Goal: Task Accomplishment & Management: Manage account settings

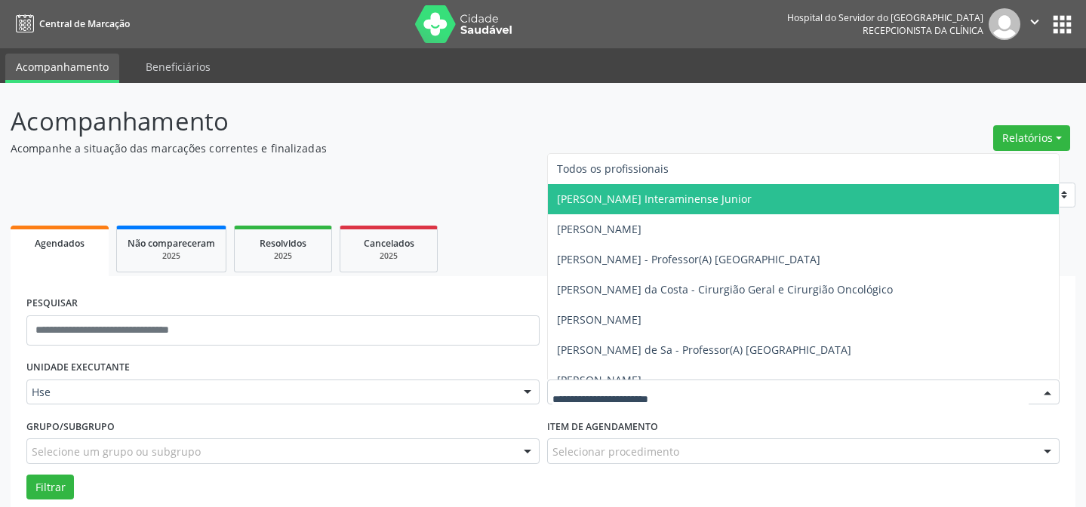
scroll to position [102, 0]
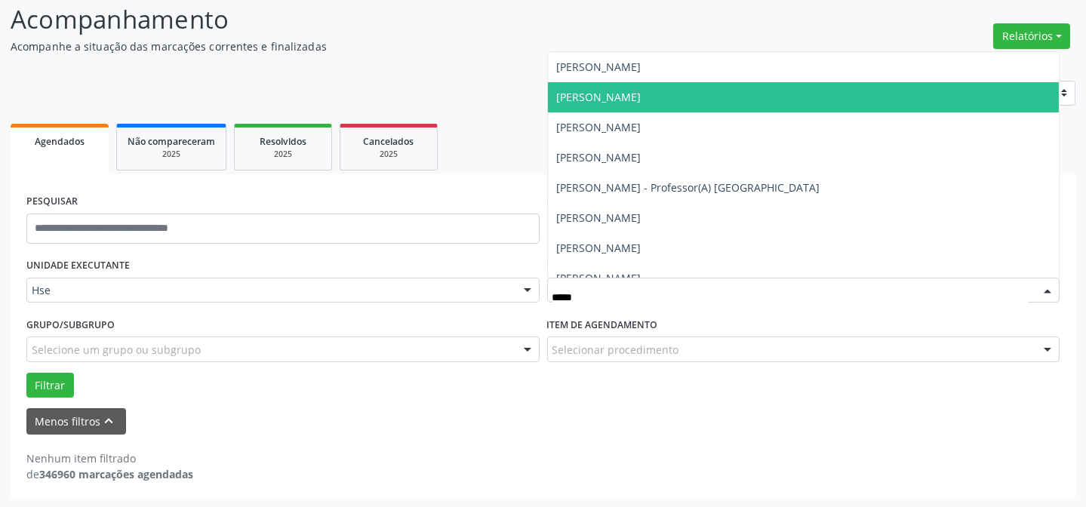
type input "******"
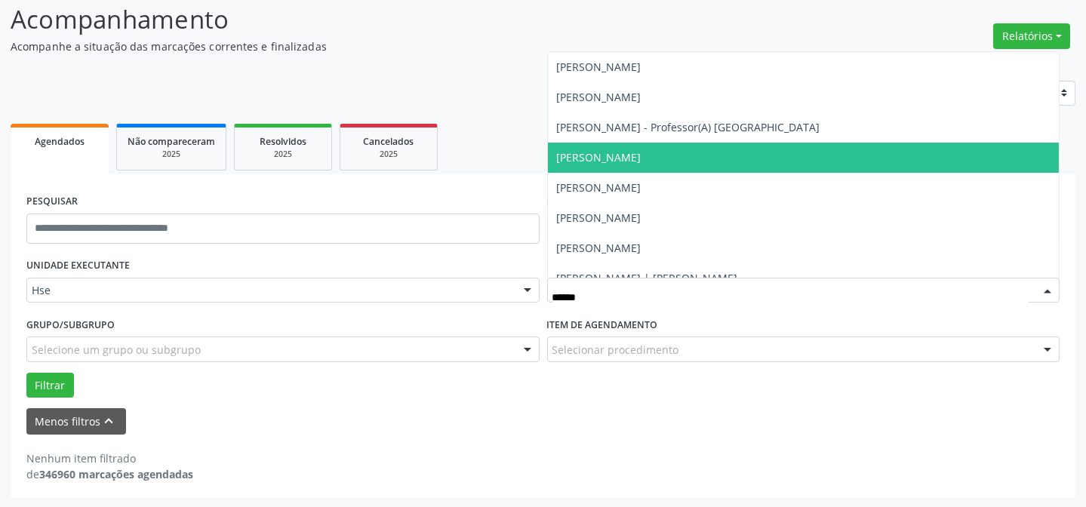
click at [641, 163] on span "[PERSON_NAME]" at bounding box center [599, 157] width 84 height 14
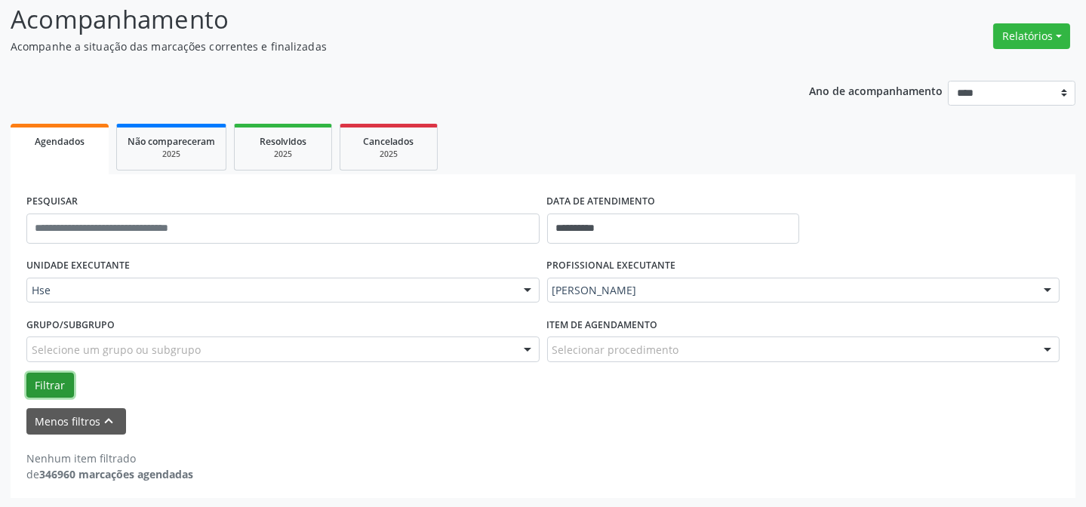
click at [57, 377] on button "Filtrar" at bounding box center [50, 386] width 48 height 26
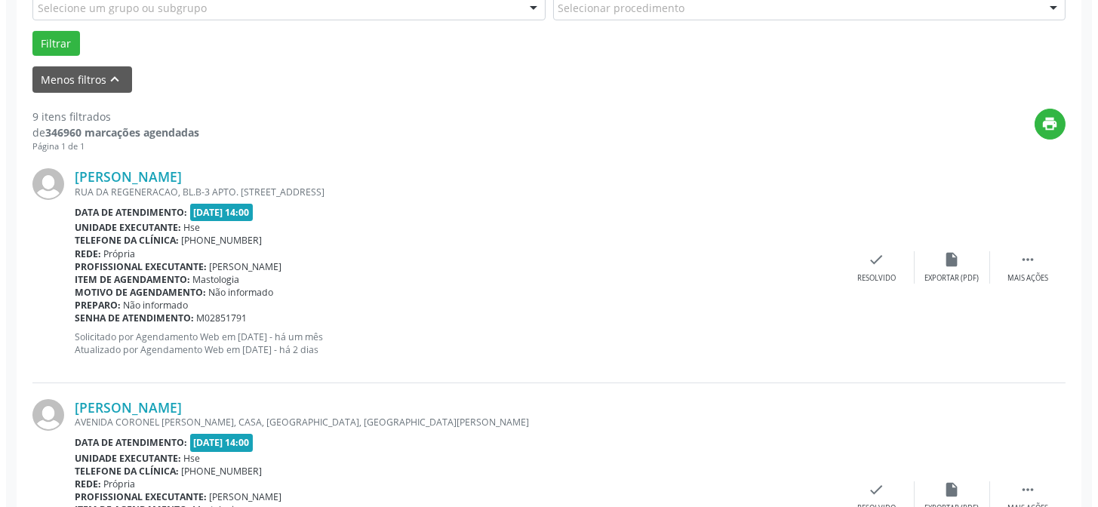
scroll to position [445, 0]
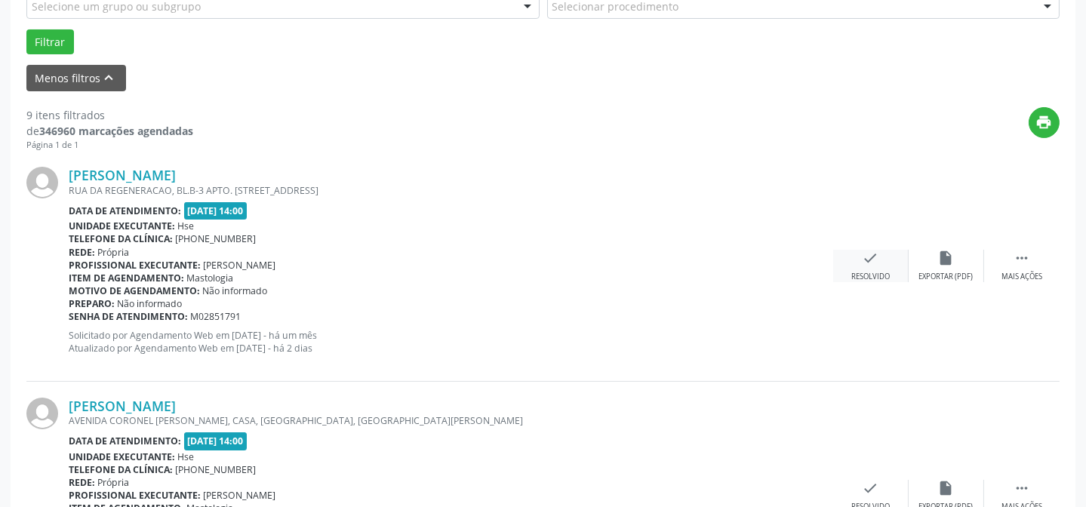
click at [859, 267] on div "check Resolvido" at bounding box center [870, 266] width 75 height 32
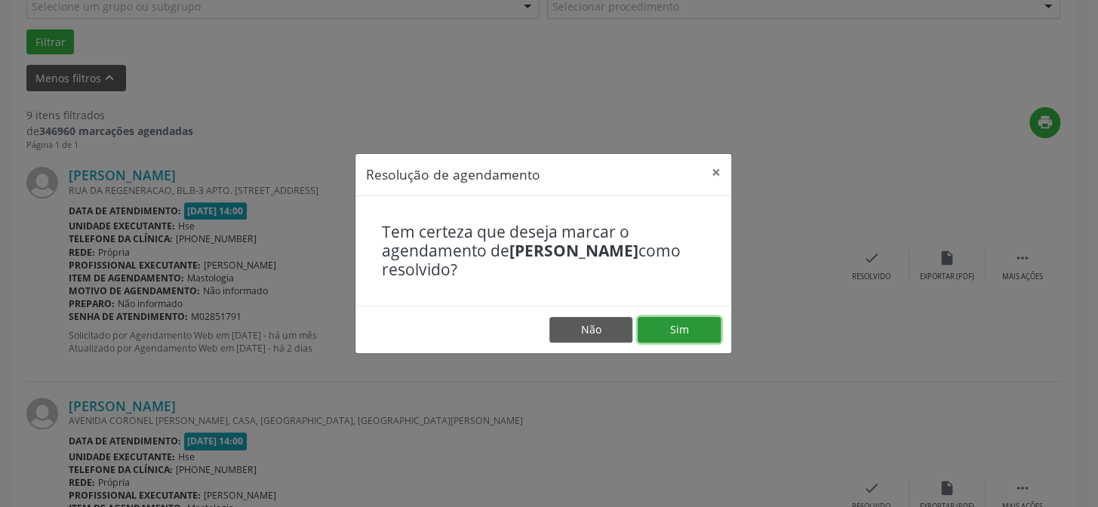
click at [686, 323] on button "Sim" at bounding box center [678, 330] width 83 height 26
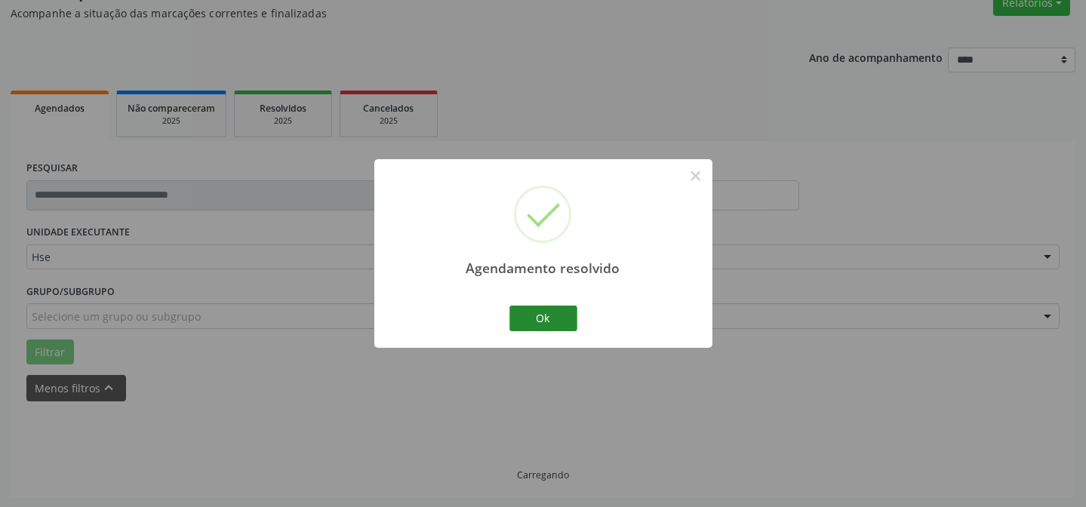
scroll to position [151, 0]
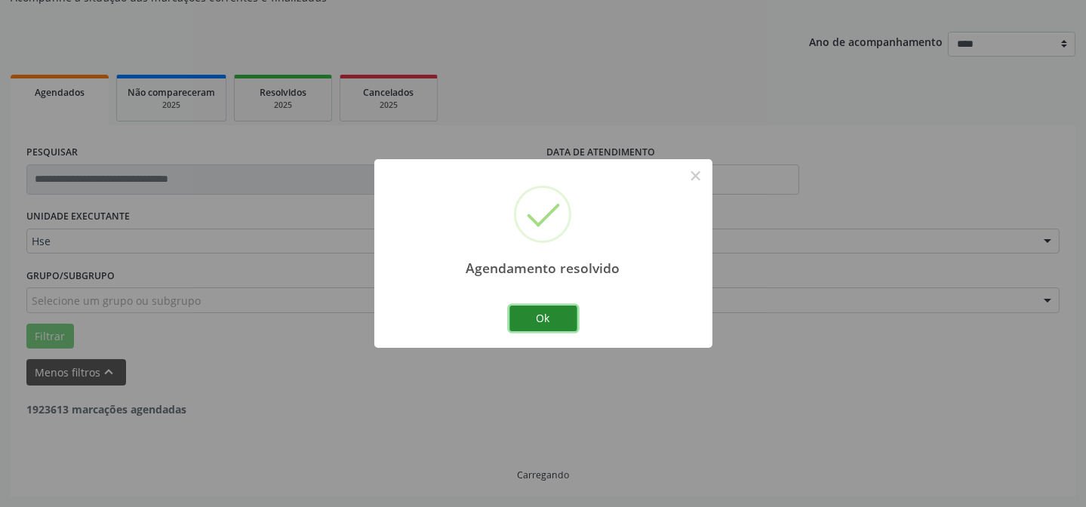
click at [539, 317] on button "Ok" at bounding box center [543, 319] width 68 height 26
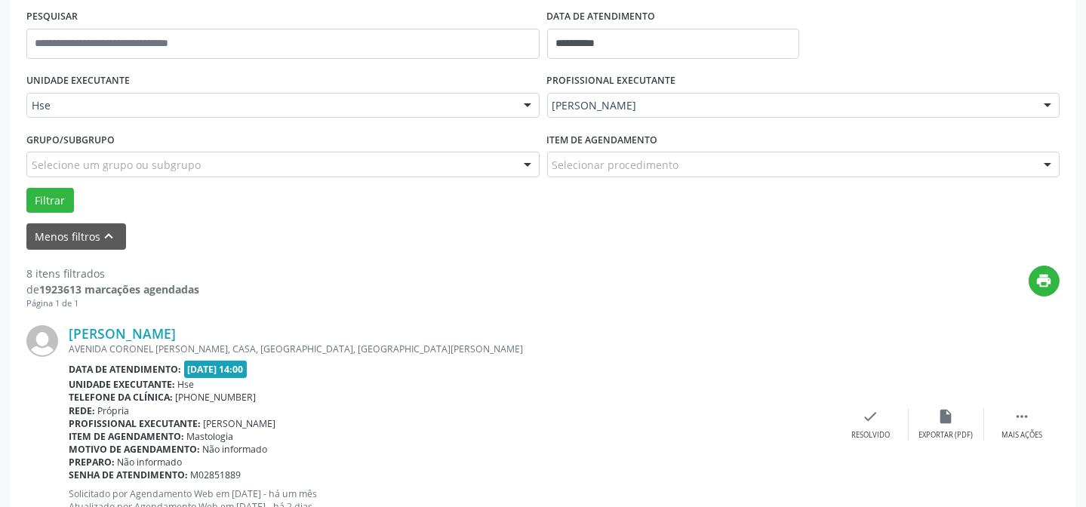
scroll to position [287, 0]
click at [1015, 422] on icon "" at bounding box center [1021, 415] width 17 height 17
click at [930, 413] on div "alarm_off Não compareceu" at bounding box center [945, 423] width 75 height 32
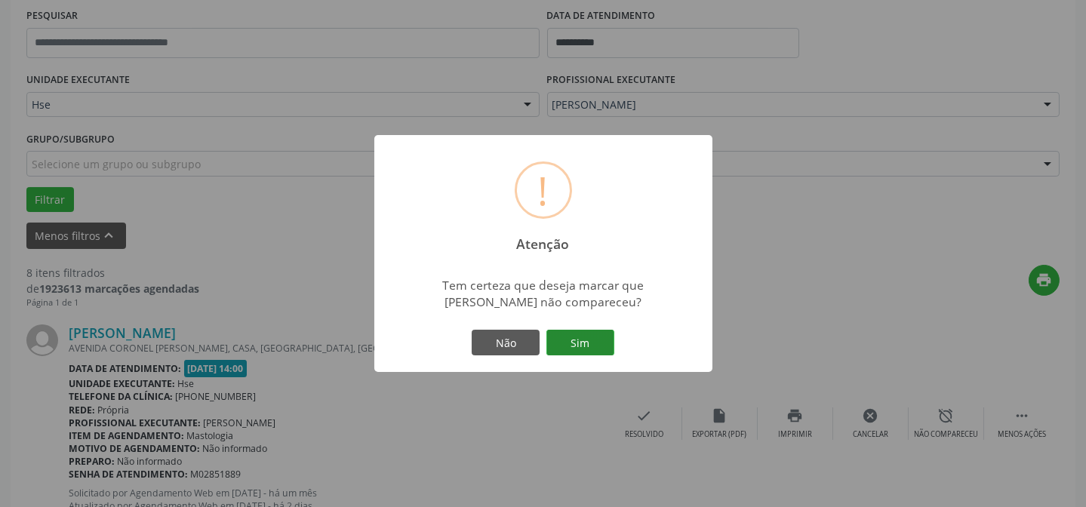
click at [582, 330] on button "Sim" at bounding box center [580, 343] width 68 height 26
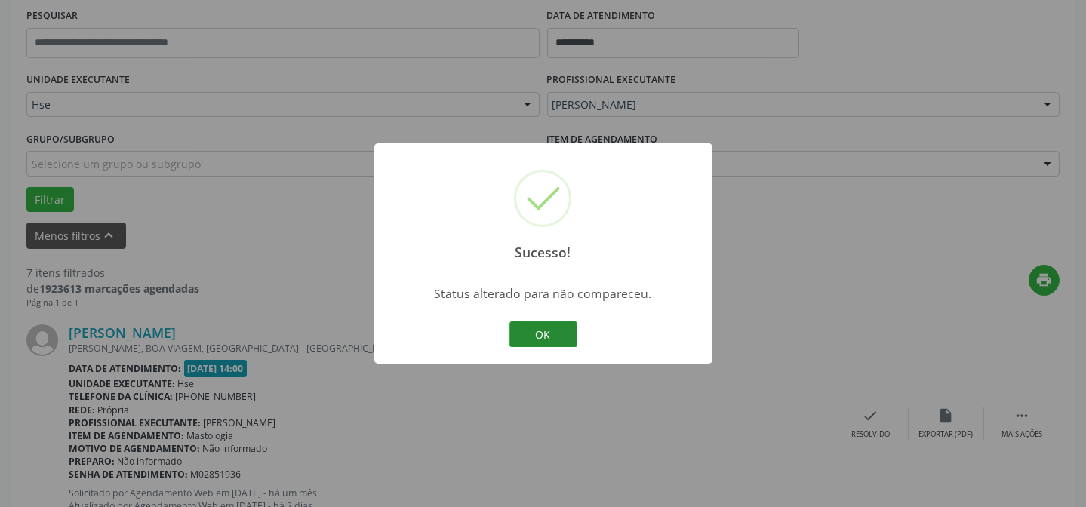
click at [541, 327] on button "OK" at bounding box center [543, 334] width 68 height 26
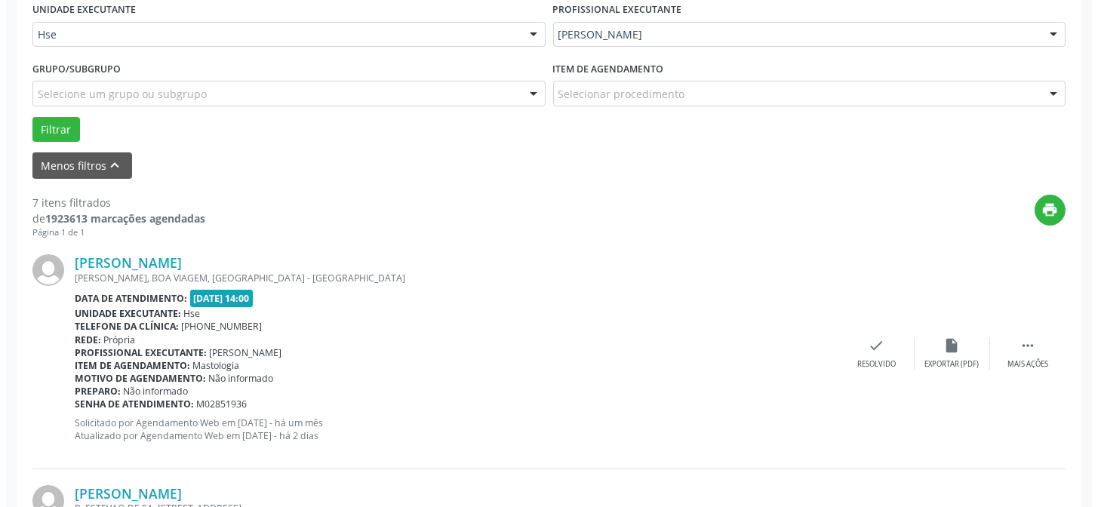
scroll to position [425, 0]
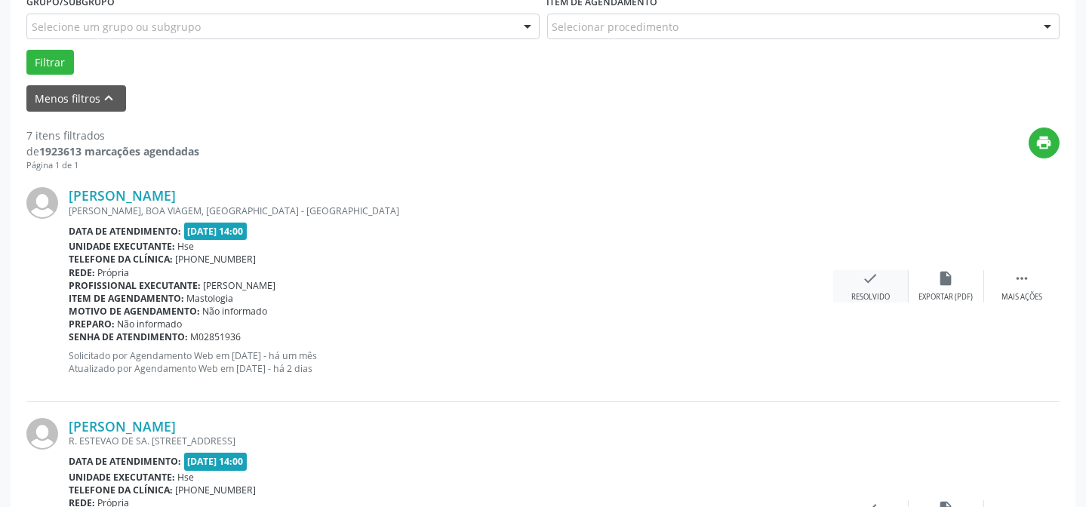
click at [860, 286] on div "check Resolvido" at bounding box center [870, 286] width 75 height 32
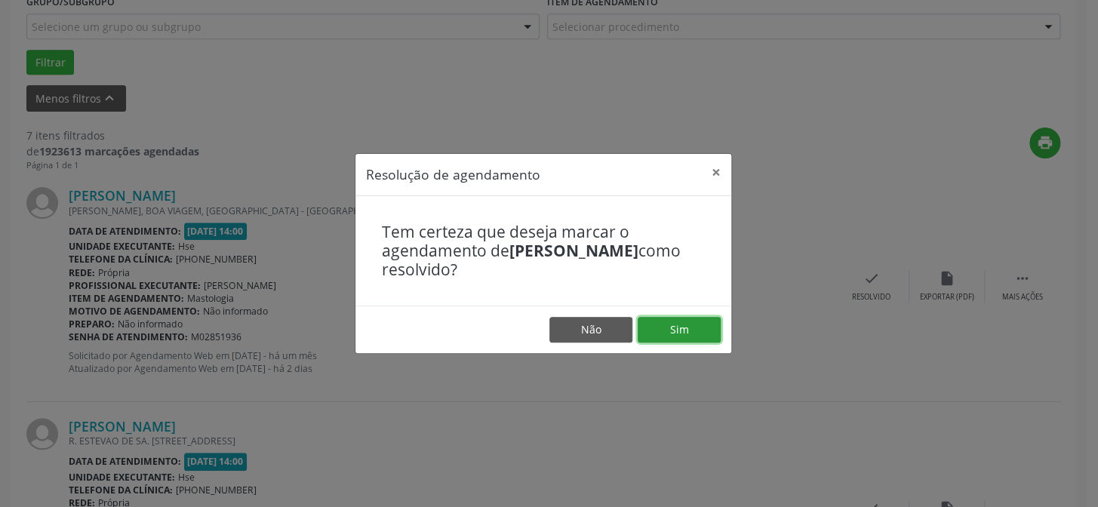
click at [708, 332] on button "Sim" at bounding box center [678, 330] width 83 height 26
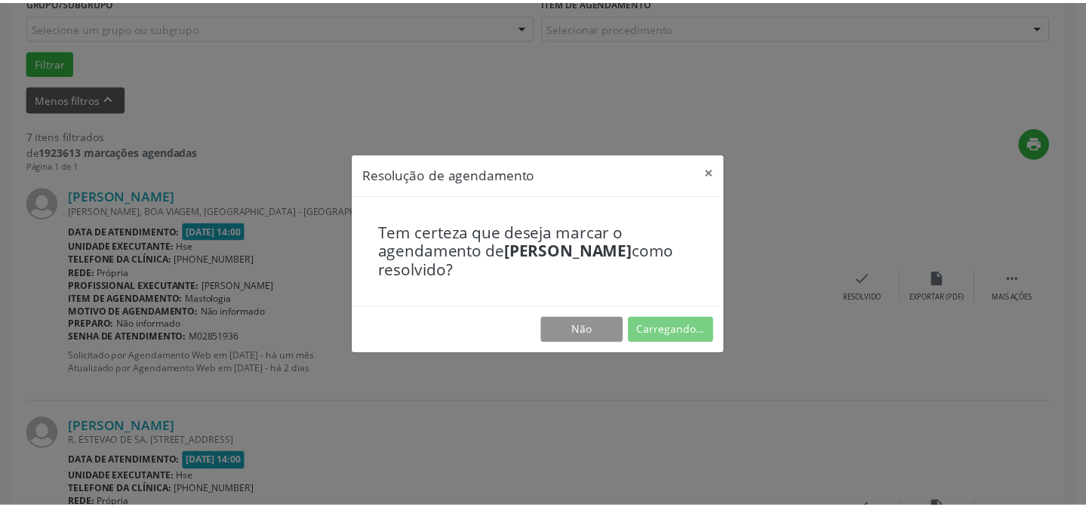
scroll to position [135, 0]
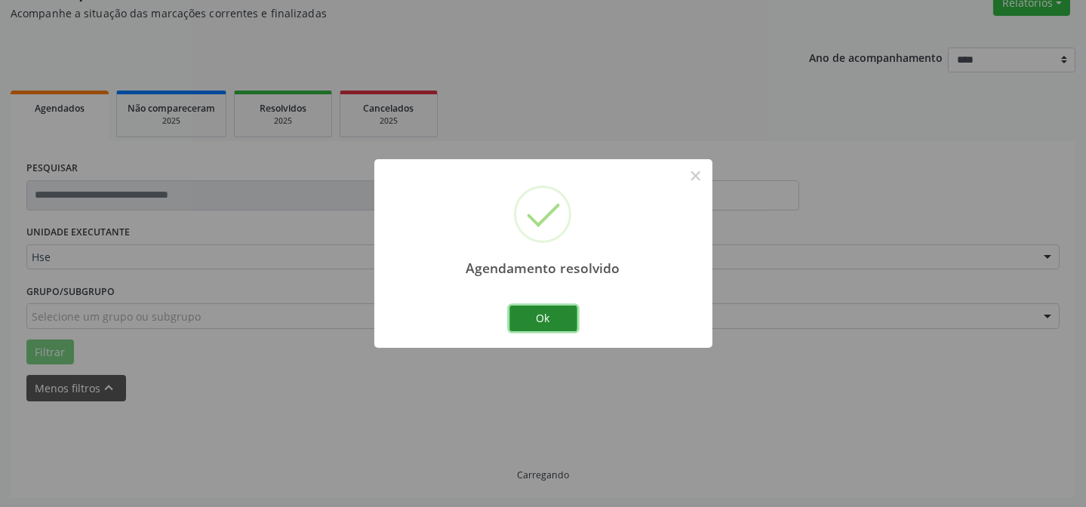
click at [533, 310] on button "Ok" at bounding box center [543, 319] width 68 height 26
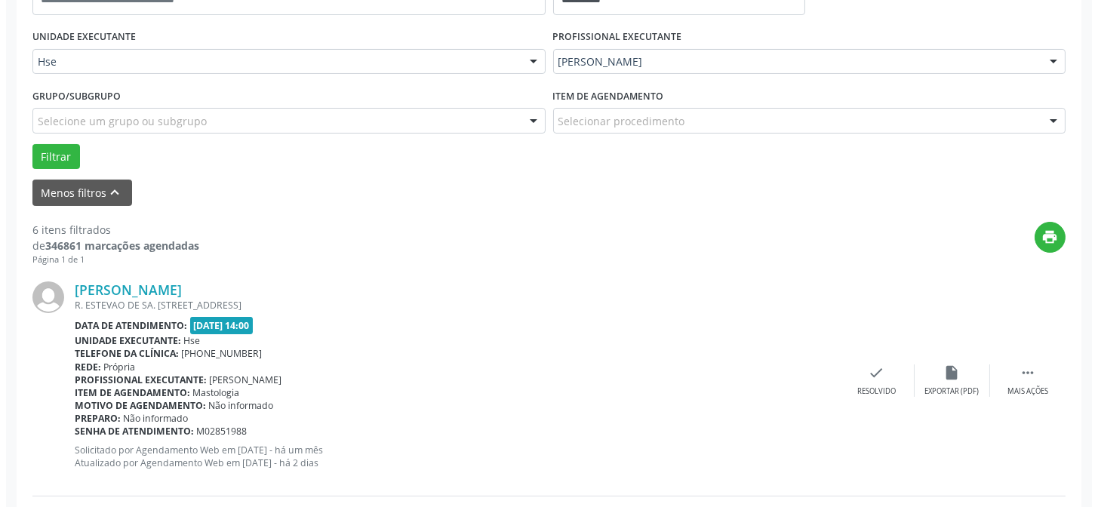
scroll to position [340, 0]
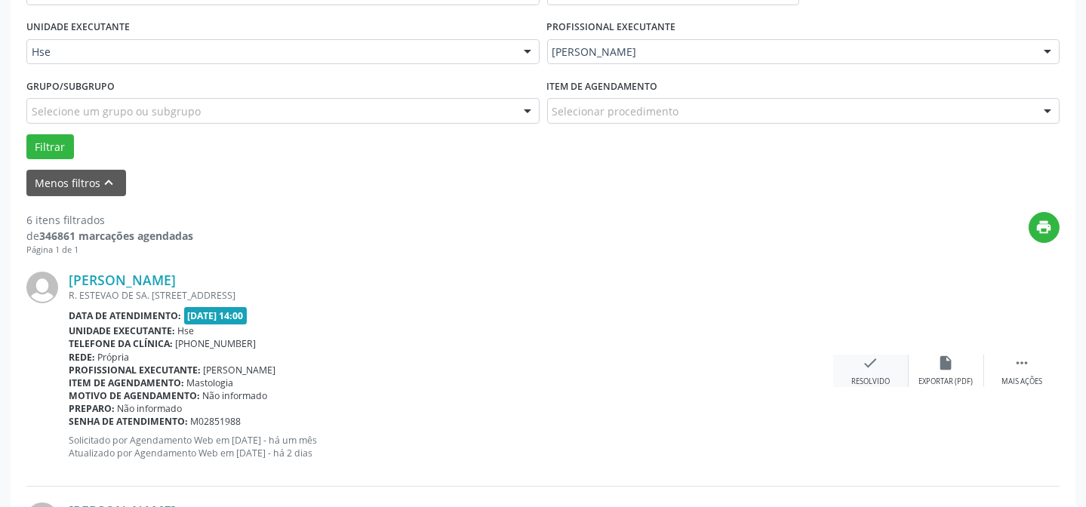
click at [868, 368] on icon "check" at bounding box center [870, 363] width 17 height 17
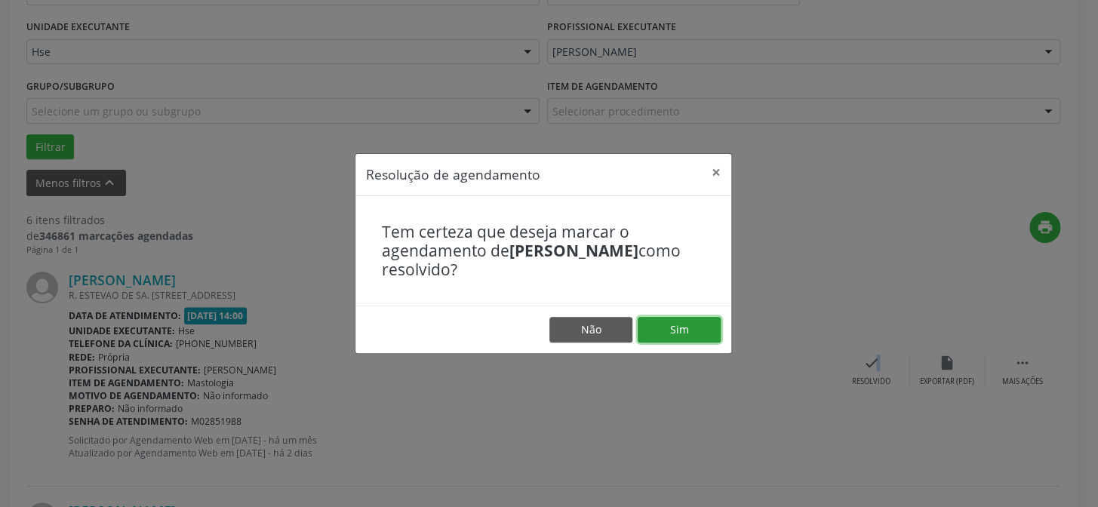
click at [691, 333] on button "Sim" at bounding box center [678, 330] width 83 height 26
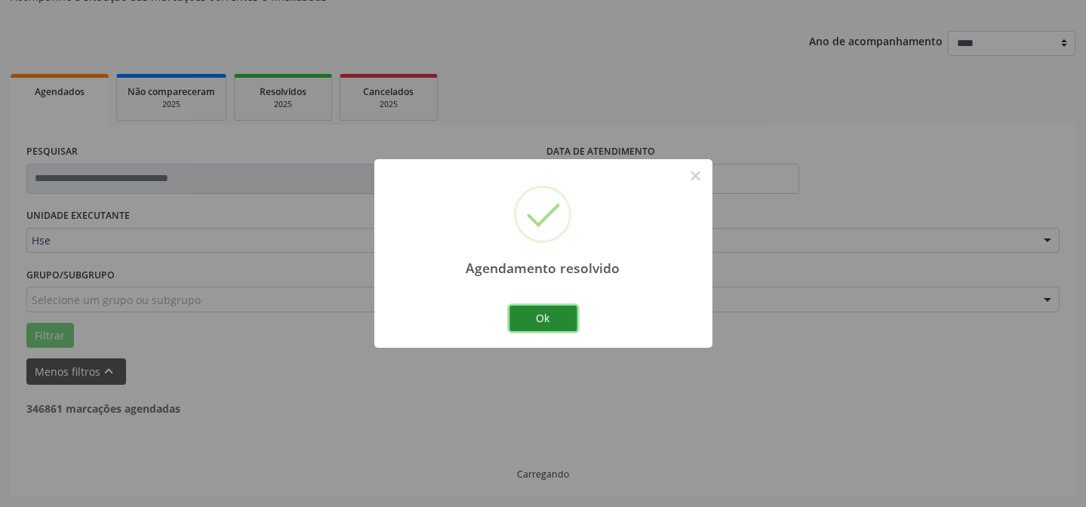
click at [541, 315] on button "Ok" at bounding box center [543, 319] width 68 height 26
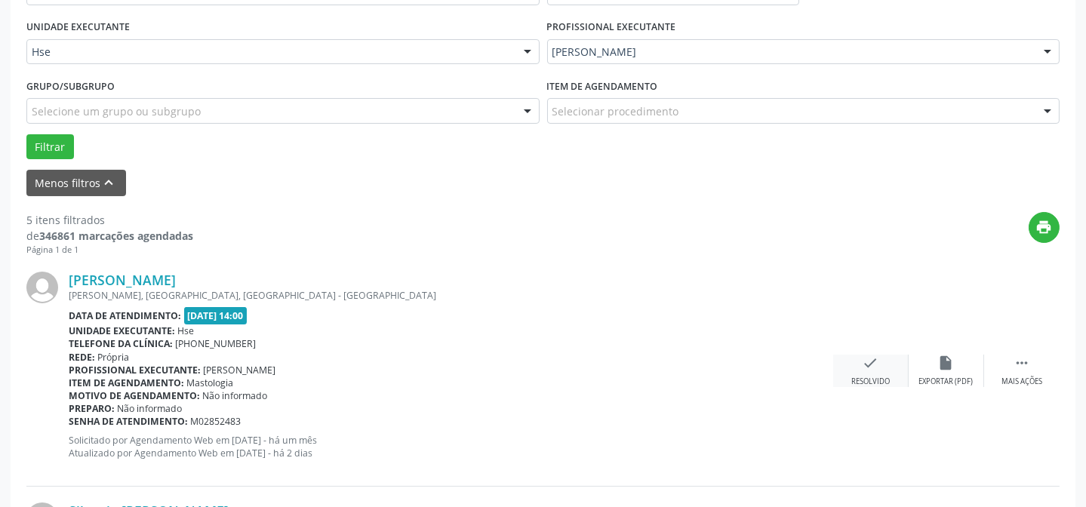
click at [865, 367] on icon "check" at bounding box center [870, 363] width 17 height 17
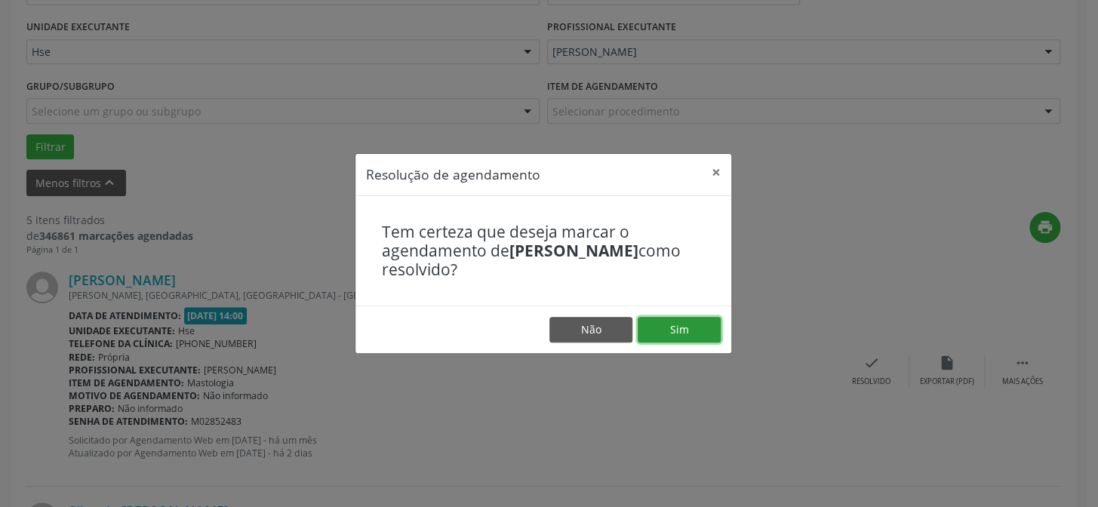
click at [663, 322] on button "Sim" at bounding box center [678, 330] width 83 height 26
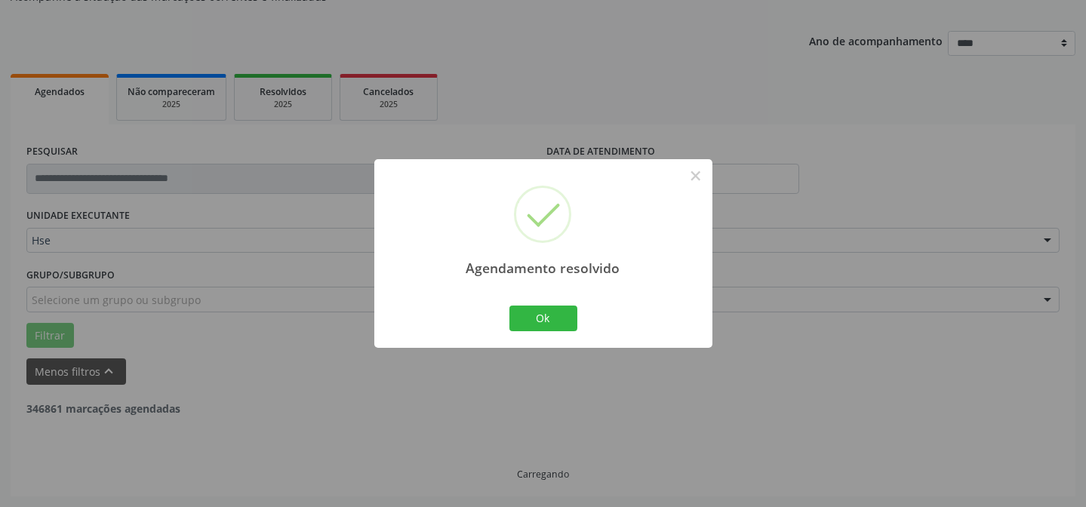
click at [544, 331] on div "Ok Cancel" at bounding box center [542, 319] width 75 height 32
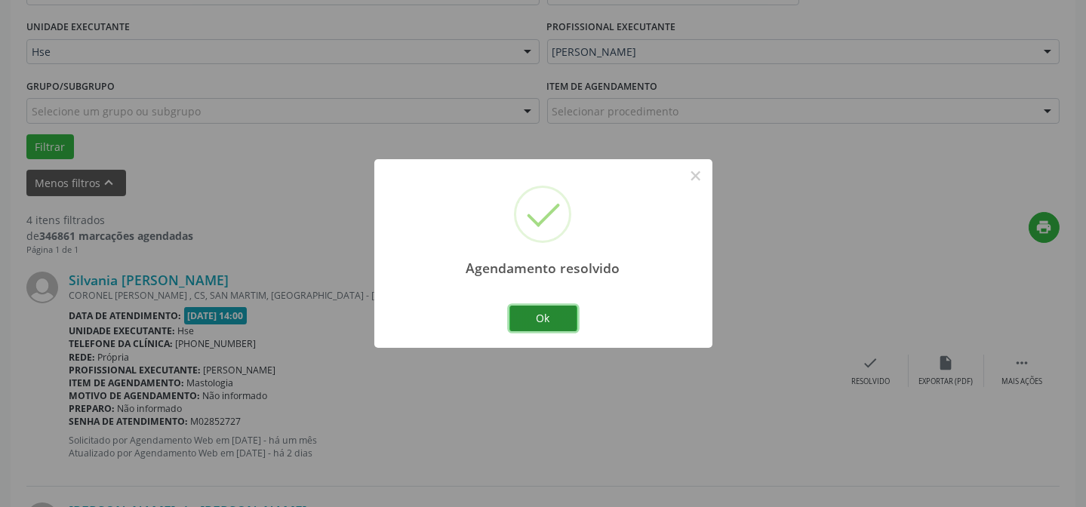
click at [546, 326] on button "Ok" at bounding box center [543, 319] width 68 height 26
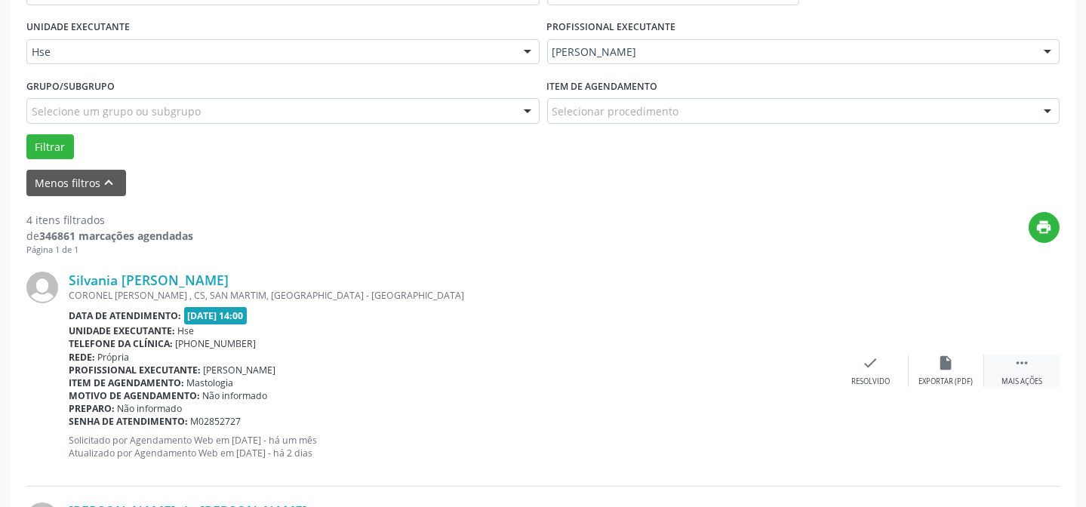
drag, startPoint x: 1058, startPoint y: 361, endPoint x: 1045, endPoint y: 364, distance: 13.2
click at [1056, 364] on div " Mais ações" at bounding box center [1021, 371] width 75 height 32
click at [1016, 364] on icon "" at bounding box center [1021, 363] width 17 height 17
click at [1011, 368] on div " Mais ações" at bounding box center [1021, 371] width 75 height 32
click at [918, 362] on div "alarm_off Não compareceu" at bounding box center [945, 371] width 75 height 32
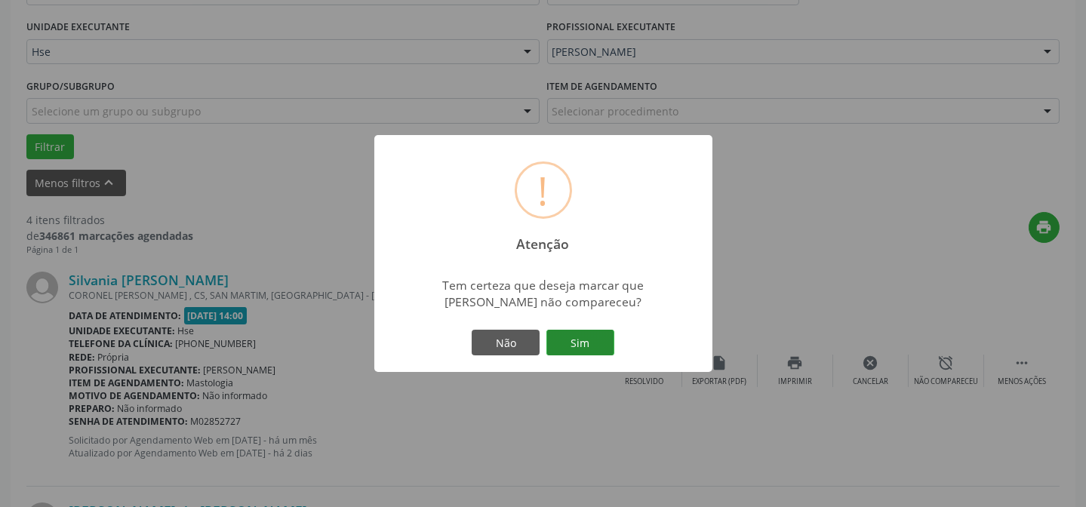
click at [599, 344] on button "Sim" at bounding box center [580, 343] width 68 height 26
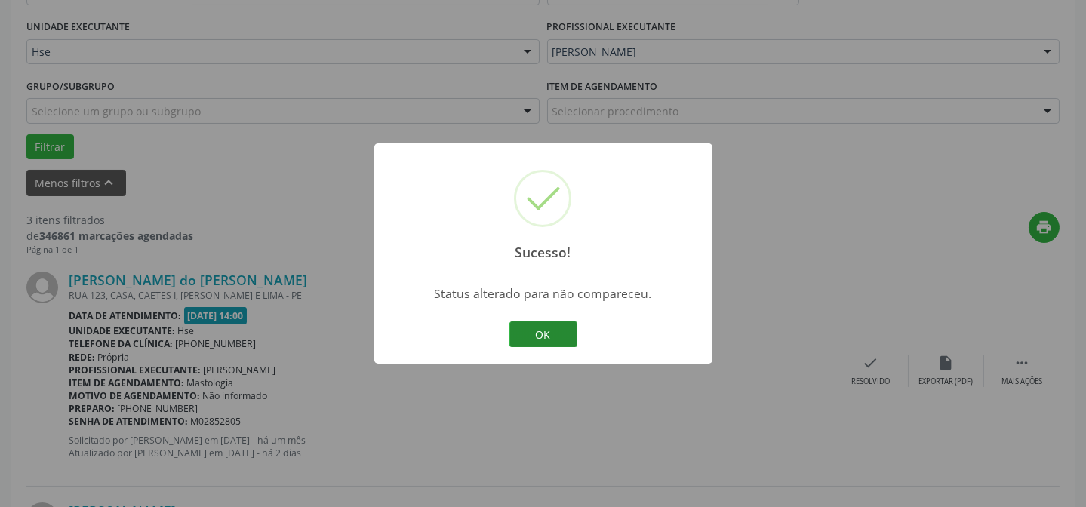
click at [542, 331] on button "OK" at bounding box center [543, 334] width 68 height 26
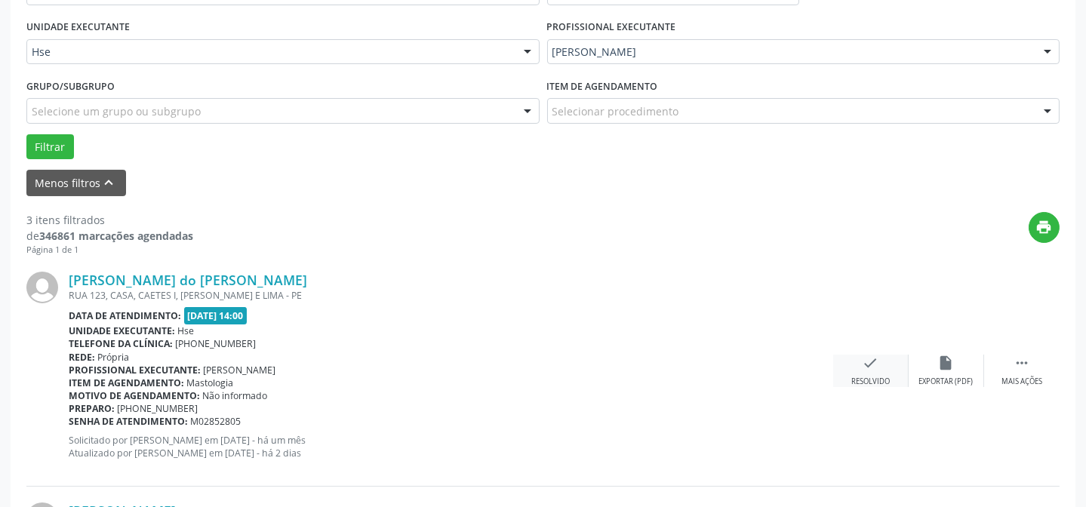
click at [846, 370] on div "check Resolvido" at bounding box center [870, 371] width 75 height 32
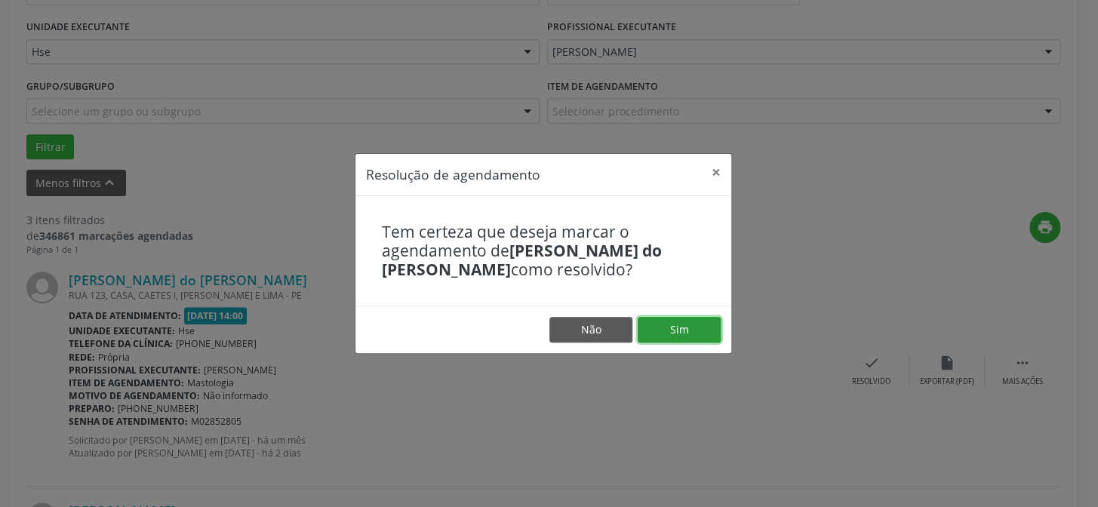
click at [696, 335] on button "Sim" at bounding box center [678, 330] width 83 height 26
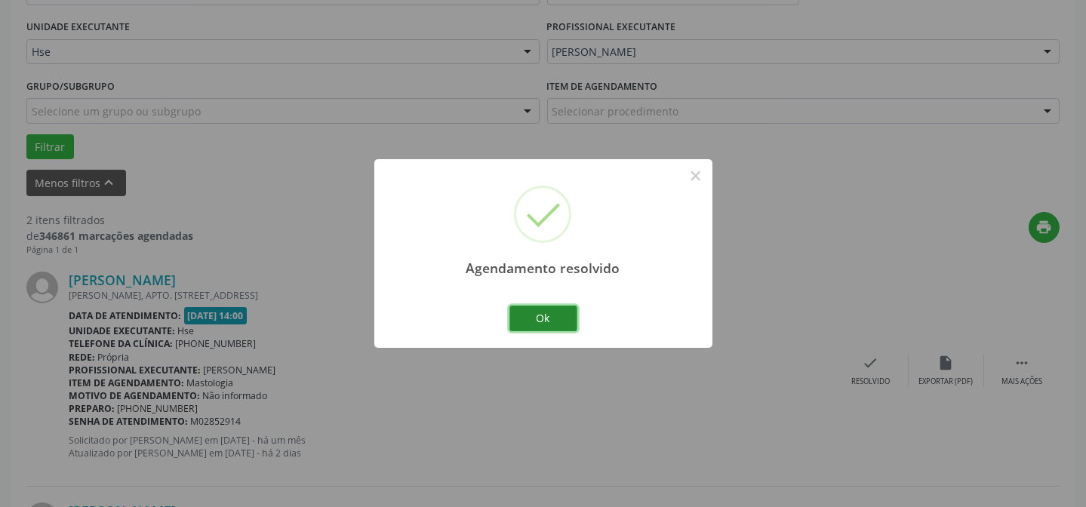
click at [544, 318] on button "Ok" at bounding box center [543, 319] width 68 height 26
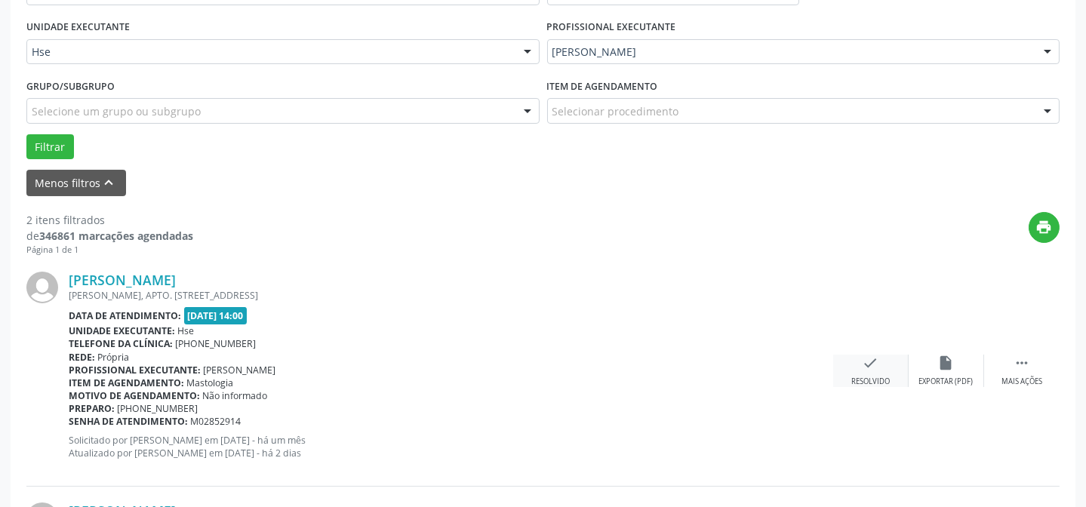
click at [868, 379] on div "Resolvido" at bounding box center [870, 381] width 38 height 11
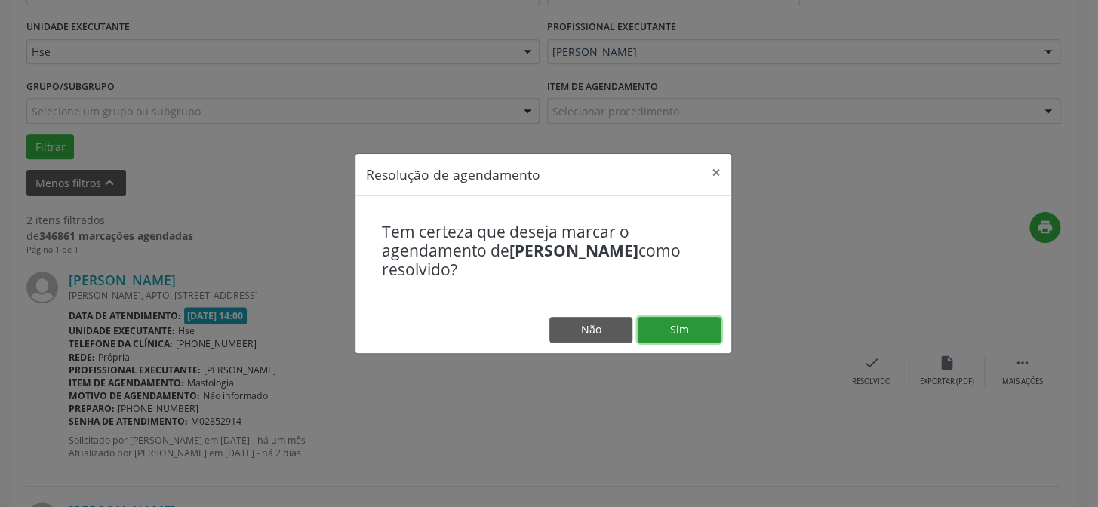
click at [708, 337] on button "Sim" at bounding box center [678, 330] width 83 height 26
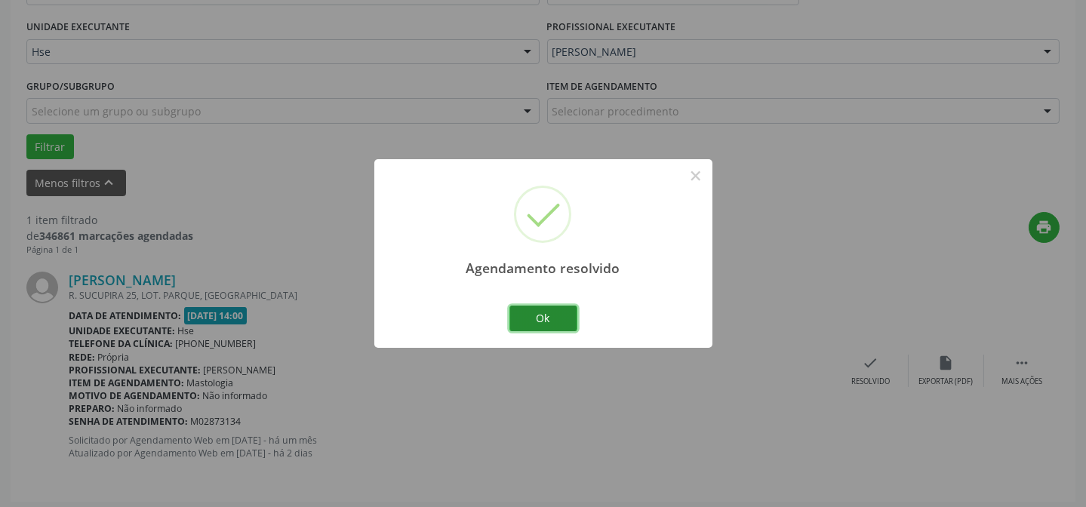
click at [548, 315] on button "Ok" at bounding box center [543, 319] width 68 height 26
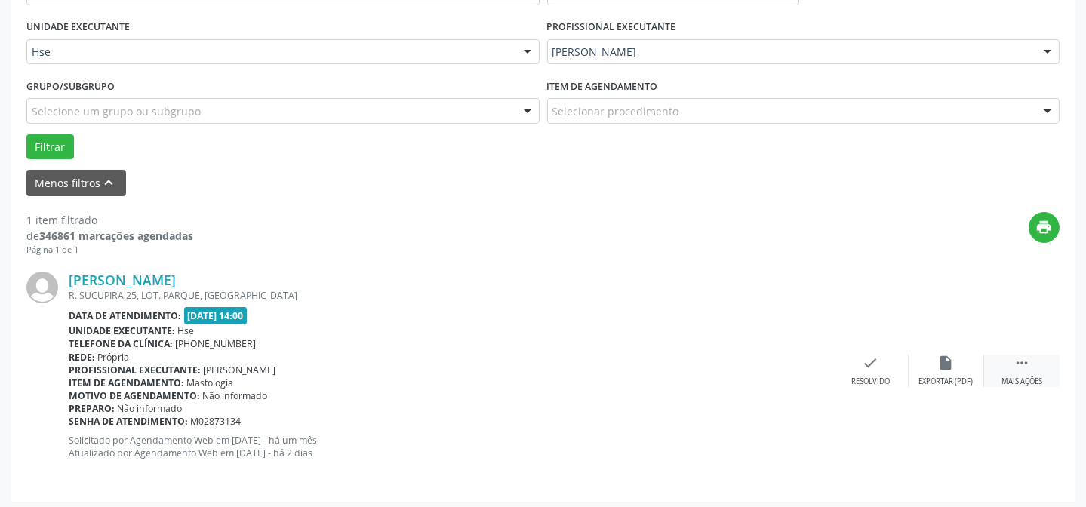
click at [1000, 361] on div " Mais ações" at bounding box center [1021, 371] width 75 height 32
click at [948, 367] on icon "alarm_off" at bounding box center [946, 363] width 17 height 17
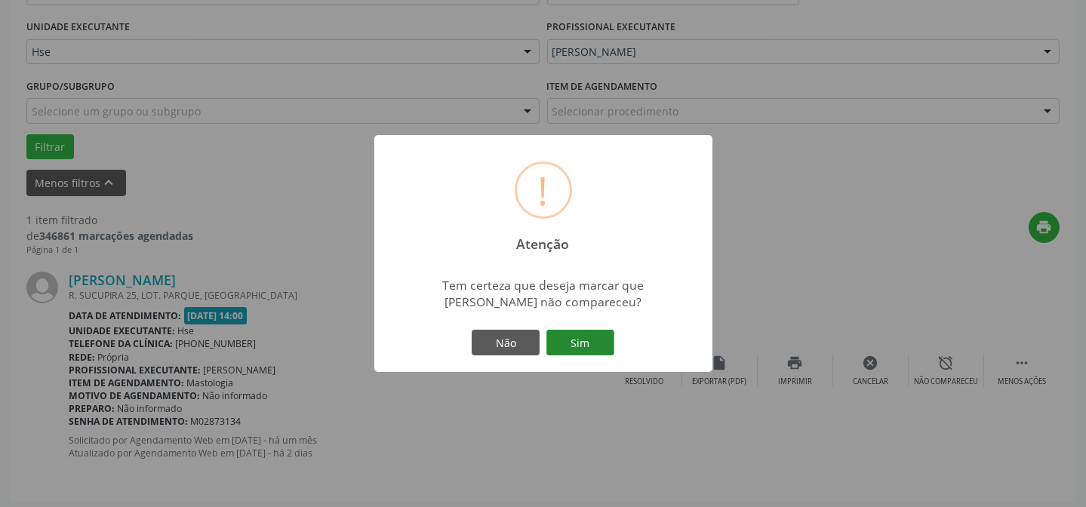
click at [601, 334] on button "Sim" at bounding box center [580, 343] width 68 height 26
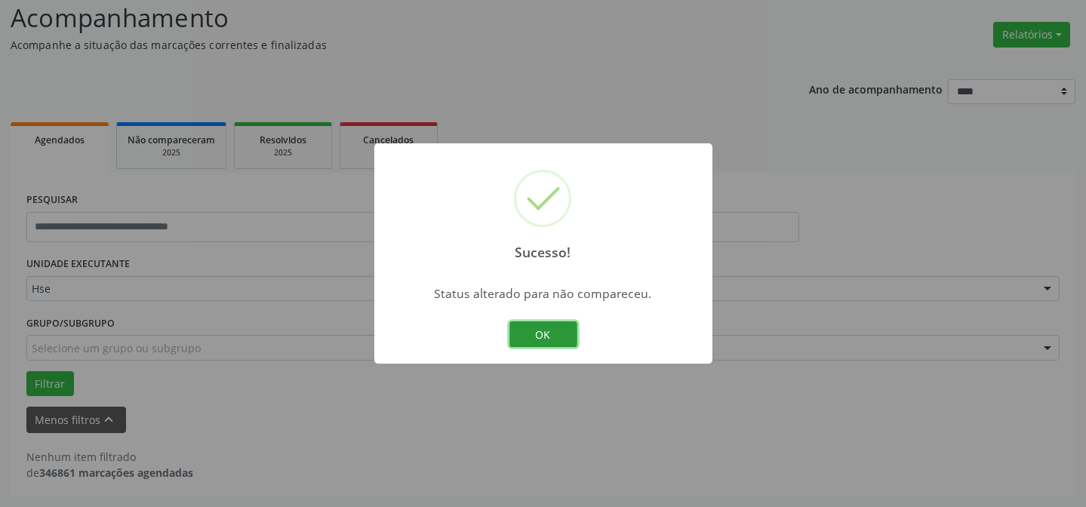
scroll to position [102, 0]
click at [544, 332] on button "OK" at bounding box center [543, 334] width 68 height 26
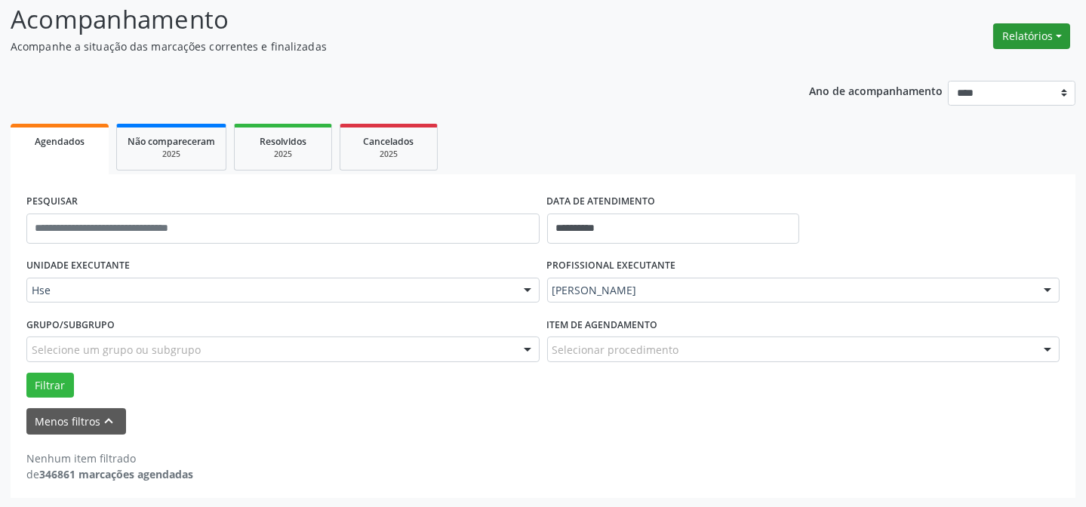
click at [1021, 35] on button "Relatórios" at bounding box center [1031, 36] width 77 height 26
click at [954, 62] on link "Agendamentos" at bounding box center [989, 67] width 162 height 21
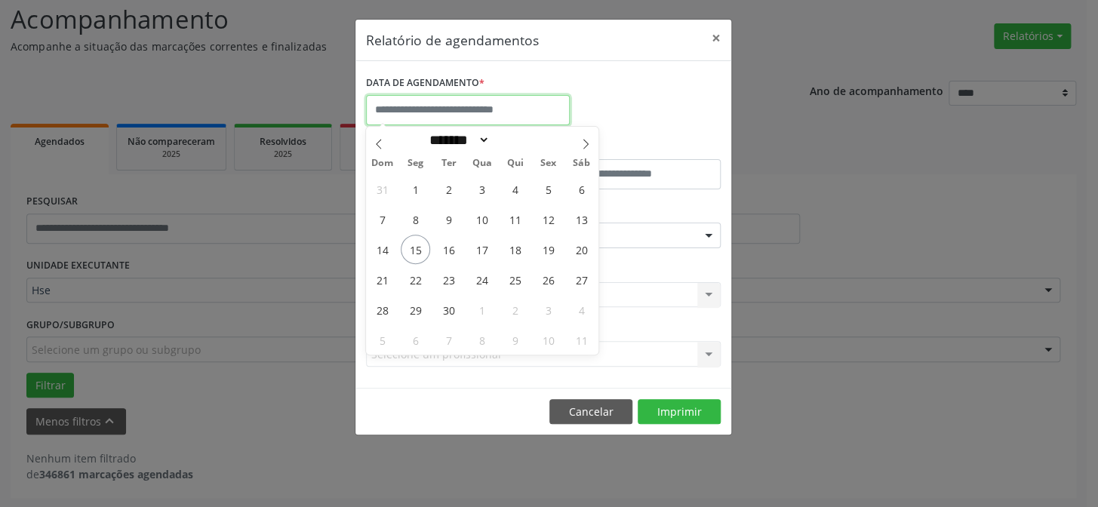
click at [470, 113] on input "text" at bounding box center [468, 110] width 204 height 30
click at [419, 250] on span "15" at bounding box center [415, 249] width 29 height 29
type input "**********"
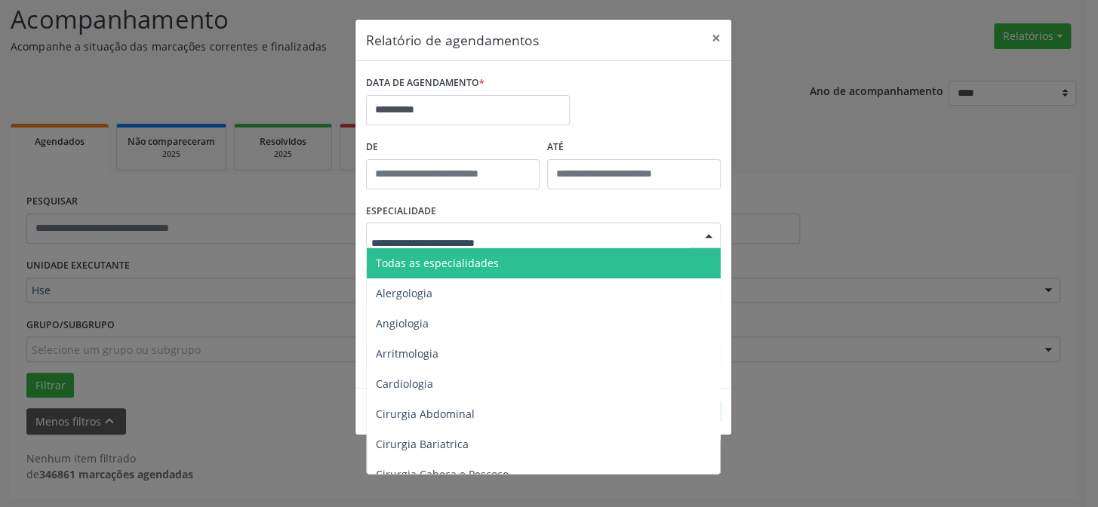
click at [462, 267] on span "Todas as especialidades" at bounding box center [437, 263] width 123 height 14
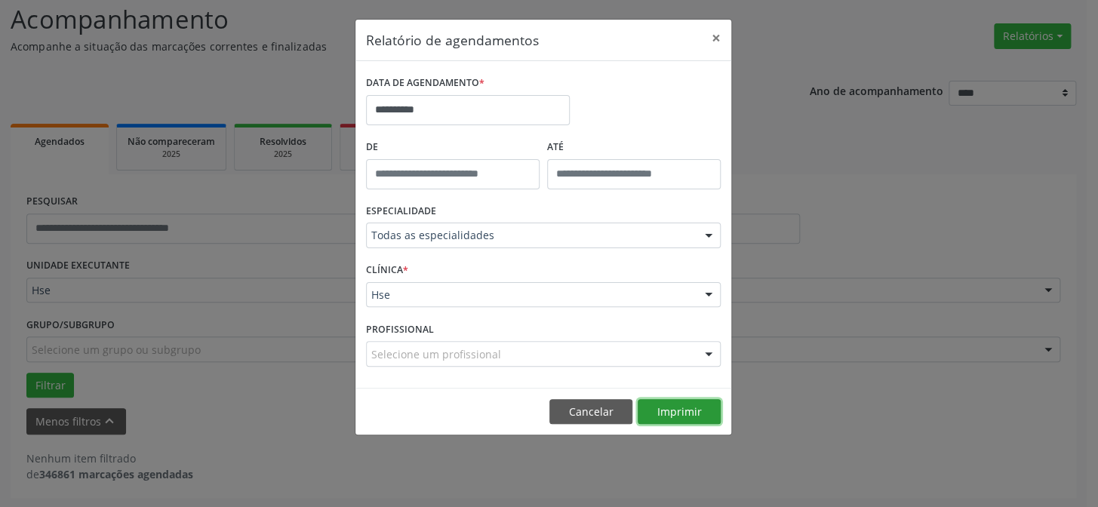
click at [647, 410] on button "Imprimir" at bounding box center [678, 412] width 83 height 26
click at [713, 38] on button "×" at bounding box center [716, 38] width 30 height 37
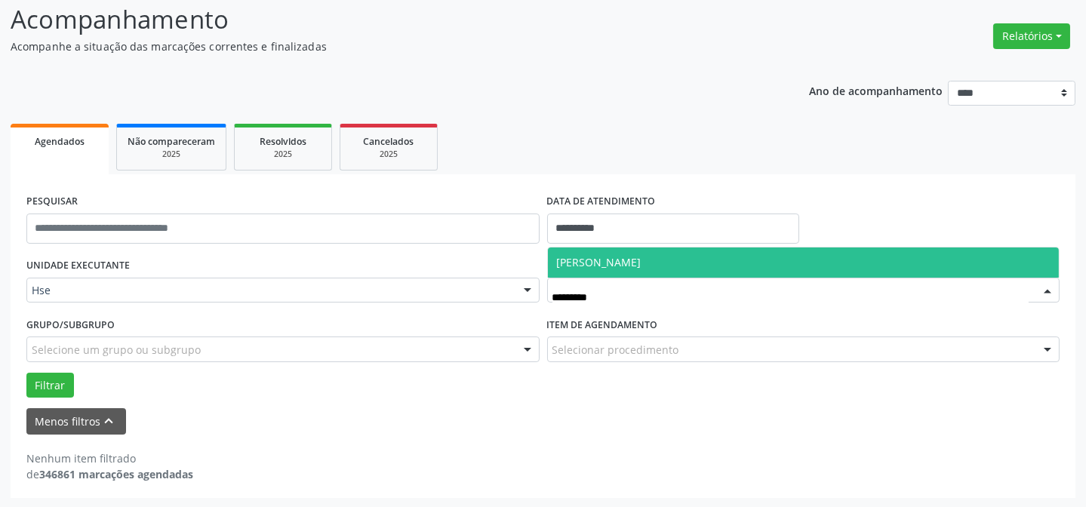
click at [633, 250] on span "[PERSON_NAME]" at bounding box center [803, 262] width 511 height 30
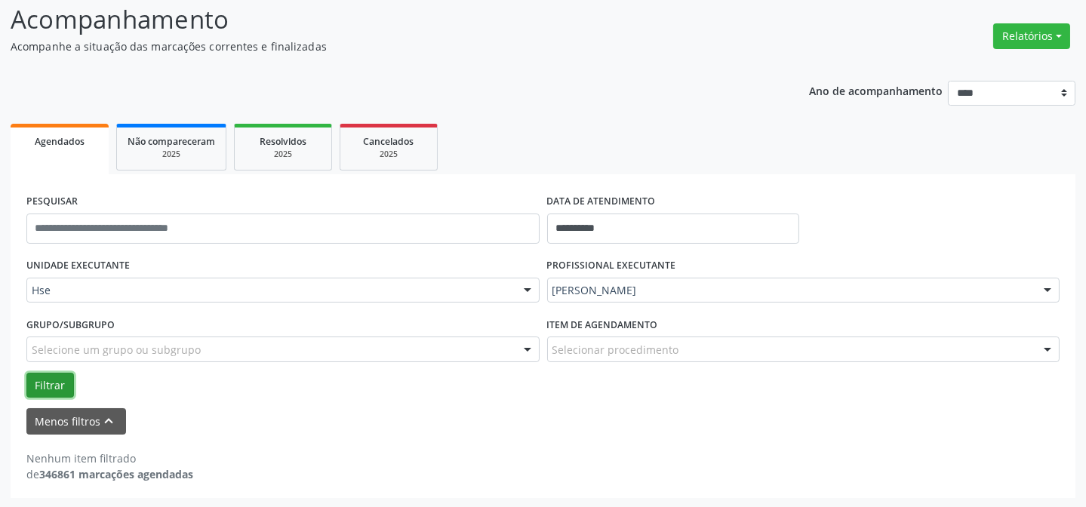
click at [54, 376] on button "Filtrar" at bounding box center [50, 386] width 48 height 26
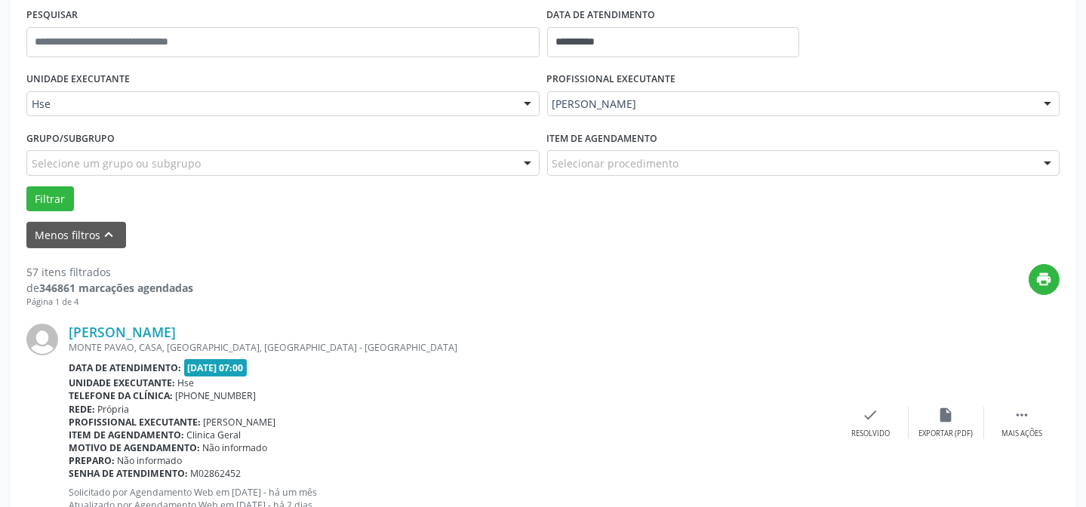
scroll to position [308, 0]
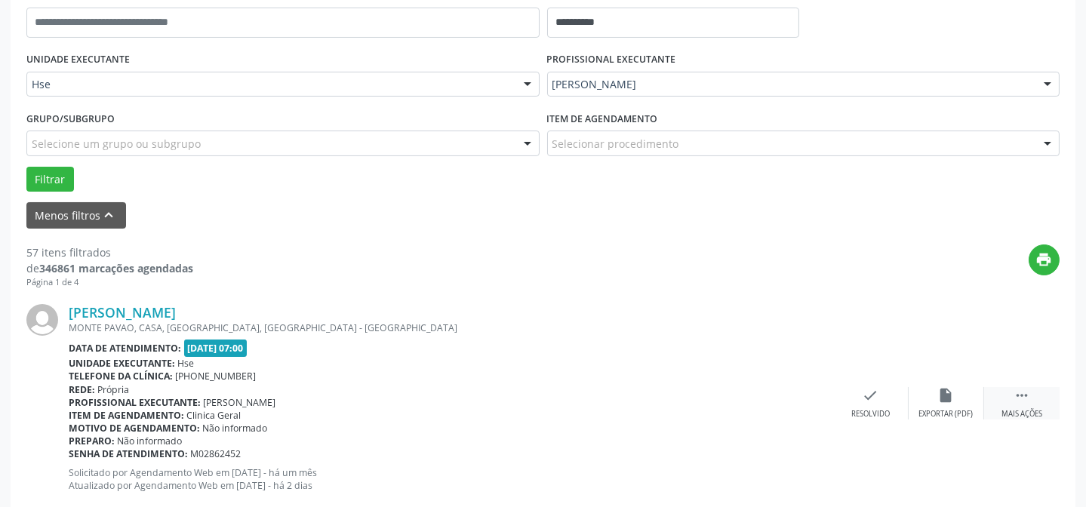
click at [1017, 398] on icon "" at bounding box center [1021, 395] width 17 height 17
click at [954, 407] on div "alarm_off Não compareceu" at bounding box center [945, 403] width 75 height 32
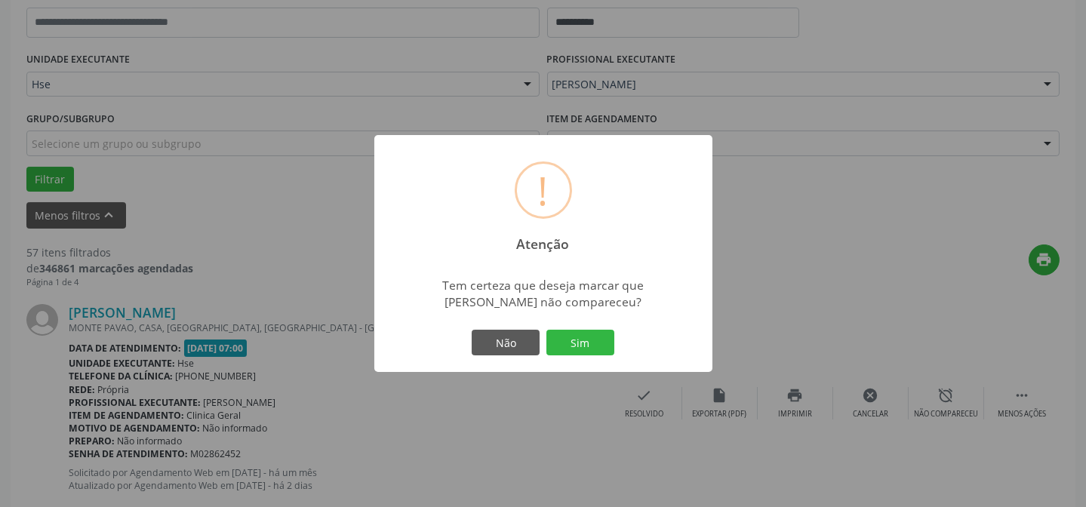
click at [608, 368] on div "! Atenção × Tem certeza que deseja marcar que [PERSON_NAME] não compareceu? Não…" at bounding box center [543, 253] width 338 height 237
click at [605, 355] on button "Sim" at bounding box center [580, 343] width 68 height 26
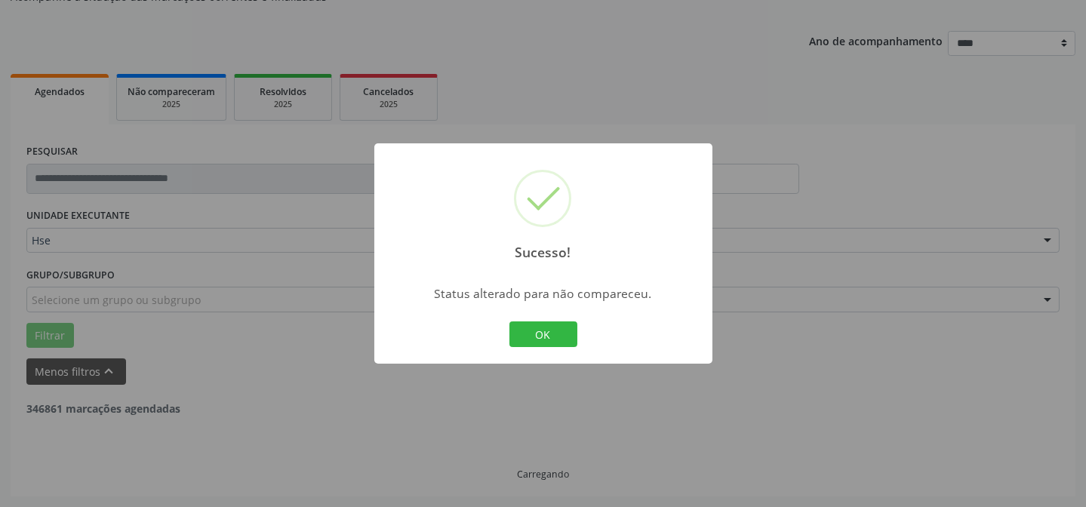
scroll to position [151, 0]
click at [539, 339] on button "OK" at bounding box center [543, 334] width 68 height 26
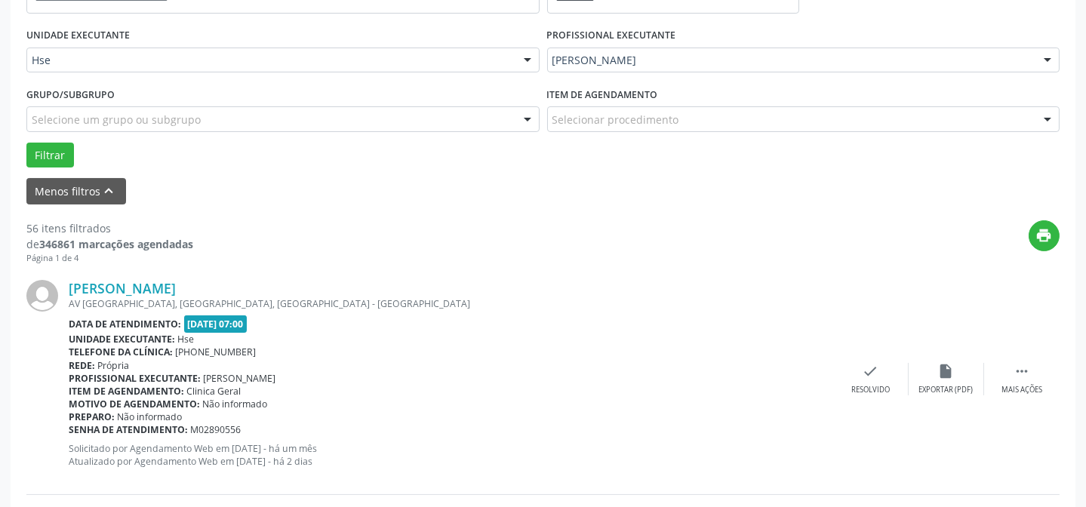
scroll to position [356, 0]
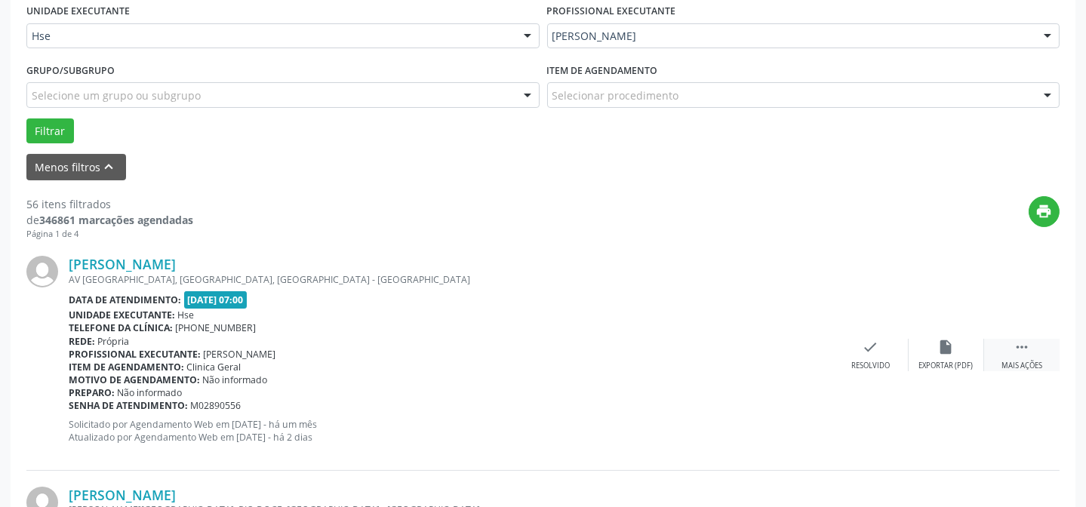
click at [1018, 361] on div "Mais ações" at bounding box center [1021, 366] width 41 height 11
click at [955, 356] on div "alarm_off Não compareceu" at bounding box center [945, 355] width 75 height 32
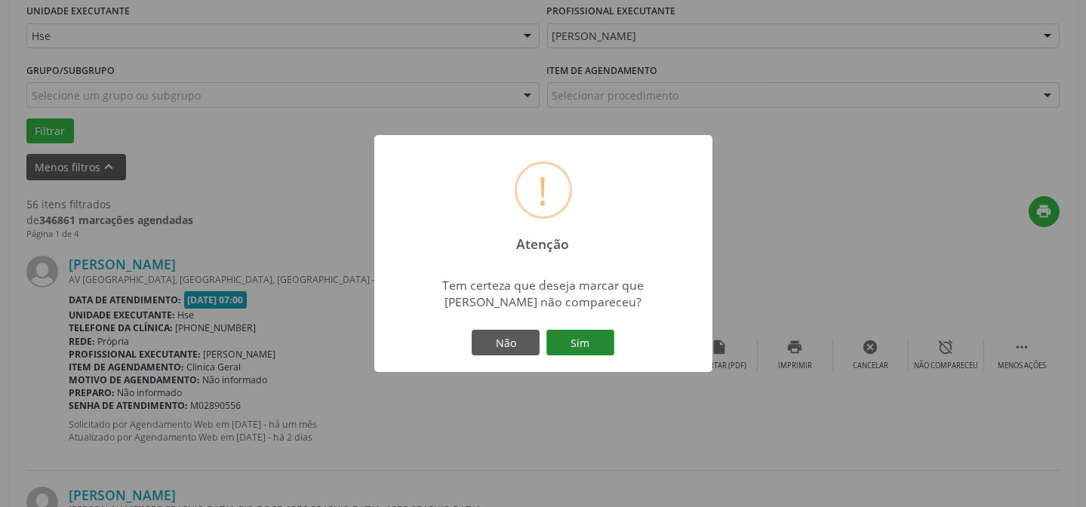
click at [581, 340] on button "Sim" at bounding box center [580, 343] width 68 height 26
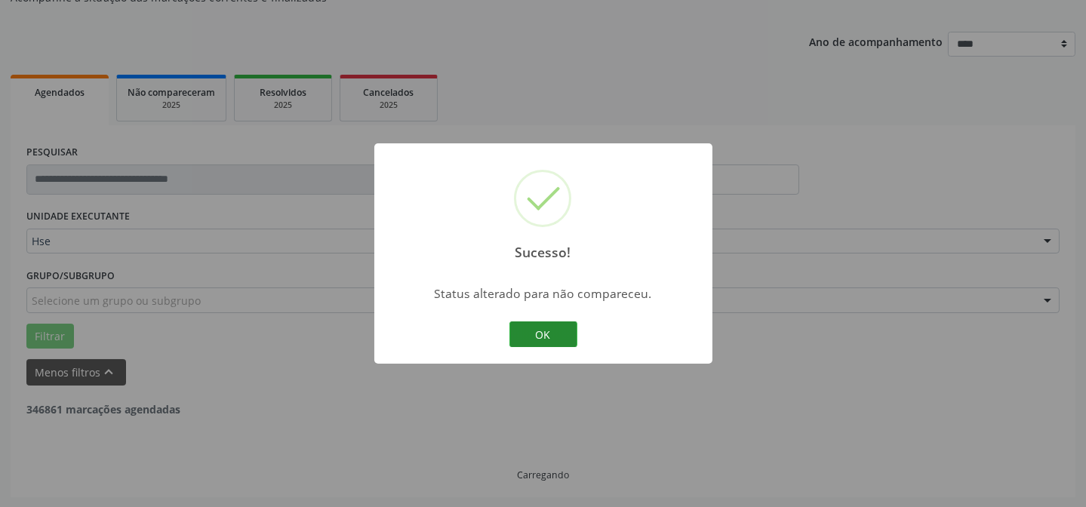
click at [521, 336] on button "OK" at bounding box center [543, 334] width 68 height 26
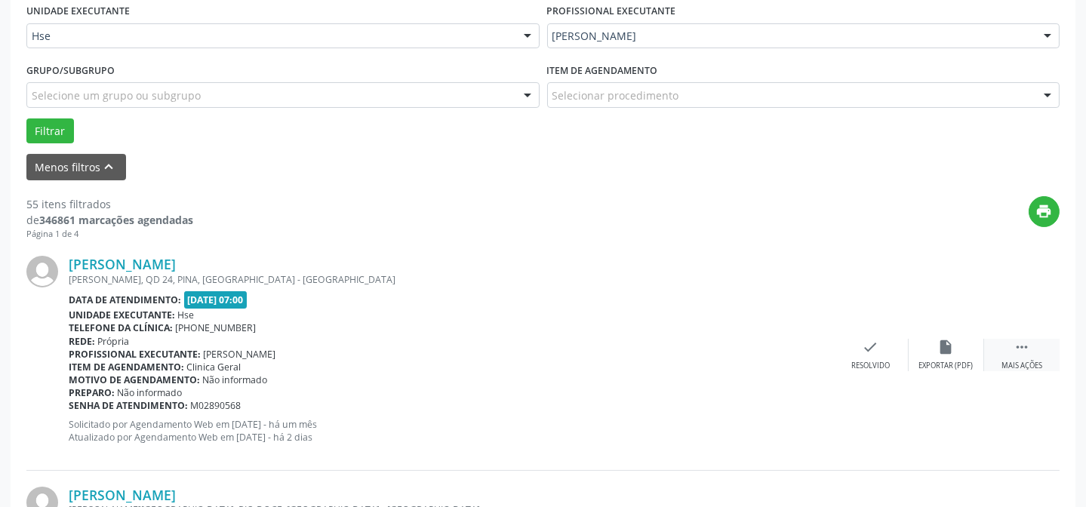
click at [1003, 349] on div " Mais ações" at bounding box center [1021, 355] width 75 height 32
drag, startPoint x: 997, startPoint y: 355, endPoint x: 966, endPoint y: 356, distance: 31.7
click at [988, 356] on div " Menos ações" at bounding box center [1021, 355] width 75 height 32
drag, startPoint x: 1054, startPoint y: 356, endPoint x: 996, endPoint y: 356, distance: 58.1
click at [1043, 358] on div " Mais ações" at bounding box center [1021, 355] width 75 height 32
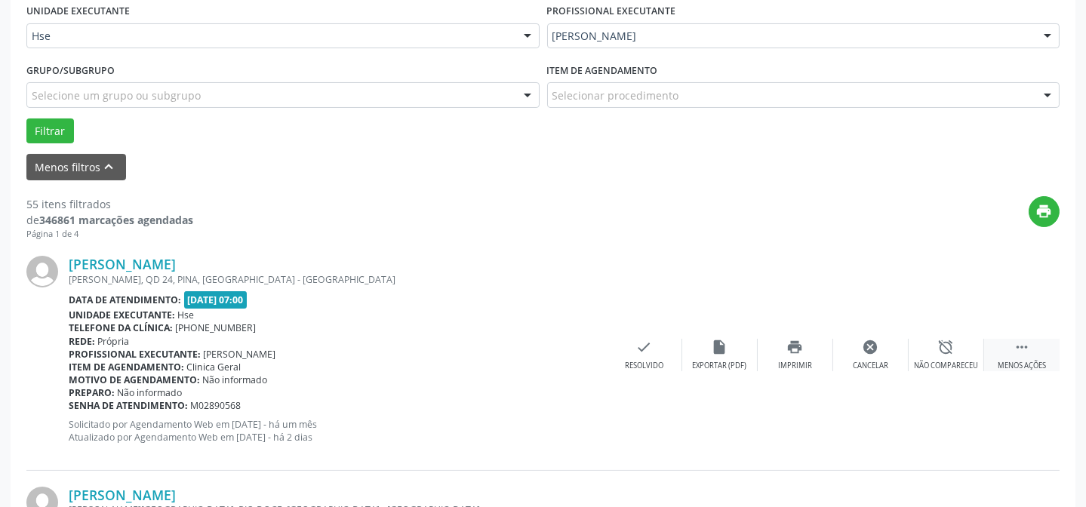
click at [954, 353] on icon "alarm_off" at bounding box center [946, 347] width 17 height 17
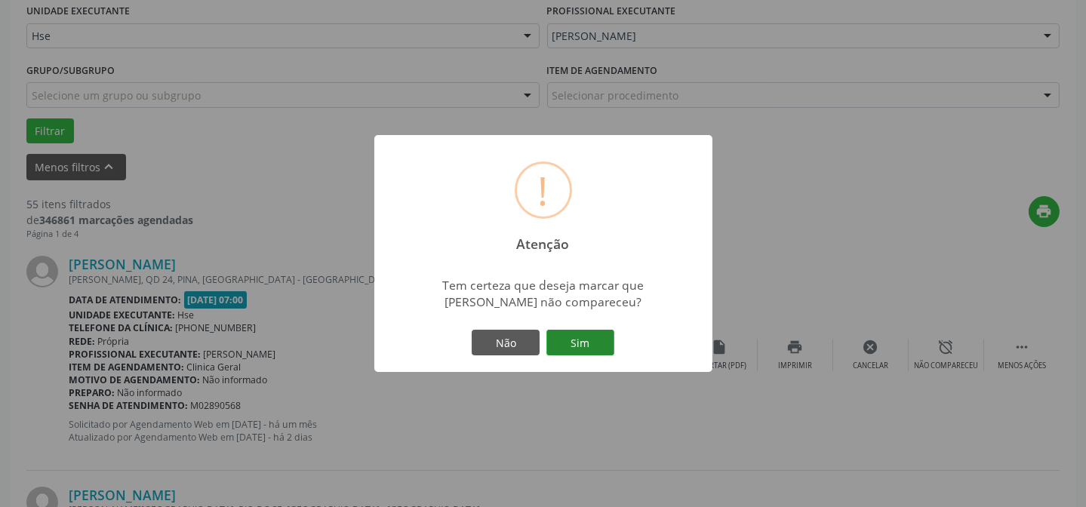
click at [583, 349] on button "Sim" at bounding box center [580, 343] width 68 height 26
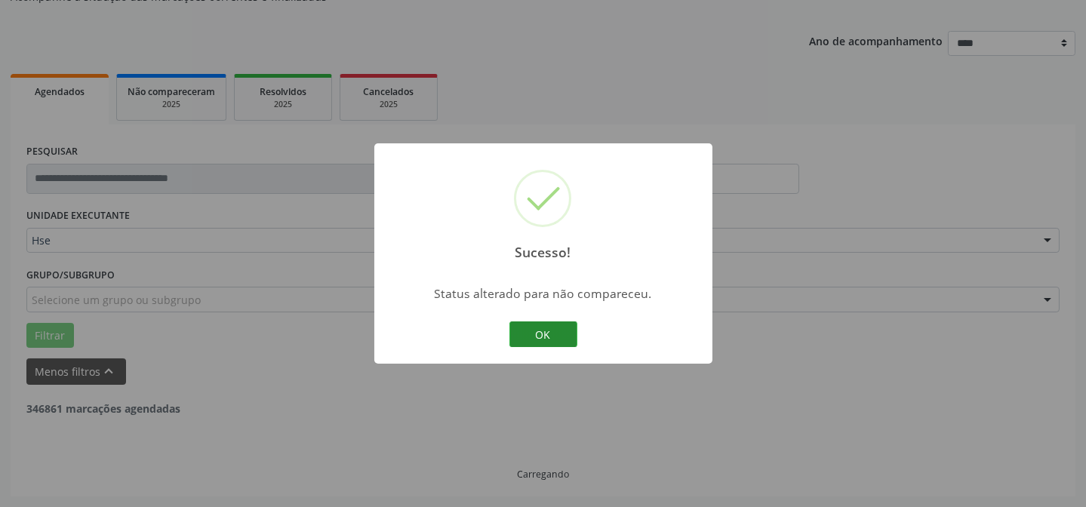
scroll to position [151, 0]
click at [512, 330] on button "OK" at bounding box center [543, 334] width 68 height 26
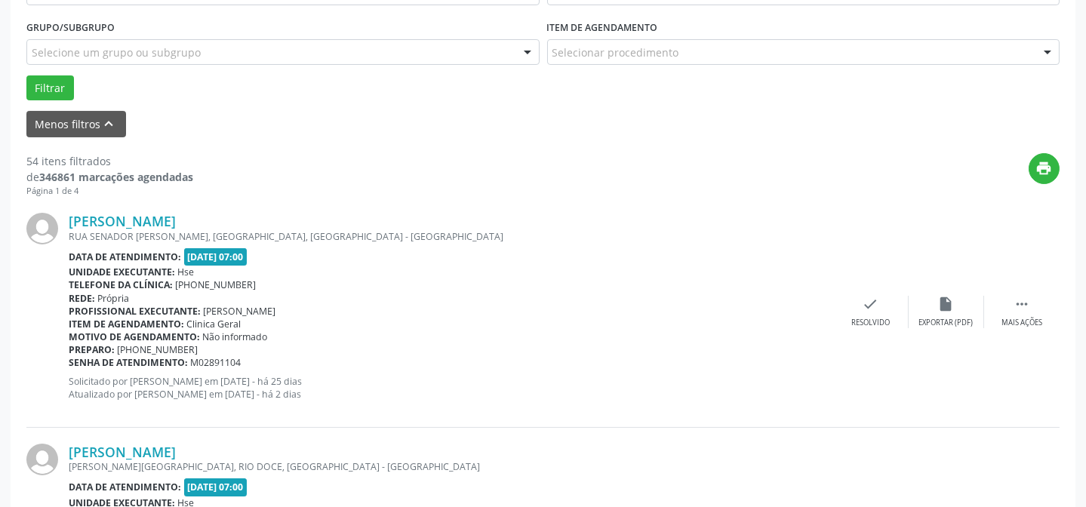
scroll to position [425, 0]
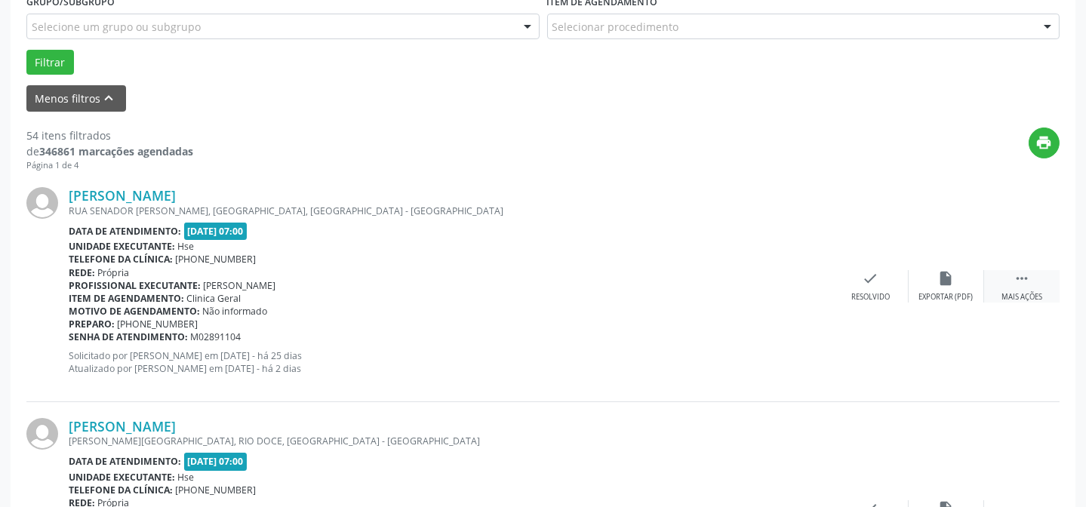
click at [1018, 284] on icon "" at bounding box center [1021, 278] width 17 height 17
click at [943, 286] on div "alarm_off Não compareceu" at bounding box center [945, 286] width 75 height 32
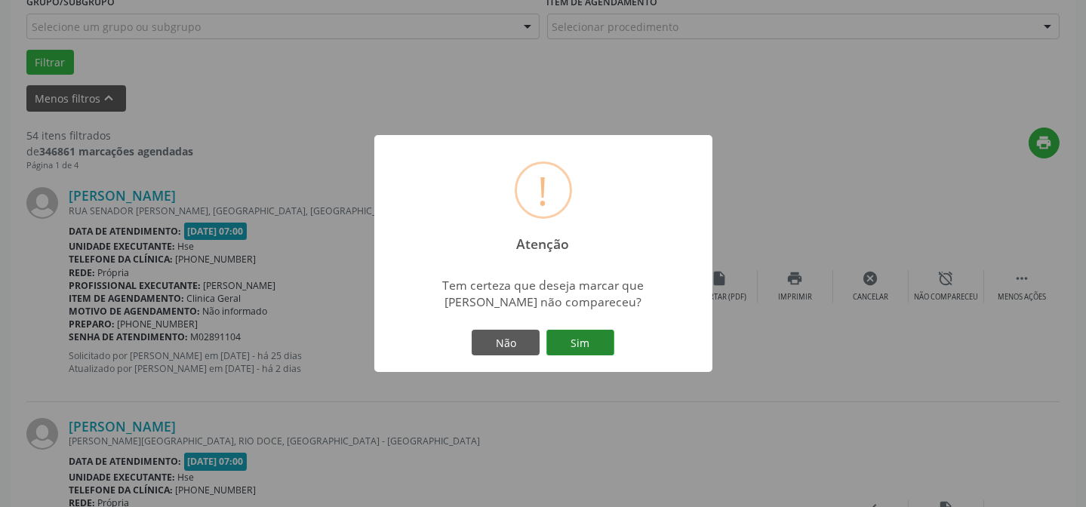
click at [601, 335] on button "Sim" at bounding box center [580, 343] width 68 height 26
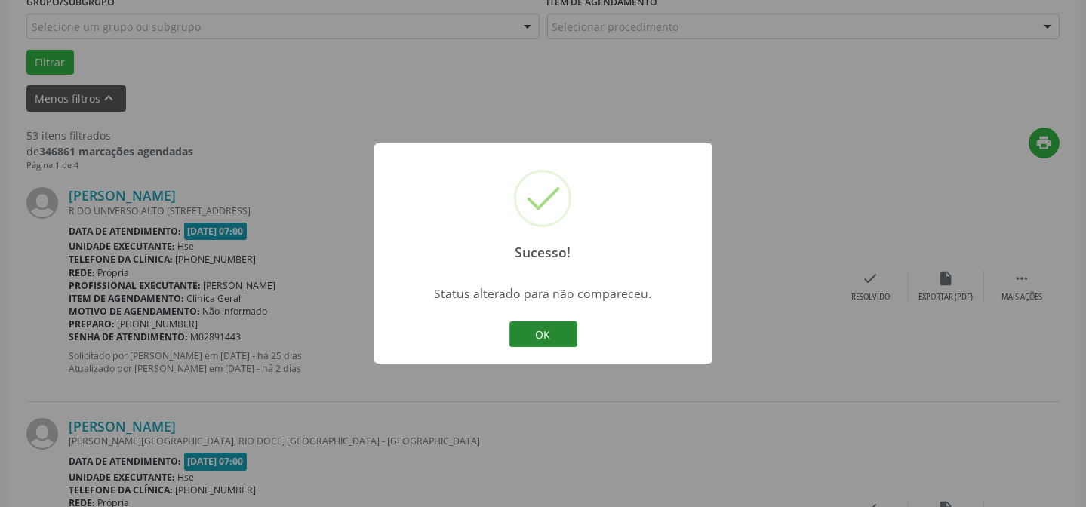
click at [561, 336] on button "OK" at bounding box center [543, 334] width 68 height 26
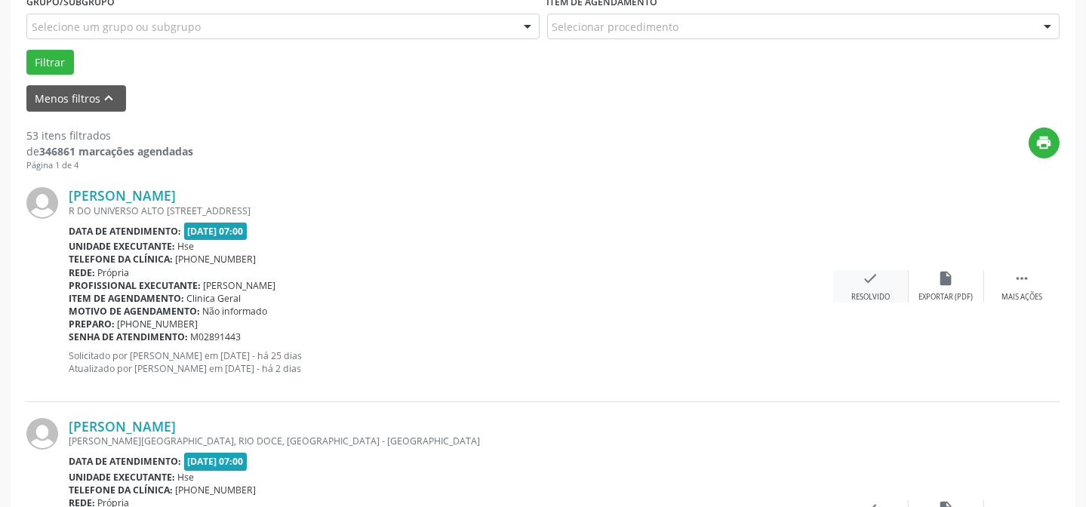
click at [860, 285] on div "check Resolvido" at bounding box center [870, 286] width 75 height 32
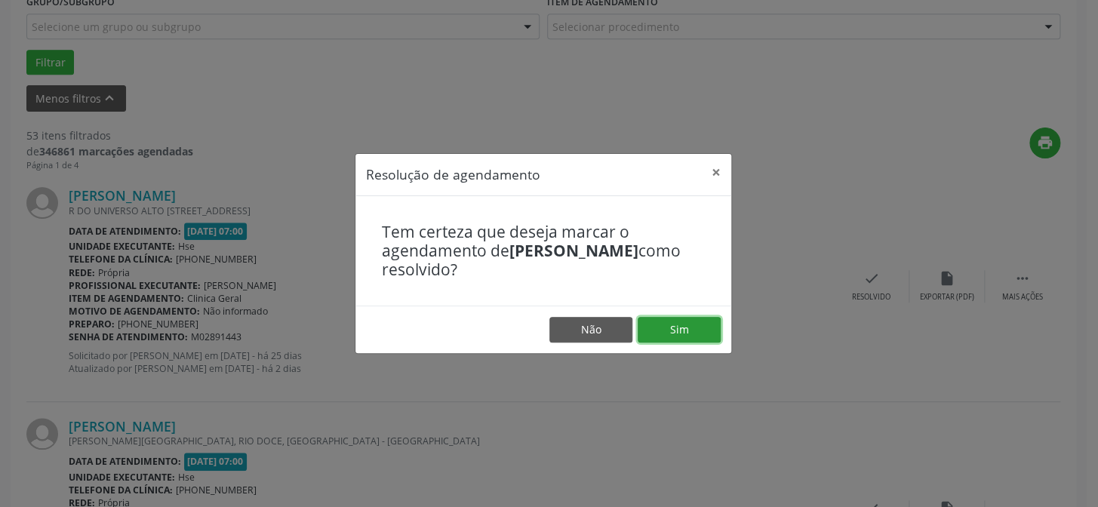
click at [662, 326] on button "Sim" at bounding box center [678, 330] width 83 height 26
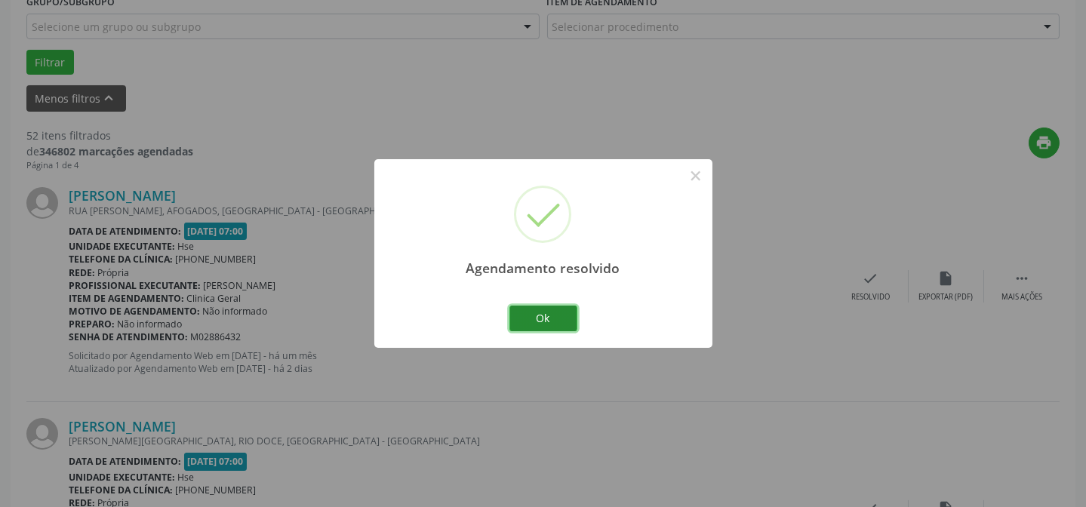
click at [542, 316] on button "Ok" at bounding box center [543, 319] width 68 height 26
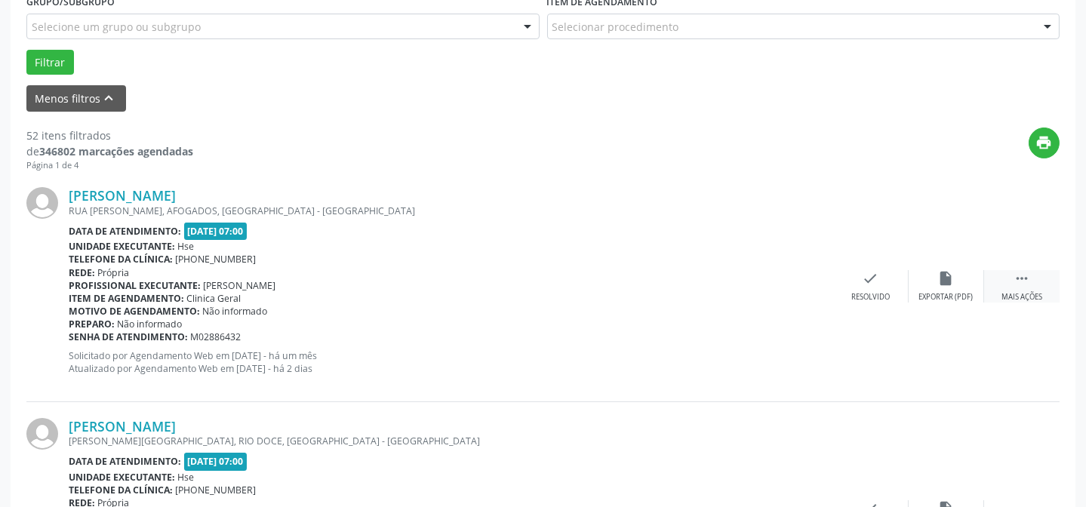
click at [1018, 285] on icon "" at bounding box center [1021, 278] width 17 height 17
click at [938, 275] on icon "alarm_off" at bounding box center [946, 278] width 17 height 17
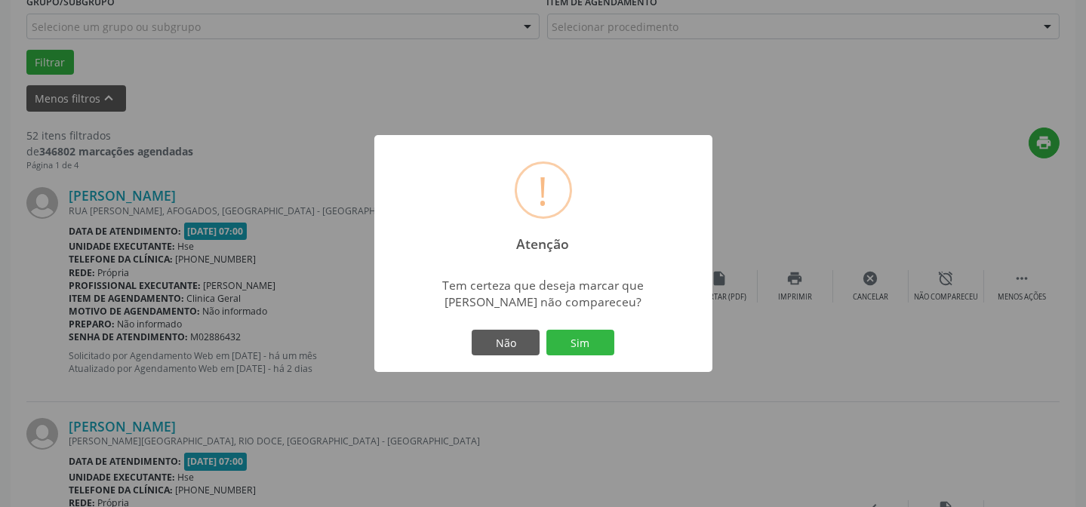
click at [597, 330] on button "Sim" at bounding box center [580, 343] width 68 height 26
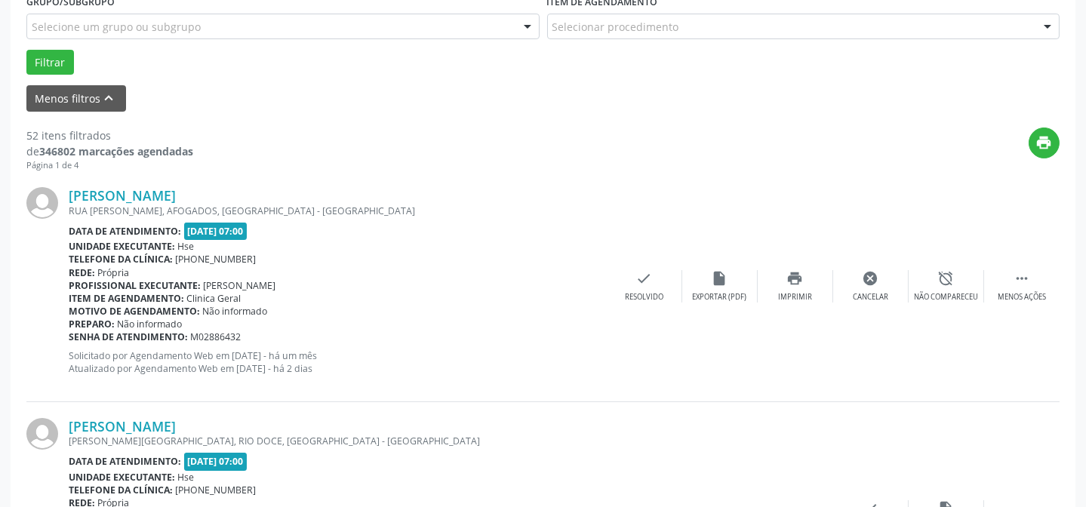
scroll to position [151, 0]
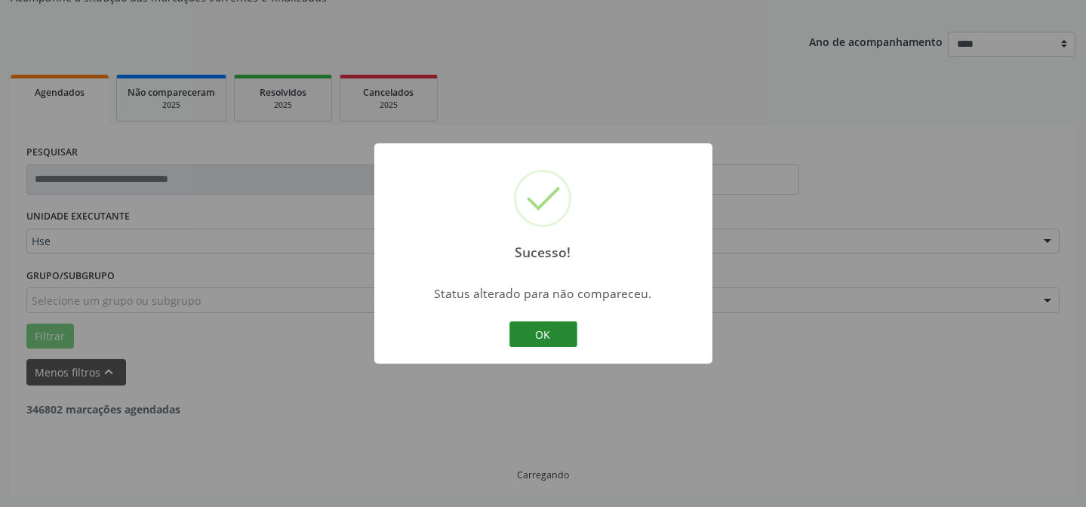
click at [533, 328] on button "OK" at bounding box center [543, 334] width 68 height 26
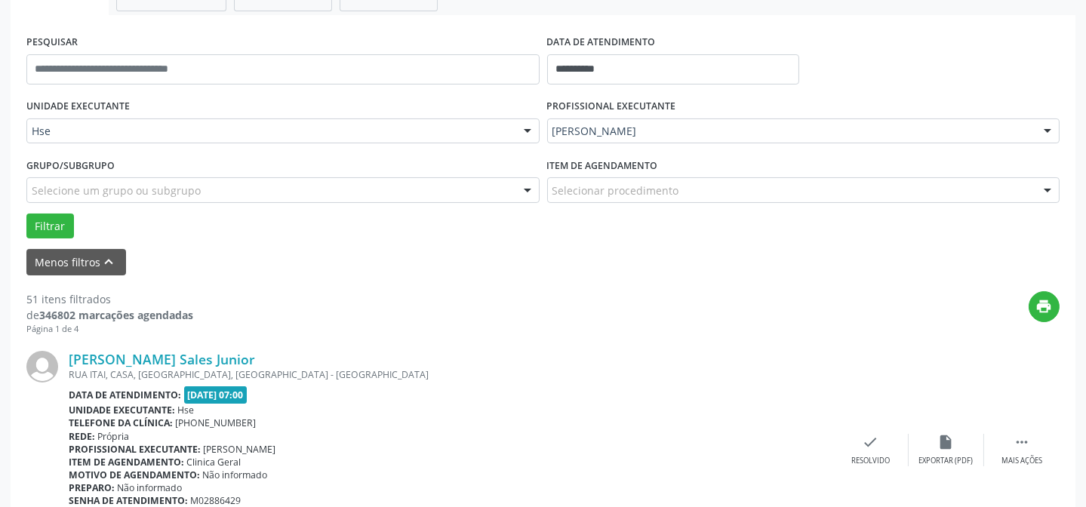
scroll to position [287, 0]
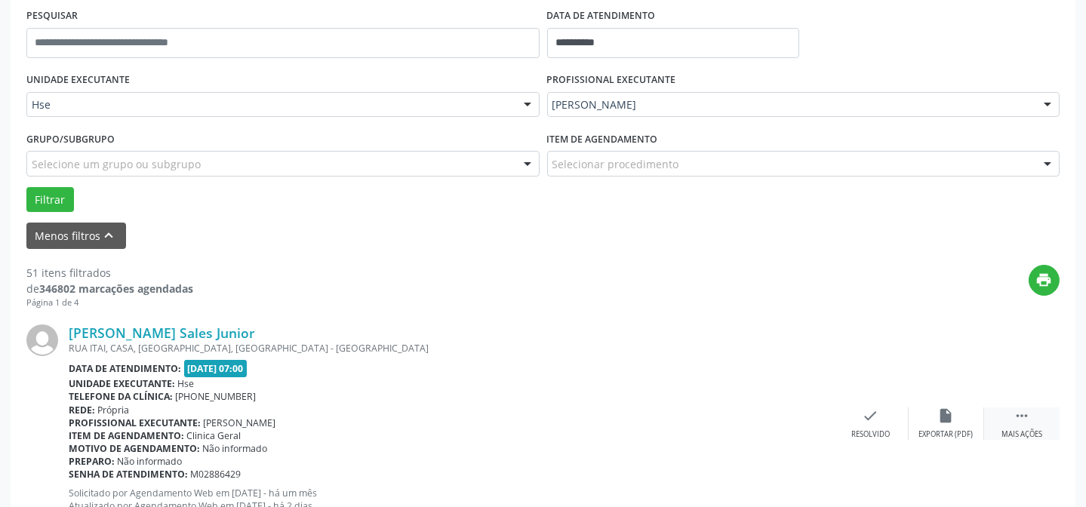
drag, startPoint x: 1020, startPoint y: 437, endPoint x: 1012, endPoint y: 427, distance: 12.4
click at [1021, 437] on div "Mais ações" at bounding box center [1021, 434] width 41 height 11
click at [932, 415] on div "alarm_off Não compareceu" at bounding box center [945, 423] width 75 height 32
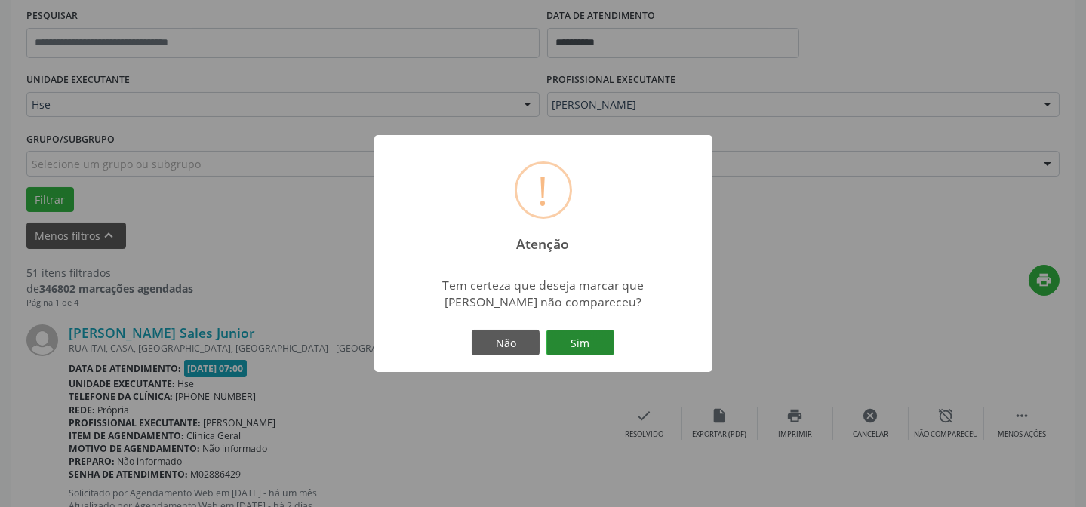
click at [580, 343] on button "Sim" at bounding box center [580, 343] width 68 height 26
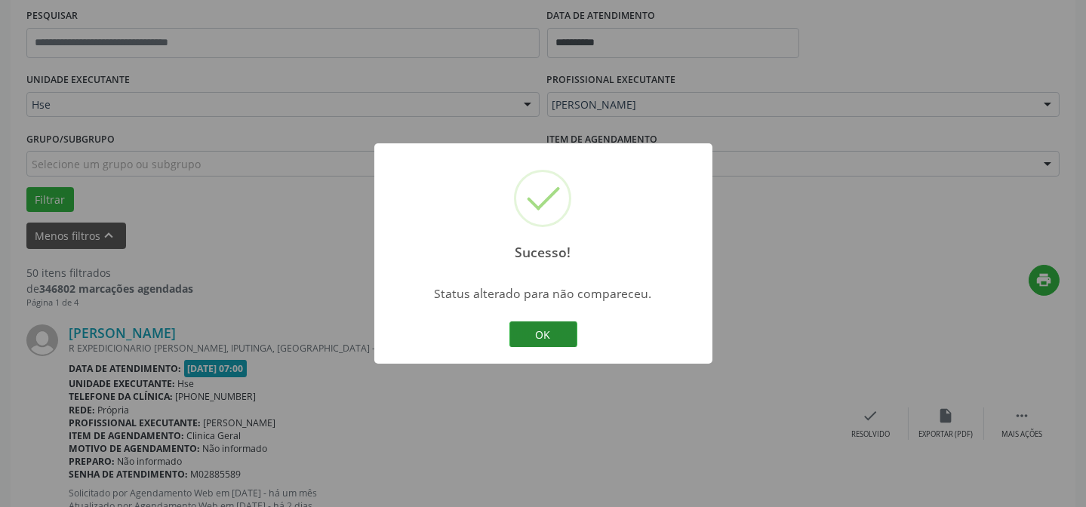
click at [554, 340] on button "OK" at bounding box center [543, 334] width 68 height 26
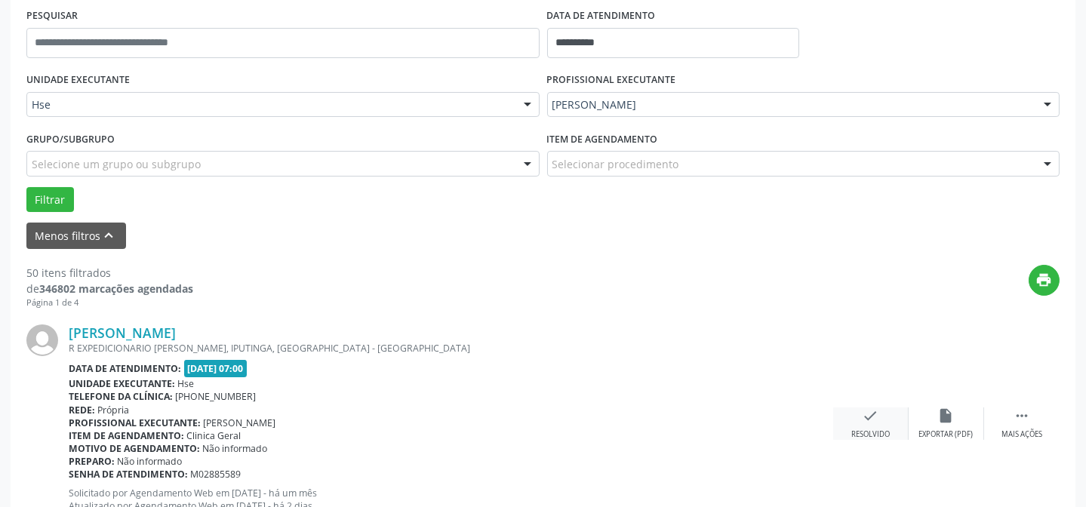
click at [877, 411] on icon "check" at bounding box center [870, 415] width 17 height 17
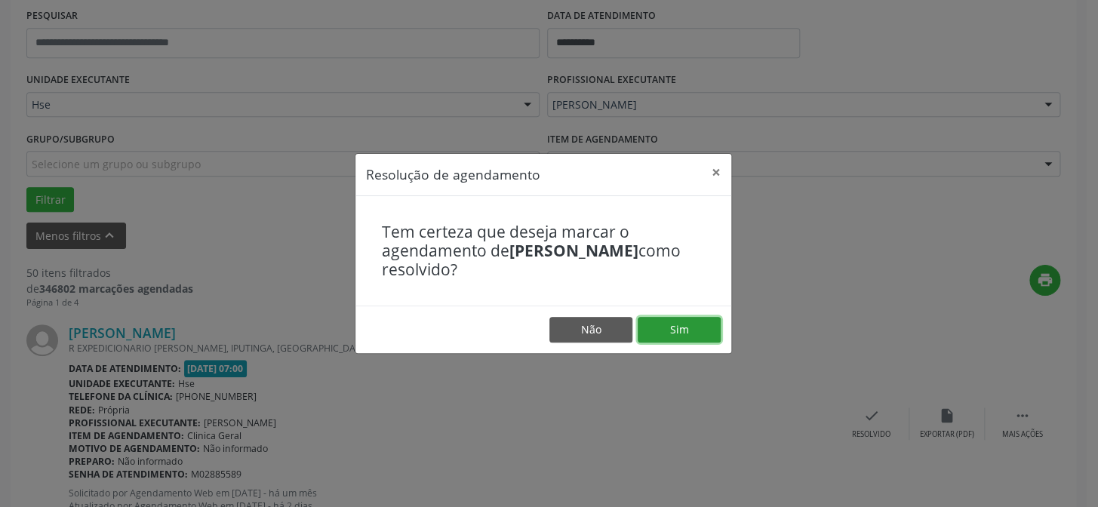
click at [692, 323] on button "Sim" at bounding box center [678, 330] width 83 height 26
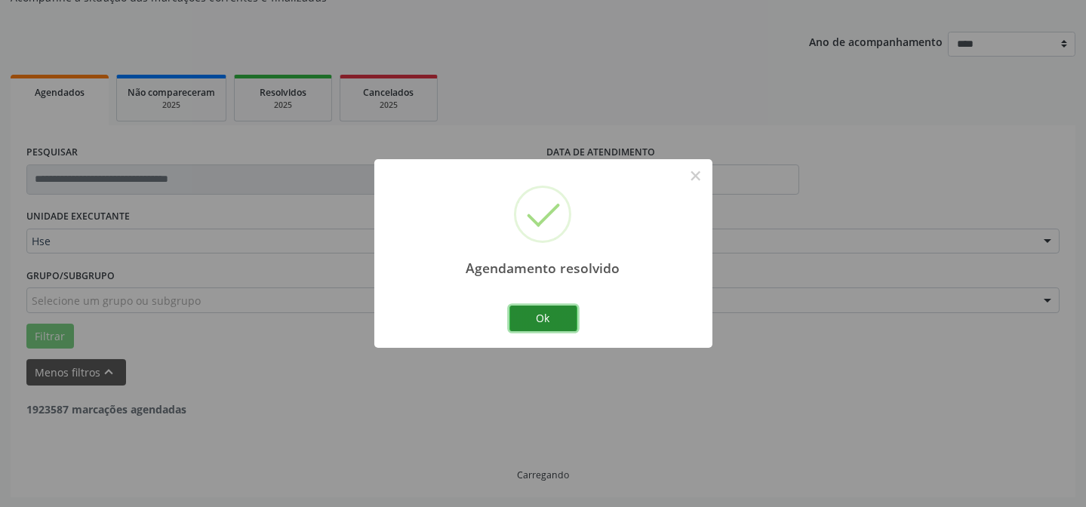
click at [534, 316] on button "Ok" at bounding box center [543, 319] width 68 height 26
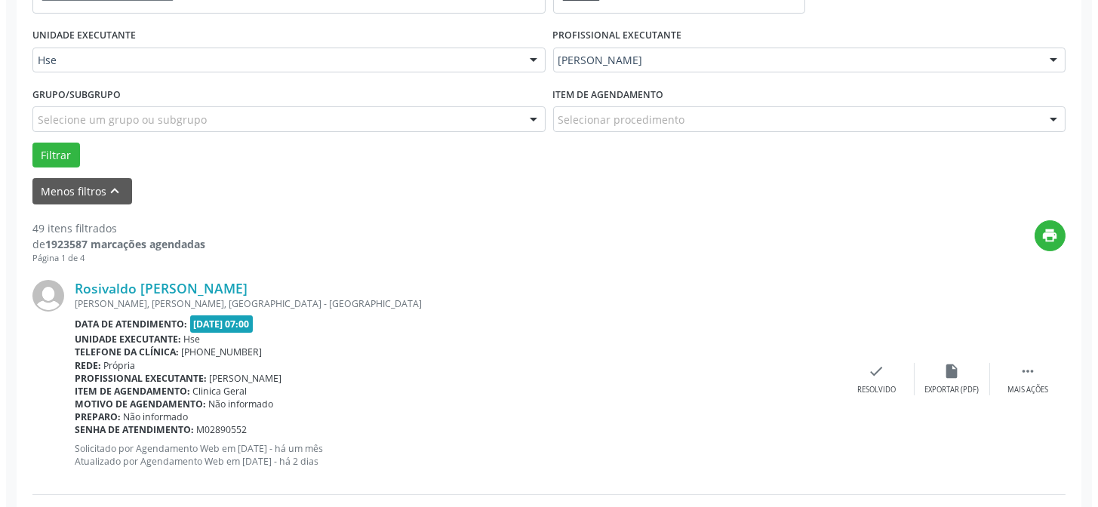
scroll to position [356, 0]
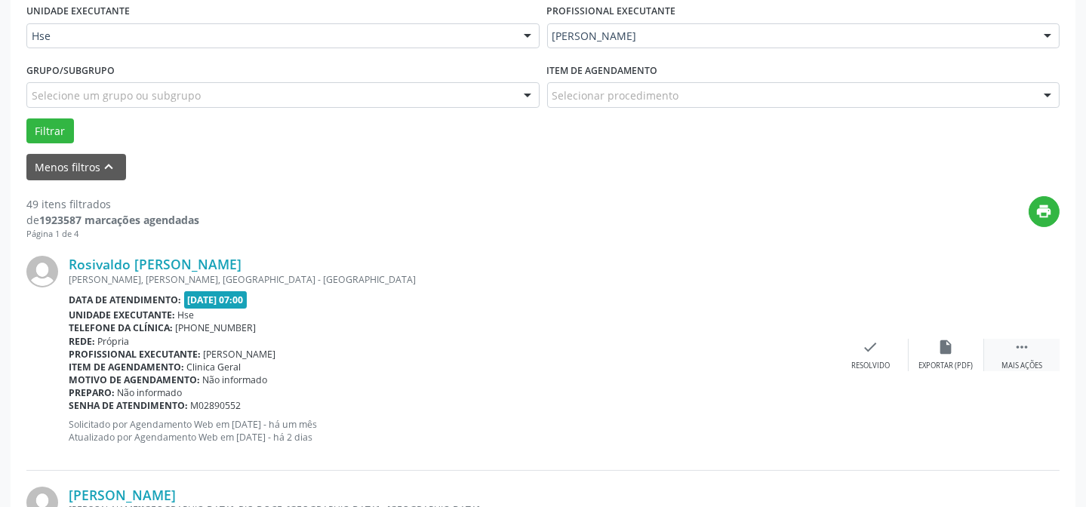
click at [1010, 355] on div " Mais ações" at bounding box center [1021, 355] width 75 height 32
click at [647, 353] on icon "check" at bounding box center [644, 347] width 17 height 17
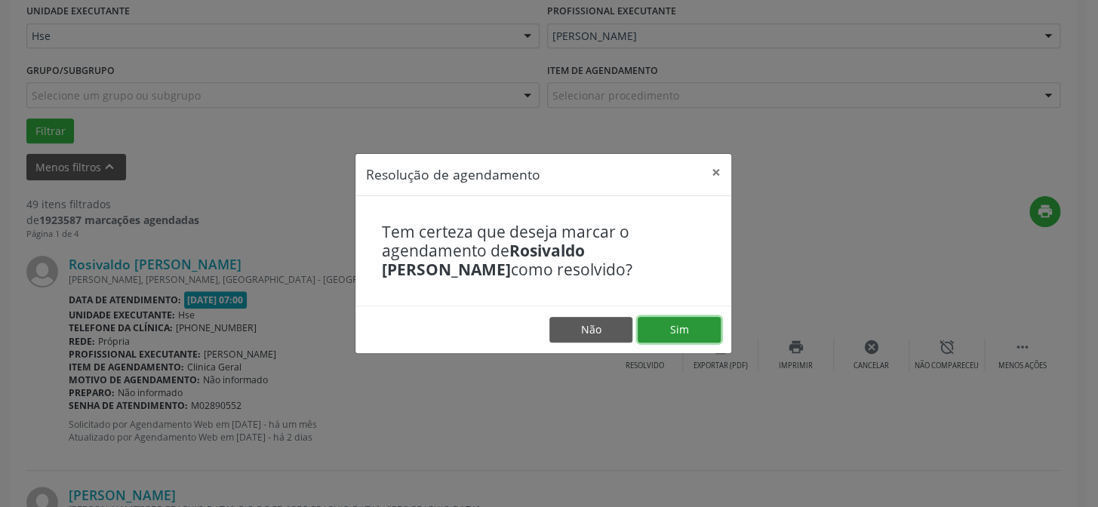
click at [672, 331] on button "Sim" at bounding box center [678, 330] width 83 height 26
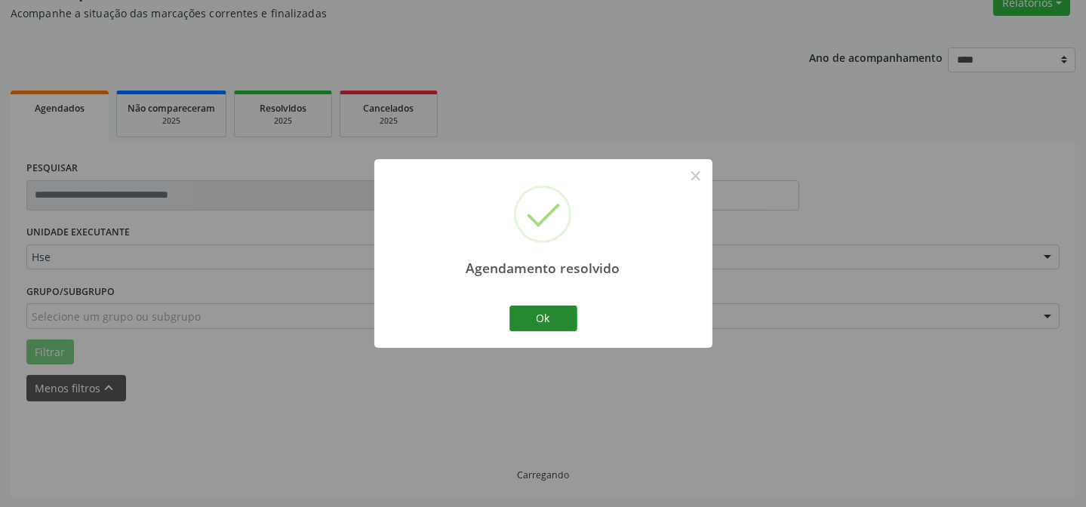
scroll to position [151, 0]
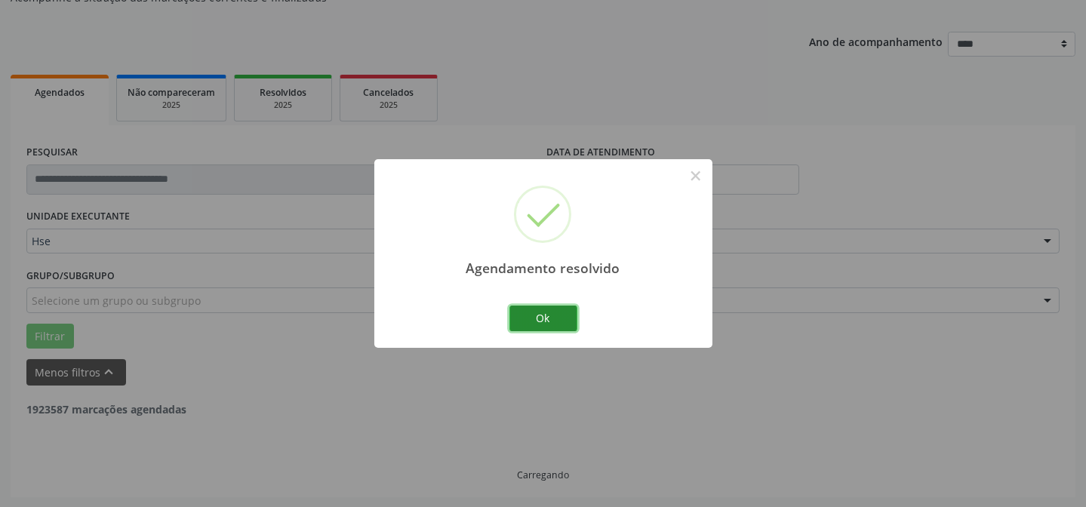
click at [541, 310] on button "Ok" at bounding box center [543, 319] width 68 height 26
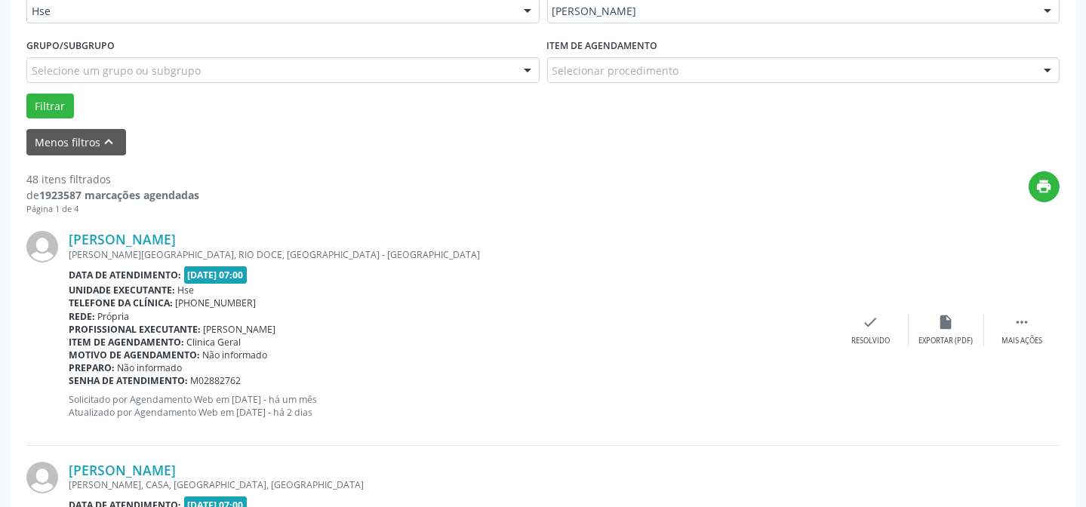
scroll to position [425, 0]
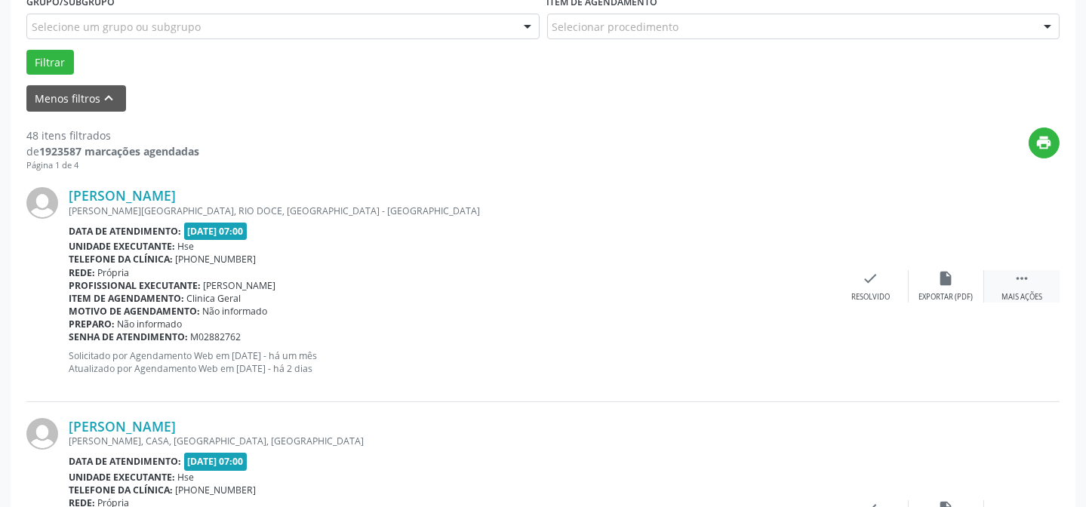
click at [1011, 285] on div " Mais ações" at bounding box center [1021, 286] width 75 height 32
click at [951, 285] on icon "alarm_off" at bounding box center [946, 278] width 17 height 17
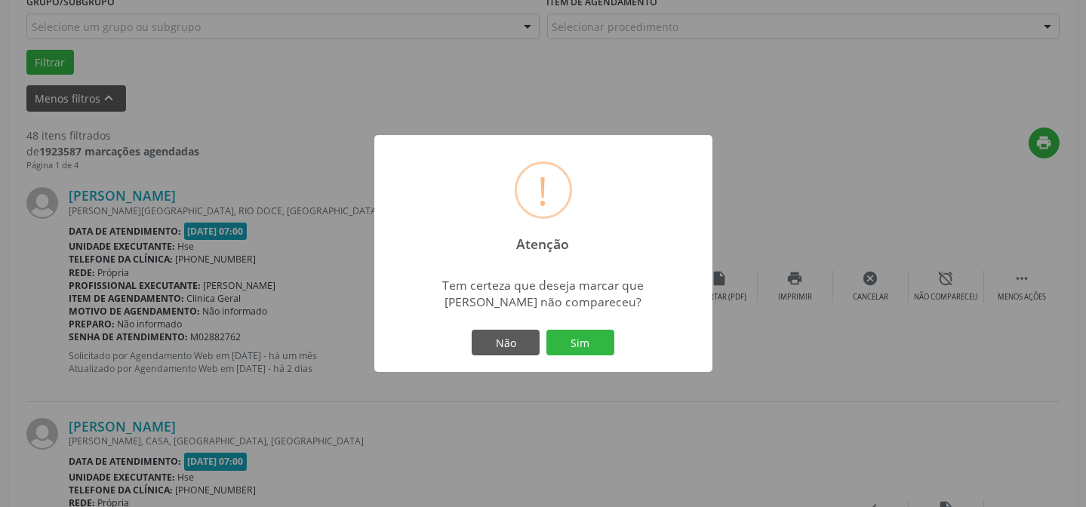
click at [617, 333] on div "Não Sim" at bounding box center [542, 343] width 149 height 32
click at [577, 335] on button "Sim" at bounding box center [580, 343] width 68 height 26
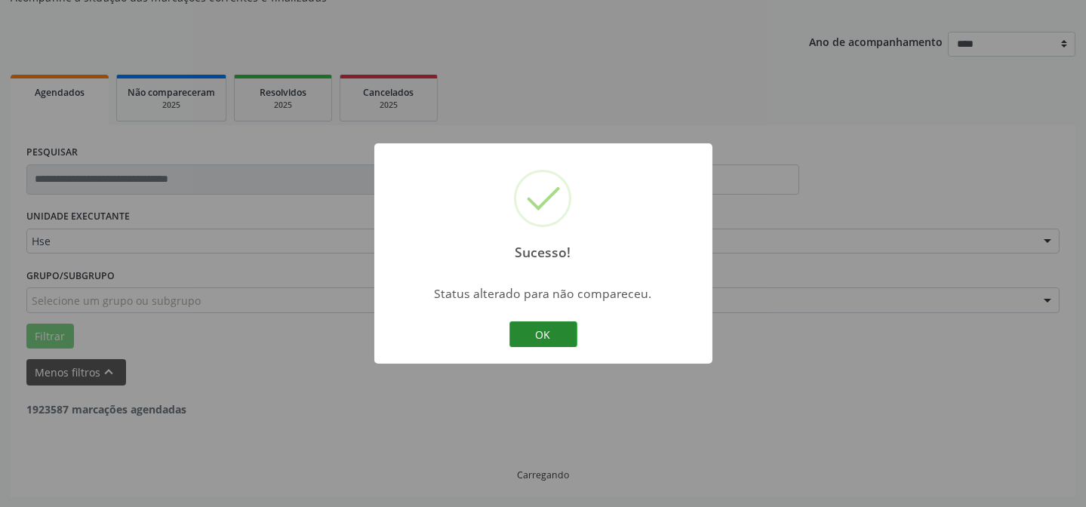
click at [536, 330] on button "OK" at bounding box center [543, 334] width 68 height 26
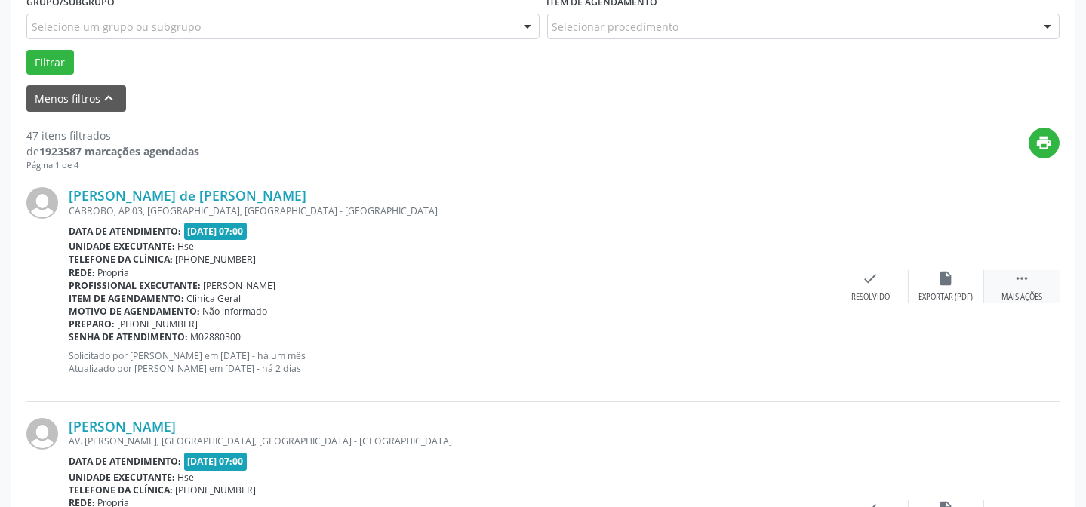
click at [1020, 293] on div "Mais ações" at bounding box center [1021, 297] width 41 height 11
click at [960, 283] on div "alarm_off Não compareceu" at bounding box center [945, 286] width 75 height 32
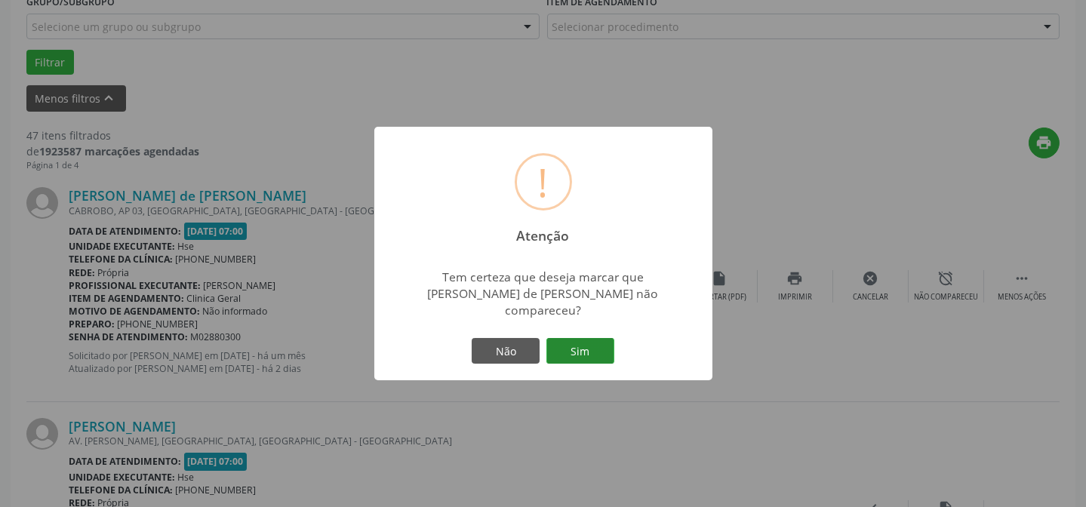
click at [577, 338] on button "Sim" at bounding box center [580, 351] width 68 height 26
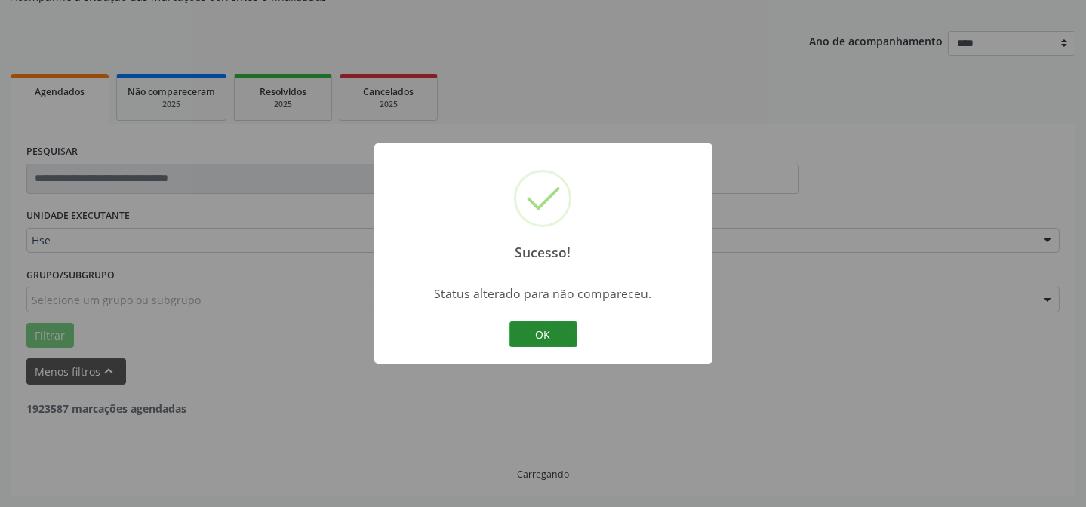
scroll to position [151, 0]
click at [546, 331] on button "OK" at bounding box center [543, 334] width 68 height 26
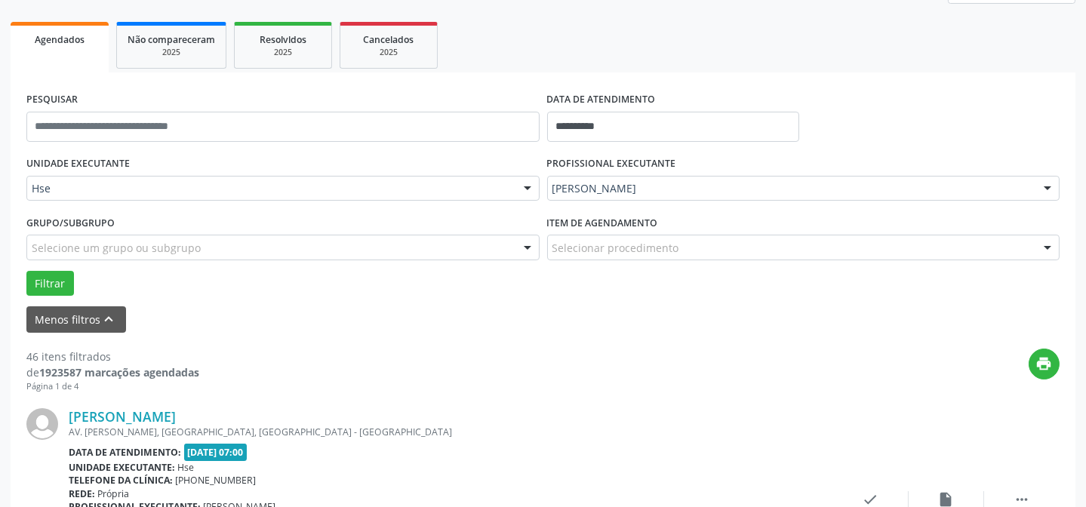
scroll to position [287, 0]
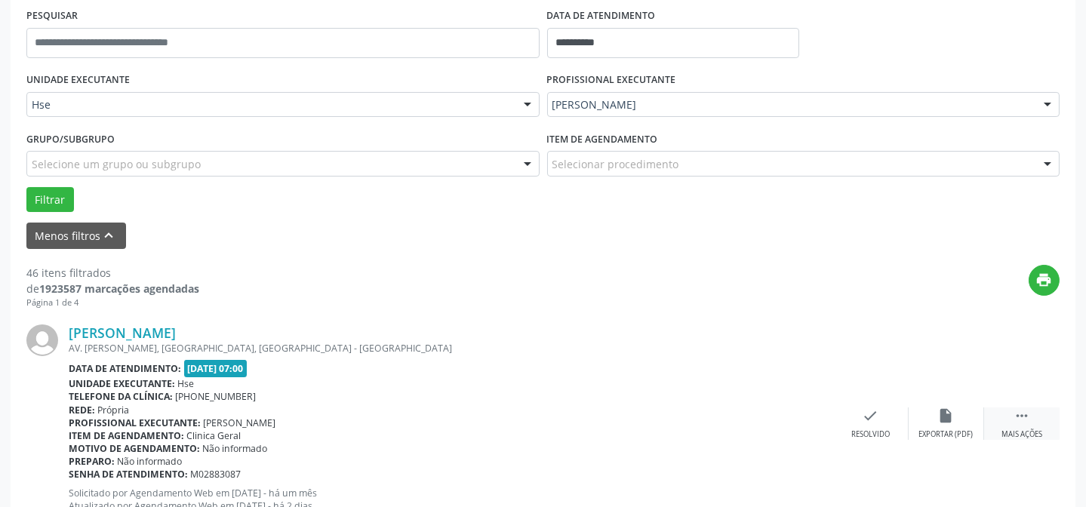
click at [1002, 412] on div " Mais ações" at bounding box center [1021, 423] width 75 height 32
click at [948, 423] on div "alarm_off Não compareceu" at bounding box center [945, 423] width 75 height 32
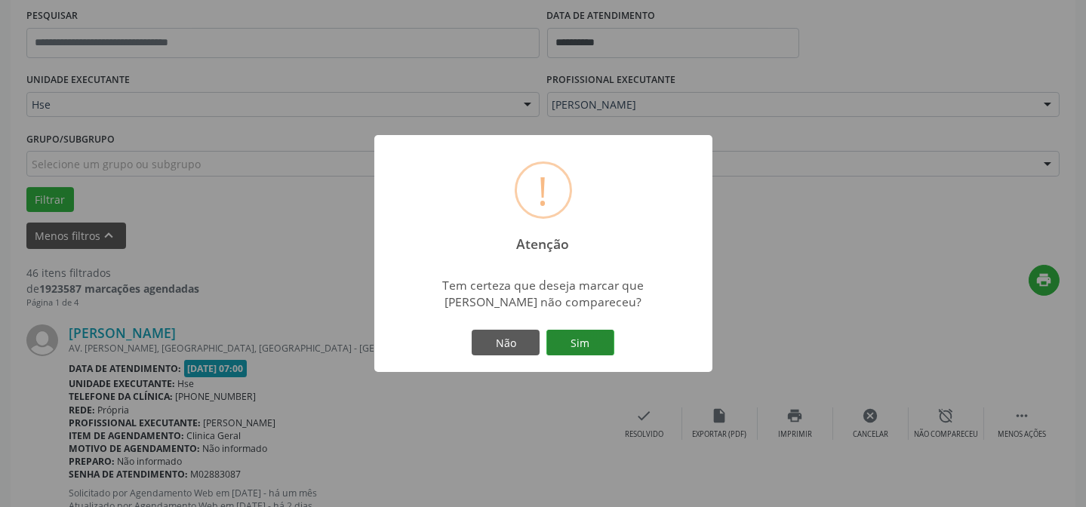
click at [566, 330] on button "Sim" at bounding box center [580, 343] width 68 height 26
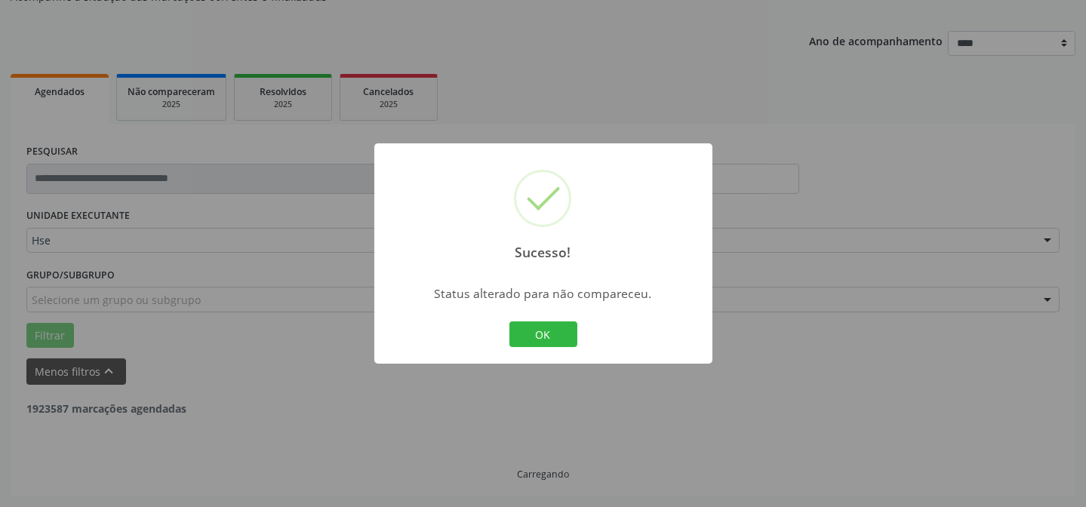
scroll to position [151, 0]
click at [533, 334] on button "OK" at bounding box center [543, 334] width 68 height 26
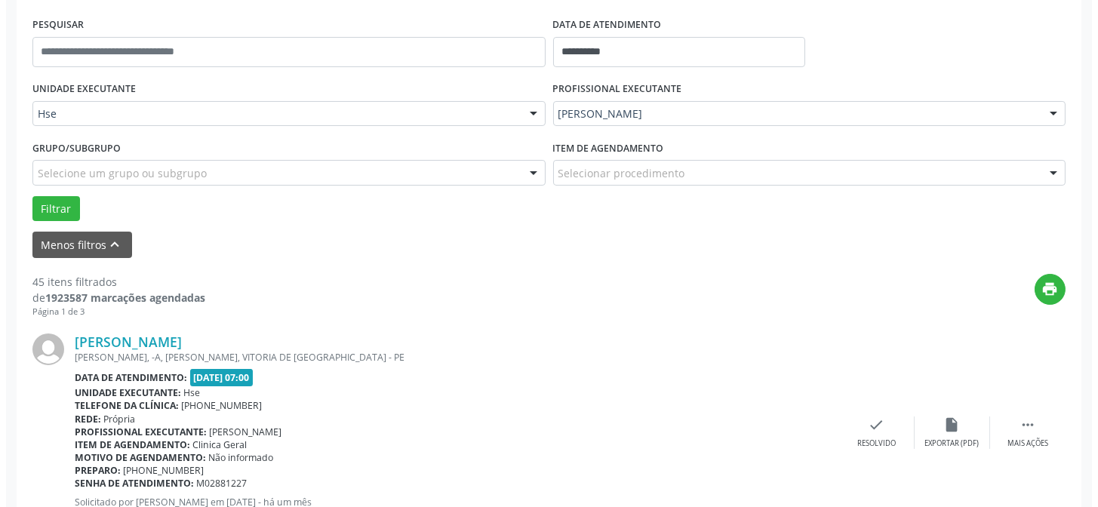
scroll to position [287, 0]
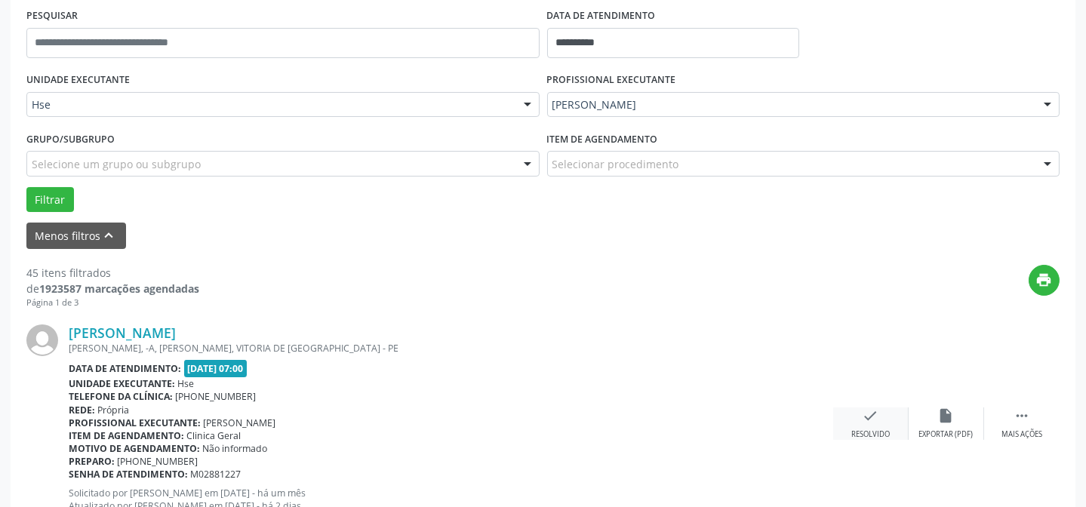
click at [874, 430] on div "Resolvido" at bounding box center [870, 434] width 38 height 11
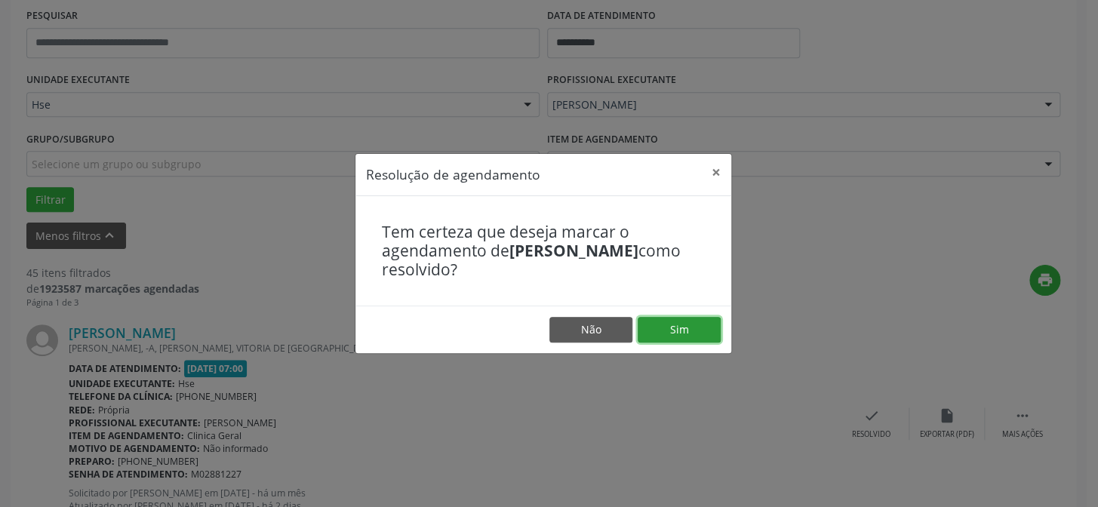
click at [675, 340] on button "Sim" at bounding box center [678, 330] width 83 height 26
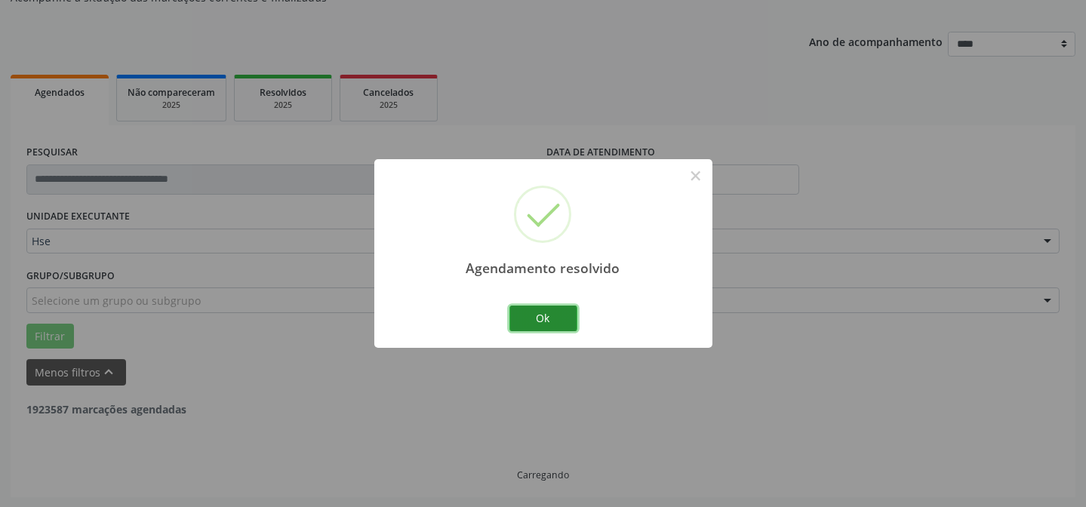
click at [545, 324] on button "Ok" at bounding box center [543, 319] width 68 height 26
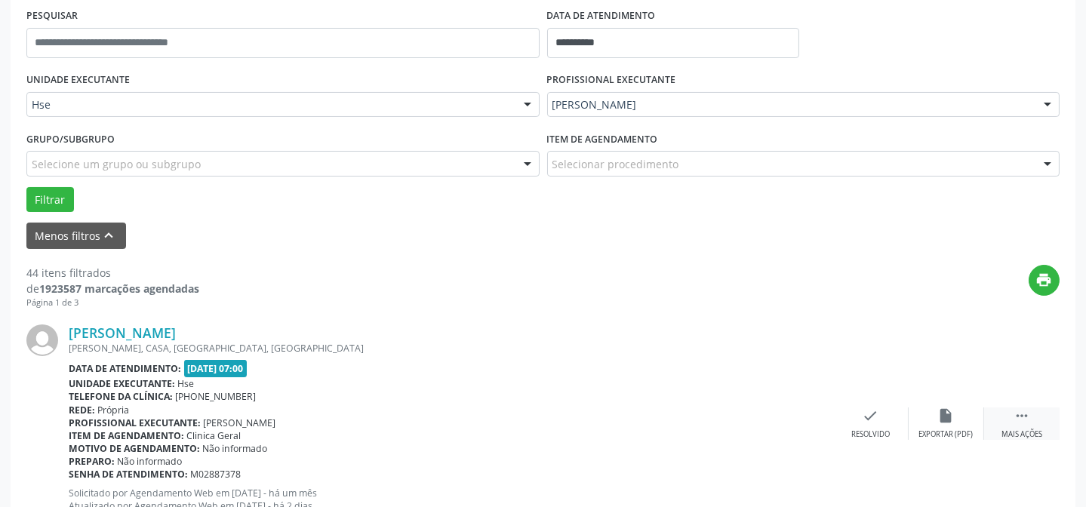
click at [1010, 418] on div " Mais ações" at bounding box center [1021, 423] width 75 height 32
click at [911, 413] on div "alarm_off Não compareceu" at bounding box center [945, 423] width 75 height 32
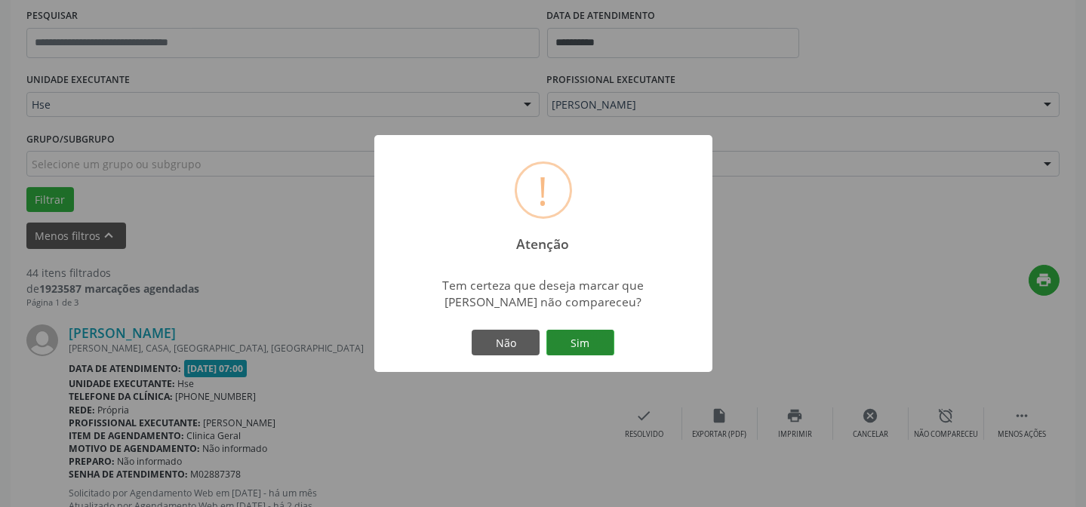
click at [584, 346] on button "Sim" at bounding box center [580, 343] width 68 height 26
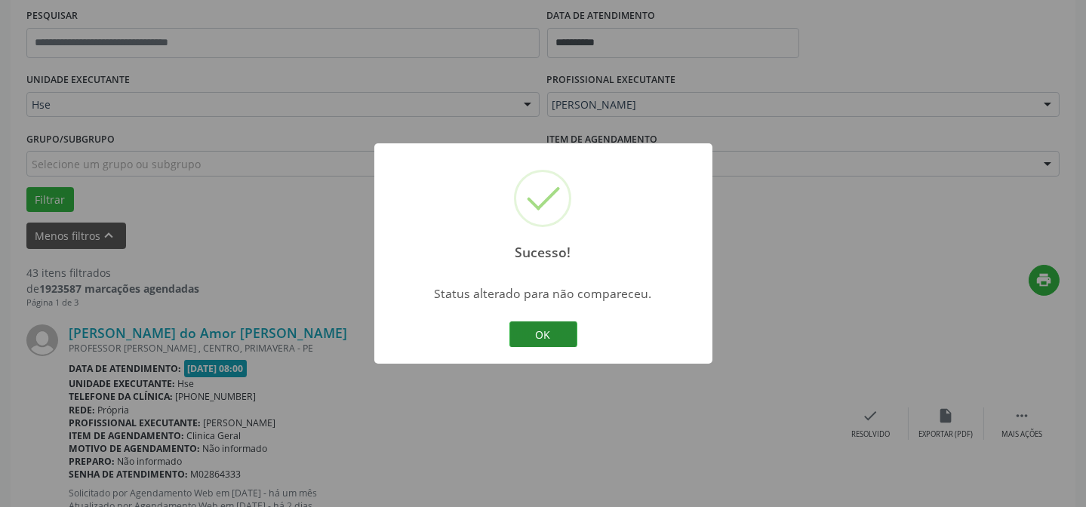
click at [549, 332] on button "OK" at bounding box center [543, 334] width 68 height 26
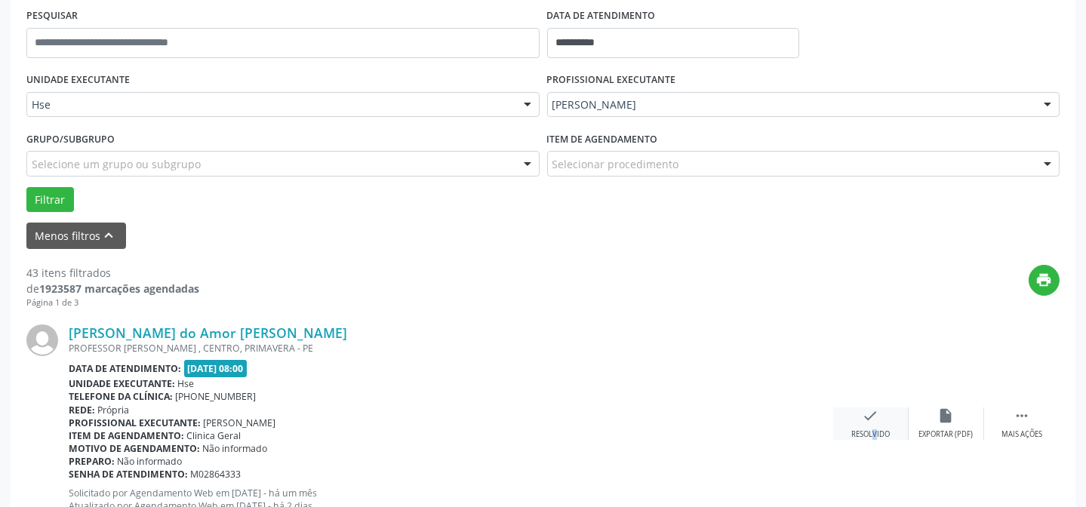
click at [864, 425] on div "check Resolvido" at bounding box center [870, 423] width 75 height 32
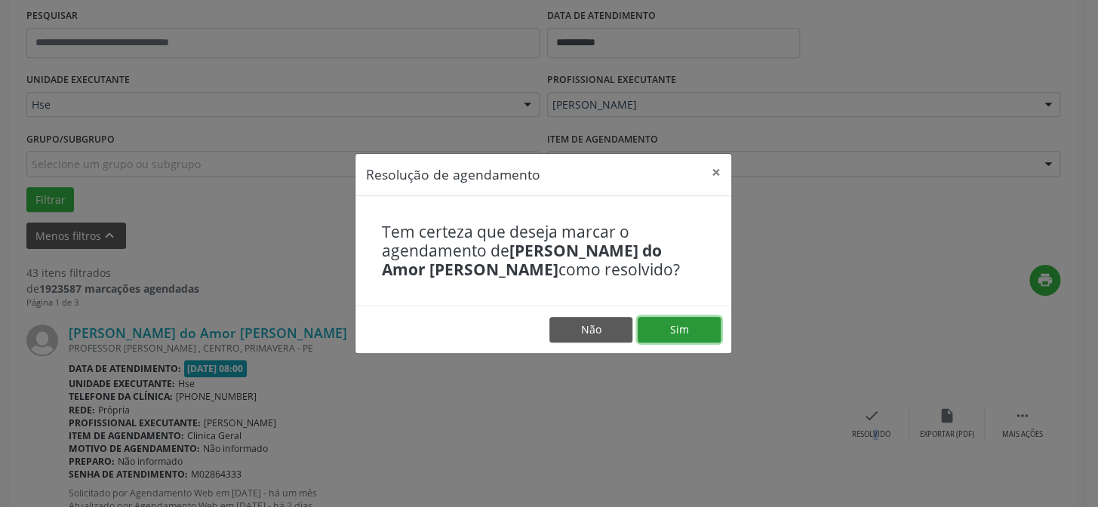
click at [709, 327] on button "Sim" at bounding box center [678, 330] width 83 height 26
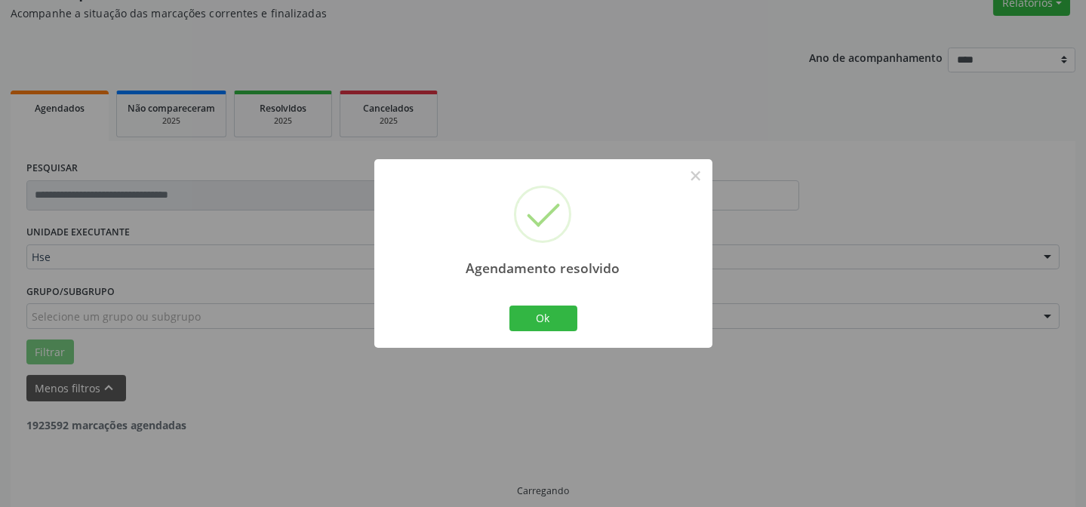
scroll to position [151, 0]
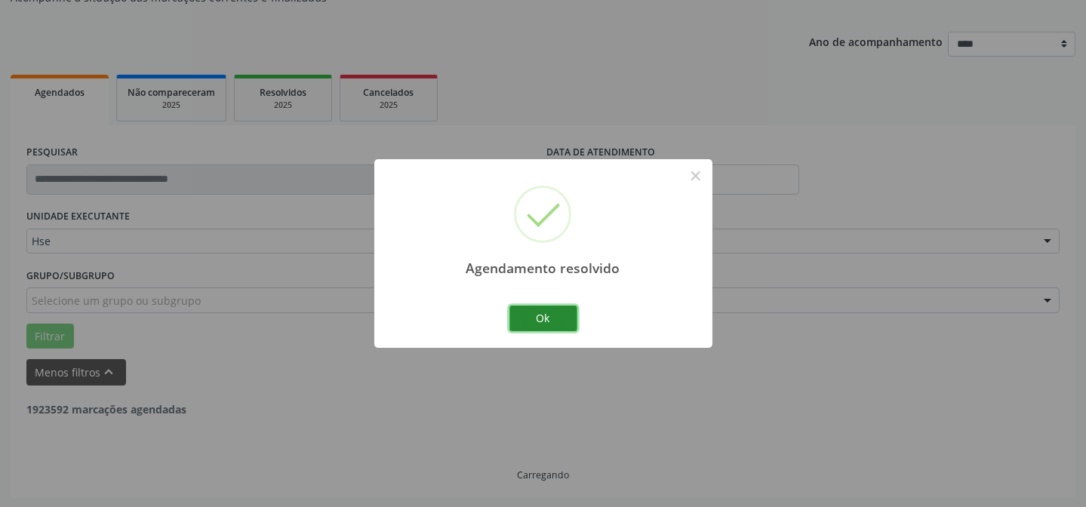
click at [559, 319] on button "Ok" at bounding box center [543, 319] width 68 height 26
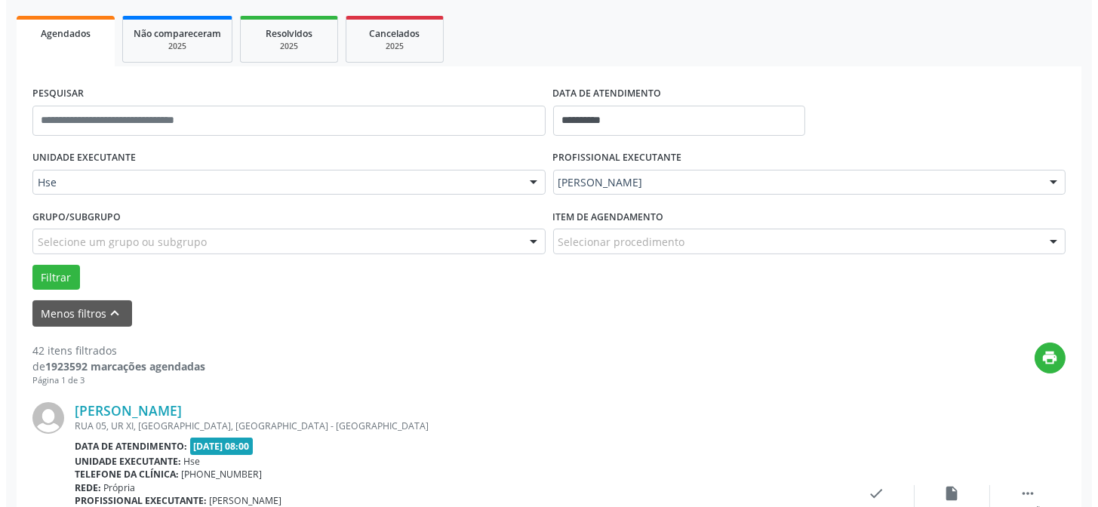
scroll to position [287, 0]
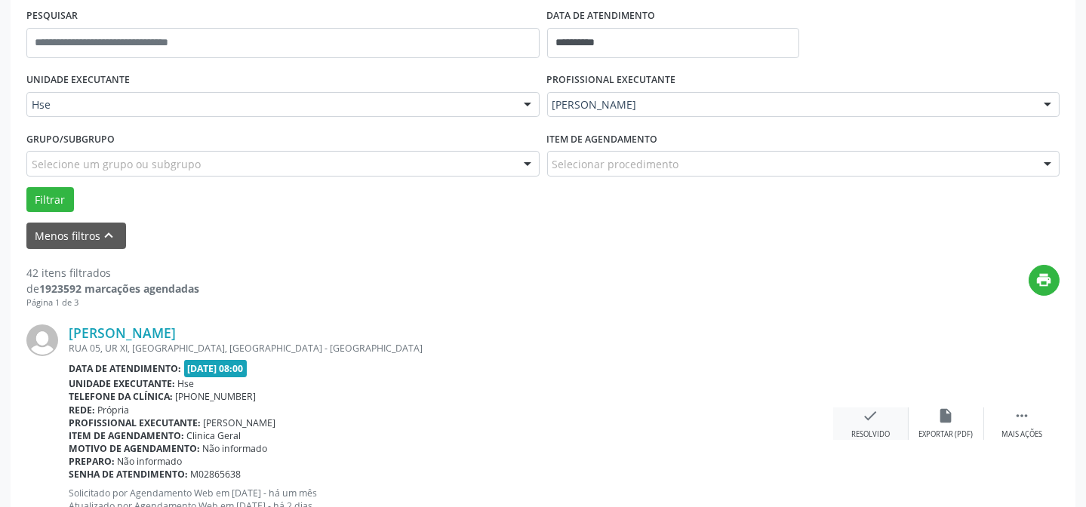
click at [875, 416] on icon "check" at bounding box center [870, 415] width 17 height 17
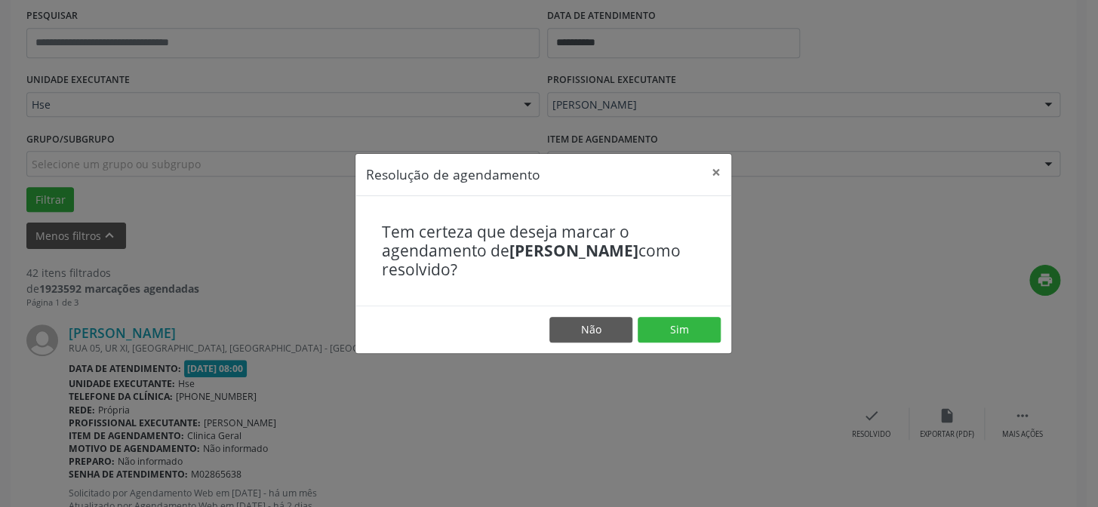
click at [662, 309] on footer "Não Sim" at bounding box center [543, 330] width 376 height 48
click at [673, 341] on button "Sim" at bounding box center [678, 330] width 83 height 26
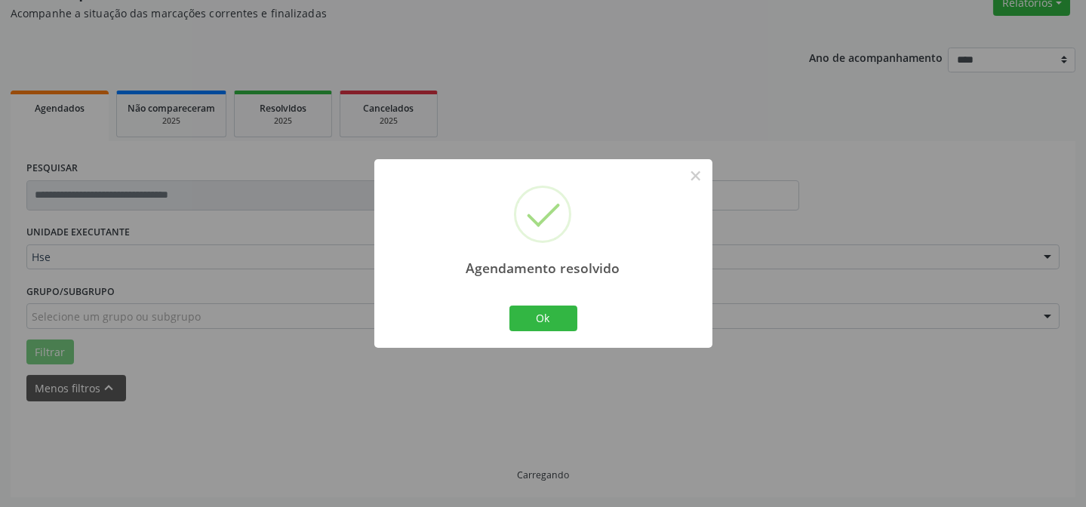
scroll to position [151, 0]
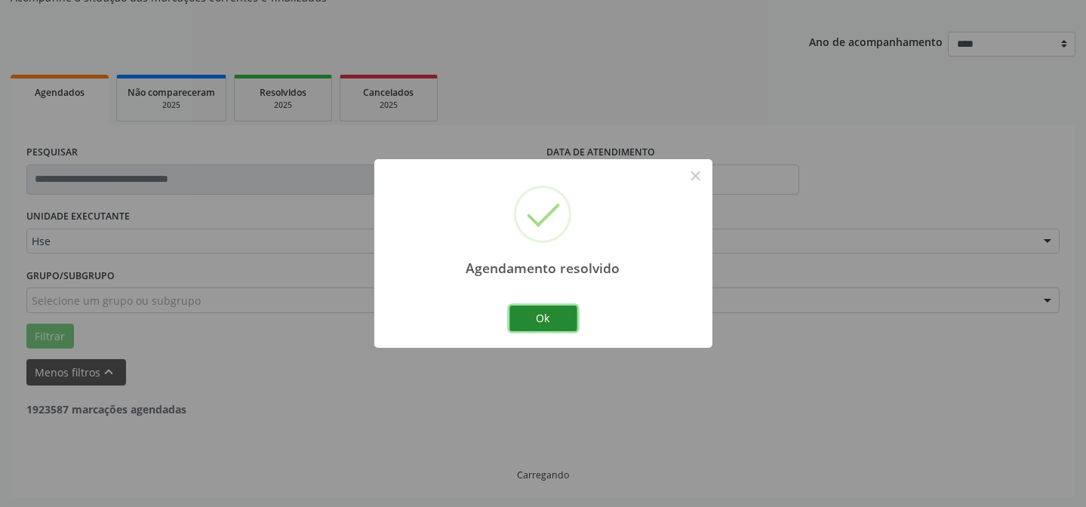
click at [564, 323] on button "Ok" at bounding box center [543, 319] width 68 height 26
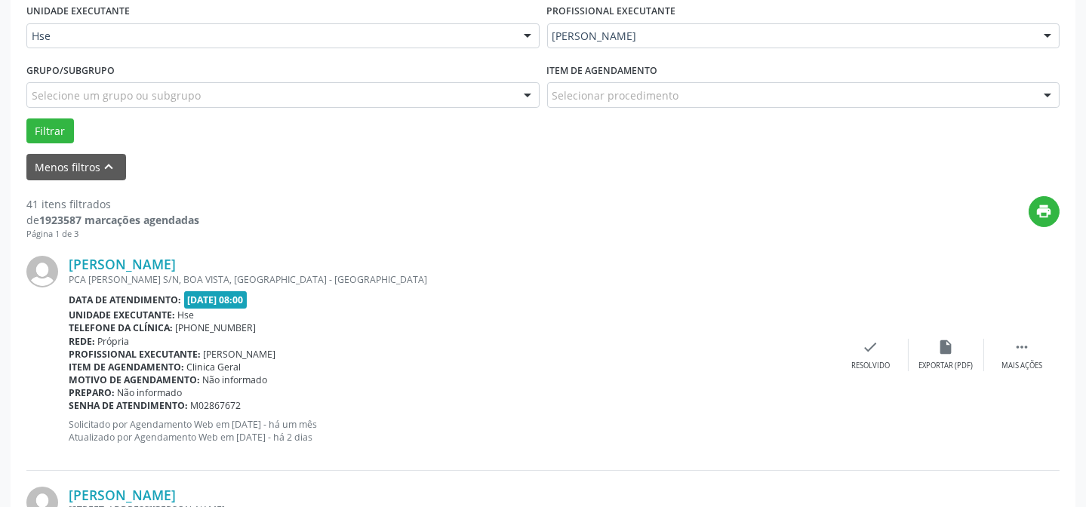
scroll to position [425, 0]
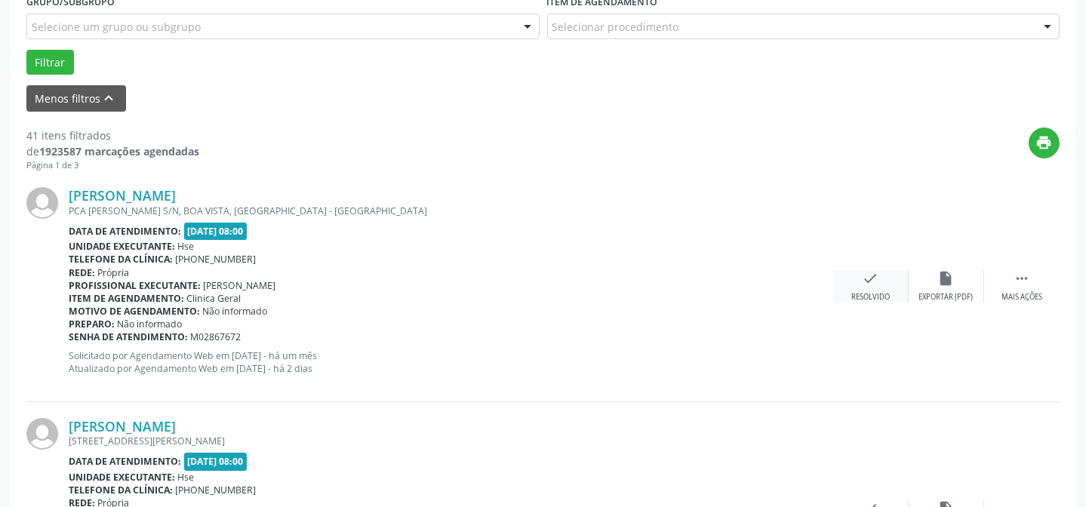
click at [880, 287] on div "check Resolvido" at bounding box center [870, 286] width 75 height 32
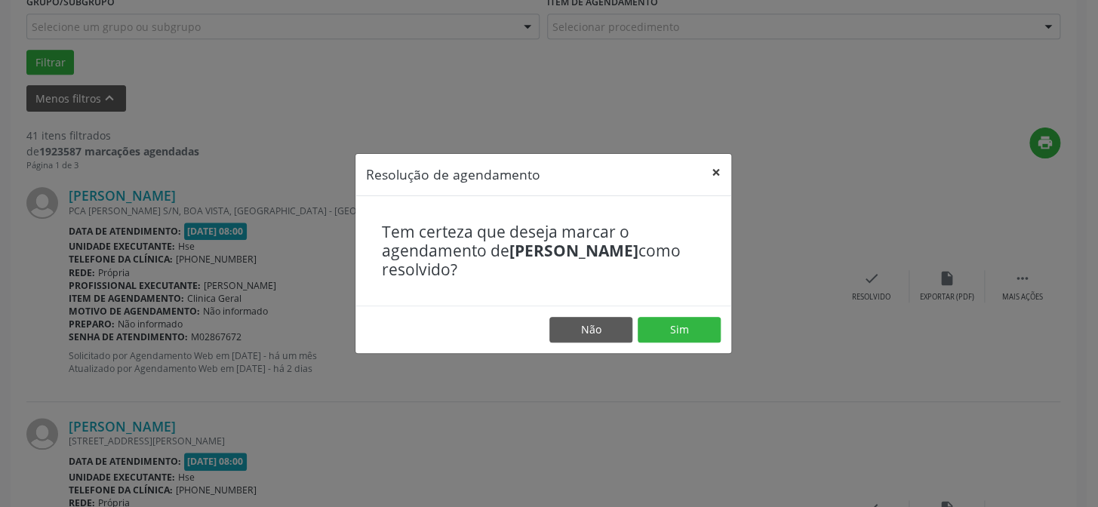
click at [716, 172] on button "×" at bounding box center [716, 172] width 30 height 37
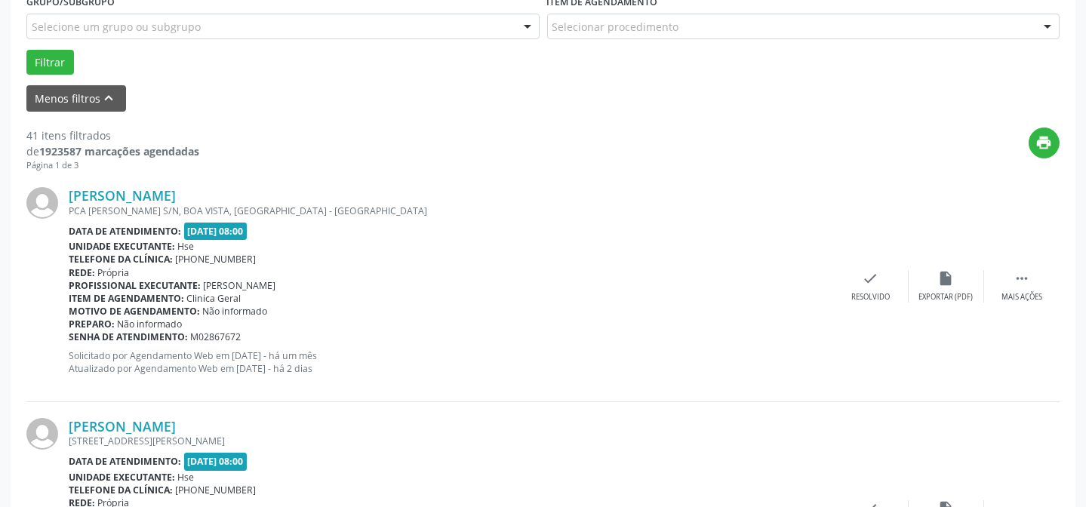
click at [1021, 302] on div "[PERSON_NAME] PCA [PERSON_NAME] S/N, [GEOGRAPHIC_DATA], [GEOGRAPHIC_DATA] - [GE…" at bounding box center [542, 286] width 1033 height 230
click at [1015, 288] on div " Mais ações" at bounding box center [1021, 286] width 75 height 32
click at [951, 294] on div "Não compareceu" at bounding box center [946, 297] width 64 height 11
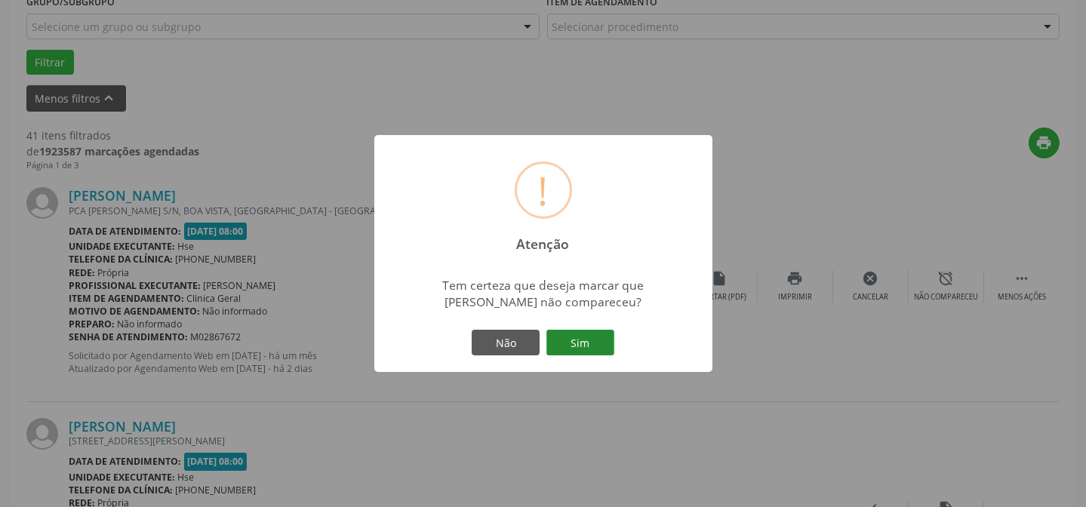
click at [612, 343] on button "Sim" at bounding box center [580, 343] width 68 height 26
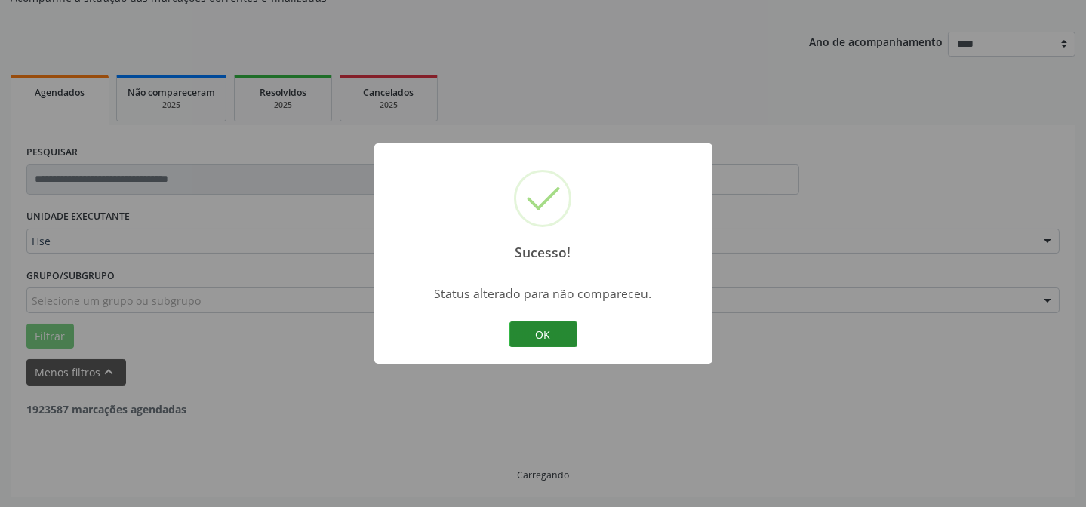
click at [547, 330] on button "OK" at bounding box center [543, 334] width 68 height 26
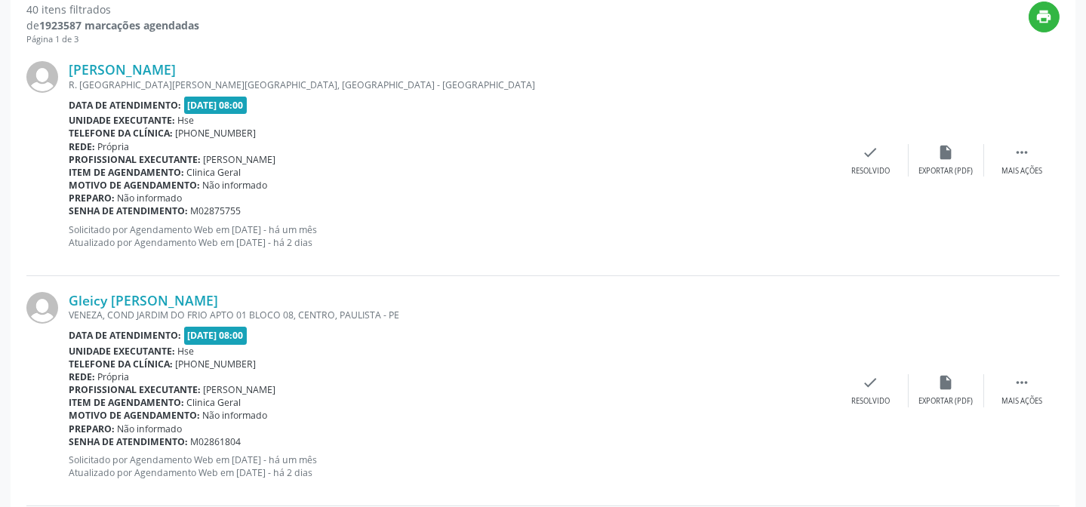
scroll to position [562, 0]
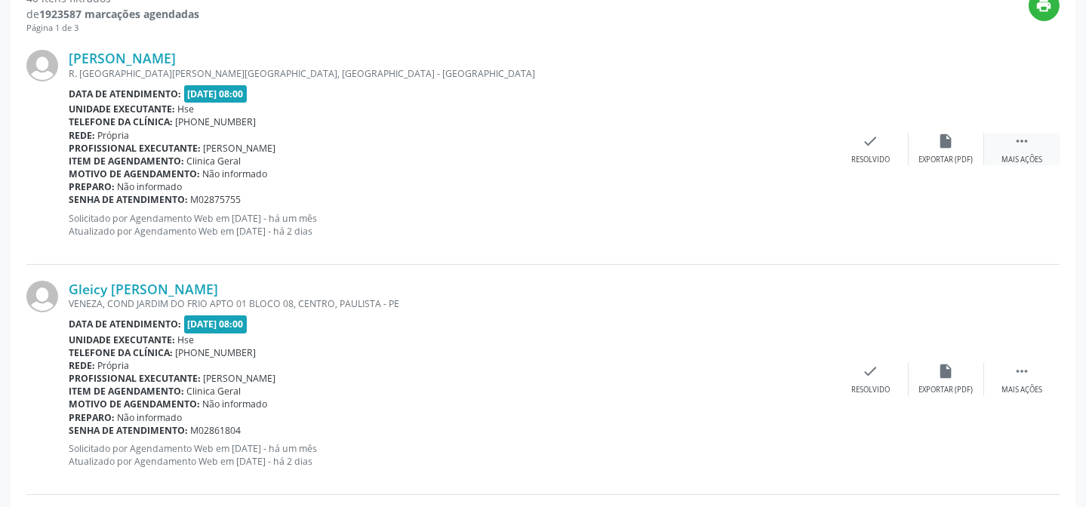
click at [1018, 156] on div "Mais ações" at bounding box center [1021, 160] width 41 height 11
click at [943, 146] on icon "alarm_off" at bounding box center [946, 141] width 17 height 17
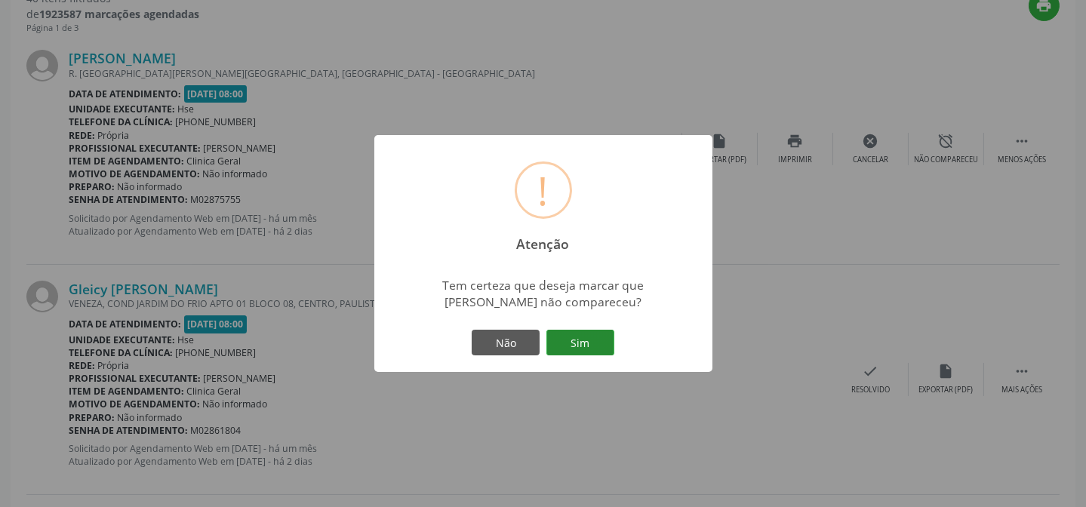
click at [577, 343] on button "Sim" at bounding box center [580, 343] width 68 height 26
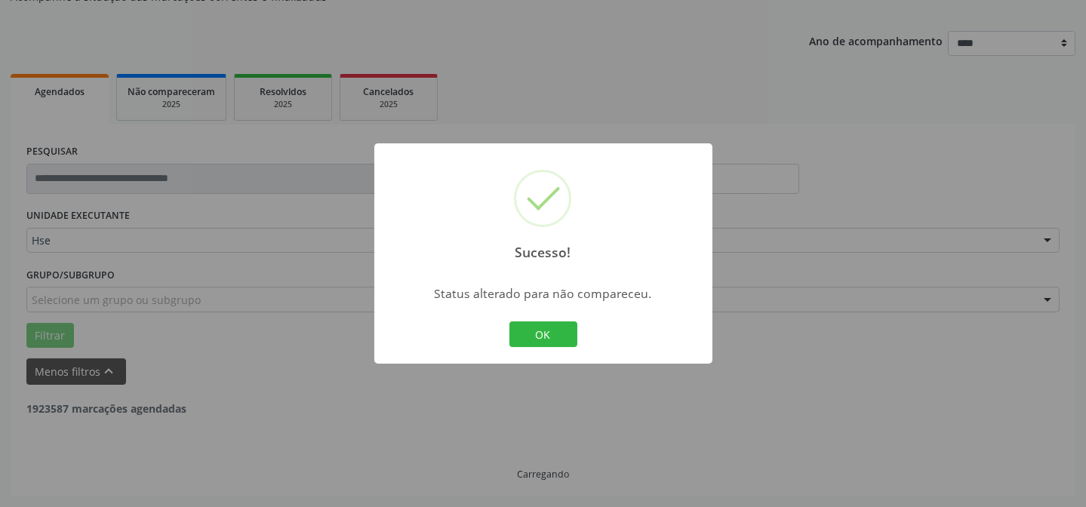
scroll to position [151, 0]
click at [549, 336] on button "OK" at bounding box center [543, 334] width 68 height 26
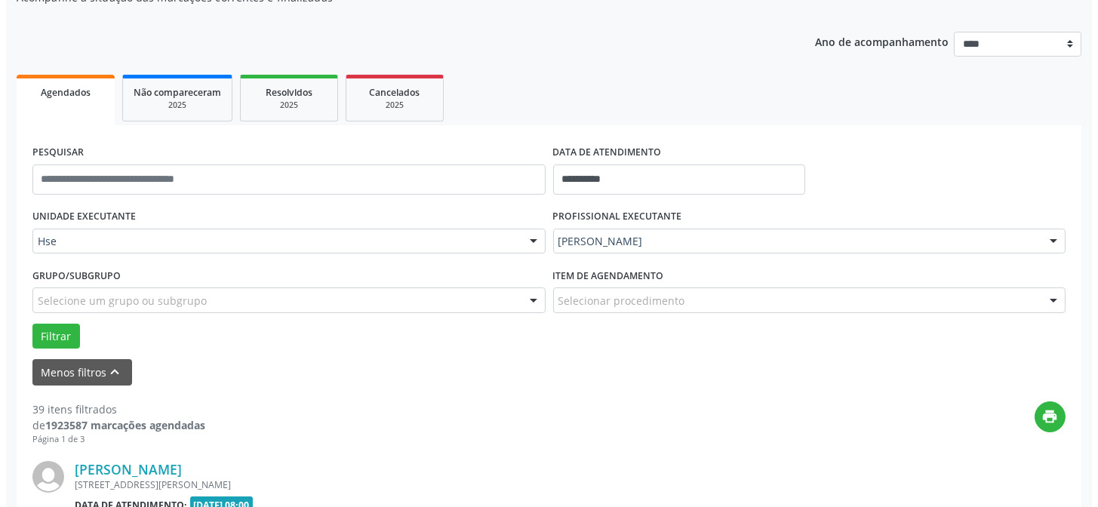
scroll to position [287, 0]
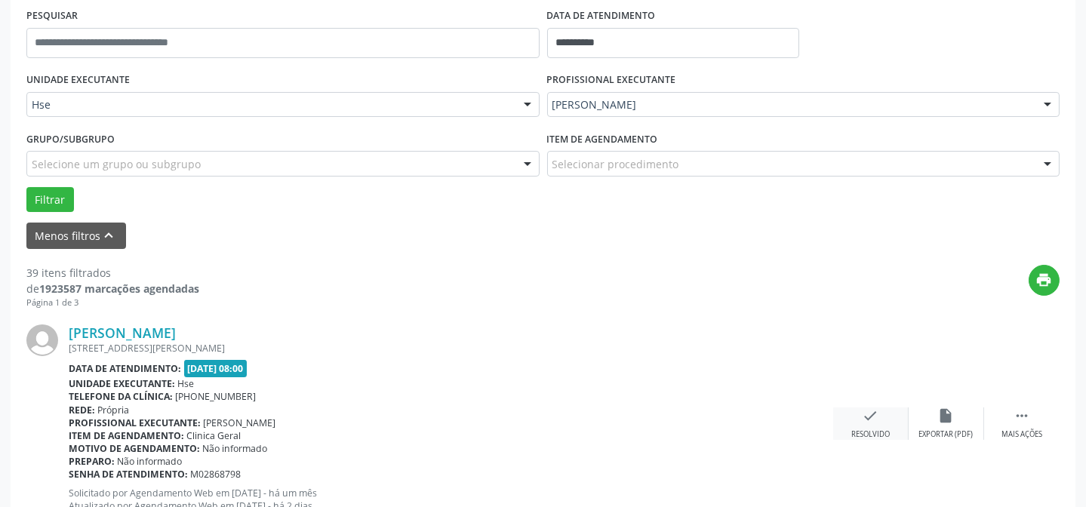
click at [867, 429] on div "Resolvido" at bounding box center [870, 434] width 38 height 11
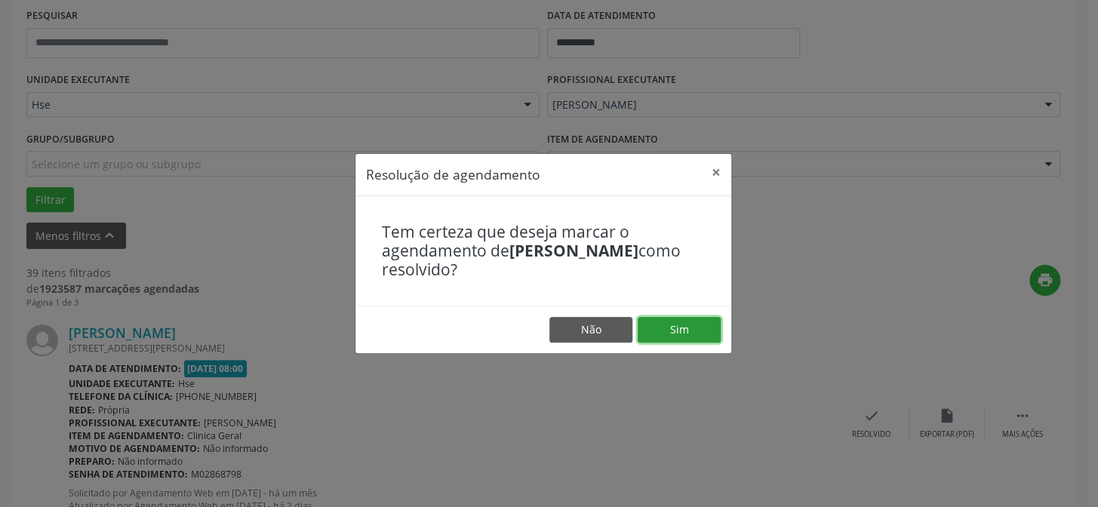
click at [683, 319] on button "Sim" at bounding box center [678, 330] width 83 height 26
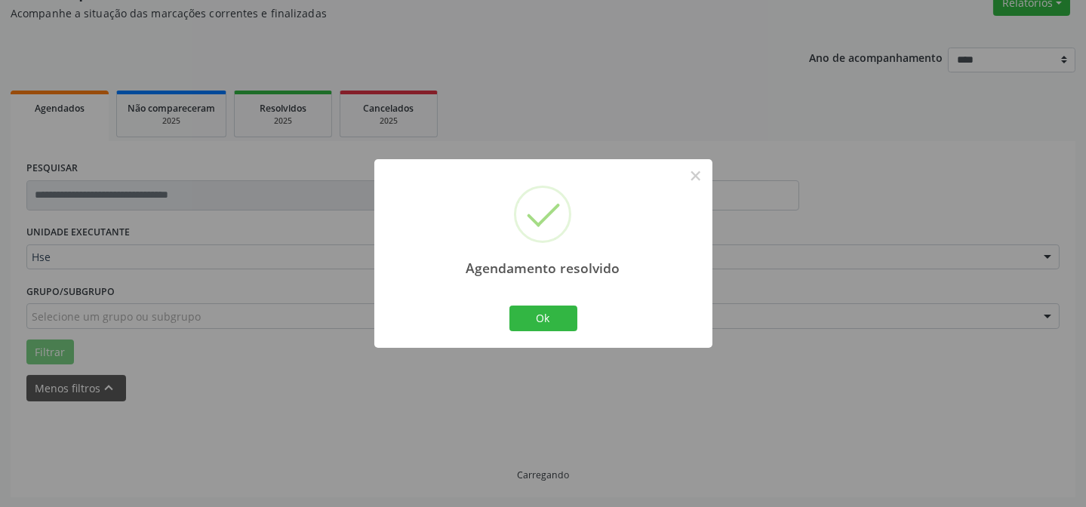
scroll to position [151, 0]
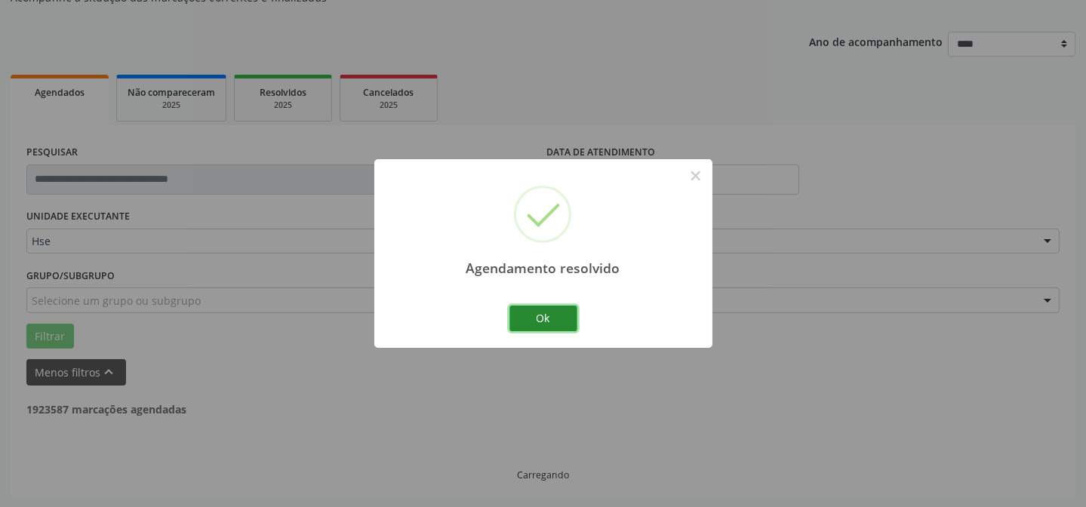
click at [546, 318] on button "Ok" at bounding box center [543, 319] width 68 height 26
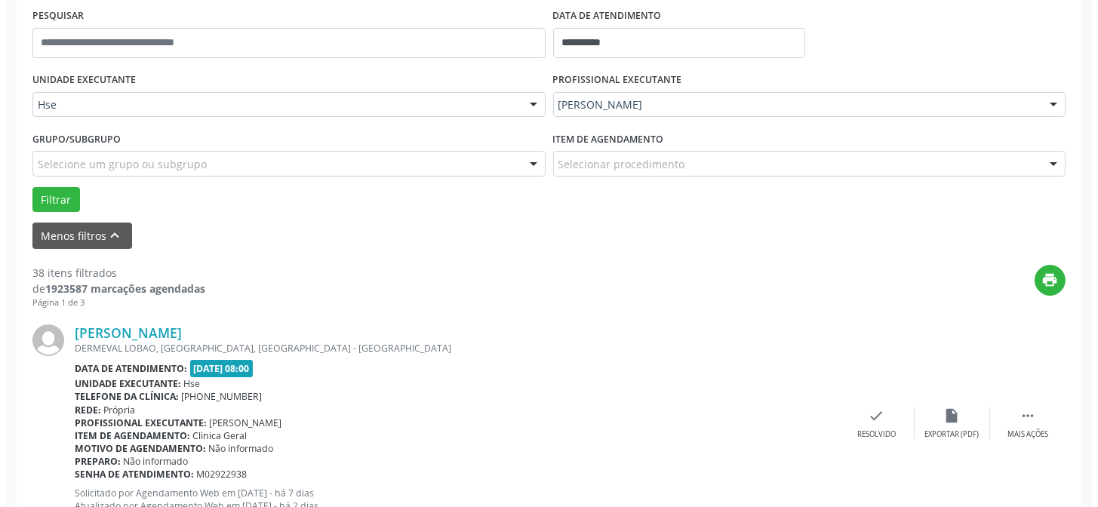
scroll to position [356, 0]
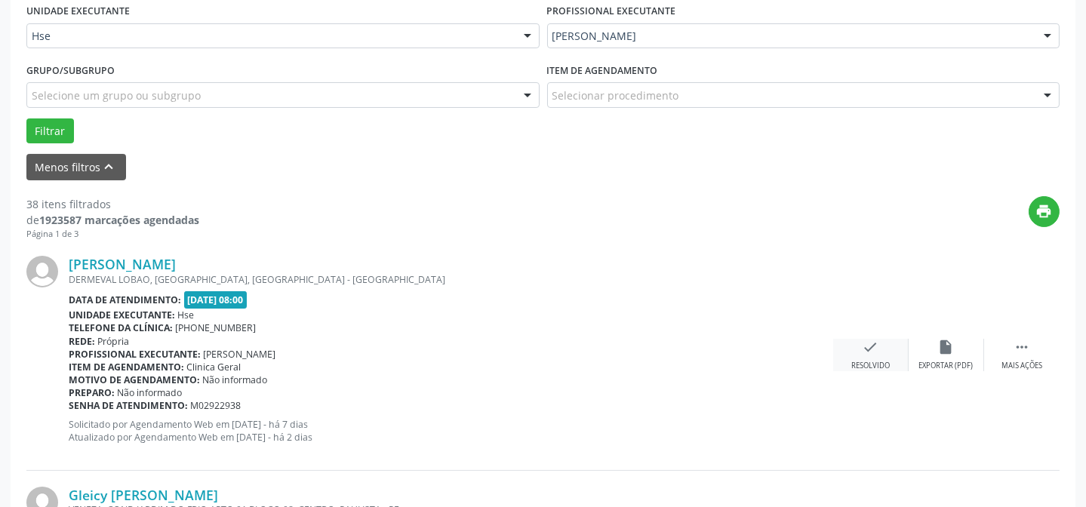
click at [874, 369] on div "[PERSON_NAME] DERMEVAL LOBAO, [GEOGRAPHIC_DATA], [GEOGRAPHIC_DATA] - [GEOGRAPHI…" at bounding box center [542, 355] width 1033 height 230
click at [875, 361] on div "Resolvido" at bounding box center [870, 366] width 38 height 11
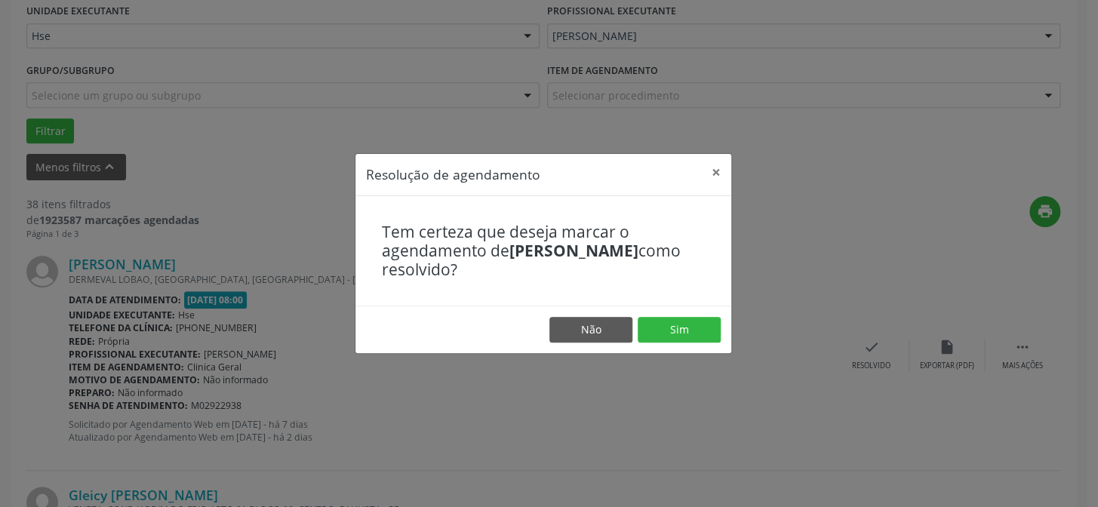
click at [720, 326] on footer "Não Sim" at bounding box center [543, 330] width 376 height 48
click at [701, 324] on button "Sim" at bounding box center [678, 330] width 83 height 26
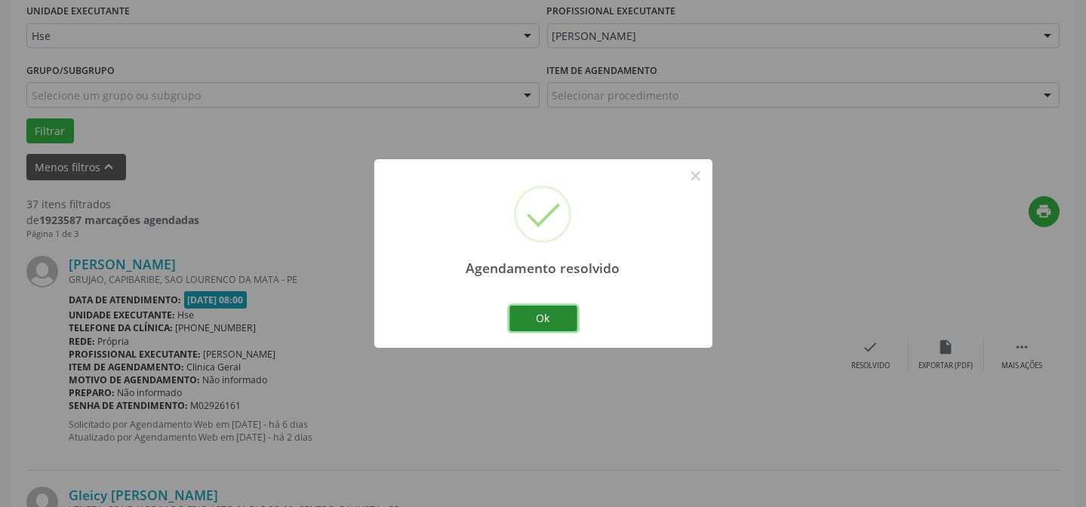
click at [535, 315] on button "Ok" at bounding box center [543, 319] width 68 height 26
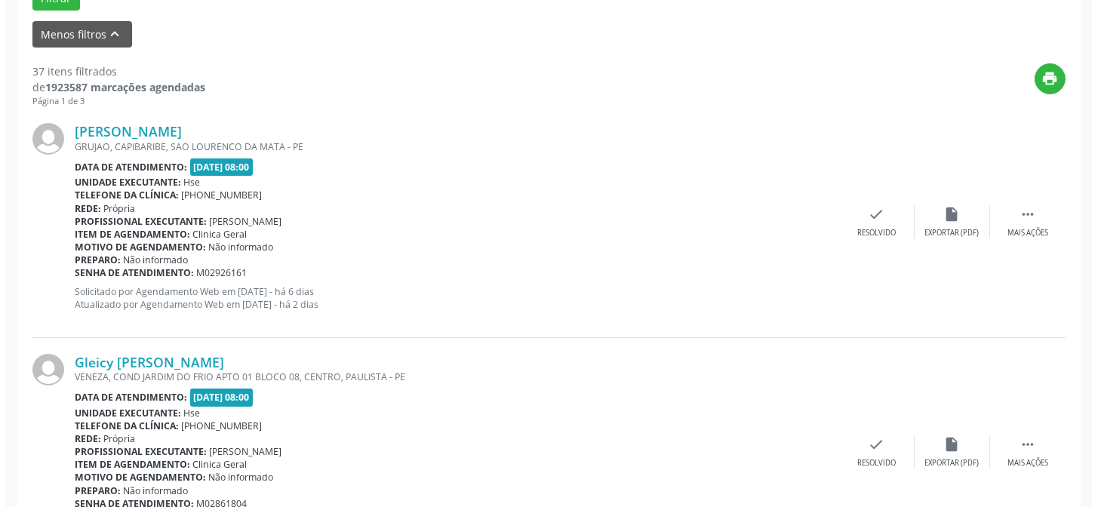
scroll to position [493, 0]
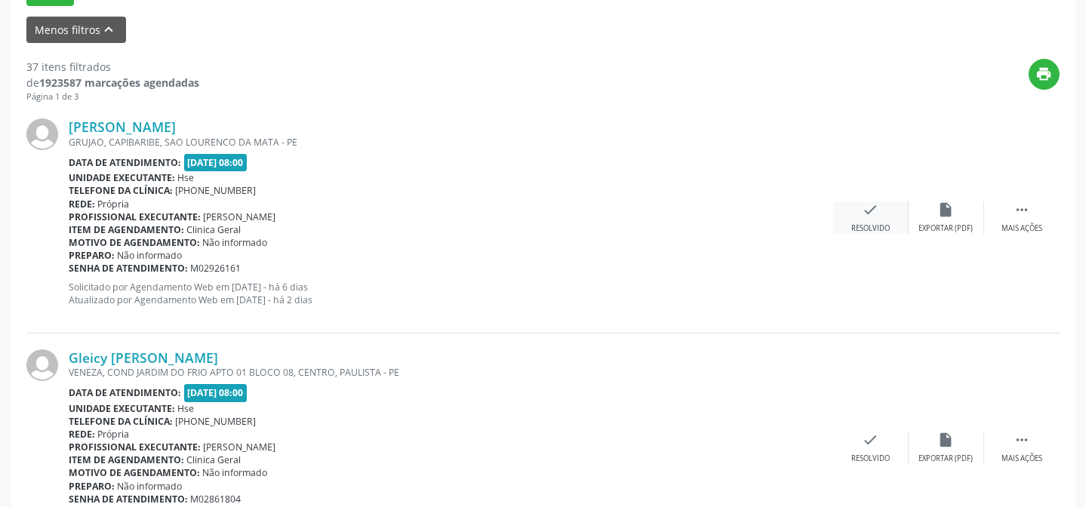
click at [860, 218] on div "check Resolvido" at bounding box center [870, 217] width 75 height 32
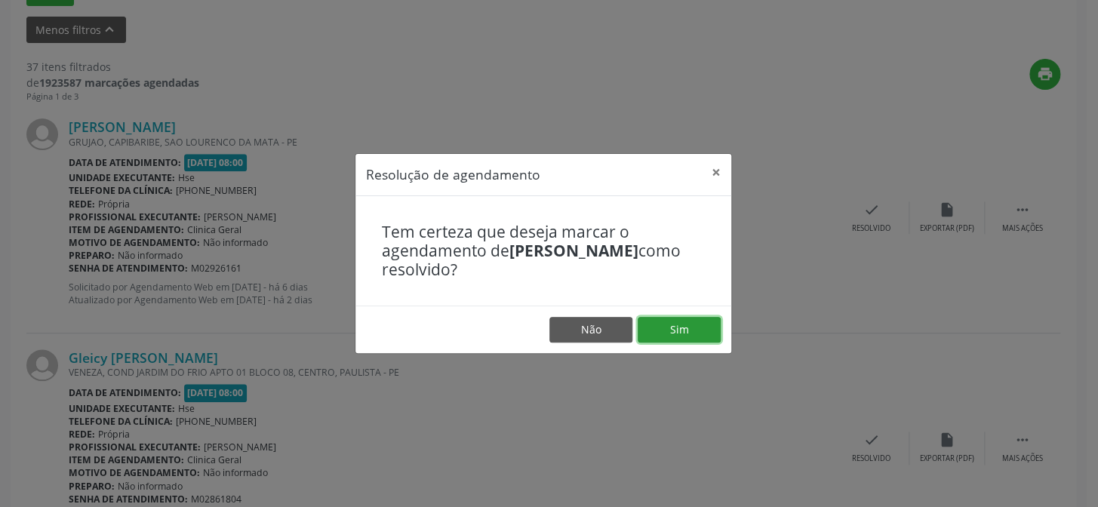
click at [667, 331] on button "Sim" at bounding box center [678, 330] width 83 height 26
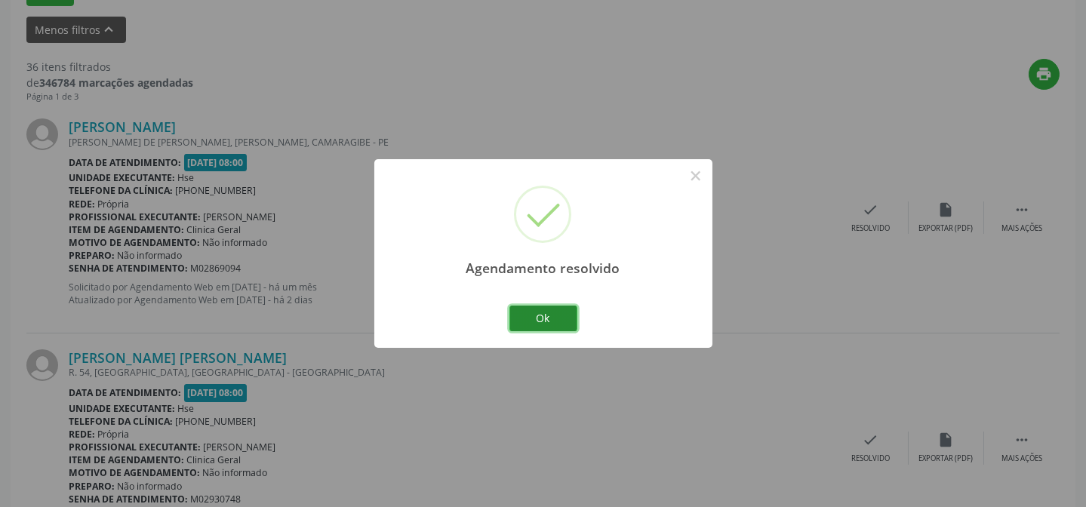
click at [550, 321] on button "Ok" at bounding box center [543, 319] width 68 height 26
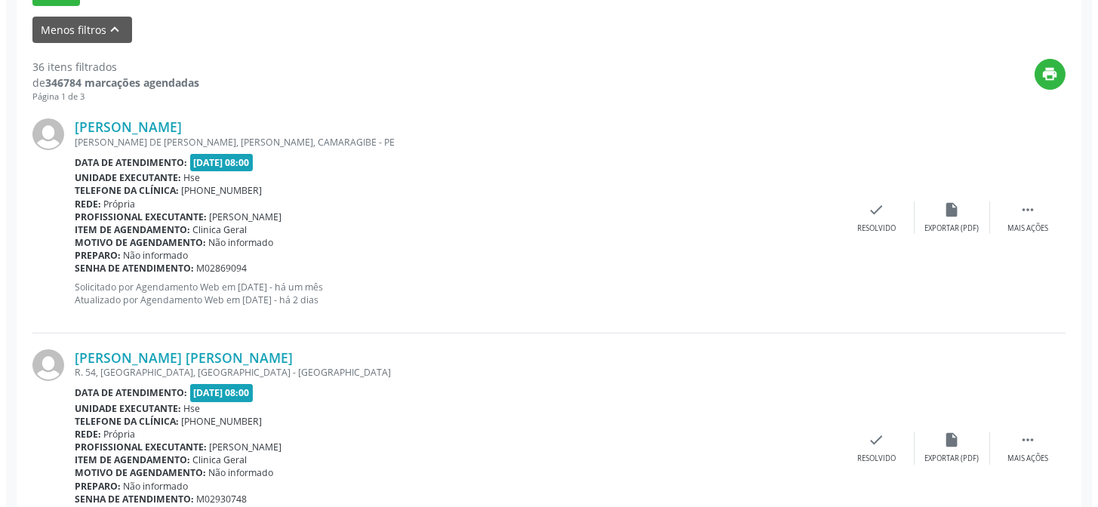
scroll to position [493, 0]
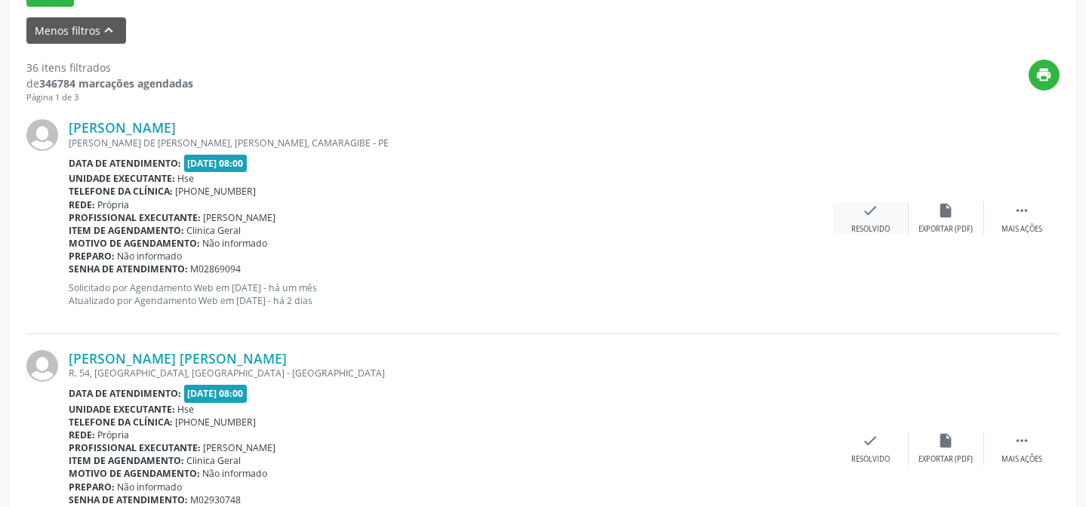
click at [889, 216] on div "check Resolvido" at bounding box center [870, 218] width 75 height 32
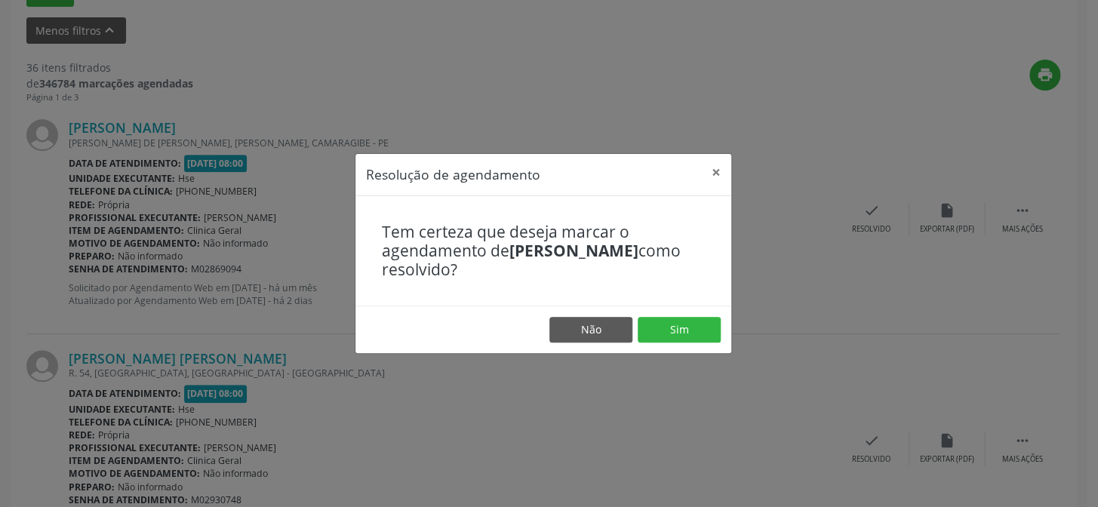
click at [685, 347] on footer "Não Sim" at bounding box center [543, 330] width 376 height 48
click at [690, 333] on button "Sim" at bounding box center [678, 330] width 83 height 26
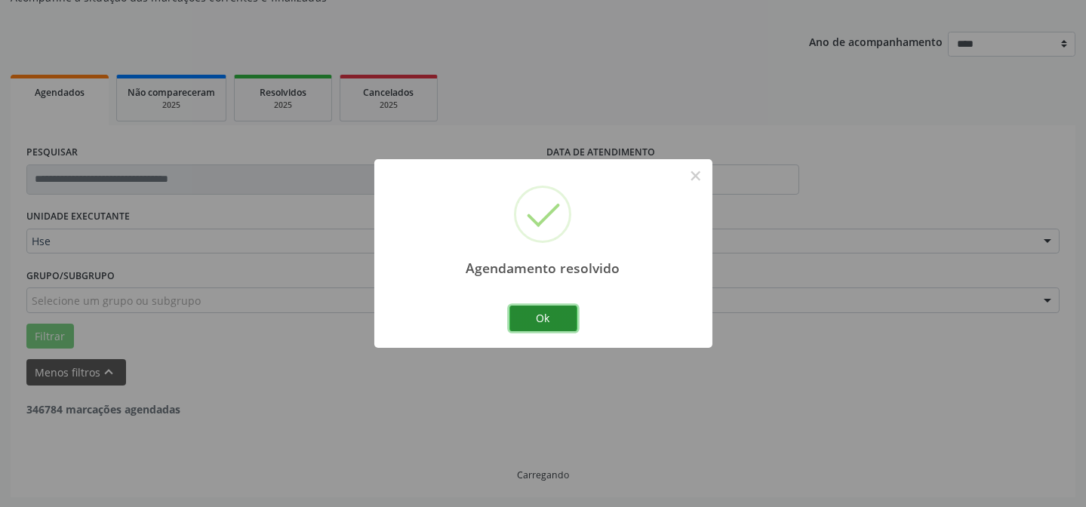
click at [553, 314] on button "Ok" at bounding box center [543, 319] width 68 height 26
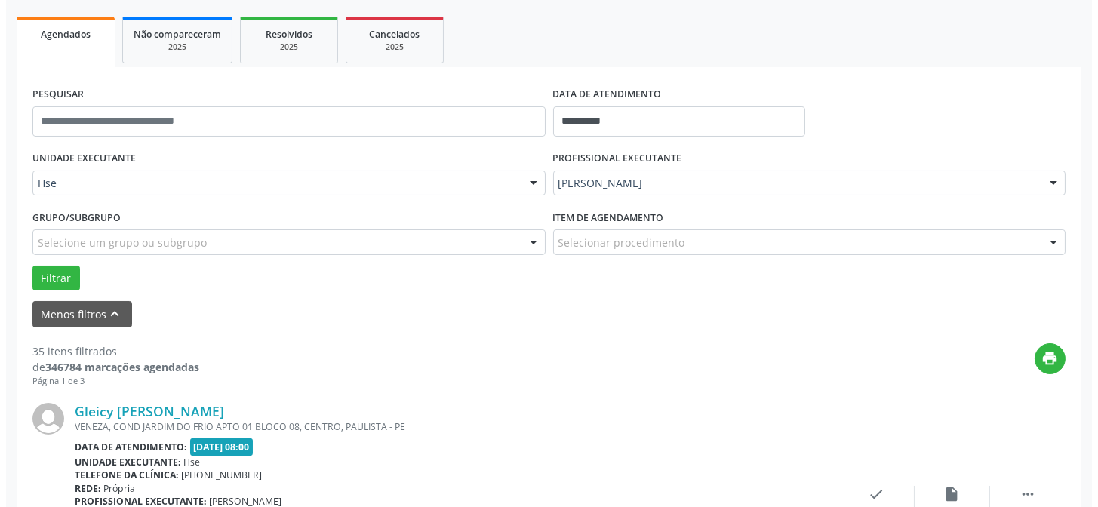
scroll to position [287, 0]
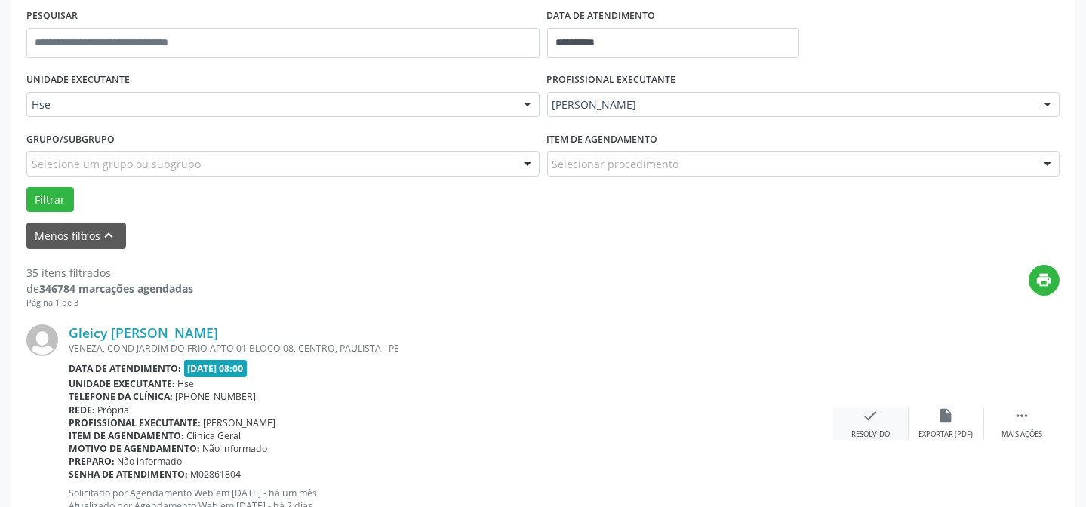
click at [865, 422] on icon "check" at bounding box center [870, 415] width 17 height 17
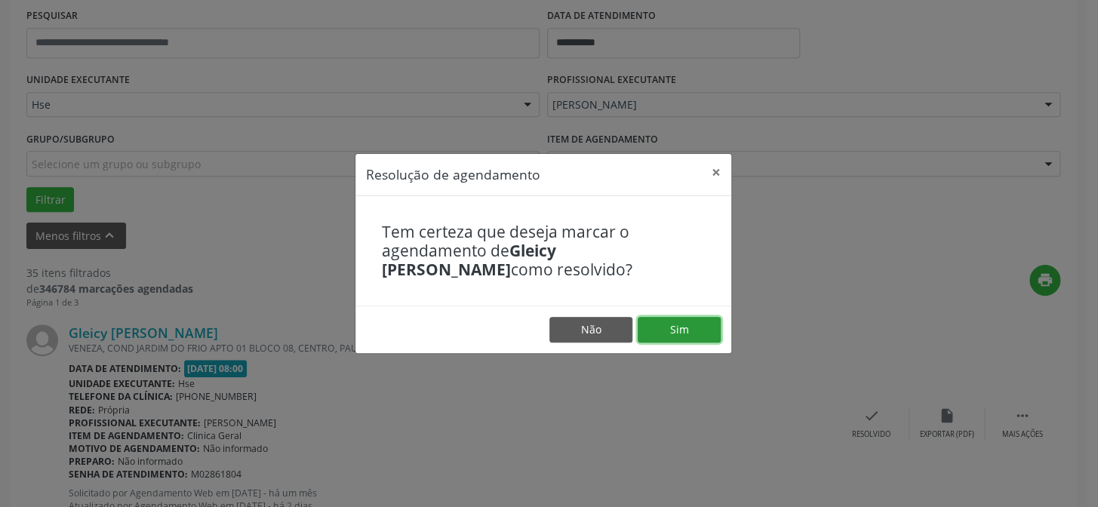
click at [670, 329] on button "Sim" at bounding box center [678, 330] width 83 height 26
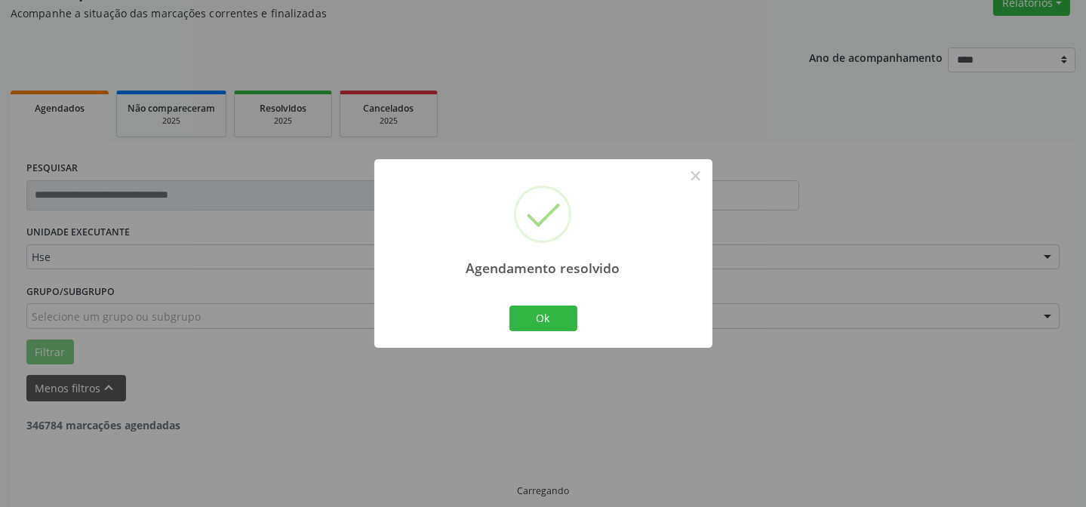
scroll to position [151, 0]
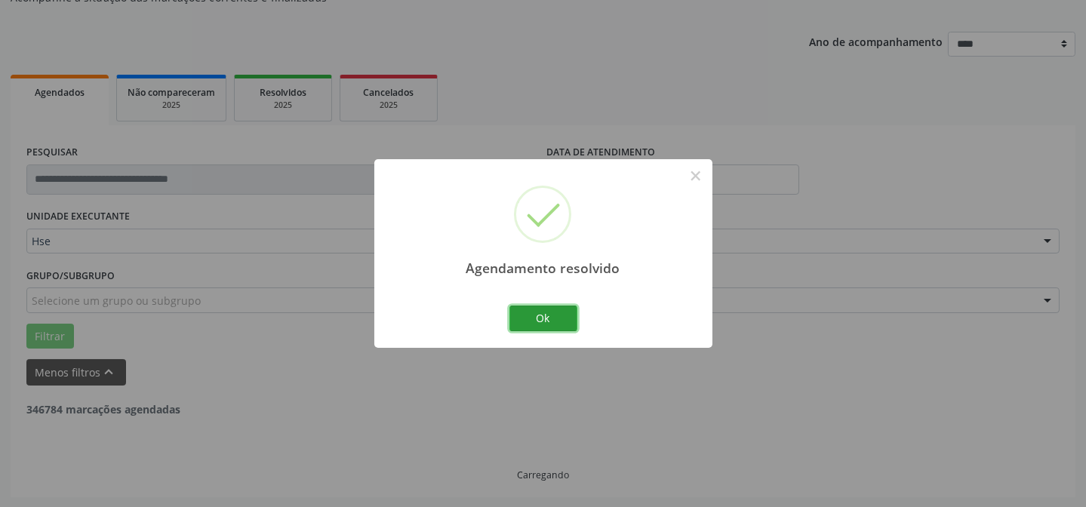
click at [544, 323] on button "Ok" at bounding box center [543, 319] width 68 height 26
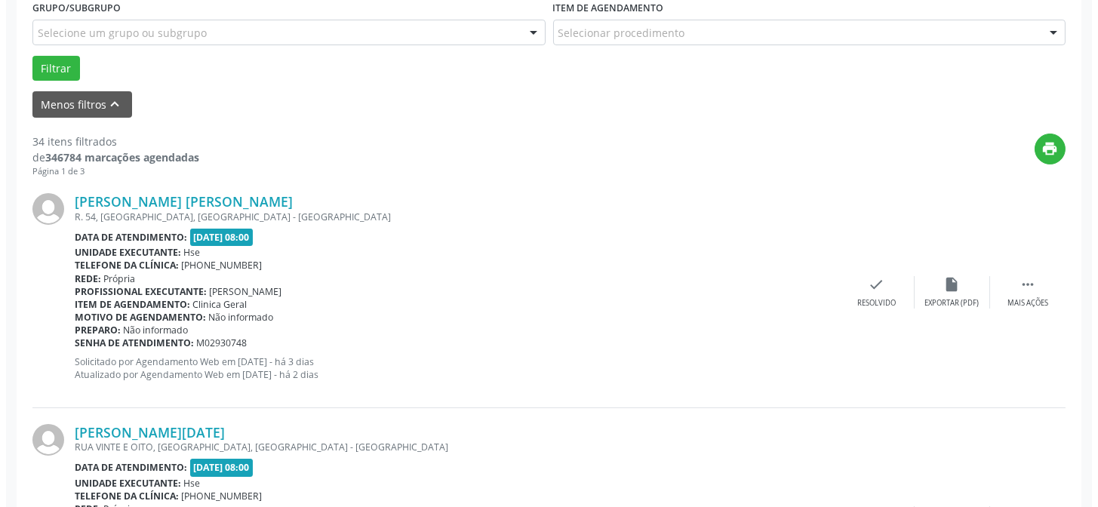
scroll to position [425, 0]
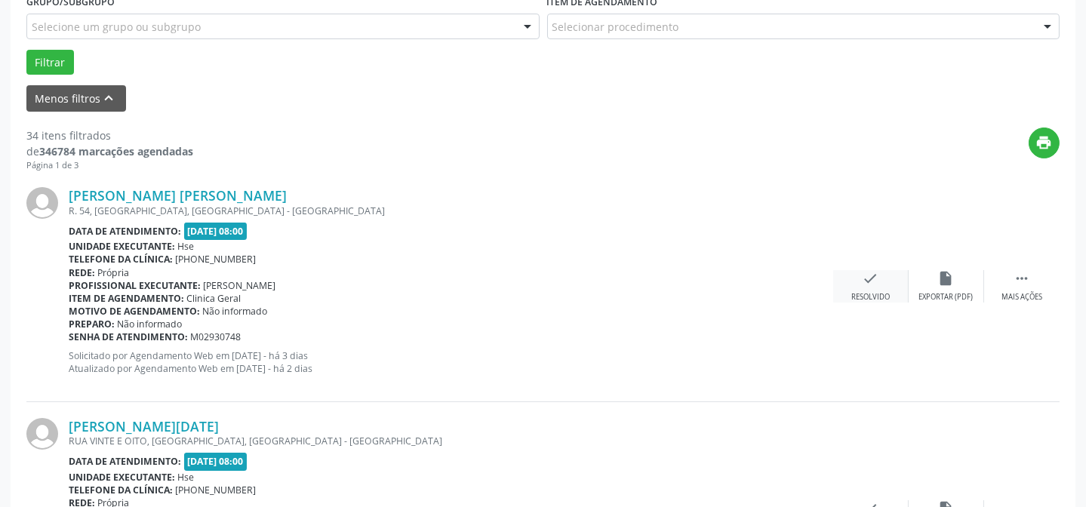
click at [859, 294] on div "Resolvido" at bounding box center [870, 297] width 38 height 11
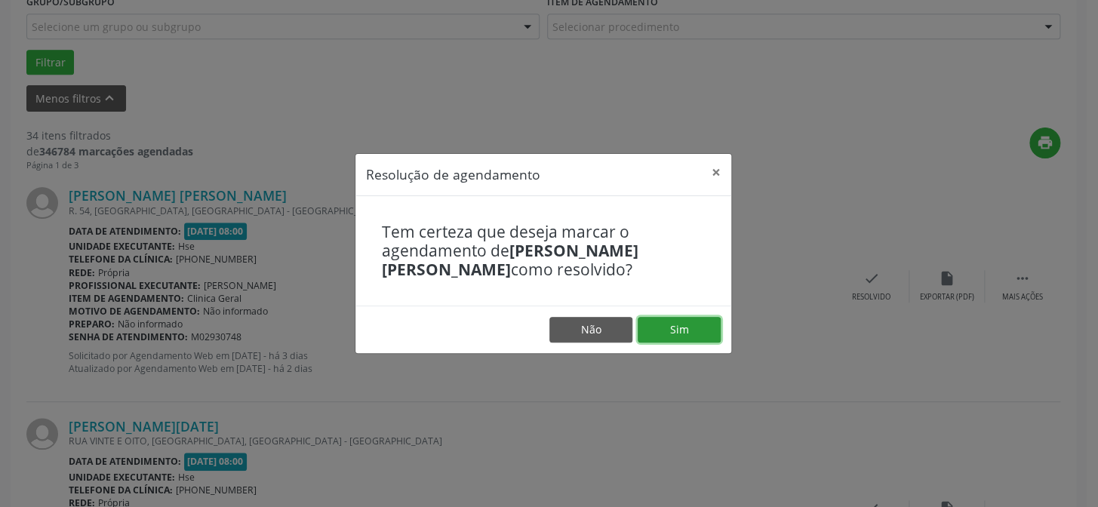
click at [684, 336] on button "Sim" at bounding box center [678, 330] width 83 height 26
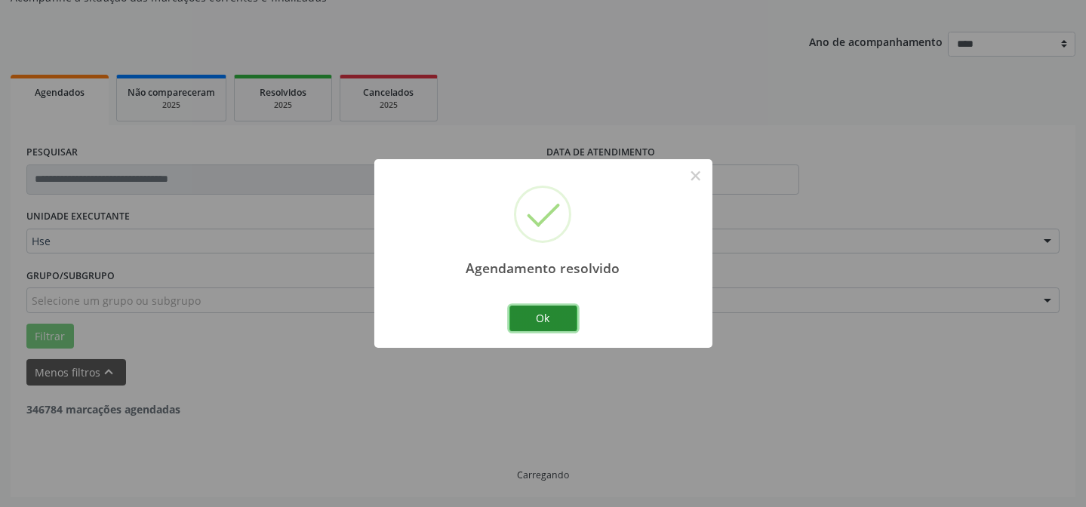
click at [524, 315] on button "Ok" at bounding box center [543, 319] width 68 height 26
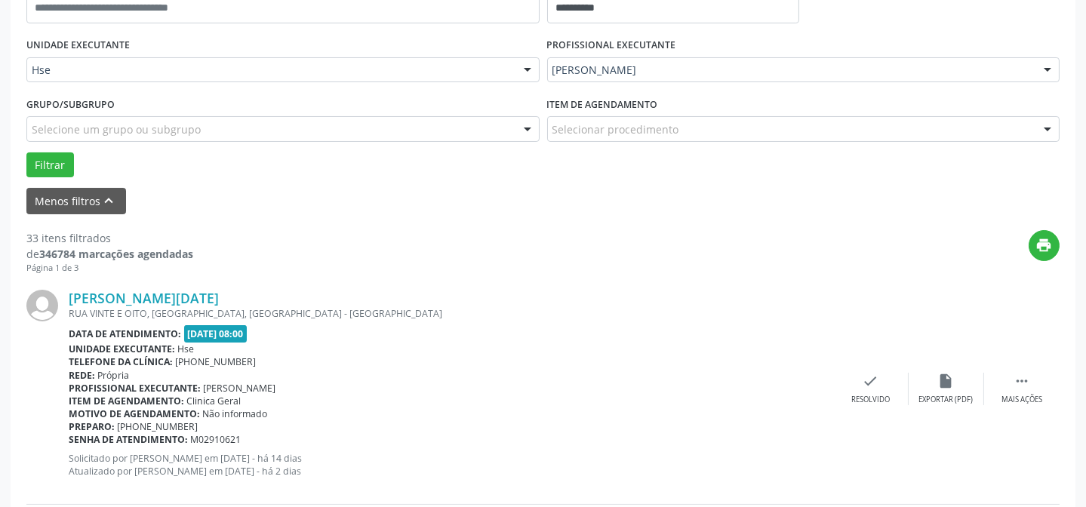
scroll to position [356, 0]
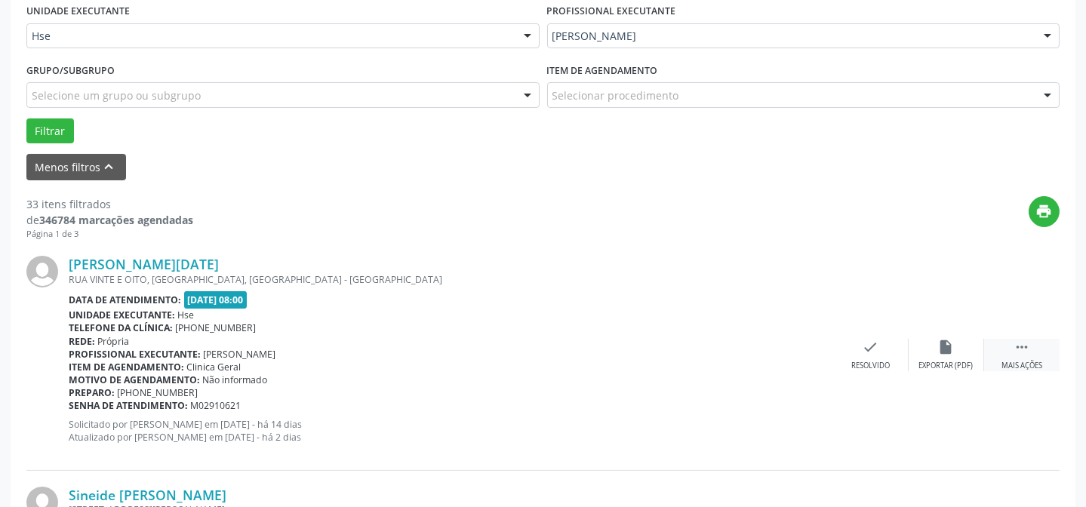
drag, startPoint x: 1037, startPoint y: 368, endPoint x: 985, endPoint y: 343, distance: 57.7
click at [1037, 367] on div "Mais ações" at bounding box center [1021, 366] width 41 height 11
click at [949, 340] on icon "alarm_off" at bounding box center [946, 347] width 17 height 17
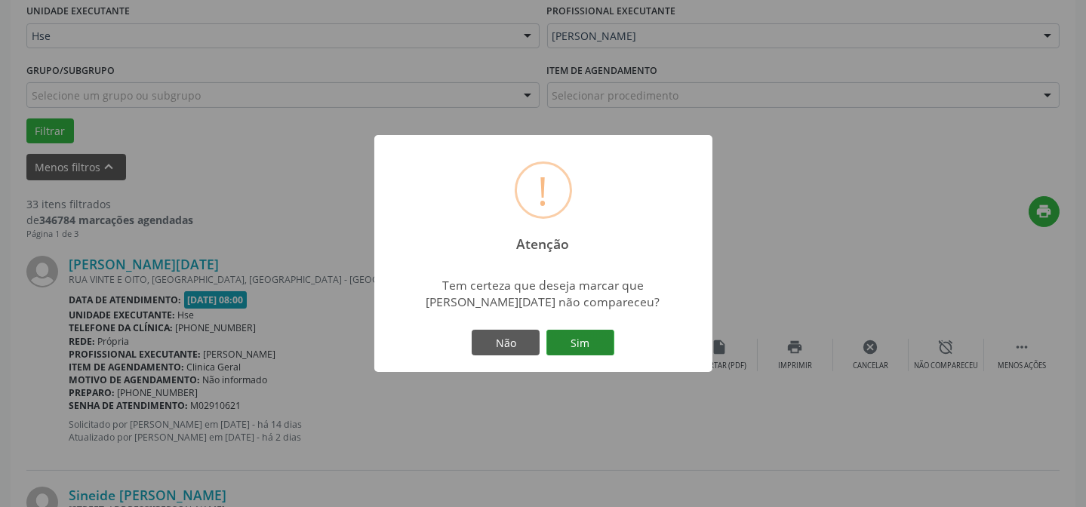
click at [610, 333] on button "Sim" at bounding box center [580, 343] width 68 height 26
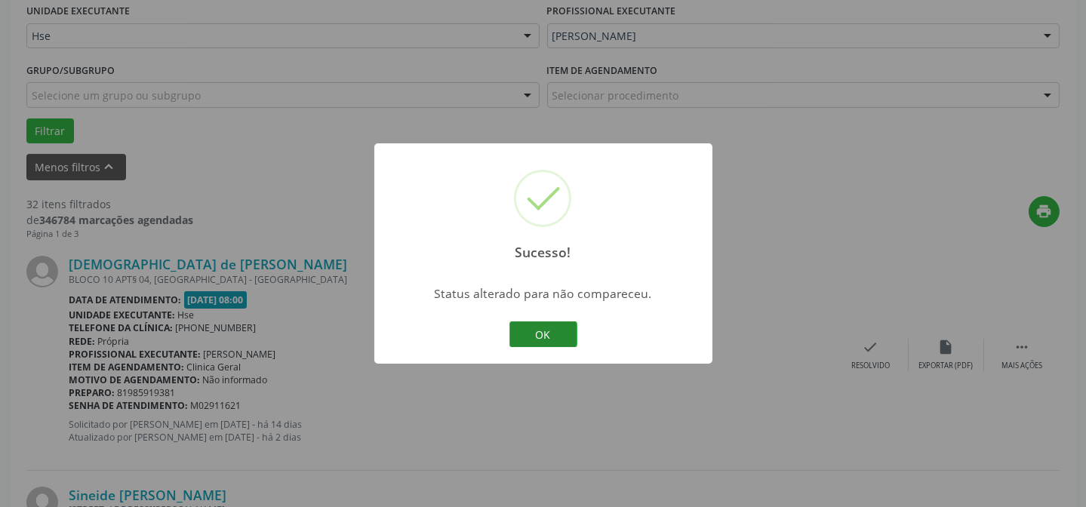
drag, startPoint x: 551, startPoint y: 319, endPoint x: 555, endPoint y: 345, distance: 25.8
click at [554, 336] on div "OK Cancel" at bounding box center [542, 334] width 75 height 32
click at [555, 345] on button "OK" at bounding box center [543, 334] width 68 height 26
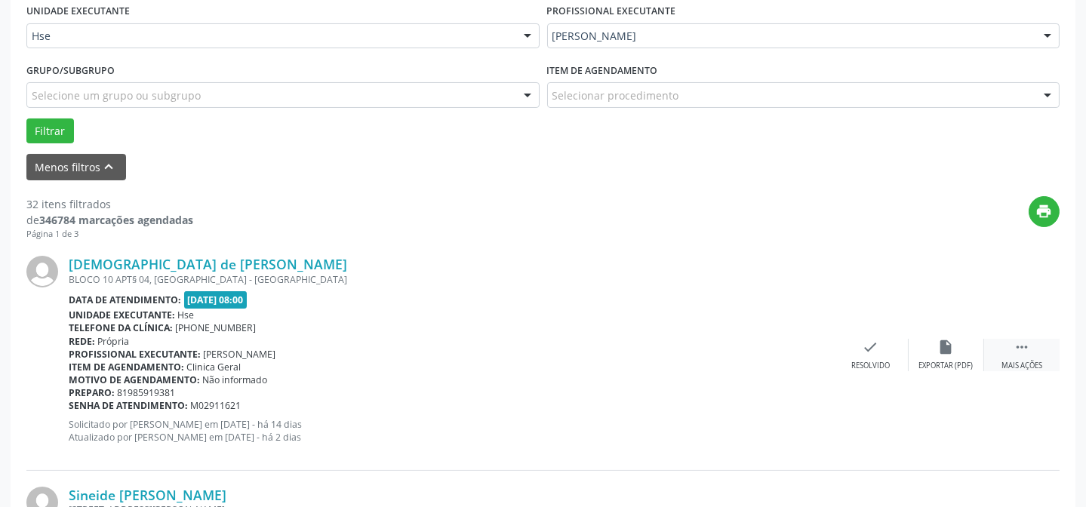
click at [1006, 355] on div " Mais ações" at bounding box center [1021, 355] width 75 height 32
click at [937, 358] on div "alarm_off Não compareceu" at bounding box center [945, 355] width 75 height 32
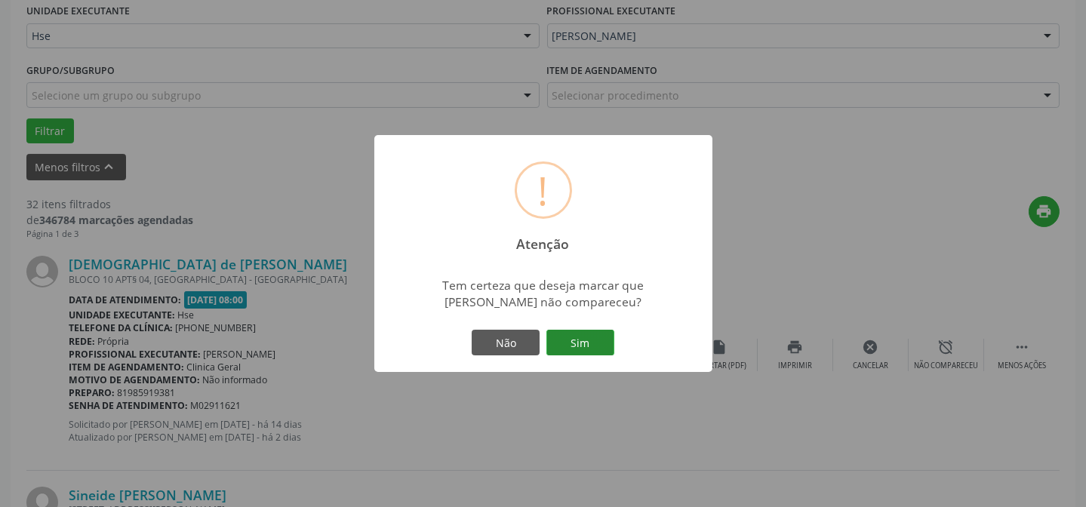
click at [566, 342] on button "Sim" at bounding box center [580, 343] width 68 height 26
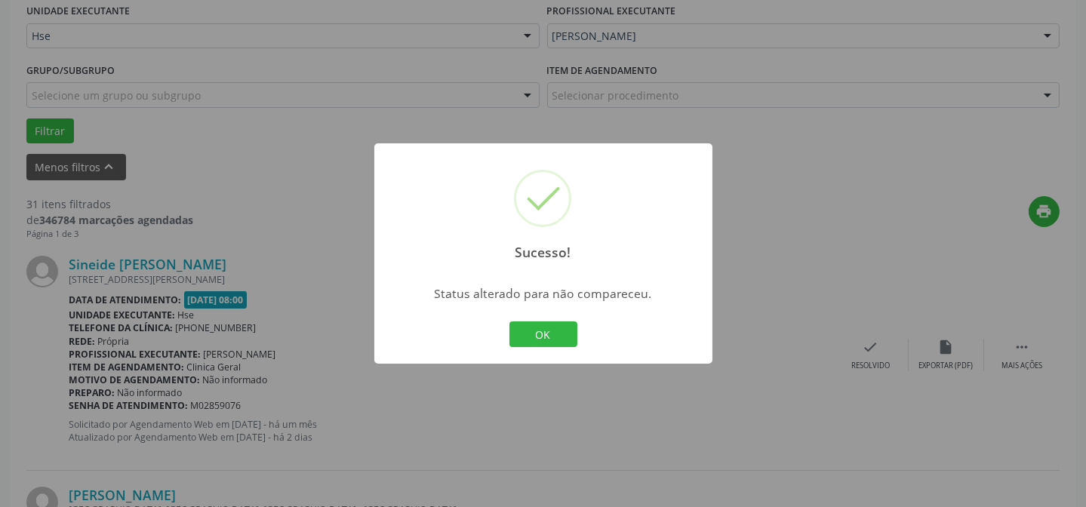
click at [566, 342] on button "OK" at bounding box center [543, 334] width 68 height 26
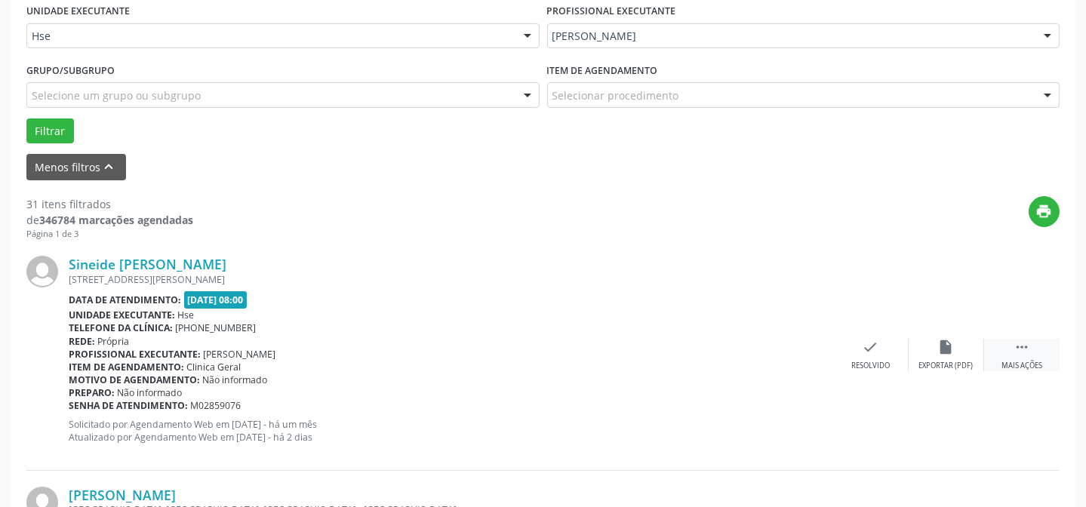
click at [1040, 352] on div " Mais ações" at bounding box center [1021, 355] width 75 height 32
click at [951, 347] on icon "alarm_off" at bounding box center [946, 347] width 17 height 17
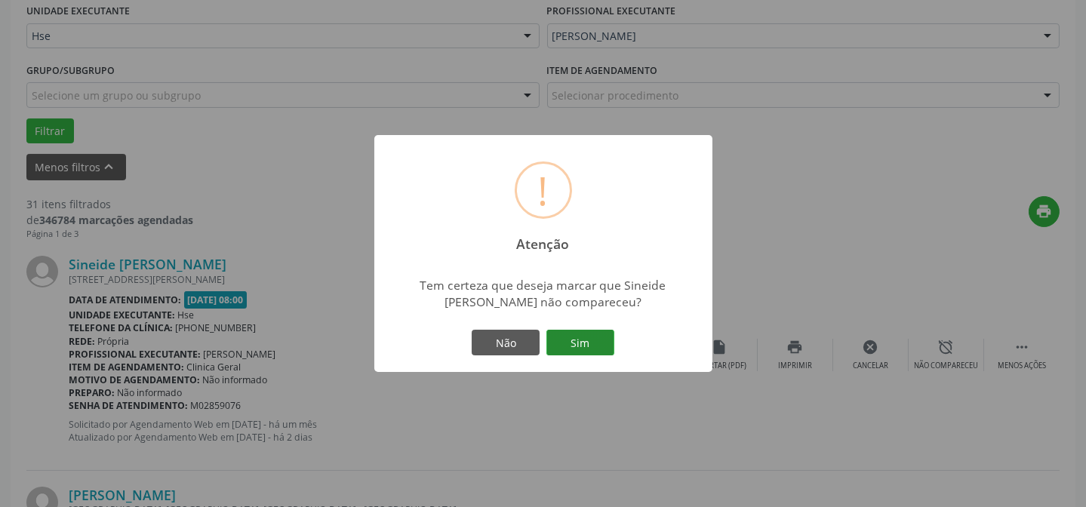
click at [567, 340] on button "Sim" at bounding box center [580, 343] width 68 height 26
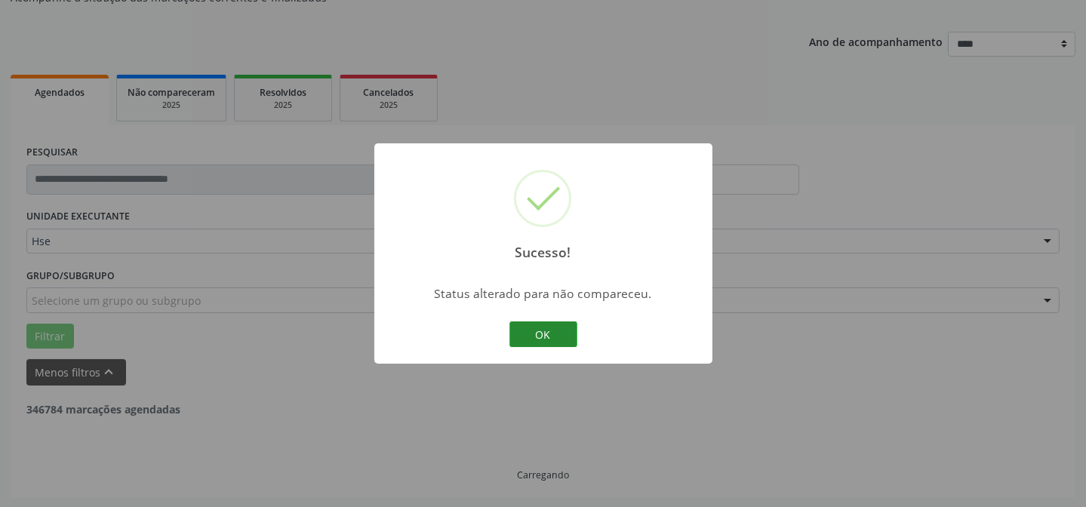
click at [527, 329] on button "OK" at bounding box center [543, 334] width 68 height 26
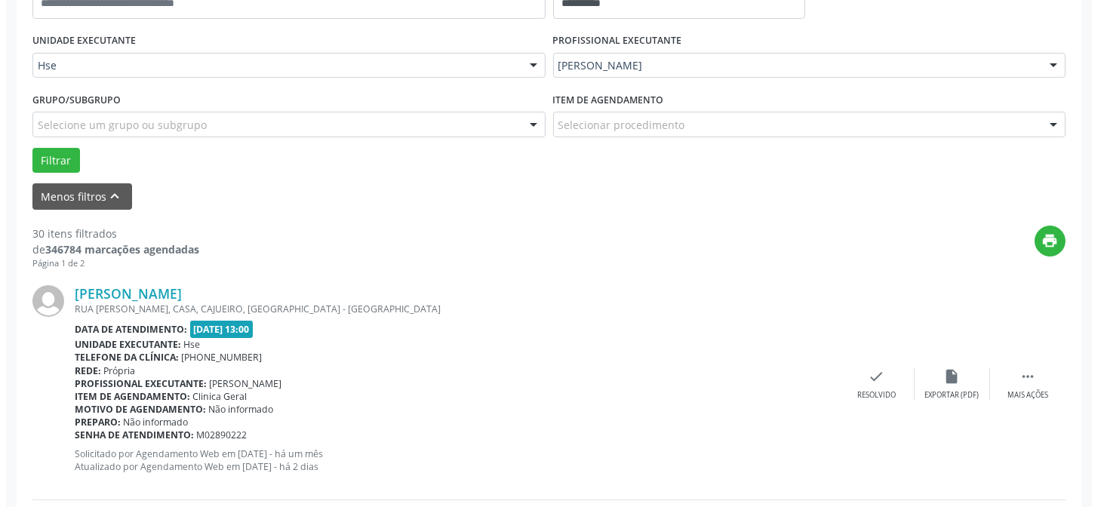
scroll to position [425, 0]
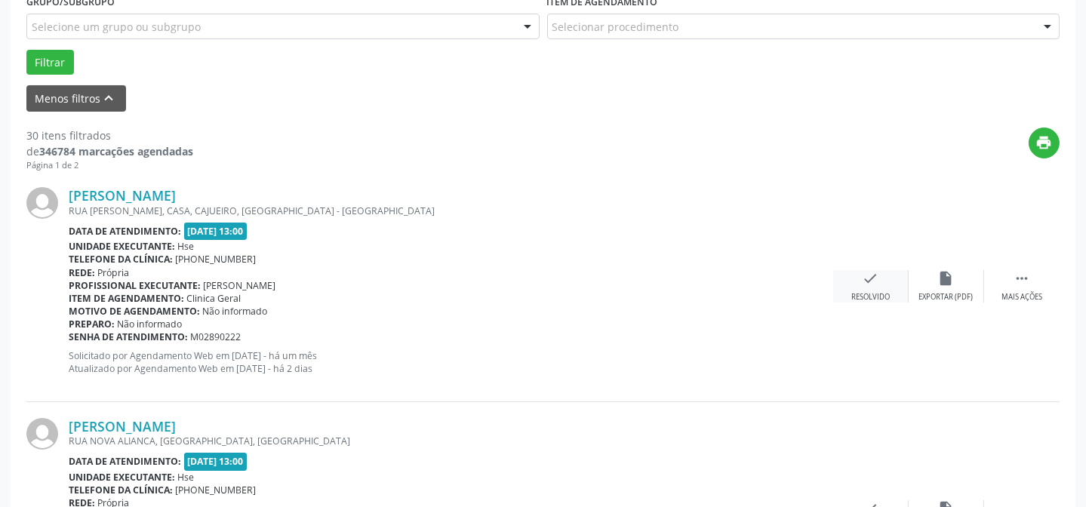
click at [873, 283] on icon "check" at bounding box center [870, 278] width 17 height 17
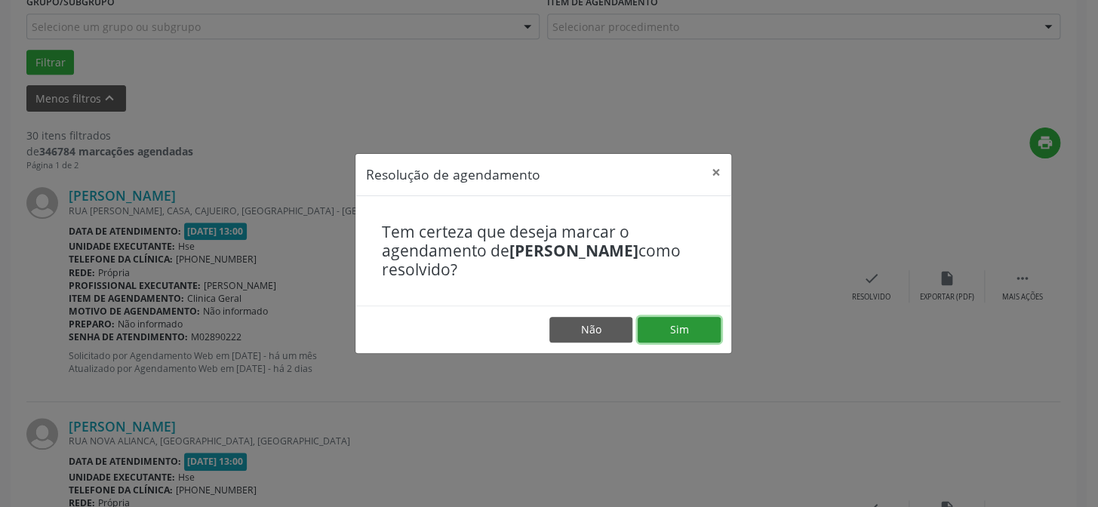
click at [684, 322] on button "Sim" at bounding box center [678, 330] width 83 height 26
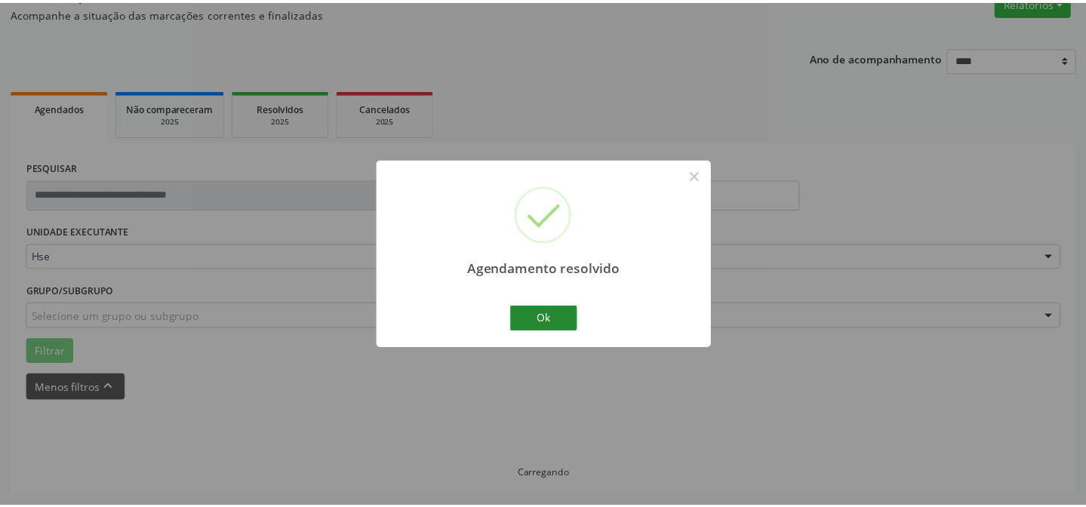
scroll to position [135, 0]
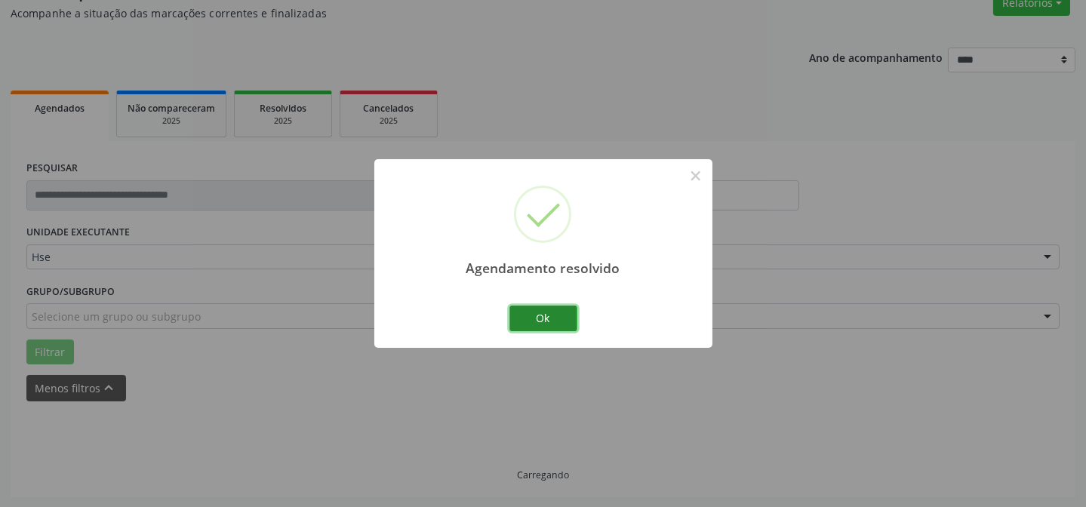
click at [514, 319] on button "Ok" at bounding box center [543, 319] width 68 height 26
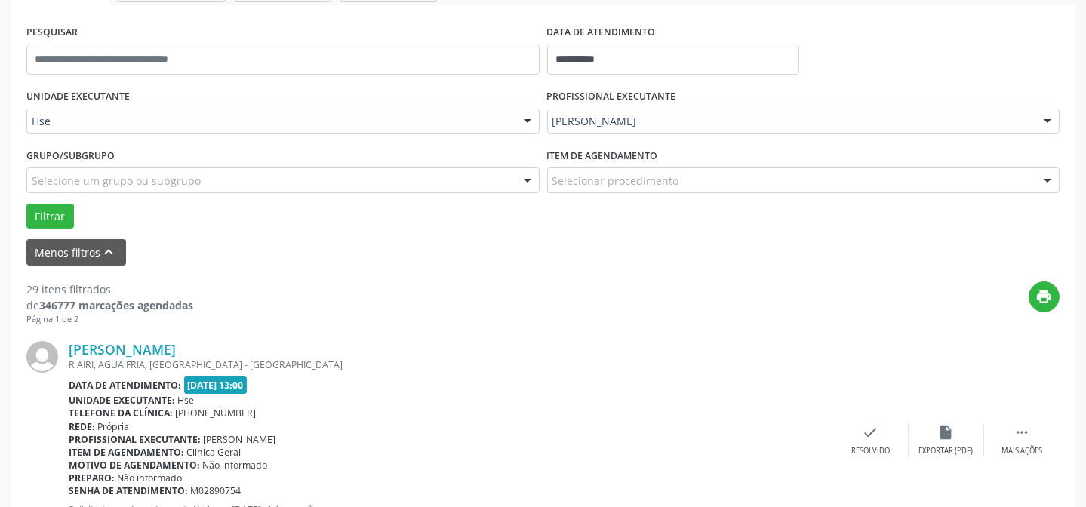
scroll to position [272, 0]
click at [1003, 431] on div " Mais ações" at bounding box center [1021, 439] width 75 height 32
click at [932, 423] on div "alarm_off Não compareceu" at bounding box center [945, 439] width 75 height 32
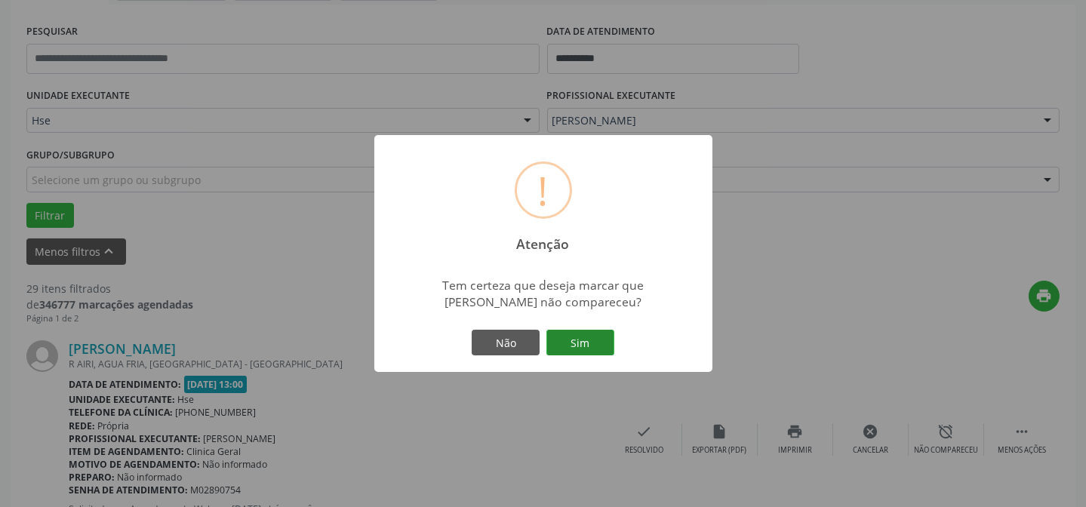
click at [558, 332] on button "Sim" at bounding box center [580, 343] width 68 height 26
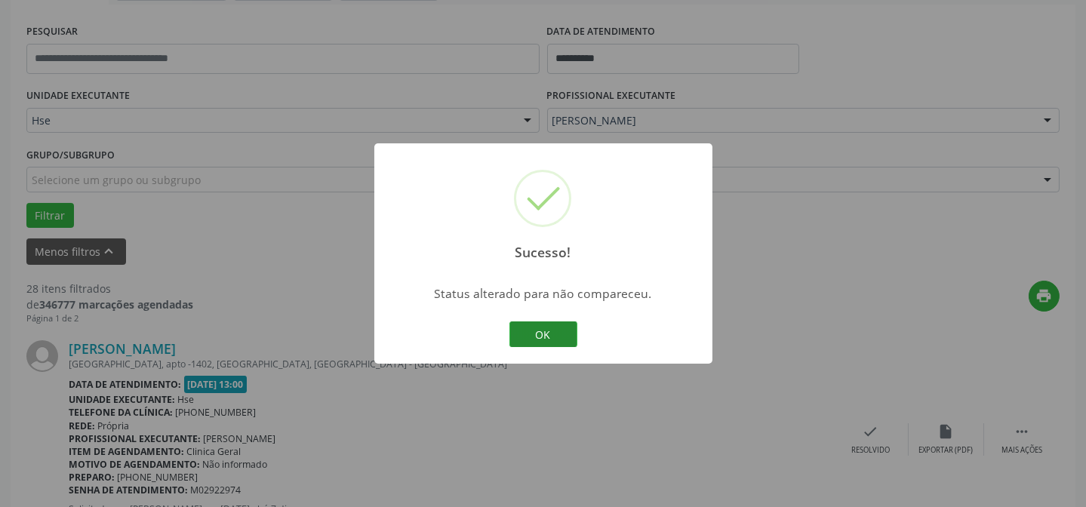
click at [536, 333] on button "OK" at bounding box center [543, 334] width 68 height 26
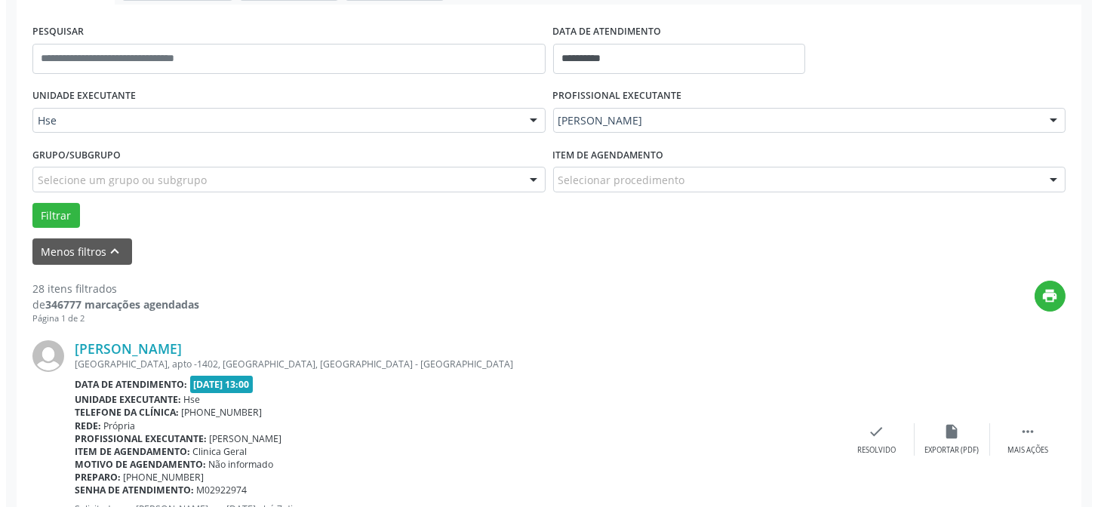
scroll to position [340, 0]
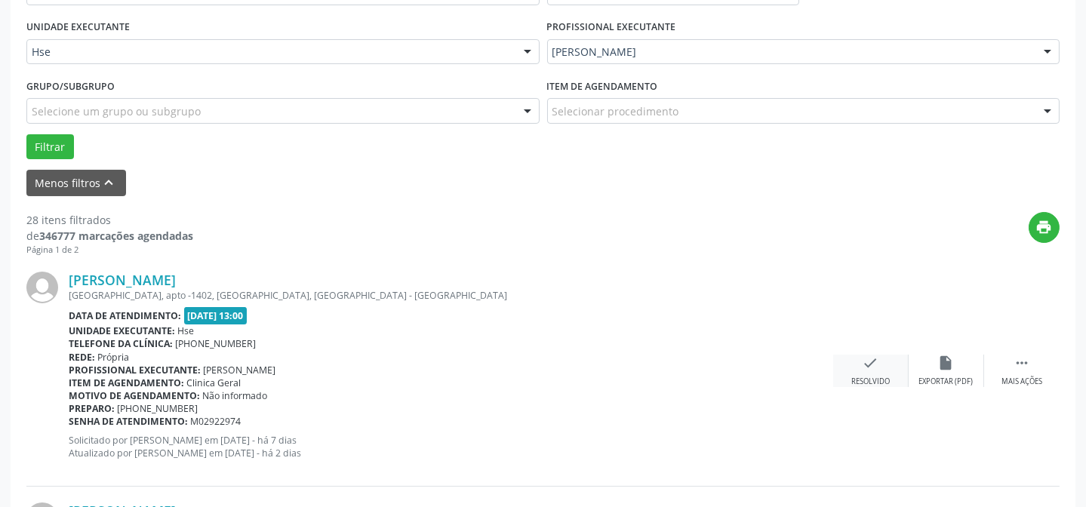
click at [845, 359] on div "check Resolvido" at bounding box center [870, 371] width 75 height 32
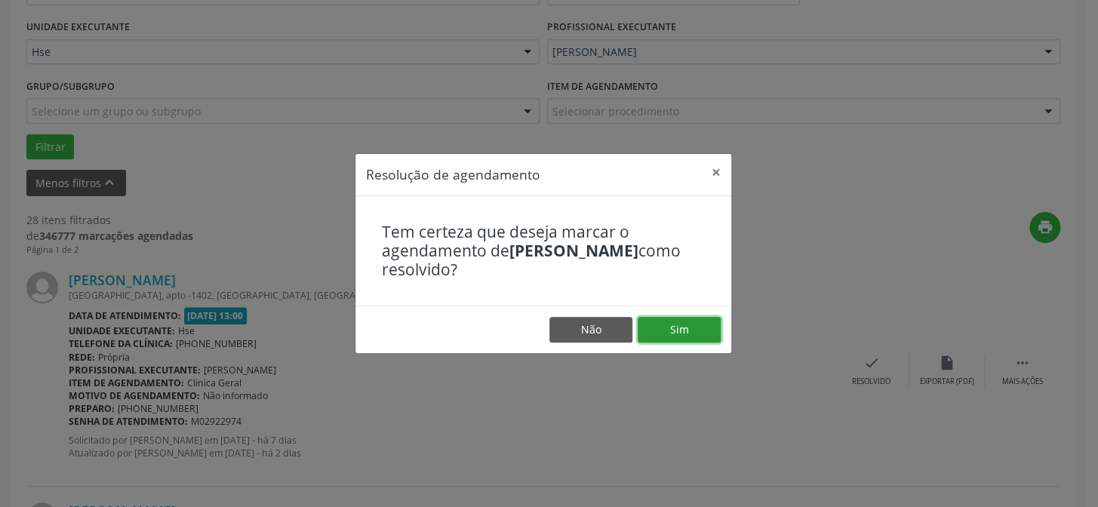
click at [659, 319] on button "Sim" at bounding box center [678, 330] width 83 height 26
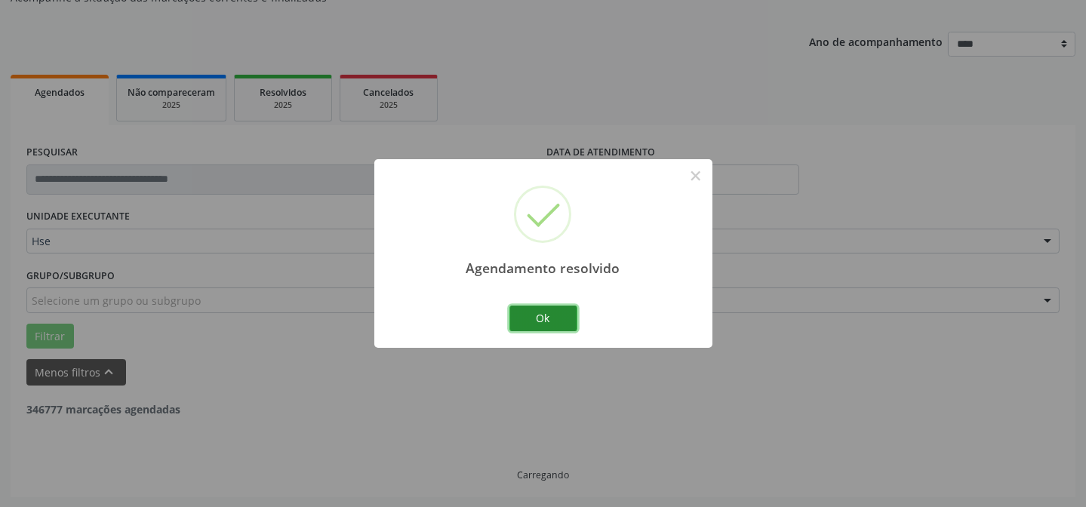
click at [561, 309] on button "Ok" at bounding box center [543, 319] width 68 height 26
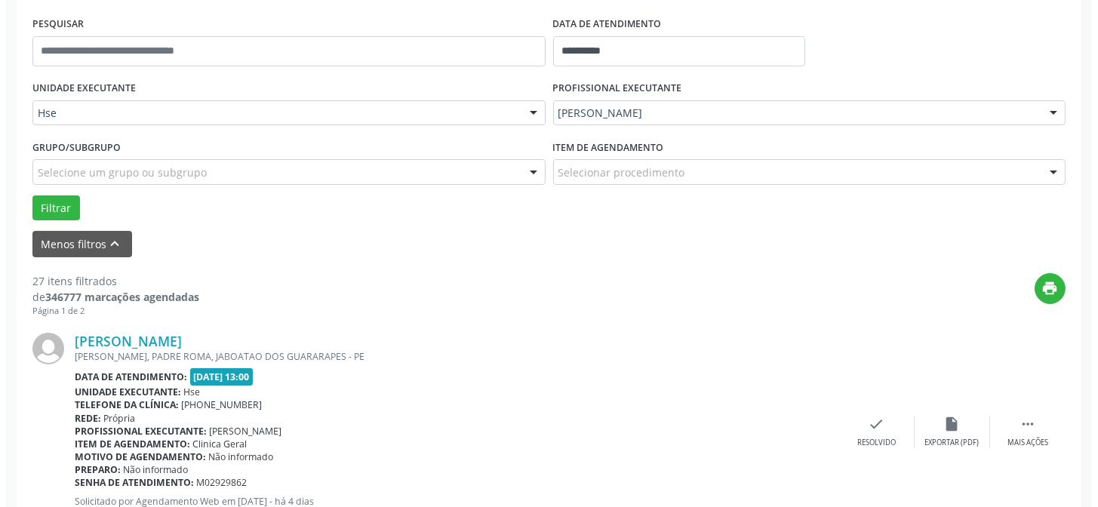
scroll to position [356, 0]
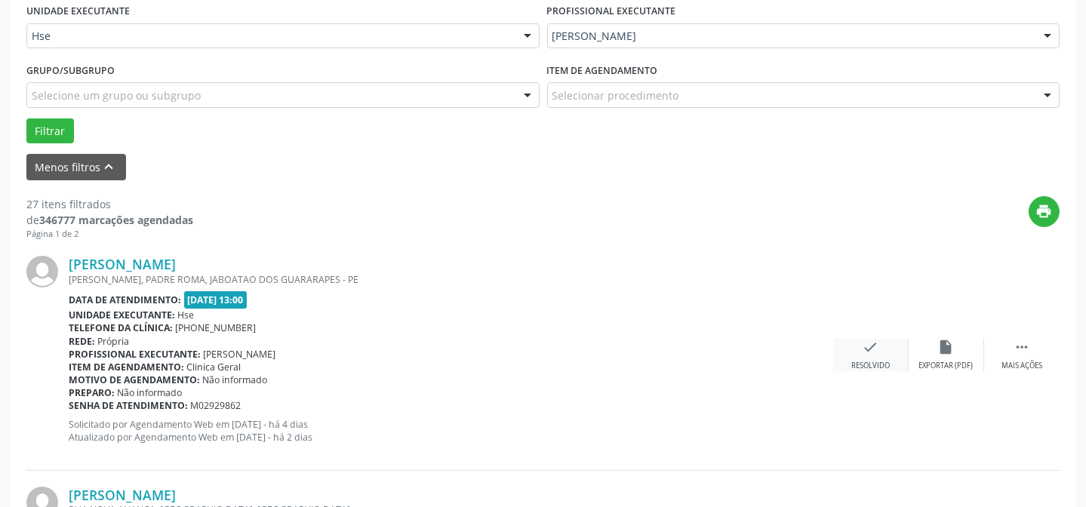
drag, startPoint x: 869, startPoint y: 361, endPoint x: 873, endPoint y: 354, distance: 7.8
click at [873, 354] on div "check Resolvido" at bounding box center [870, 355] width 75 height 32
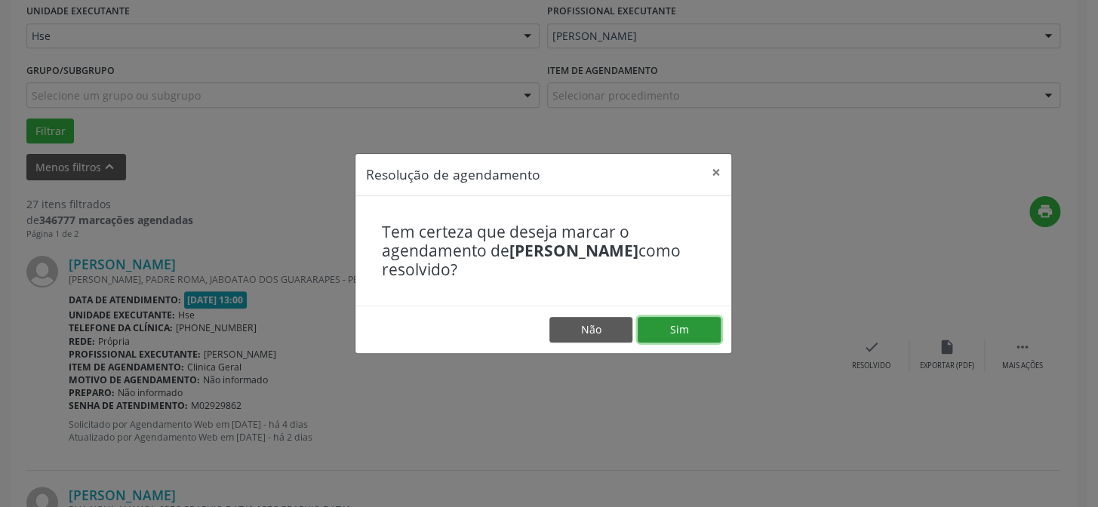
click at [652, 337] on button "Sim" at bounding box center [678, 330] width 83 height 26
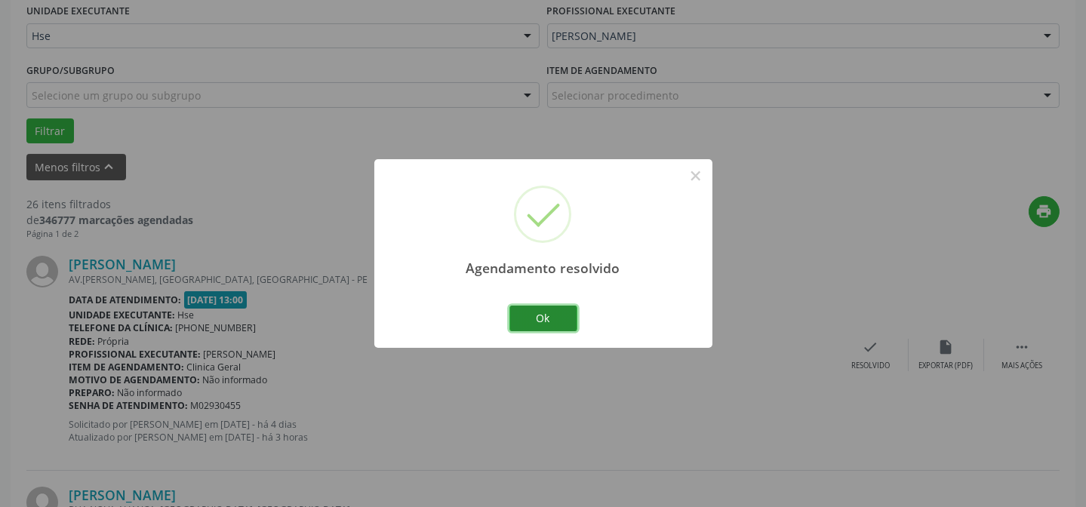
click at [536, 312] on button "Ok" at bounding box center [543, 319] width 68 height 26
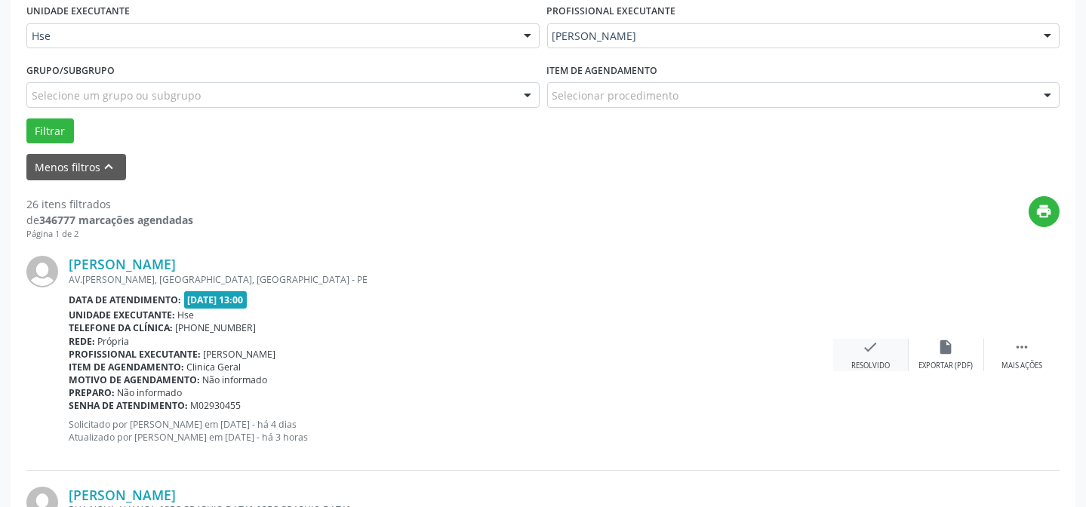
click at [891, 355] on div "check Resolvido" at bounding box center [870, 355] width 75 height 32
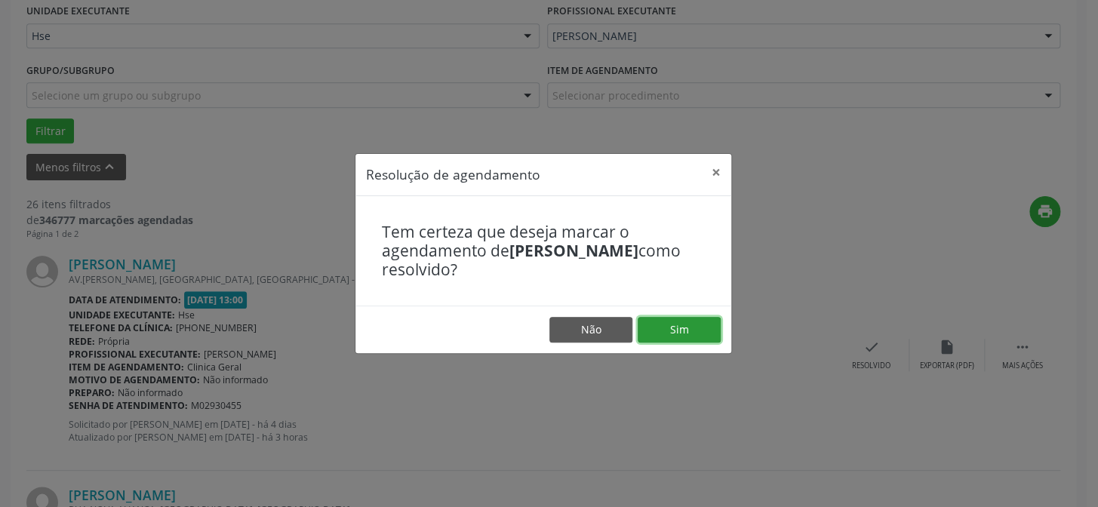
click at [679, 317] on button "Sim" at bounding box center [678, 330] width 83 height 26
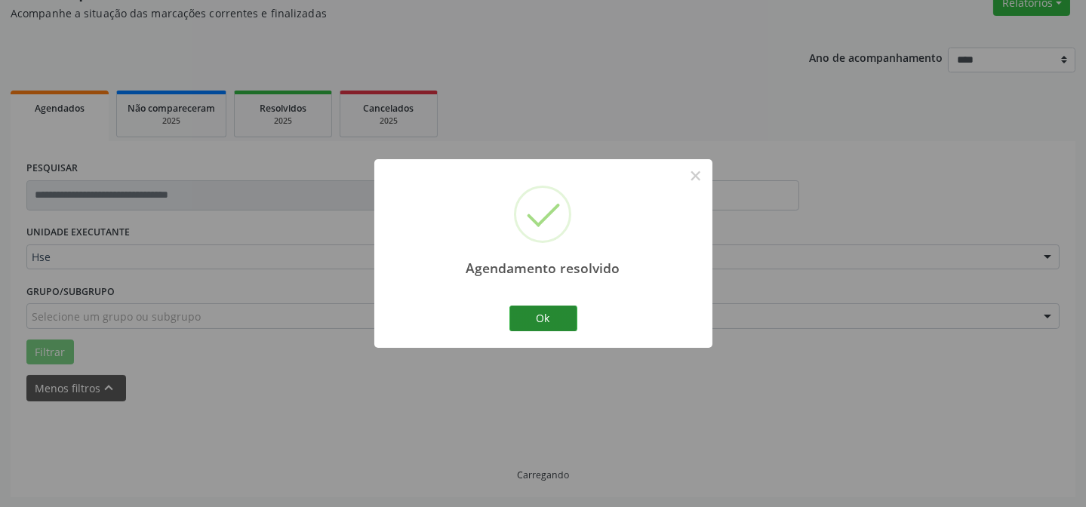
scroll to position [151, 0]
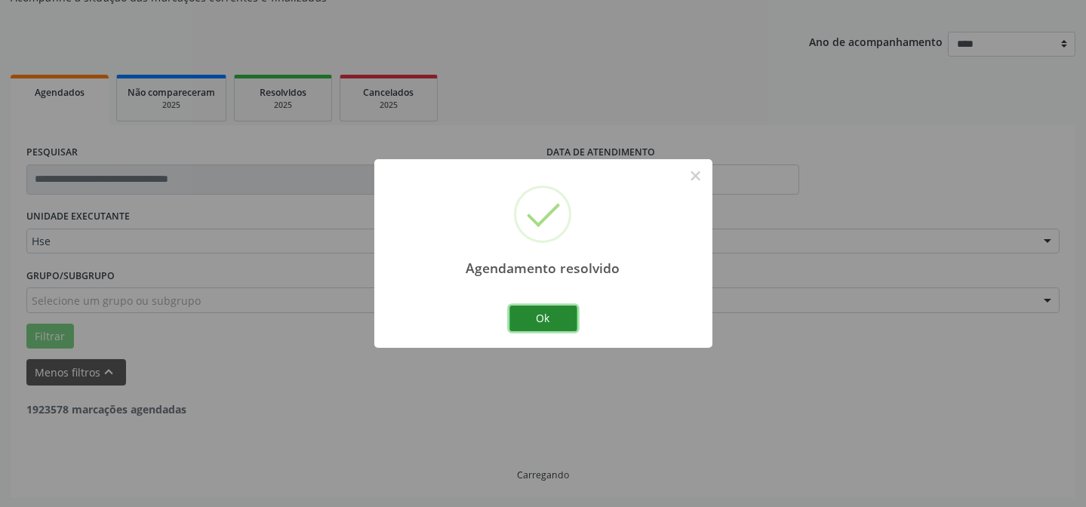
click at [525, 318] on button "Ok" at bounding box center [543, 319] width 68 height 26
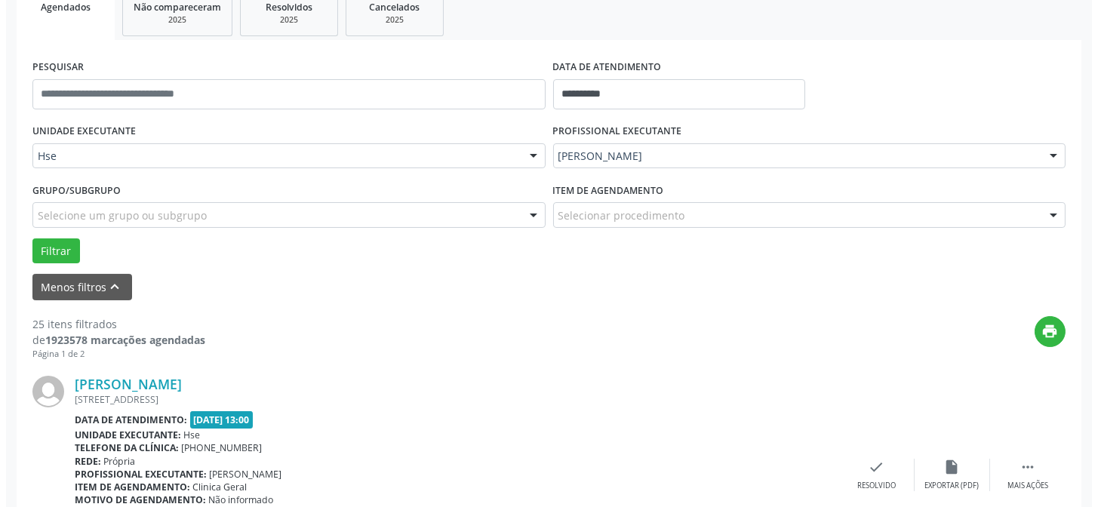
scroll to position [287, 0]
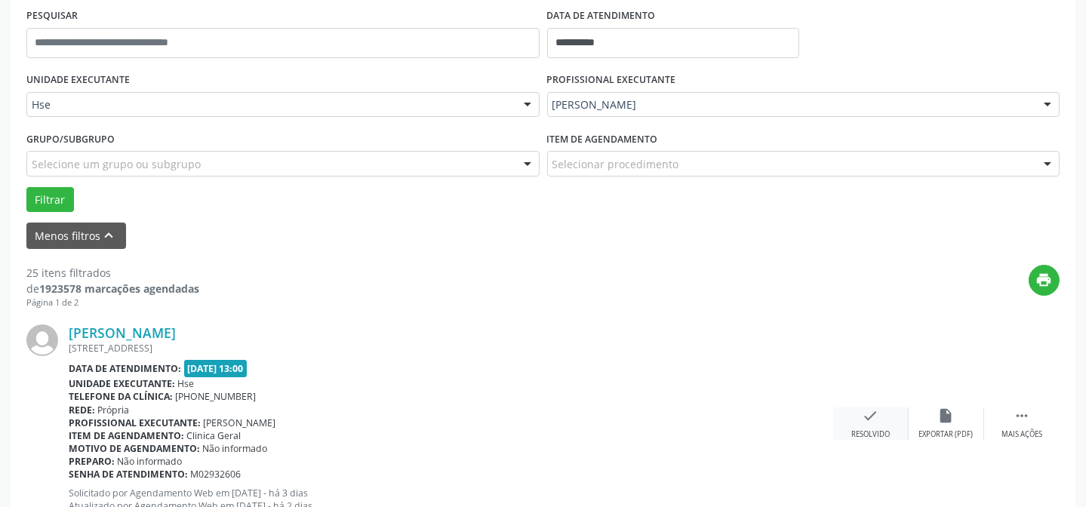
click at [859, 410] on div "check Resolvido" at bounding box center [870, 423] width 75 height 32
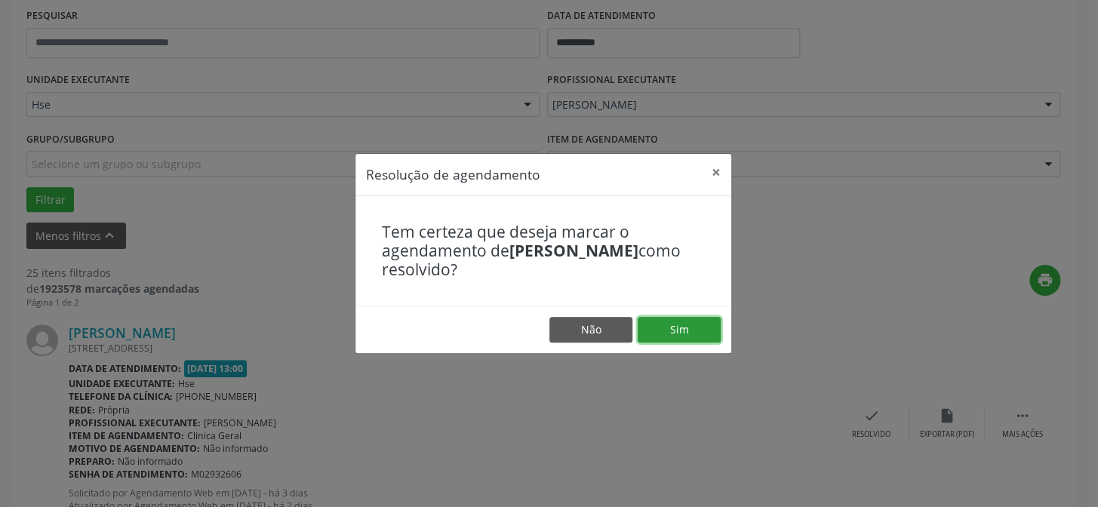
click at [694, 323] on button "Sim" at bounding box center [678, 330] width 83 height 26
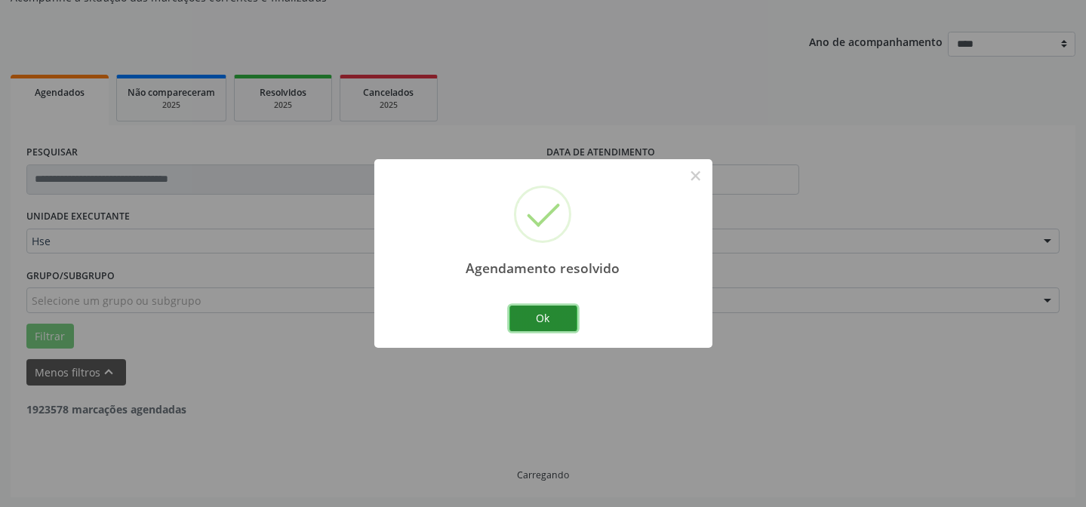
click at [543, 313] on button "Ok" at bounding box center [543, 319] width 68 height 26
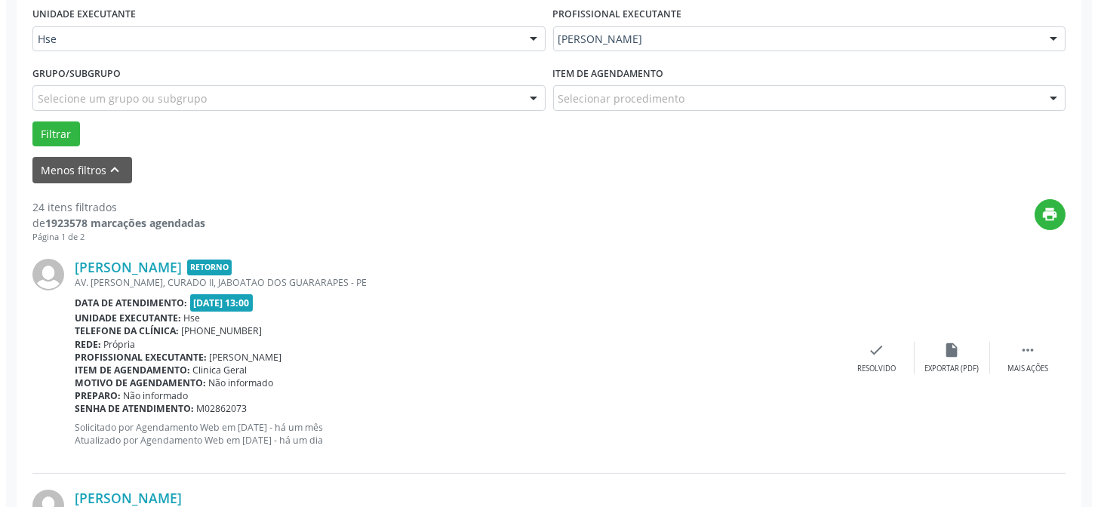
scroll to position [356, 0]
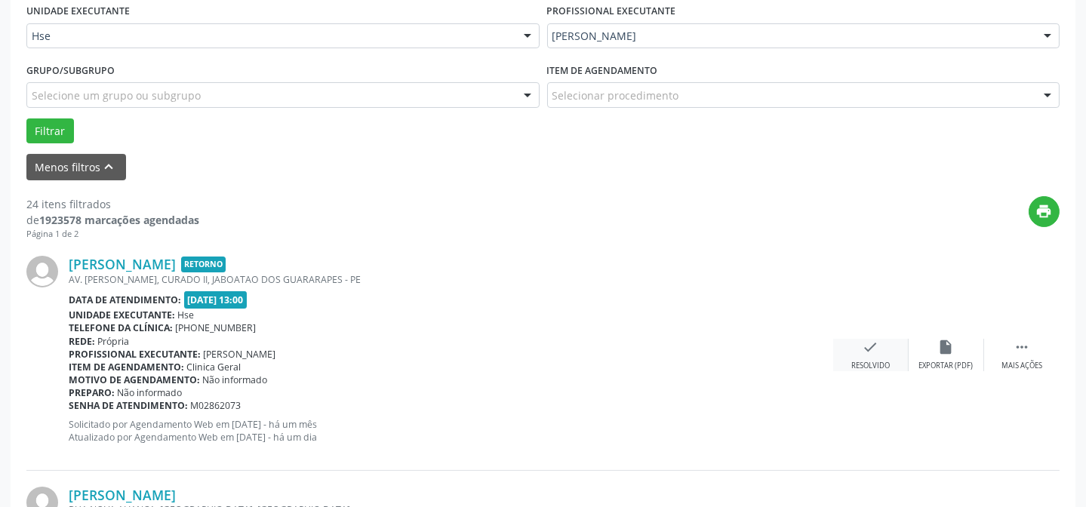
click at [871, 352] on icon "check" at bounding box center [870, 347] width 17 height 17
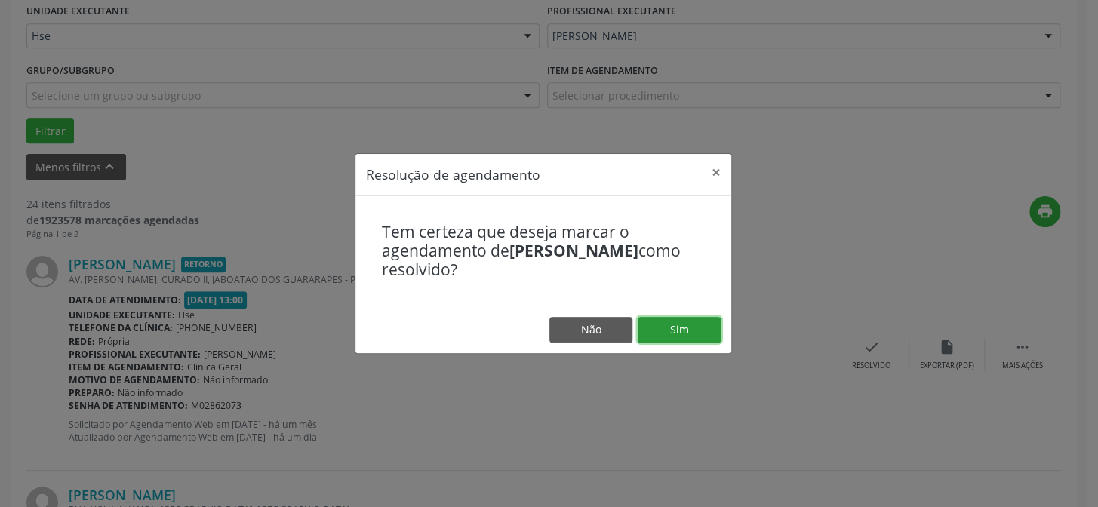
click at [684, 324] on button "Sim" at bounding box center [678, 330] width 83 height 26
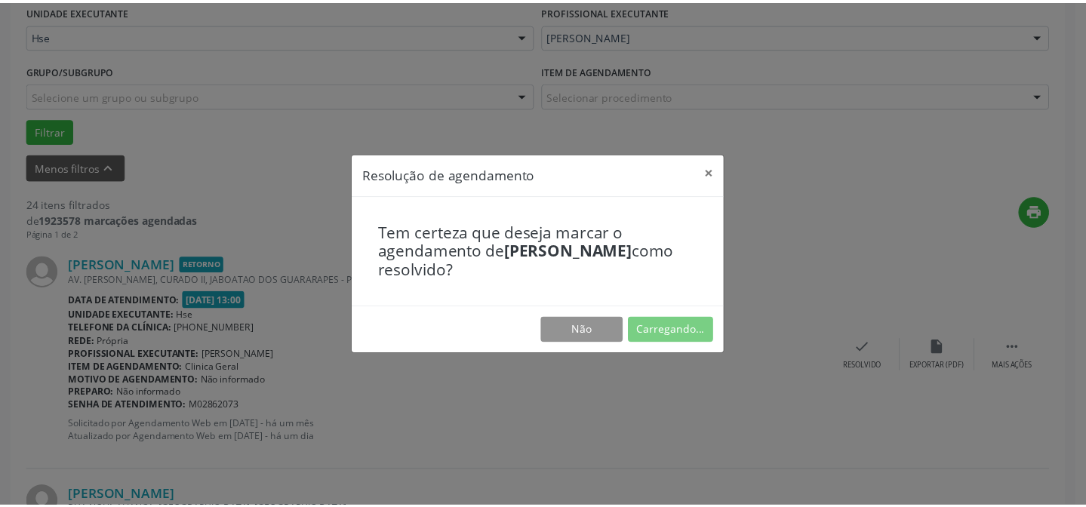
scroll to position [135, 0]
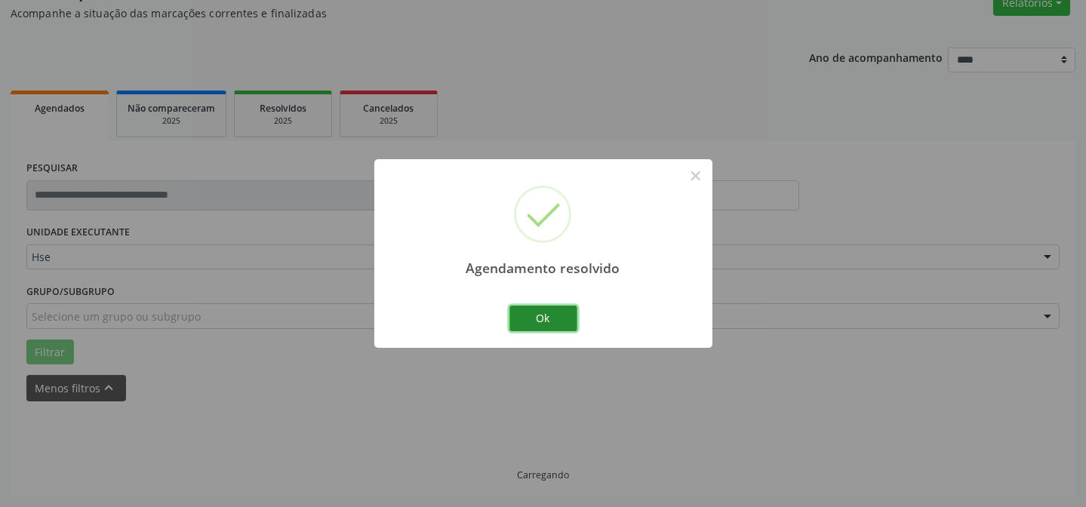
click at [528, 315] on button "Ok" at bounding box center [543, 319] width 68 height 26
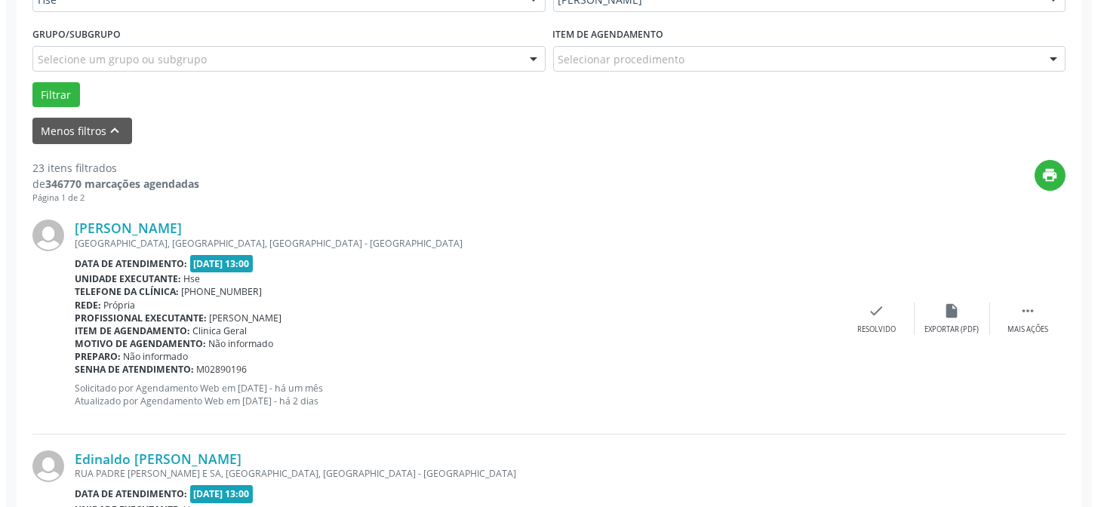
scroll to position [409, 0]
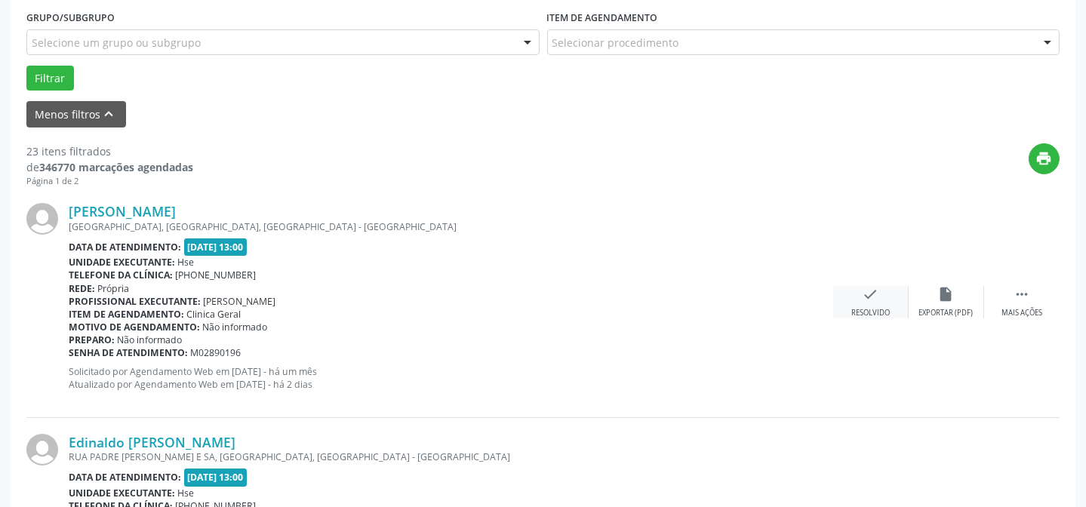
click at [877, 293] on icon "check" at bounding box center [870, 294] width 17 height 17
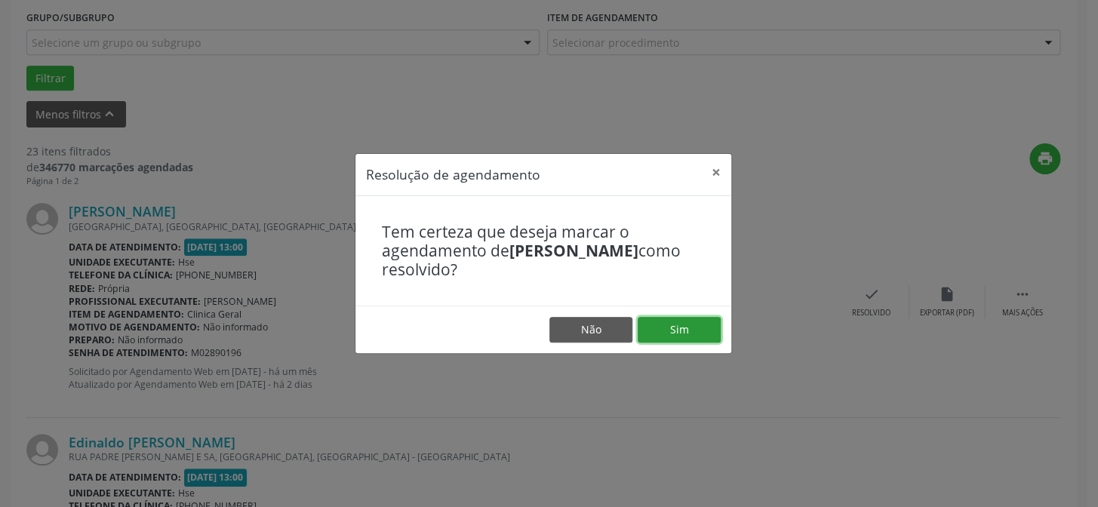
click at [682, 334] on button "Sim" at bounding box center [678, 330] width 83 height 26
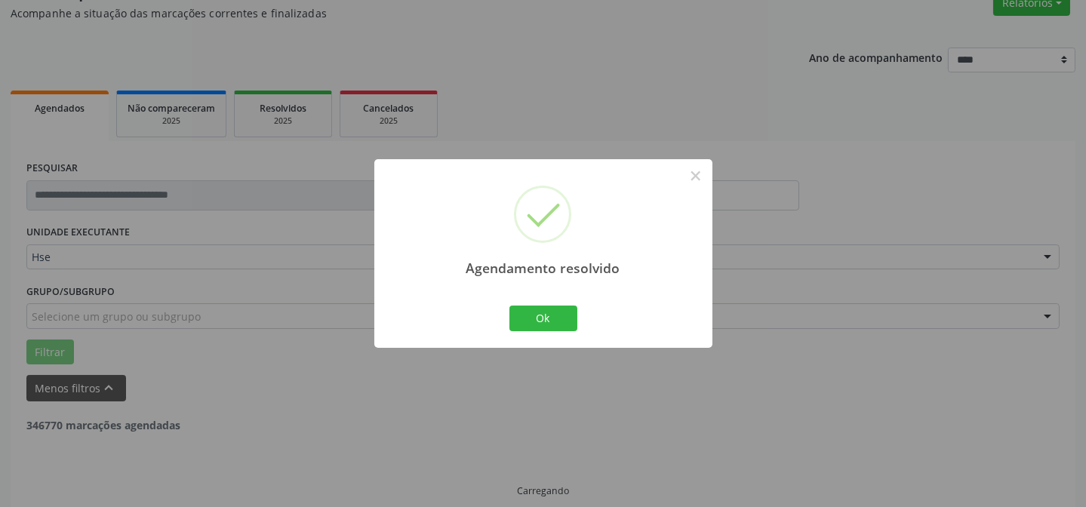
scroll to position [151, 0]
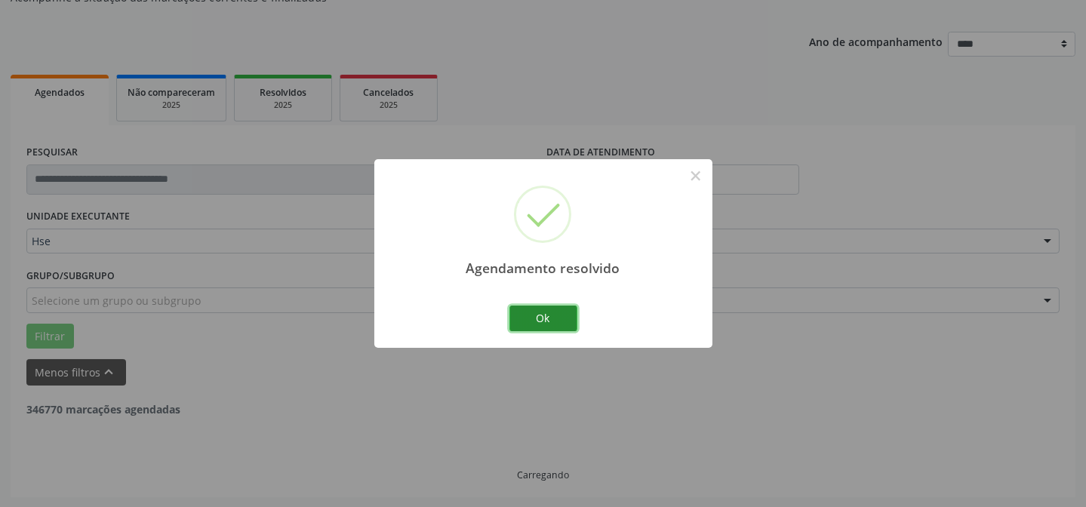
click at [544, 311] on button "Ok" at bounding box center [543, 319] width 68 height 26
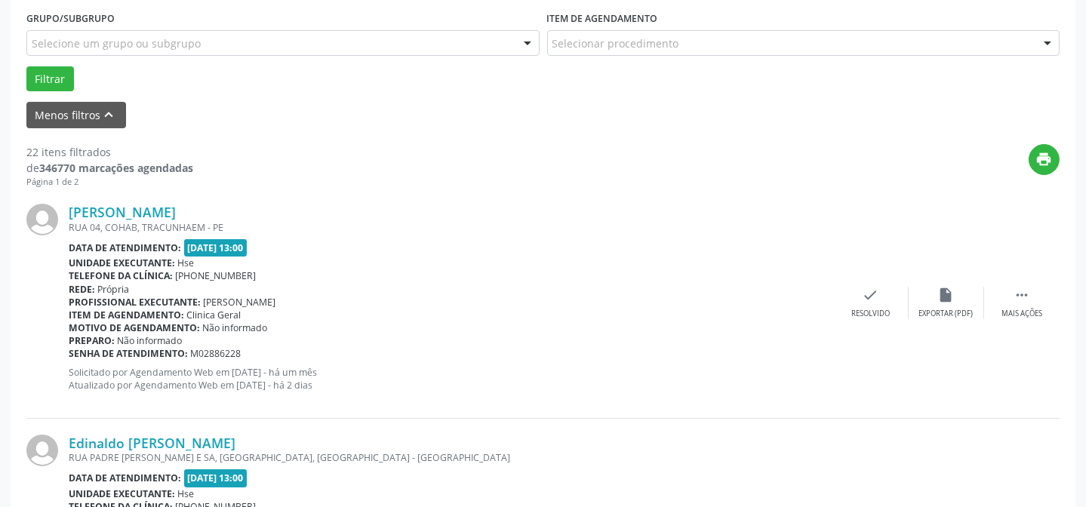
scroll to position [425, 0]
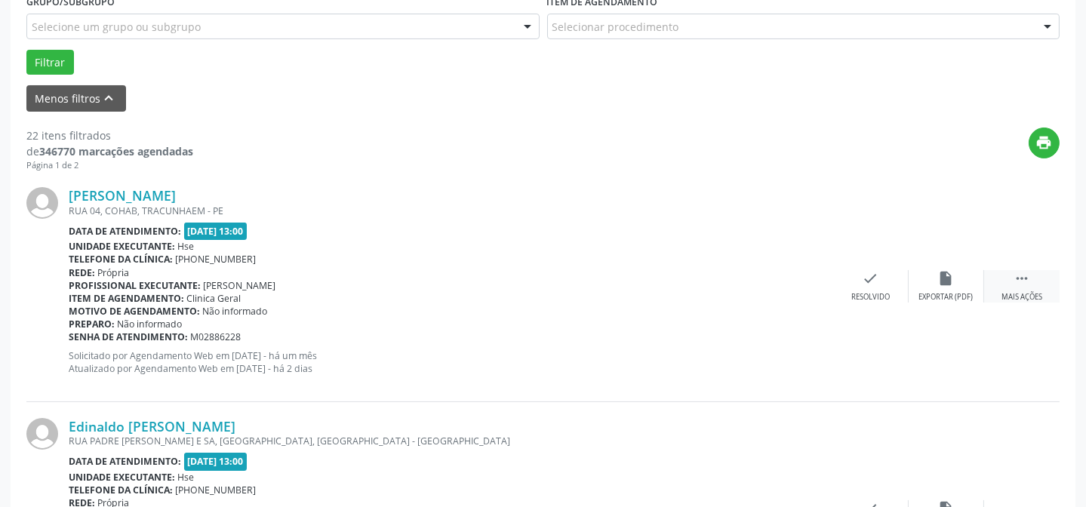
click at [1023, 294] on div "Mais ações" at bounding box center [1021, 297] width 41 height 11
click at [908, 289] on div "alarm_off Não compareceu" at bounding box center [945, 286] width 75 height 32
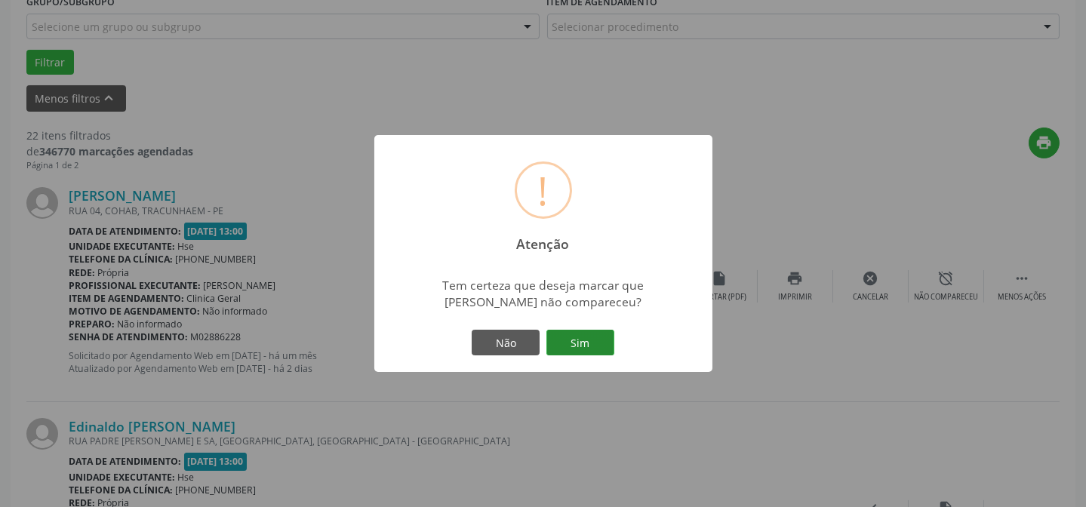
click at [588, 335] on button "Sim" at bounding box center [580, 343] width 68 height 26
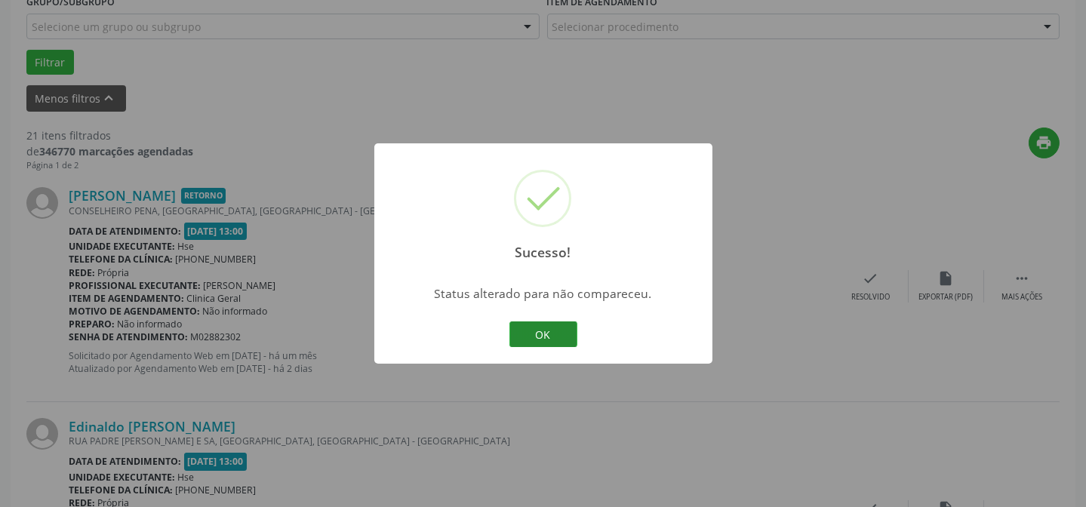
click at [543, 328] on button "OK" at bounding box center [543, 334] width 68 height 26
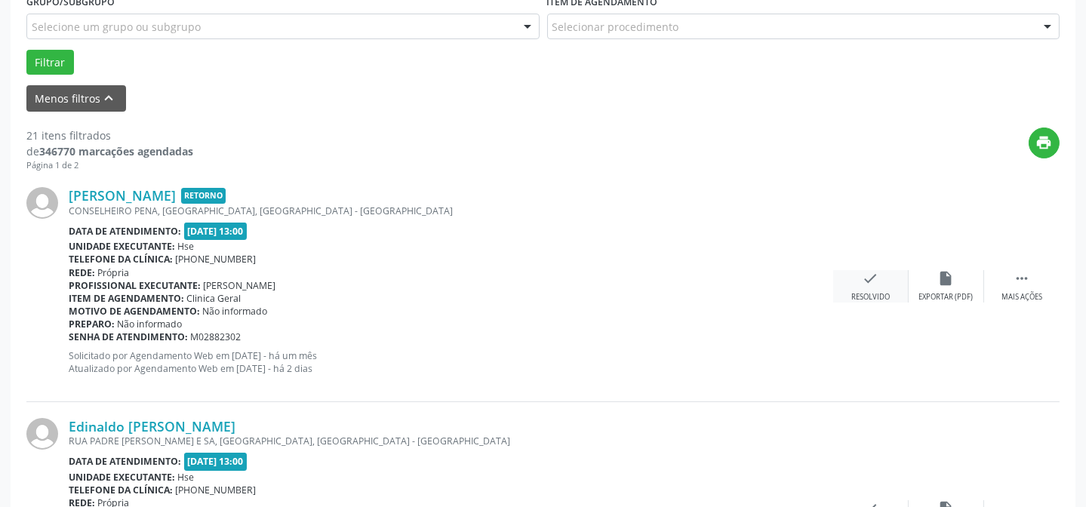
click at [858, 287] on div "check Resolvido" at bounding box center [870, 286] width 75 height 32
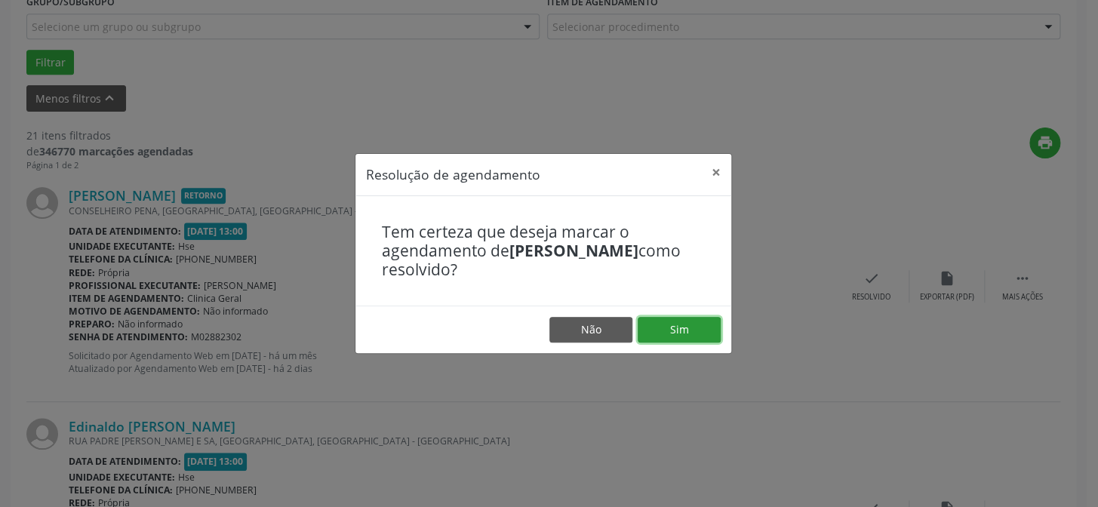
click at [700, 326] on button "Sim" at bounding box center [678, 330] width 83 height 26
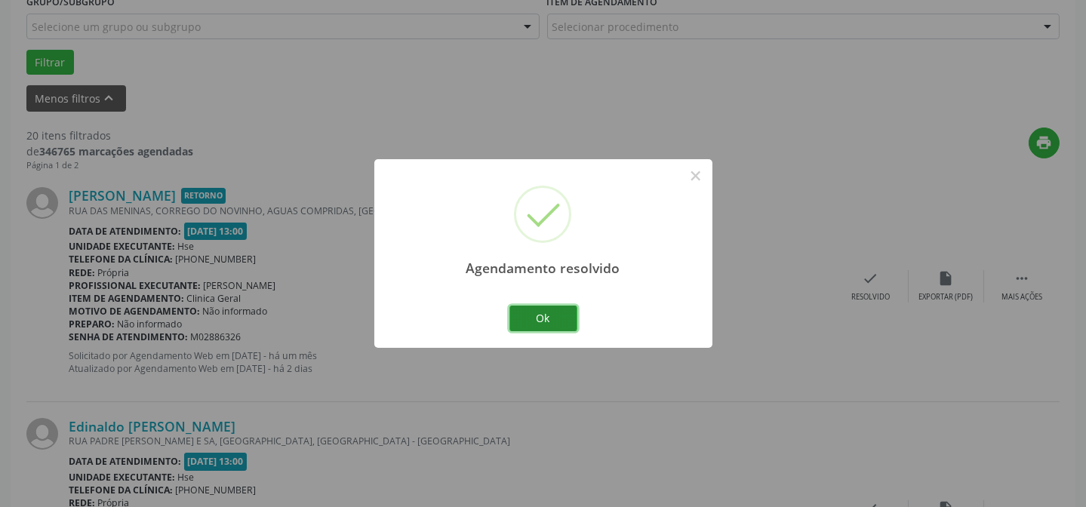
click at [564, 324] on button "Ok" at bounding box center [543, 319] width 68 height 26
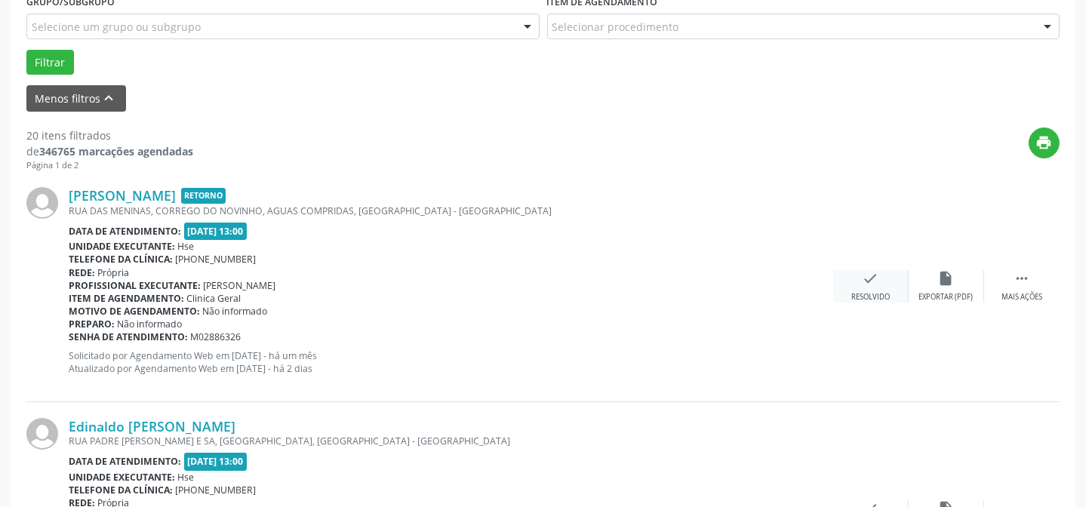
click at [865, 278] on icon "check" at bounding box center [870, 278] width 17 height 17
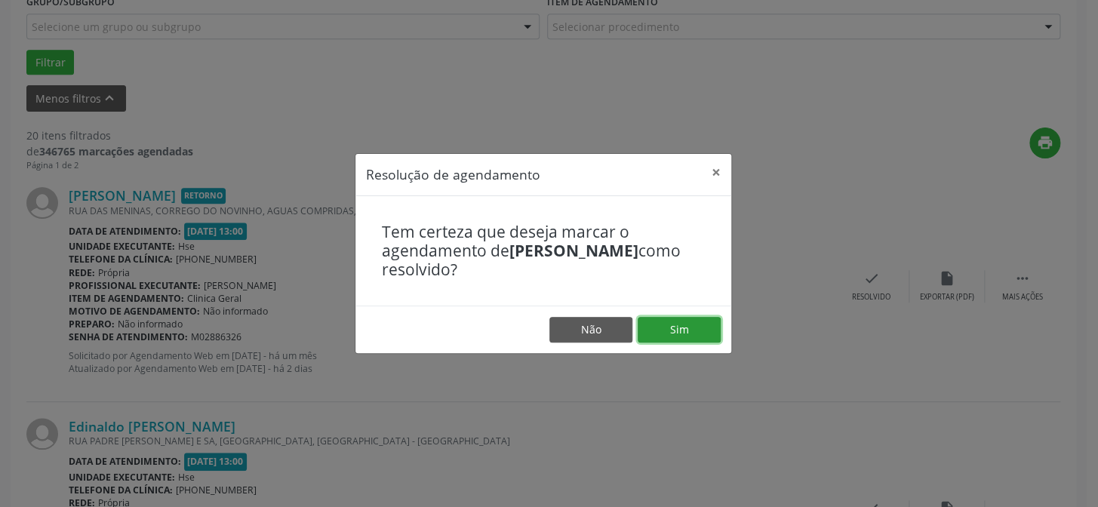
click at [695, 331] on button "Sim" at bounding box center [678, 330] width 83 height 26
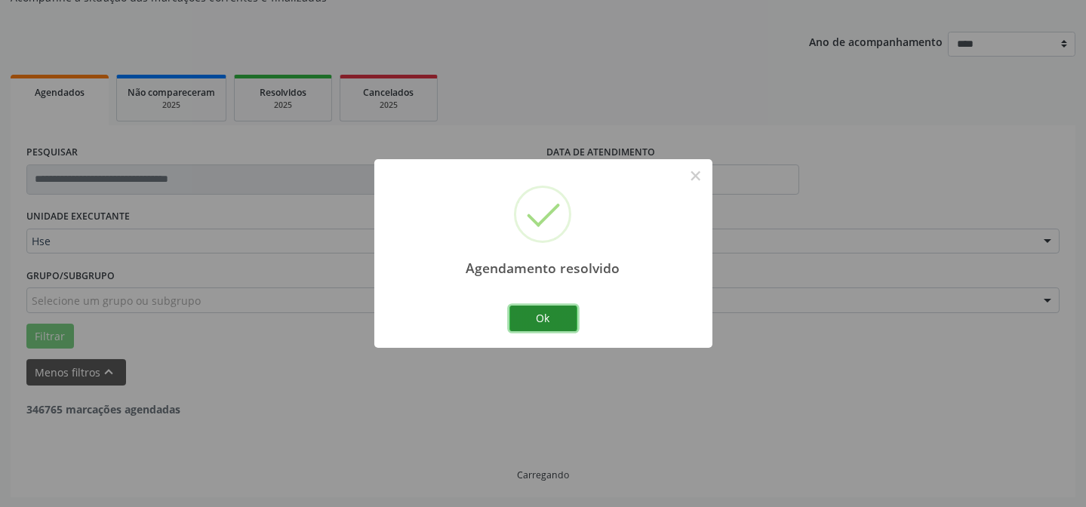
click at [534, 314] on button "Ok" at bounding box center [543, 319] width 68 height 26
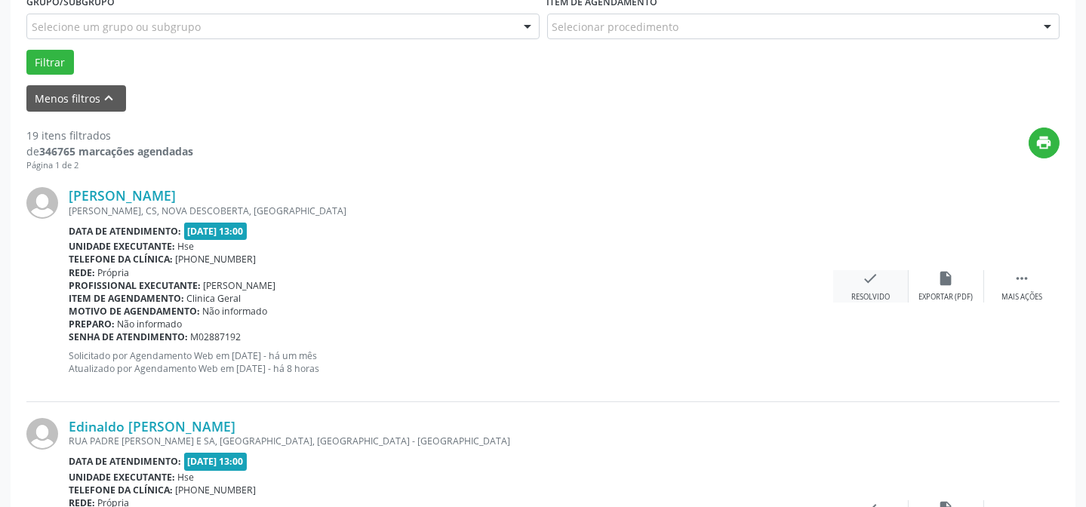
click at [867, 273] on icon "check" at bounding box center [870, 278] width 17 height 17
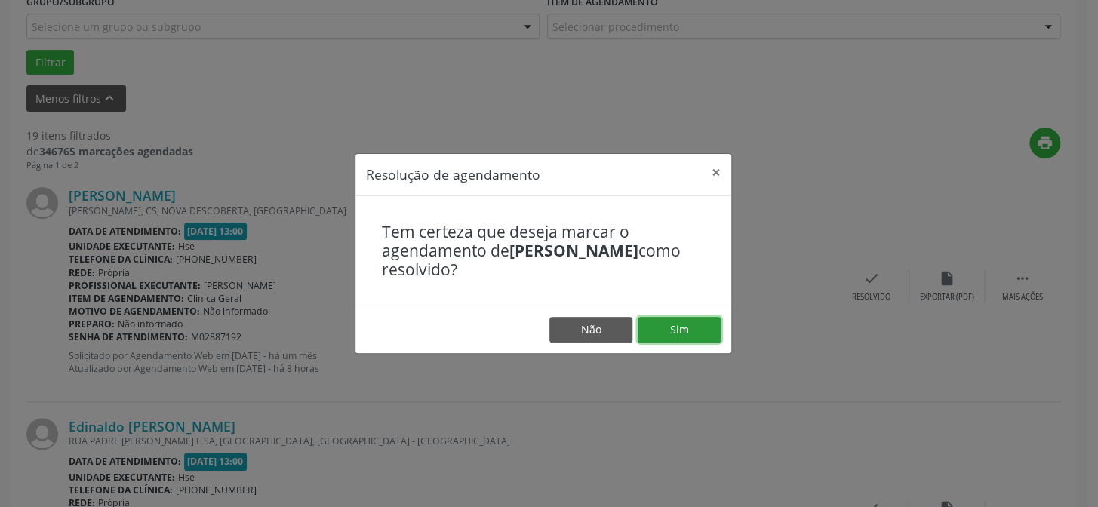
drag, startPoint x: 641, startPoint y: 336, endPoint x: 649, endPoint y: 336, distance: 8.3
click at [644, 336] on button "Sim" at bounding box center [678, 330] width 83 height 26
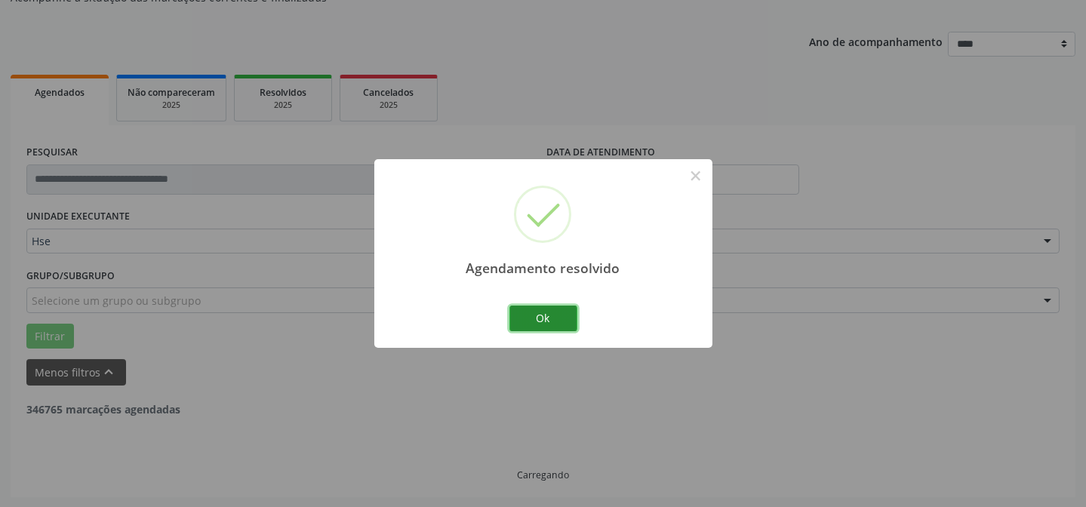
click at [521, 311] on button "Ok" at bounding box center [543, 319] width 68 height 26
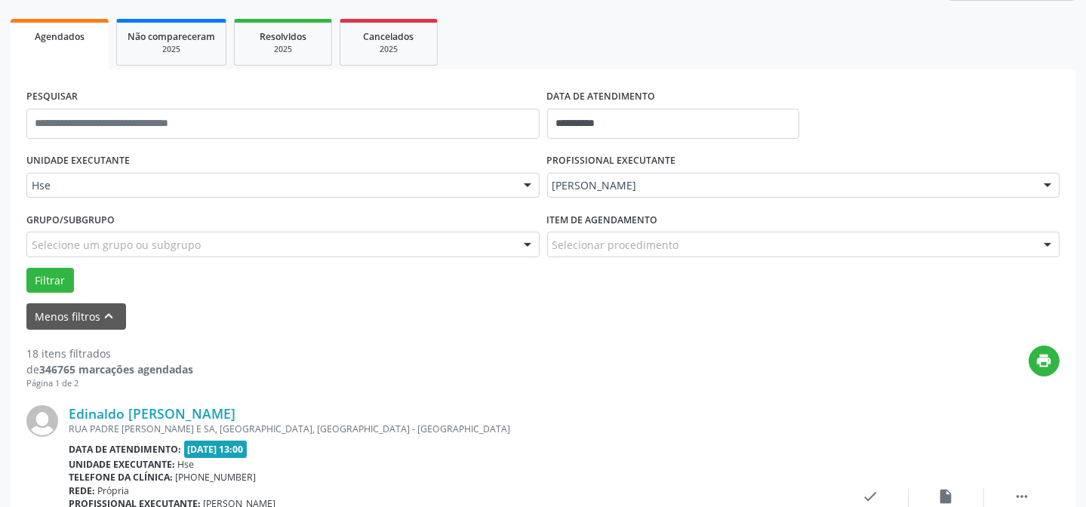
scroll to position [356, 0]
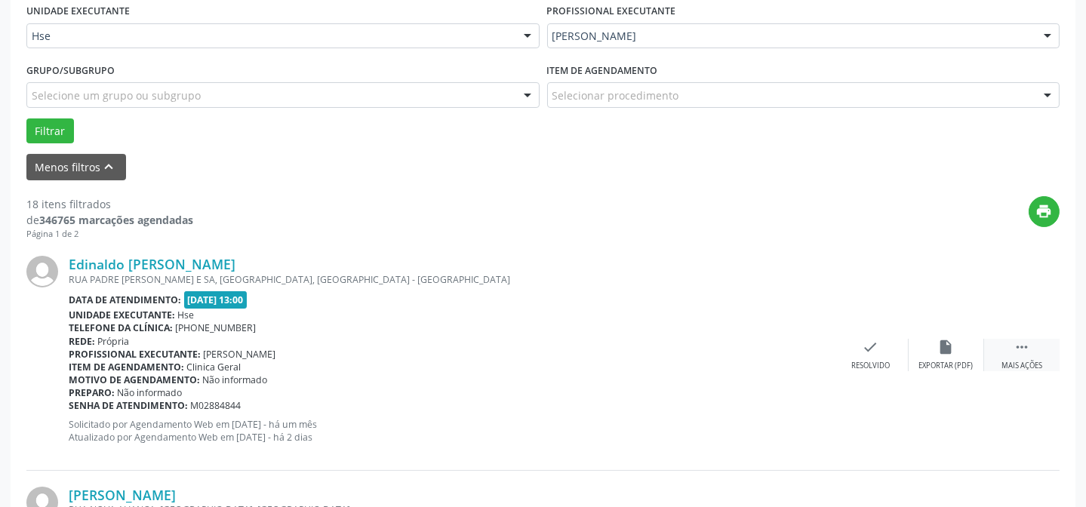
click at [1045, 346] on div " Mais ações" at bounding box center [1021, 355] width 75 height 32
click at [935, 349] on div "alarm_off Não compareceu" at bounding box center [945, 355] width 75 height 32
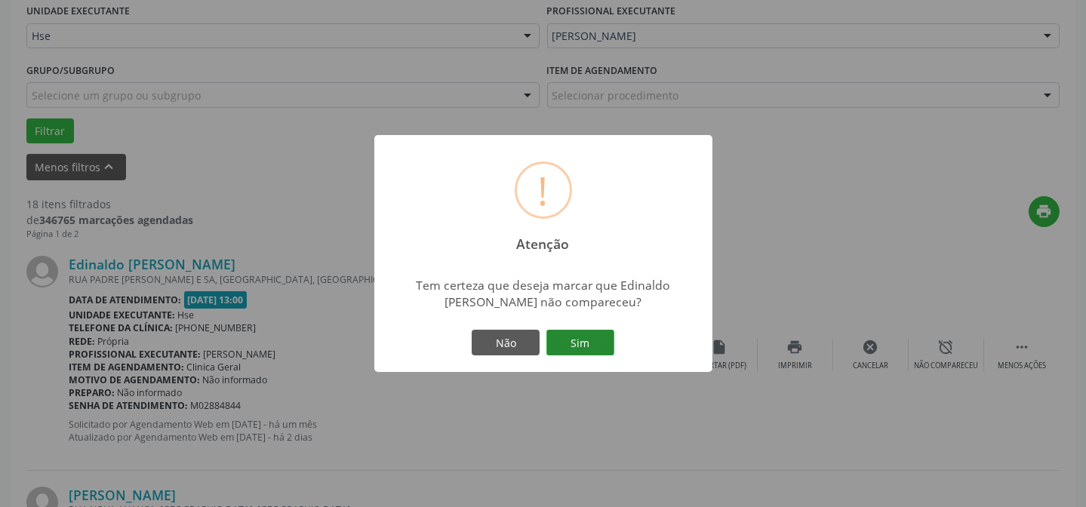
click at [580, 343] on button "Sim" at bounding box center [580, 343] width 68 height 26
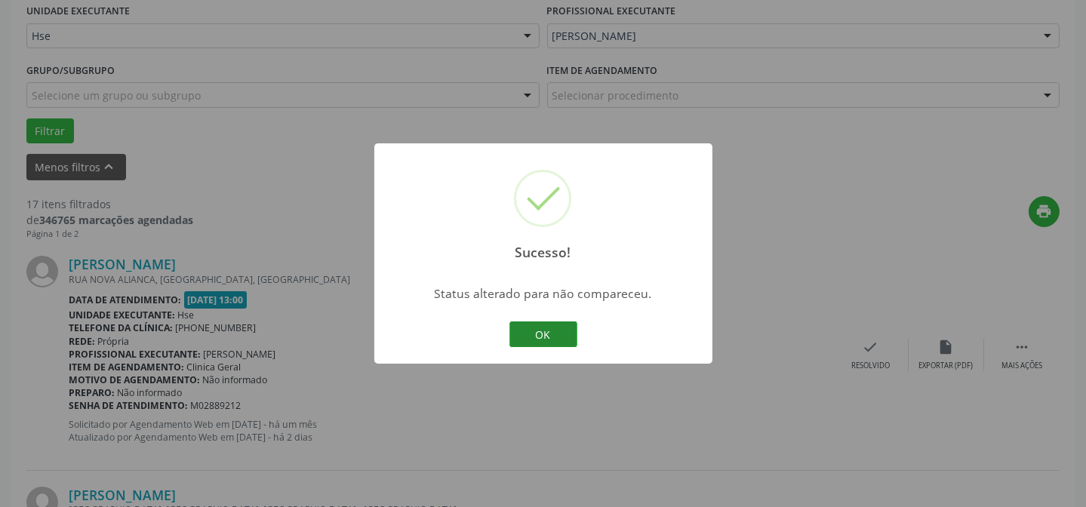
click at [527, 337] on button "OK" at bounding box center [543, 334] width 68 height 26
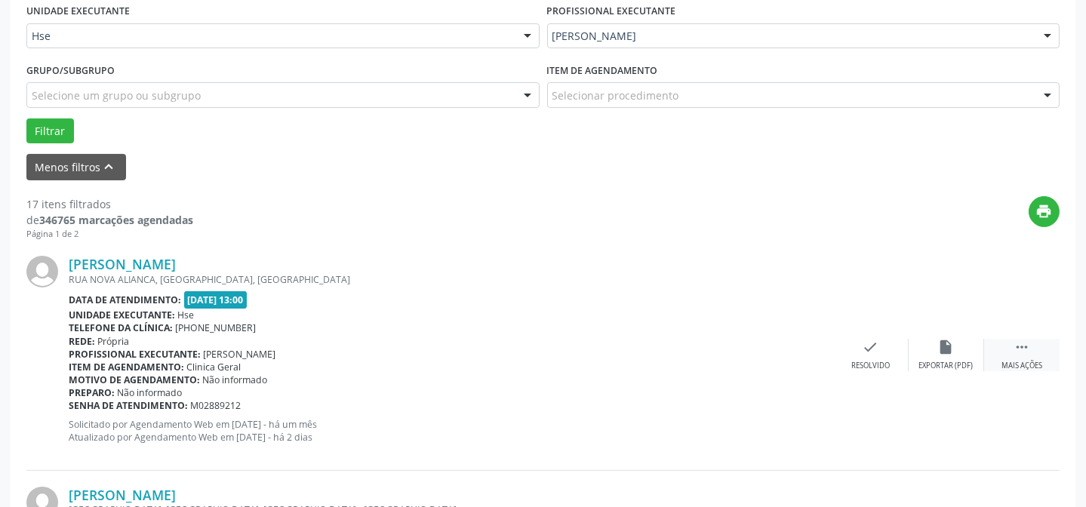
click at [1000, 346] on div " Mais ações" at bounding box center [1021, 355] width 75 height 32
click at [875, 350] on icon "cancel" at bounding box center [870, 347] width 17 height 17
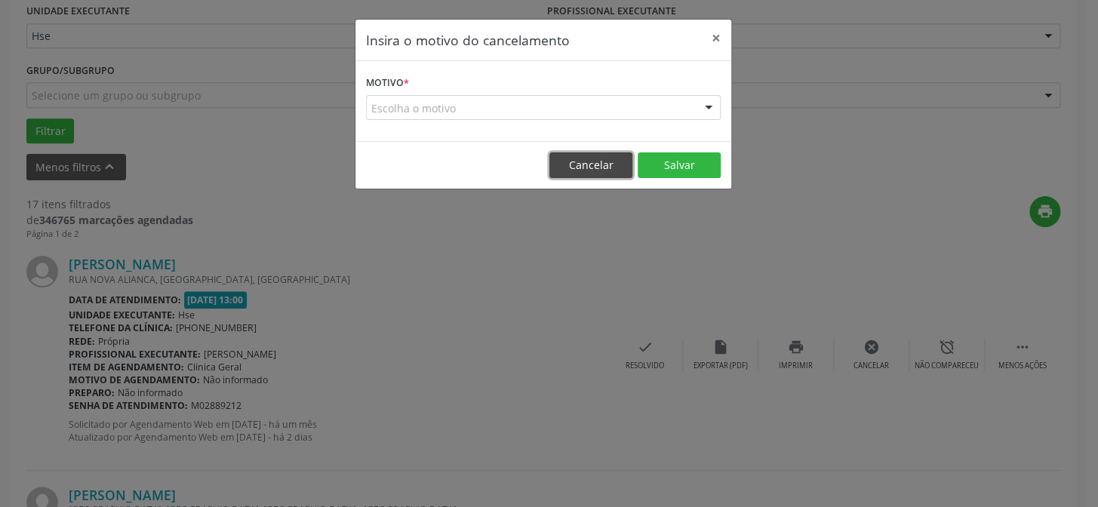
click at [592, 158] on button "Cancelar" at bounding box center [590, 165] width 83 height 26
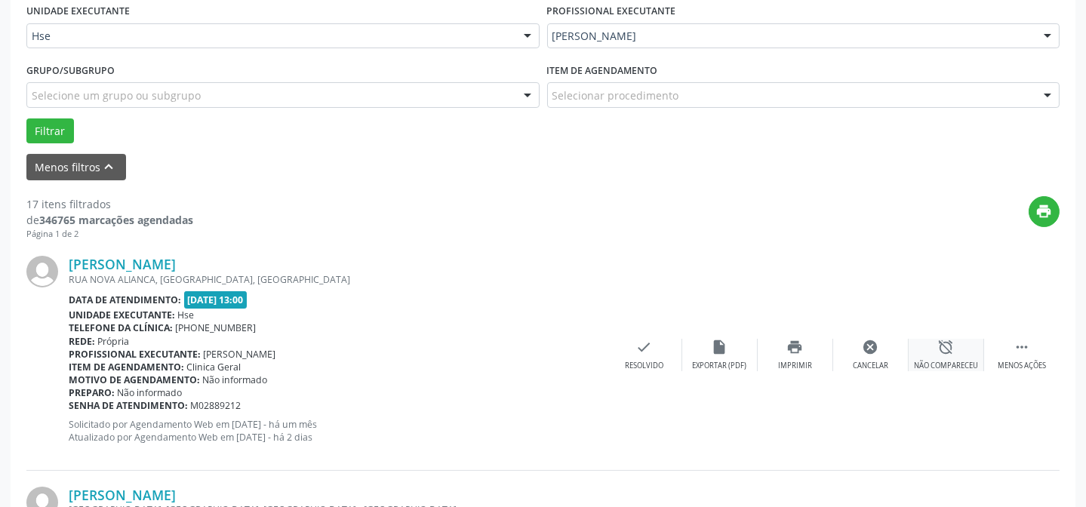
click at [954, 345] on icon "alarm_off" at bounding box center [946, 347] width 17 height 17
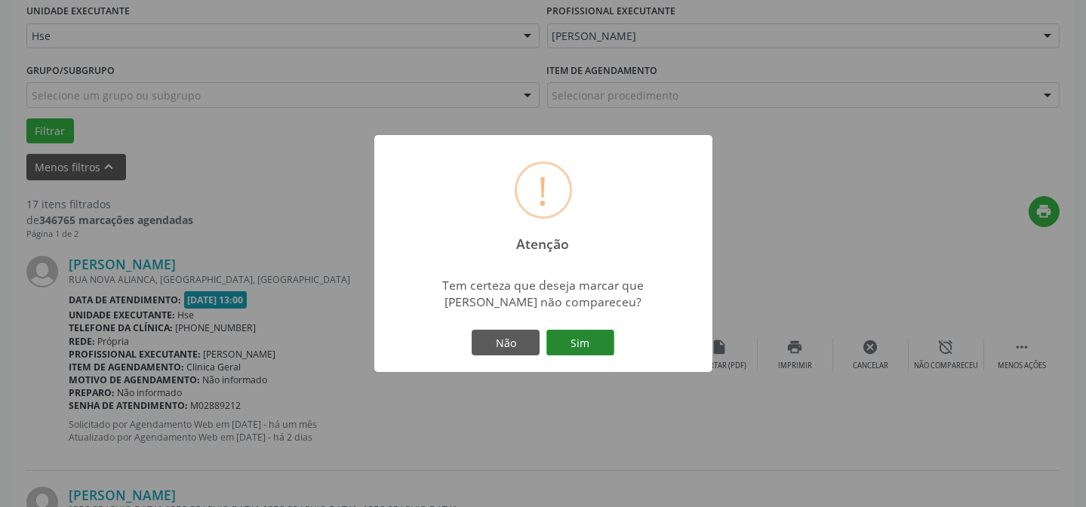
click at [576, 339] on button "Sim" at bounding box center [580, 343] width 68 height 26
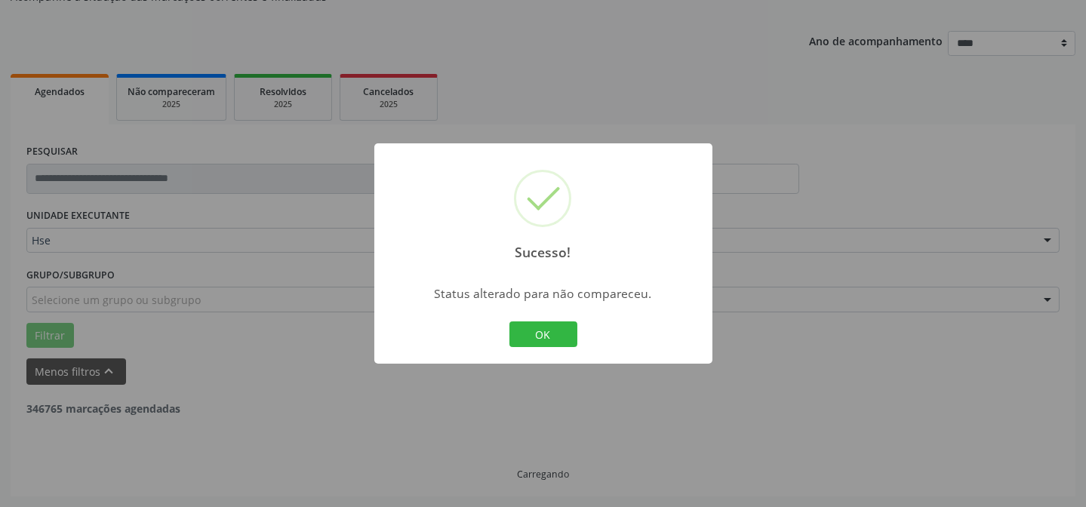
scroll to position [151, 0]
click at [551, 329] on button "OK" at bounding box center [543, 334] width 68 height 26
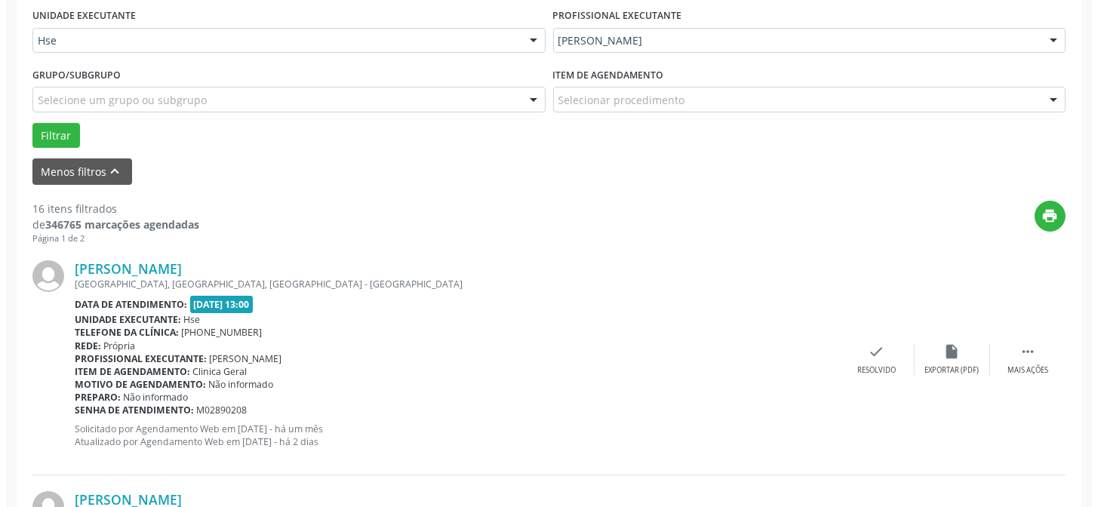
scroll to position [356, 0]
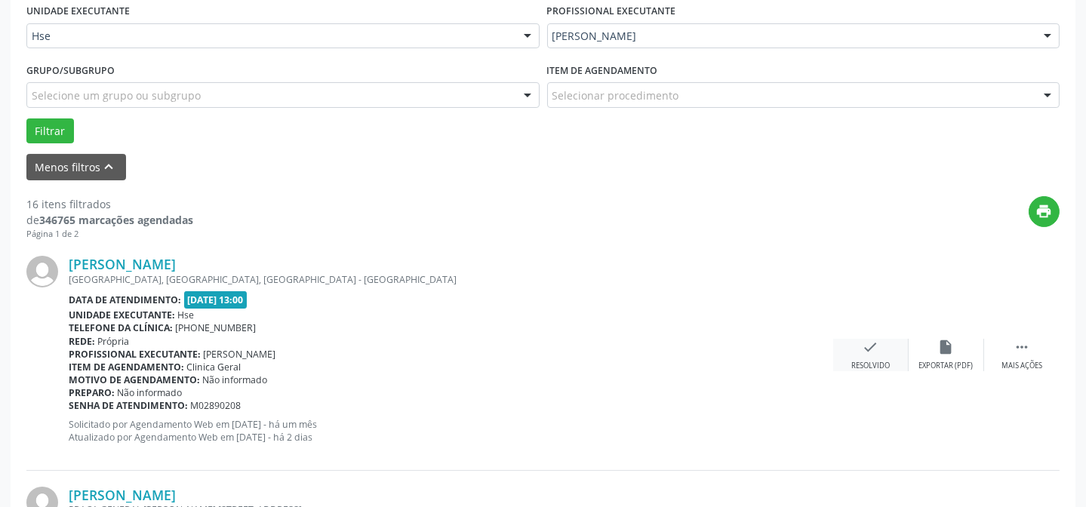
click at [880, 363] on div "Resolvido" at bounding box center [870, 366] width 38 height 11
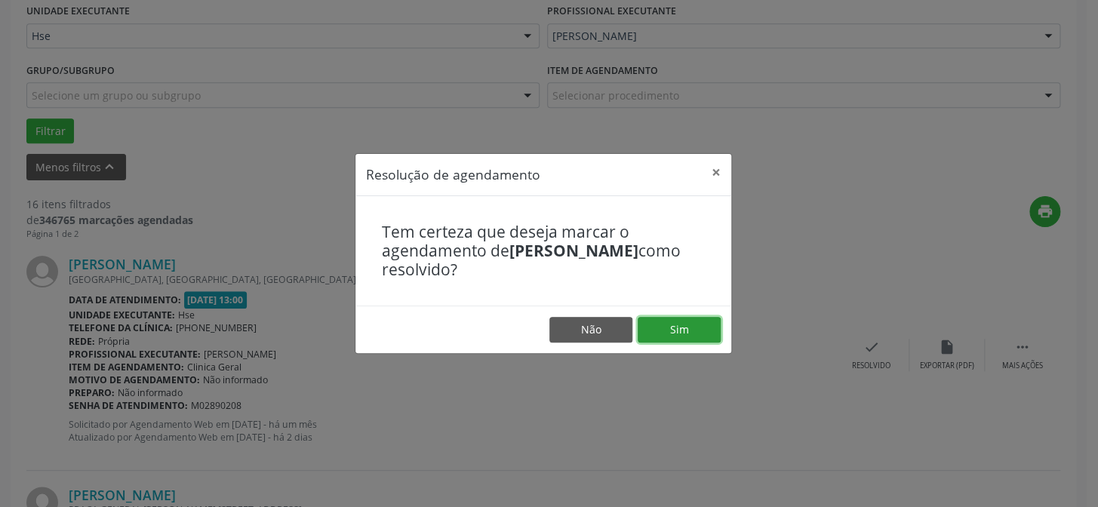
click at [677, 327] on button "Sim" at bounding box center [678, 330] width 83 height 26
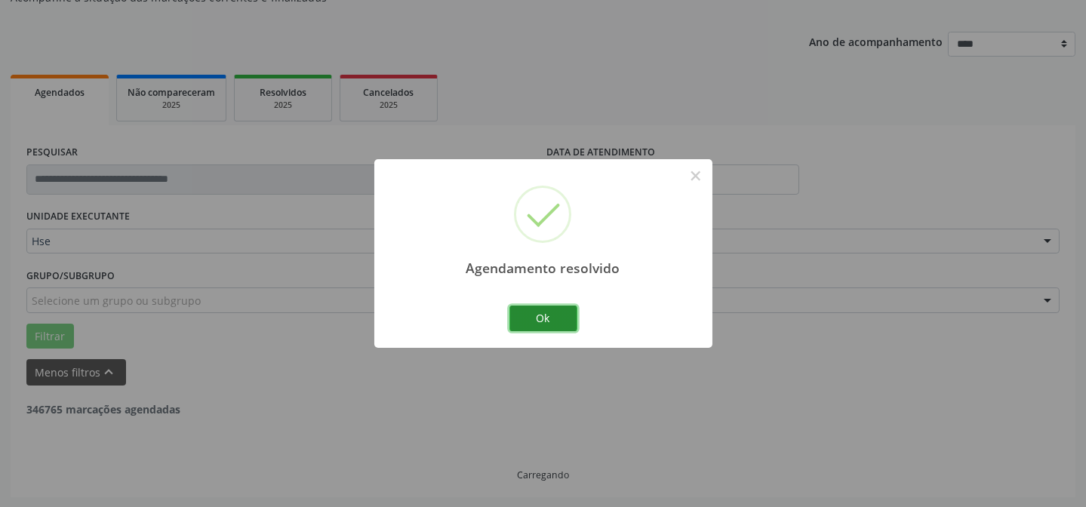
click at [533, 327] on button "Ok" at bounding box center [543, 319] width 68 height 26
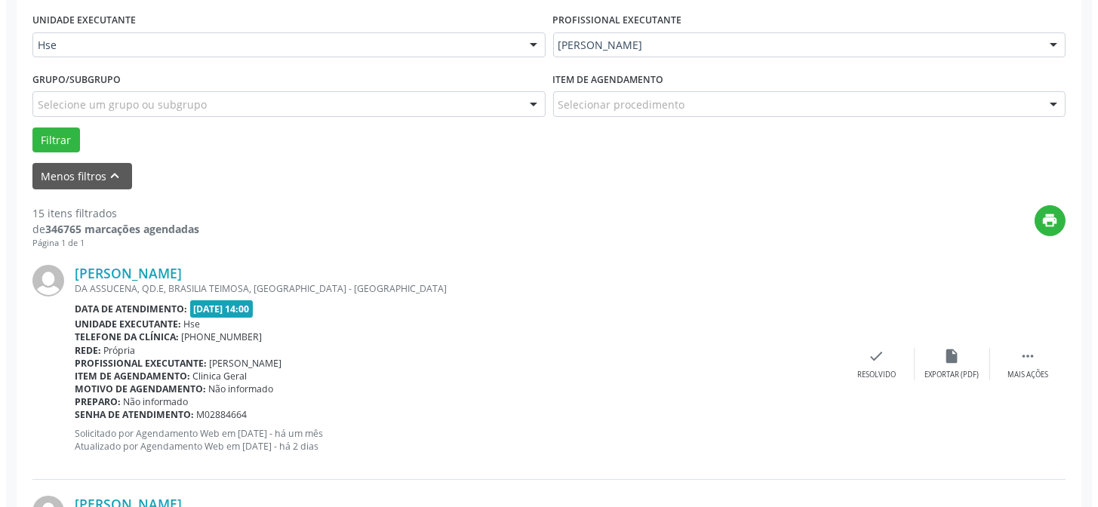
scroll to position [425, 0]
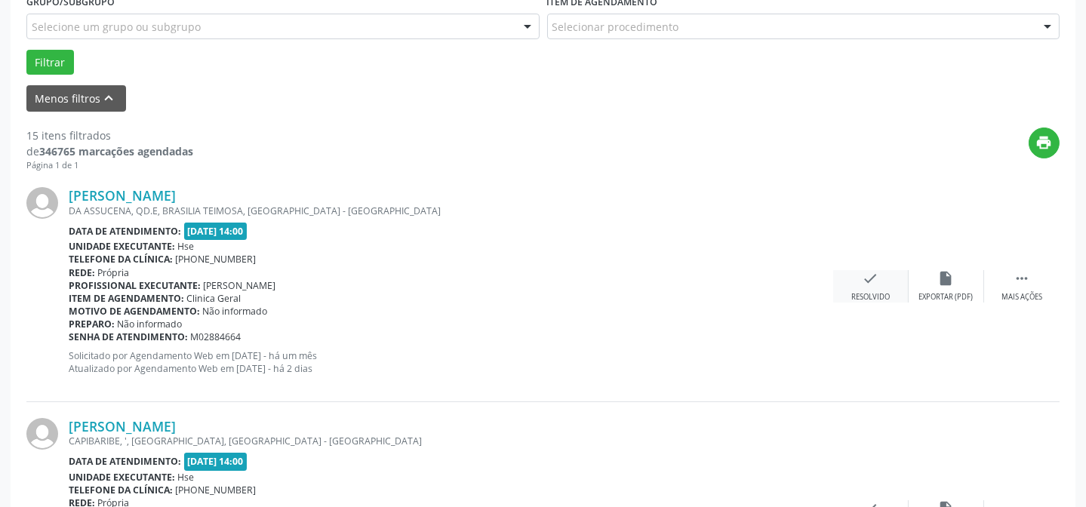
click at [865, 286] on div "check Resolvido" at bounding box center [870, 286] width 75 height 32
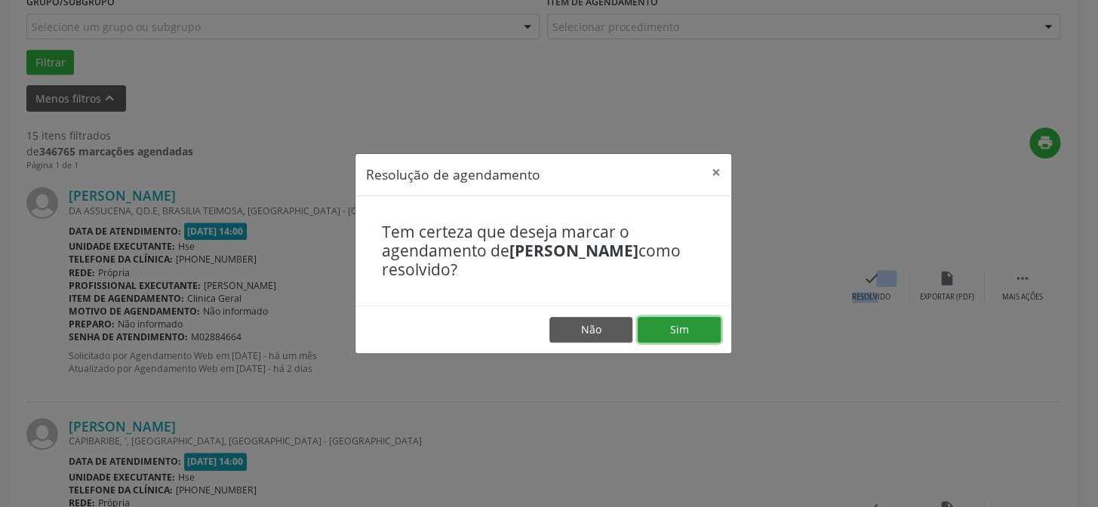
click at [669, 332] on button "Sim" at bounding box center [678, 330] width 83 height 26
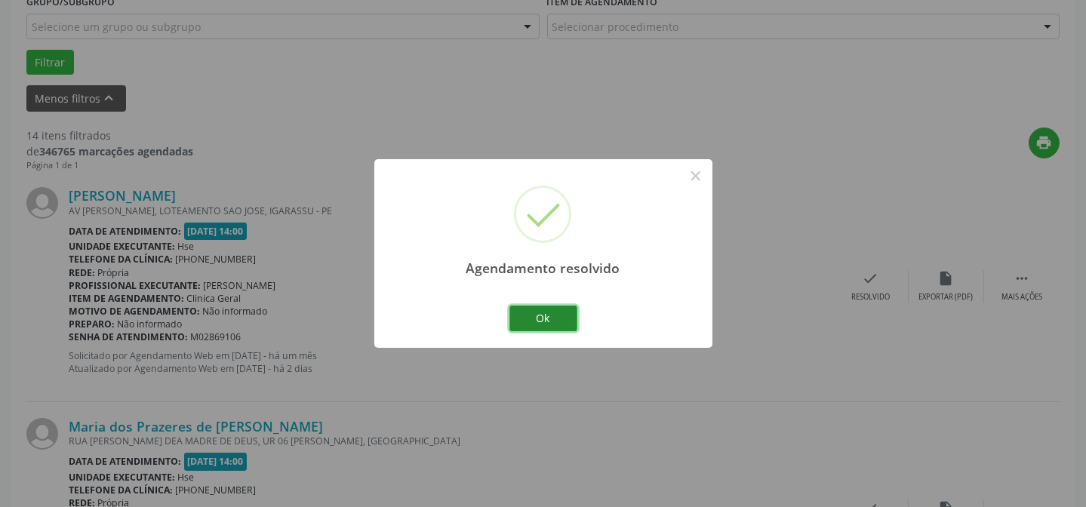
click at [556, 315] on button "Ok" at bounding box center [543, 319] width 68 height 26
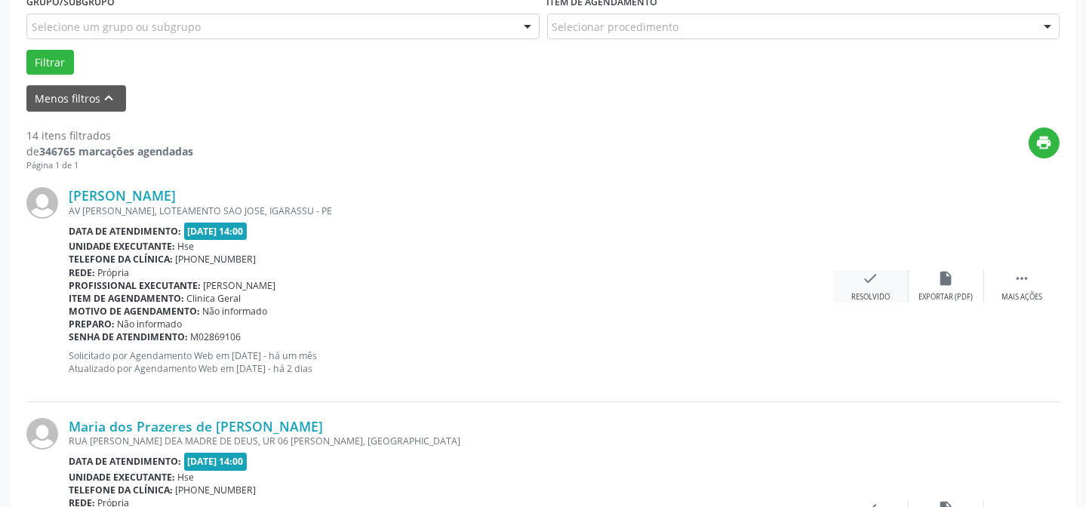
click at [883, 275] on div "check Resolvido" at bounding box center [870, 286] width 75 height 32
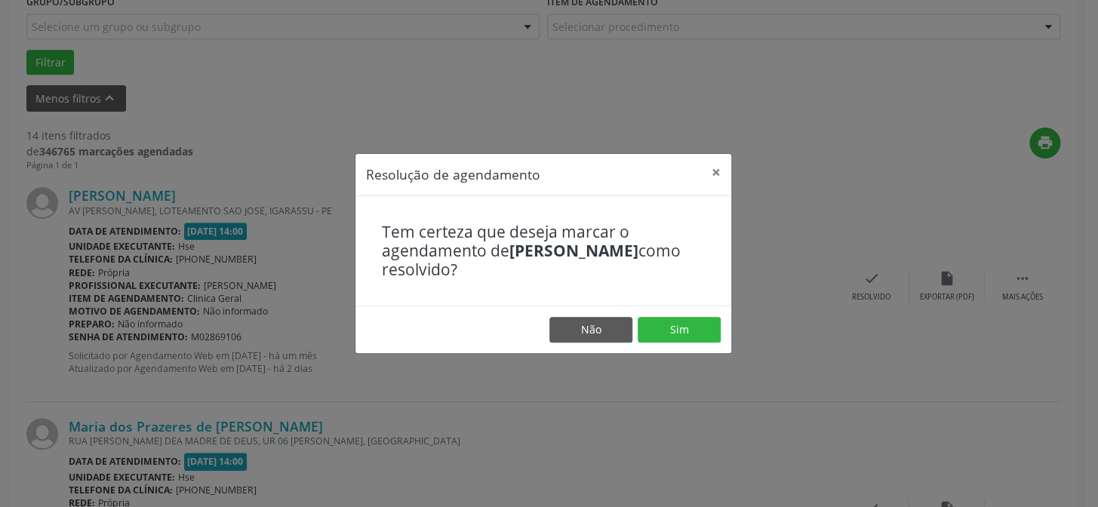
click at [677, 315] on footer "Não Sim" at bounding box center [543, 330] width 376 height 48
click at [678, 321] on button "Sim" at bounding box center [678, 330] width 83 height 26
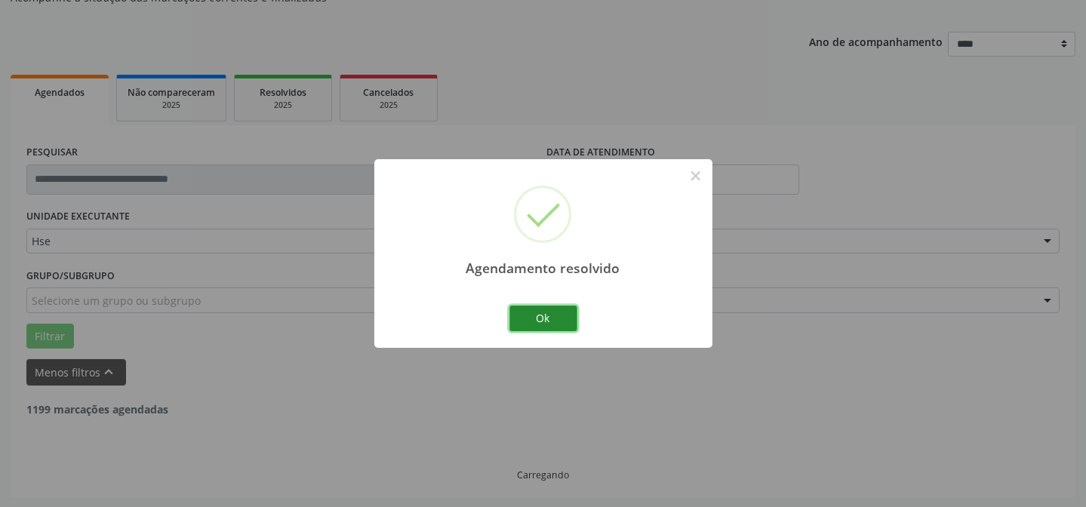
click at [542, 316] on button "Ok" at bounding box center [543, 319] width 68 height 26
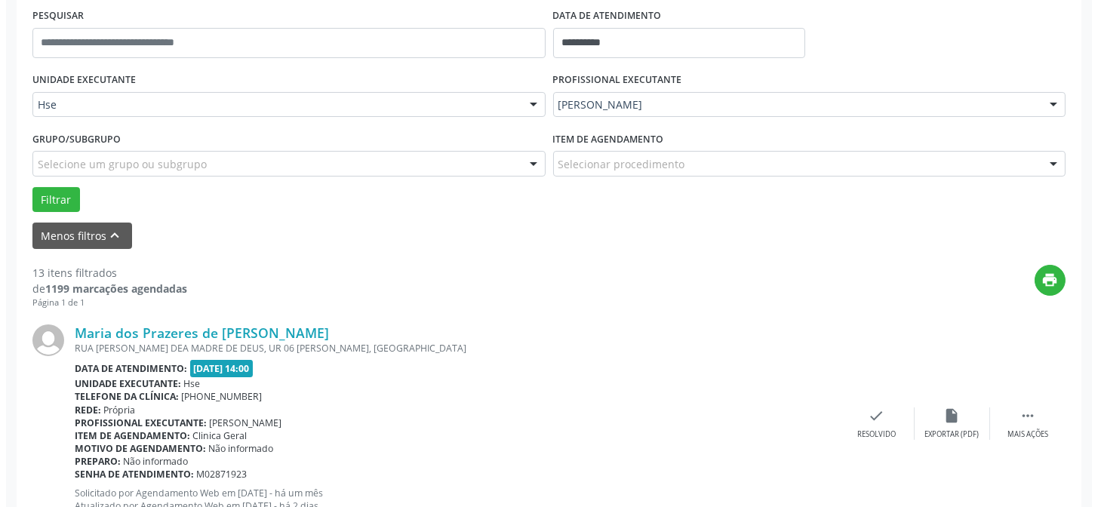
scroll to position [356, 0]
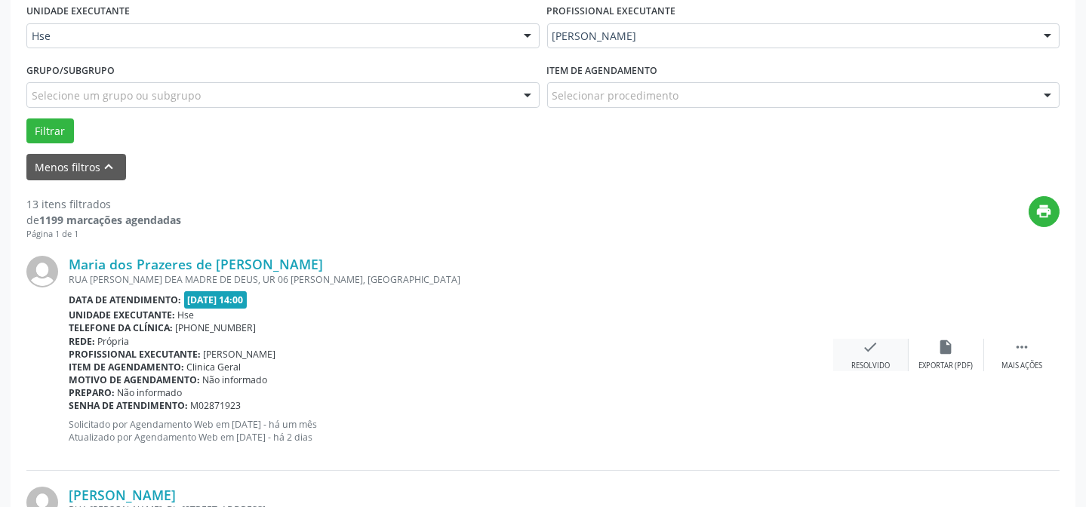
click at [863, 357] on div "check Resolvido" at bounding box center [870, 355] width 75 height 32
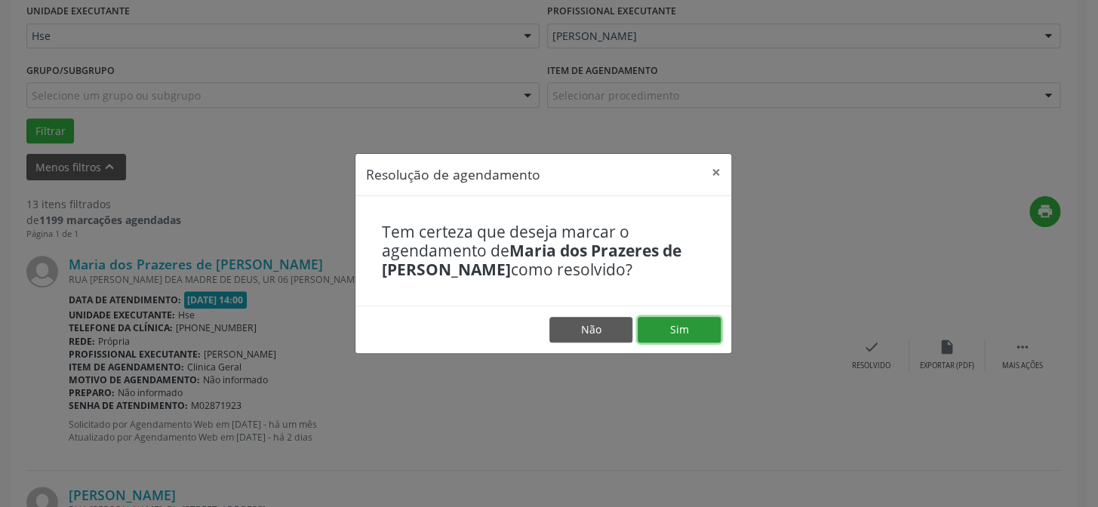
click at [668, 325] on button "Sim" at bounding box center [678, 330] width 83 height 26
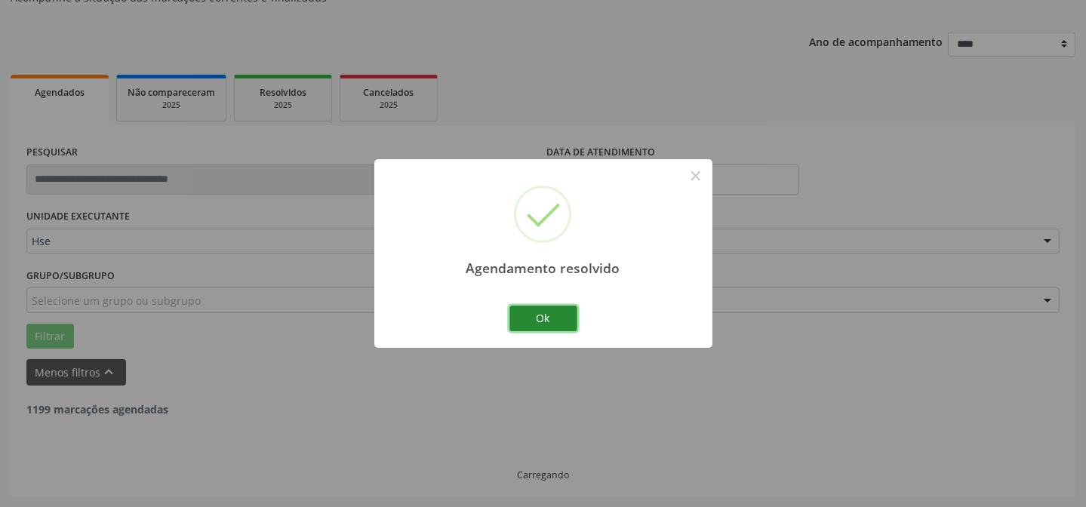
click at [545, 321] on button "Ok" at bounding box center [543, 319] width 68 height 26
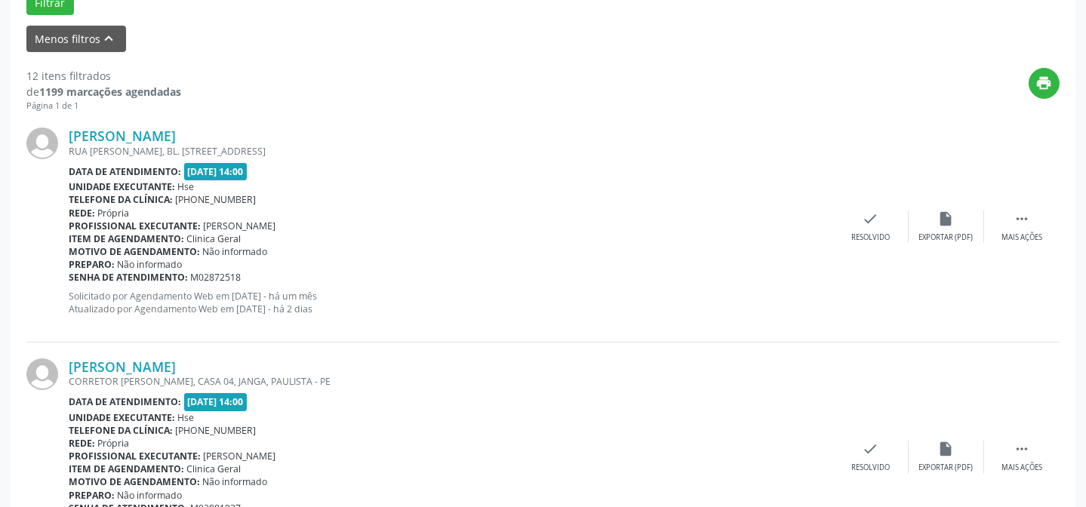
scroll to position [493, 0]
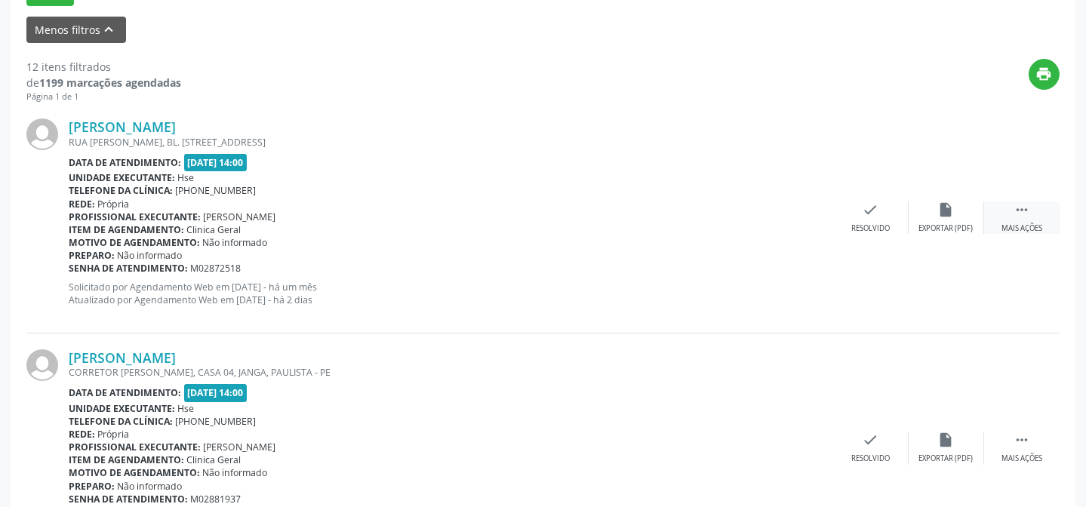
click at [1021, 231] on div "Mais ações" at bounding box center [1021, 228] width 41 height 11
click at [946, 219] on div "alarm_off Não compareceu" at bounding box center [945, 217] width 75 height 32
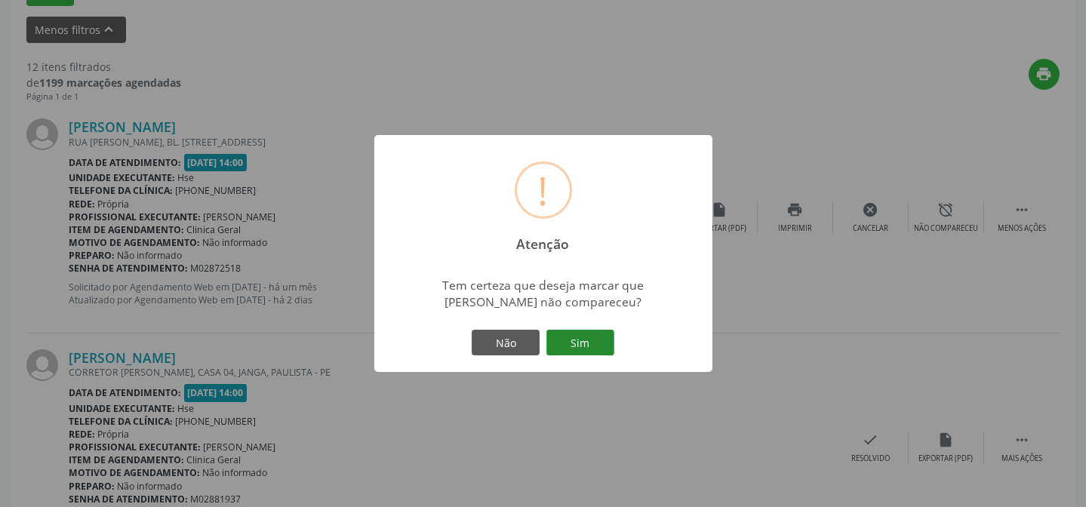
click at [588, 336] on button "Sim" at bounding box center [580, 343] width 68 height 26
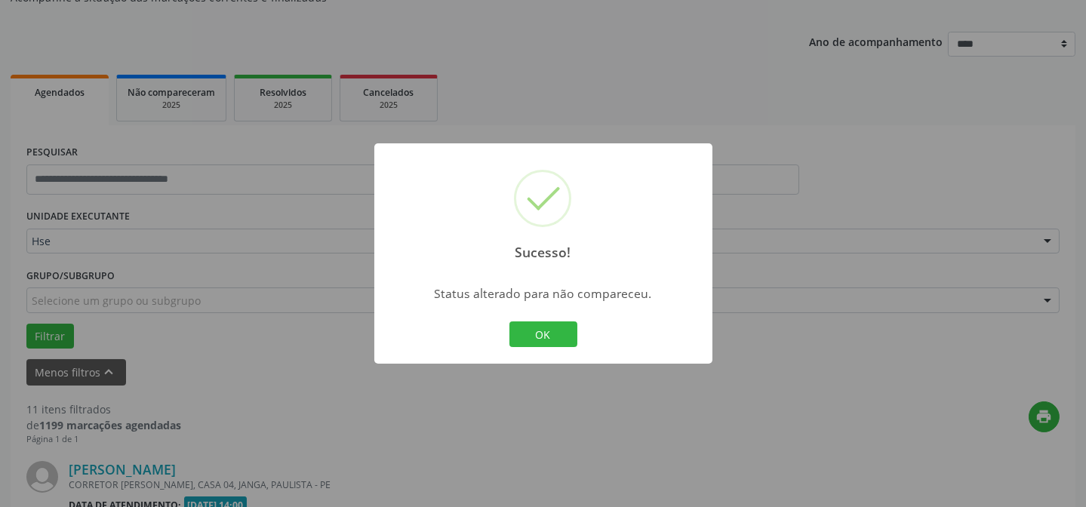
scroll to position [493, 0]
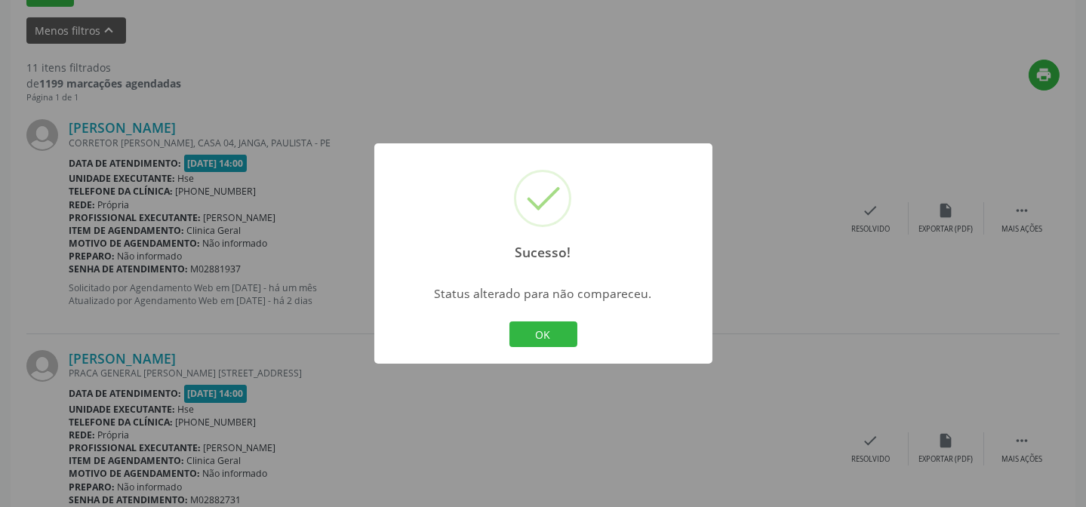
click at [524, 309] on div "Sucesso! × Status alterado para não compareceu. OK Cancel" at bounding box center [543, 253] width 338 height 220
click at [527, 322] on button "OK" at bounding box center [543, 334] width 68 height 26
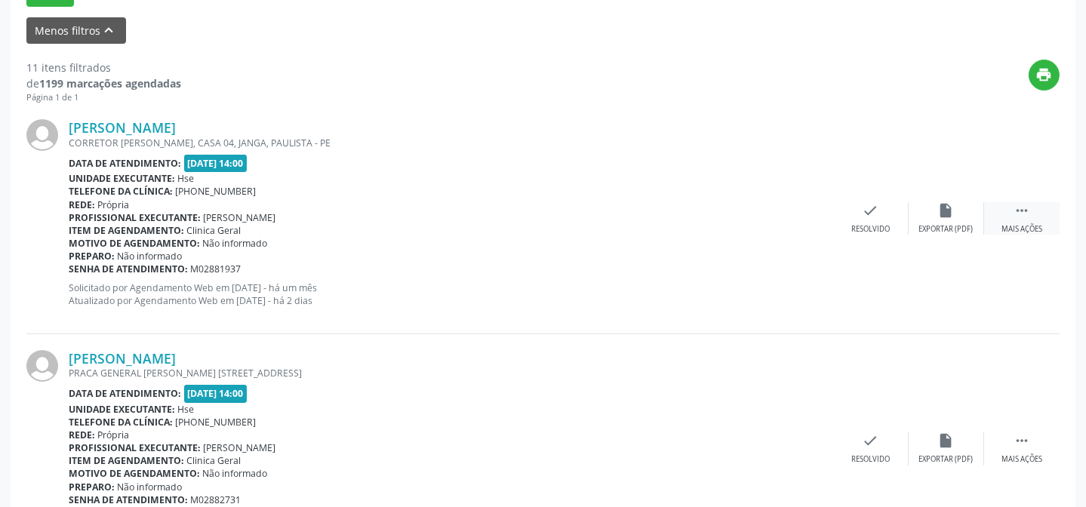
click at [1012, 231] on div "Mais ações" at bounding box center [1021, 229] width 41 height 11
click at [921, 244] on div "[PERSON_NAME] CORRETOR [PERSON_NAME], CASA 04, JANGA, PAULISTA - [GEOGRAPHIC_DA…" at bounding box center [542, 218] width 1033 height 230
click at [934, 226] on div "Não compareceu" at bounding box center [946, 229] width 64 height 11
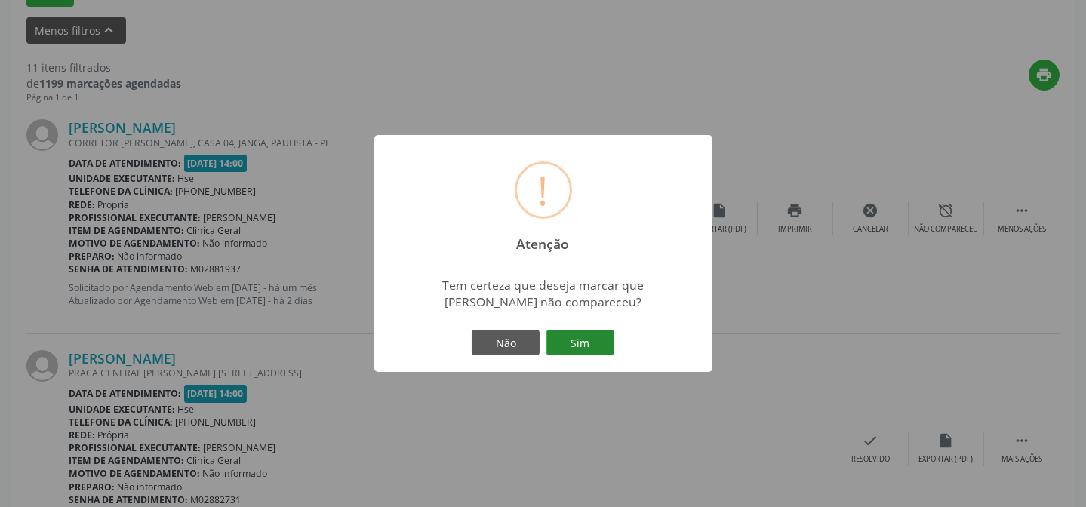
click at [586, 355] on button "Sim" at bounding box center [580, 343] width 68 height 26
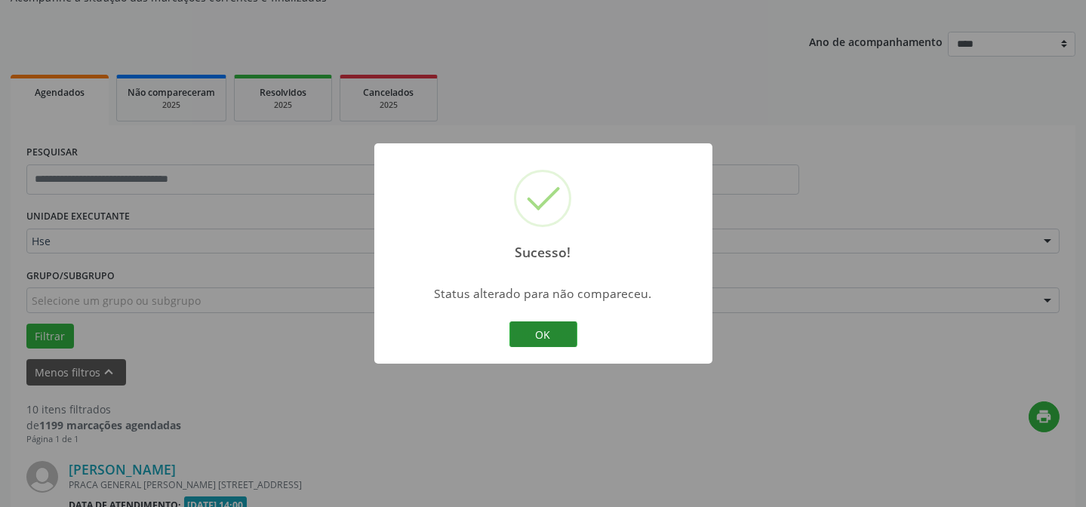
click at [548, 328] on button "OK" at bounding box center [543, 334] width 68 height 26
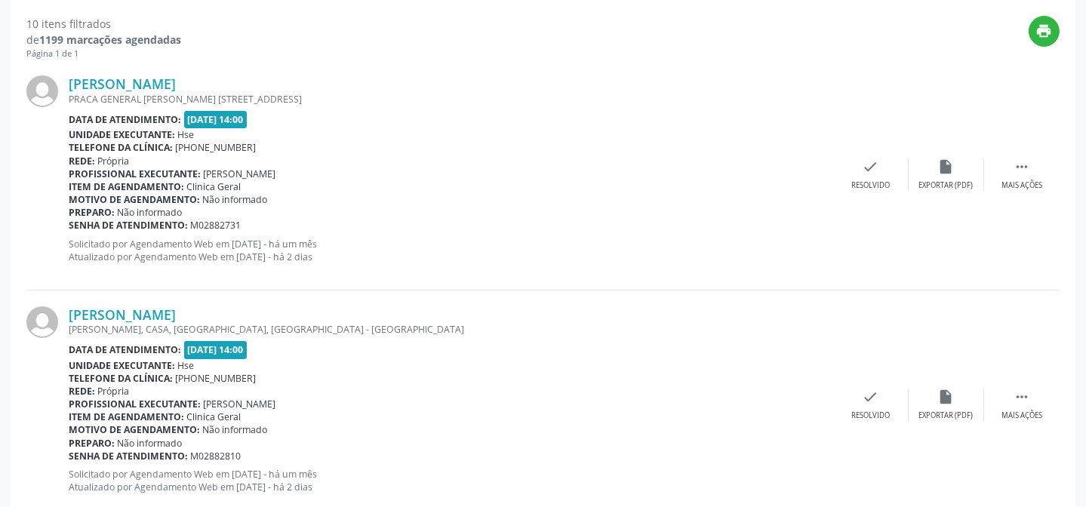
scroll to position [561, 0]
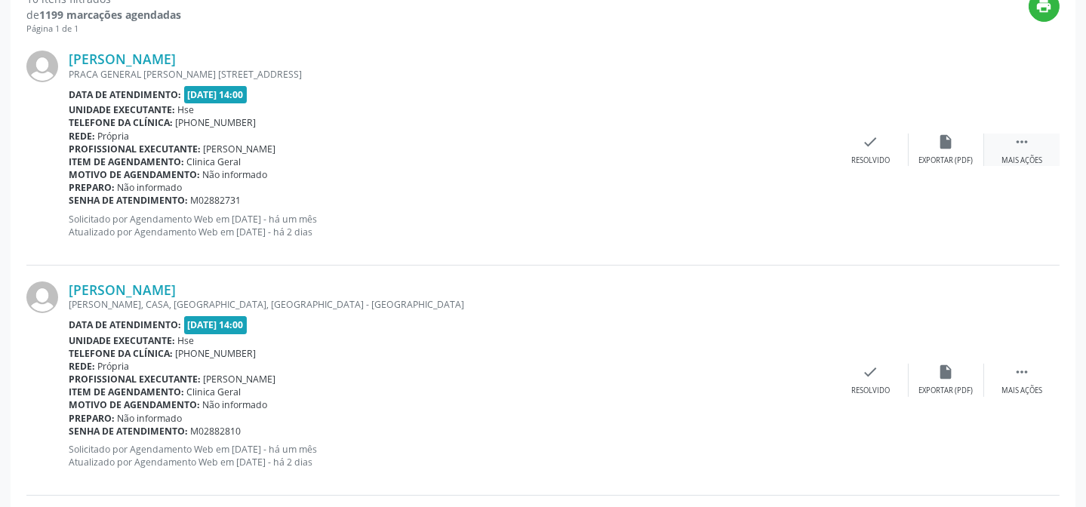
click at [1031, 146] on div " Mais ações" at bounding box center [1021, 150] width 75 height 32
click at [960, 158] on div "Não compareceu" at bounding box center [946, 160] width 64 height 11
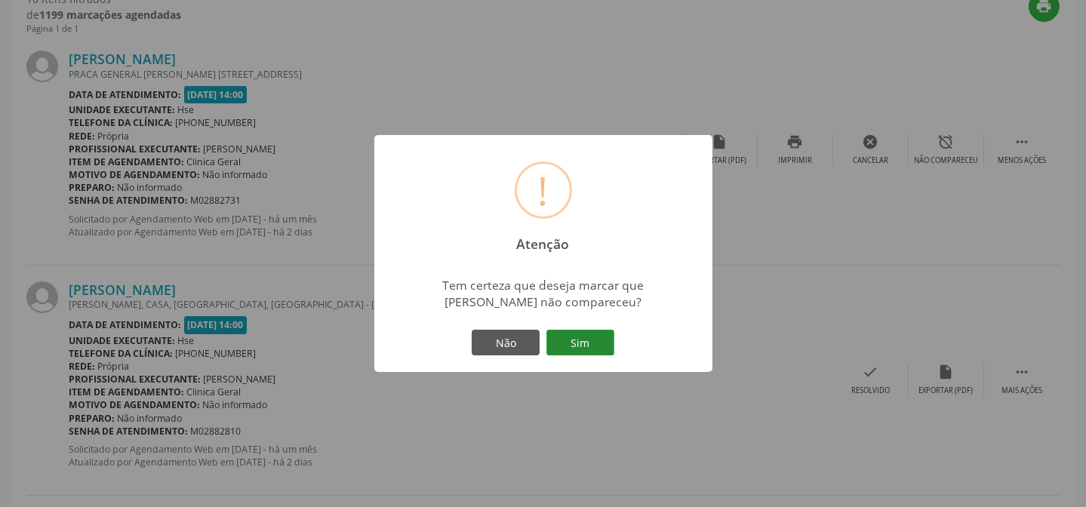
click at [575, 339] on button "Sim" at bounding box center [580, 343] width 68 height 26
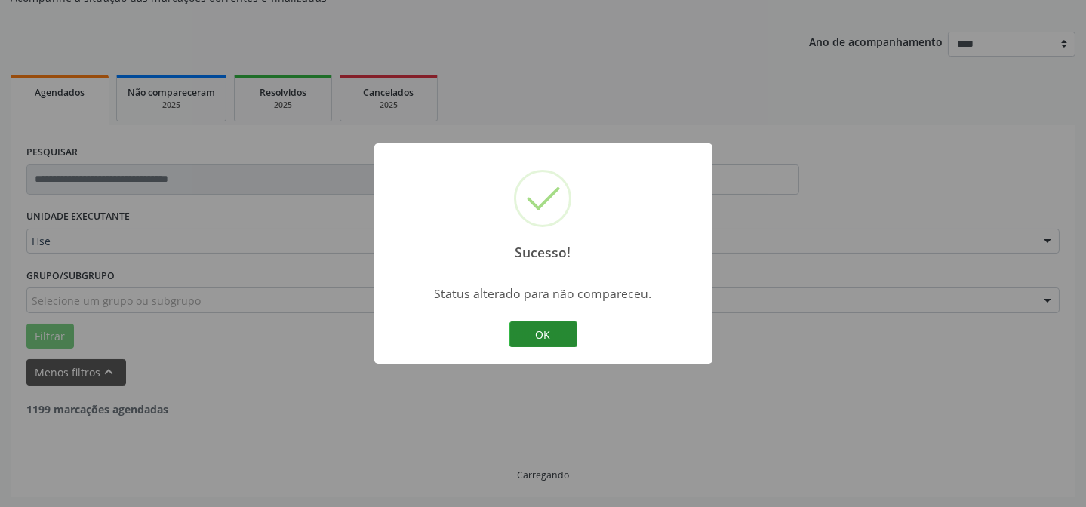
click at [543, 327] on button "OK" at bounding box center [543, 334] width 68 height 26
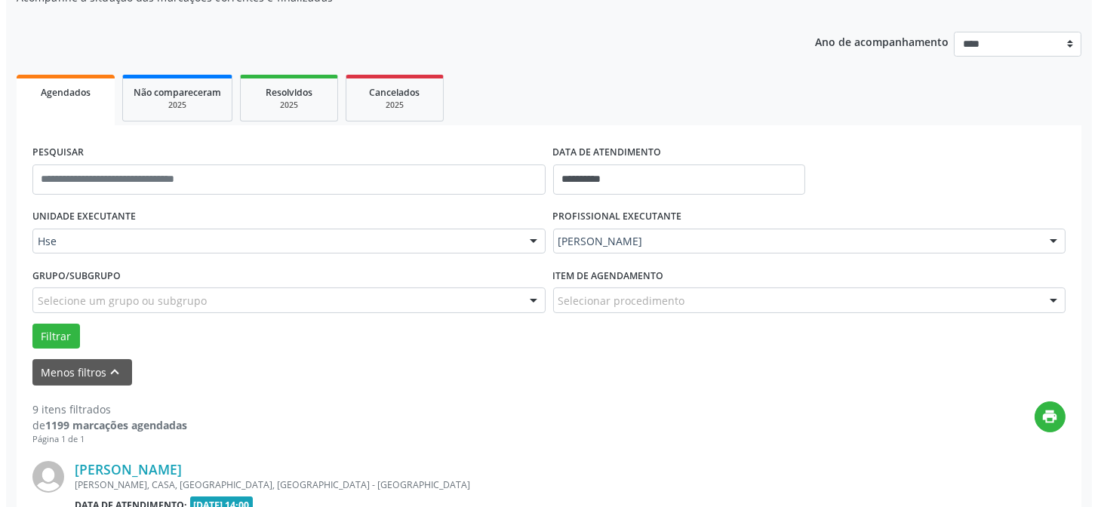
scroll to position [561, 0]
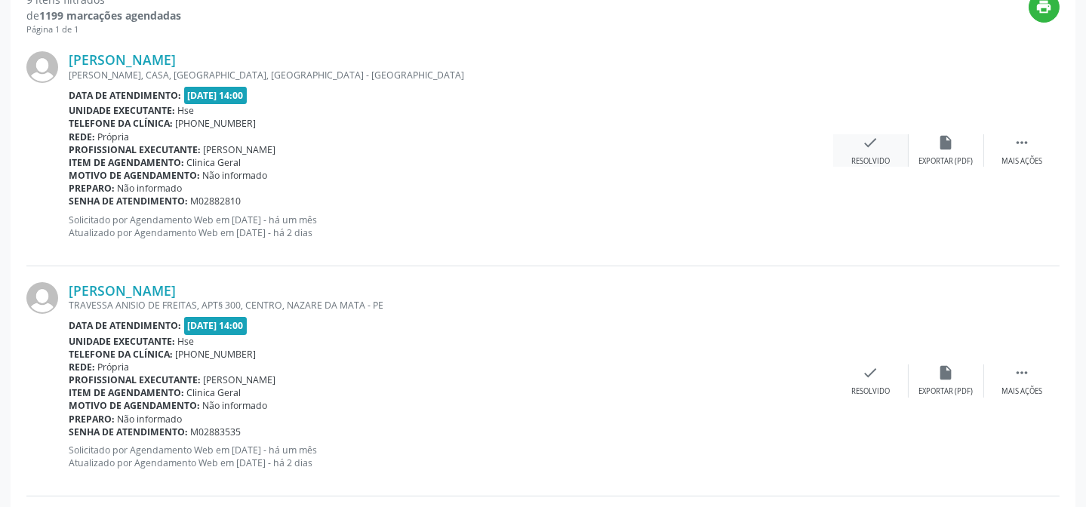
click at [867, 153] on div "check Resolvido" at bounding box center [870, 150] width 75 height 32
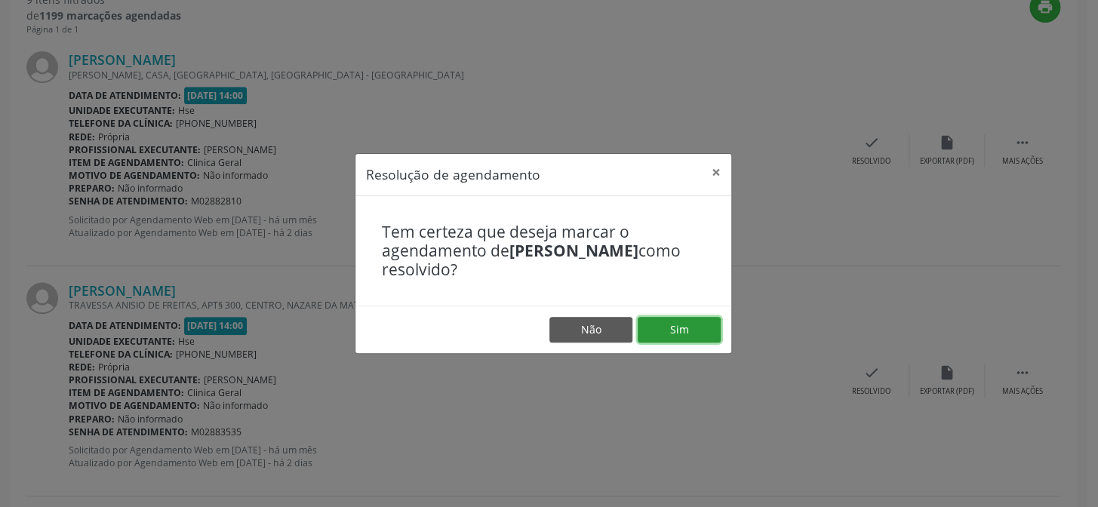
click at [677, 326] on button "Sim" at bounding box center [678, 330] width 83 height 26
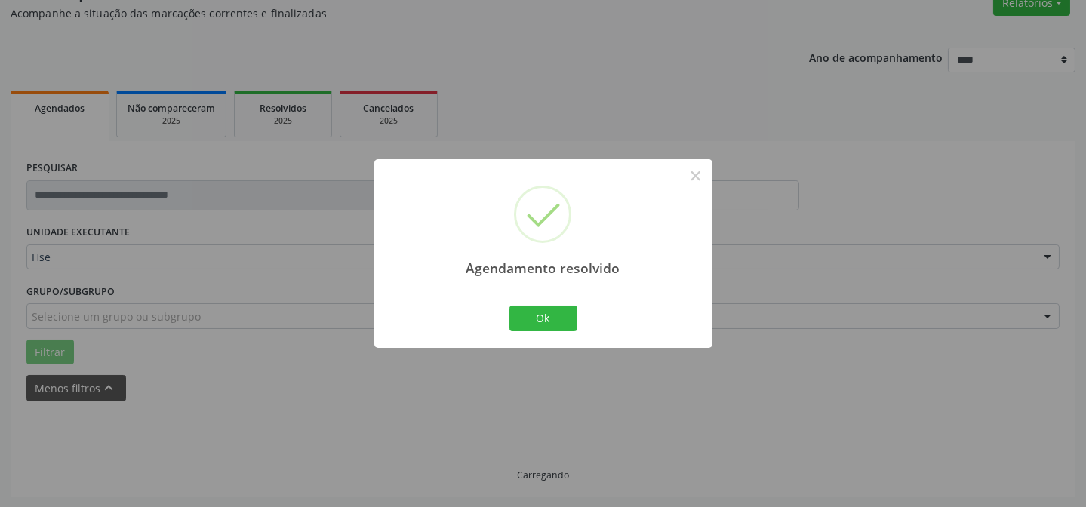
scroll to position [151, 0]
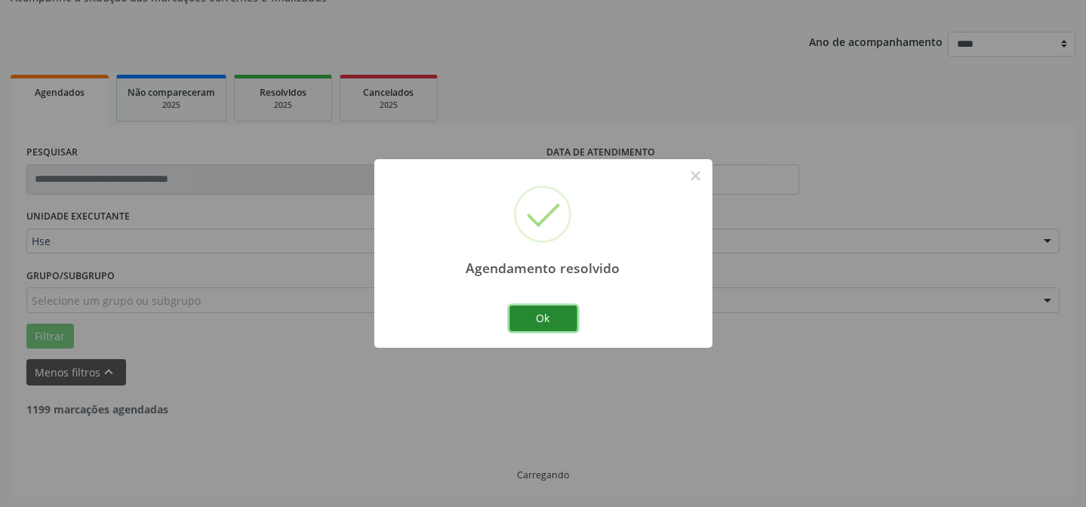
click at [546, 324] on button "Ok" at bounding box center [543, 319] width 68 height 26
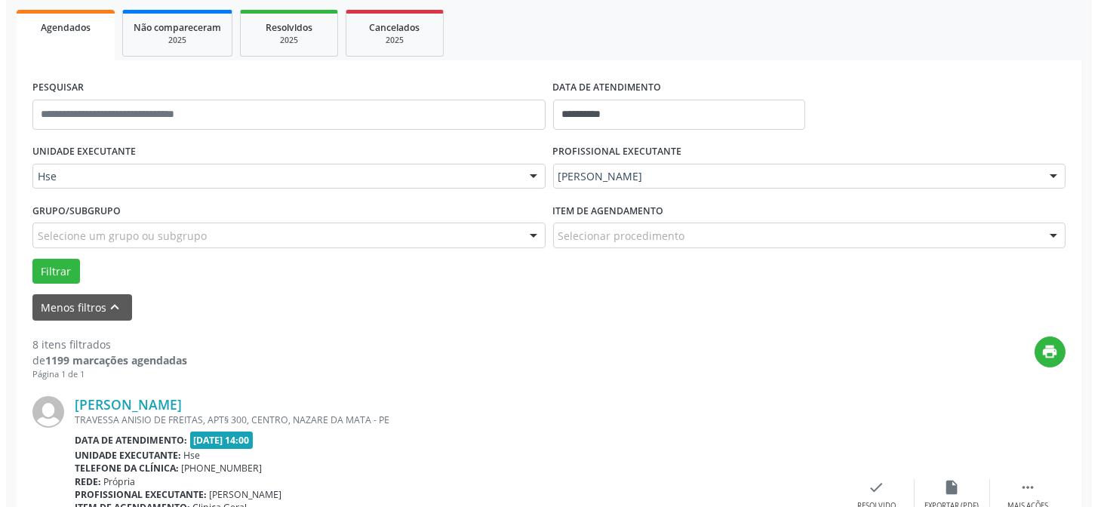
scroll to position [287, 0]
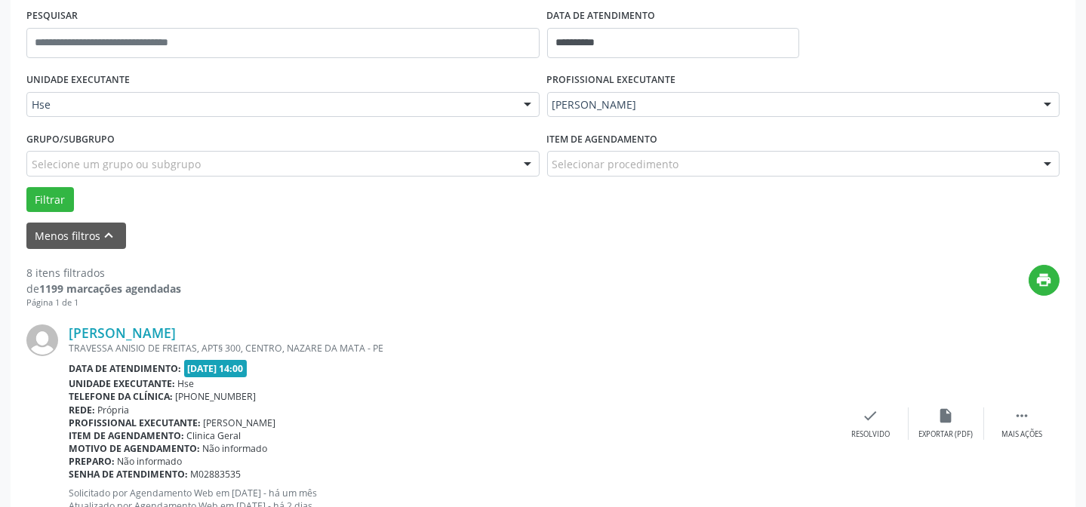
click at [860, 404] on div "[PERSON_NAME] TRAVESSA ANISIO DE FREITAS, APT§ 300, CENTRO, NAZARE DA [GEOGRAPH…" at bounding box center [542, 424] width 1033 height 230
click at [880, 408] on div "check Resolvido" at bounding box center [870, 423] width 75 height 32
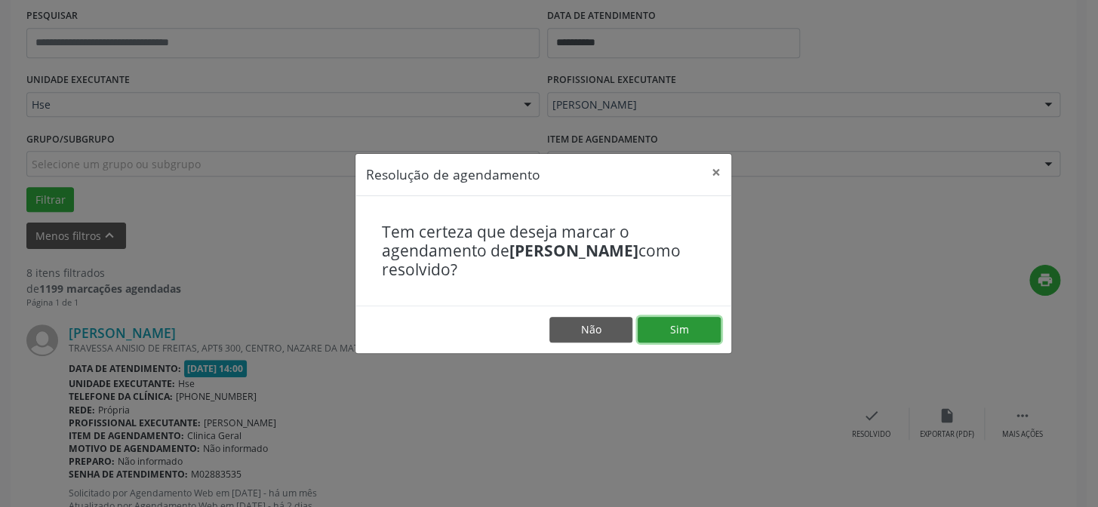
click at [697, 332] on button "Sim" at bounding box center [678, 330] width 83 height 26
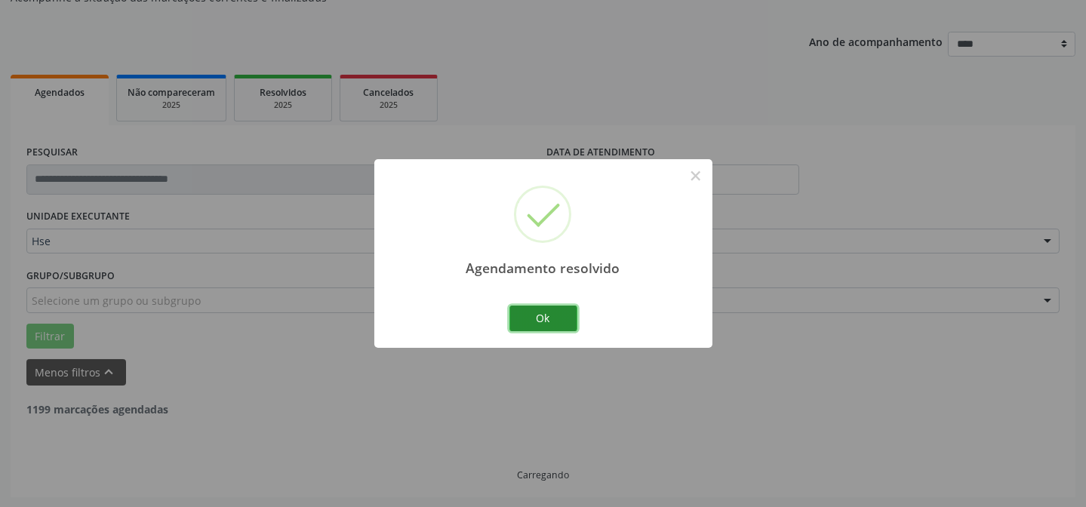
click at [531, 324] on button "Ok" at bounding box center [543, 319] width 68 height 26
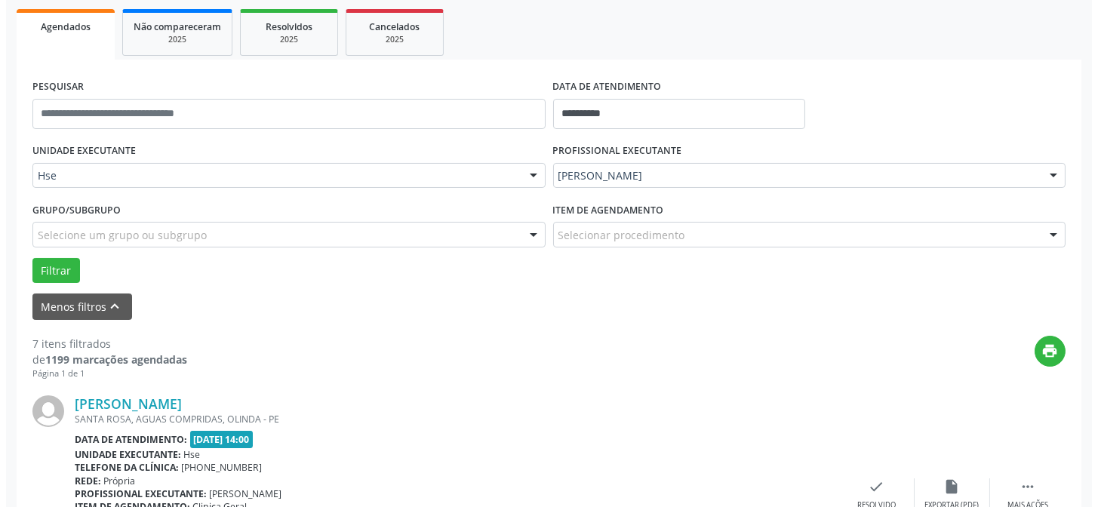
scroll to position [425, 0]
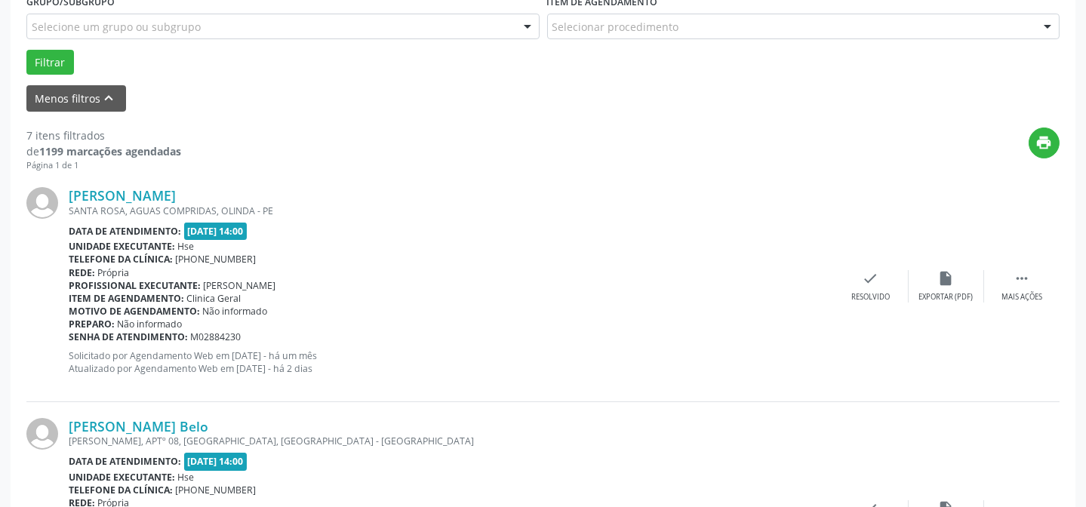
click at [874, 264] on div "[PERSON_NAME] [GEOGRAPHIC_DATA], AGUAS COMPRIDAS, OLINDA - PE Data de atendimen…" at bounding box center [542, 286] width 1033 height 230
click at [851, 287] on div "check Resolvido" at bounding box center [870, 286] width 75 height 32
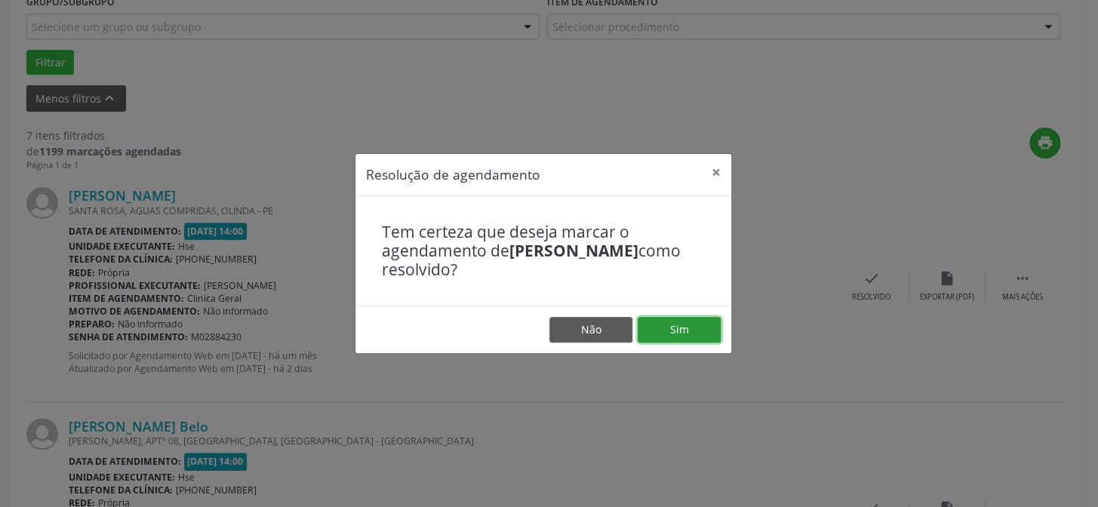
drag, startPoint x: 666, startPoint y: 333, endPoint x: 671, endPoint y: 323, distance: 11.1
click at [667, 333] on button "Sim" at bounding box center [678, 330] width 83 height 26
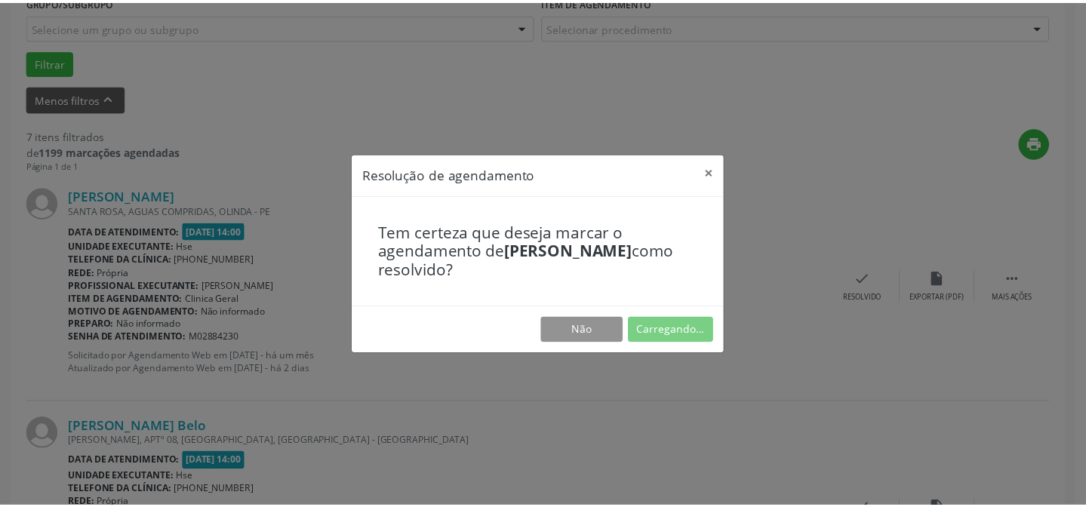
scroll to position [135, 0]
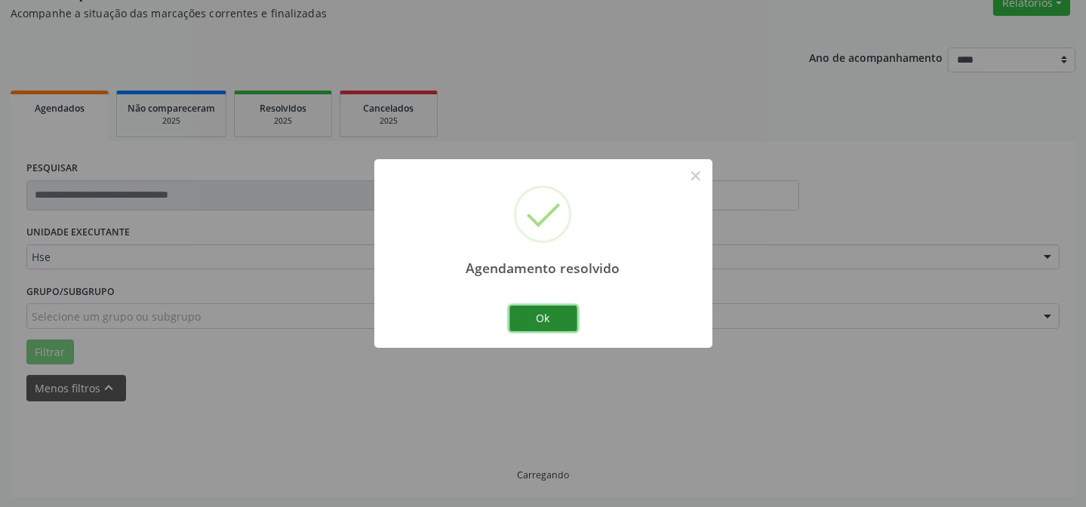
click at [520, 311] on button "Ok" at bounding box center [543, 319] width 68 height 26
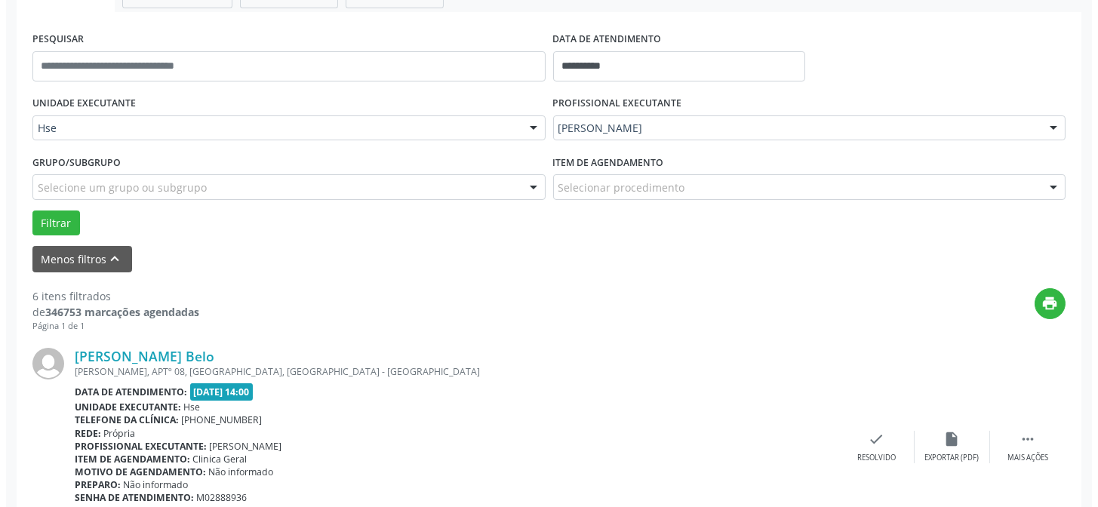
scroll to position [272, 0]
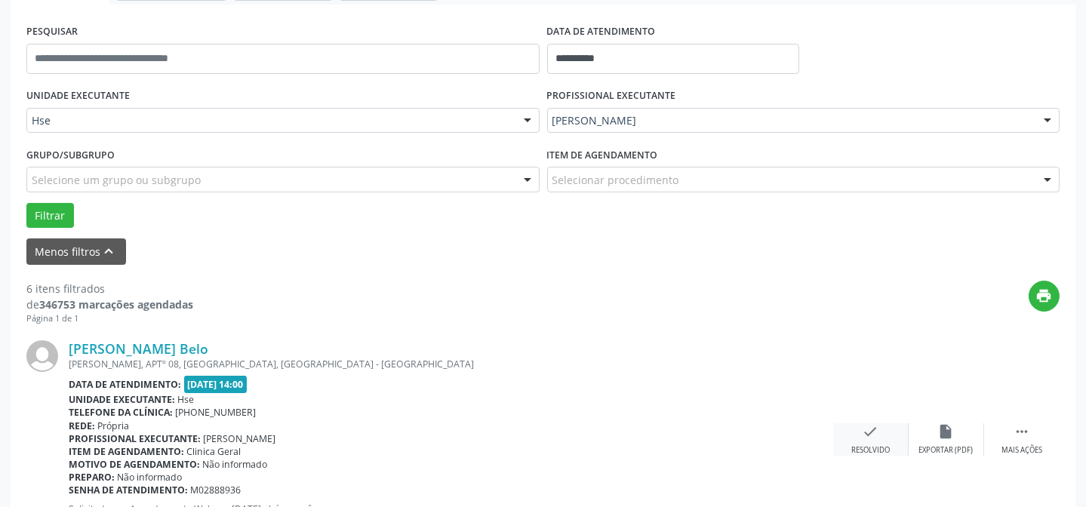
click at [875, 429] on icon "check" at bounding box center [870, 431] width 17 height 17
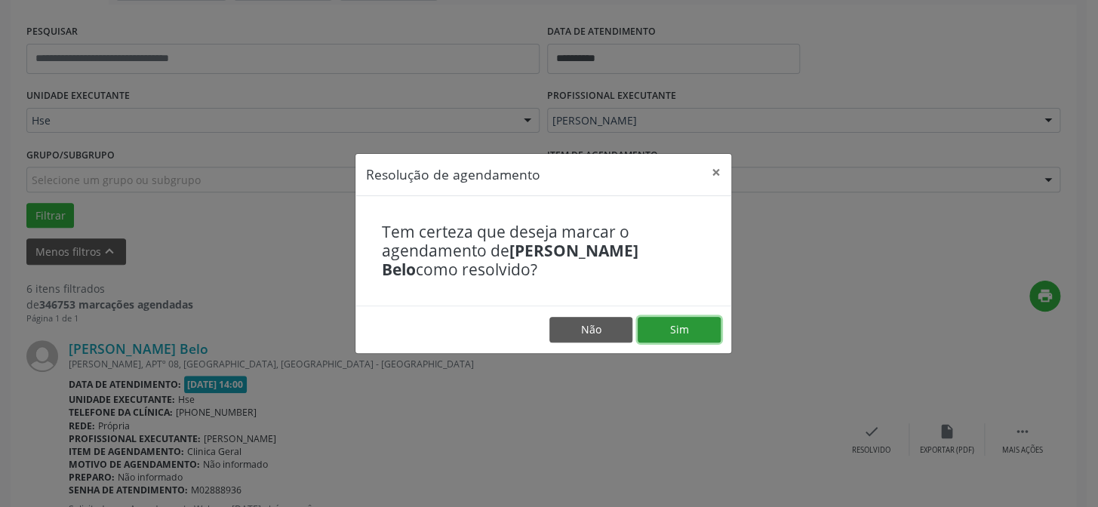
click at [705, 324] on button "Sim" at bounding box center [678, 330] width 83 height 26
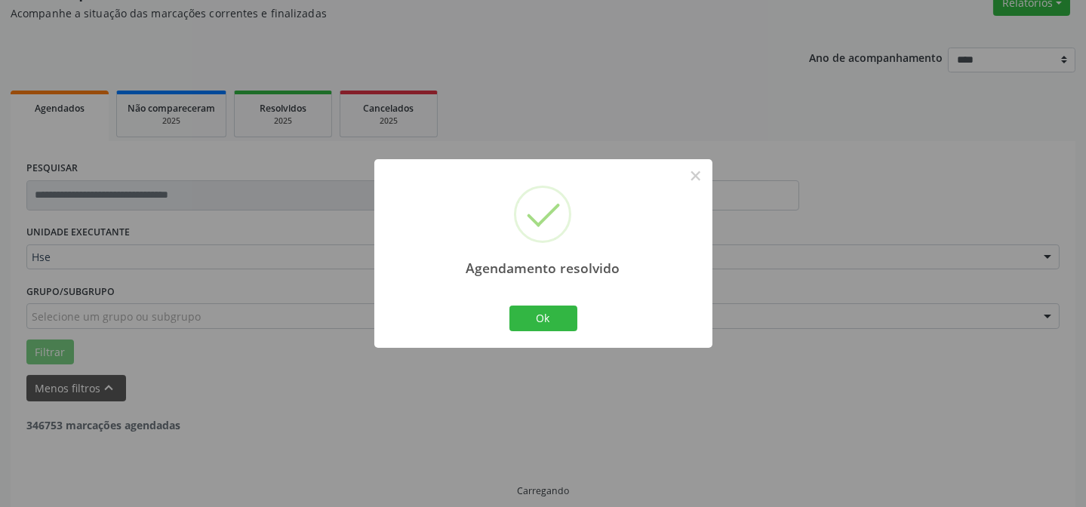
scroll to position [151, 0]
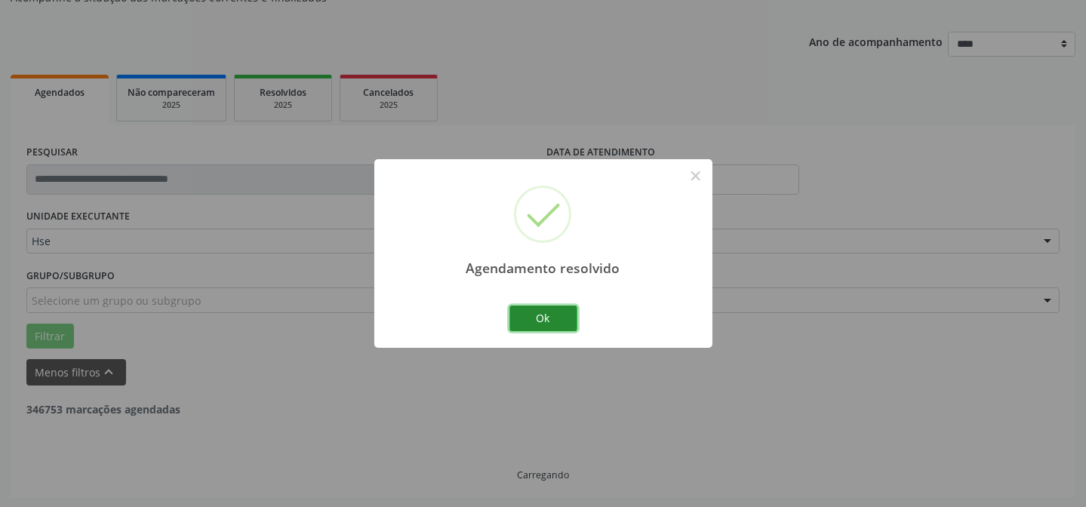
click at [539, 315] on button "Ok" at bounding box center [543, 319] width 68 height 26
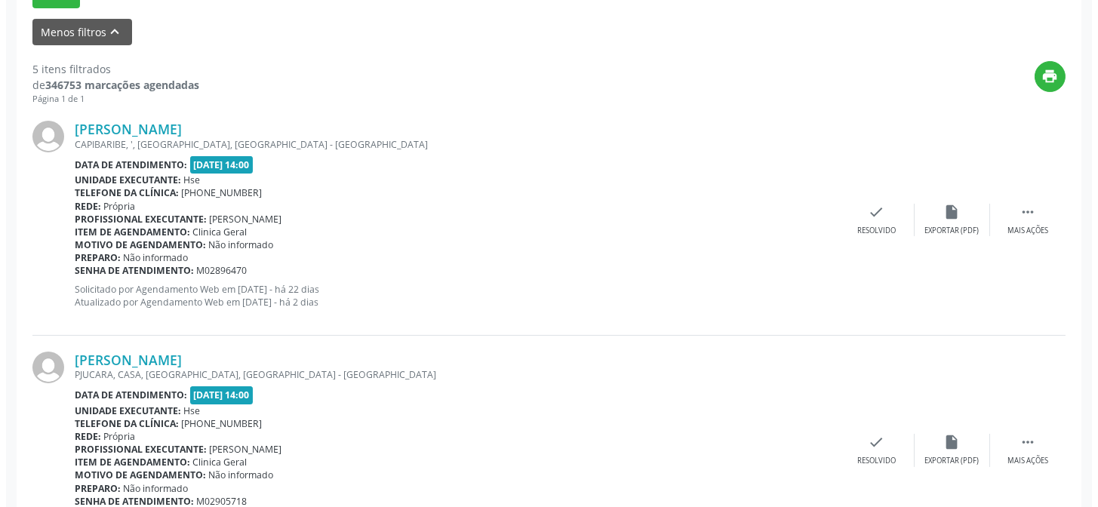
scroll to position [493, 0]
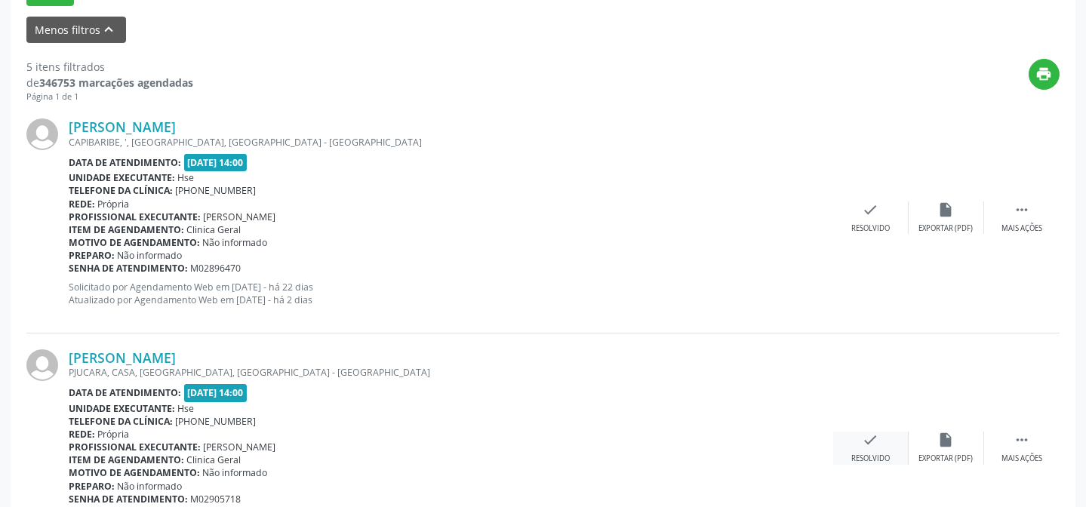
click at [876, 438] on icon "check" at bounding box center [870, 440] width 17 height 17
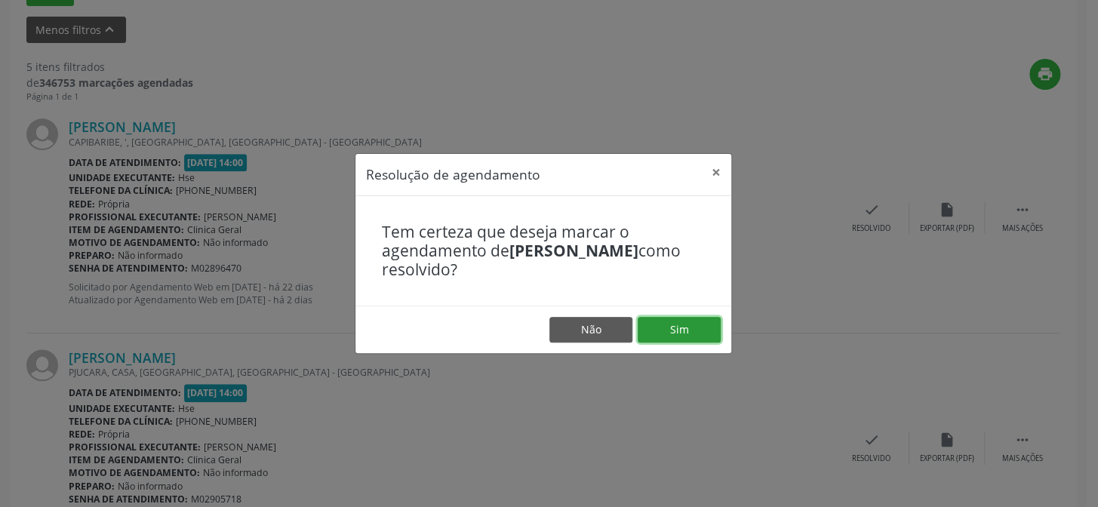
click at [653, 321] on button "Sim" at bounding box center [678, 330] width 83 height 26
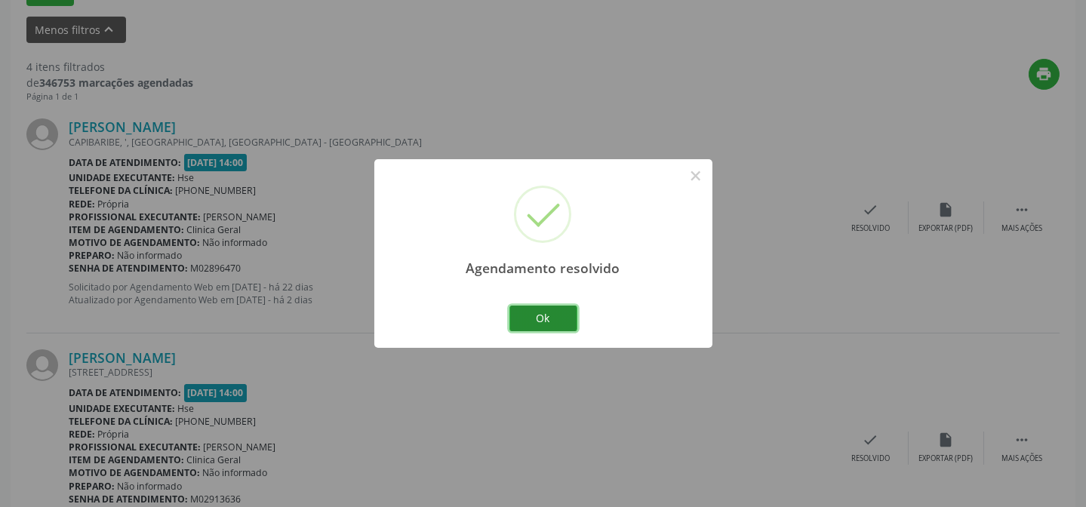
click at [567, 318] on button "Ok" at bounding box center [543, 319] width 68 height 26
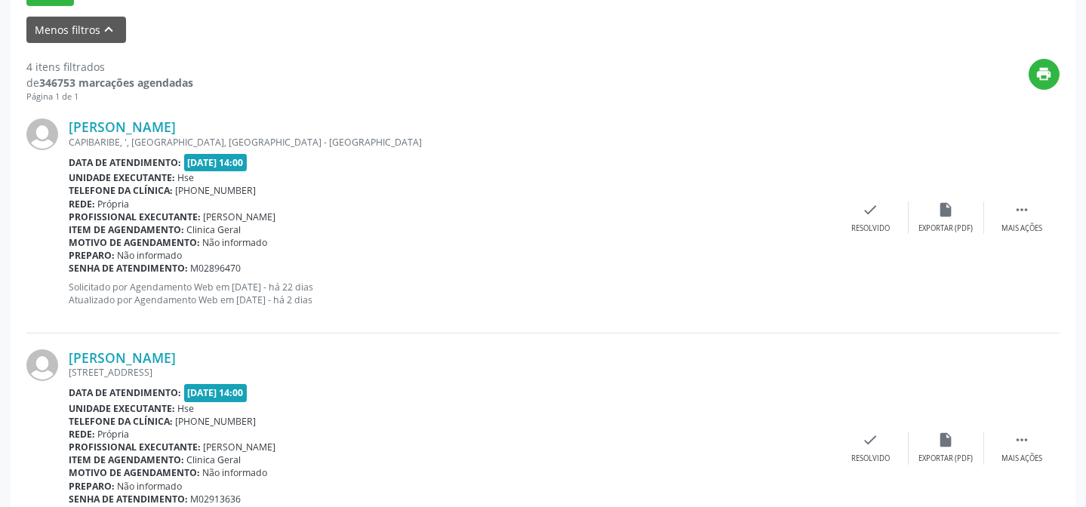
scroll to position [493, 0]
click at [1020, 221] on div " Mais ações" at bounding box center [1021, 218] width 75 height 32
click at [936, 233] on div "Não compareceu" at bounding box center [946, 229] width 64 height 11
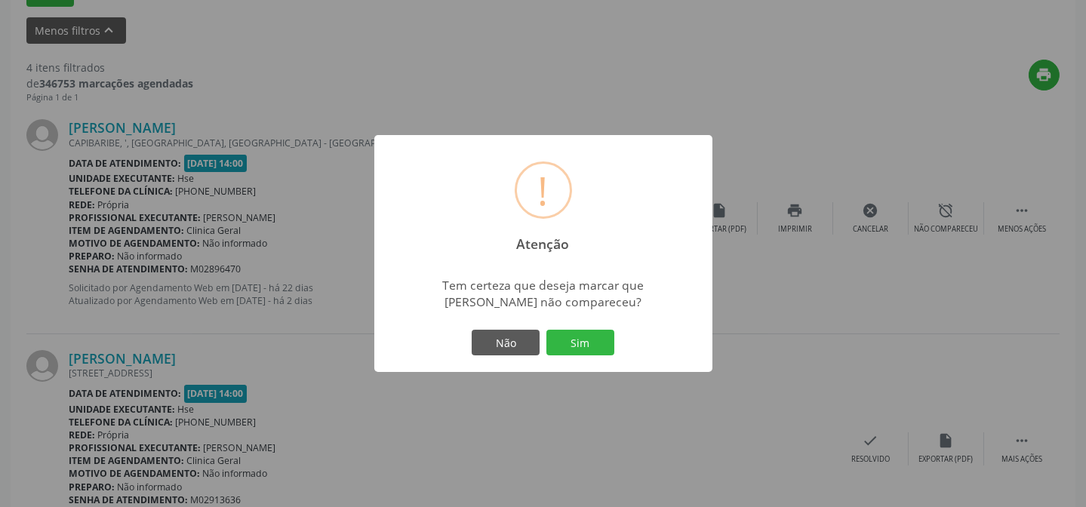
drag, startPoint x: 589, startPoint y: 352, endPoint x: 589, endPoint y: 341, distance: 10.6
click at [589, 349] on button "Sim" at bounding box center [580, 343] width 68 height 26
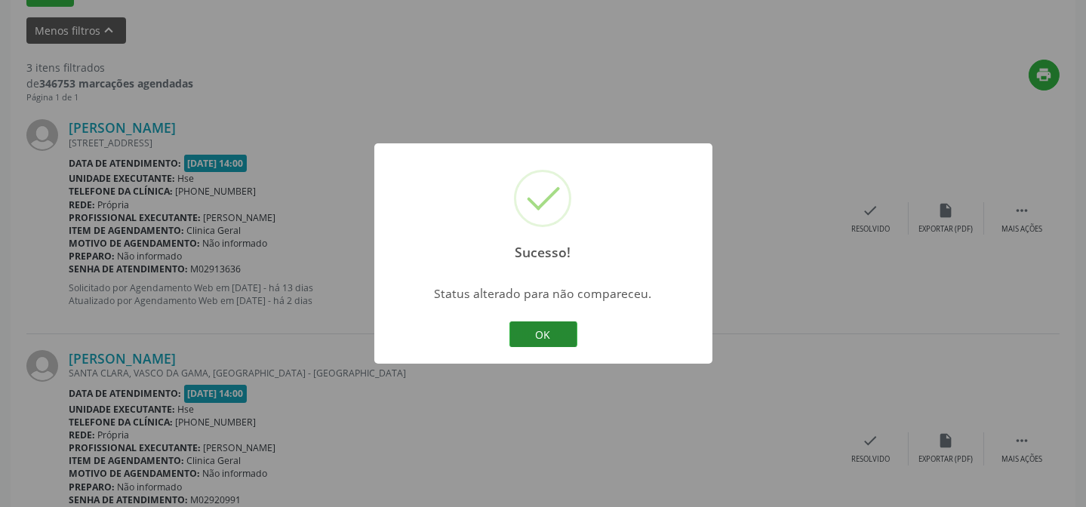
click at [526, 324] on button "OK" at bounding box center [543, 334] width 68 height 26
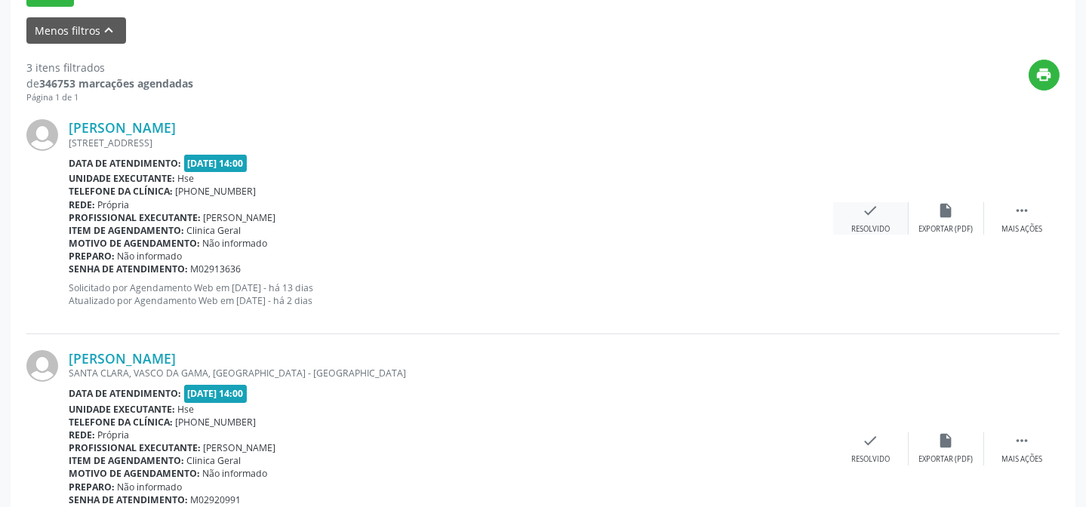
click at [871, 227] on div "Resolvido" at bounding box center [870, 229] width 38 height 11
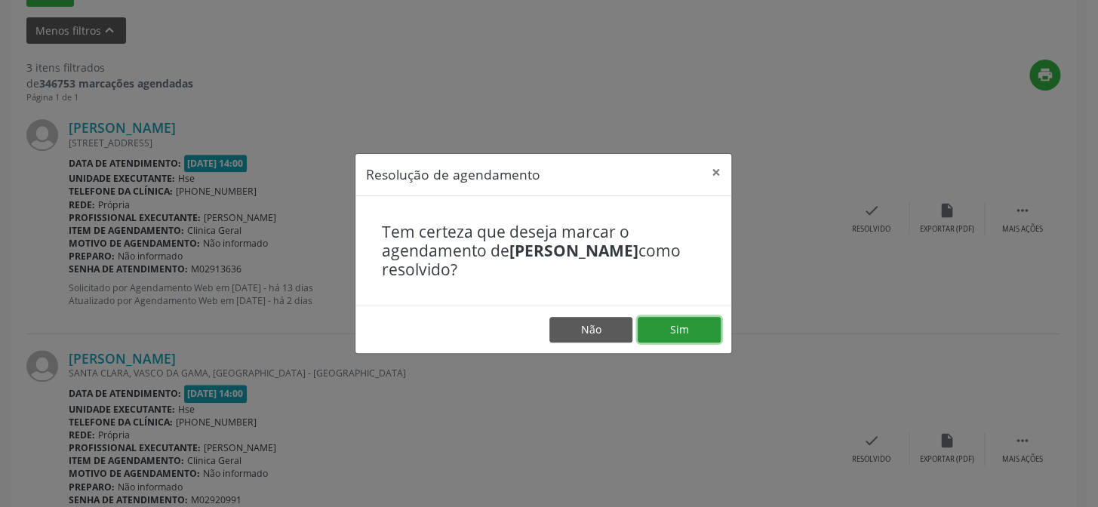
click at [685, 333] on button "Sim" at bounding box center [678, 330] width 83 height 26
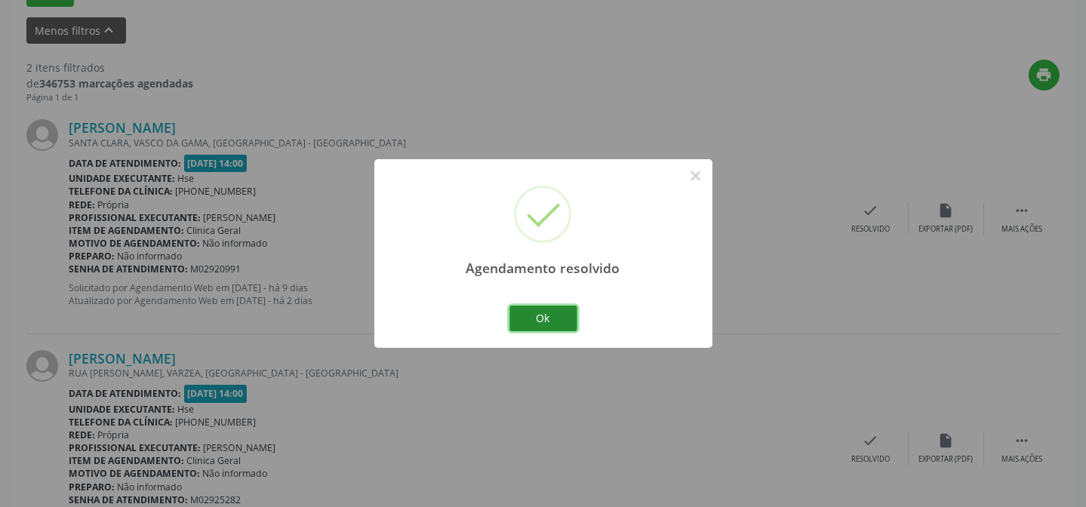
click at [545, 321] on button "Ok" at bounding box center [543, 319] width 68 height 26
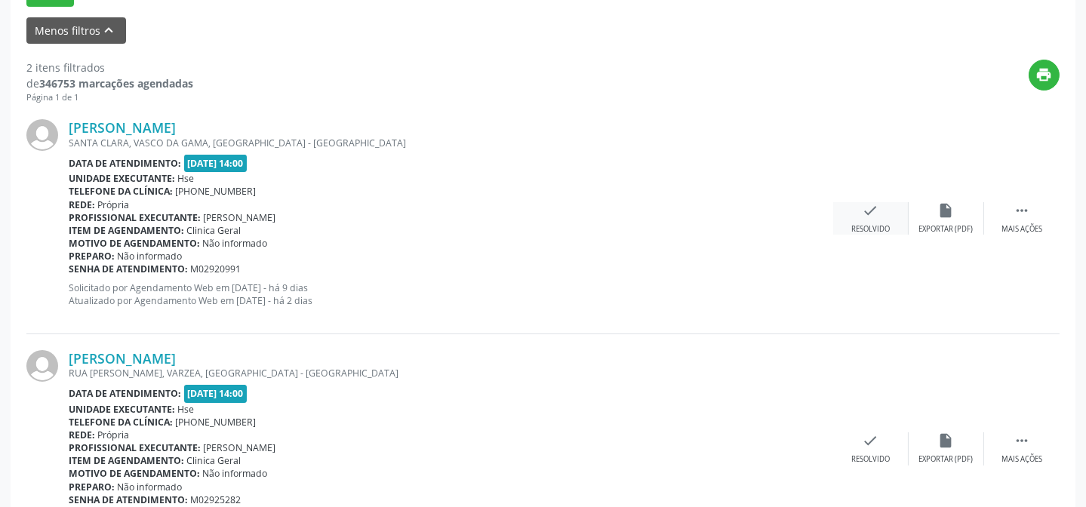
click at [877, 220] on div "check Resolvido" at bounding box center [870, 218] width 75 height 32
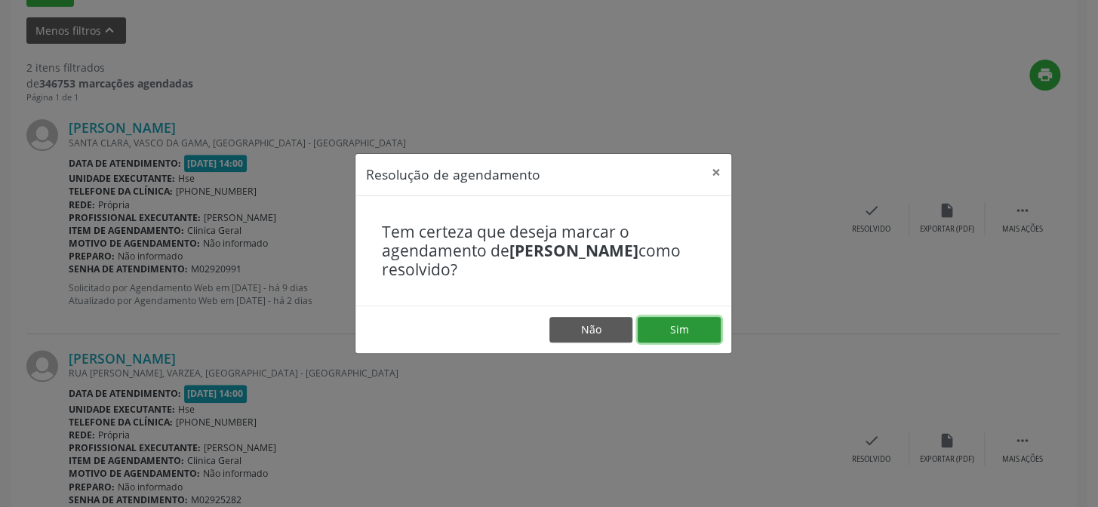
click at [693, 321] on button "Sim" at bounding box center [678, 330] width 83 height 26
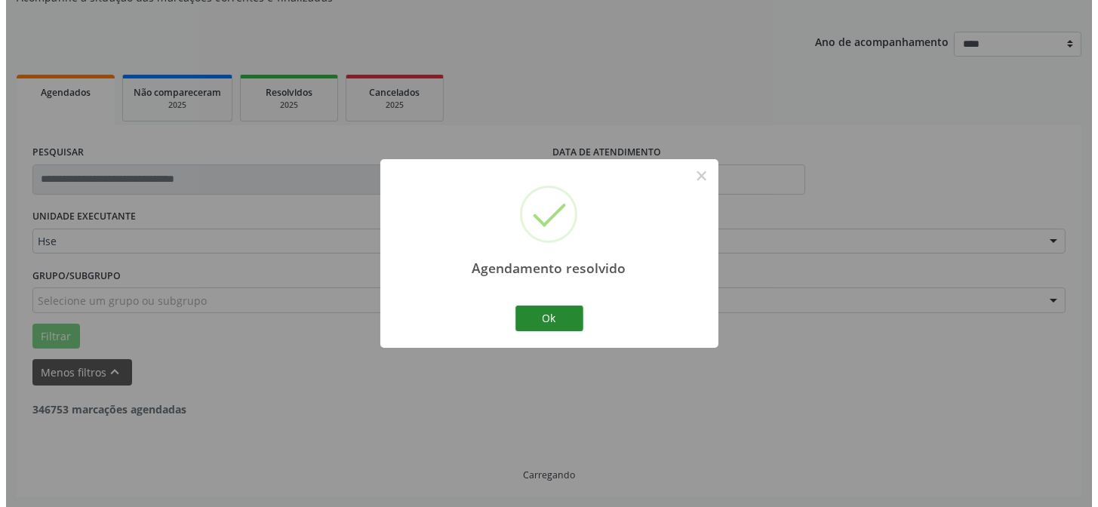
scroll to position [345, 0]
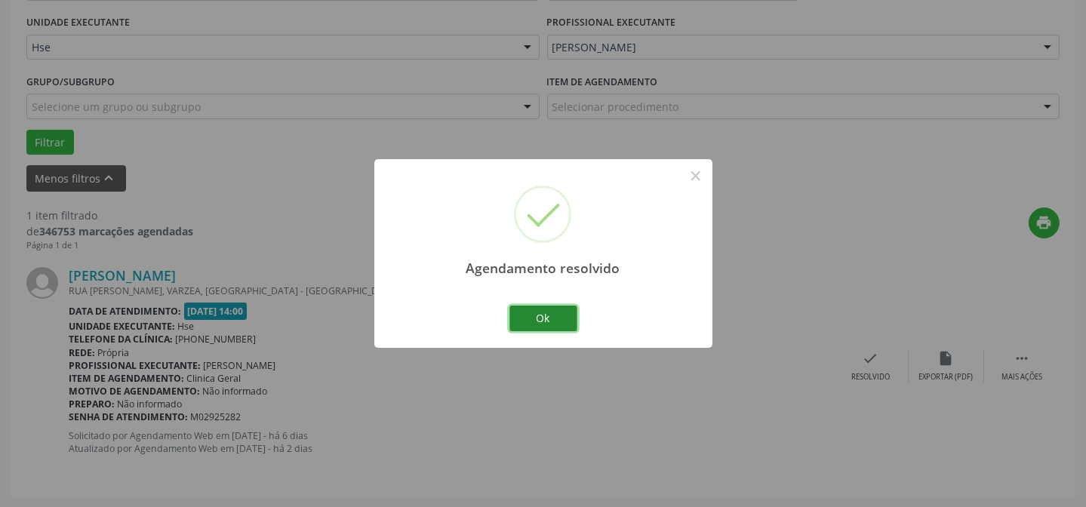
click at [541, 315] on button "Ok" at bounding box center [543, 319] width 68 height 26
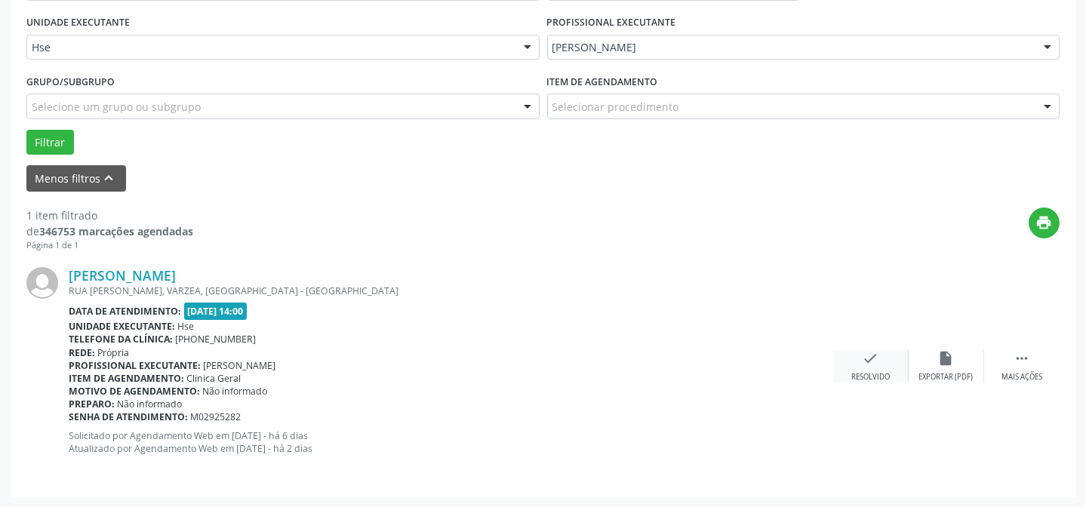
click at [880, 359] on div "check Resolvido" at bounding box center [870, 366] width 75 height 32
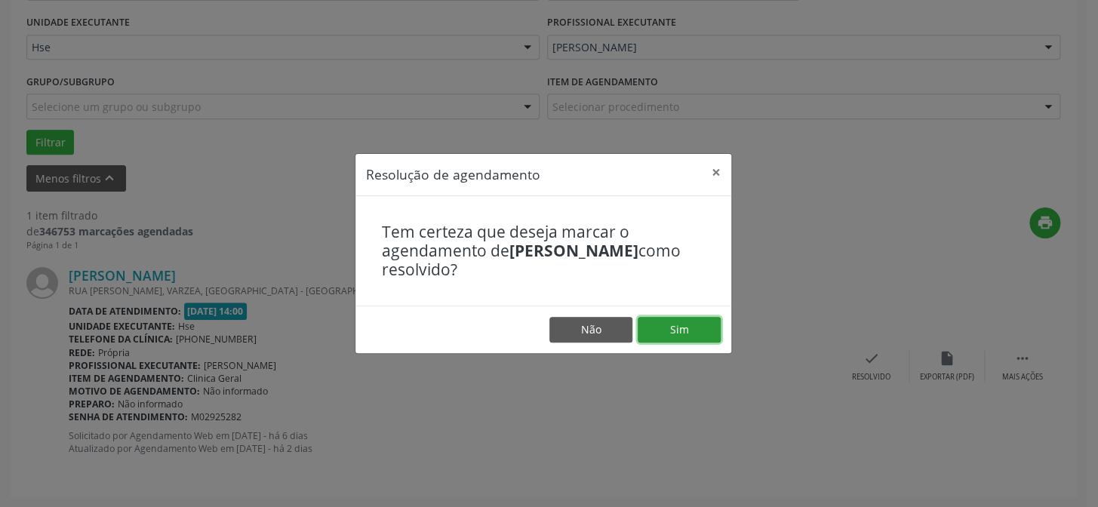
click at [702, 324] on button "Sim" at bounding box center [678, 330] width 83 height 26
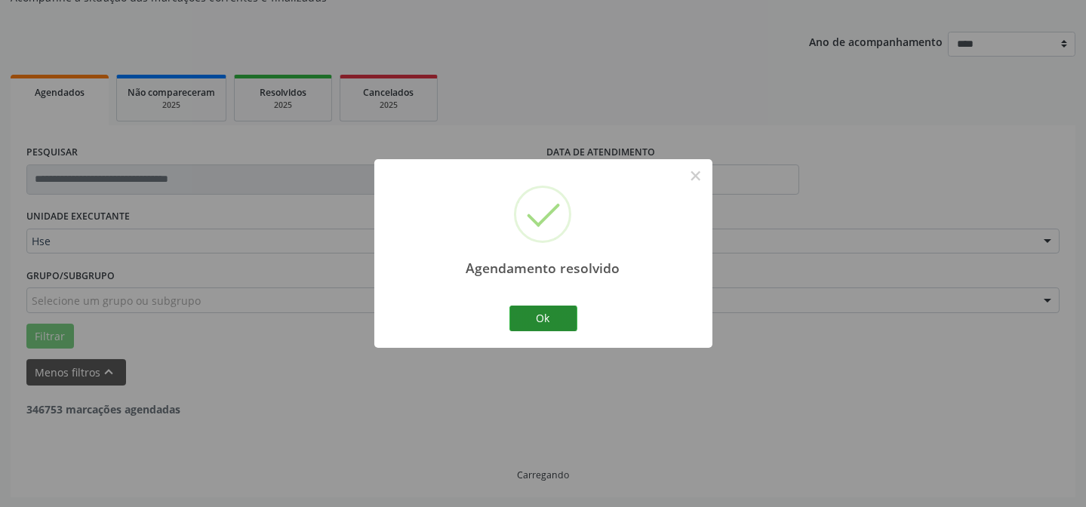
scroll to position [102, 0]
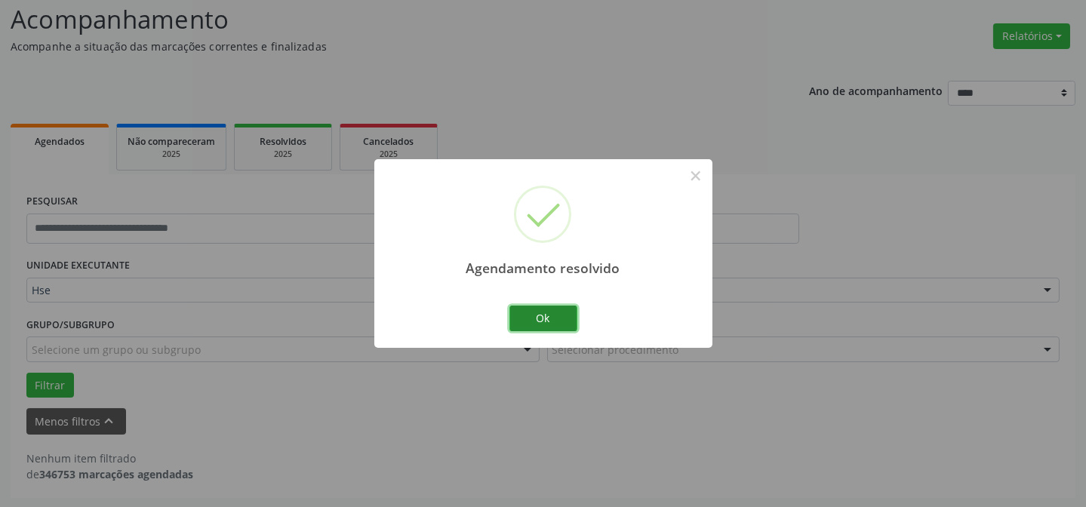
click at [514, 318] on button "Ok" at bounding box center [543, 319] width 68 height 26
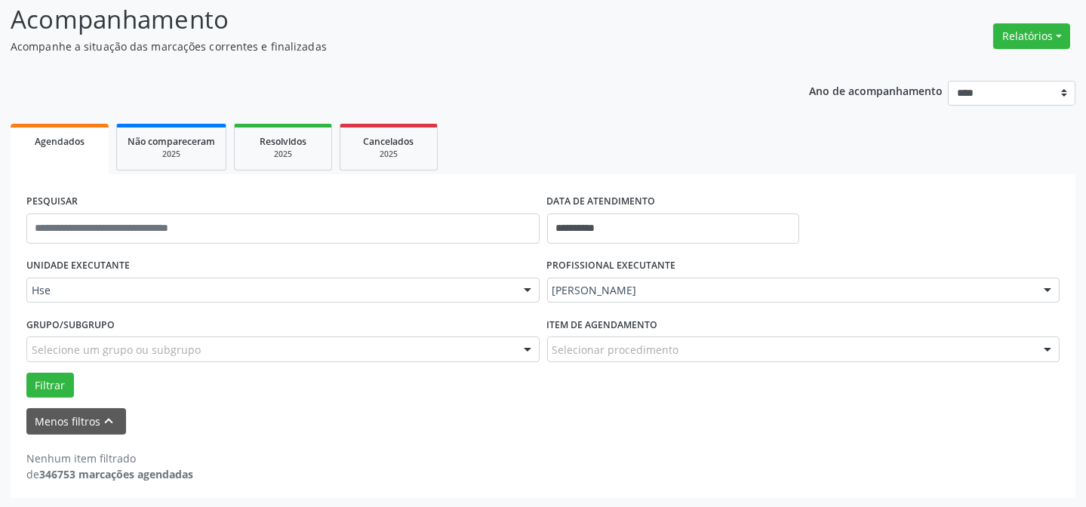
click at [751, 275] on div "PROFISSIONAL EXECUTANTE [PERSON_NAME] Todos os profissionais [PERSON_NAME] Inte…" at bounding box center [803, 283] width 521 height 59
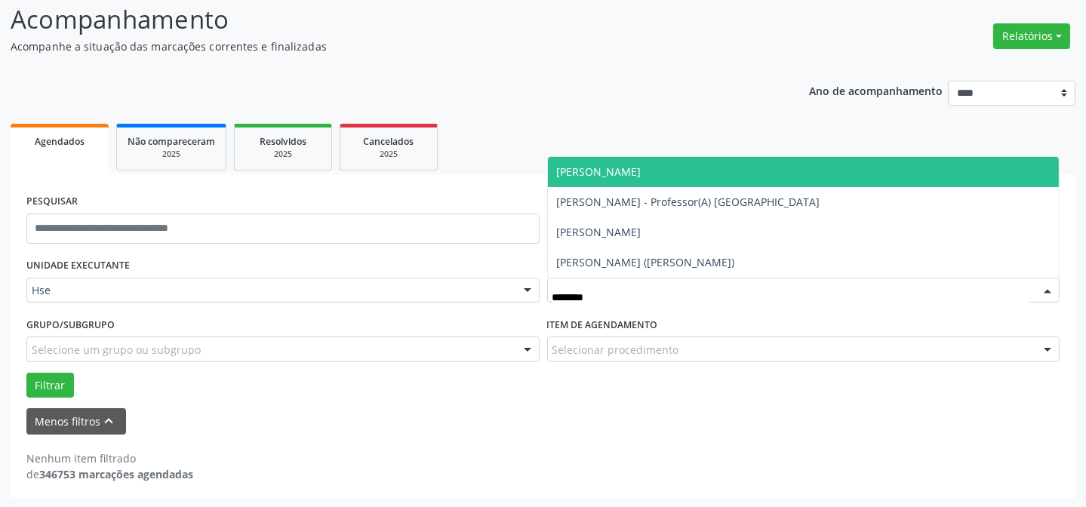
click at [678, 170] on span "[PERSON_NAME]" at bounding box center [803, 172] width 511 height 30
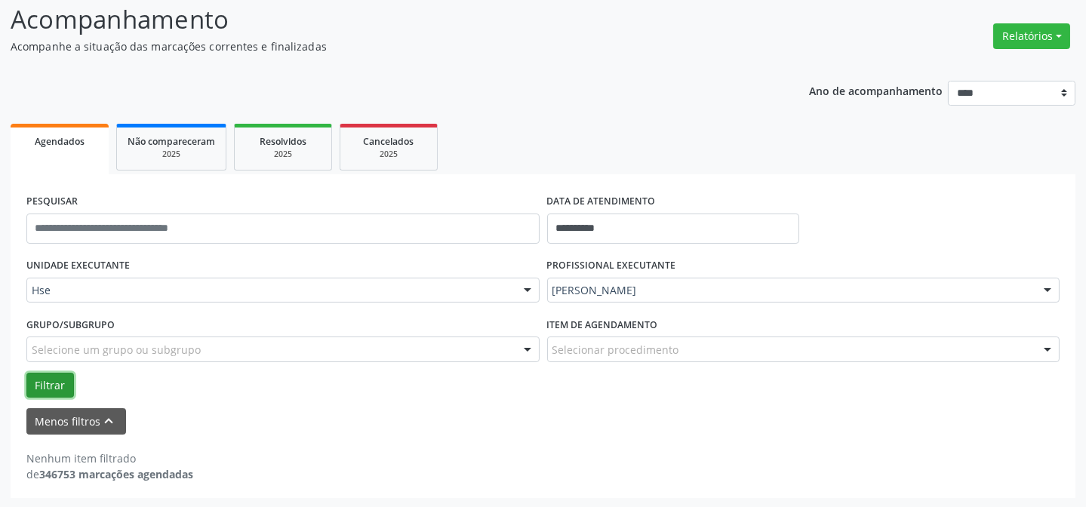
click at [38, 386] on button "Filtrar" at bounding box center [50, 386] width 48 height 26
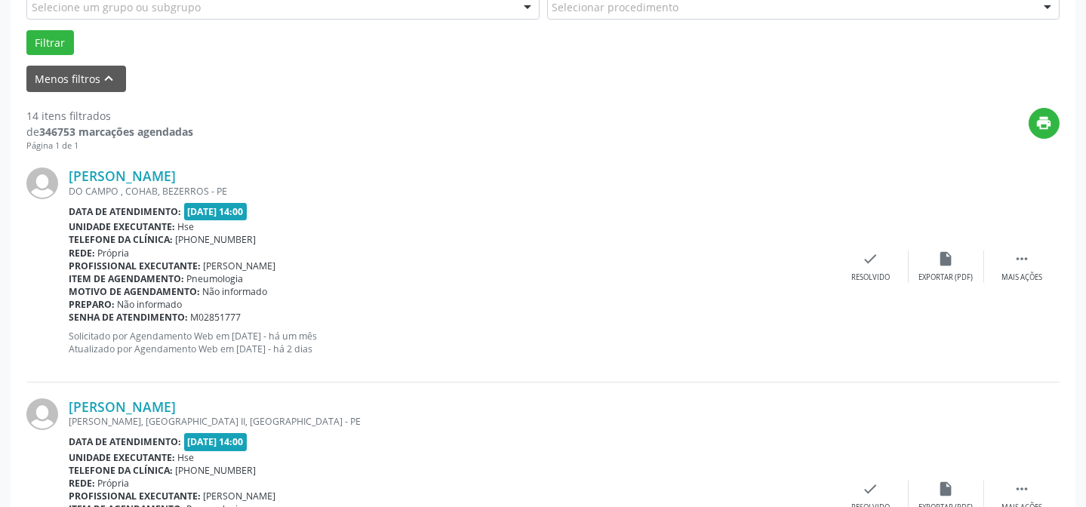
scroll to position [445, 0]
click at [1029, 263] on icon "" at bounding box center [1021, 258] width 17 height 17
click at [940, 257] on icon "alarm_off" at bounding box center [946, 258] width 17 height 17
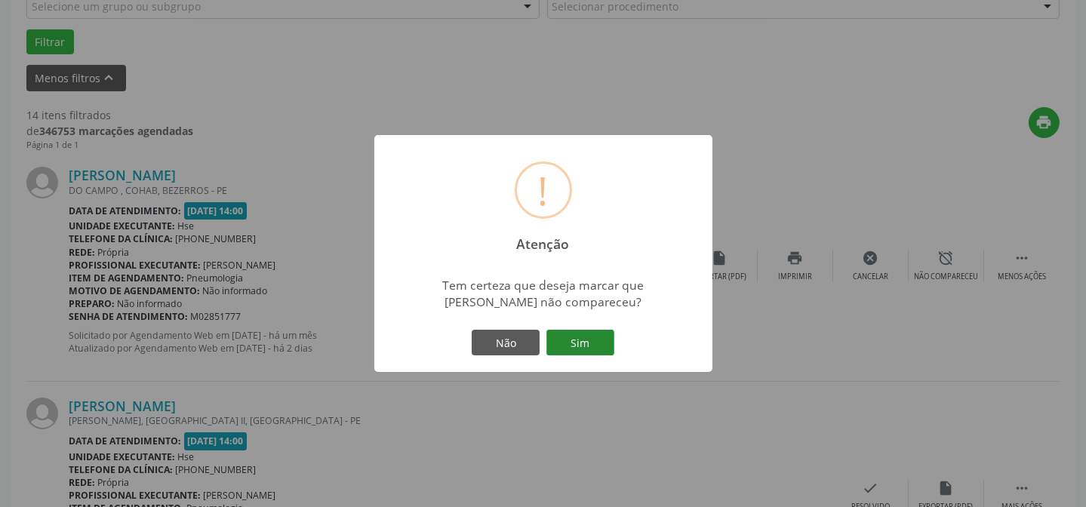
click at [595, 345] on button "Sim" at bounding box center [580, 343] width 68 height 26
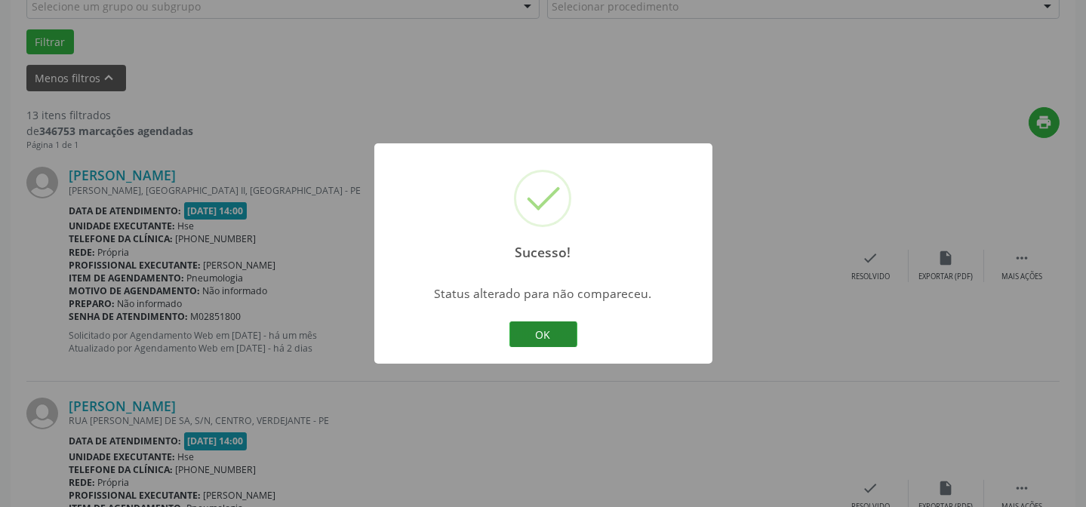
click at [545, 328] on button "OK" at bounding box center [543, 334] width 68 height 26
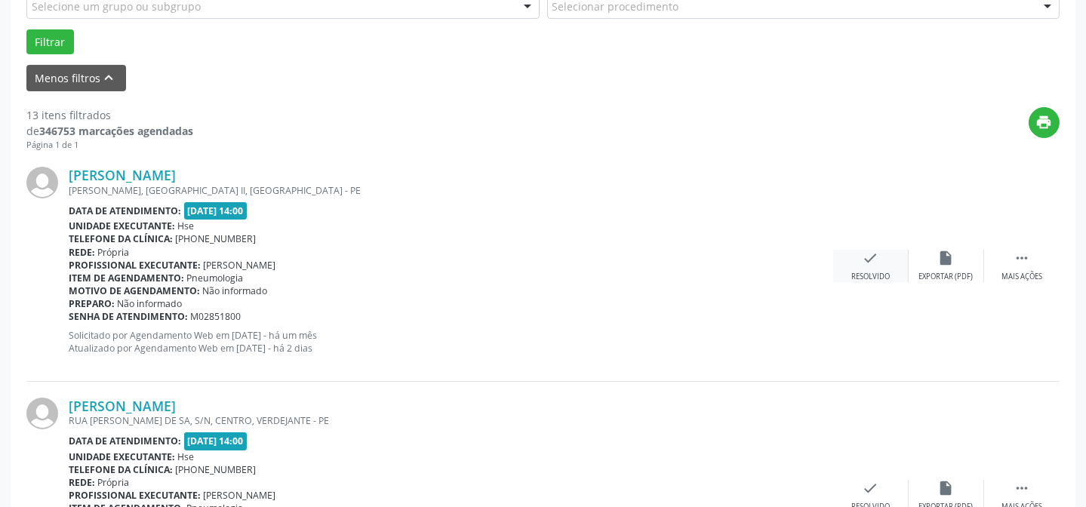
click at [869, 274] on div "Resolvido" at bounding box center [870, 277] width 38 height 11
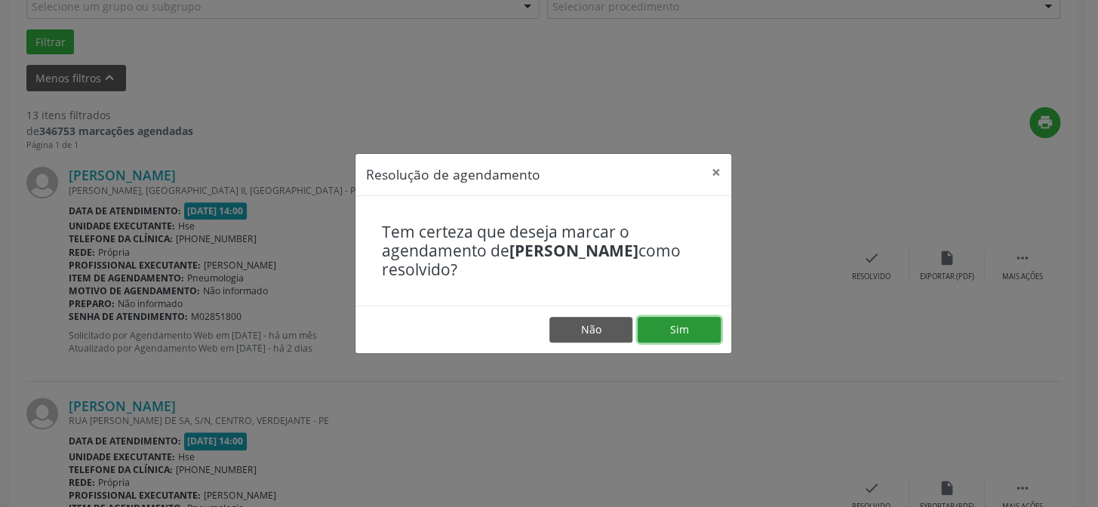
click at [699, 327] on button "Sim" at bounding box center [678, 330] width 83 height 26
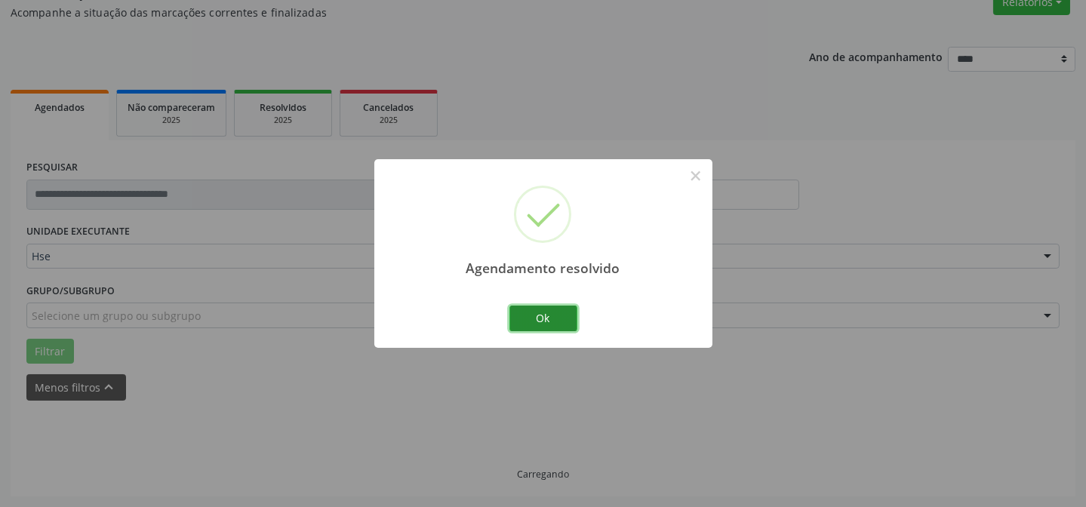
click at [533, 315] on button "Ok" at bounding box center [543, 319] width 68 height 26
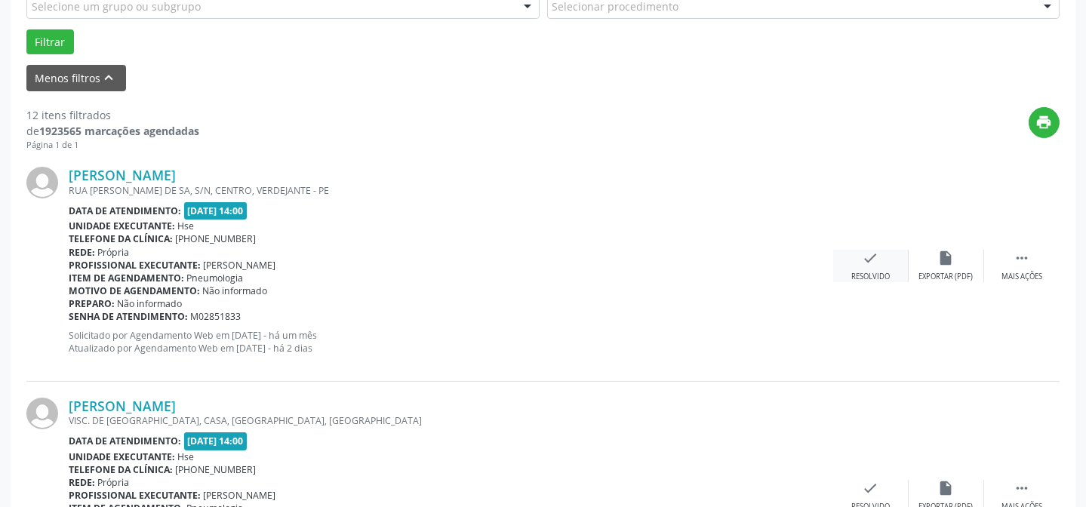
click at [873, 260] on icon "check" at bounding box center [870, 258] width 17 height 17
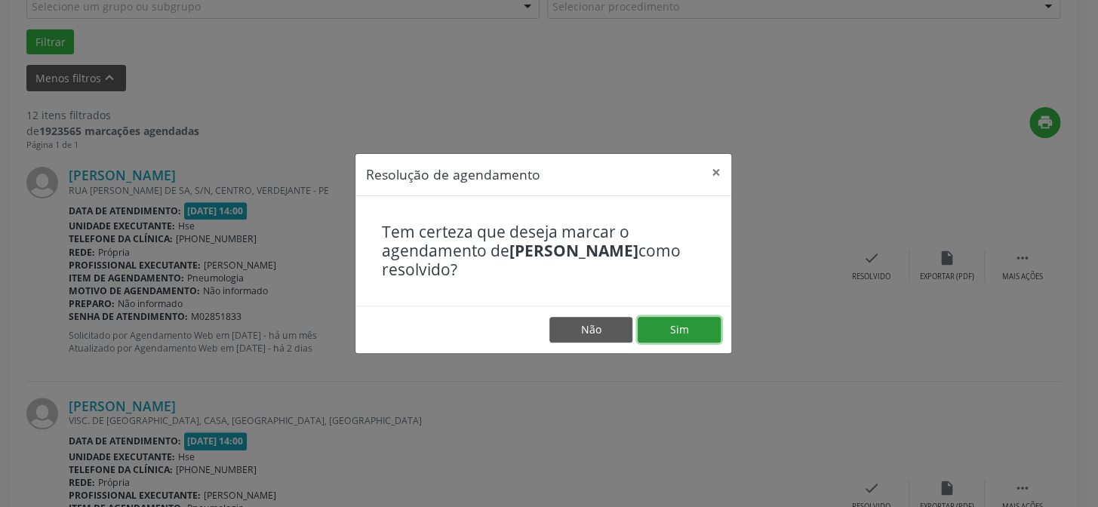
click at [672, 331] on button "Sim" at bounding box center [678, 330] width 83 height 26
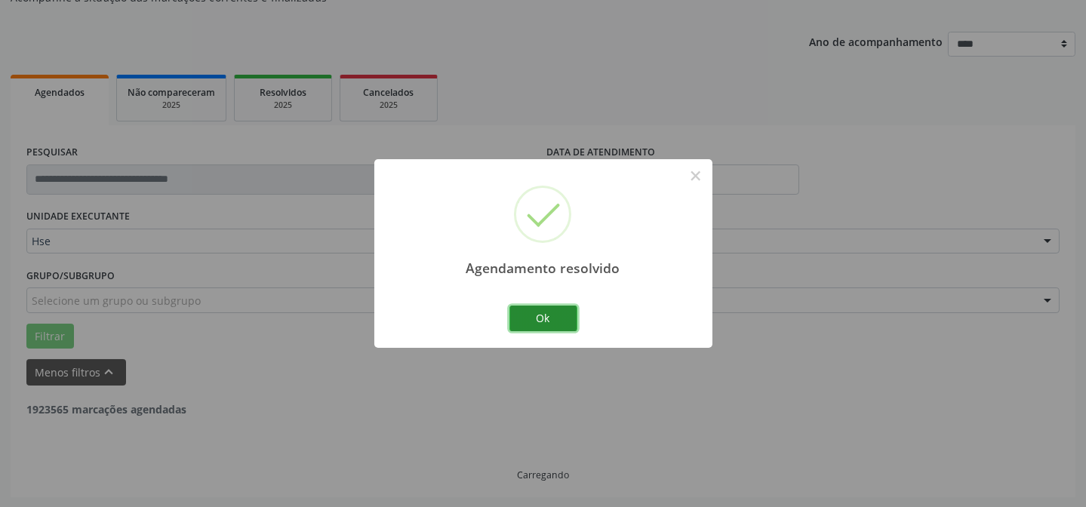
click at [551, 316] on button "Ok" at bounding box center [543, 319] width 68 height 26
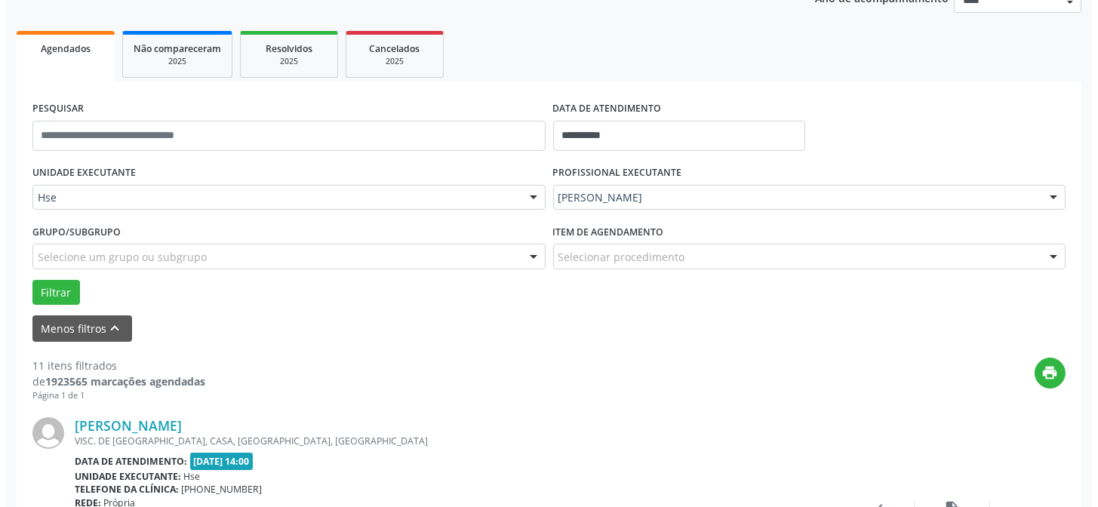
scroll to position [287, 0]
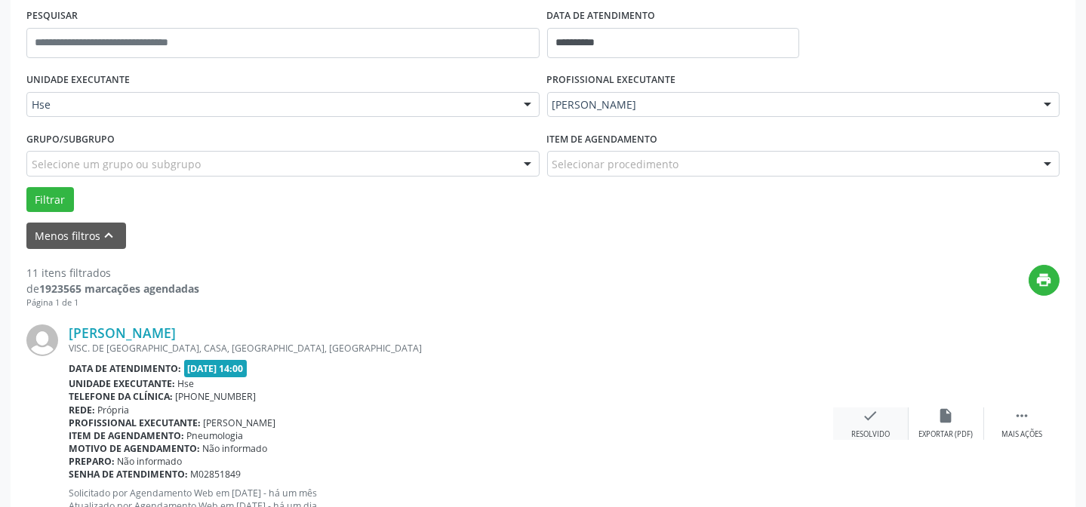
click at [868, 420] on icon "check" at bounding box center [870, 415] width 17 height 17
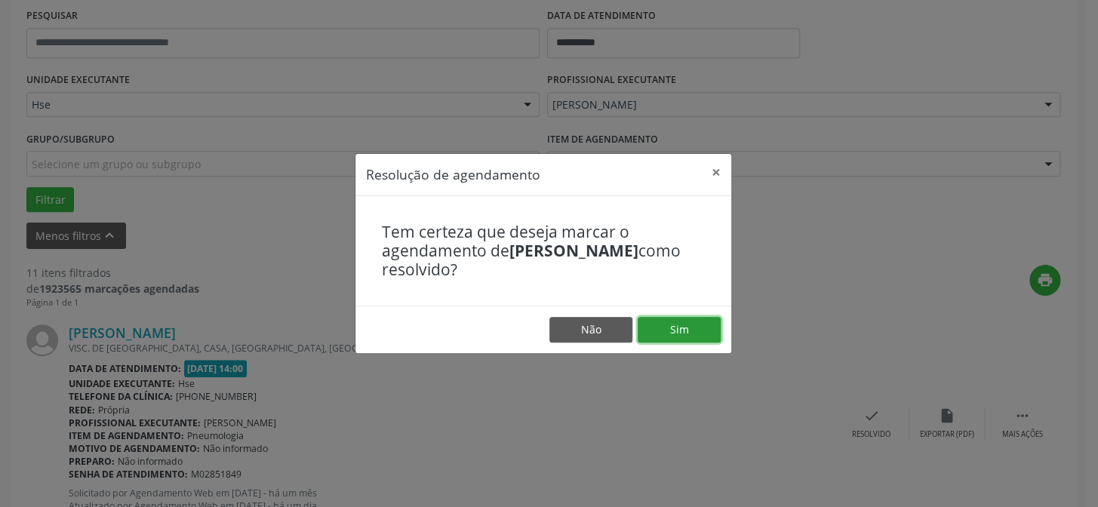
click at [708, 328] on button "Sim" at bounding box center [678, 330] width 83 height 26
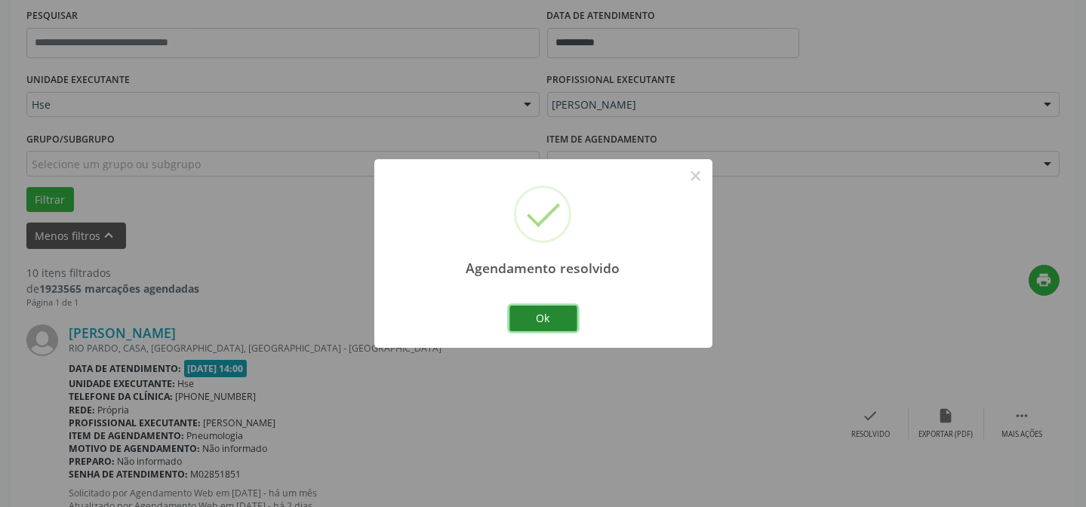
click at [543, 318] on button "Ok" at bounding box center [543, 319] width 68 height 26
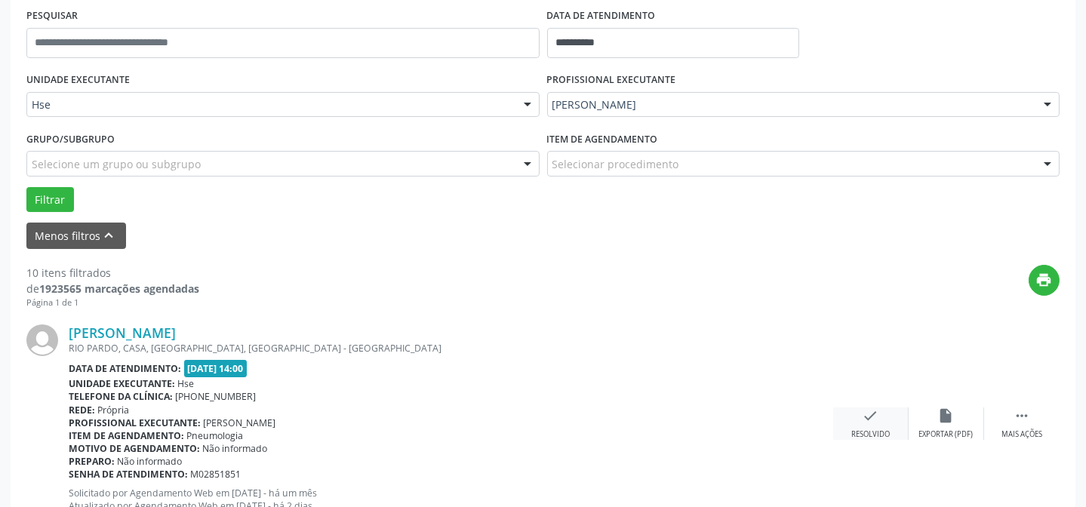
click at [883, 429] on div "Resolvido" at bounding box center [870, 434] width 38 height 11
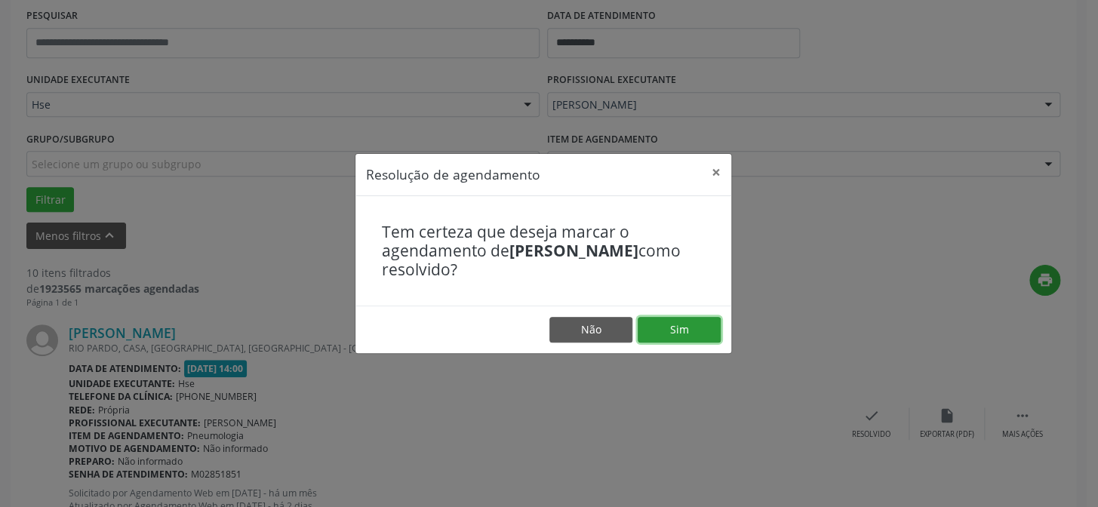
click at [665, 338] on button "Sim" at bounding box center [678, 330] width 83 height 26
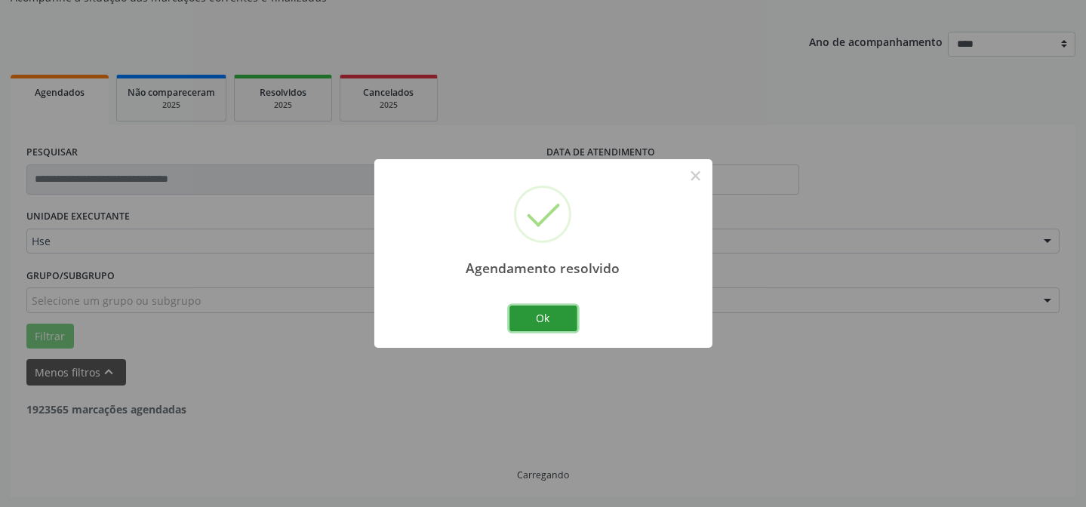
click at [545, 317] on button "Ok" at bounding box center [543, 319] width 68 height 26
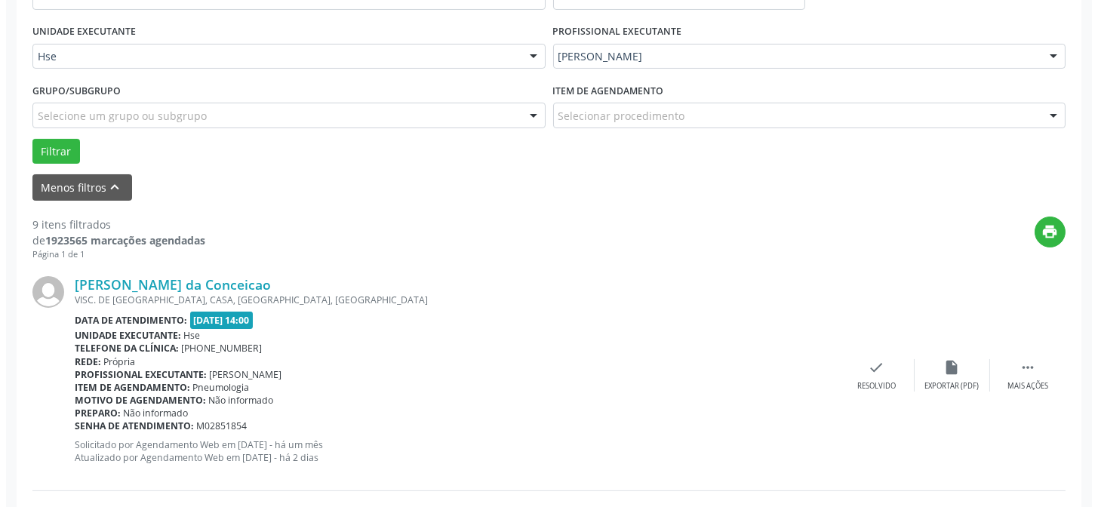
scroll to position [425, 0]
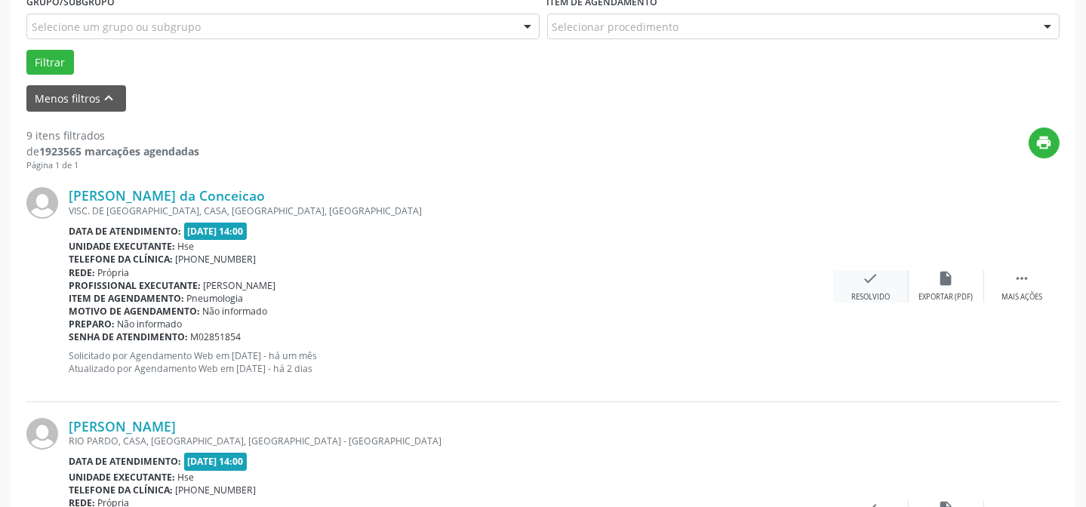
click at [868, 287] on div "check Resolvido" at bounding box center [870, 286] width 75 height 32
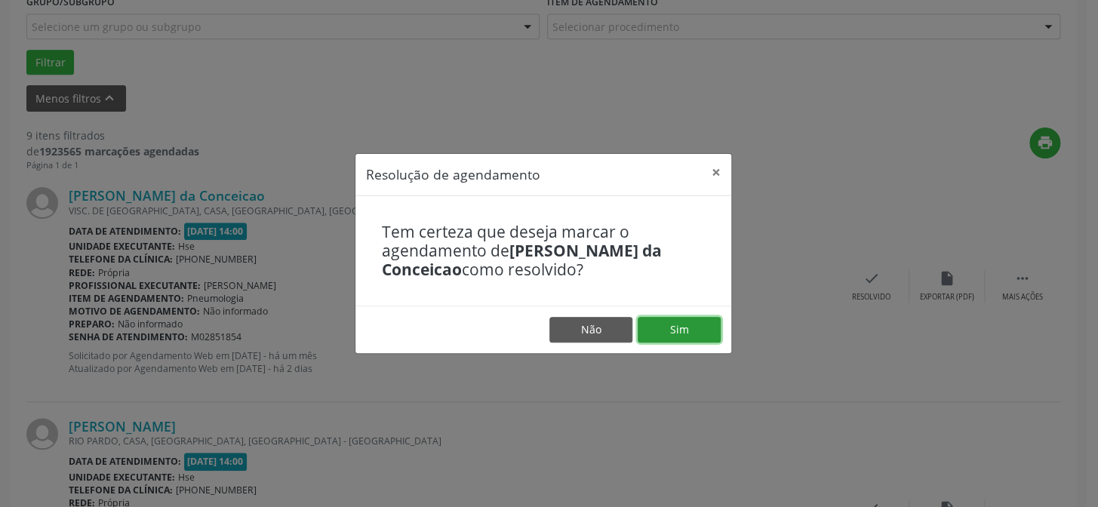
click at [684, 327] on button "Sim" at bounding box center [678, 330] width 83 height 26
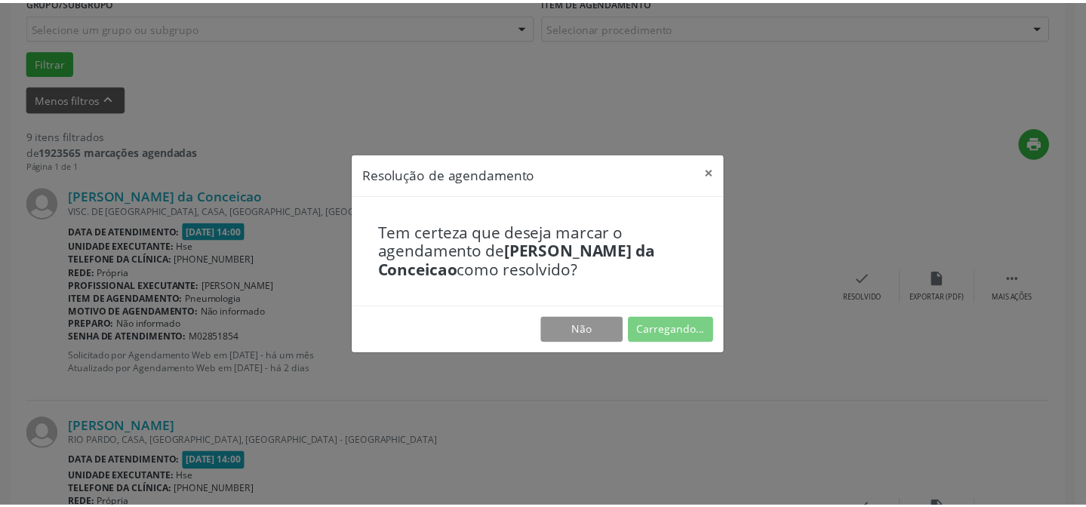
scroll to position [135, 0]
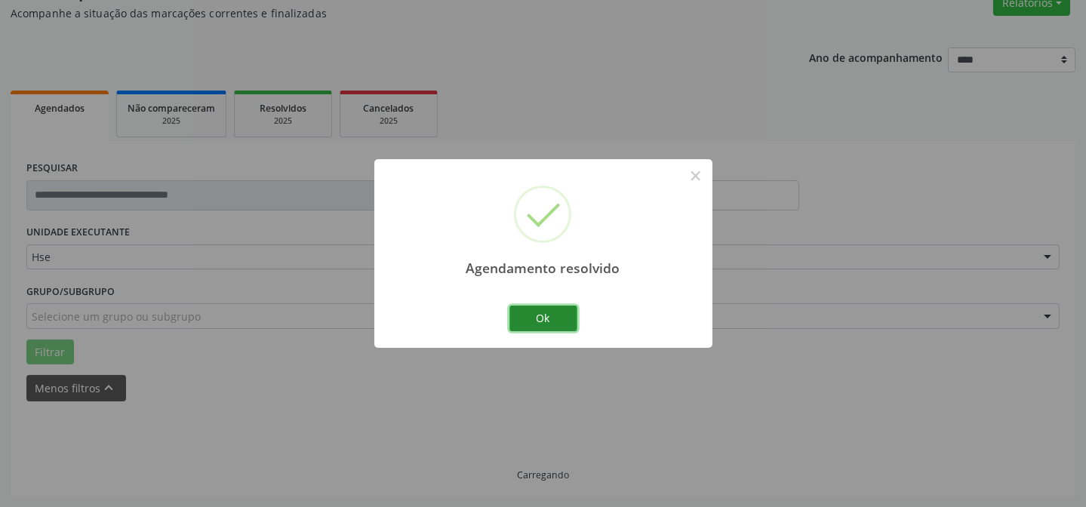
click at [567, 317] on button "Ok" at bounding box center [543, 319] width 68 height 26
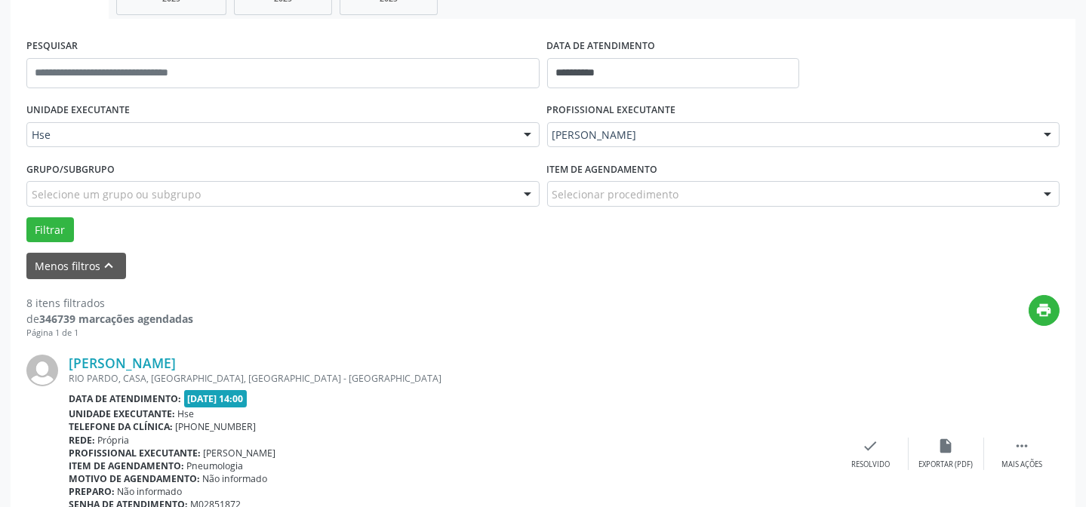
scroll to position [272, 0]
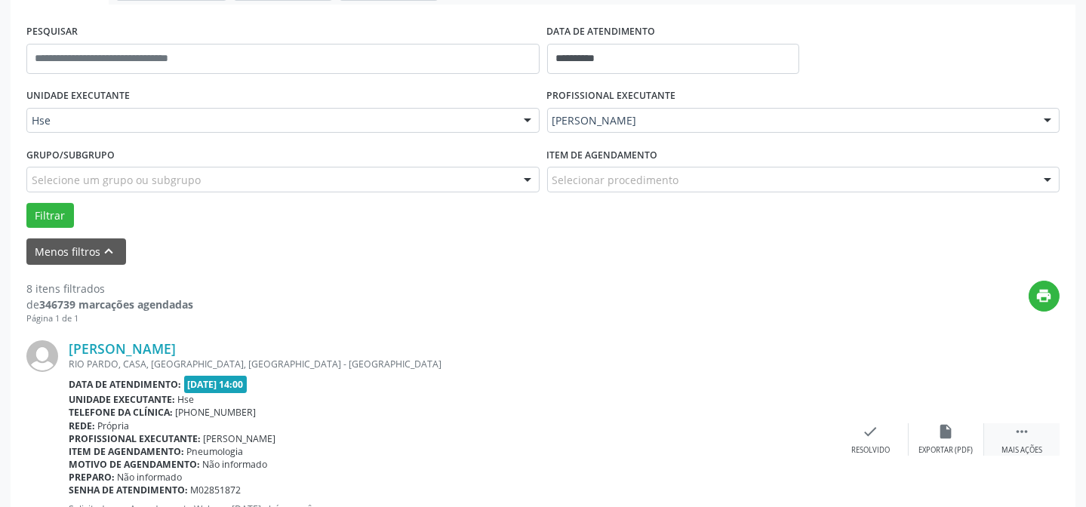
click at [1034, 442] on div " Mais ações" at bounding box center [1021, 439] width 75 height 32
click at [951, 435] on icon "alarm_off" at bounding box center [946, 431] width 17 height 17
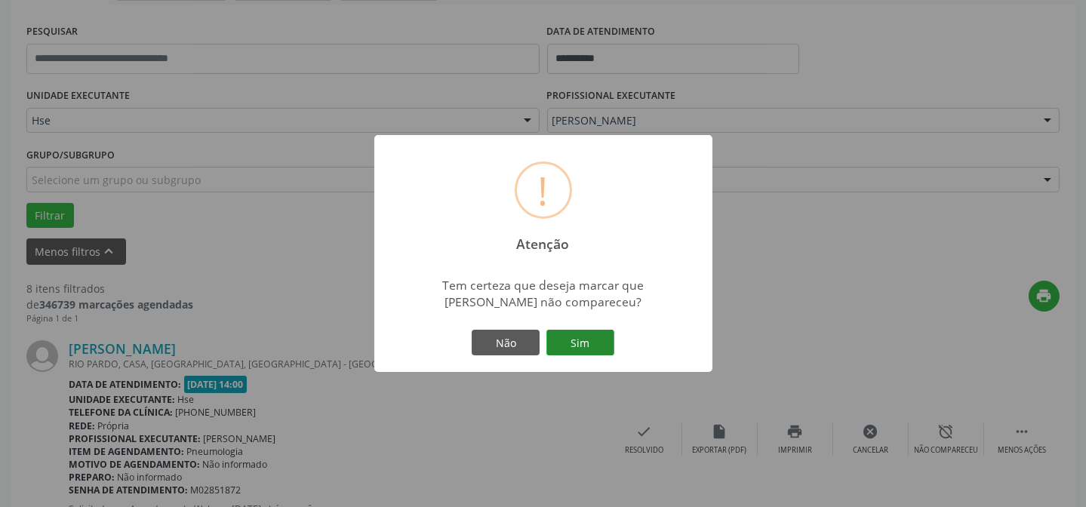
click at [588, 343] on button "Sim" at bounding box center [580, 343] width 68 height 26
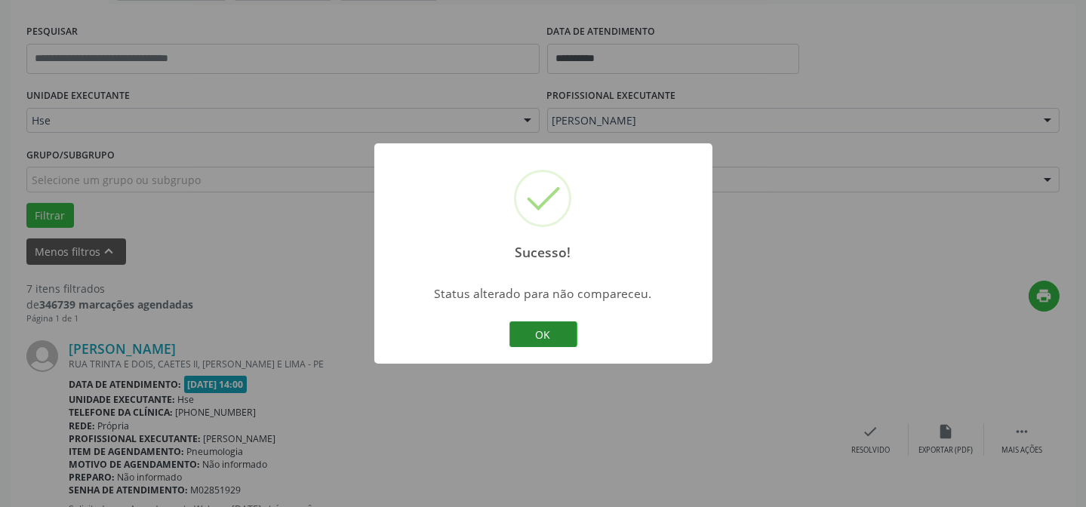
click at [541, 333] on button "OK" at bounding box center [543, 334] width 68 height 26
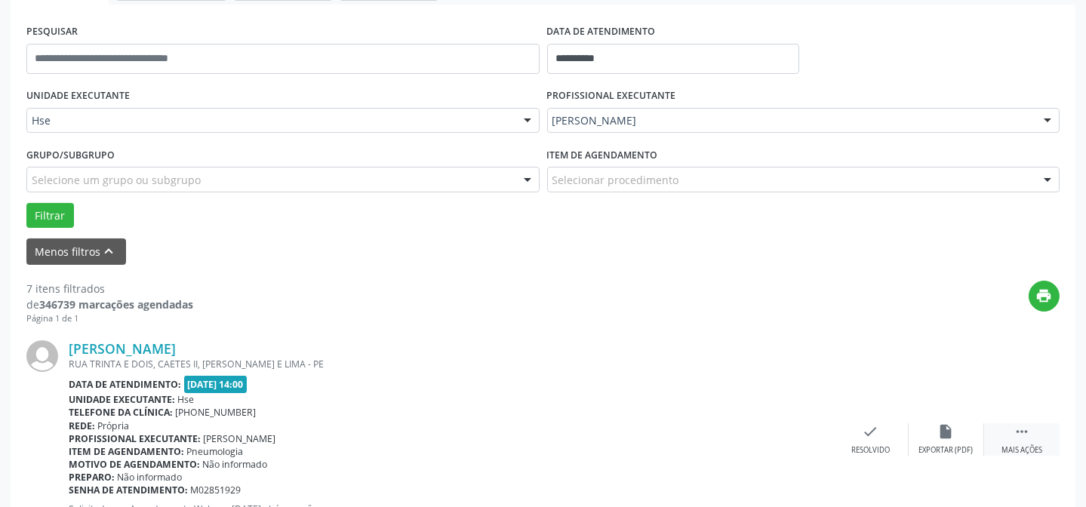
click at [1003, 423] on div " Mais ações" at bounding box center [1021, 439] width 75 height 32
click at [943, 423] on icon "alarm_off" at bounding box center [946, 431] width 17 height 17
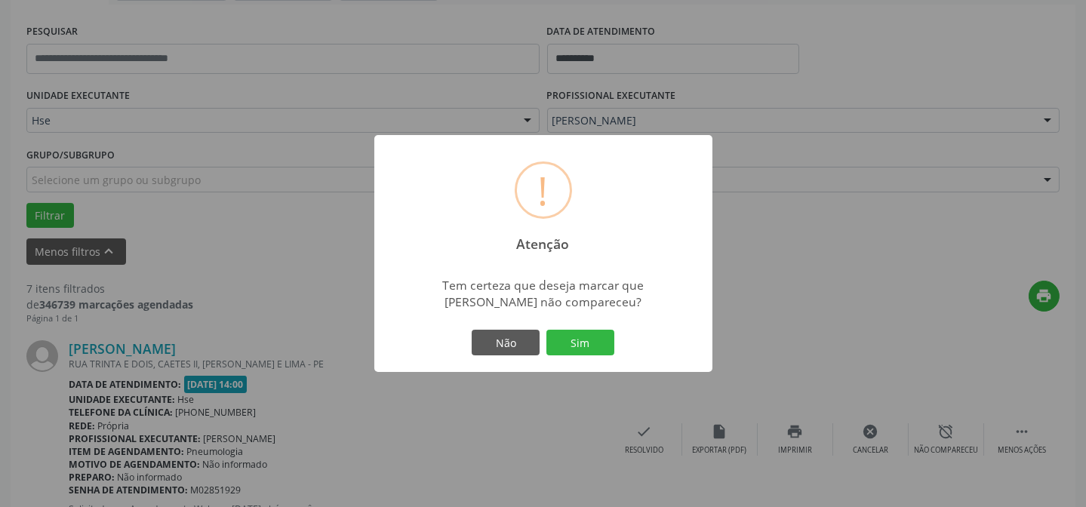
click at [611, 346] on div "! Atenção × Tem certeza que deseja marcar que [PERSON_NAME] não compareceu? Não…" at bounding box center [543, 253] width 338 height 237
click at [585, 339] on button "Sim" at bounding box center [580, 343] width 68 height 26
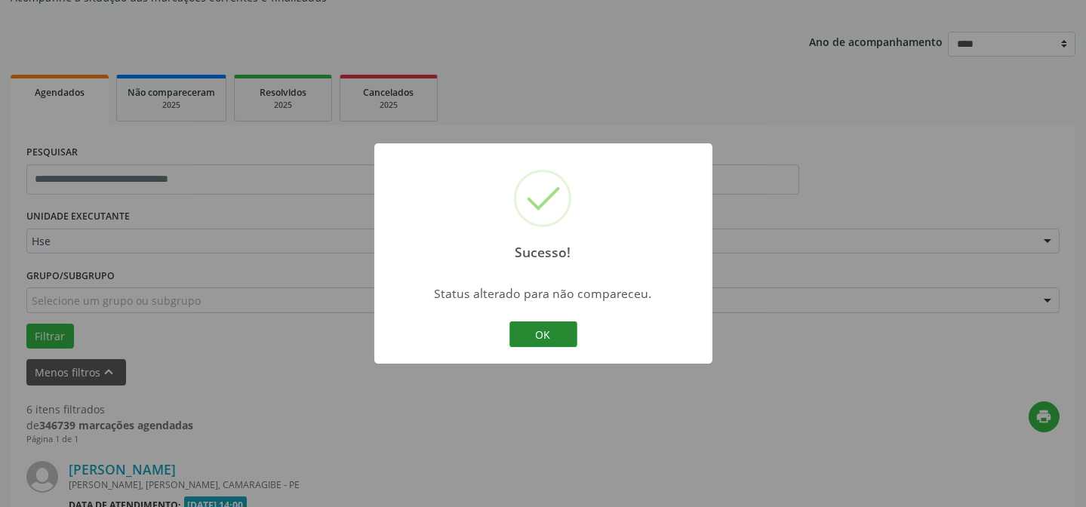
click at [555, 343] on button "OK" at bounding box center [543, 334] width 68 height 26
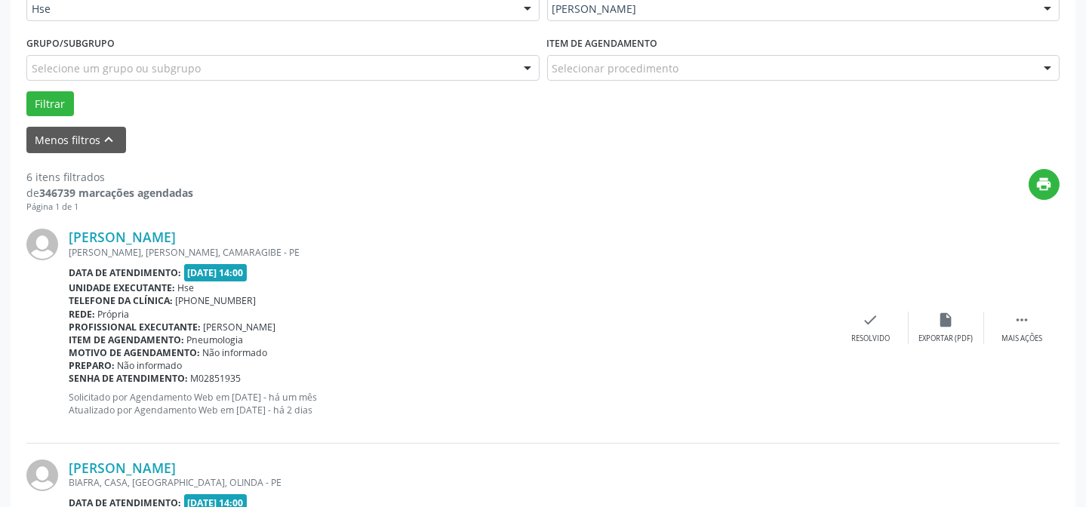
scroll to position [409, 0]
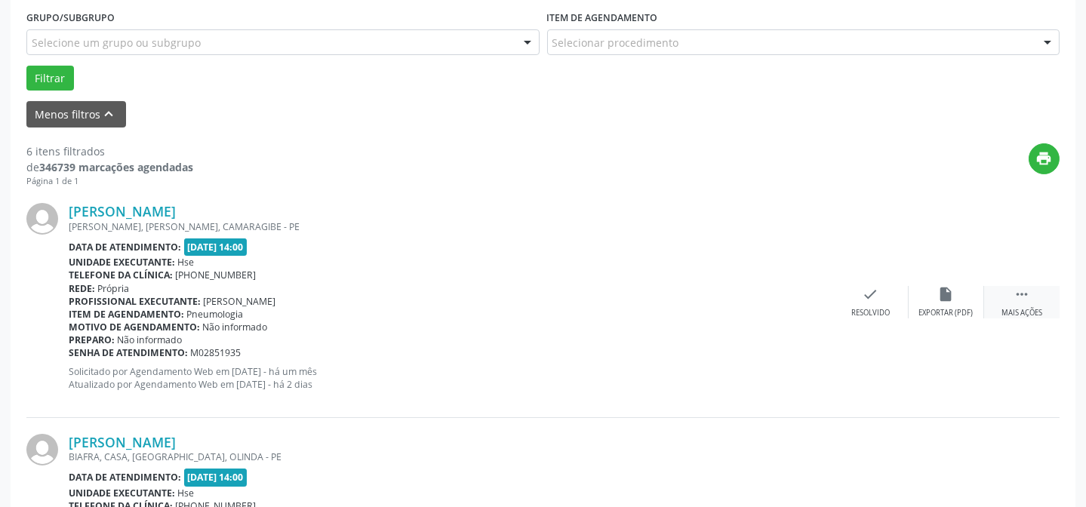
click at [1024, 308] on div "Mais ações" at bounding box center [1021, 313] width 41 height 11
click at [941, 308] on div "Não compareceu" at bounding box center [946, 313] width 64 height 11
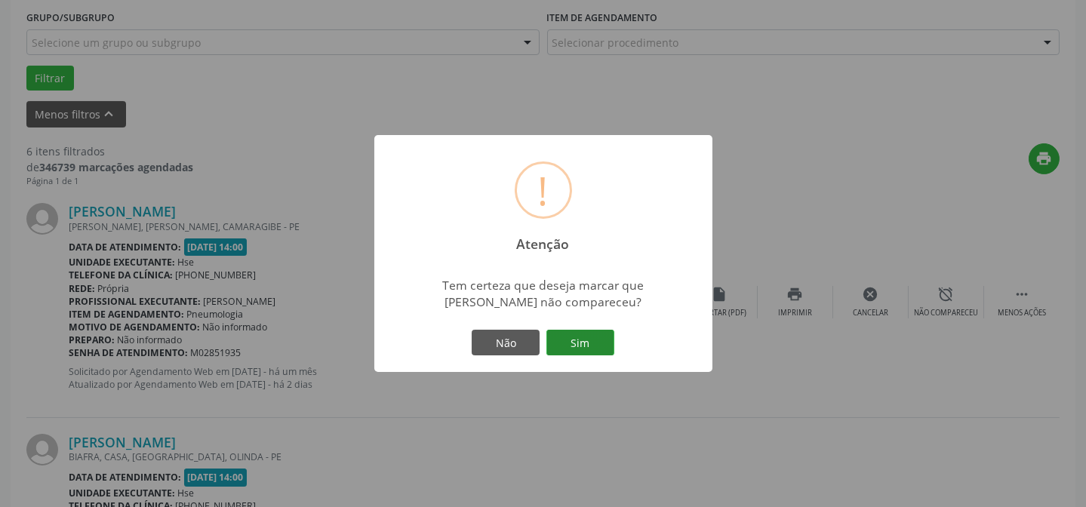
click at [581, 343] on button "Sim" at bounding box center [580, 343] width 68 height 26
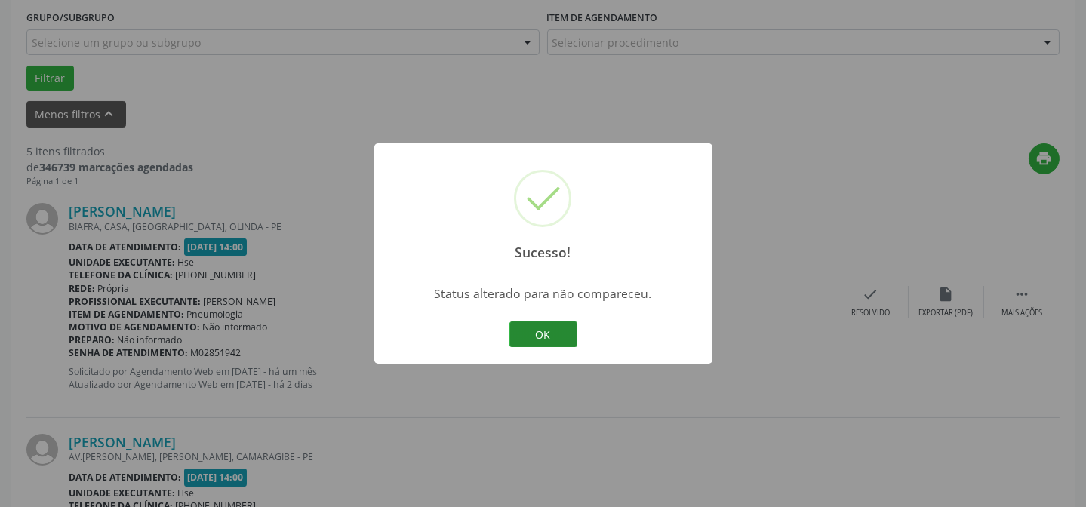
click at [544, 324] on button "OK" at bounding box center [543, 334] width 68 height 26
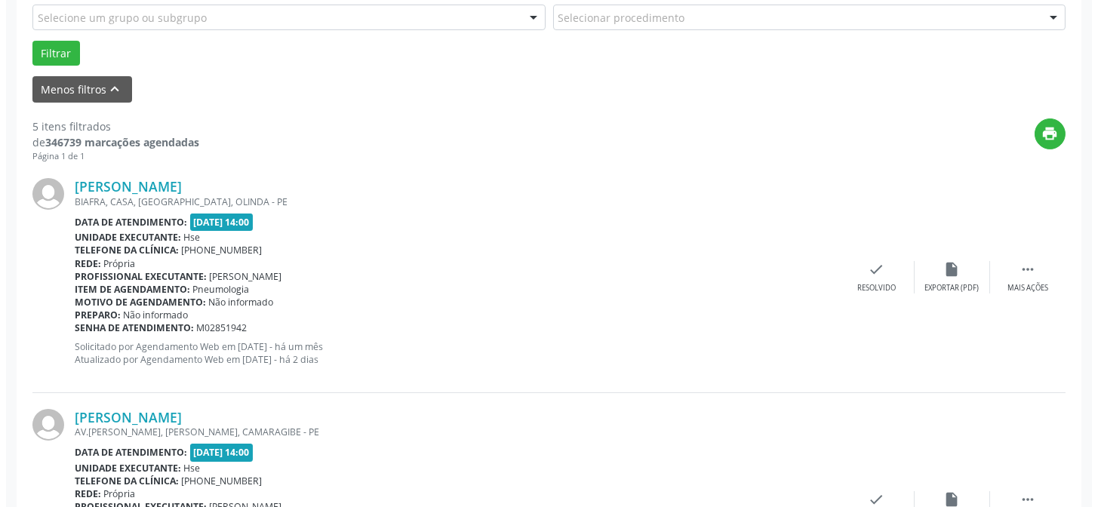
scroll to position [478, 0]
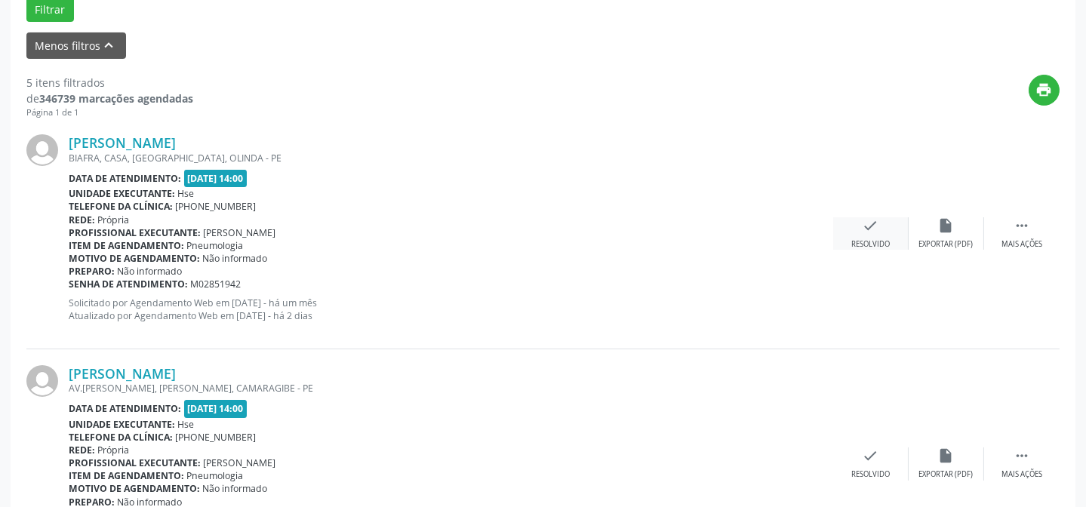
click at [857, 242] on div "Resolvido" at bounding box center [870, 244] width 38 height 11
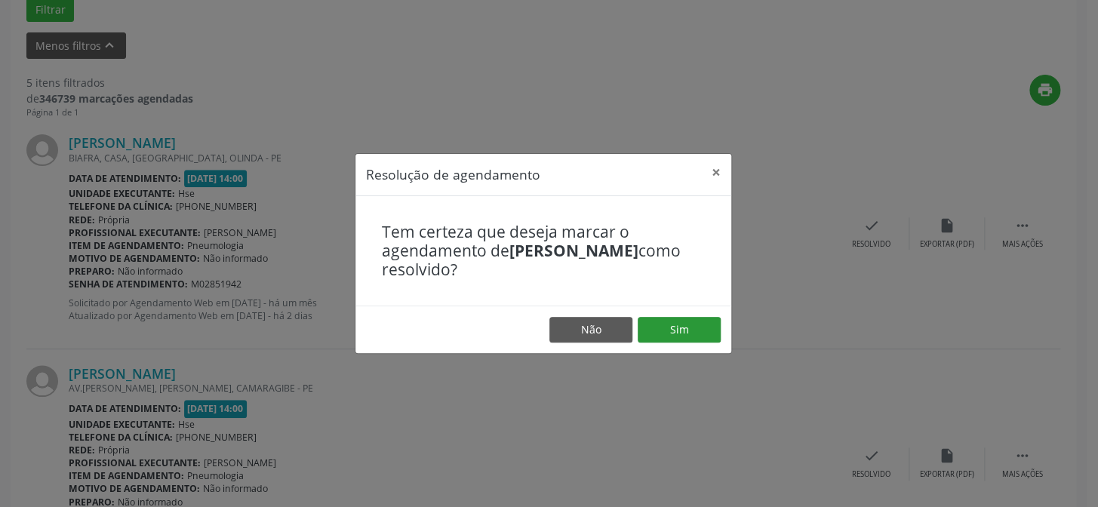
drag, startPoint x: 655, startPoint y: 342, endPoint x: 665, endPoint y: 331, distance: 14.9
click at [659, 339] on footer "Não Sim" at bounding box center [543, 330] width 376 height 48
drag, startPoint x: 696, startPoint y: 322, endPoint x: 685, endPoint y: 324, distance: 11.4
click at [688, 324] on button "Sim" at bounding box center [678, 330] width 83 height 26
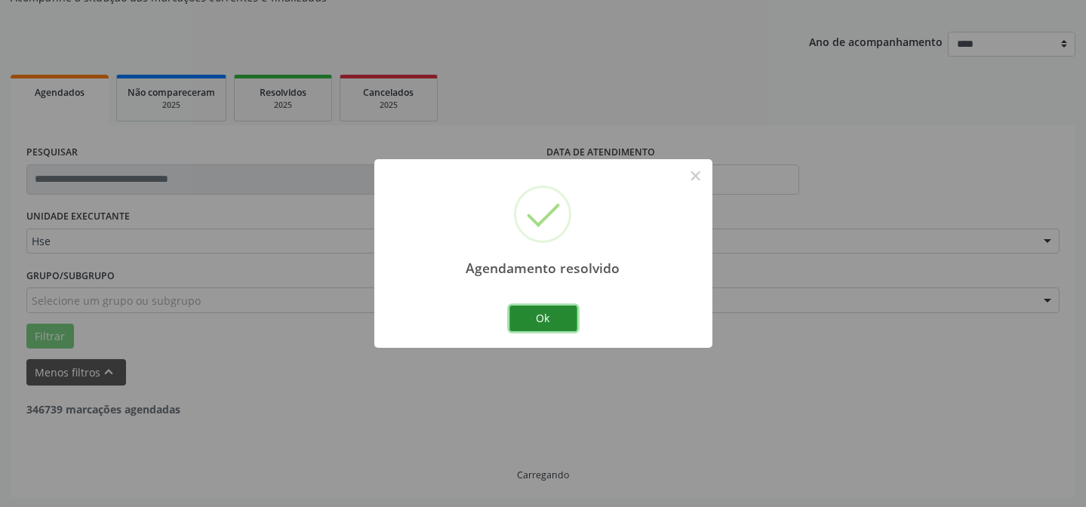
click at [558, 320] on button "Ok" at bounding box center [543, 319] width 68 height 26
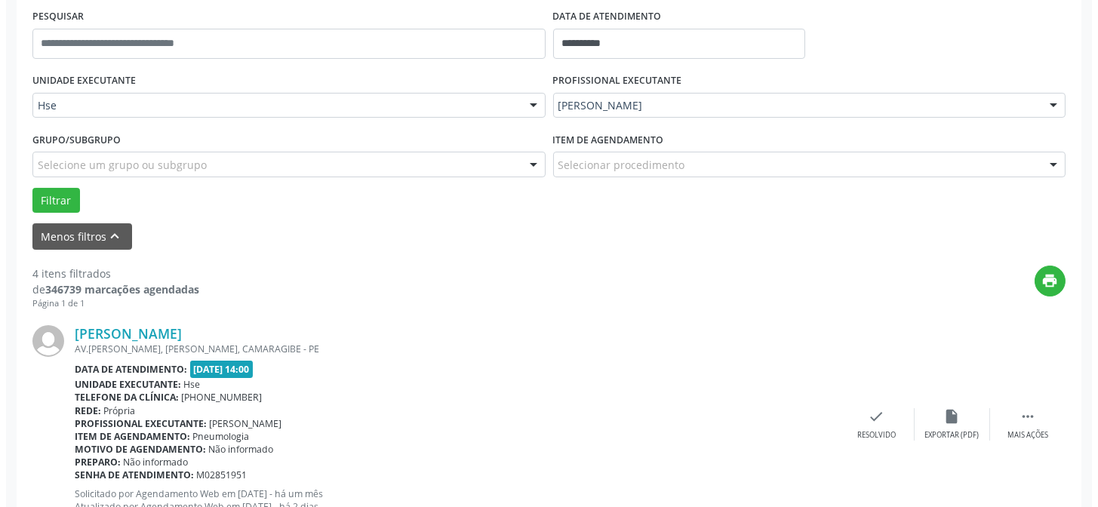
scroll to position [287, 0]
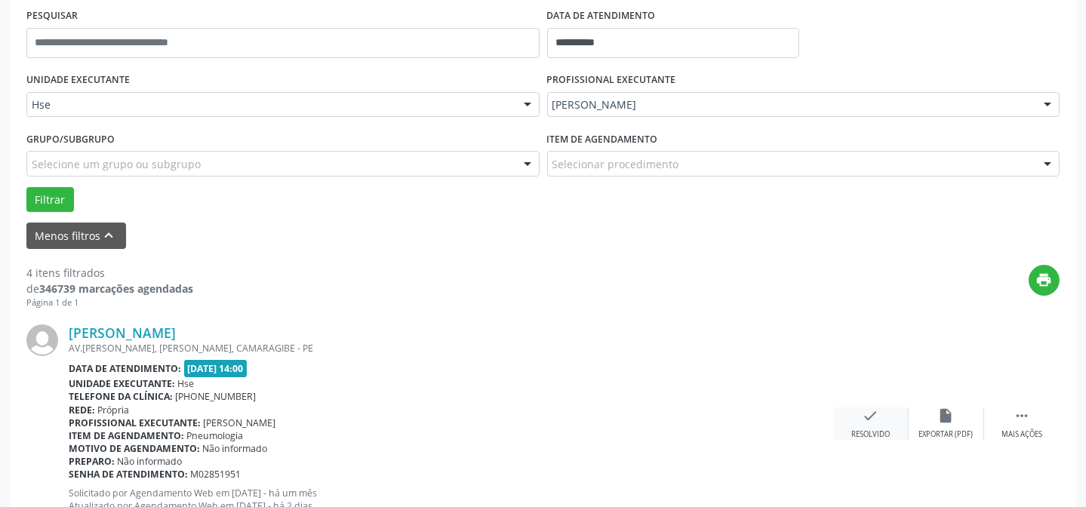
click at [886, 419] on div "check Resolvido" at bounding box center [870, 423] width 75 height 32
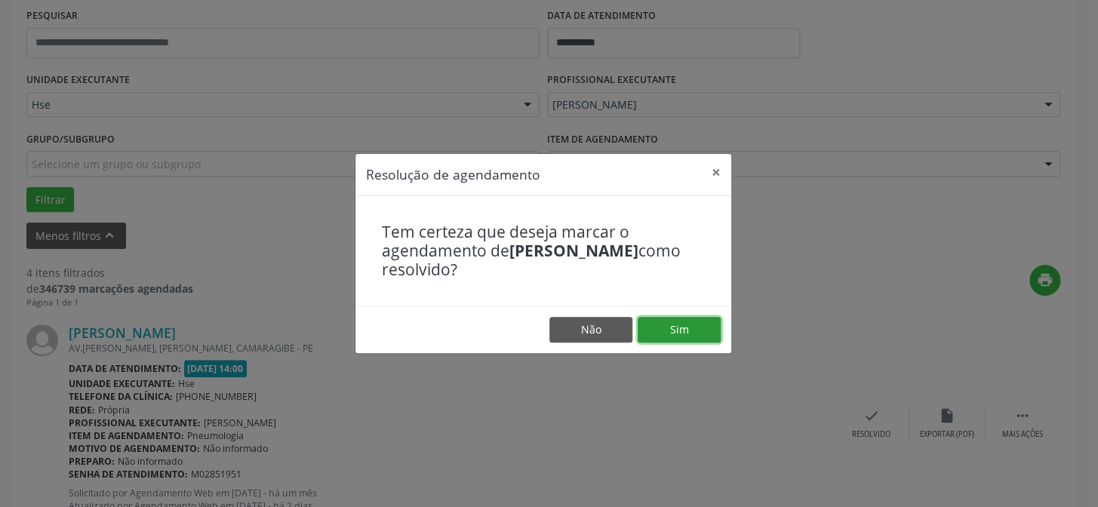
click at [674, 330] on button "Sim" at bounding box center [678, 330] width 83 height 26
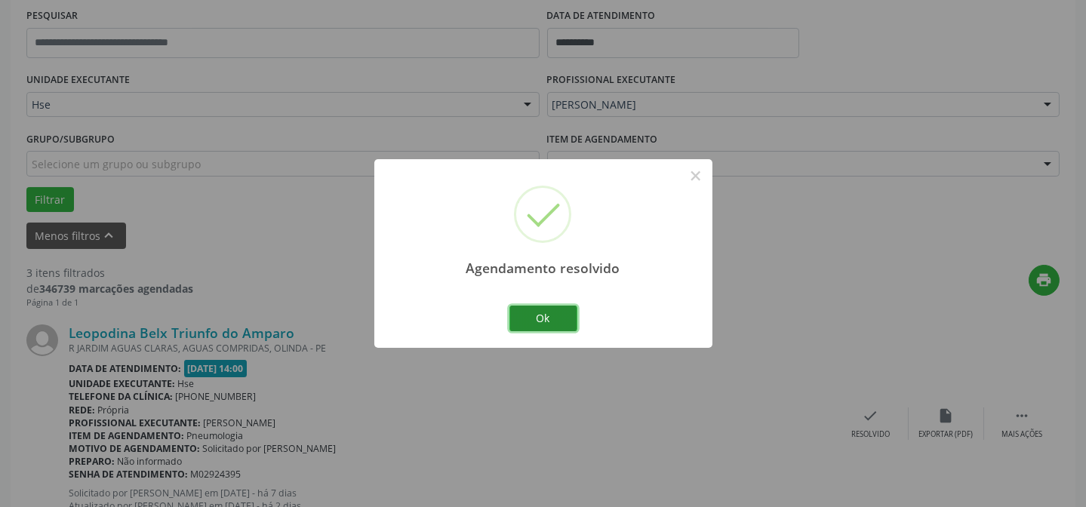
click at [564, 320] on button "Ok" at bounding box center [543, 319] width 68 height 26
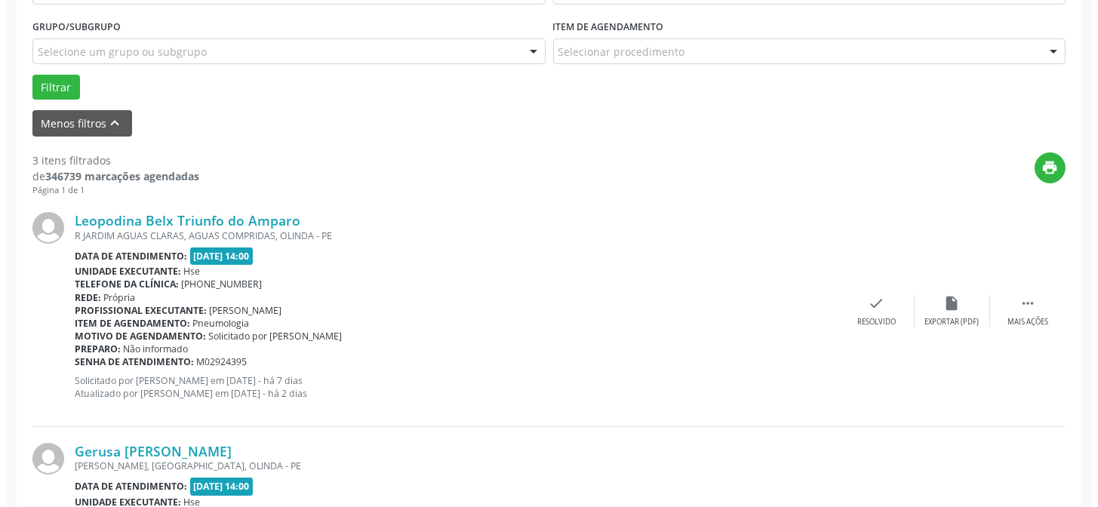
scroll to position [425, 0]
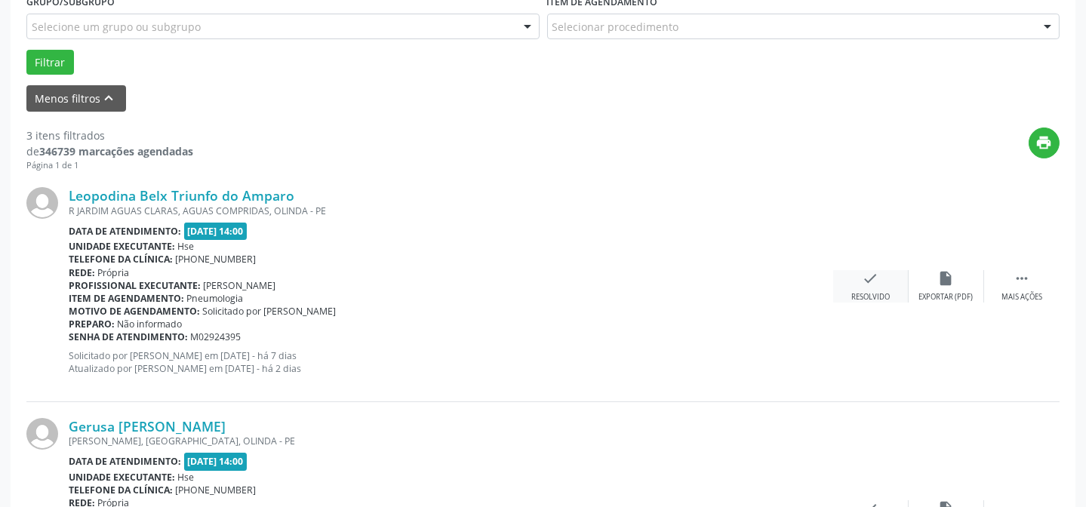
click at [856, 289] on div "check Resolvido" at bounding box center [870, 286] width 75 height 32
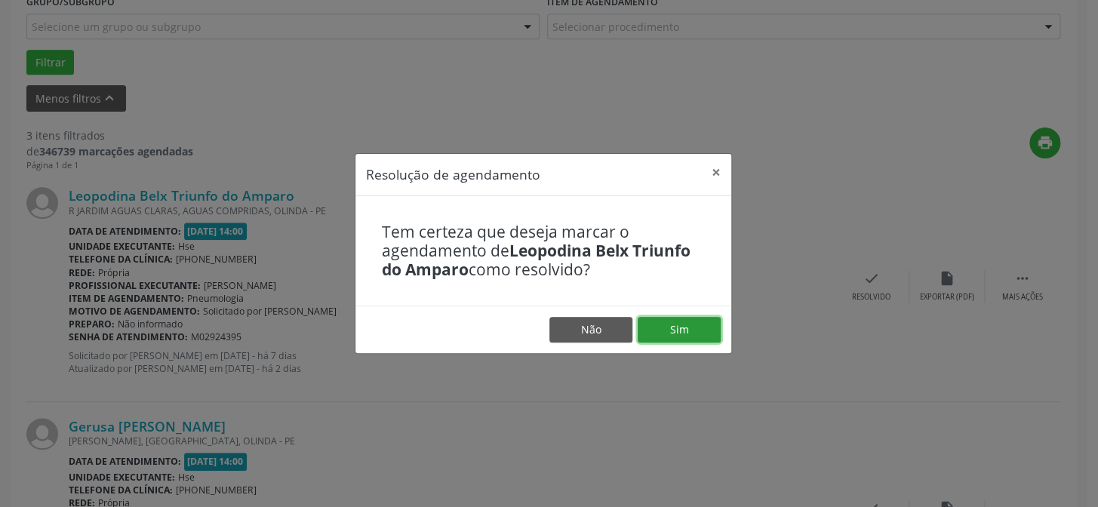
click at [683, 323] on button "Sim" at bounding box center [678, 330] width 83 height 26
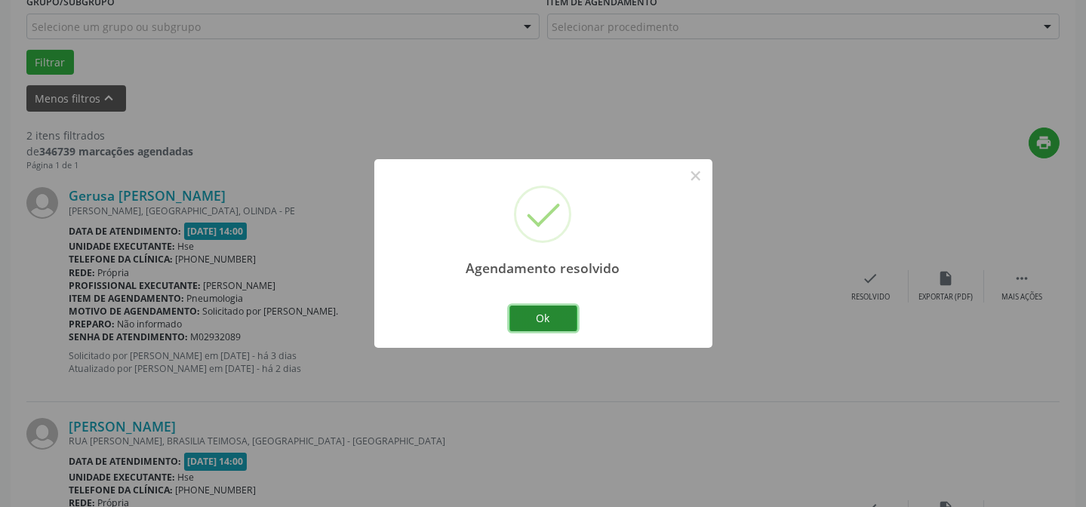
click at [561, 322] on button "Ok" at bounding box center [543, 319] width 68 height 26
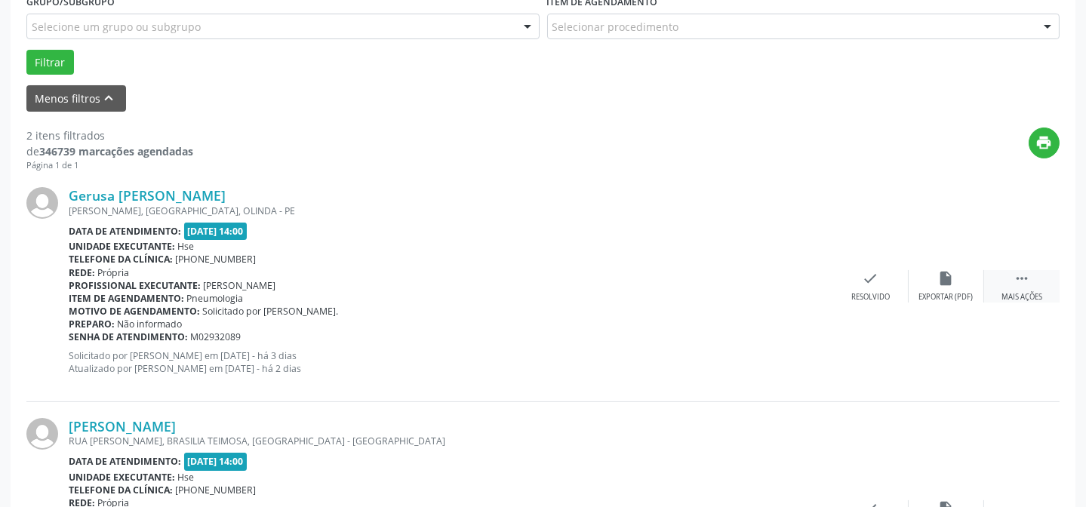
click at [993, 282] on div " Mais ações" at bounding box center [1021, 286] width 75 height 32
click at [943, 283] on icon "alarm_off" at bounding box center [946, 278] width 17 height 17
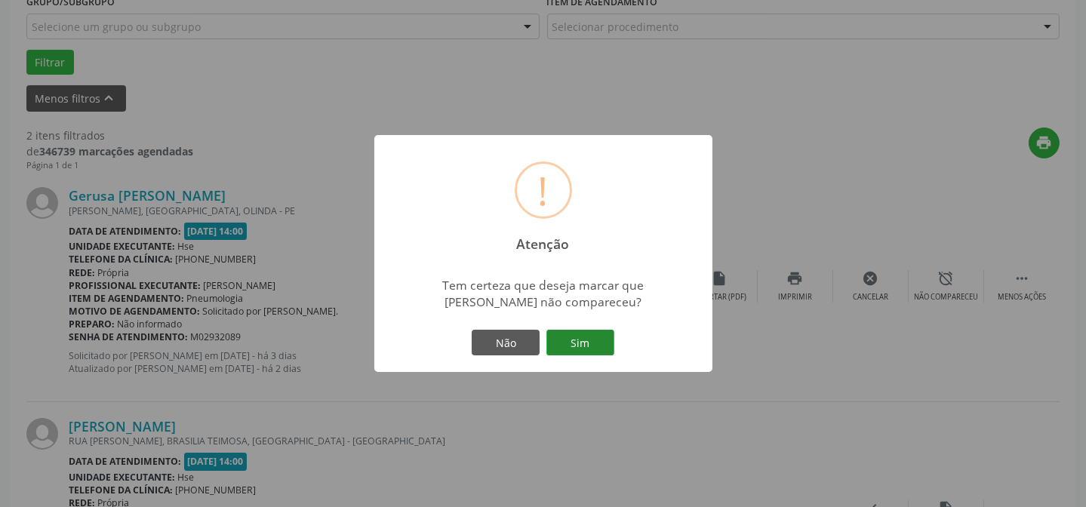
click at [601, 333] on button "Sim" at bounding box center [580, 343] width 68 height 26
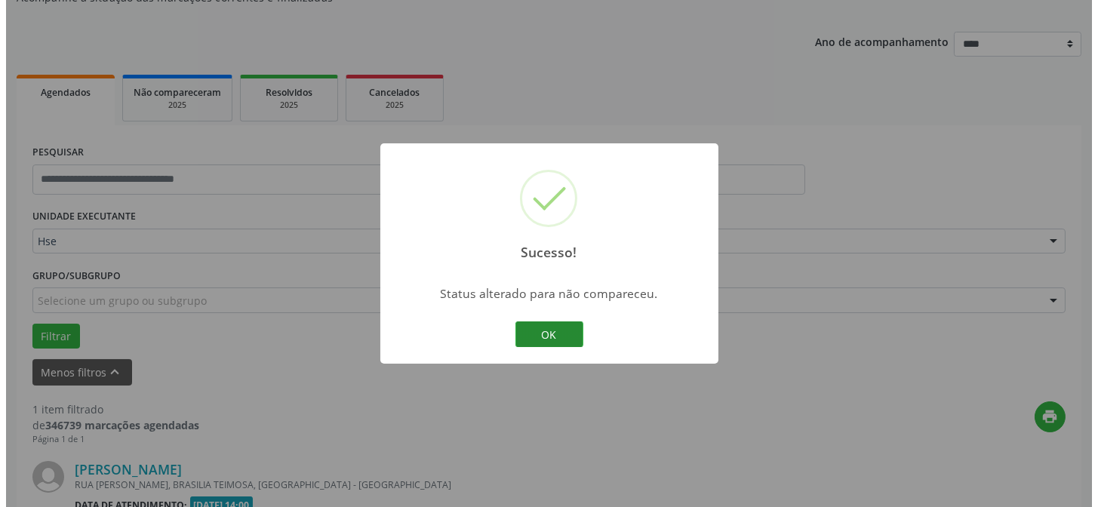
scroll to position [345, 0]
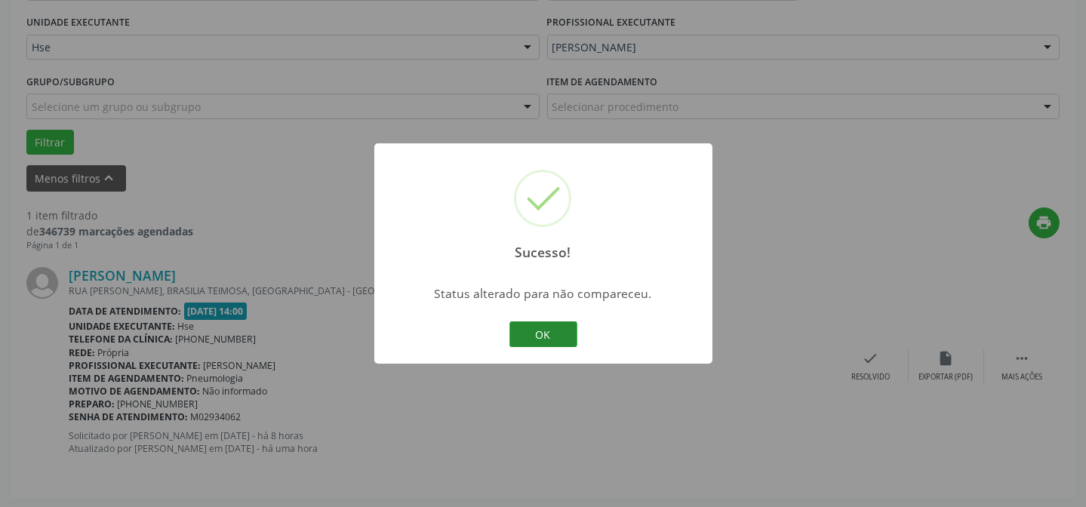
click at [547, 328] on button "OK" at bounding box center [543, 334] width 68 height 26
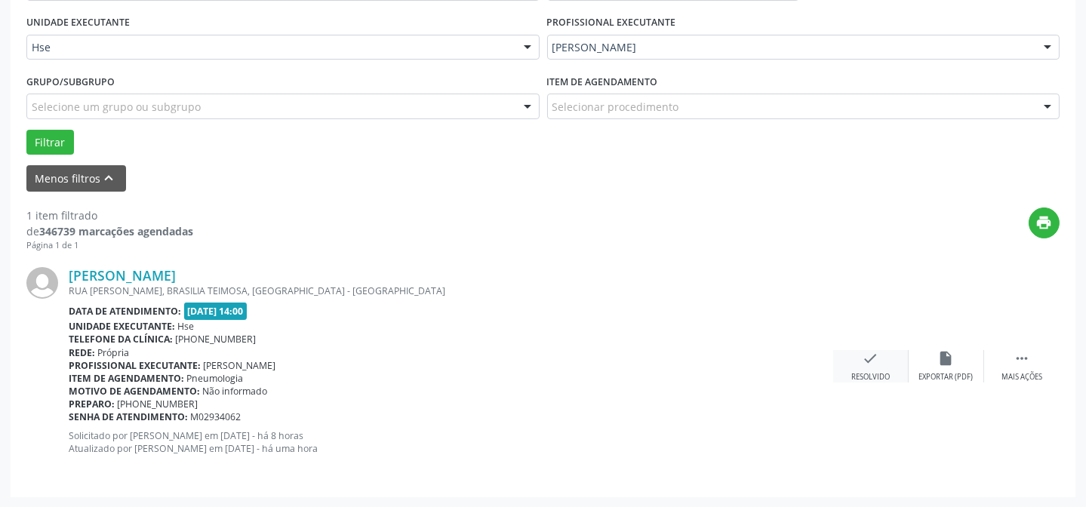
click at [860, 364] on div "check Resolvido" at bounding box center [870, 366] width 75 height 32
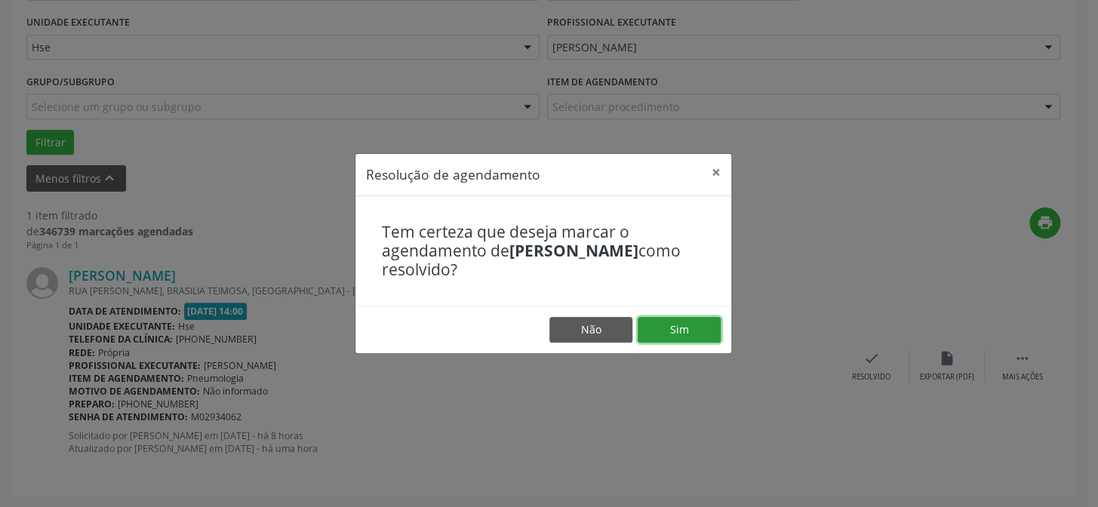
click at [668, 325] on button "Sim" at bounding box center [678, 330] width 83 height 26
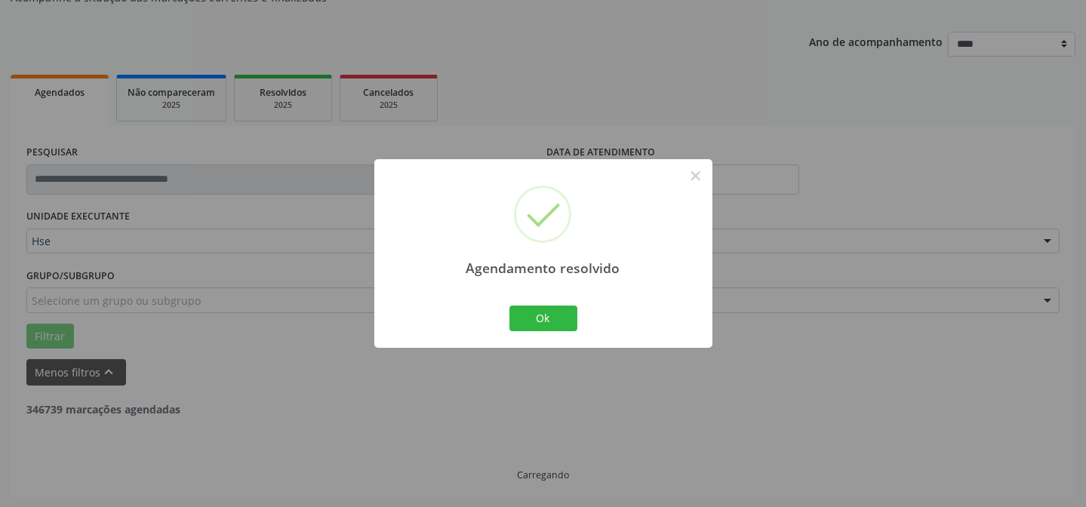
scroll to position [102, 0]
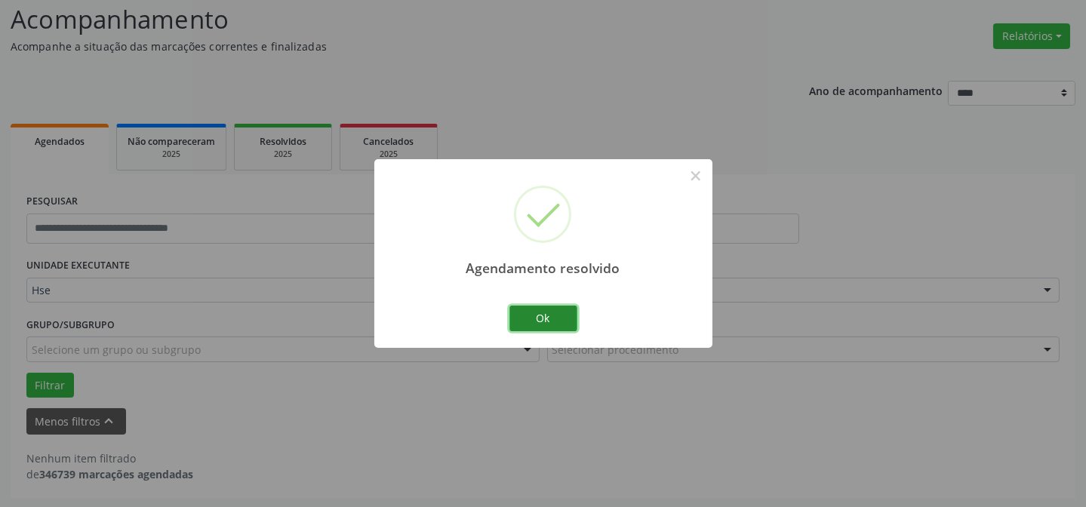
click at [529, 314] on button "Ok" at bounding box center [543, 319] width 68 height 26
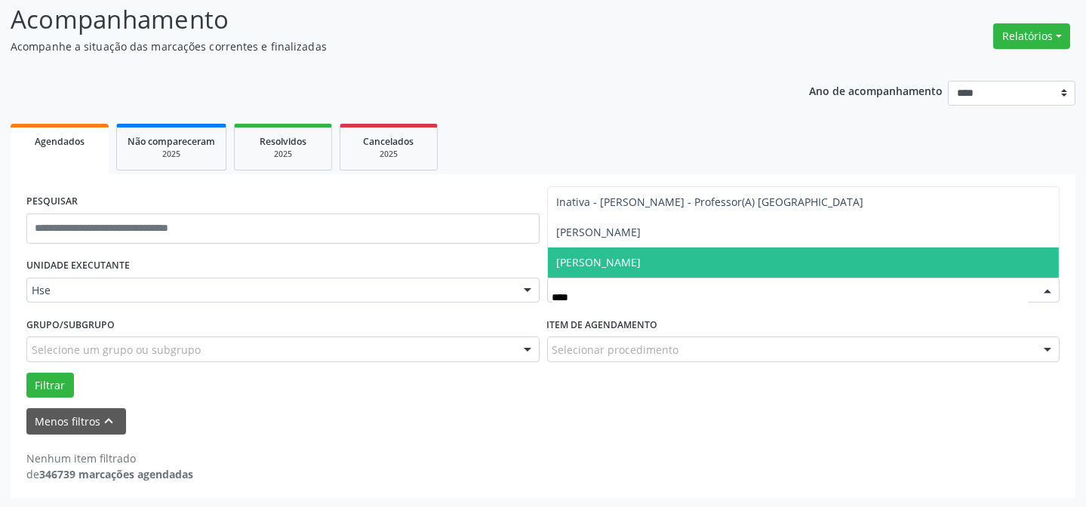
click at [588, 257] on span "[PERSON_NAME]" at bounding box center [599, 262] width 84 height 14
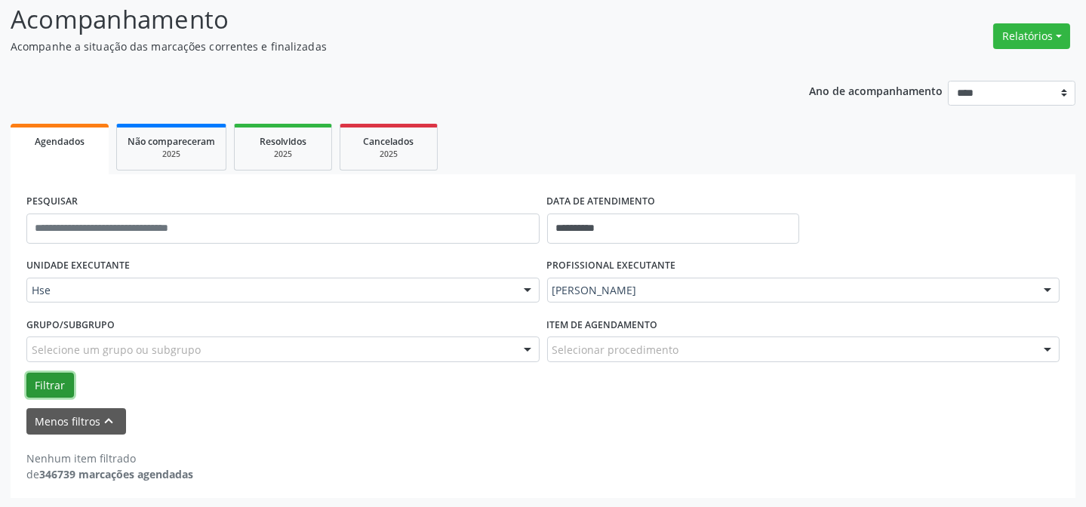
click at [52, 384] on button "Filtrar" at bounding box center [50, 386] width 48 height 26
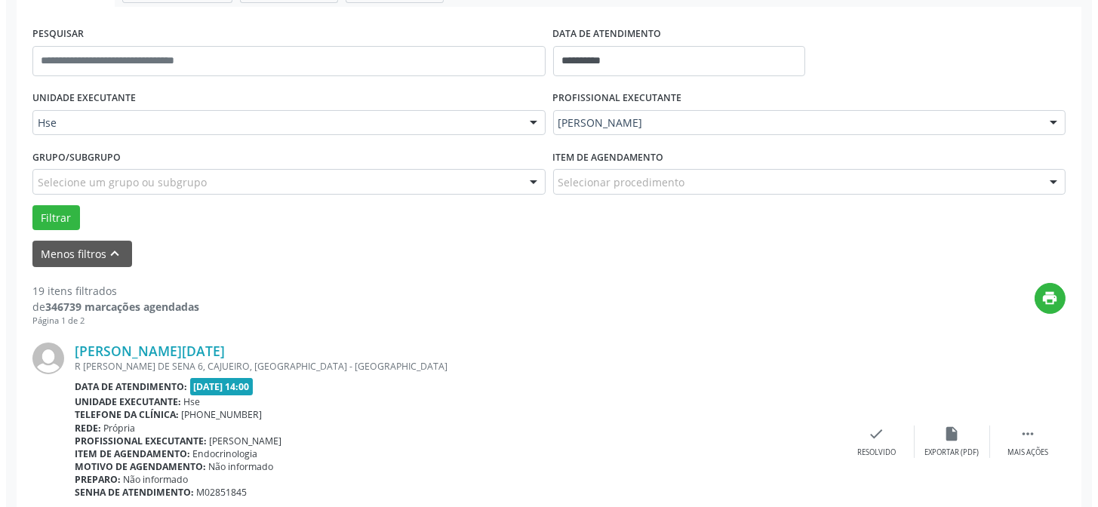
scroll to position [308, 0]
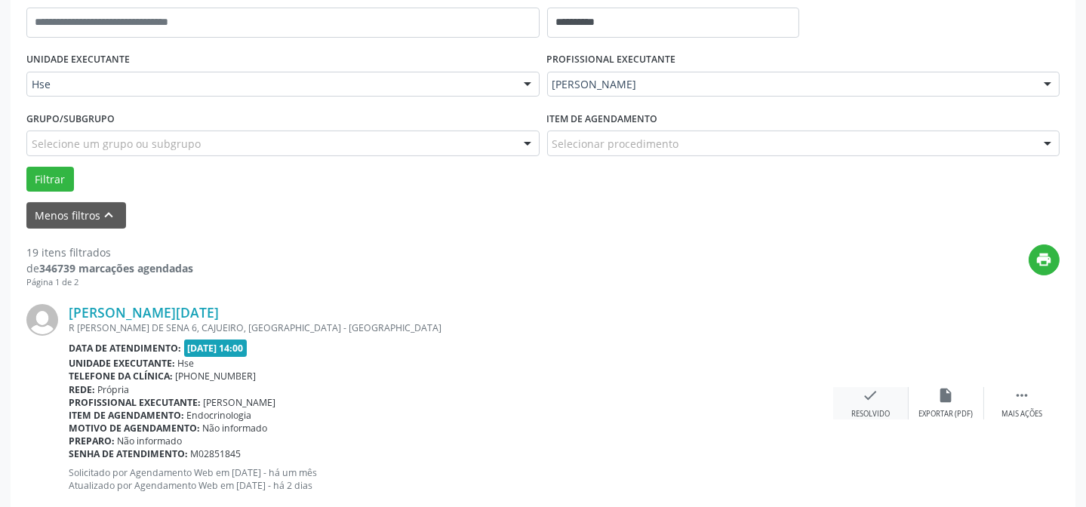
click at [869, 410] on div "Resolvido" at bounding box center [870, 414] width 38 height 11
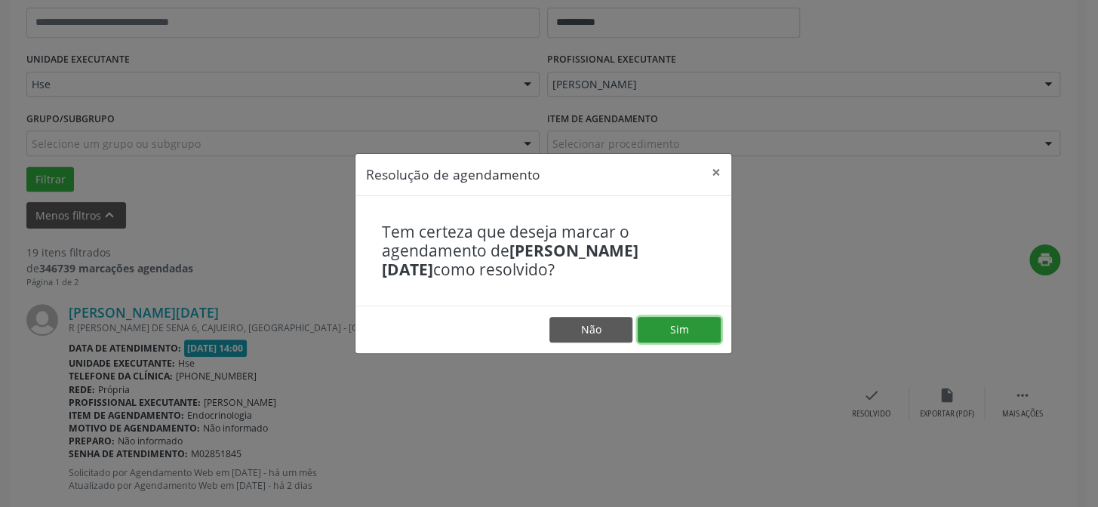
click at [684, 325] on button "Sim" at bounding box center [678, 330] width 83 height 26
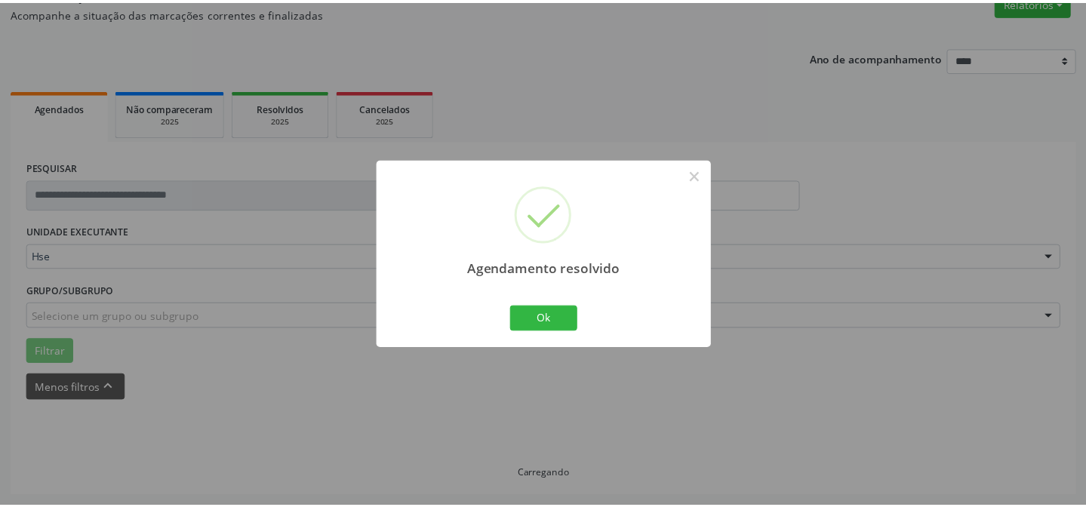
scroll to position [135, 0]
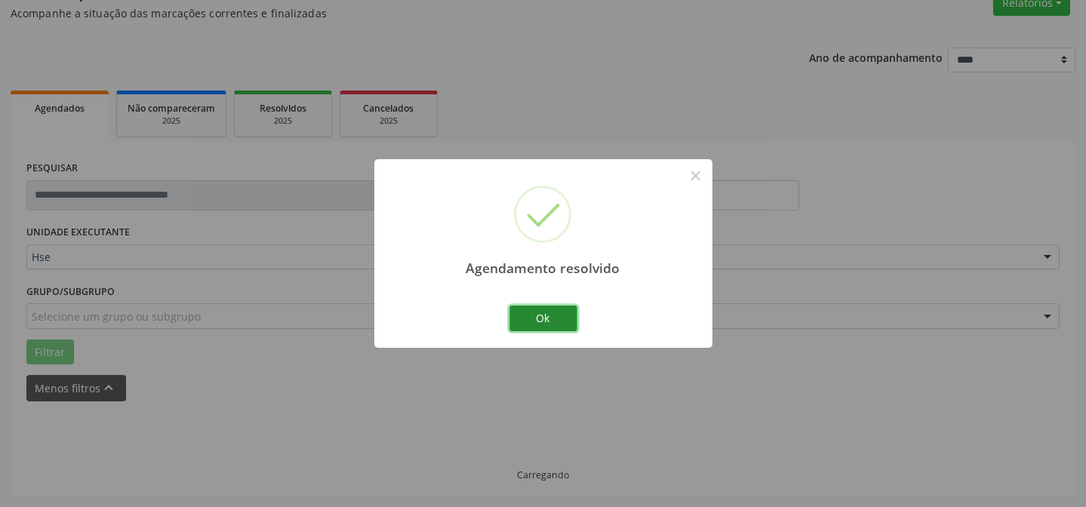
click at [547, 309] on button "Ok" at bounding box center [543, 319] width 68 height 26
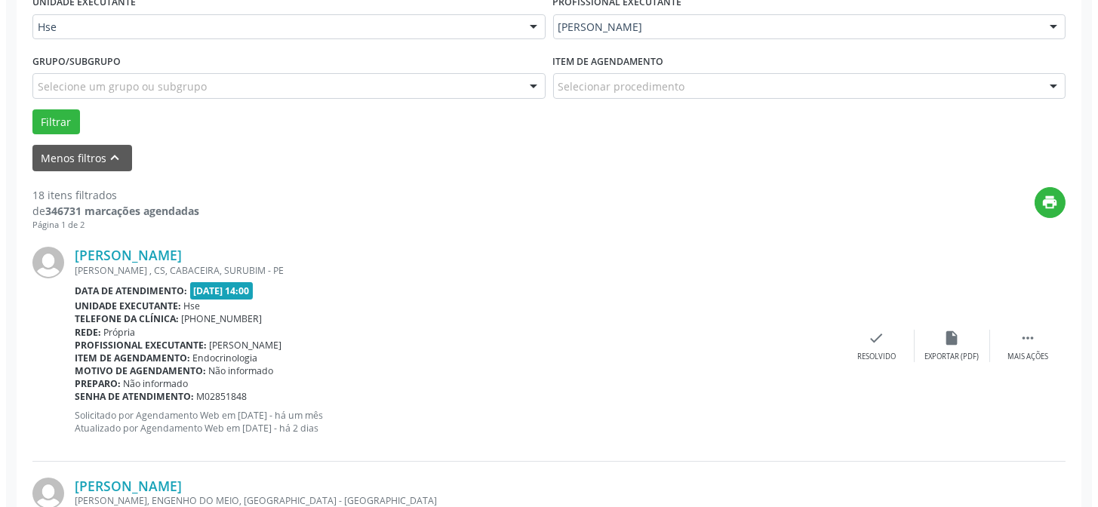
scroll to position [409, 0]
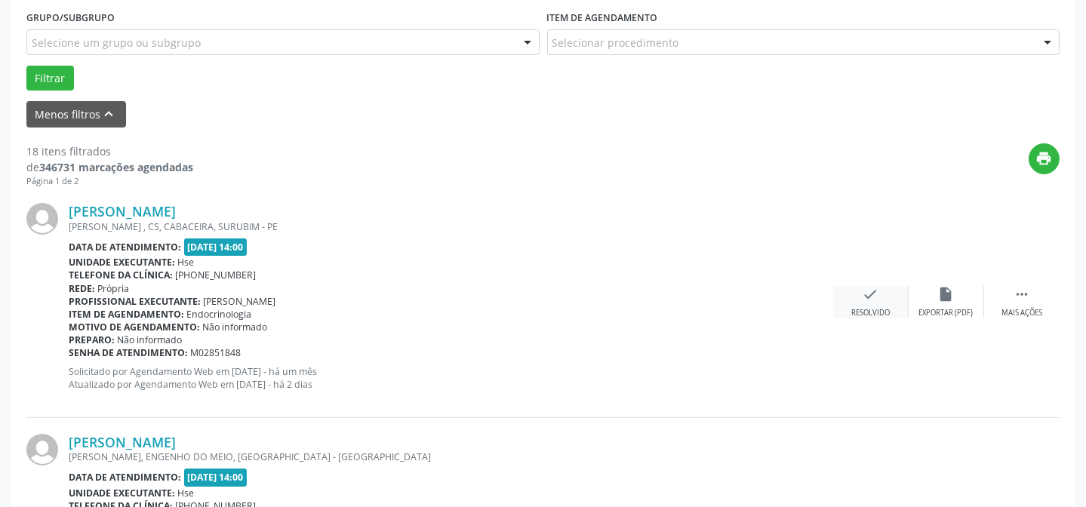
click at [856, 295] on div "check Resolvido" at bounding box center [870, 302] width 75 height 32
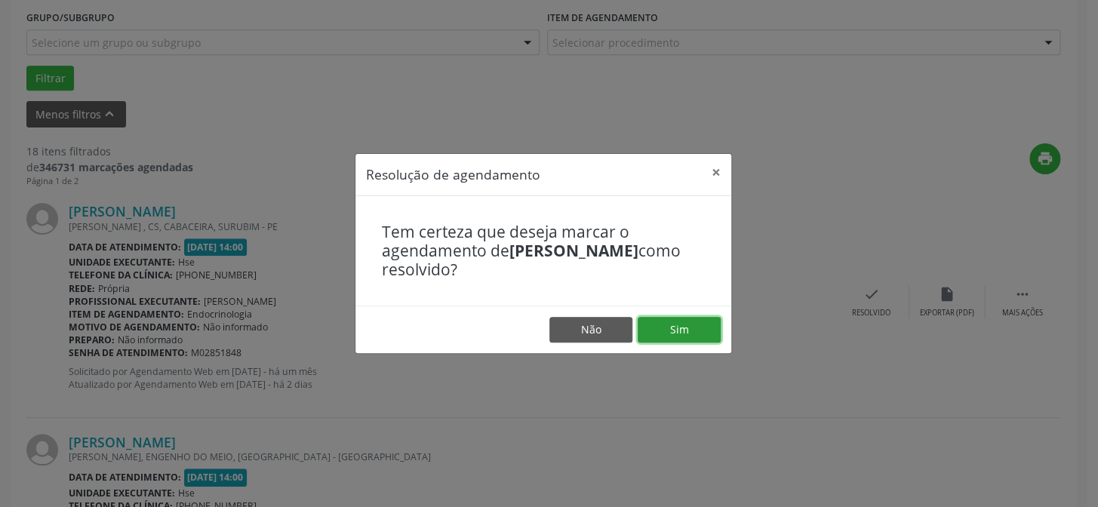
click at [698, 322] on button "Sim" at bounding box center [678, 330] width 83 height 26
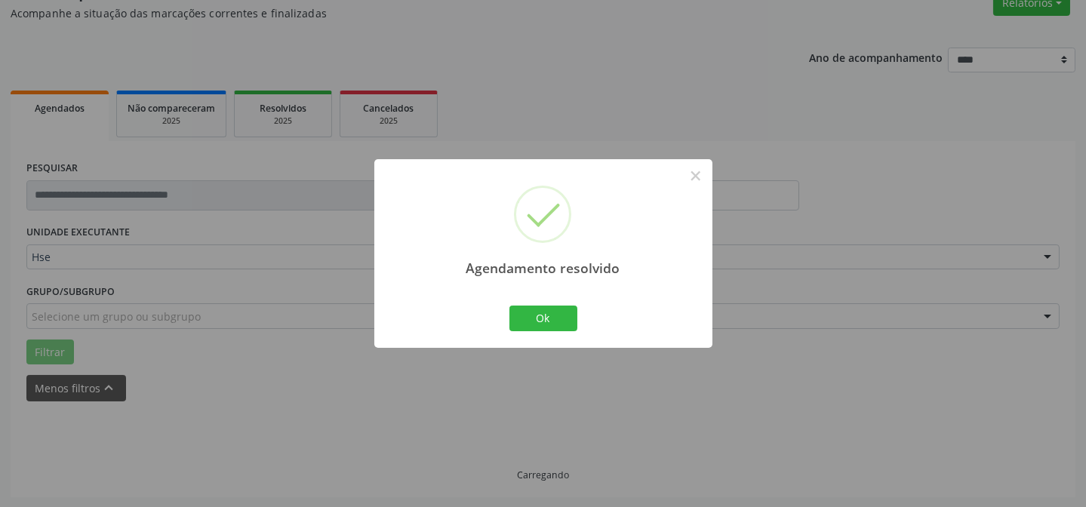
scroll to position [151, 0]
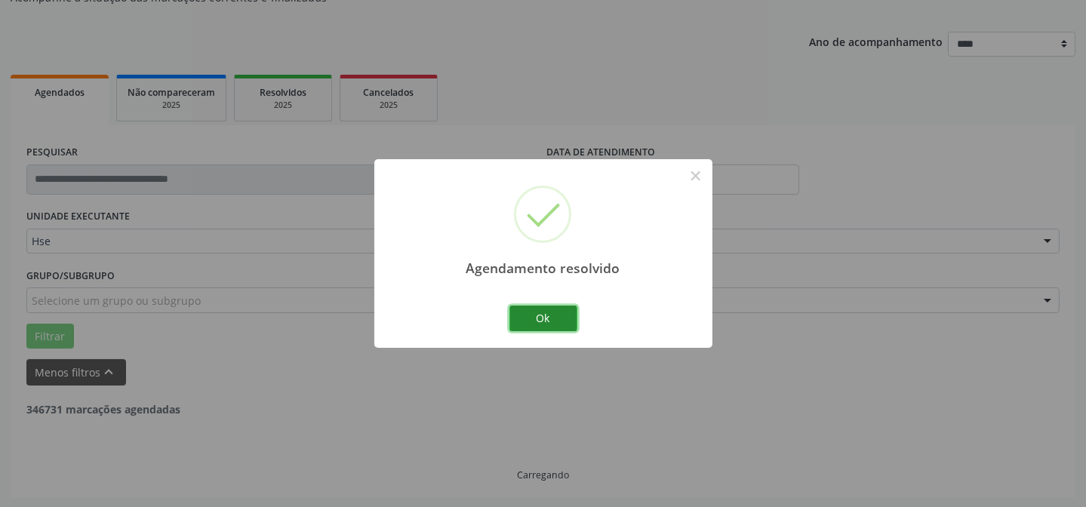
click at [542, 308] on button "Ok" at bounding box center [543, 319] width 68 height 26
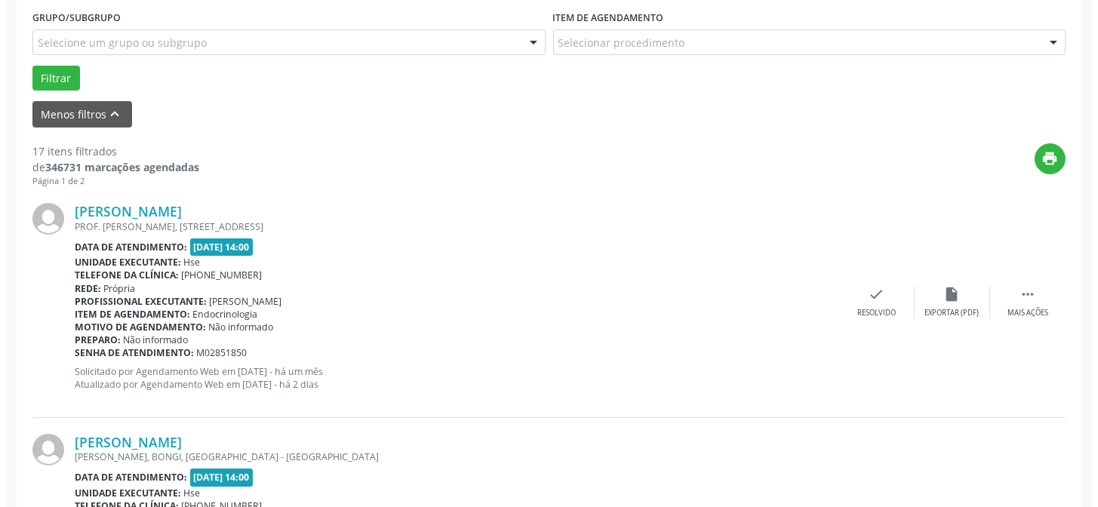
scroll to position [425, 0]
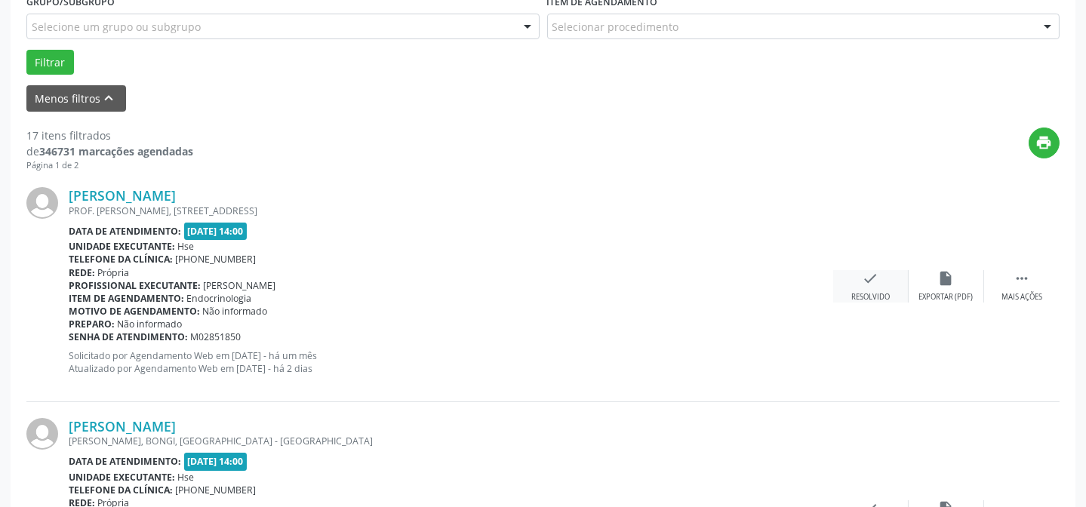
click at [866, 284] on icon "check" at bounding box center [870, 278] width 17 height 17
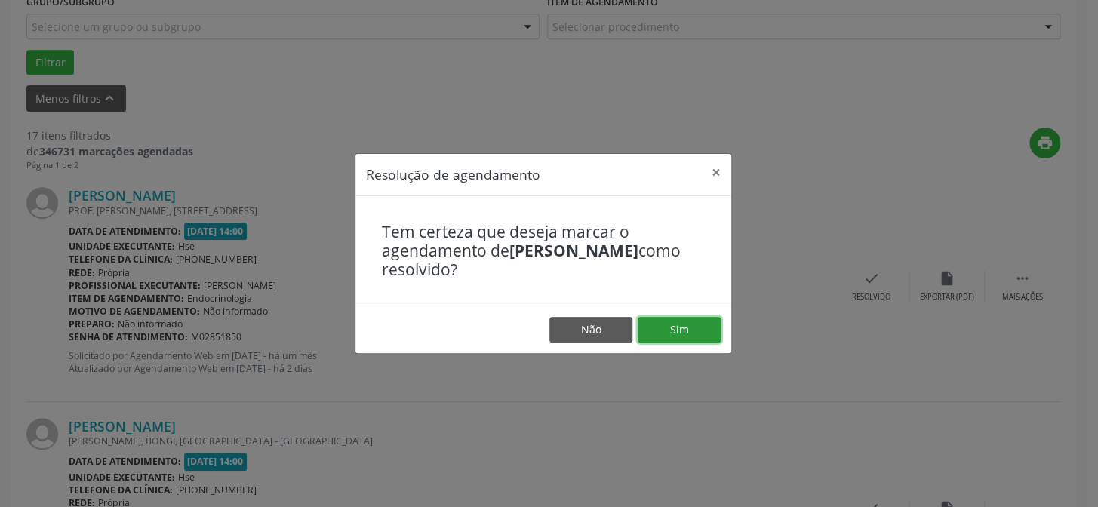
click at [689, 333] on button "Sim" at bounding box center [678, 330] width 83 height 26
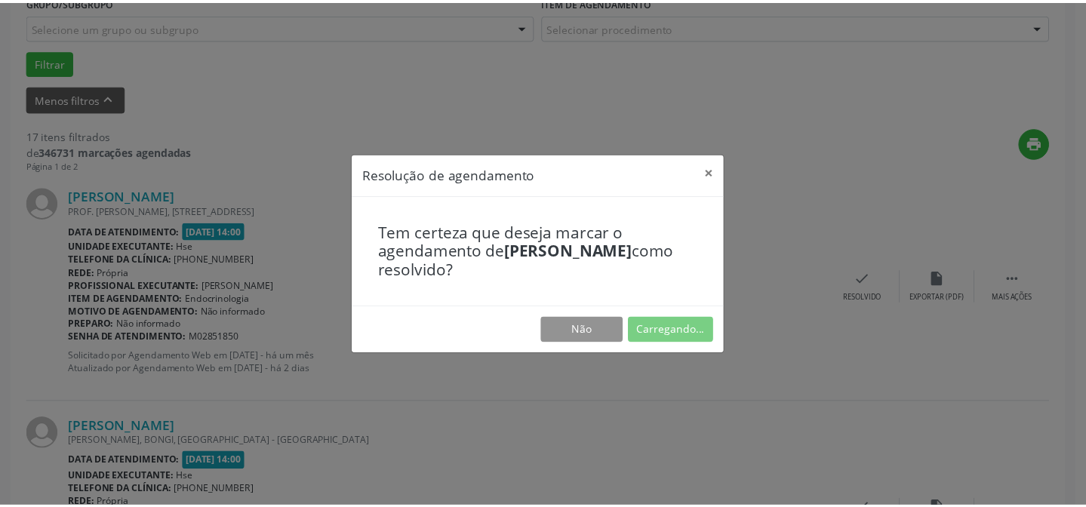
scroll to position [135, 0]
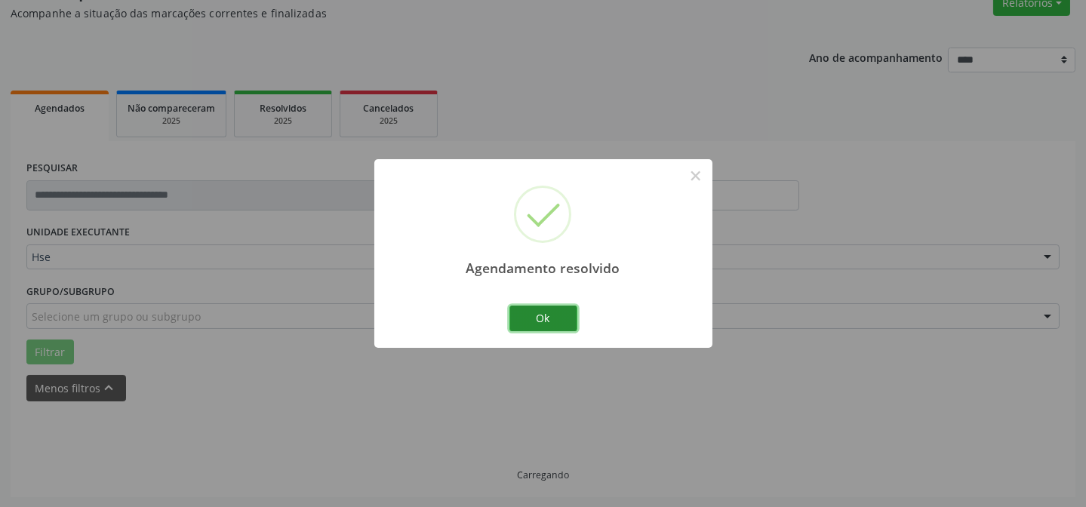
click at [534, 310] on button "Ok" at bounding box center [543, 319] width 68 height 26
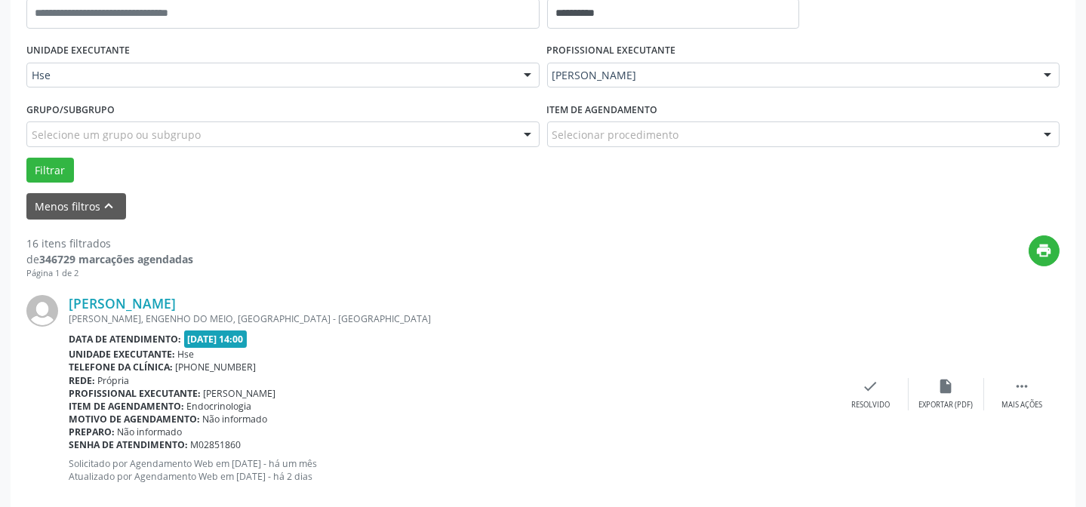
scroll to position [340, 0]
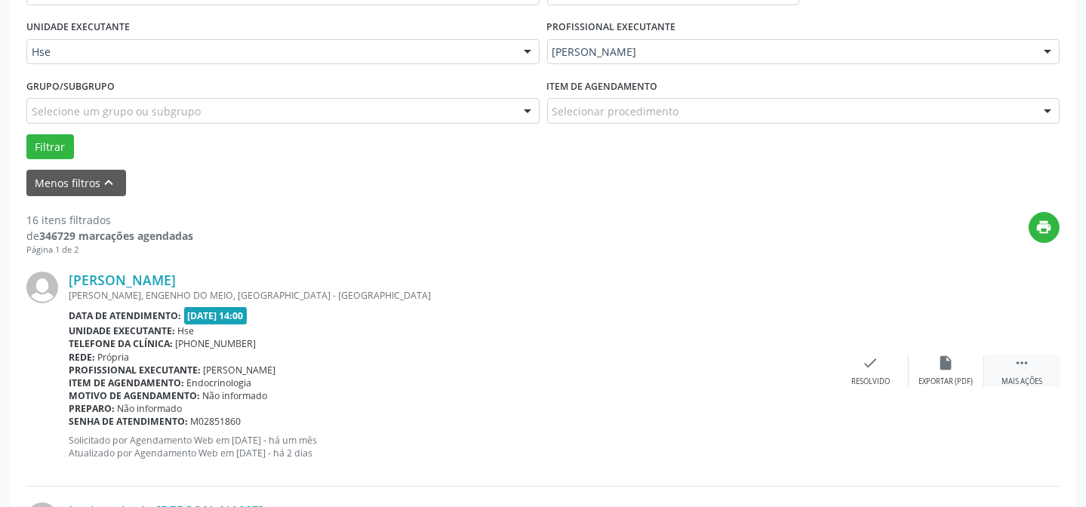
click at [1015, 371] on div " Mais ações" at bounding box center [1021, 371] width 75 height 32
click at [942, 368] on icon "alarm_off" at bounding box center [946, 363] width 17 height 17
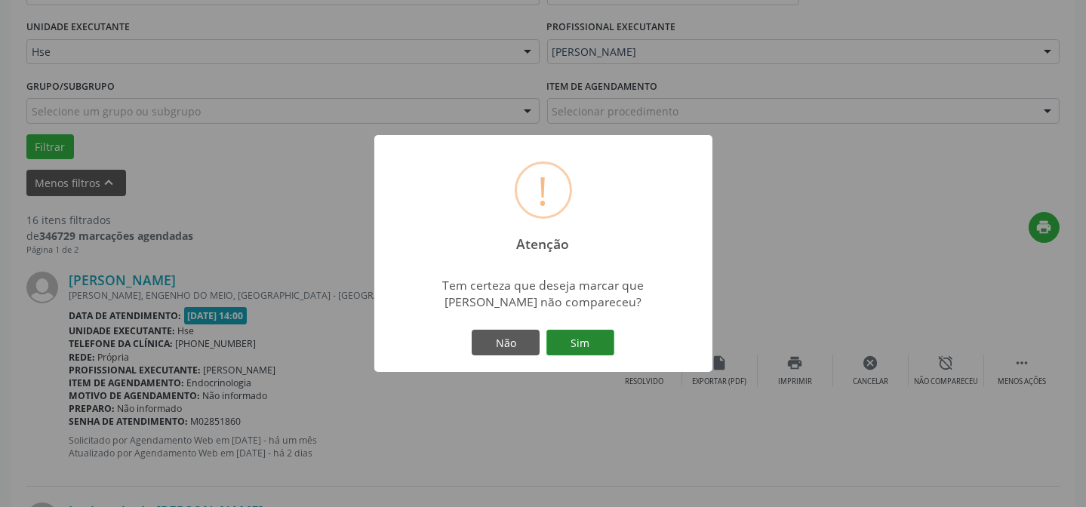
click at [596, 339] on button "Sim" at bounding box center [580, 343] width 68 height 26
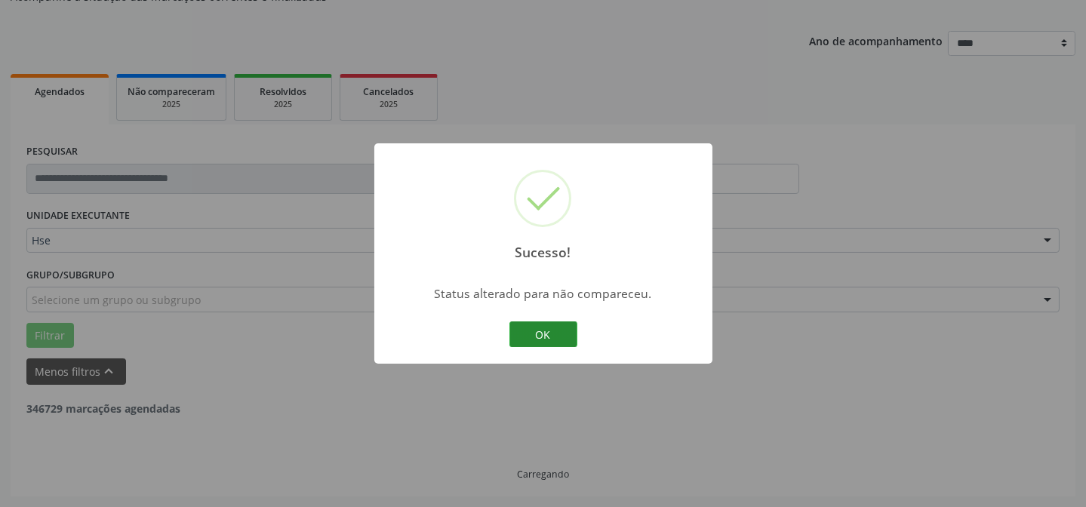
scroll to position [151, 0]
click at [525, 333] on button "OK" at bounding box center [543, 334] width 68 height 26
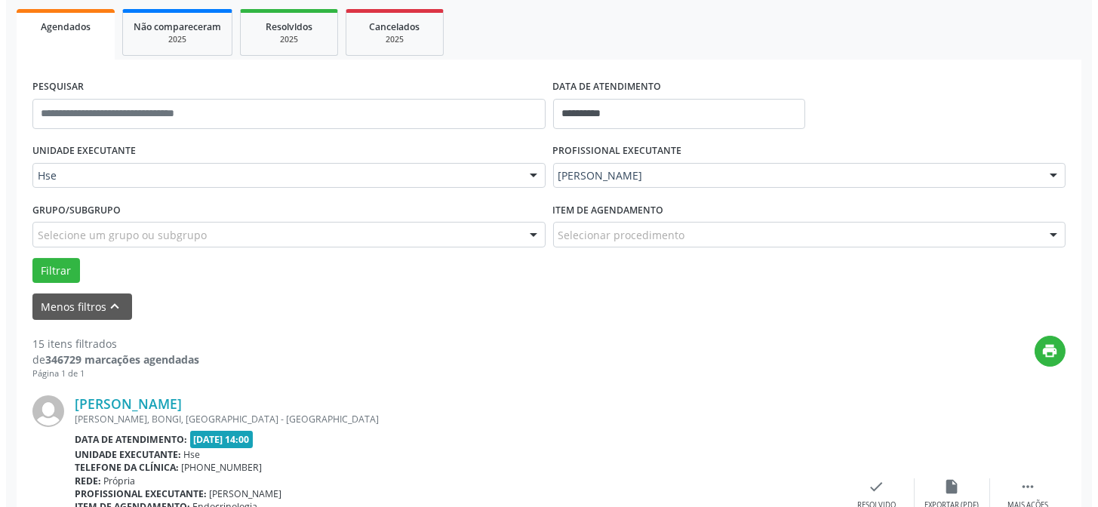
scroll to position [287, 0]
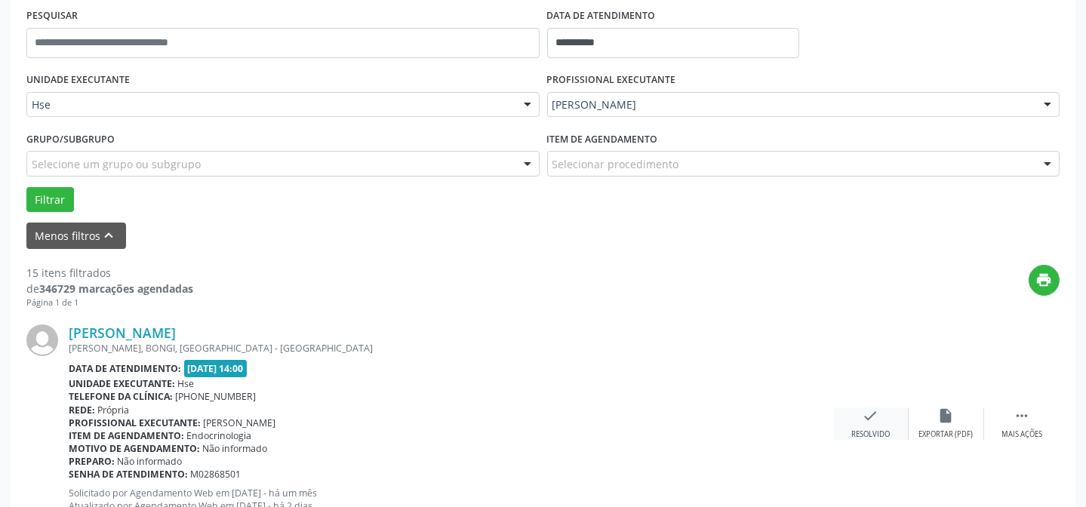
click at [887, 422] on div "check Resolvido" at bounding box center [870, 423] width 75 height 32
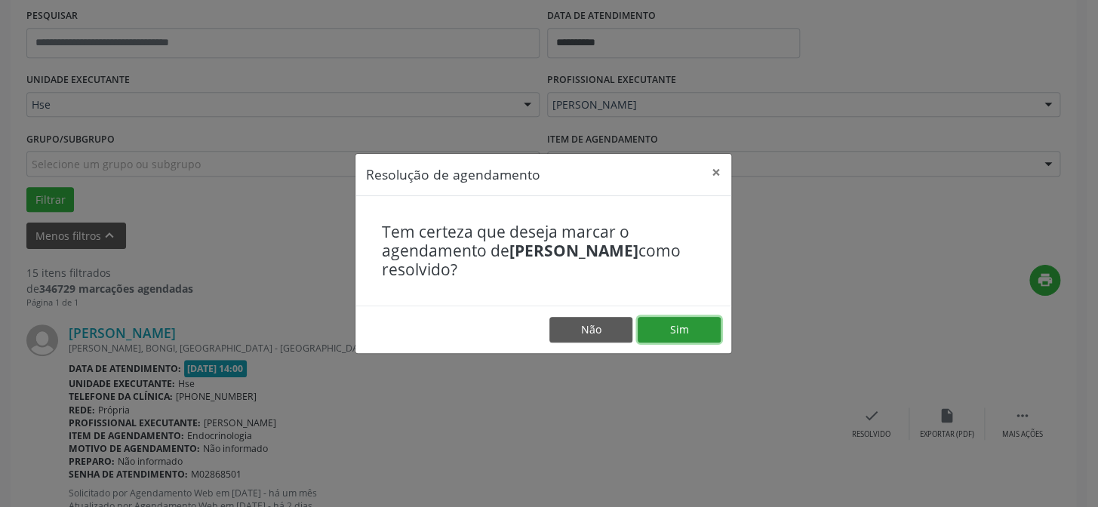
click at [673, 330] on button "Sim" at bounding box center [678, 330] width 83 height 26
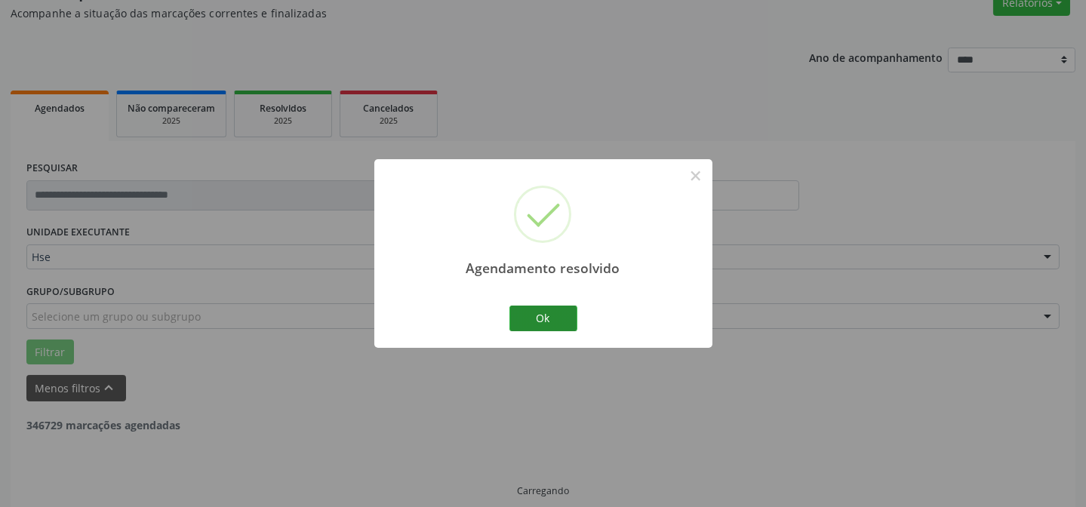
scroll to position [151, 0]
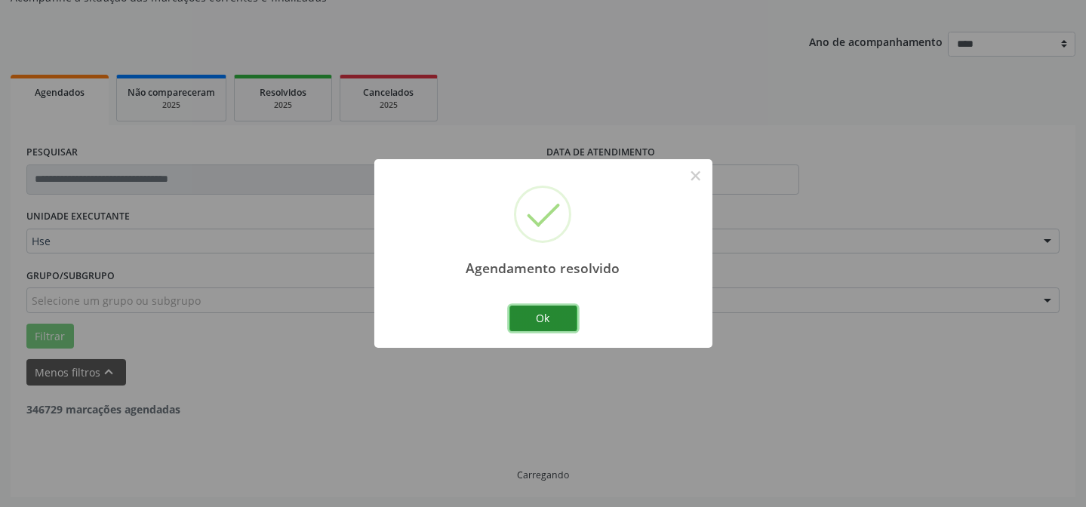
click at [546, 321] on button "Ok" at bounding box center [543, 319] width 68 height 26
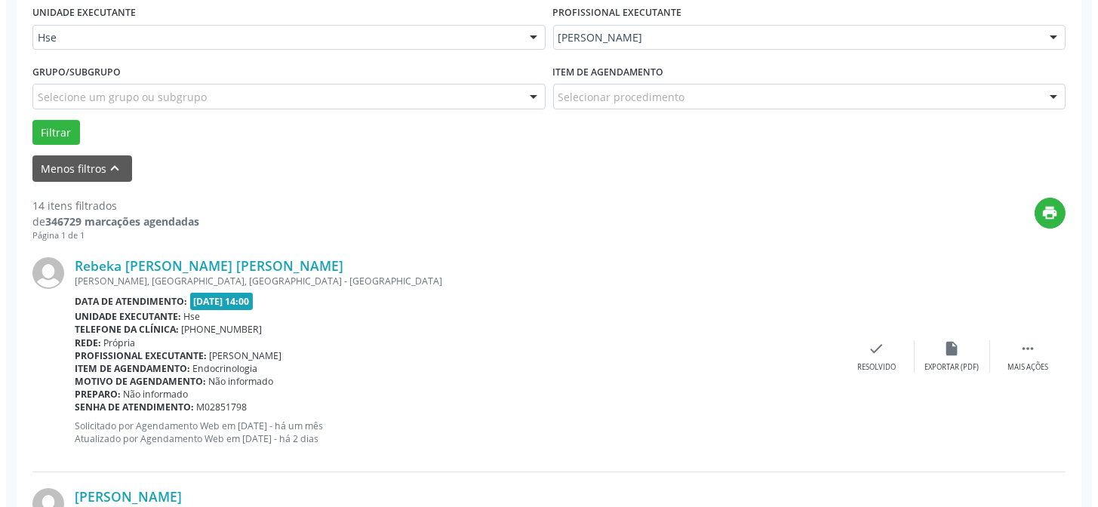
scroll to position [425, 0]
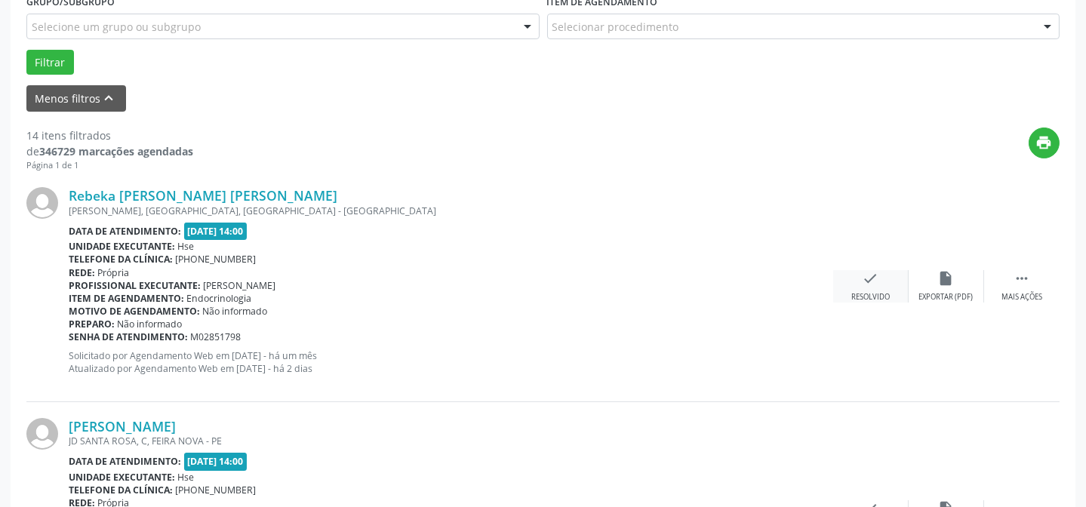
click at [865, 284] on icon "check" at bounding box center [870, 278] width 17 height 17
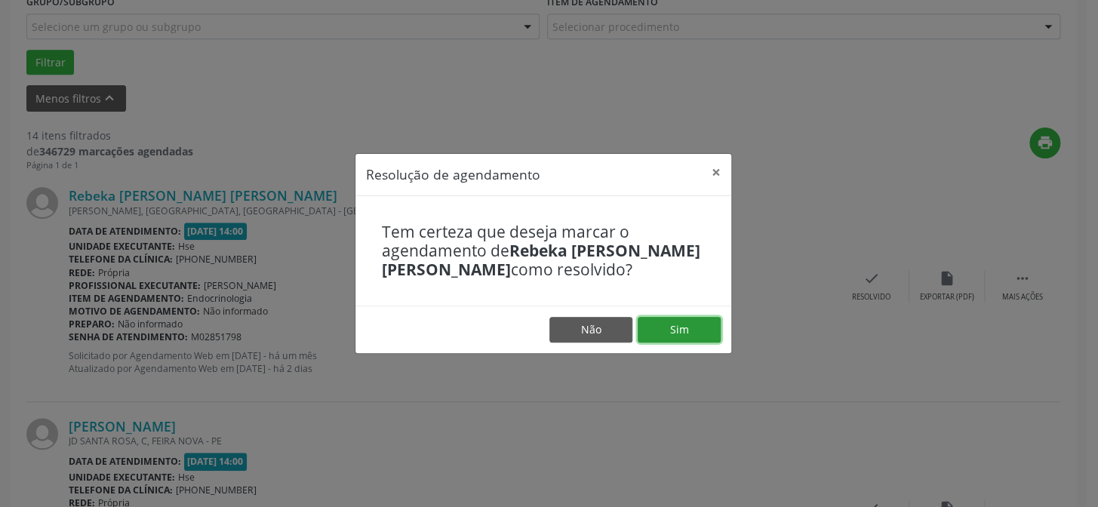
click at [690, 326] on button "Sim" at bounding box center [678, 330] width 83 height 26
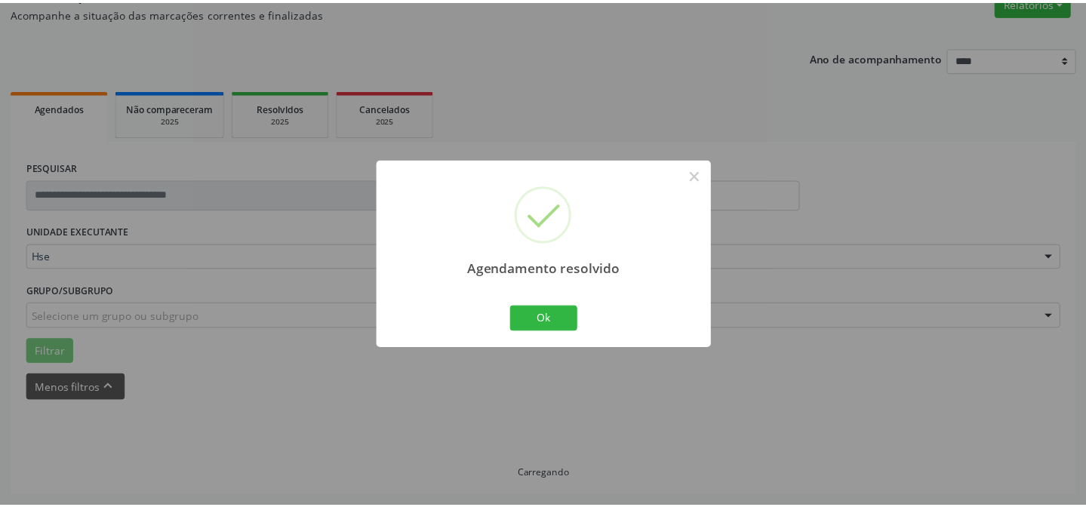
scroll to position [135, 0]
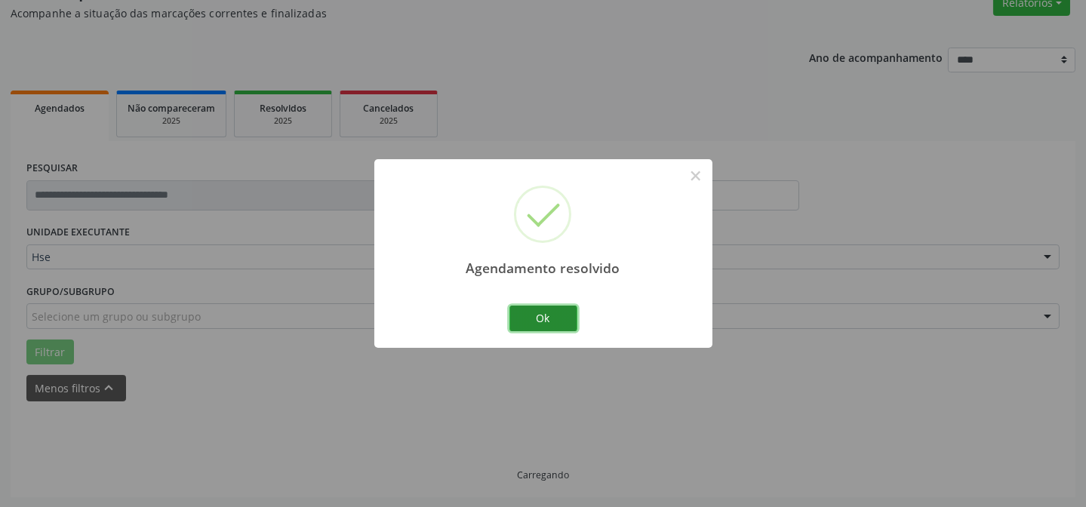
click at [553, 318] on button "Ok" at bounding box center [543, 319] width 68 height 26
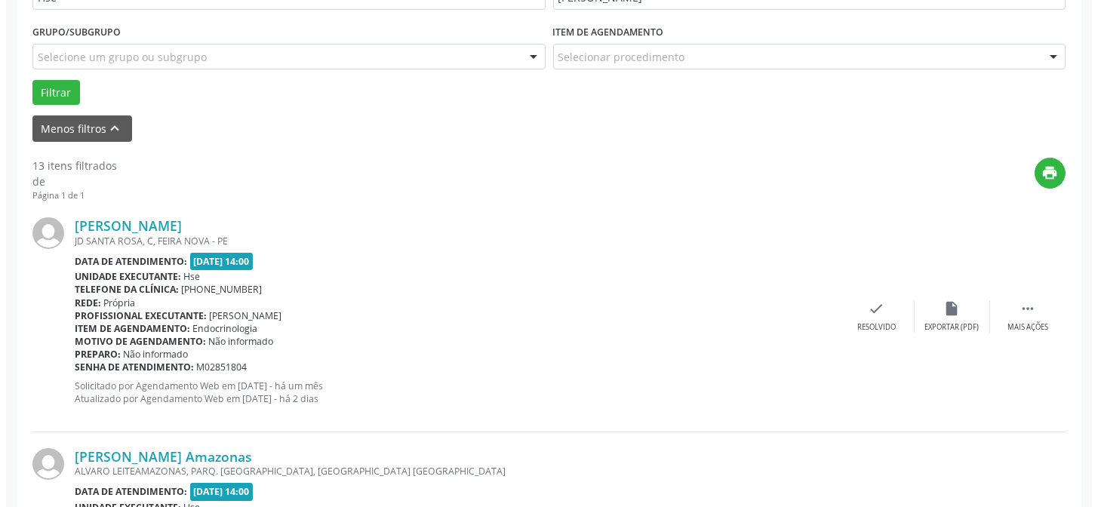
scroll to position [409, 0]
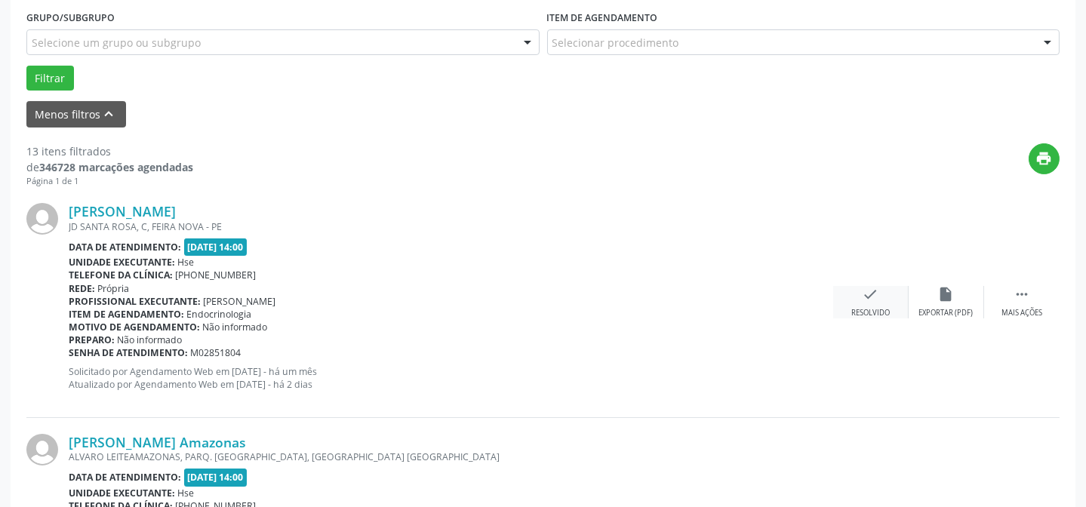
click at [869, 308] on div "Resolvido" at bounding box center [870, 313] width 38 height 11
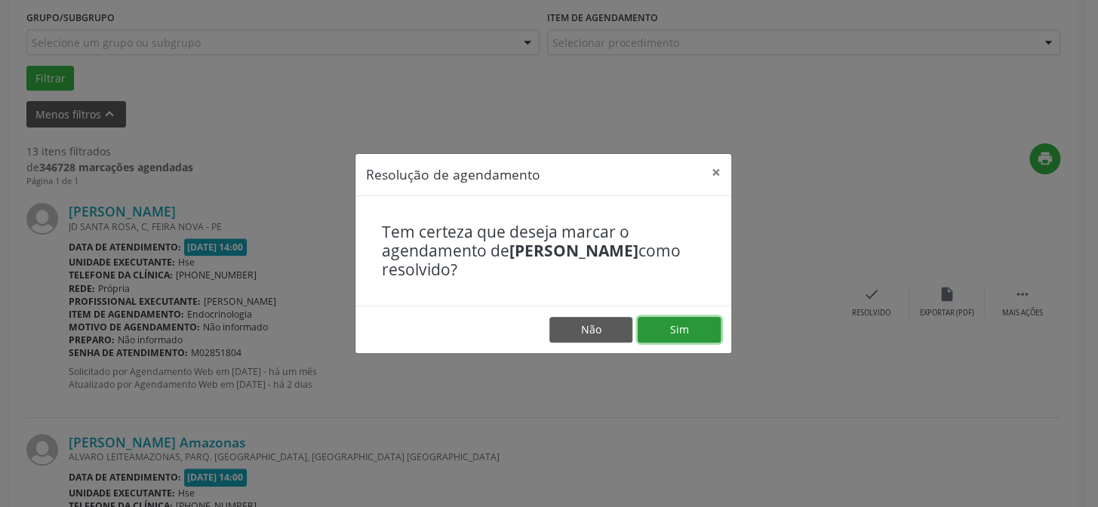
click at [663, 339] on button "Sim" at bounding box center [678, 330] width 83 height 26
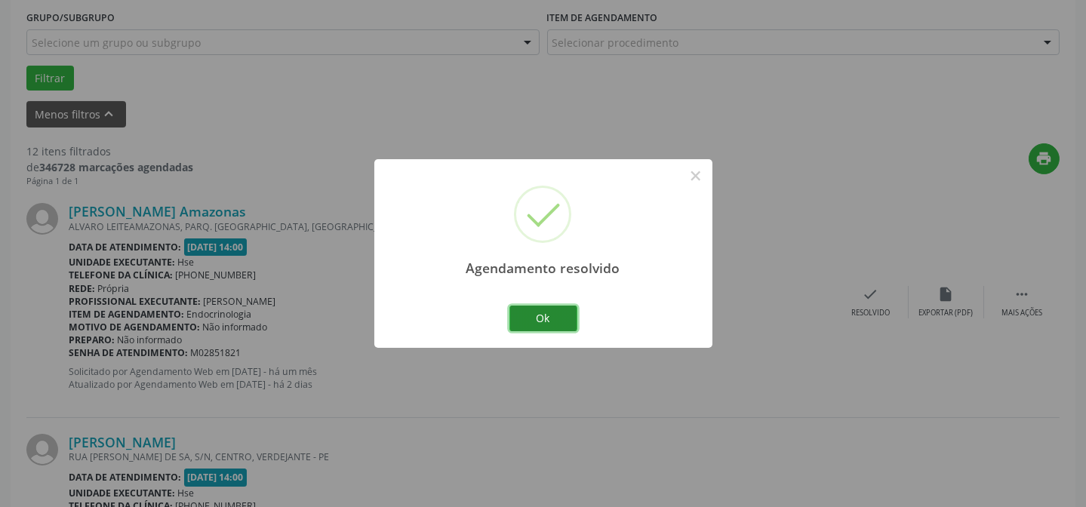
click at [533, 315] on button "Ok" at bounding box center [543, 319] width 68 height 26
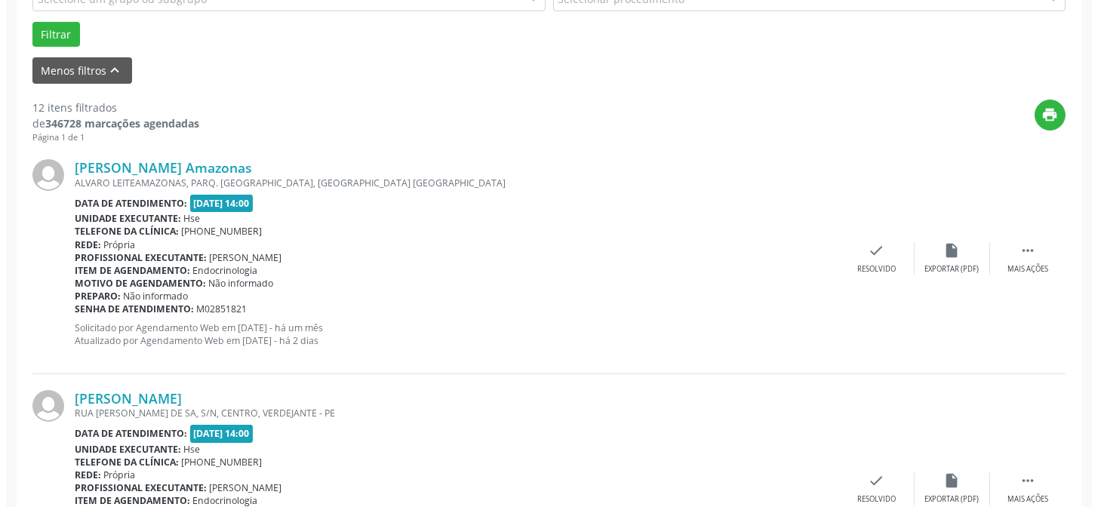
scroll to position [478, 0]
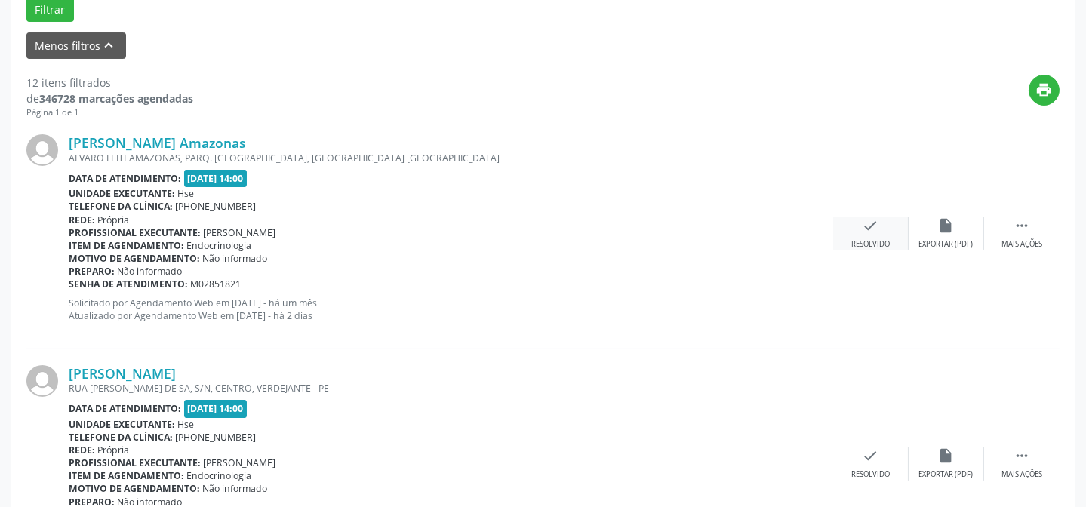
click at [871, 239] on div "Resolvido" at bounding box center [870, 244] width 38 height 11
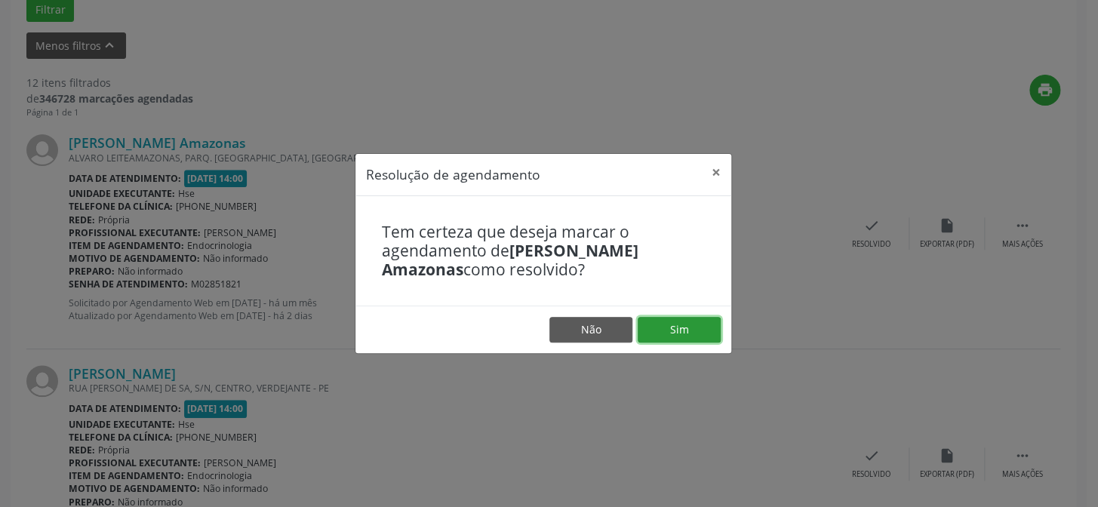
click at [686, 329] on button "Sim" at bounding box center [678, 330] width 83 height 26
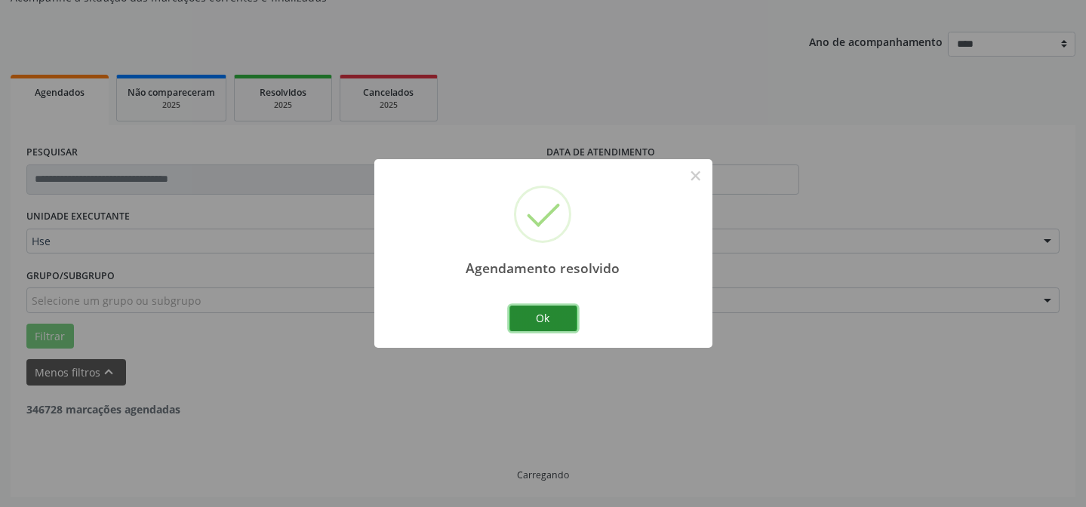
click at [536, 316] on button "Ok" at bounding box center [543, 319] width 68 height 26
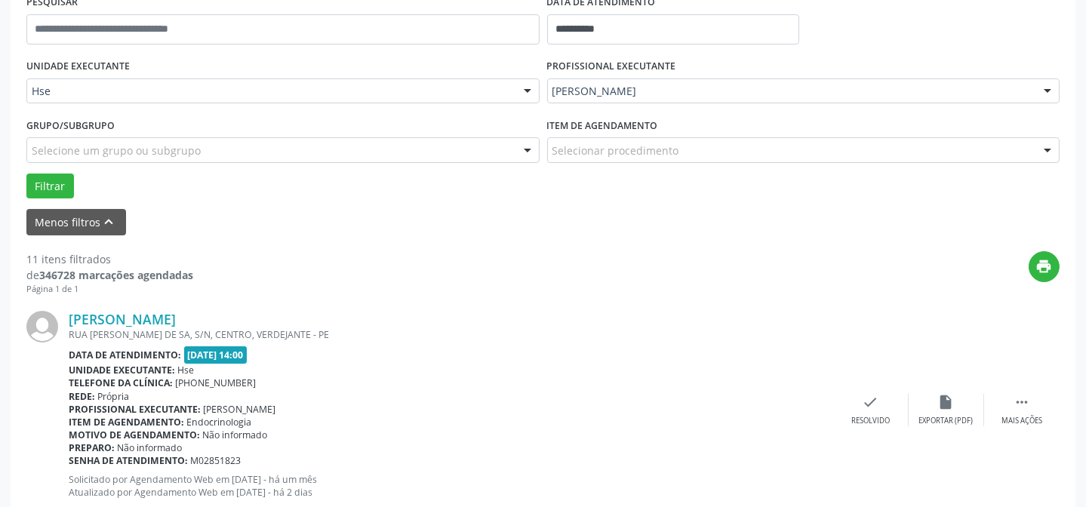
scroll to position [356, 0]
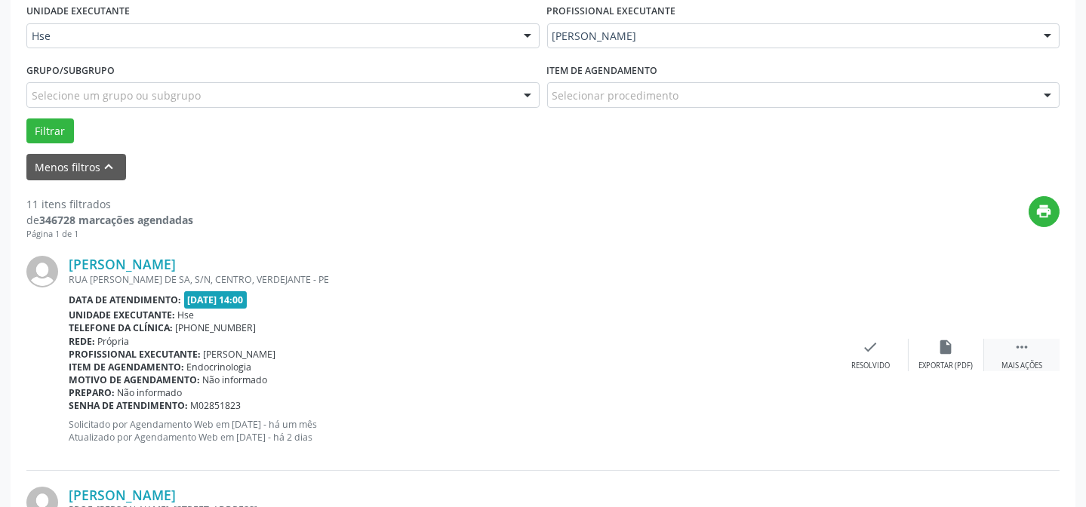
click at [1018, 339] on icon "" at bounding box center [1021, 347] width 17 height 17
click at [939, 357] on div "alarm_off Não compareceu" at bounding box center [945, 355] width 75 height 32
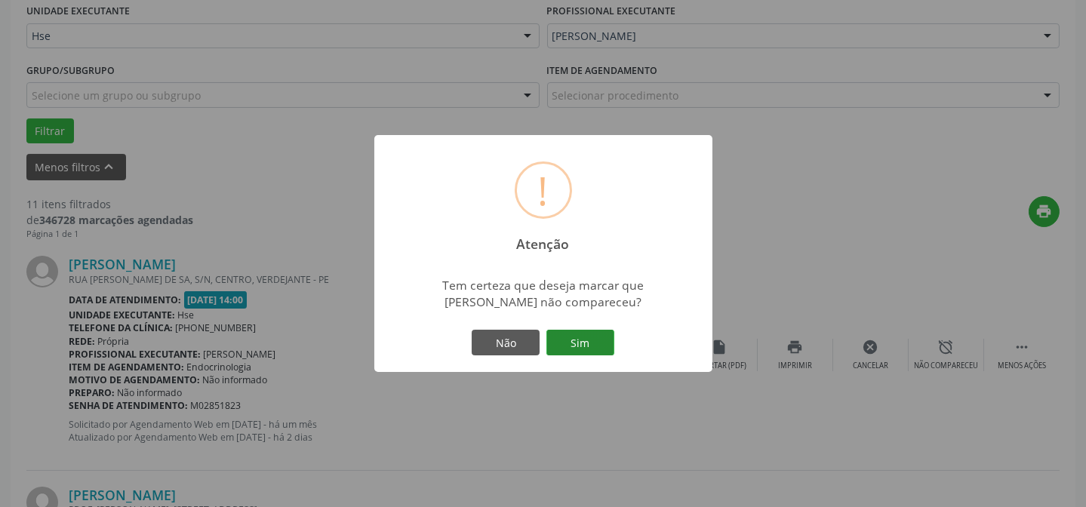
click at [564, 339] on button "Sim" at bounding box center [580, 343] width 68 height 26
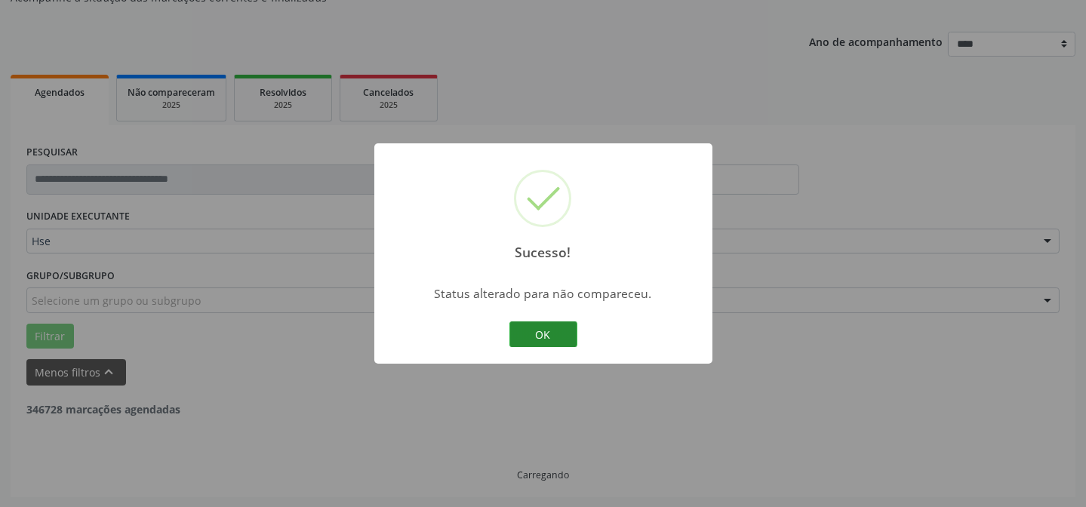
click at [541, 329] on button "OK" at bounding box center [543, 334] width 68 height 26
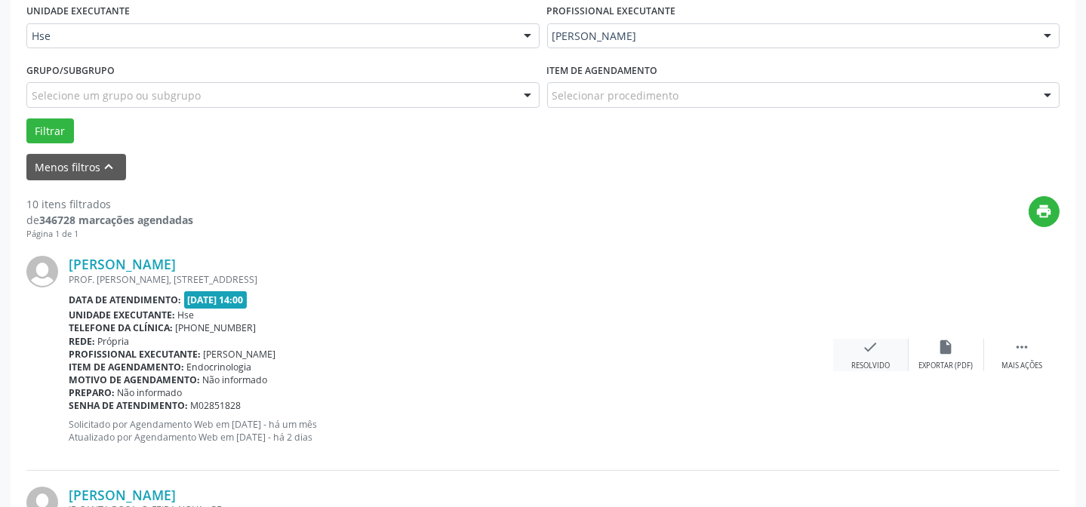
click at [875, 354] on div "check Resolvido" at bounding box center [870, 355] width 75 height 32
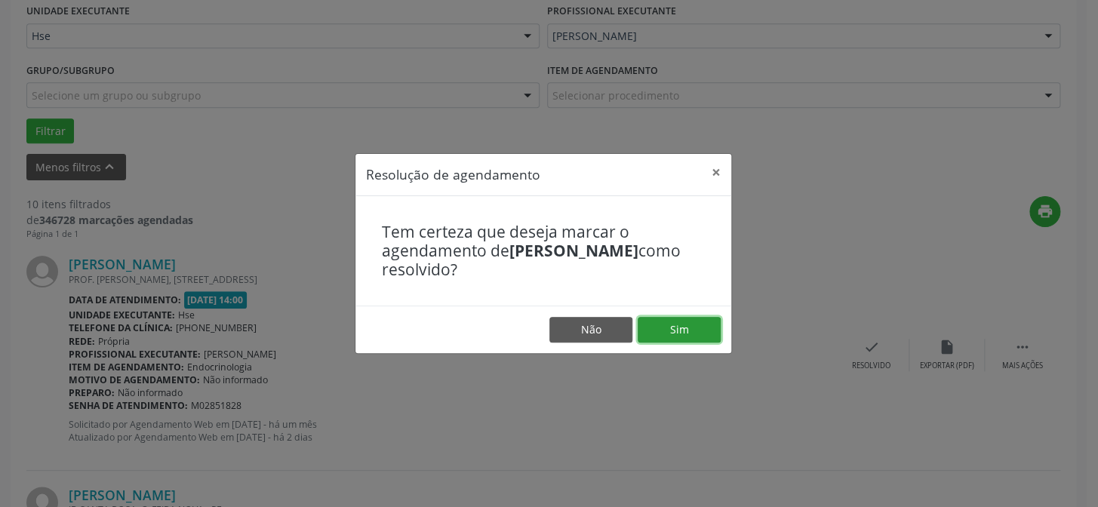
click at [698, 324] on button "Sim" at bounding box center [678, 330] width 83 height 26
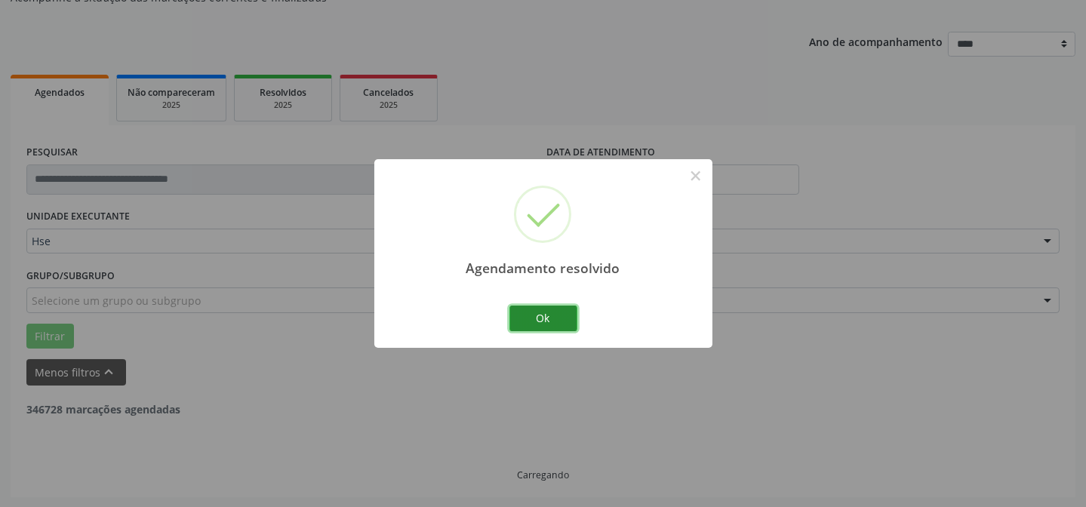
click at [541, 307] on button "Ok" at bounding box center [543, 319] width 68 height 26
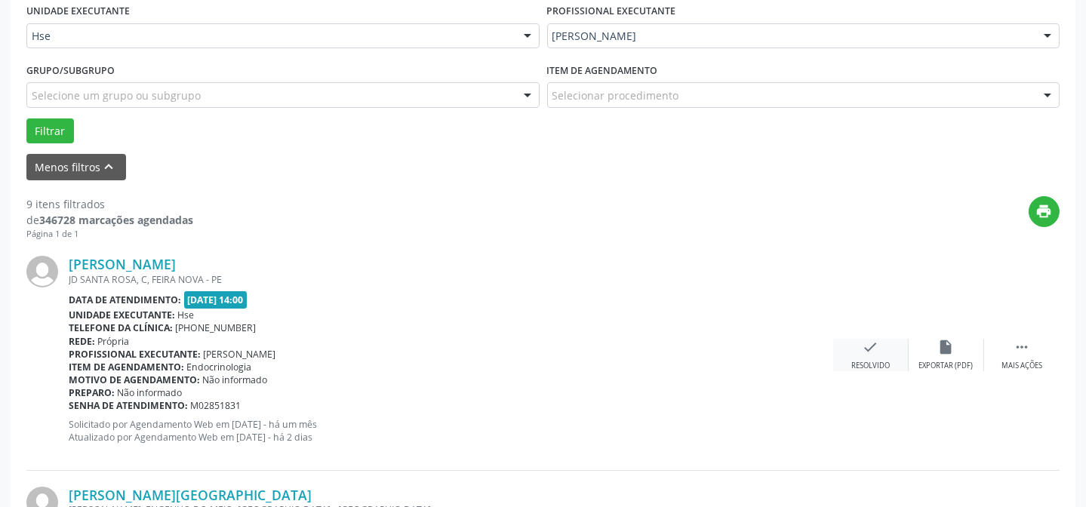
click at [862, 346] on icon "check" at bounding box center [870, 347] width 17 height 17
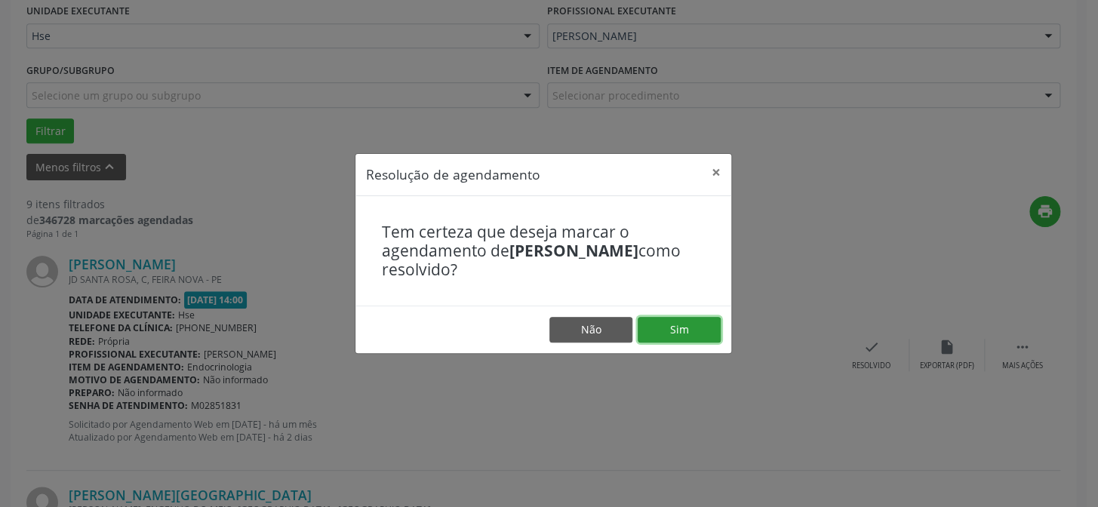
click at [678, 317] on button "Sim" at bounding box center [678, 330] width 83 height 26
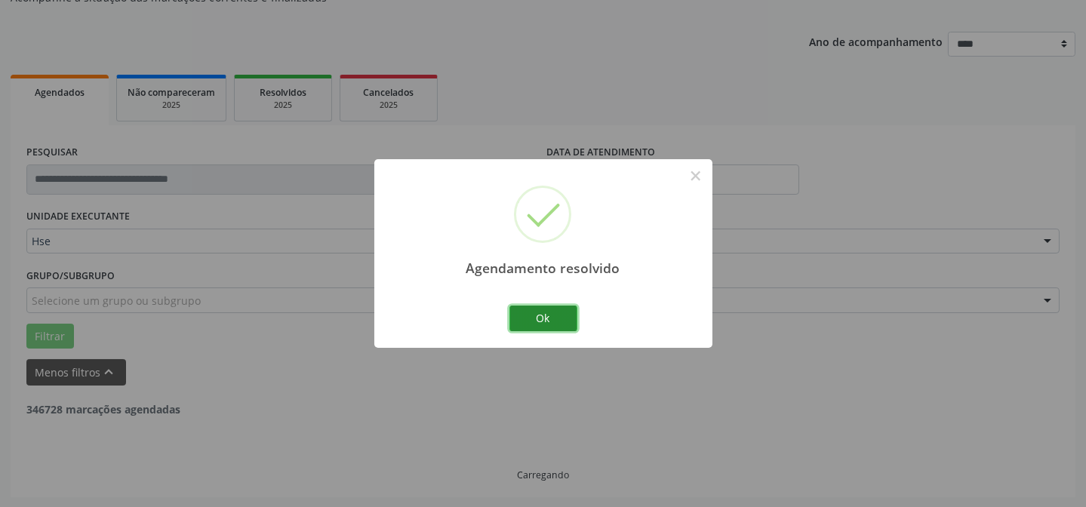
click at [536, 306] on button "Ok" at bounding box center [543, 319] width 68 height 26
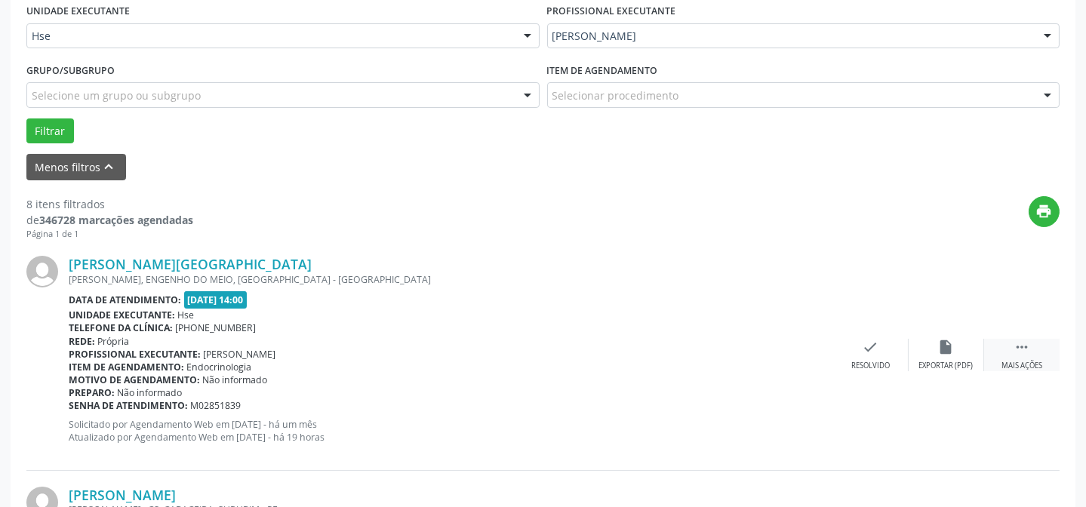
click at [1050, 363] on div " Mais ações" at bounding box center [1021, 355] width 75 height 32
click at [935, 354] on div "alarm_off Não compareceu" at bounding box center [945, 355] width 75 height 32
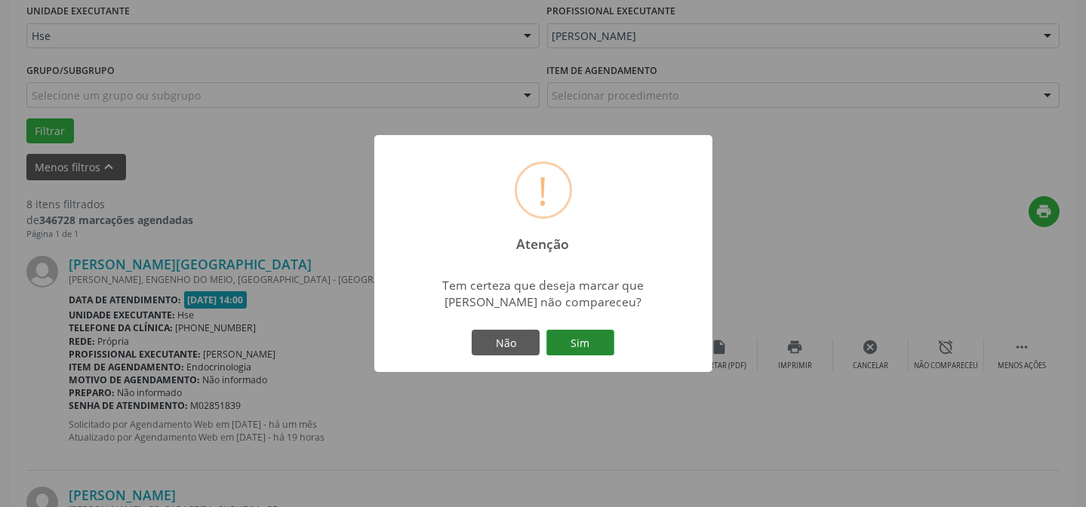
click at [593, 352] on button "Sim" at bounding box center [580, 343] width 68 height 26
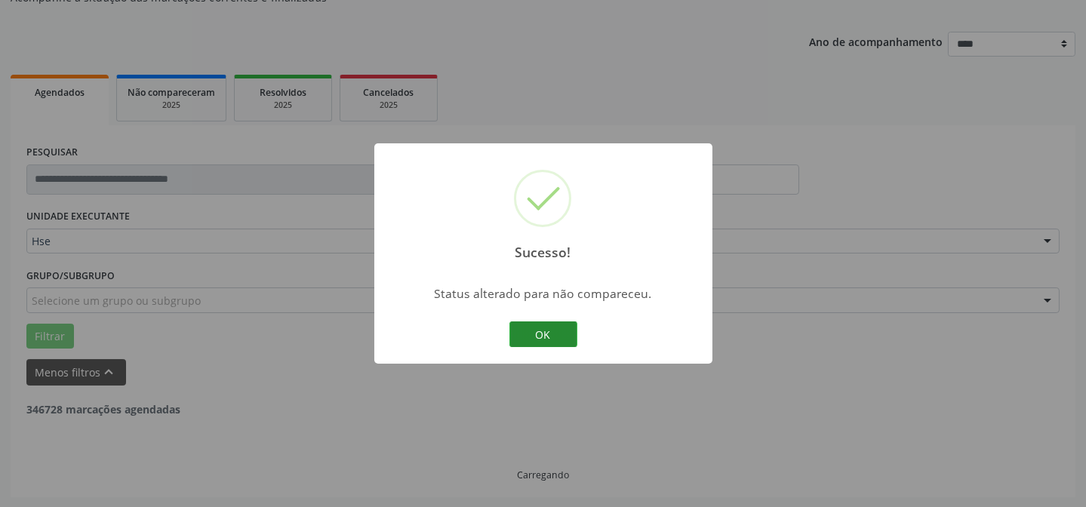
click at [567, 345] on button "OK" at bounding box center [543, 334] width 68 height 26
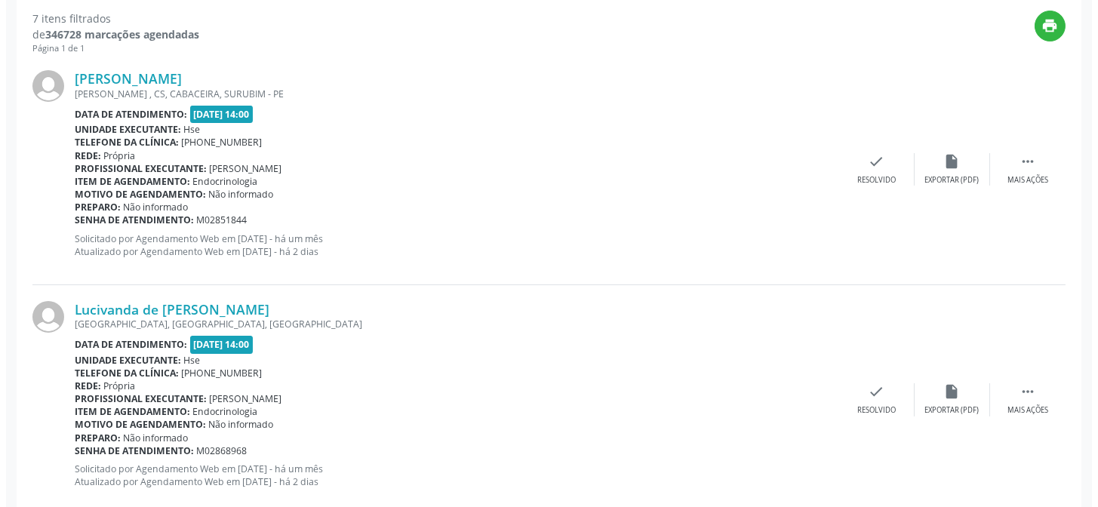
scroll to position [562, 0]
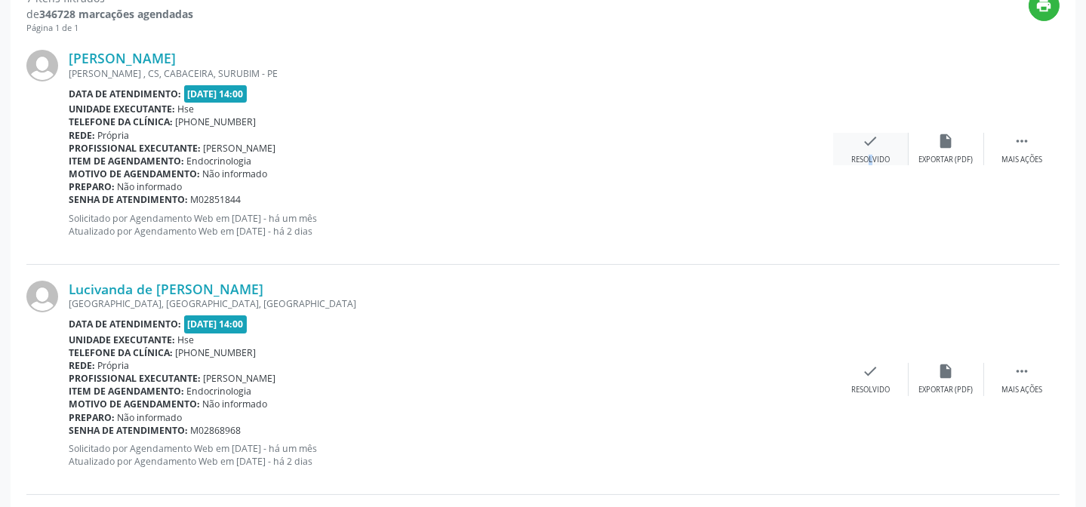
click at [858, 155] on div "Resolvido" at bounding box center [870, 160] width 38 height 11
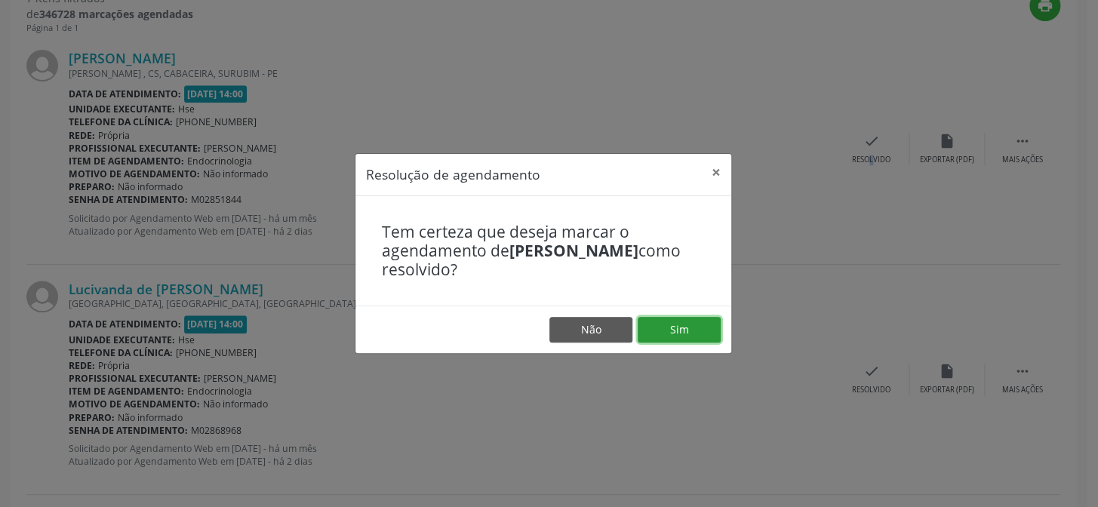
click at [675, 318] on button "Sim" at bounding box center [678, 330] width 83 height 26
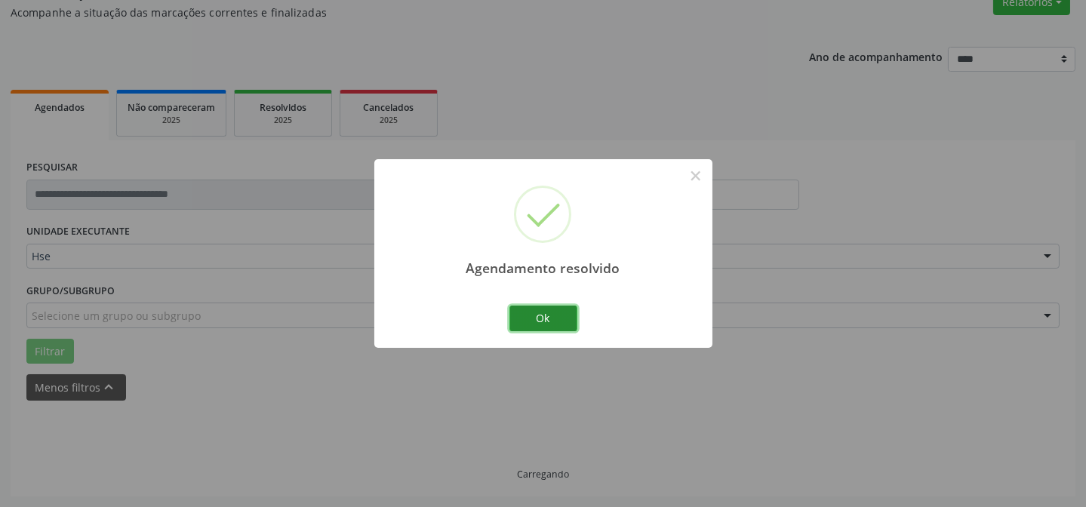
click at [551, 309] on button "Ok" at bounding box center [543, 319] width 68 height 26
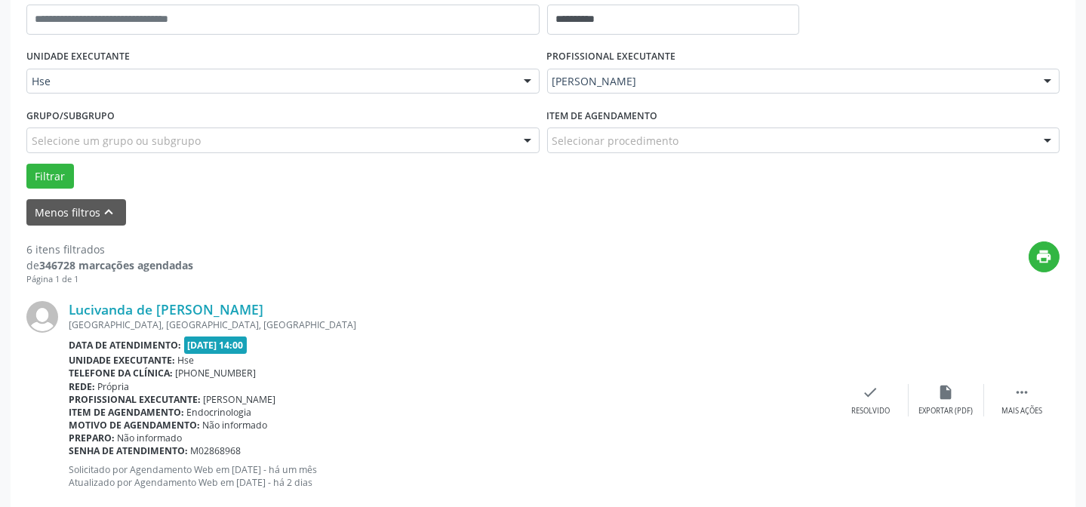
scroll to position [356, 0]
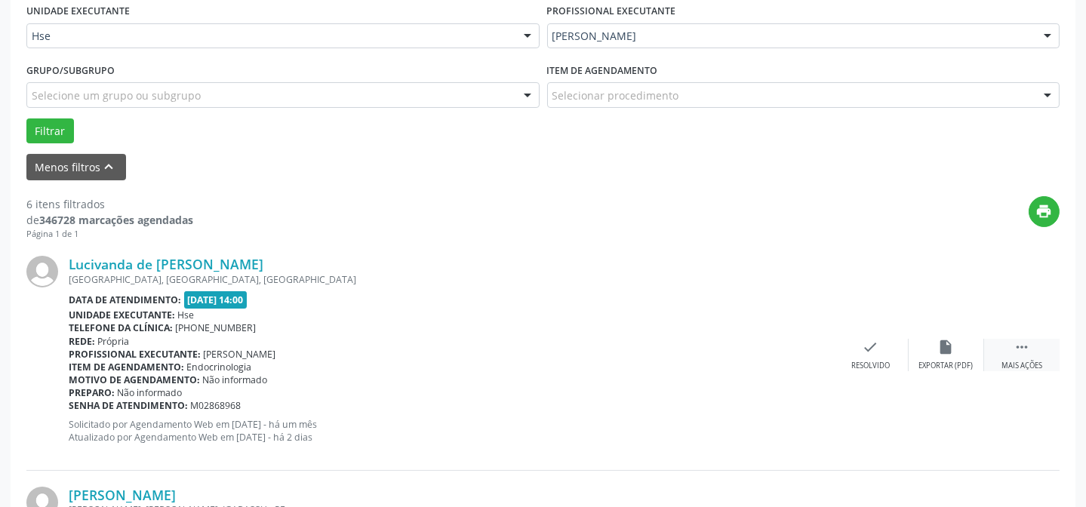
drag, startPoint x: 1025, startPoint y: 346, endPoint x: 993, endPoint y: 346, distance: 31.7
click at [1025, 347] on icon "" at bounding box center [1021, 347] width 17 height 17
click at [945, 339] on icon "alarm_off" at bounding box center [946, 347] width 17 height 17
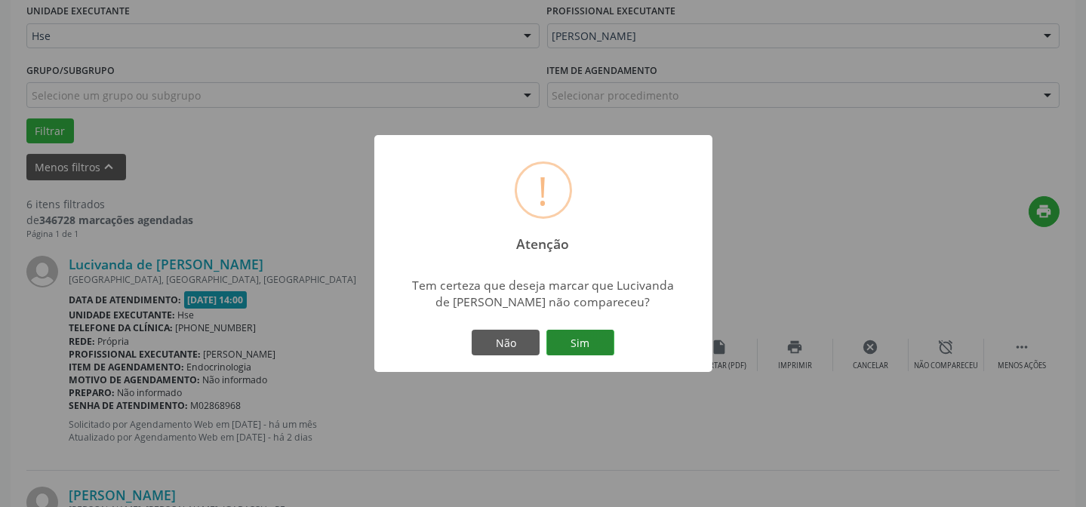
click at [597, 346] on button "Sim" at bounding box center [580, 343] width 68 height 26
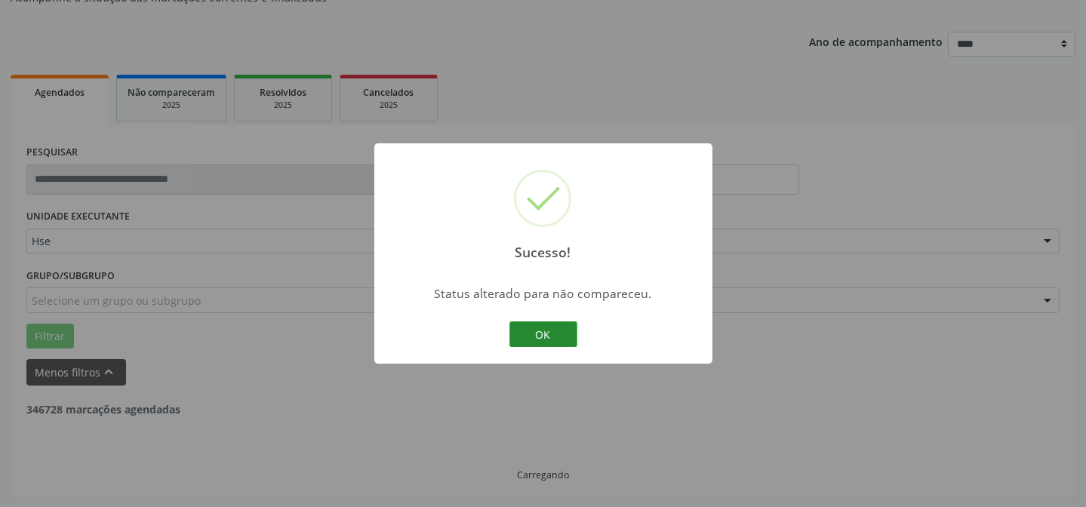
click at [548, 324] on button "OK" at bounding box center [543, 334] width 68 height 26
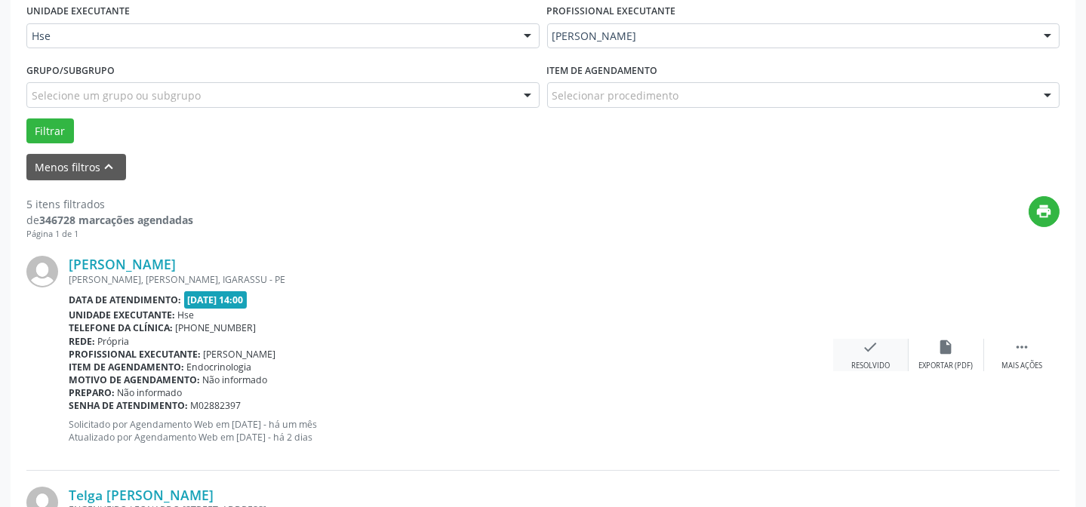
click at [860, 350] on div "check Resolvido" at bounding box center [870, 355] width 75 height 32
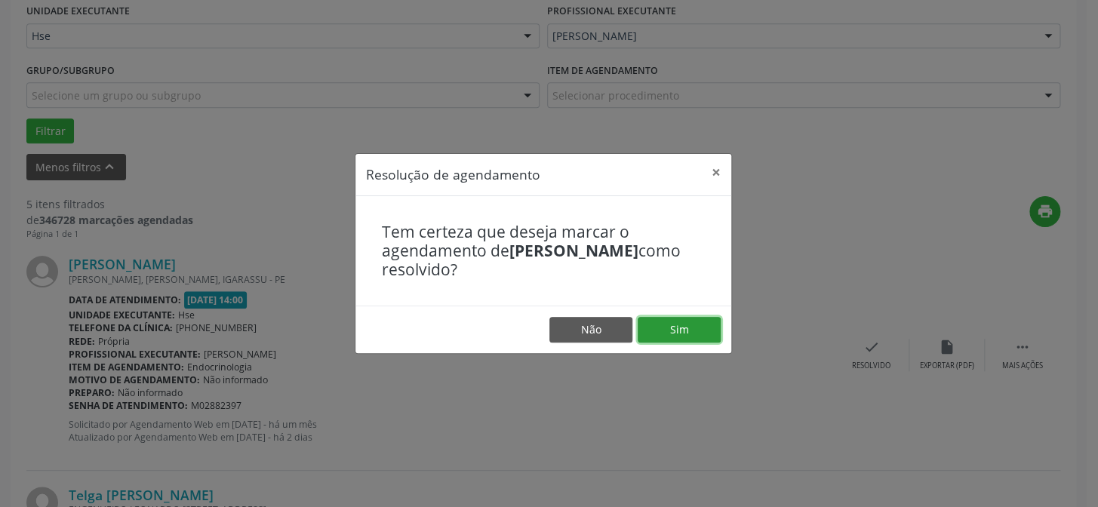
click at [664, 318] on button "Sim" at bounding box center [678, 330] width 83 height 26
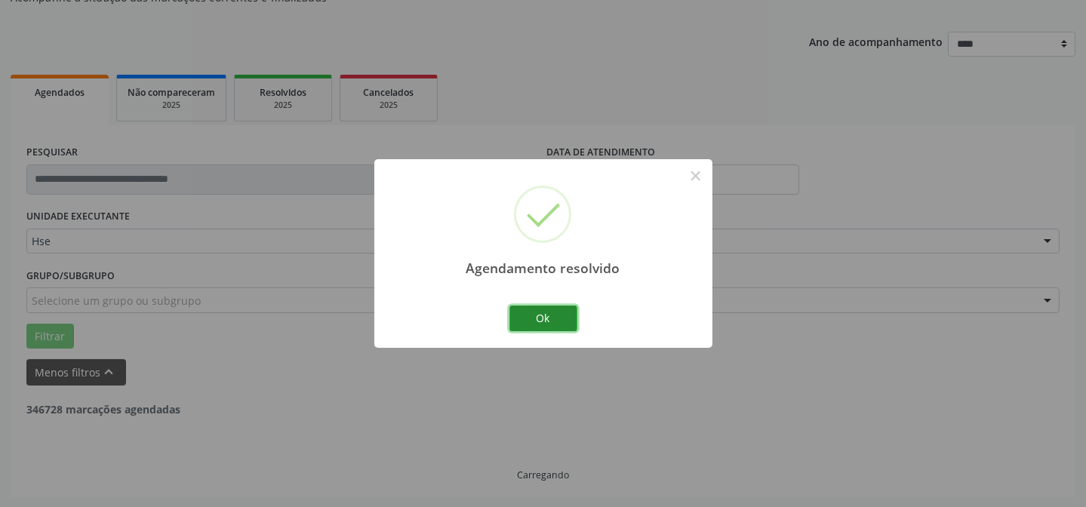
click at [552, 317] on button "Ok" at bounding box center [543, 319] width 68 height 26
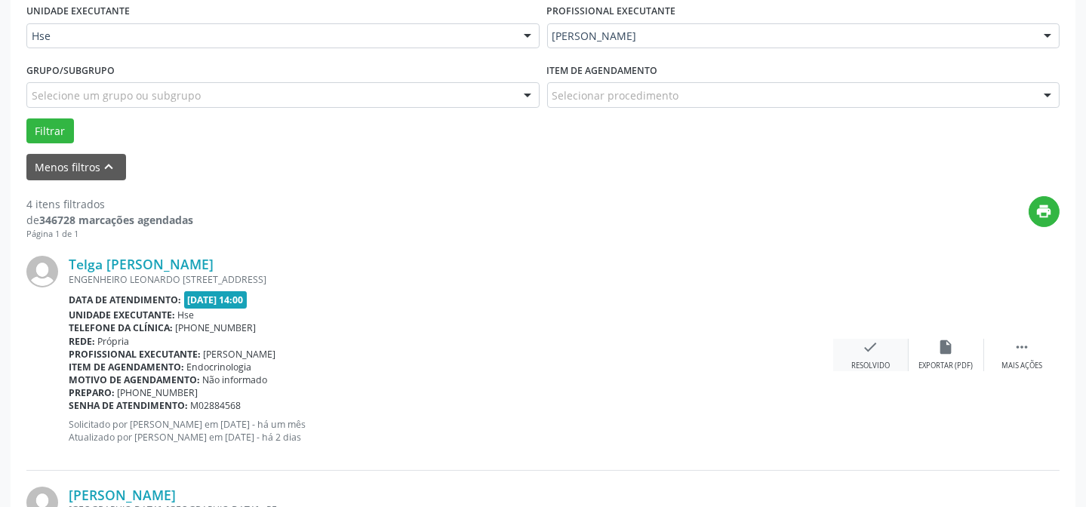
click at [869, 350] on icon "check" at bounding box center [870, 347] width 17 height 17
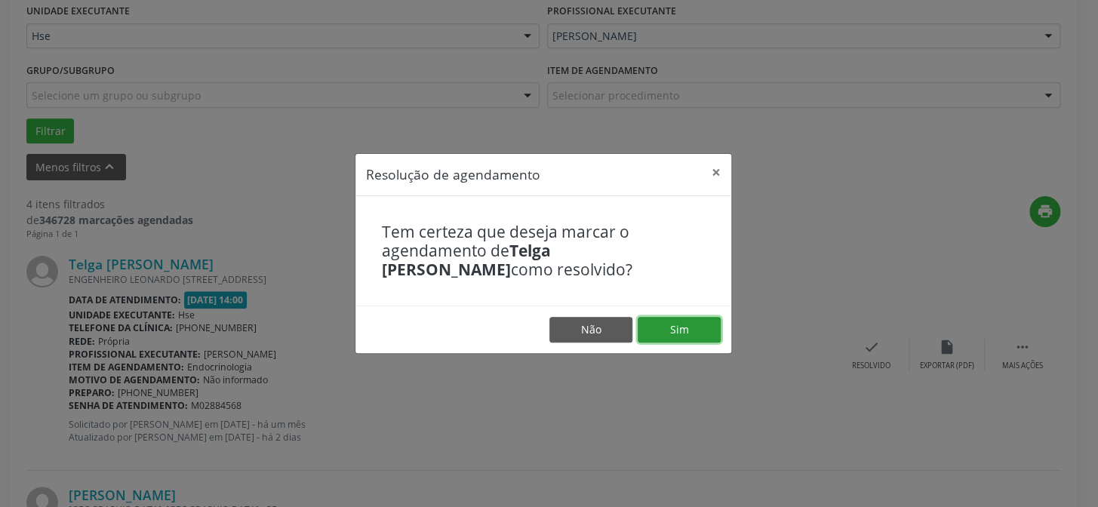
click at [676, 341] on button "Sim" at bounding box center [678, 330] width 83 height 26
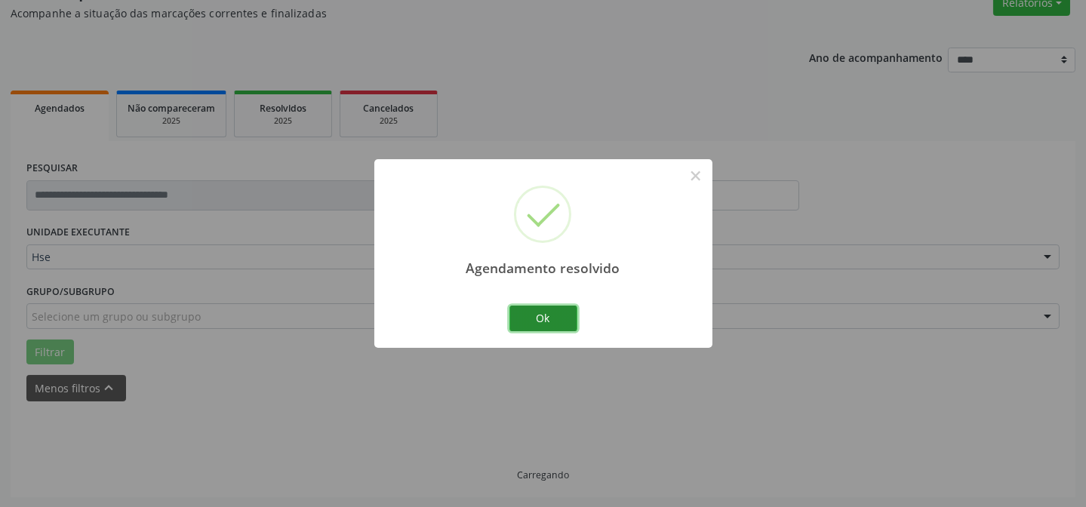
click at [540, 314] on button "Ok" at bounding box center [543, 319] width 68 height 26
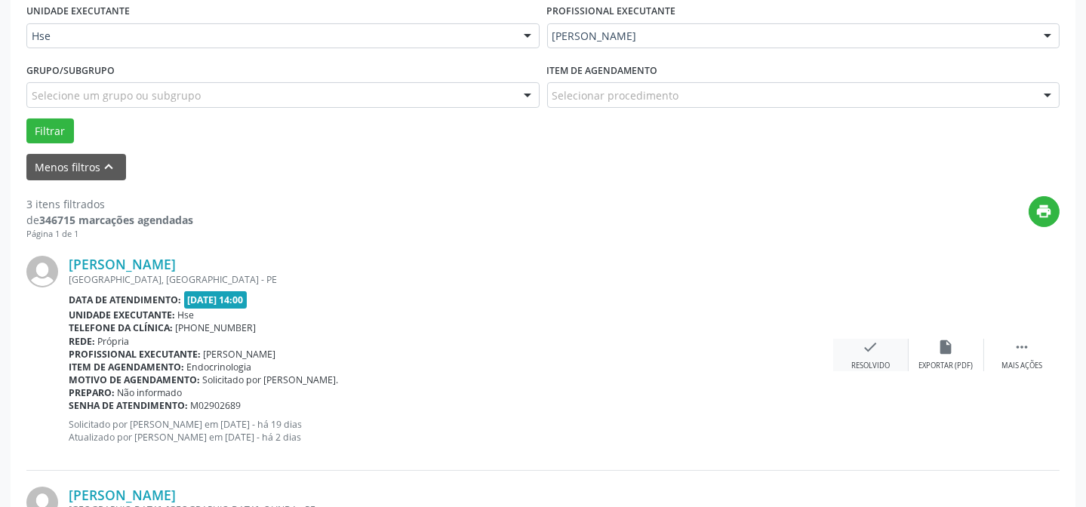
click at [865, 347] on icon "check" at bounding box center [870, 347] width 17 height 17
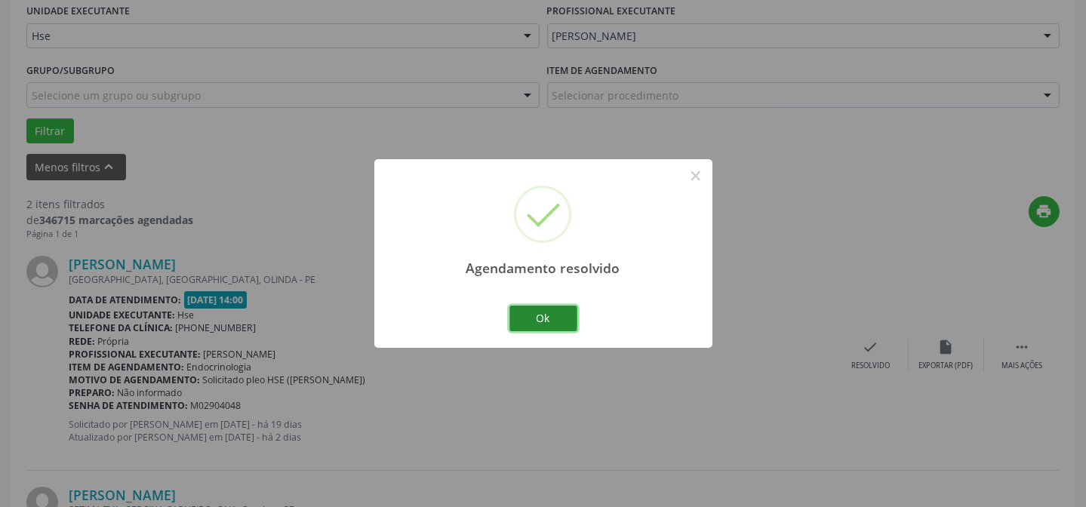
click at [559, 324] on button "Ok" at bounding box center [543, 319] width 68 height 26
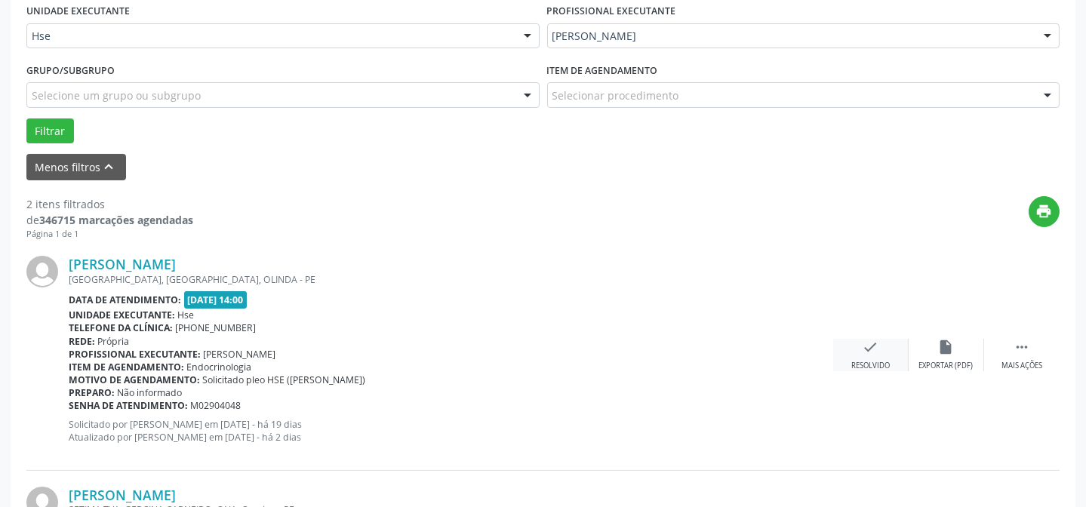
click at [881, 349] on div "check Resolvido" at bounding box center [870, 355] width 75 height 32
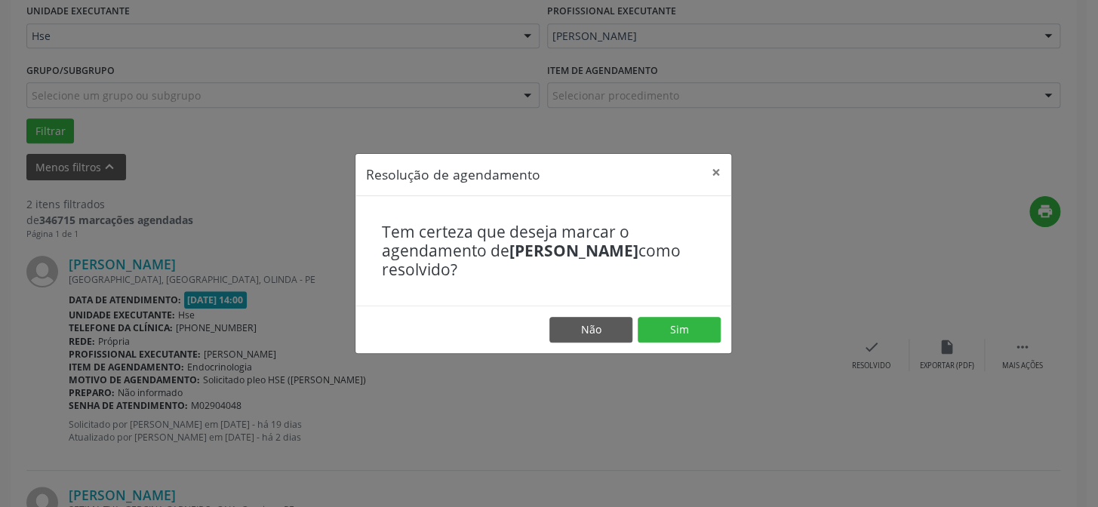
click at [708, 345] on footer "Não Sim" at bounding box center [543, 330] width 376 height 48
click at [701, 331] on button "Sim" at bounding box center [678, 330] width 83 height 26
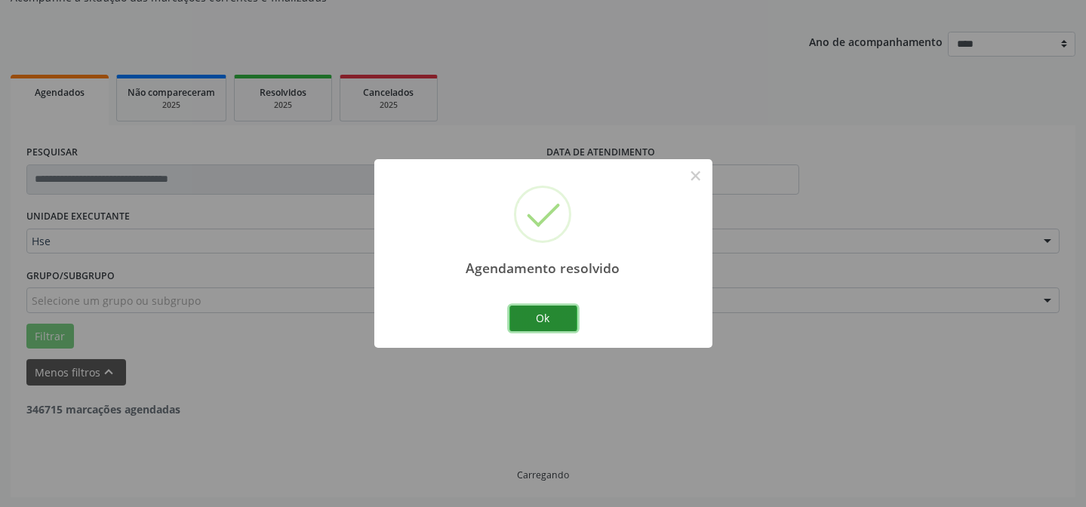
click at [559, 316] on button "Ok" at bounding box center [543, 319] width 68 height 26
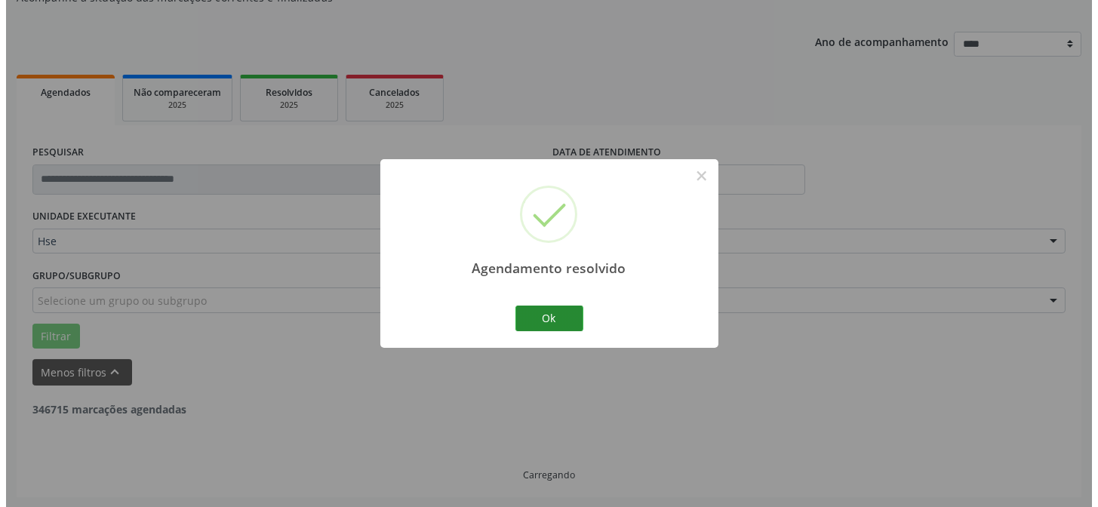
scroll to position [345, 0]
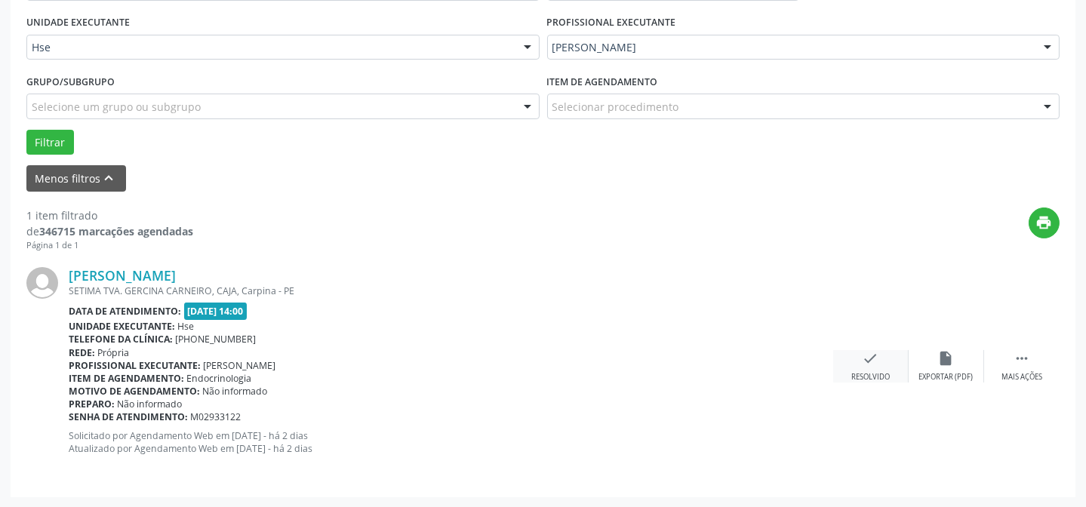
click at [880, 369] on div "check Resolvido" at bounding box center [870, 366] width 75 height 32
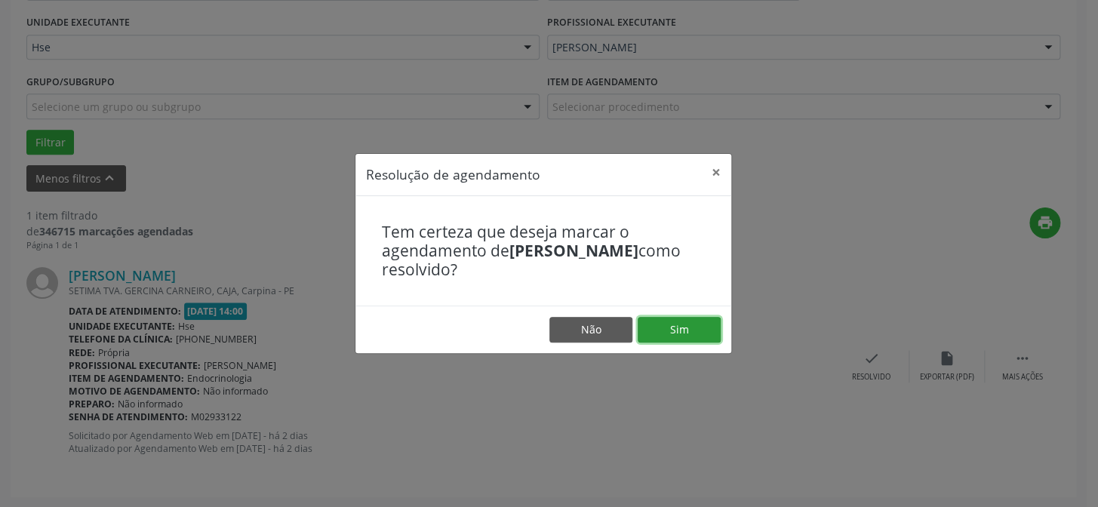
click at [699, 330] on button "Sim" at bounding box center [678, 330] width 83 height 26
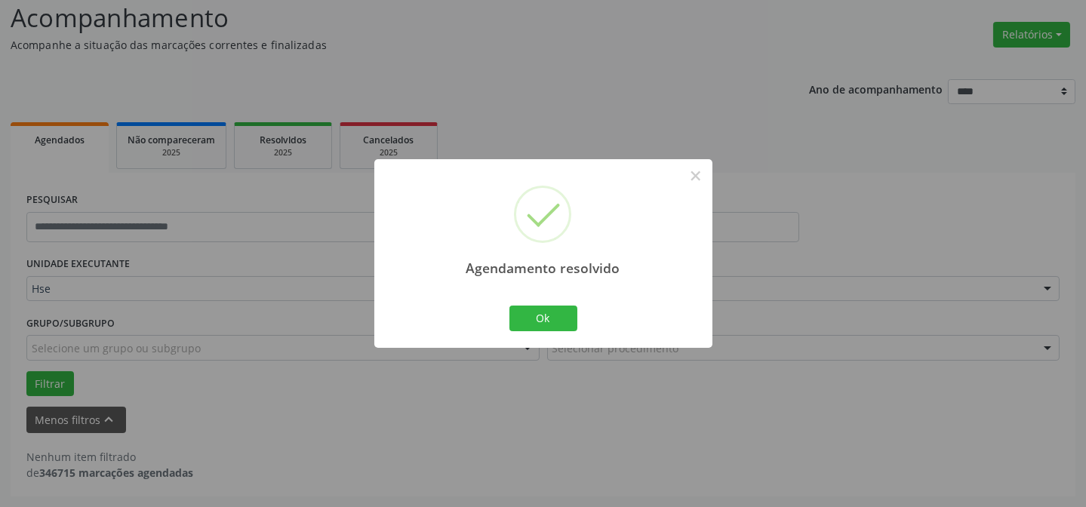
scroll to position [102, 0]
click at [549, 309] on button "Ok" at bounding box center [543, 319] width 68 height 26
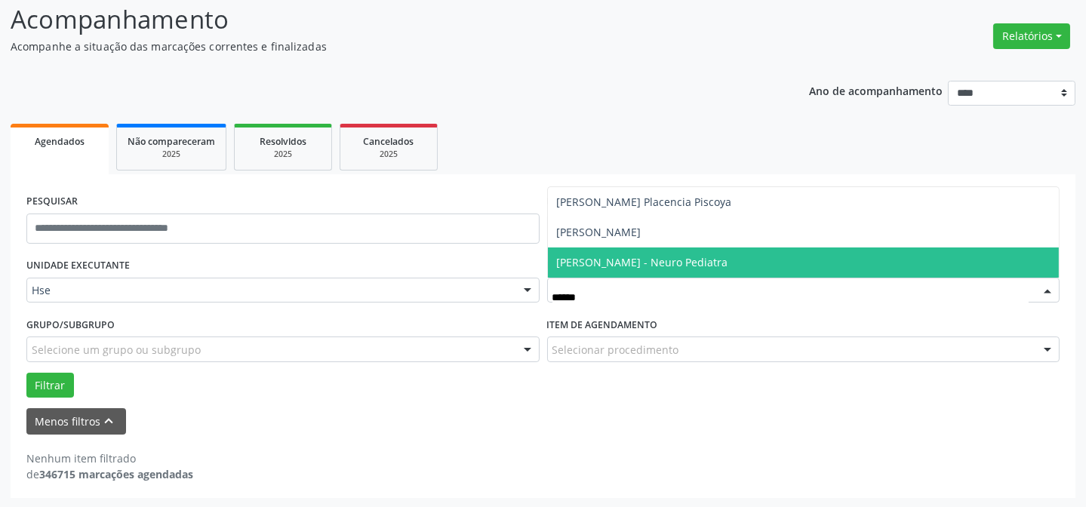
click at [671, 258] on span "[PERSON_NAME] - Neuro Pediatra" at bounding box center [642, 262] width 171 height 14
type input "******"
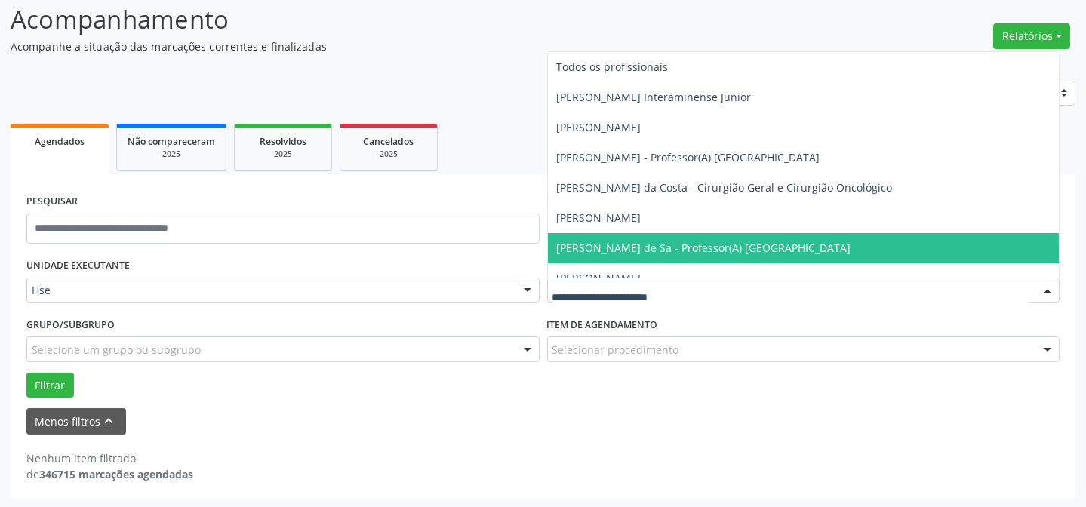
drag, startPoint x: 600, startPoint y: 283, endPoint x: 444, endPoint y: 285, distance: 156.2
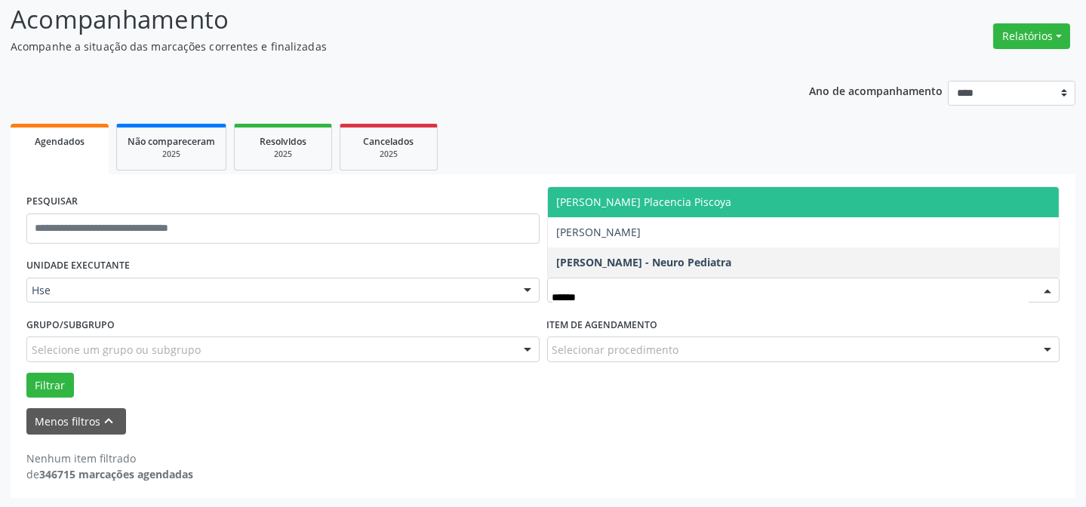
drag, startPoint x: 698, startPoint y: 206, endPoint x: 545, endPoint y: 227, distance: 154.6
click at [699, 206] on span "[PERSON_NAME] Placencia Piscoya" at bounding box center [644, 202] width 175 height 14
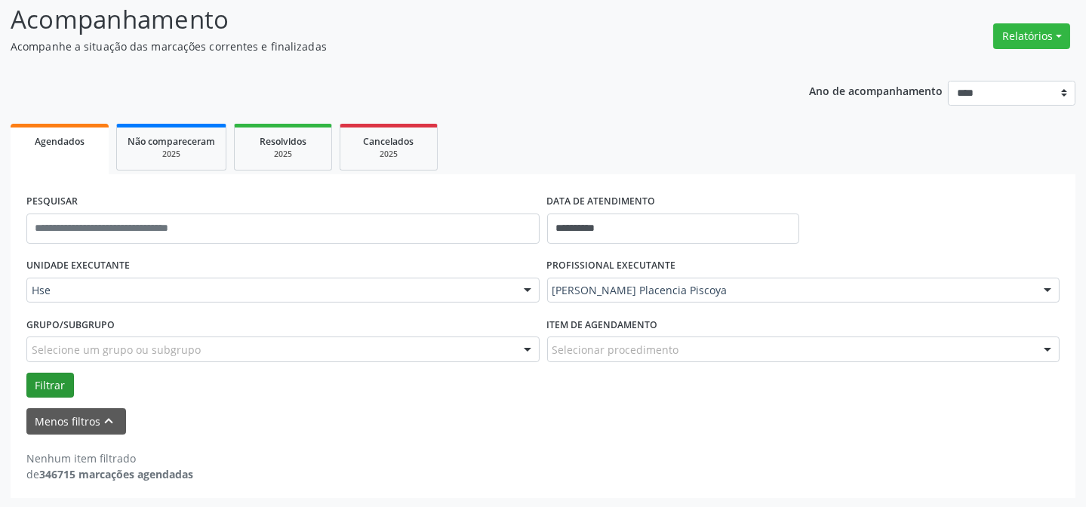
click at [44, 389] on div "UNIDADE EXECUTANTE Hse Todos as unidades Hse Nenhum resultado encontrado para: …" at bounding box center [543, 325] width 1040 height 143
click at [44, 389] on button "Filtrar" at bounding box center [50, 386] width 48 height 26
click at [374, 398] on form "**********" at bounding box center [542, 312] width 1033 height 244
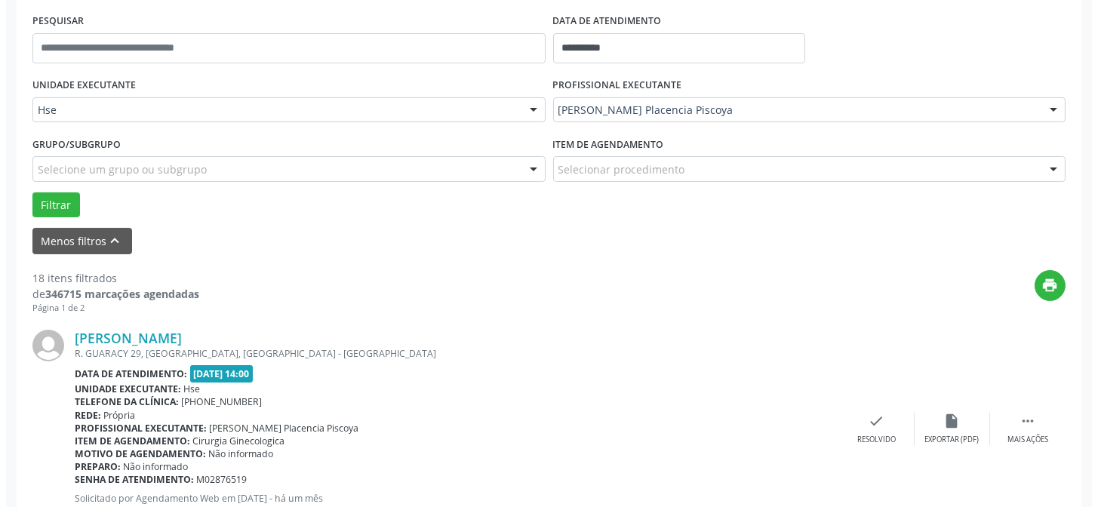
scroll to position [376, 0]
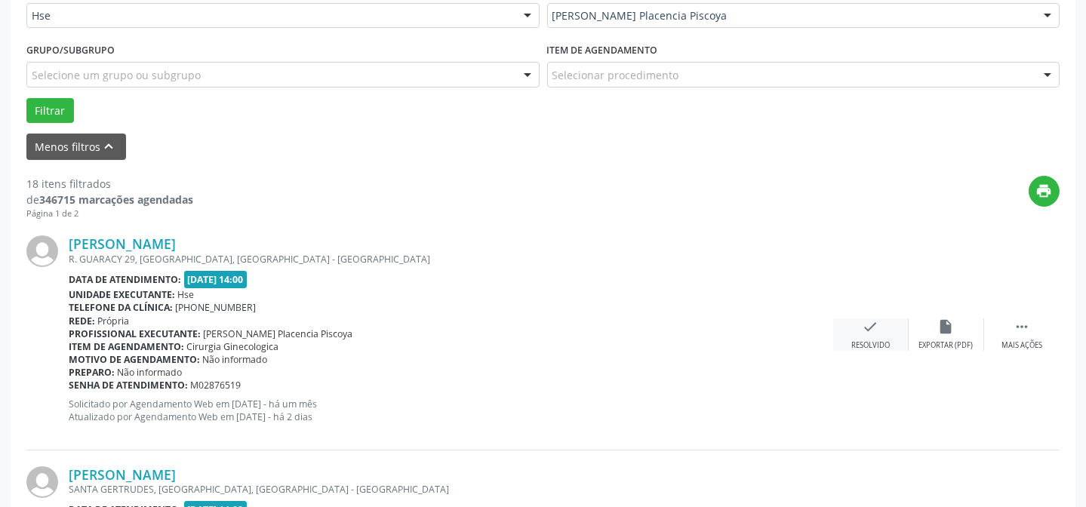
click at [874, 337] on div "check Resolvido" at bounding box center [870, 334] width 75 height 32
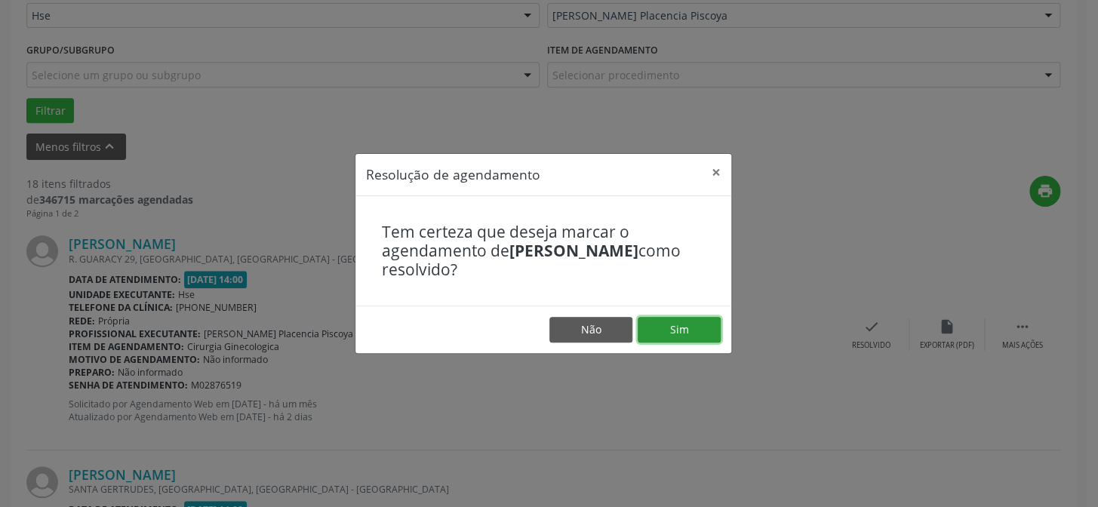
click at [672, 325] on button "Sim" at bounding box center [678, 330] width 83 height 26
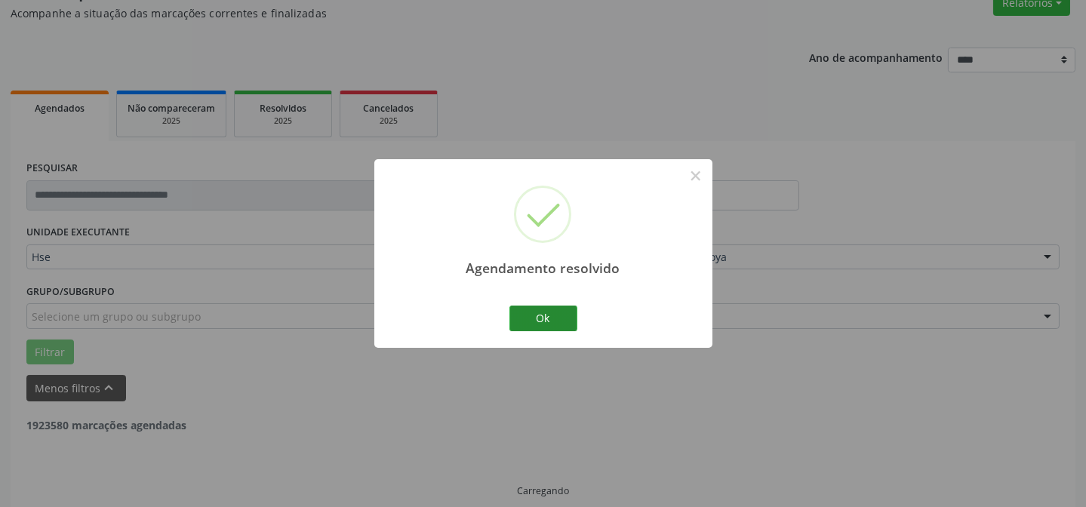
scroll to position [151, 0]
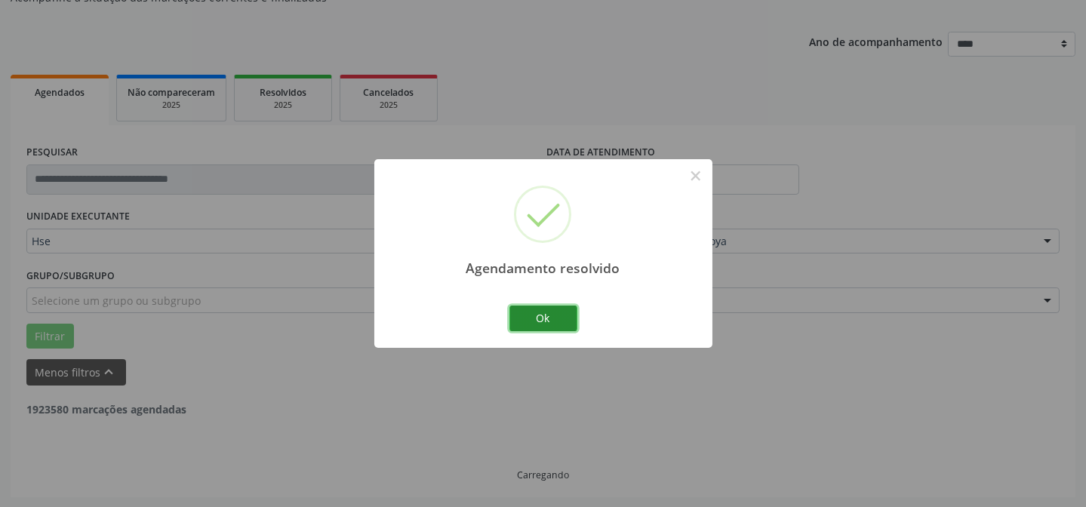
click at [551, 321] on button "Ok" at bounding box center [543, 319] width 68 height 26
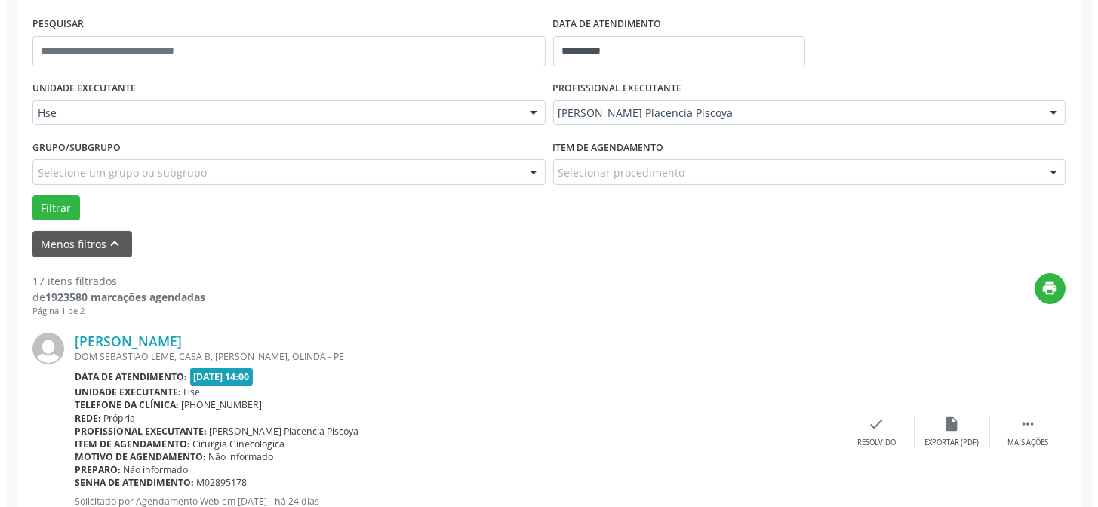
scroll to position [287, 0]
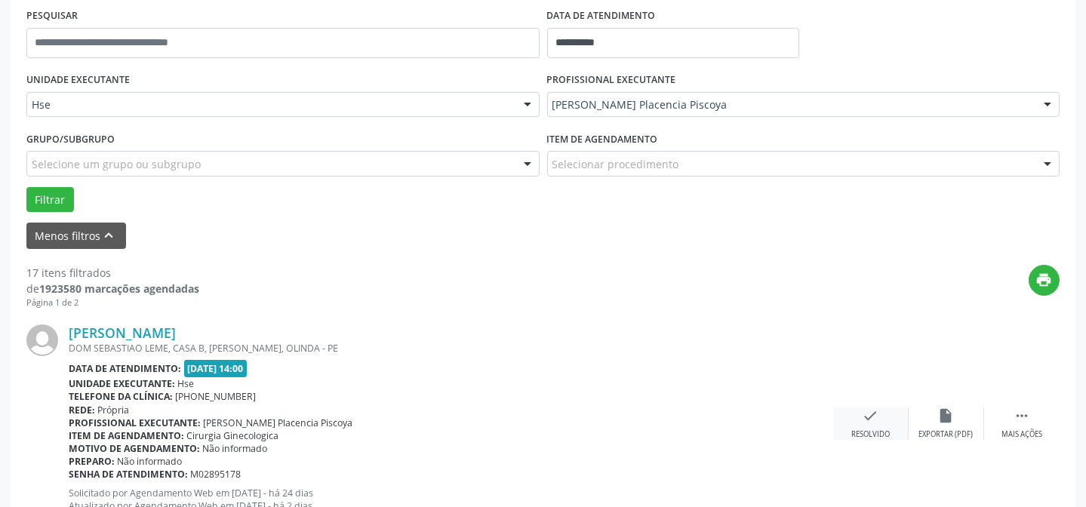
click at [877, 412] on icon "check" at bounding box center [870, 415] width 17 height 17
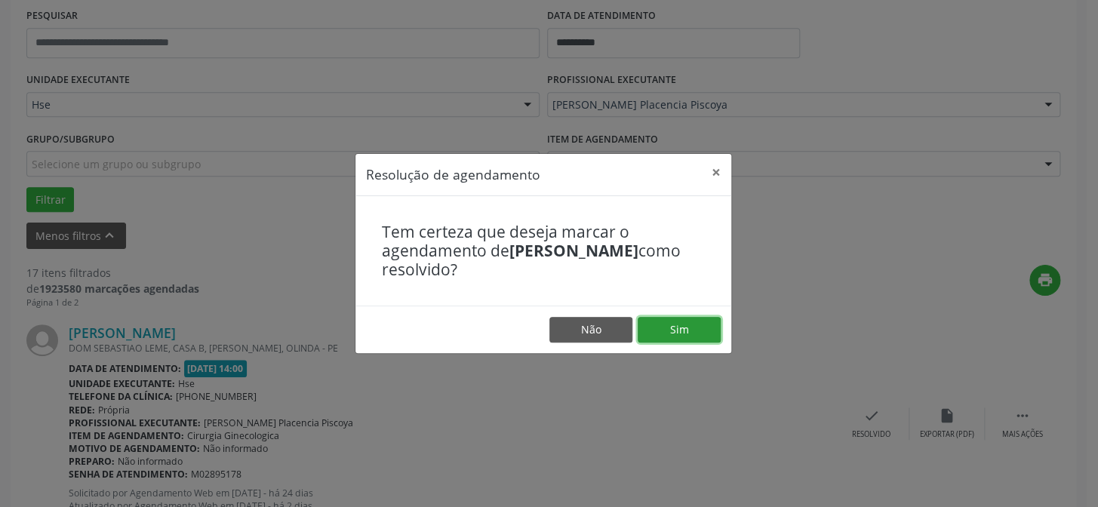
click at [688, 331] on button "Sim" at bounding box center [678, 330] width 83 height 26
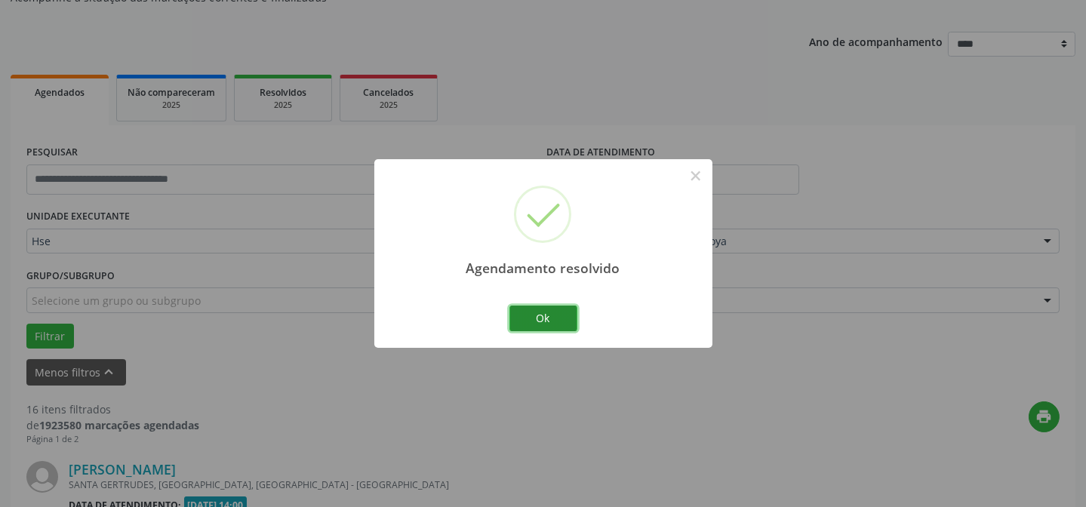
click at [533, 323] on button "Ok" at bounding box center [543, 319] width 68 height 26
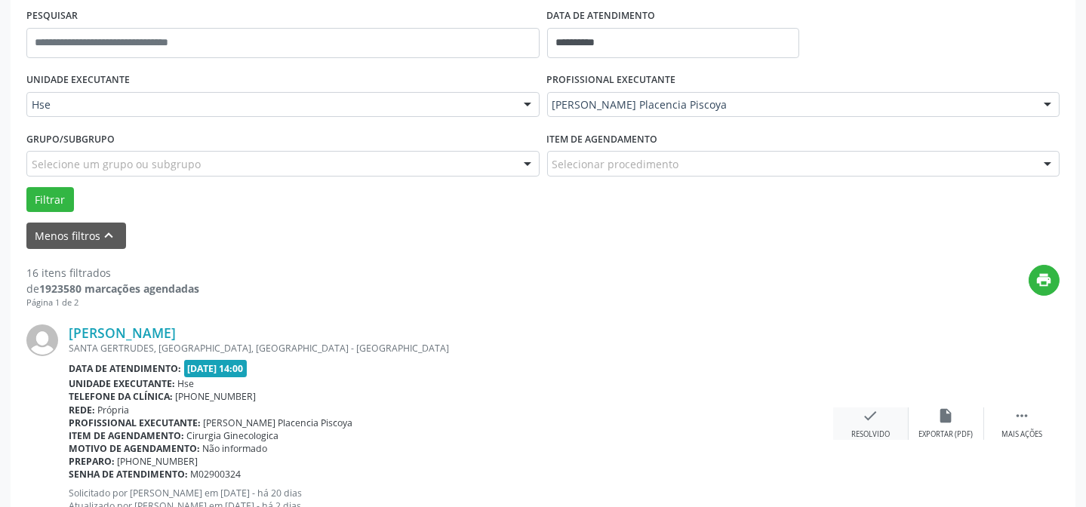
click at [871, 419] on icon "check" at bounding box center [870, 415] width 17 height 17
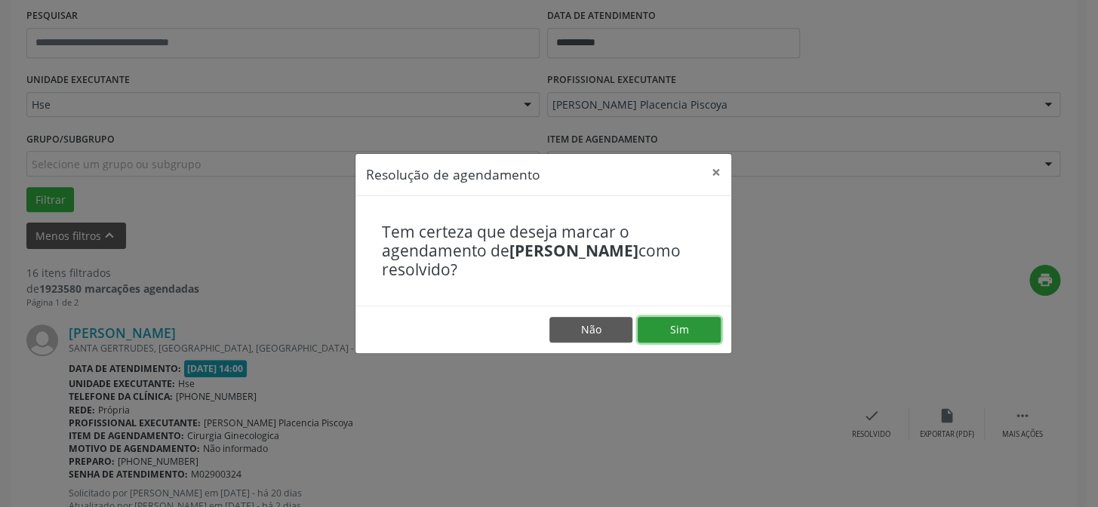
click at [693, 320] on button "Sim" at bounding box center [678, 330] width 83 height 26
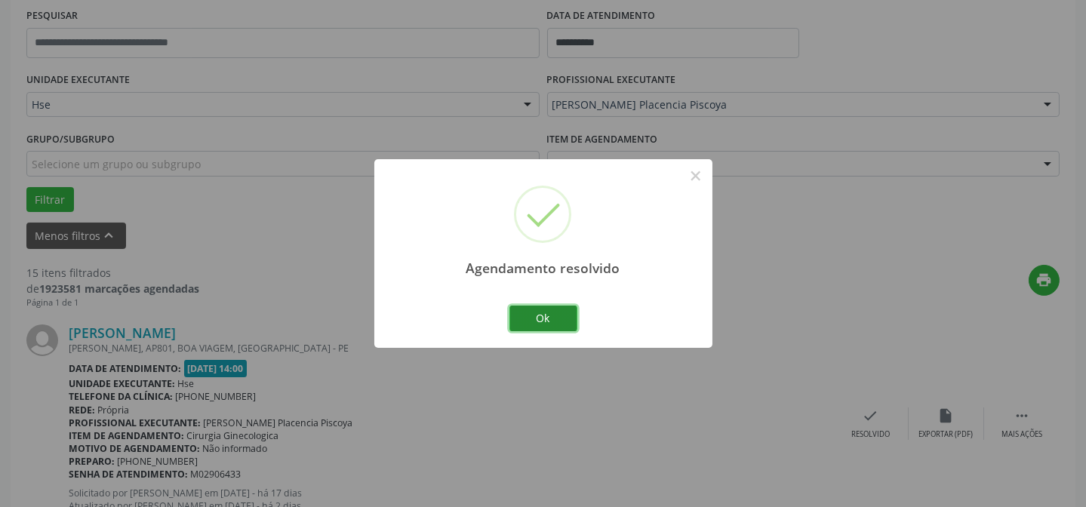
click at [527, 307] on button "Ok" at bounding box center [543, 319] width 68 height 26
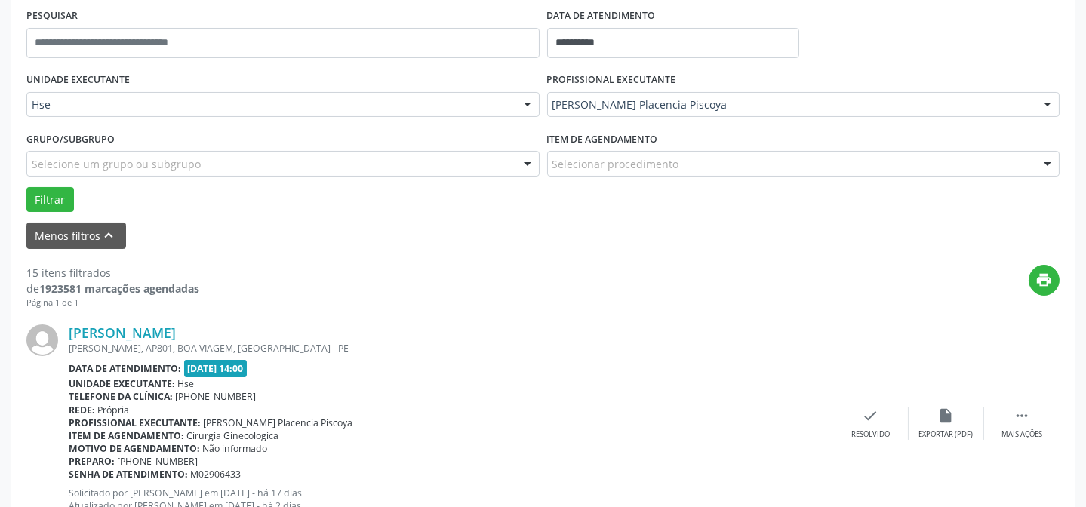
click at [844, 410] on div "check Resolvido" at bounding box center [870, 423] width 75 height 32
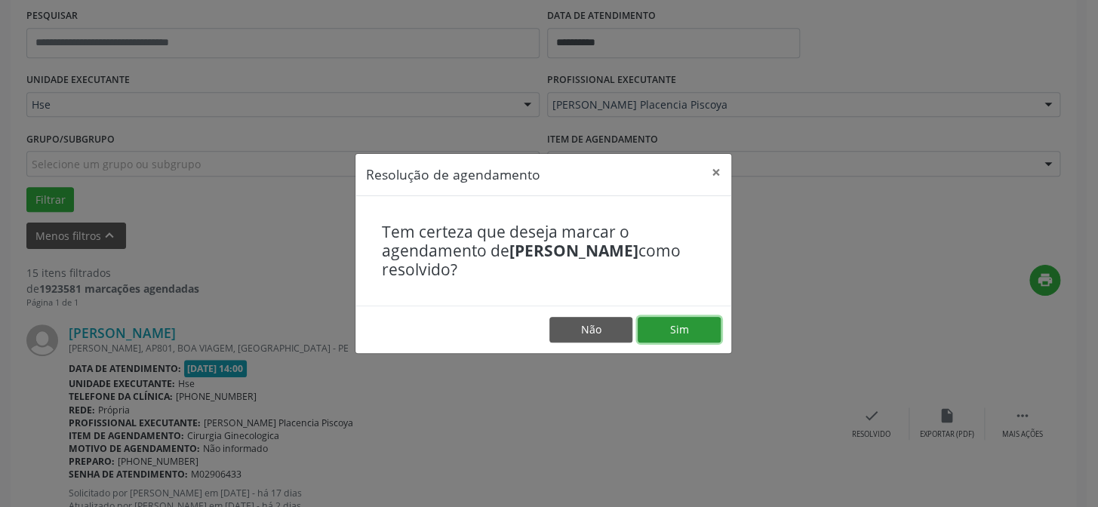
click at [668, 329] on button "Sim" at bounding box center [678, 330] width 83 height 26
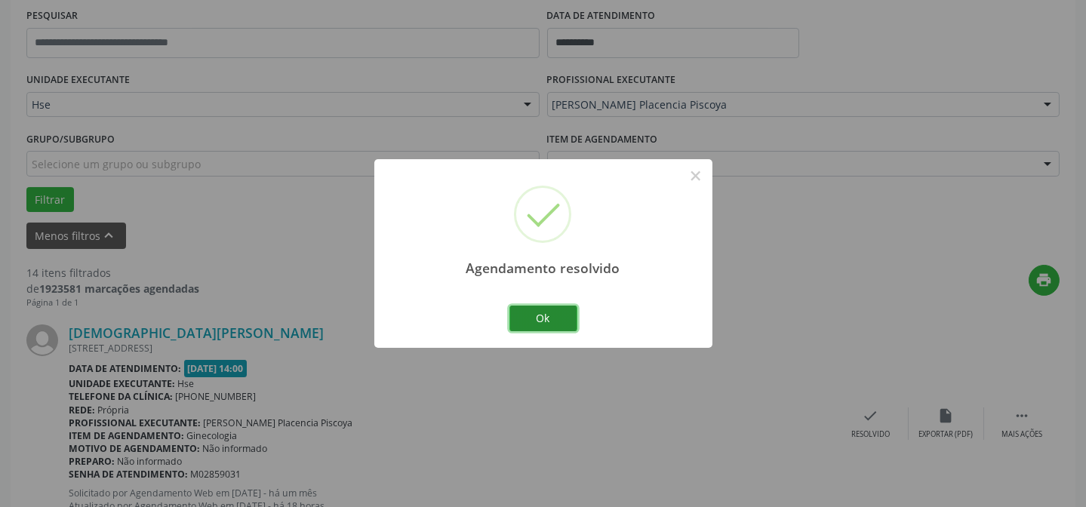
click at [555, 318] on button "Ok" at bounding box center [543, 319] width 68 height 26
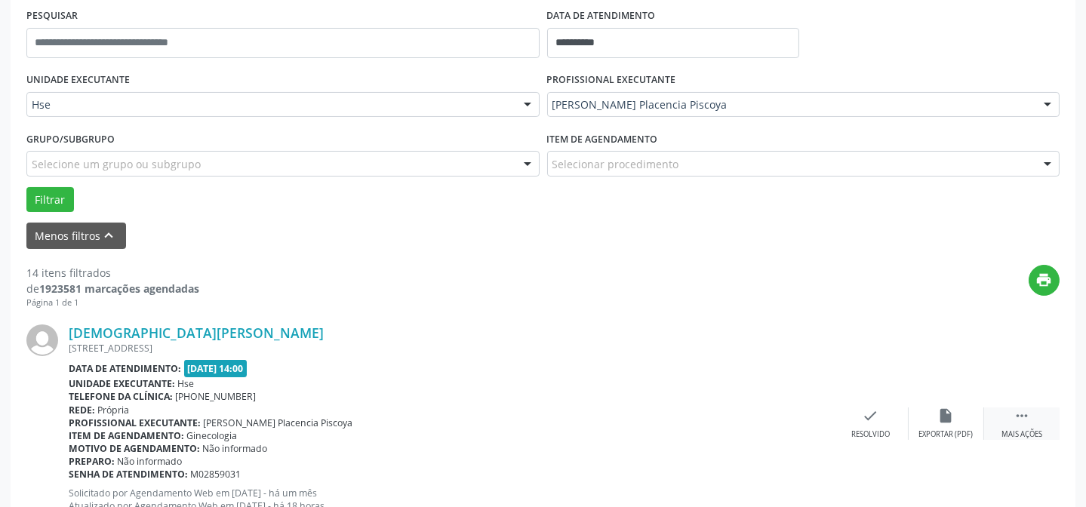
click at [1011, 415] on div " Mais ações" at bounding box center [1021, 423] width 75 height 32
click at [945, 416] on icon "alarm_off" at bounding box center [946, 415] width 17 height 17
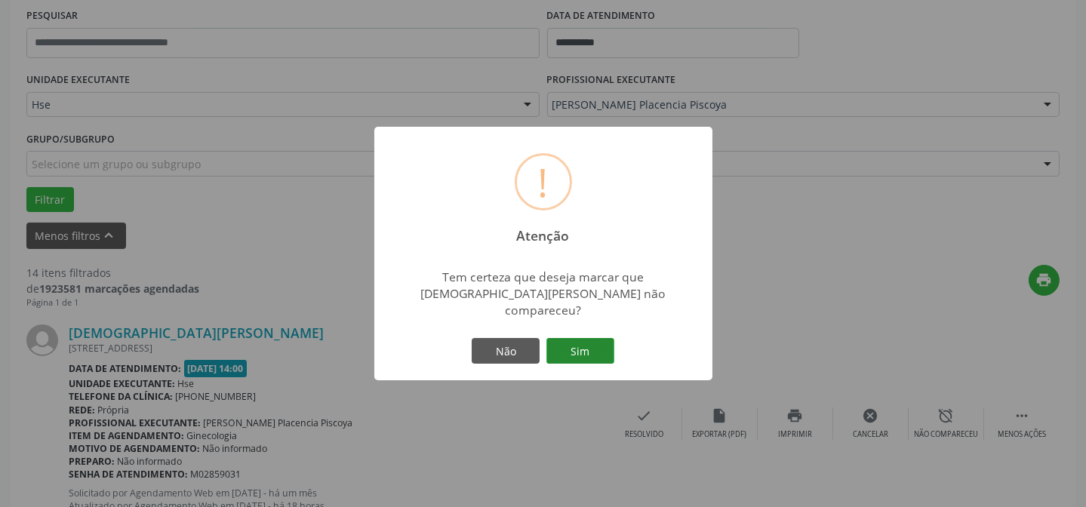
click at [588, 346] on button "Sim" at bounding box center [580, 351] width 68 height 26
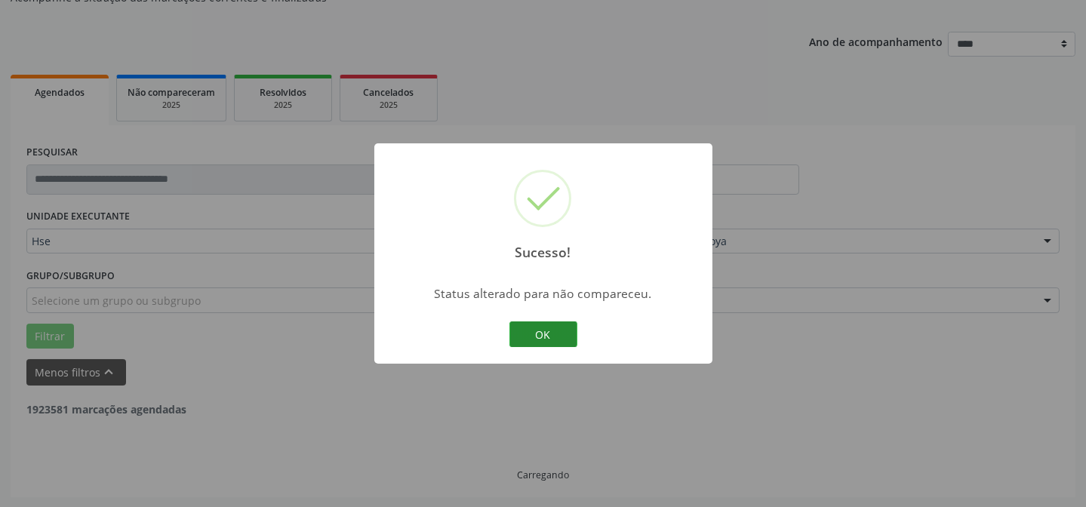
click at [556, 327] on button "OK" at bounding box center [543, 334] width 68 height 26
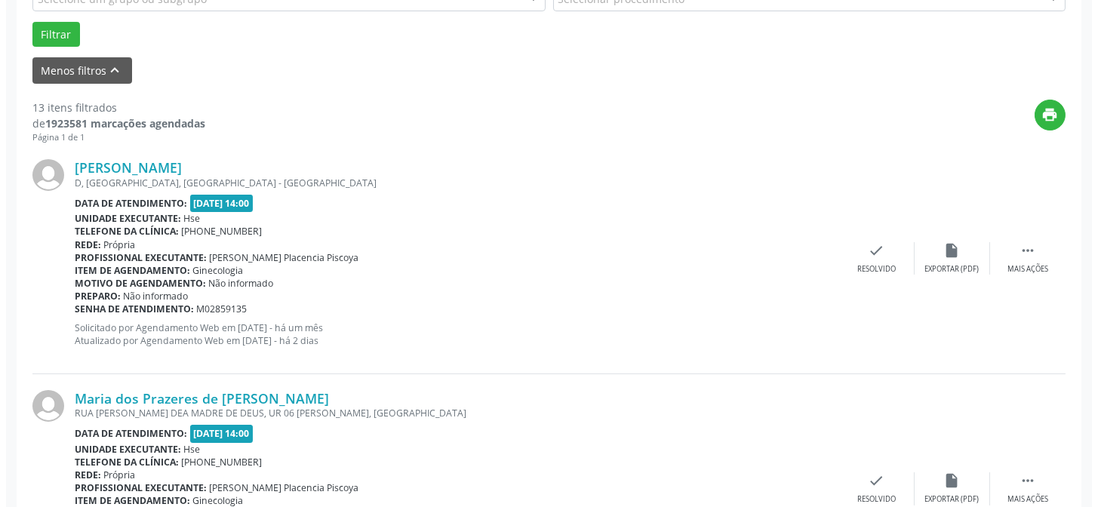
scroll to position [493, 0]
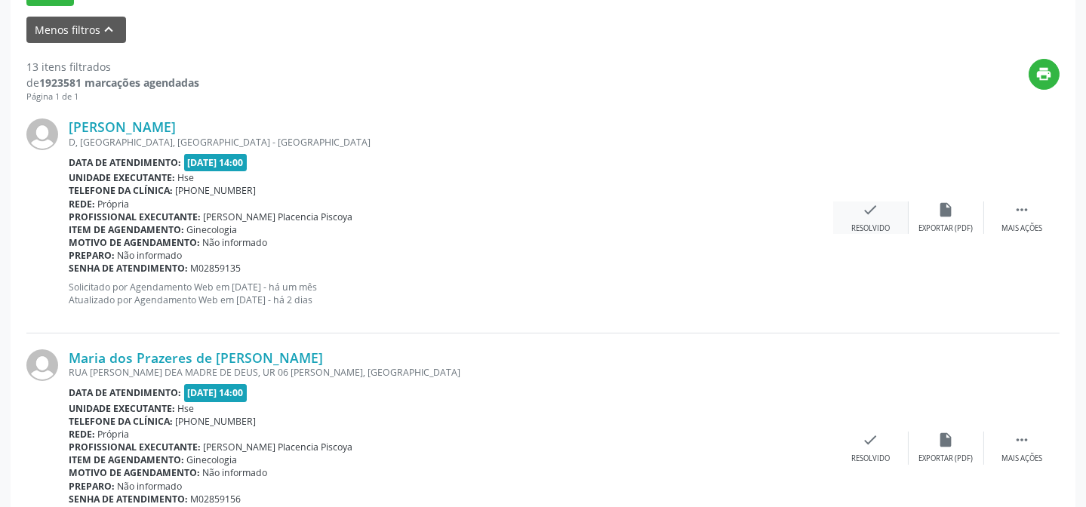
click at [856, 210] on div "check Resolvido" at bounding box center [870, 217] width 75 height 32
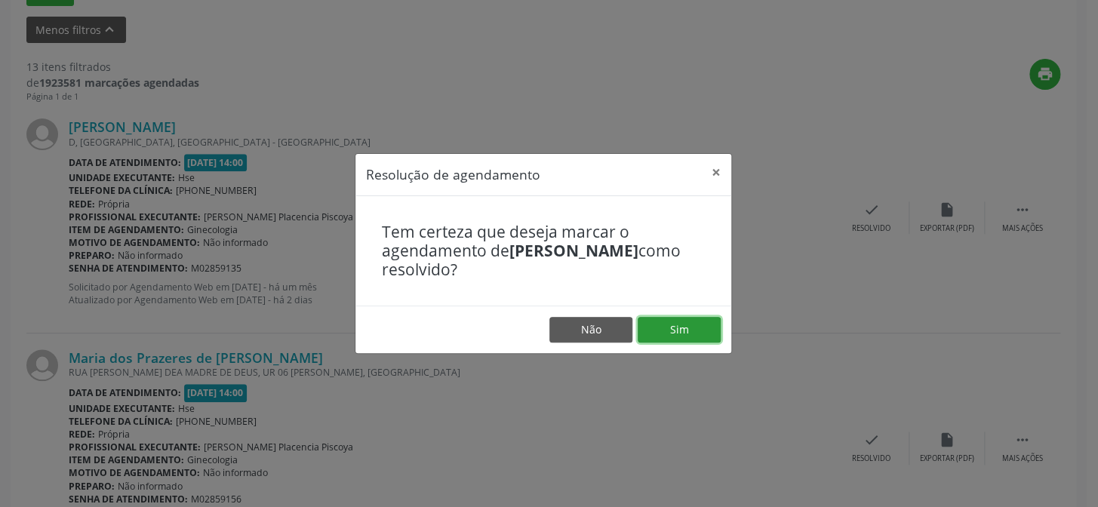
click at [677, 332] on button "Sim" at bounding box center [678, 330] width 83 height 26
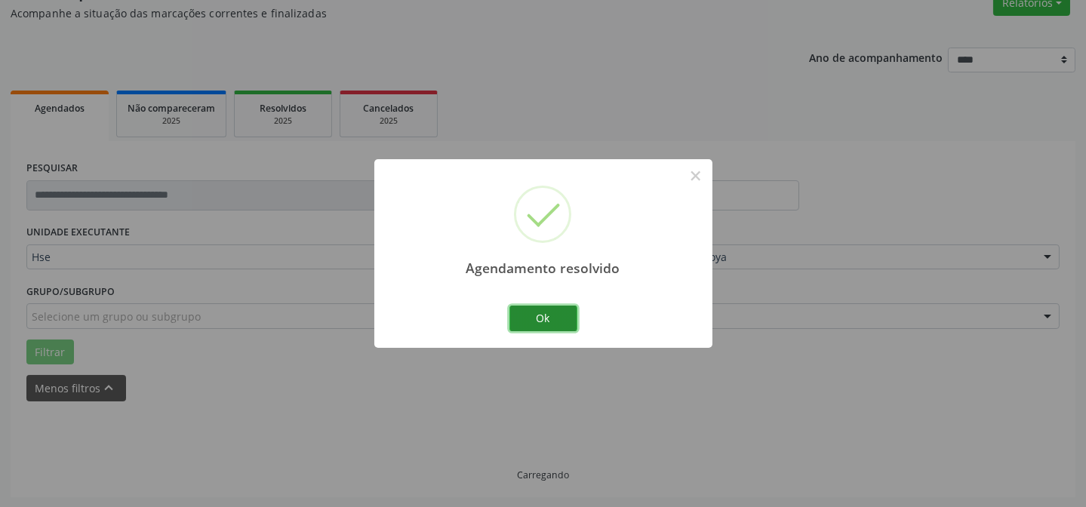
click at [551, 309] on button "Ok" at bounding box center [543, 319] width 68 height 26
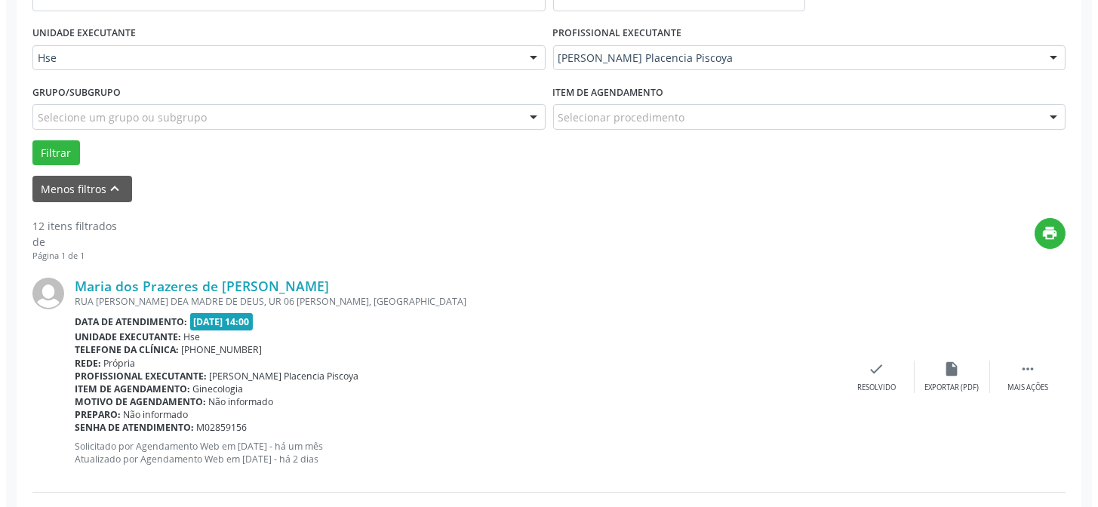
scroll to position [409, 0]
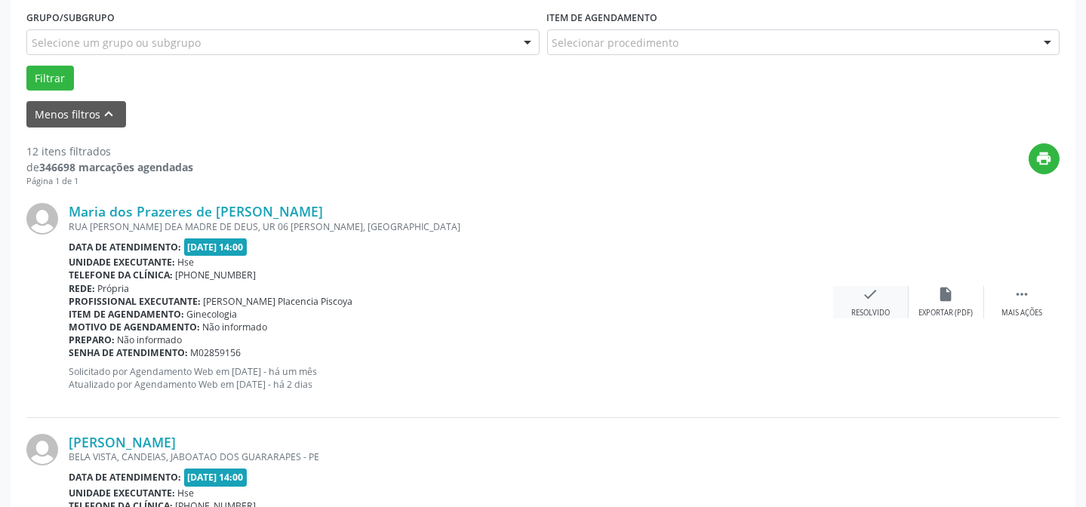
click at [855, 308] on div "Resolvido" at bounding box center [870, 313] width 38 height 11
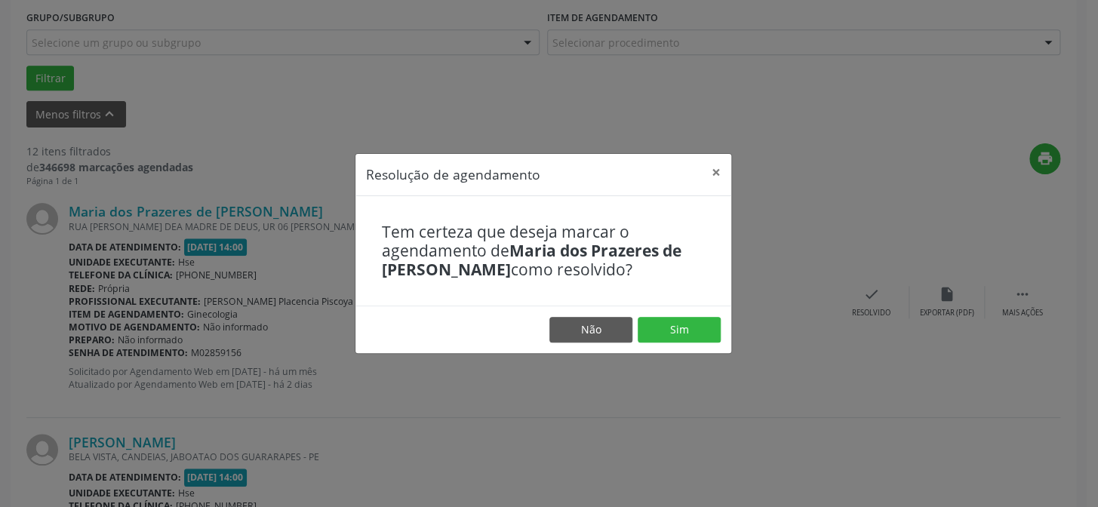
click at [723, 328] on footer "Não Sim" at bounding box center [543, 330] width 376 height 48
click at [705, 333] on button "Sim" at bounding box center [678, 330] width 83 height 26
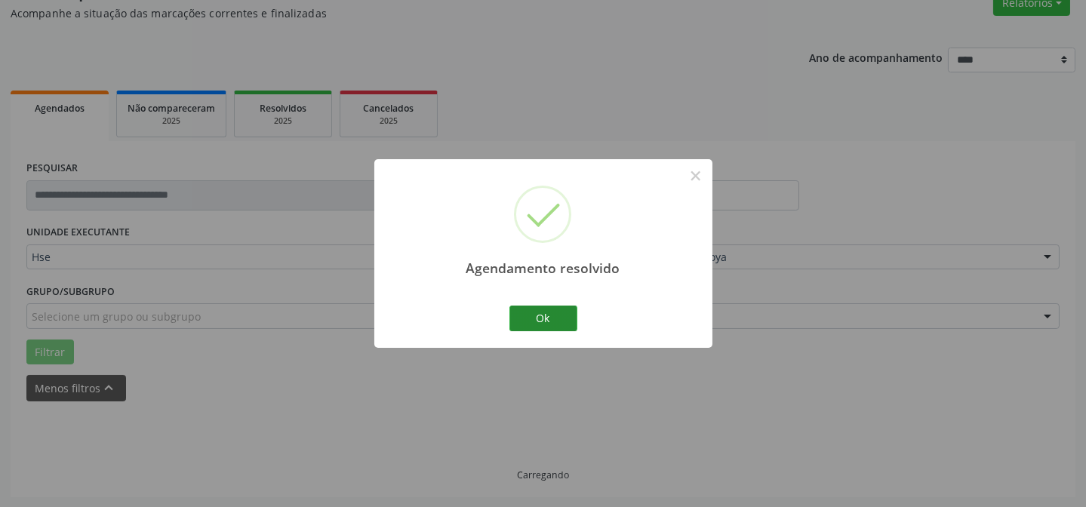
scroll to position [151, 0]
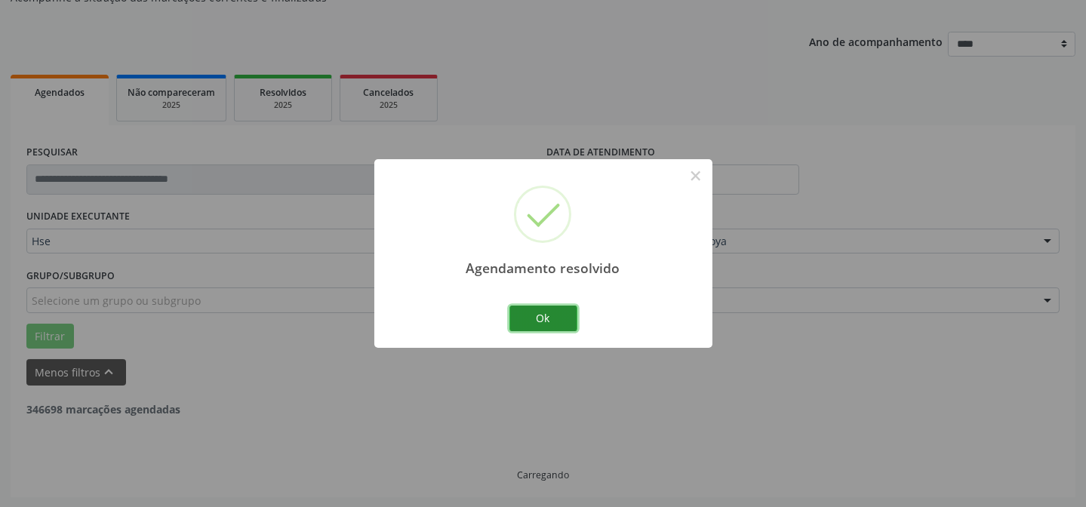
click at [519, 324] on button "Ok" at bounding box center [543, 319] width 68 height 26
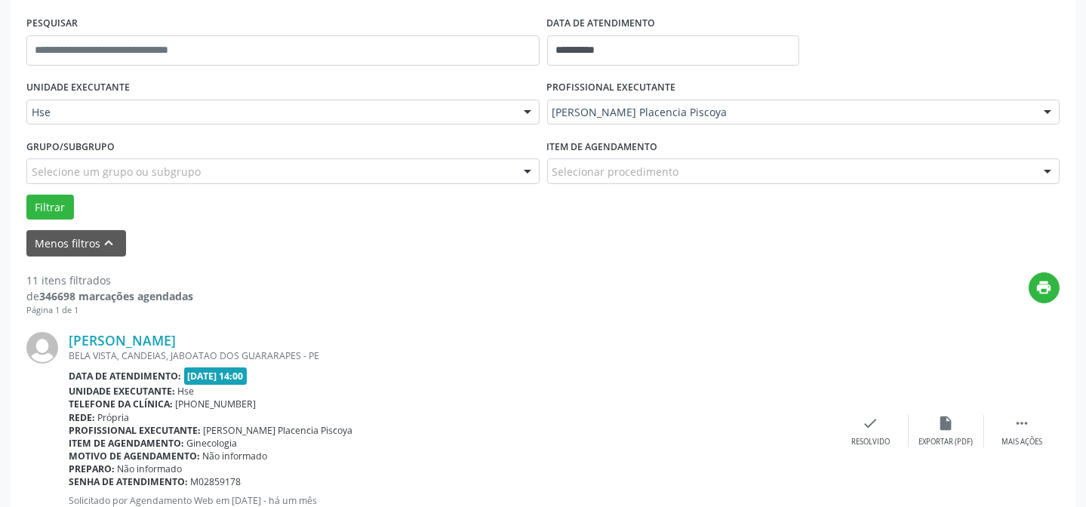
scroll to position [287, 0]
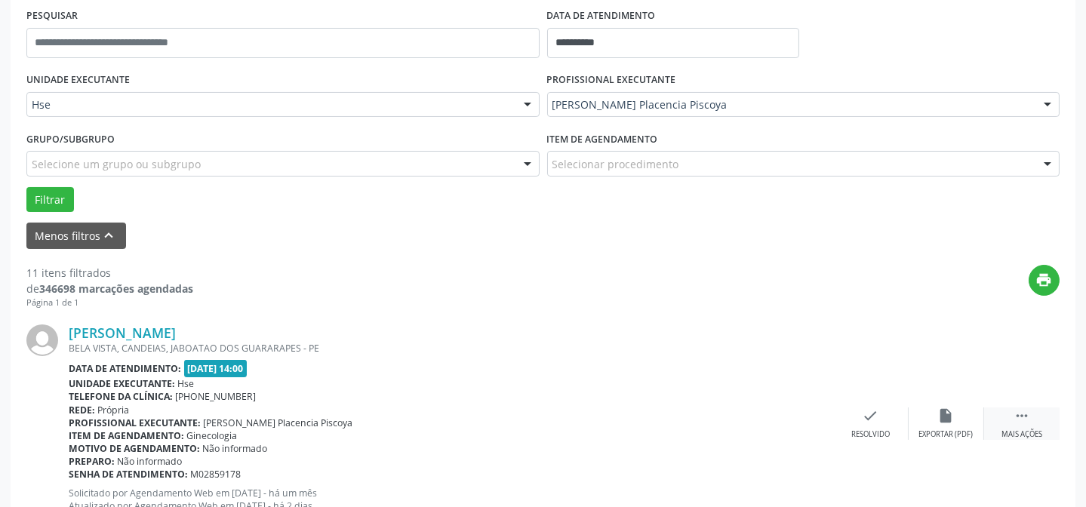
click at [1034, 409] on div " Mais ações" at bounding box center [1021, 423] width 75 height 32
click at [958, 429] on div "Não compareceu" at bounding box center [946, 434] width 64 height 11
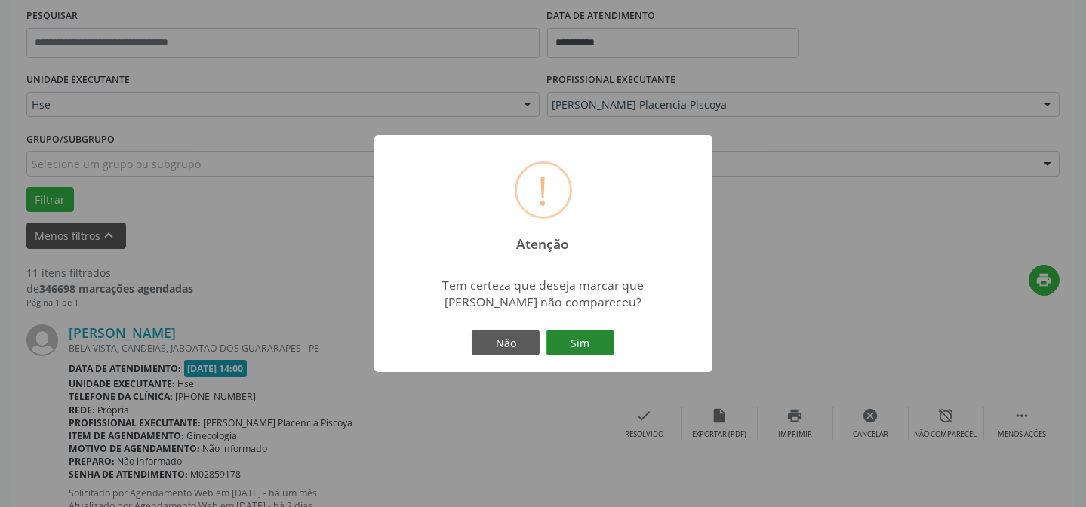
click at [604, 348] on button "Sim" at bounding box center [580, 343] width 68 height 26
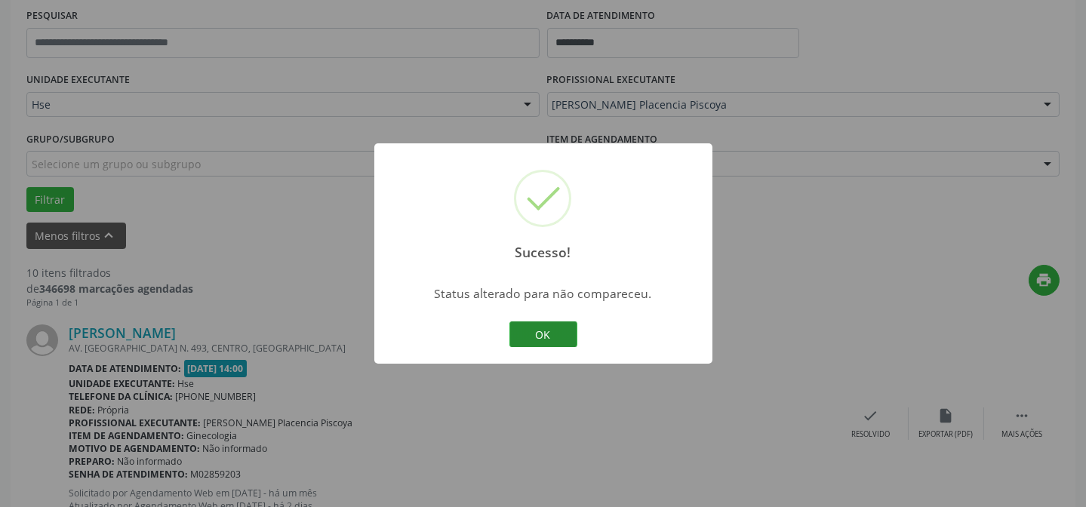
click at [550, 336] on button "OK" at bounding box center [543, 334] width 68 height 26
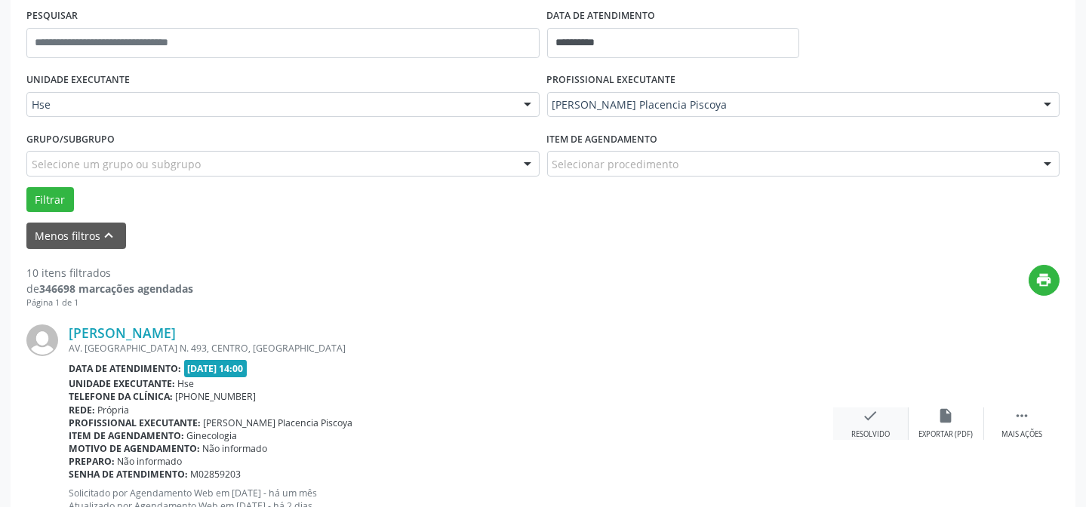
click at [881, 416] on div "check Resolvido" at bounding box center [870, 423] width 75 height 32
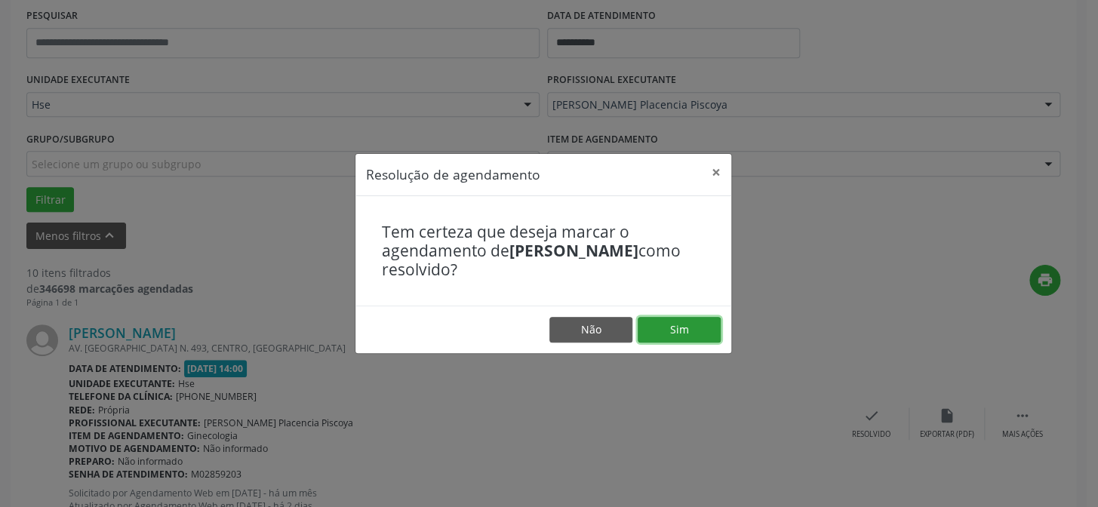
click at [675, 324] on button "Sim" at bounding box center [678, 330] width 83 height 26
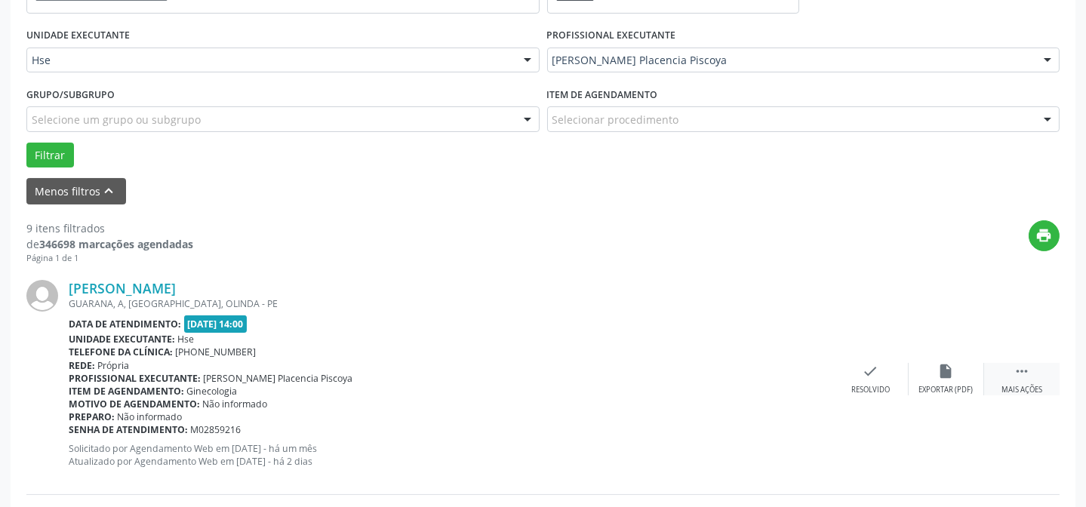
scroll to position [340, 0]
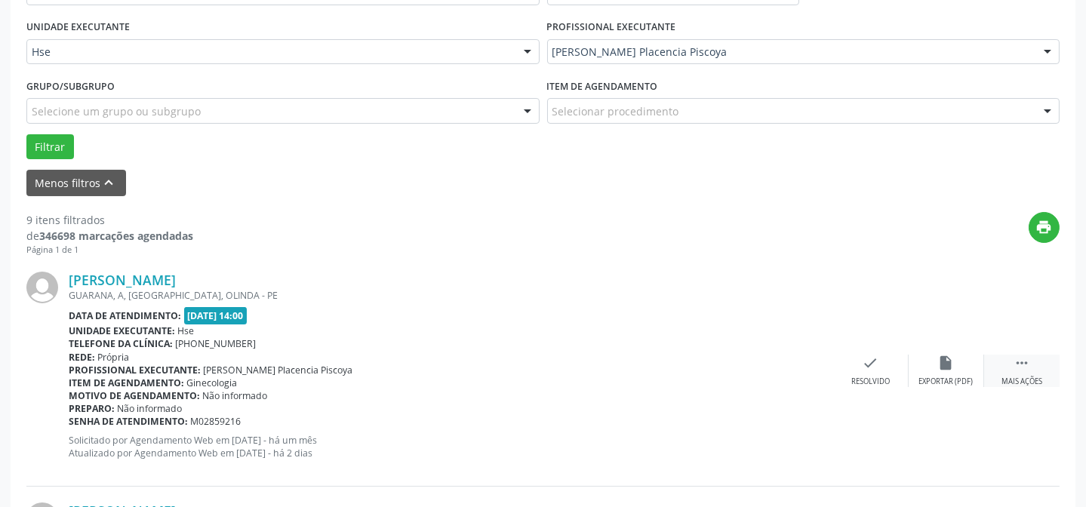
click at [1009, 369] on div " Mais ações" at bounding box center [1021, 371] width 75 height 32
click at [953, 376] on div "Não compareceu" at bounding box center [946, 381] width 64 height 11
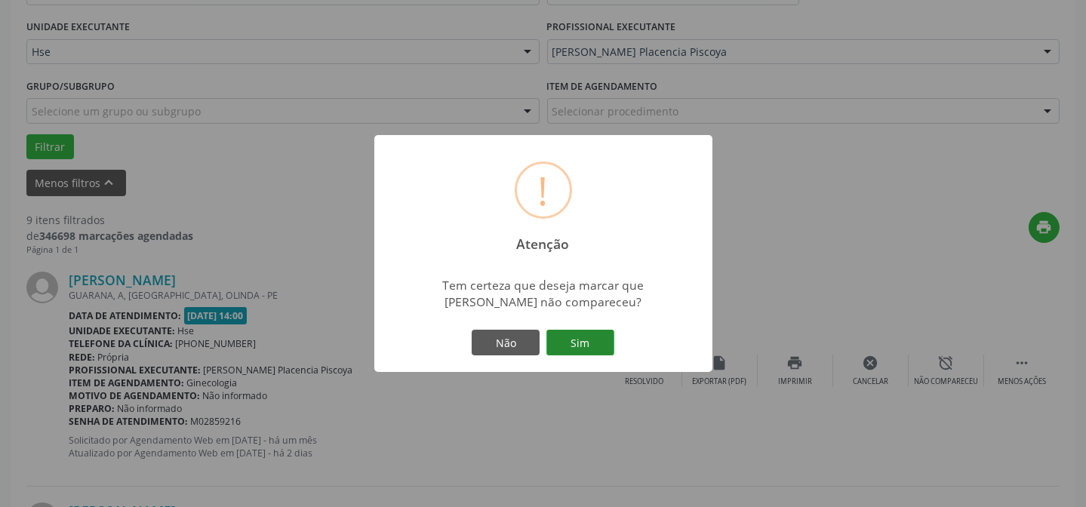
click at [578, 345] on button "Sim" at bounding box center [580, 343] width 68 height 26
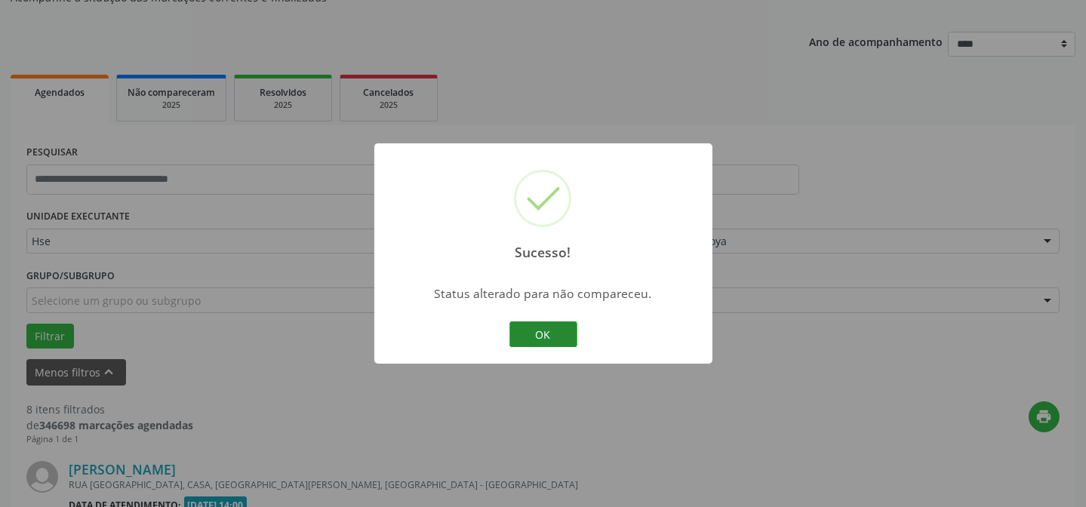
click at [539, 331] on button "OK" at bounding box center [543, 334] width 68 height 26
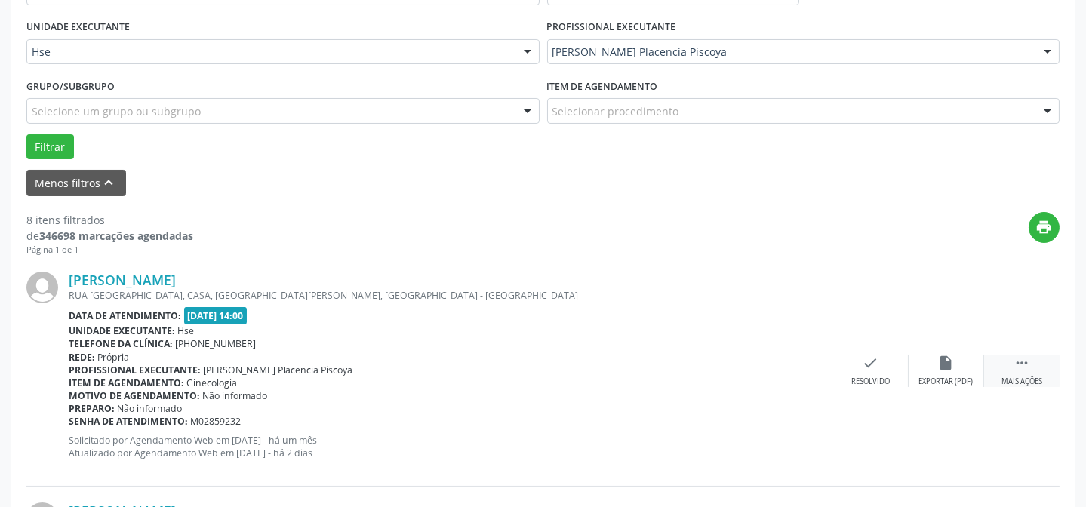
click at [1018, 364] on icon "" at bounding box center [1021, 363] width 17 height 17
click at [942, 346] on div "[PERSON_NAME] [GEOGRAPHIC_DATA][PERSON_NAME], CASA, [GEOGRAPHIC_DATA][PERSON_NA…" at bounding box center [542, 371] width 1033 height 230
click at [941, 355] on icon "alarm_off" at bounding box center [946, 363] width 17 height 17
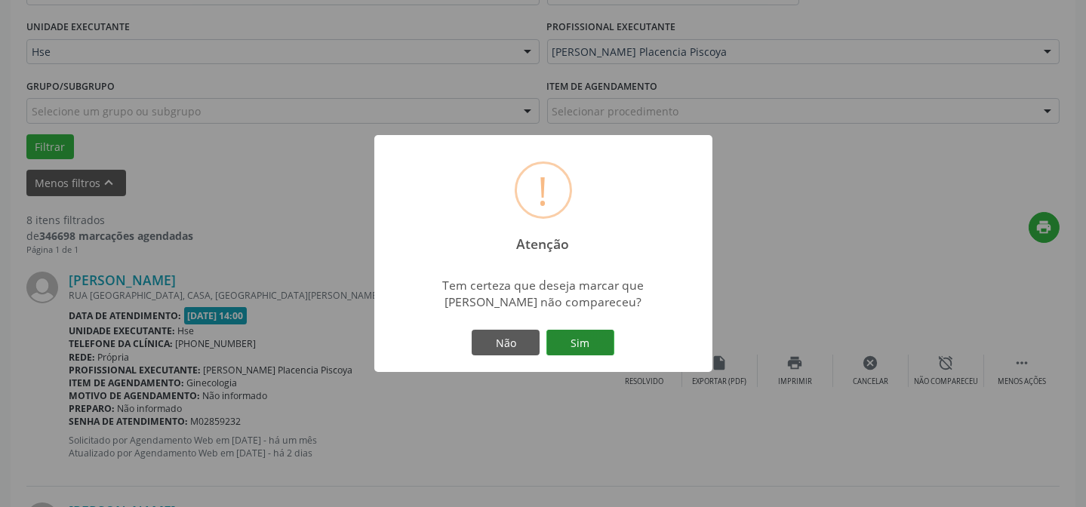
click at [596, 346] on button "Sim" at bounding box center [580, 343] width 68 height 26
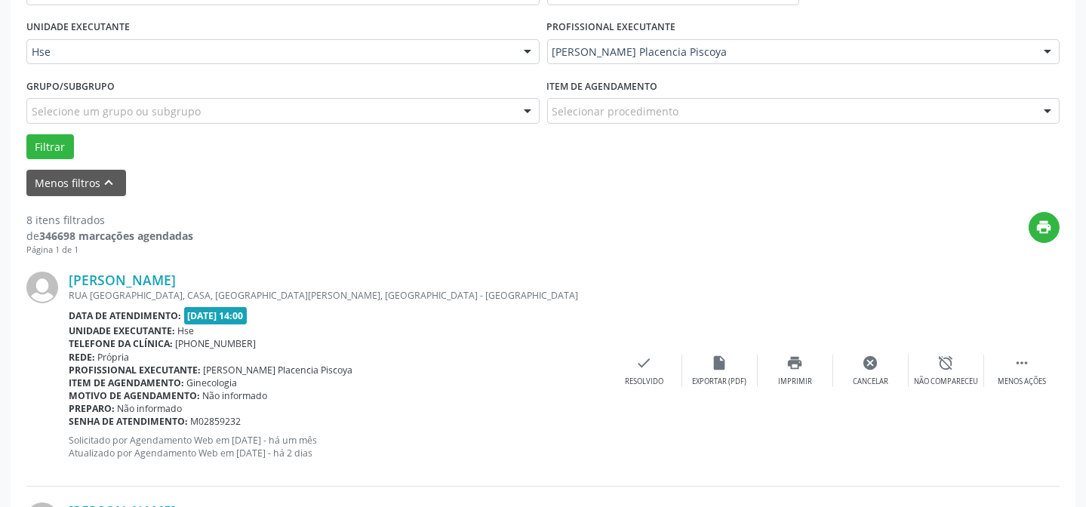
scroll to position [151, 0]
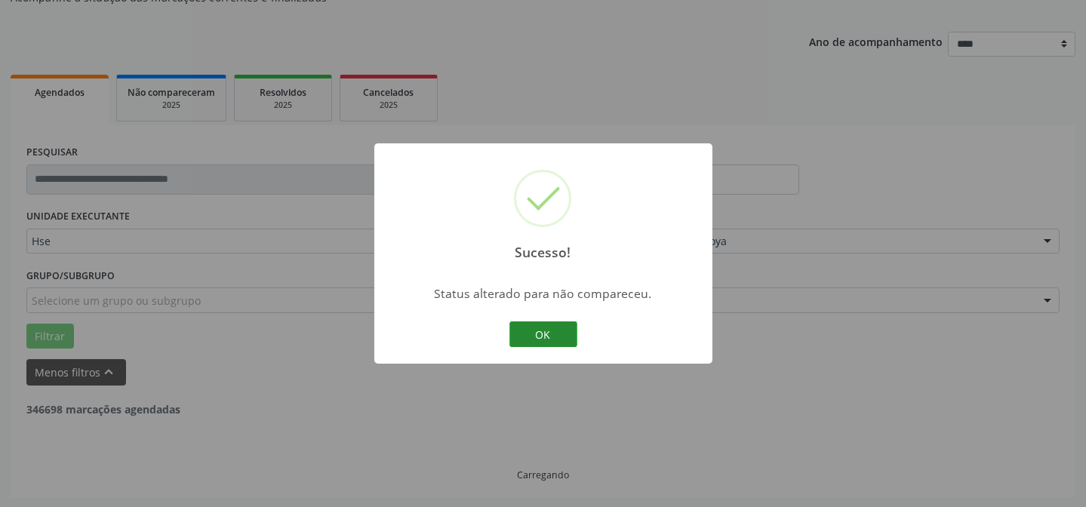
click at [525, 324] on button "OK" at bounding box center [543, 334] width 68 height 26
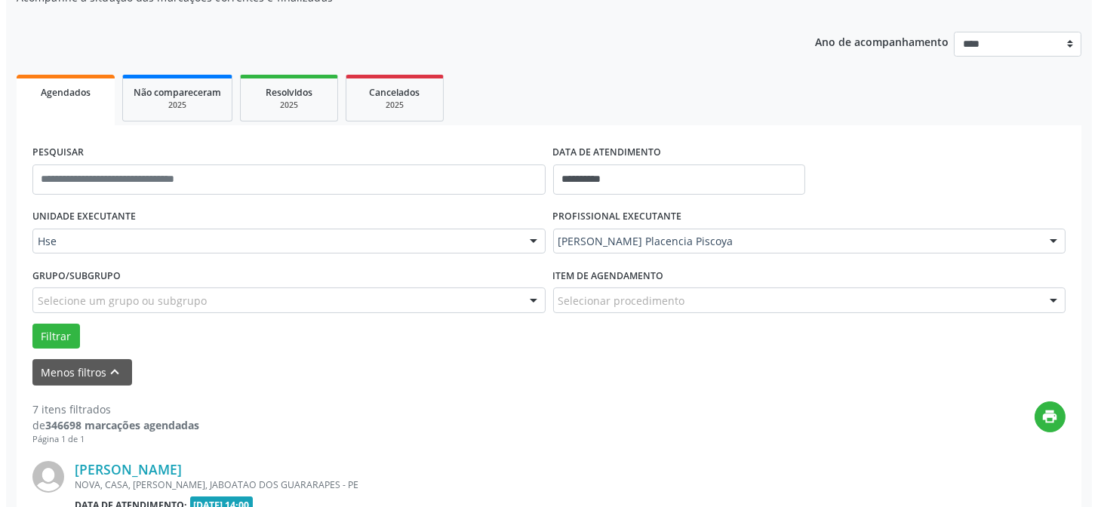
scroll to position [356, 0]
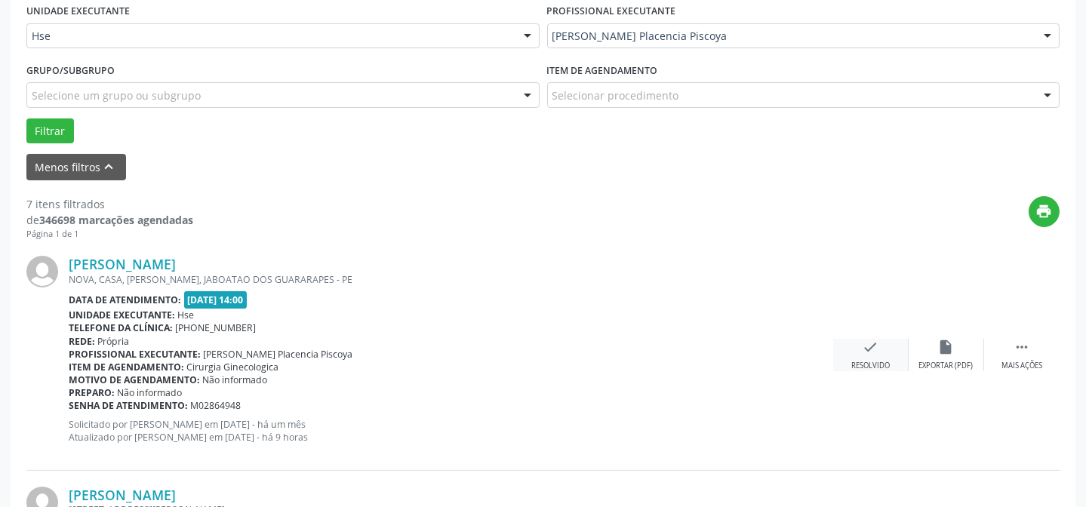
click at [868, 348] on icon "check" at bounding box center [870, 347] width 17 height 17
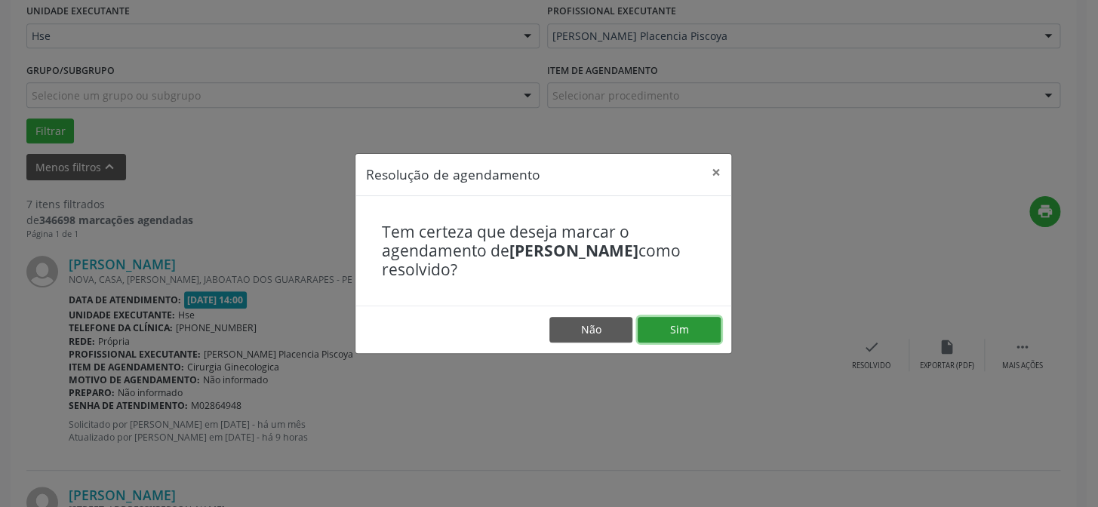
click at [659, 318] on button "Sim" at bounding box center [678, 330] width 83 height 26
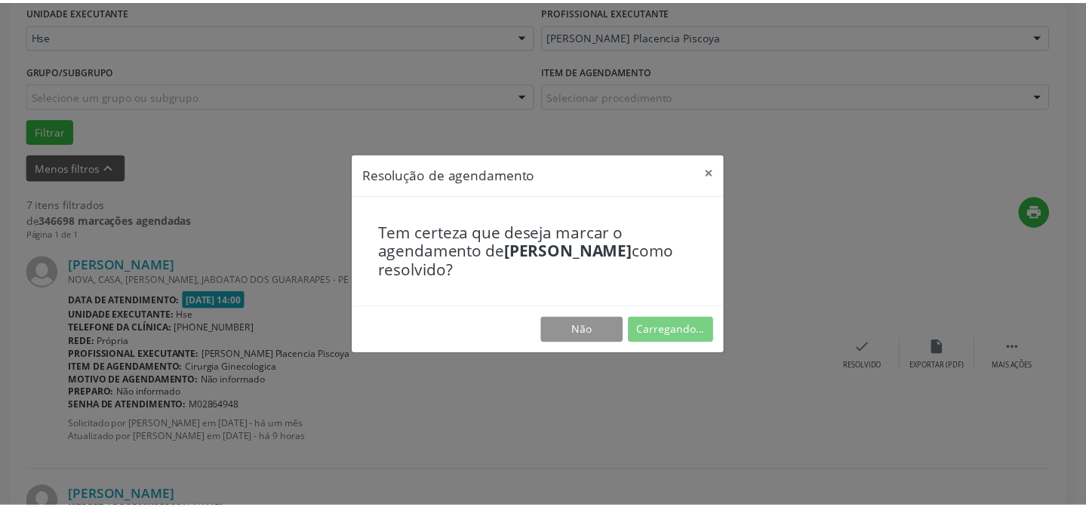
scroll to position [135, 0]
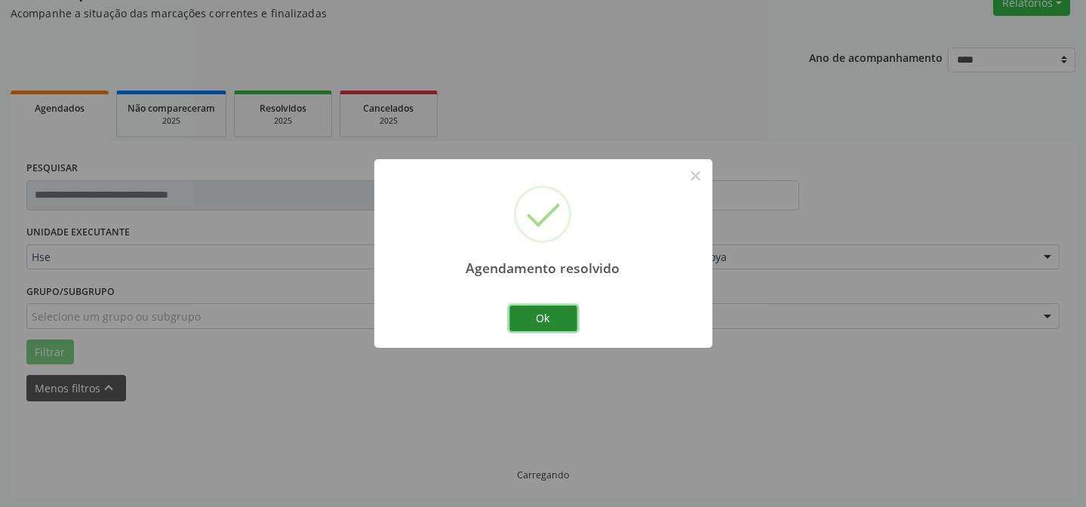
click at [553, 313] on button "Ok" at bounding box center [543, 319] width 68 height 26
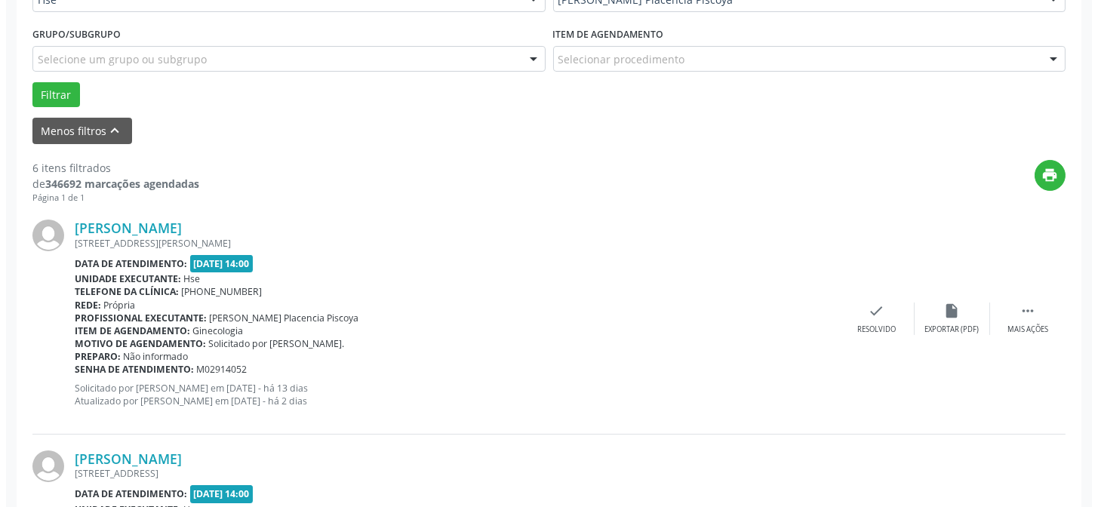
scroll to position [409, 0]
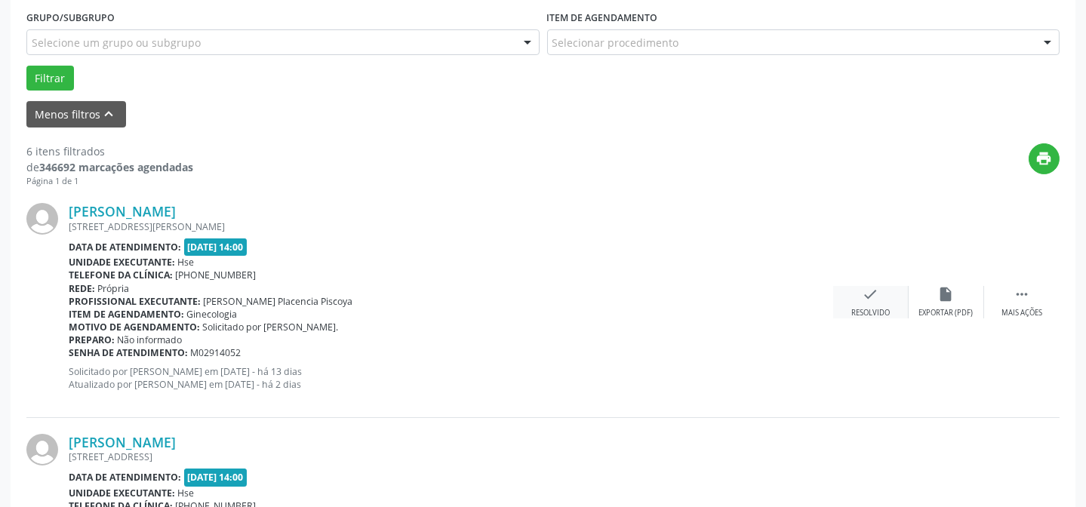
click at [880, 296] on div "check Resolvido" at bounding box center [870, 302] width 75 height 32
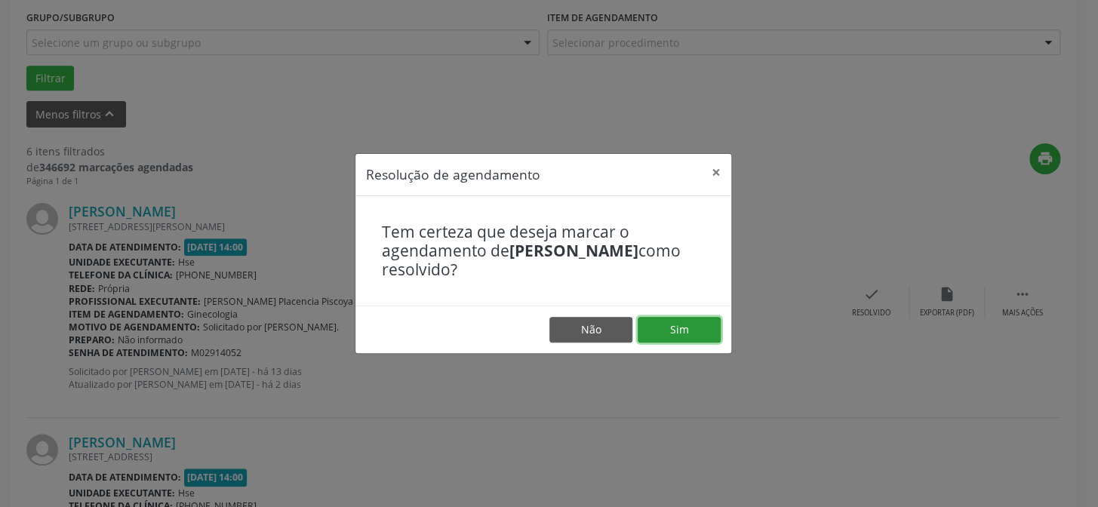
click at [675, 324] on button "Sim" at bounding box center [678, 330] width 83 height 26
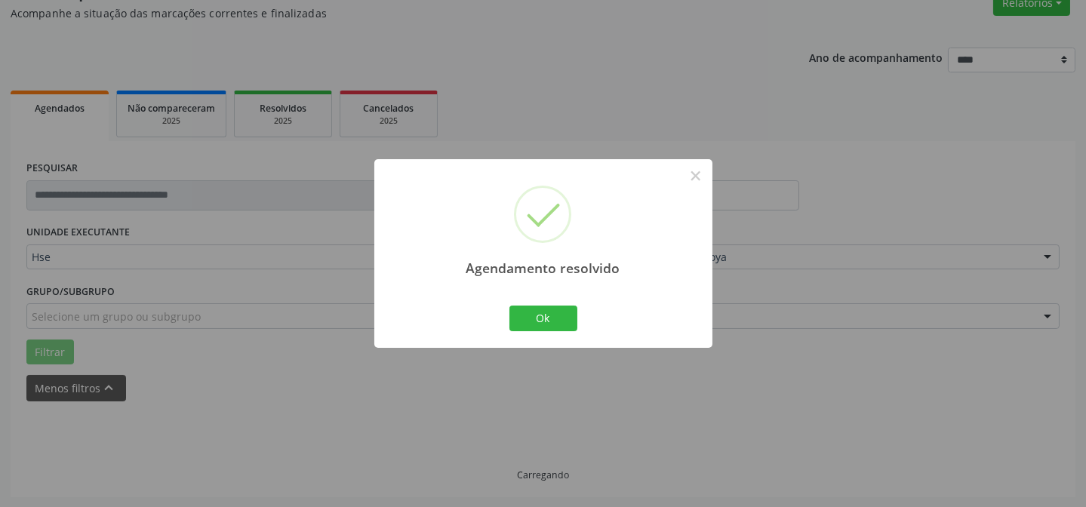
scroll to position [151, 0]
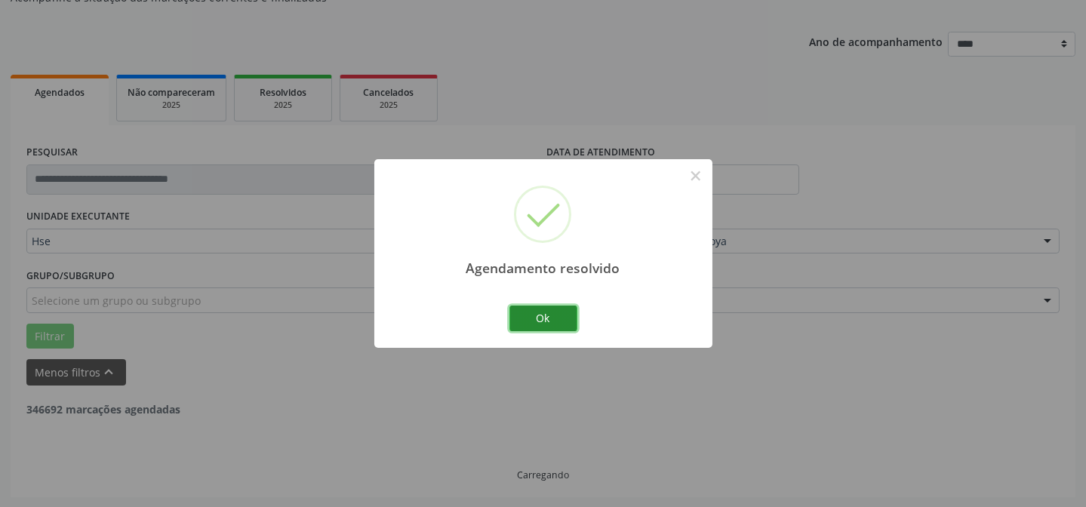
click at [555, 310] on button "Ok" at bounding box center [543, 319] width 68 height 26
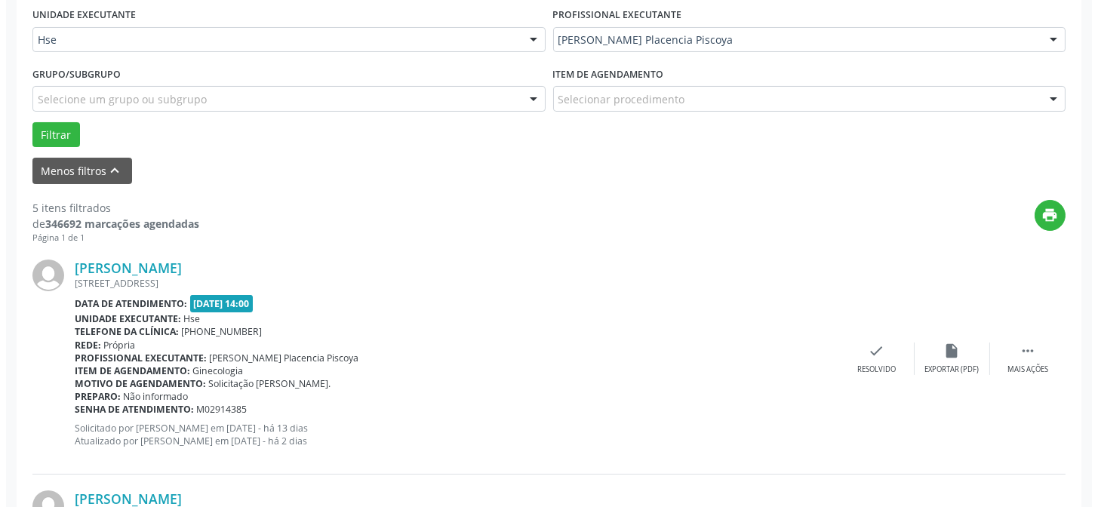
scroll to position [356, 0]
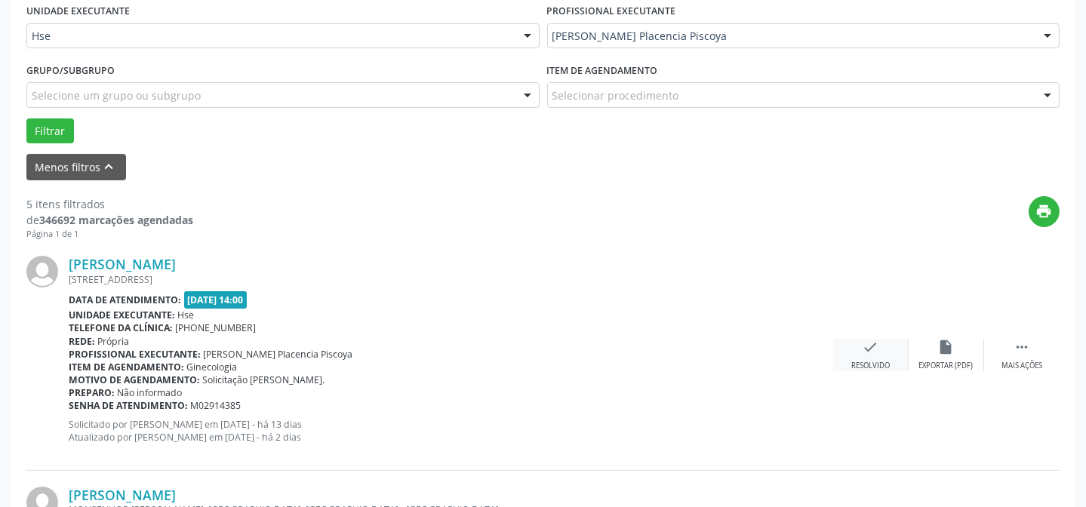
click at [870, 361] on div "Resolvido" at bounding box center [870, 366] width 38 height 11
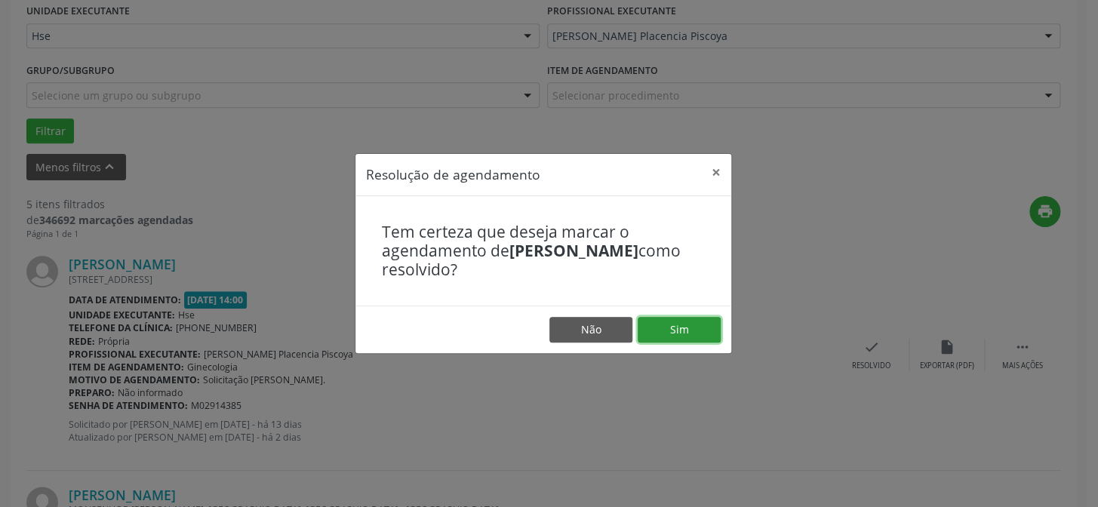
click at [682, 335] on button "Sim" at bounding box center [678, 330] width 83 height 26
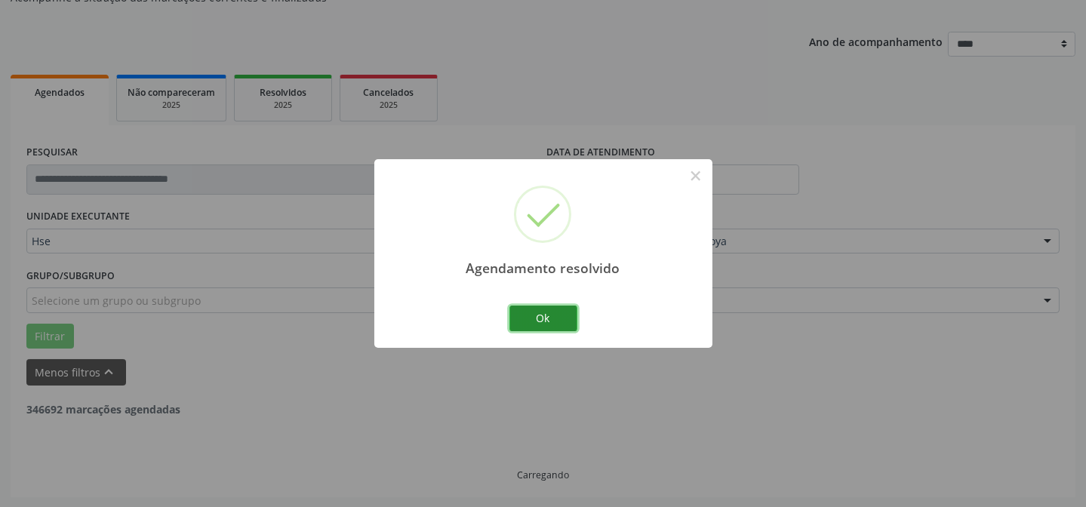
click at [558, 324] on button "Ok" at bounding box center [543, 319] width 68 height 26
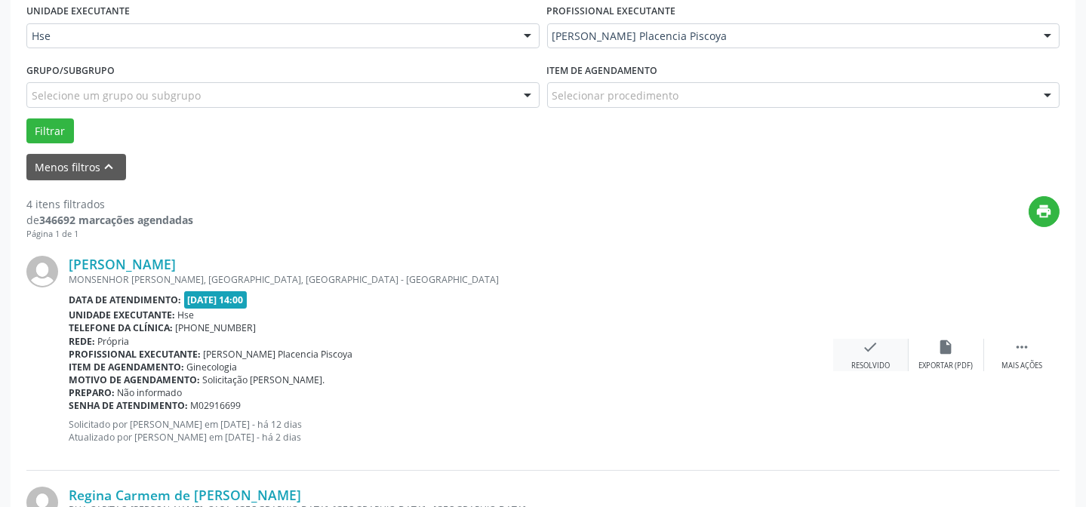
click at [864, 357] on div "check Resolvido" at bounding box center [870, 355] width 75 height 32
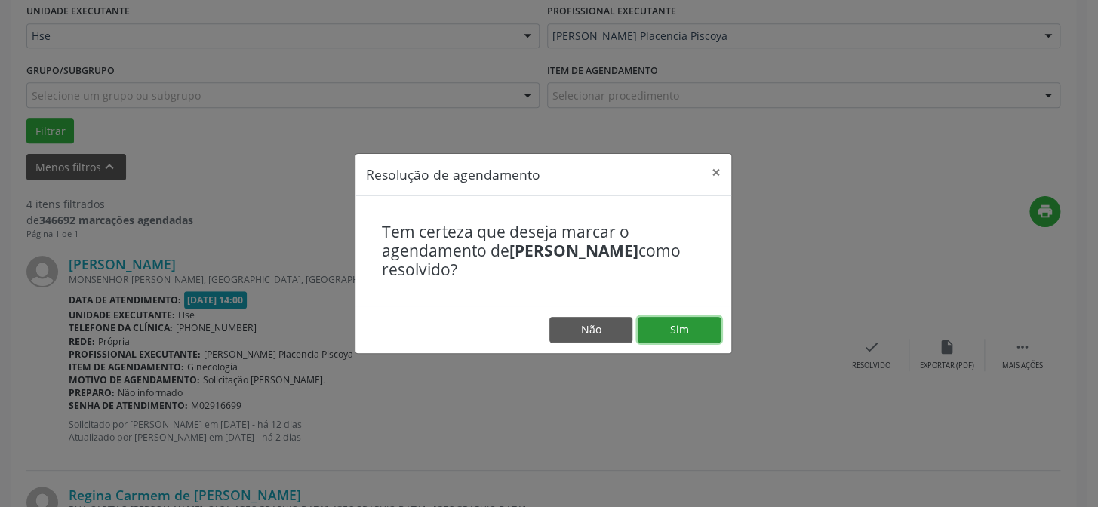
click at [709, 326] on button "Sim" at bounding box center [678, 330] width 83 height 26
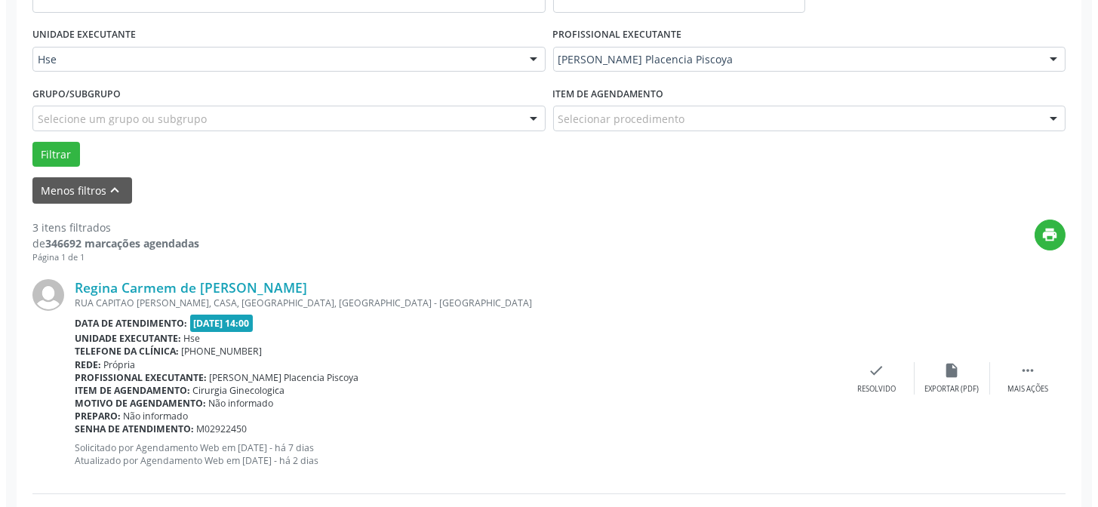
scroll to position [340, 0]
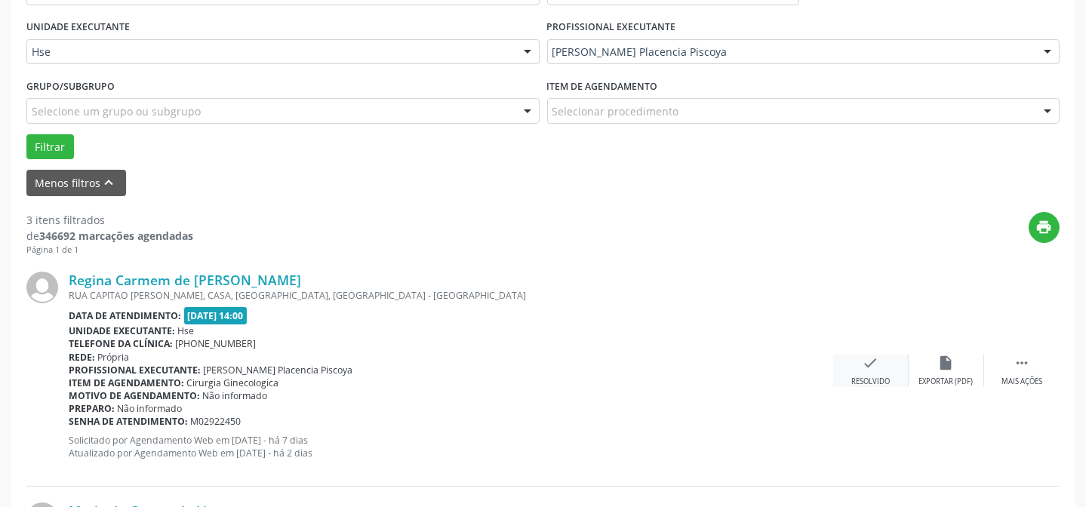
click at [862, 376] on div "Resolvido" at bounding box center [870, 381] width 38 height 11
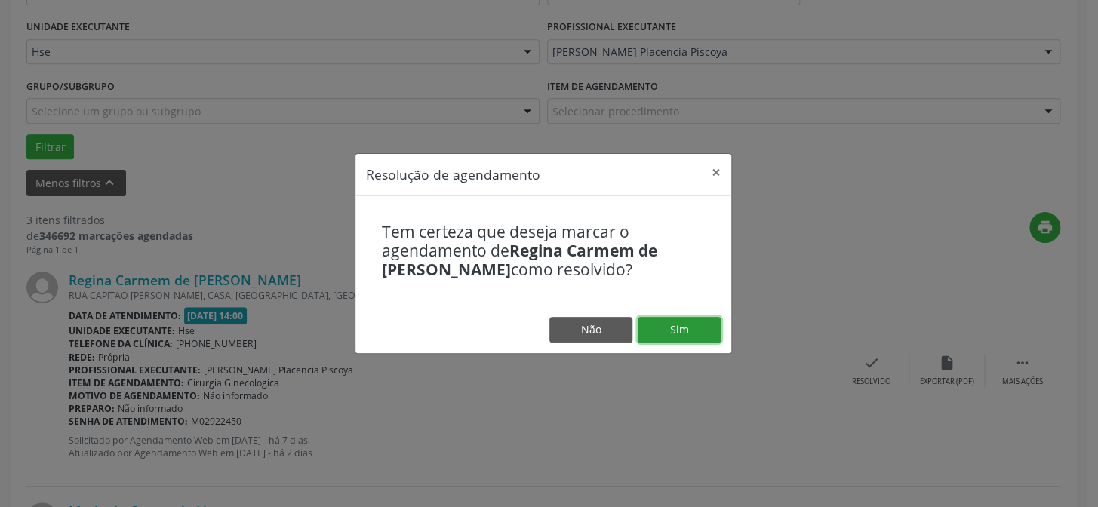
click at [696, 334] on button "Sim" at bounding box center [678, 330] width 83 height 26
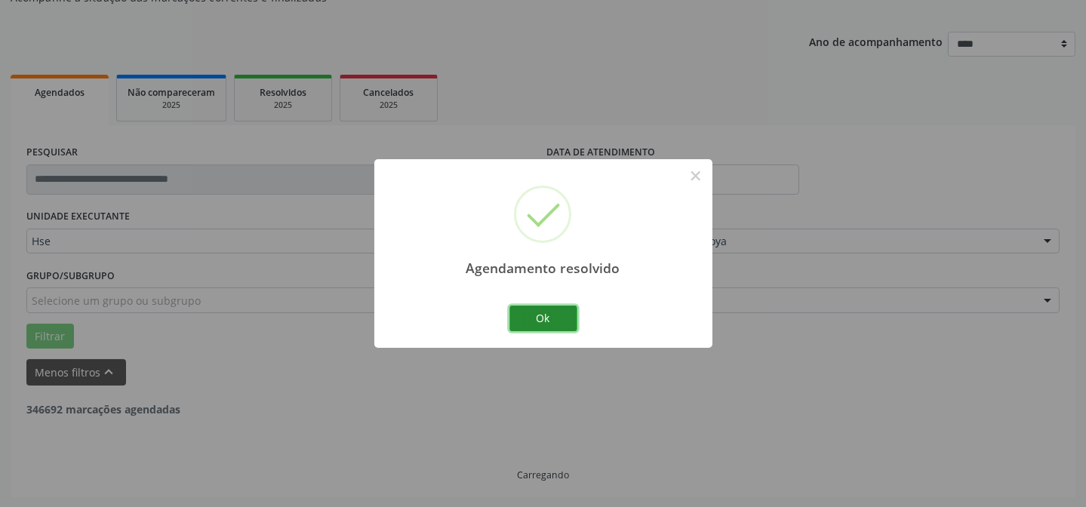
click at [545, 323] on button "Ok" at bounding box center [543, 319] width 68 height 26
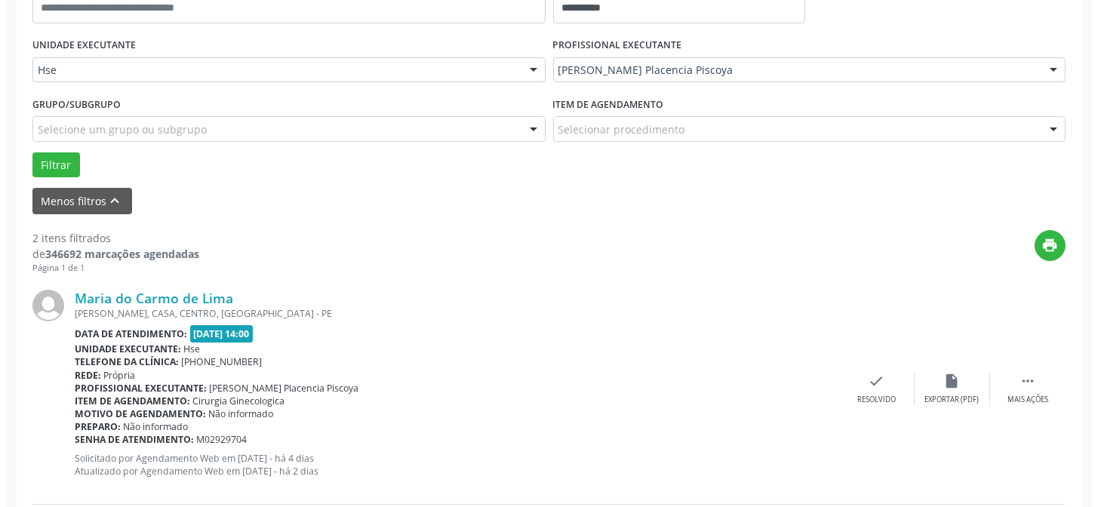
scroll to position [356, 0]
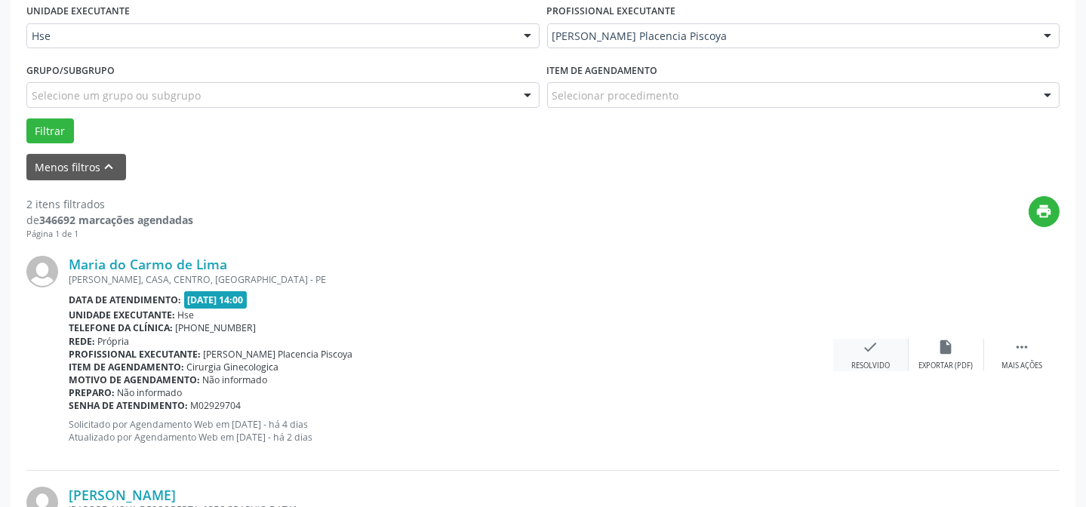
click at [879, 355] on div "check Resolvido" at bounding box center [870, 355] width 75 height 32
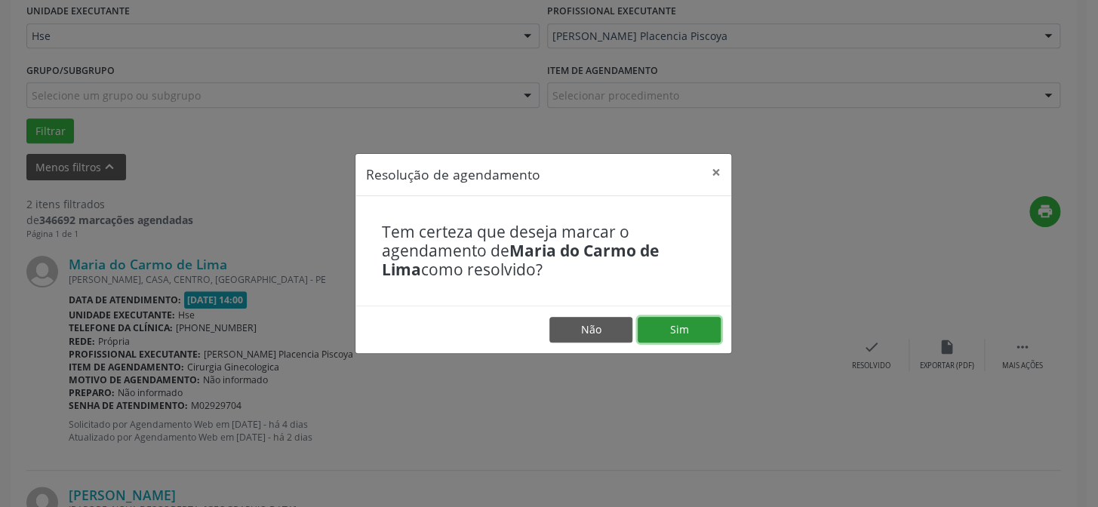
click at [685, 331] on button "Sim" at bounding box center [678, 330] width 83 height 26
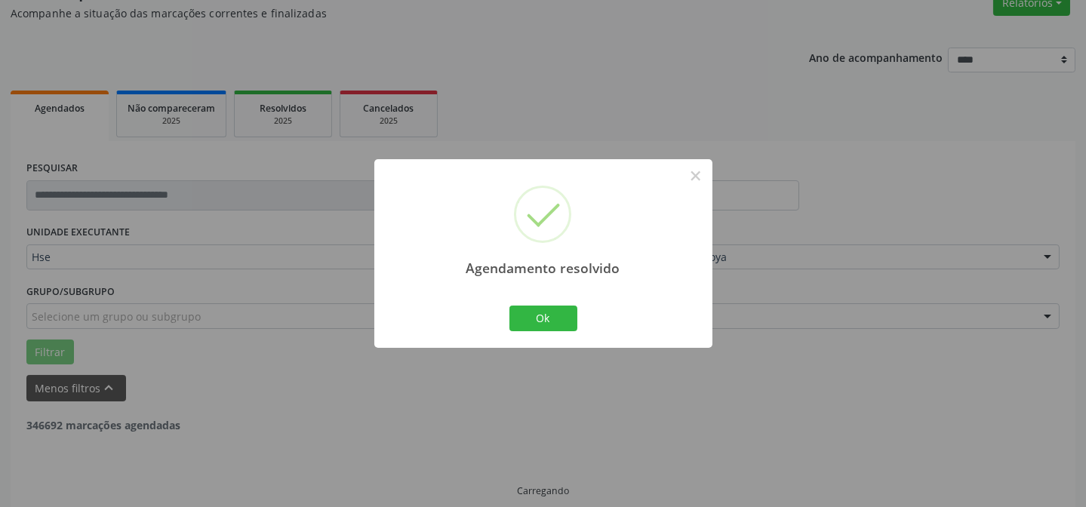
scroll to position [151, 0]
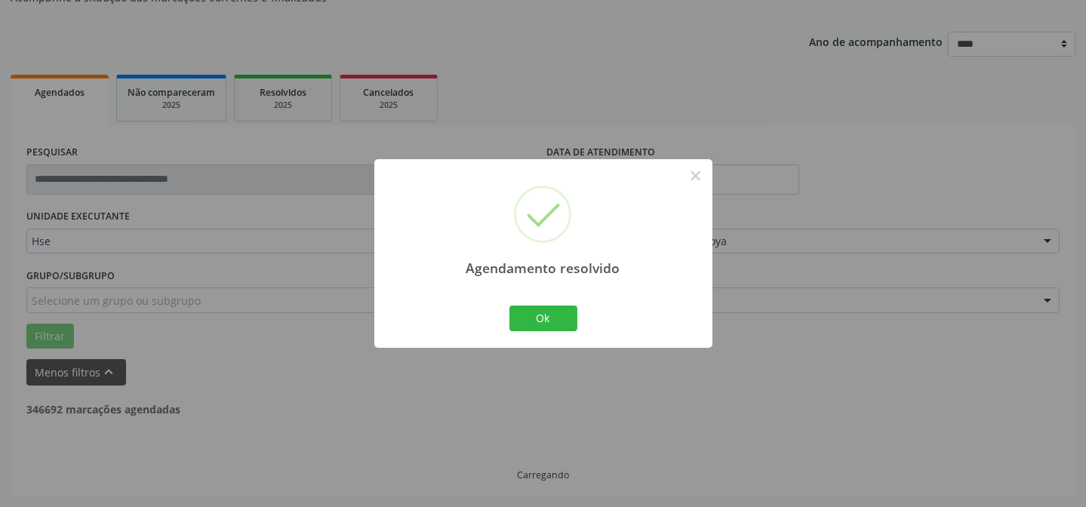
click at [496, 306] on div "Agendamento resolvido × Ok Cancel" at bounding box center [543, 253] width 338 height 188
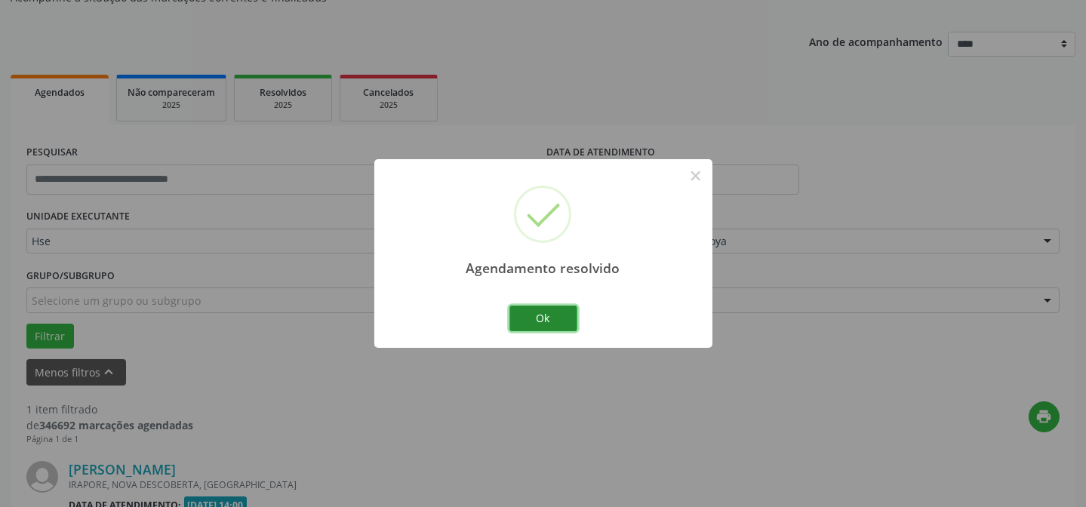
click at [520, 308] on button "Ok" at bounding box center [543, 319] width 68 height 26
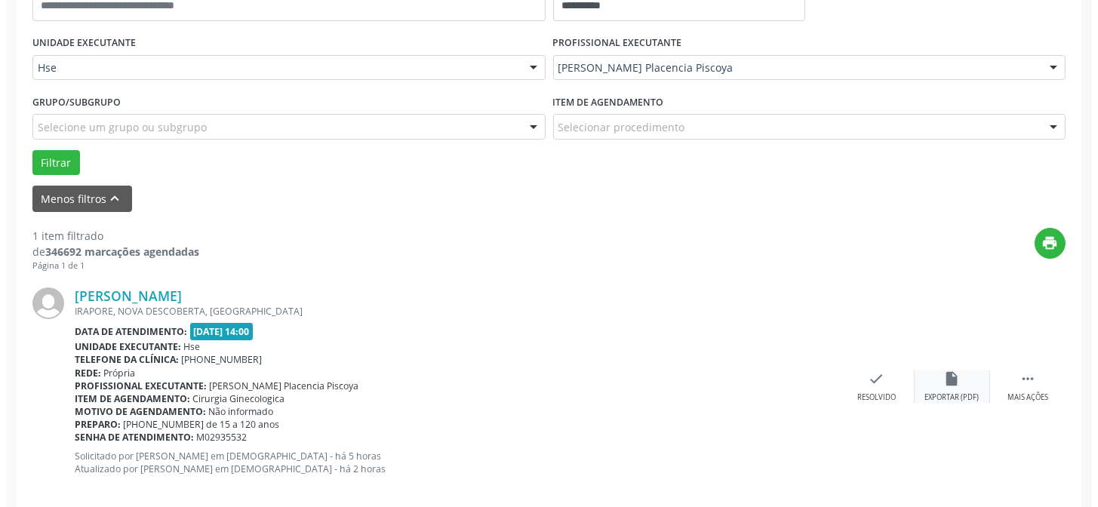
scroll to position [345, 0]
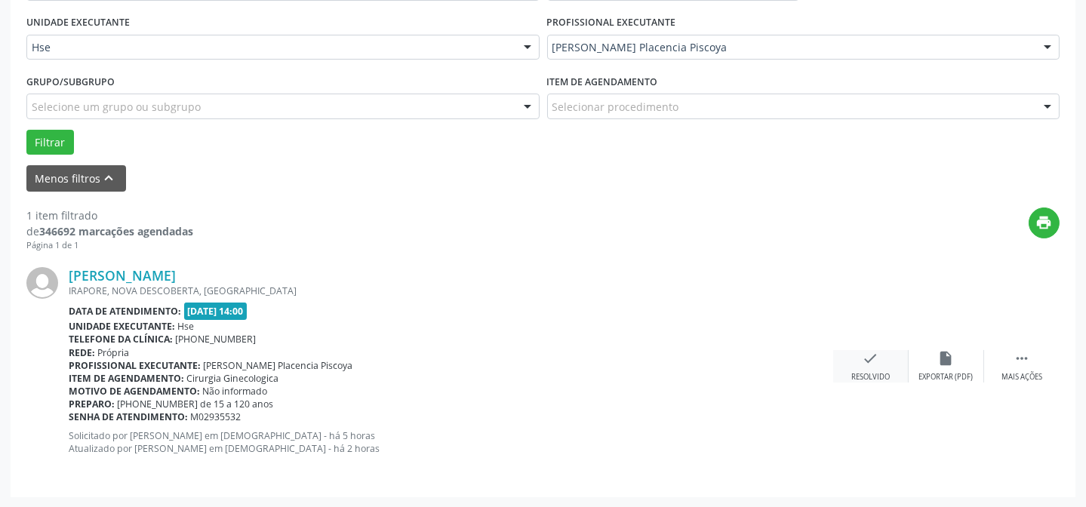
click at [880, 359] on div "check Resolvido" at bounding box center [870, 366] width 75 height 32
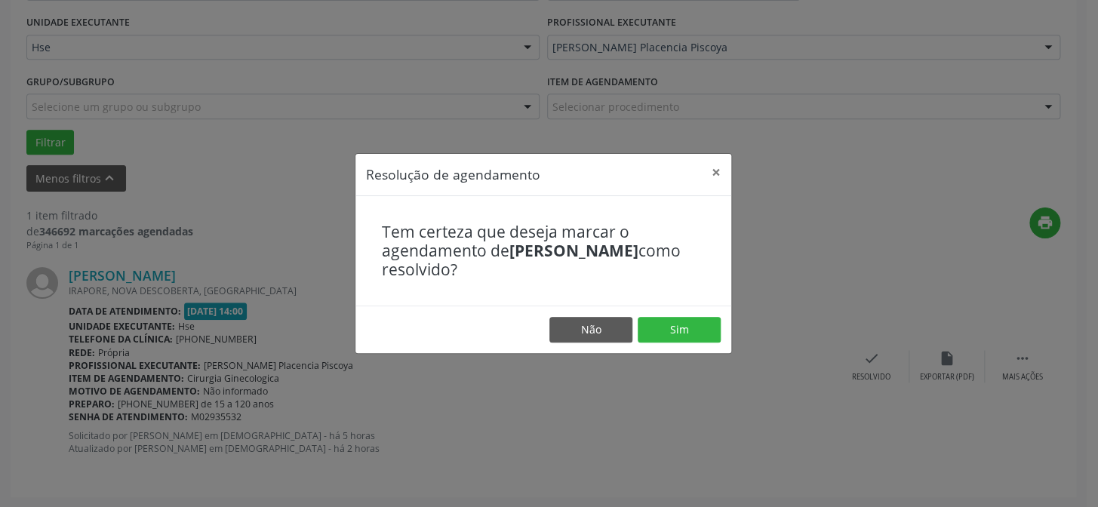
click at [632, 330] on footer "Não Sim" at bounding box center [543, 330] width 376 height 48
click at [648, 330] on button "Sim" at bounding box center [678, 330] width 83 height 26
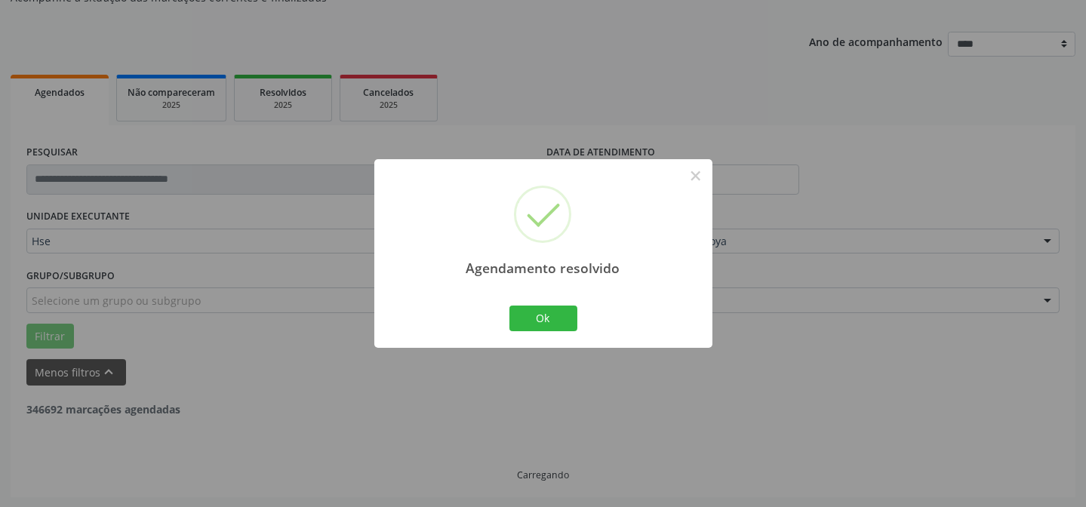
scroll to position [102, 0]
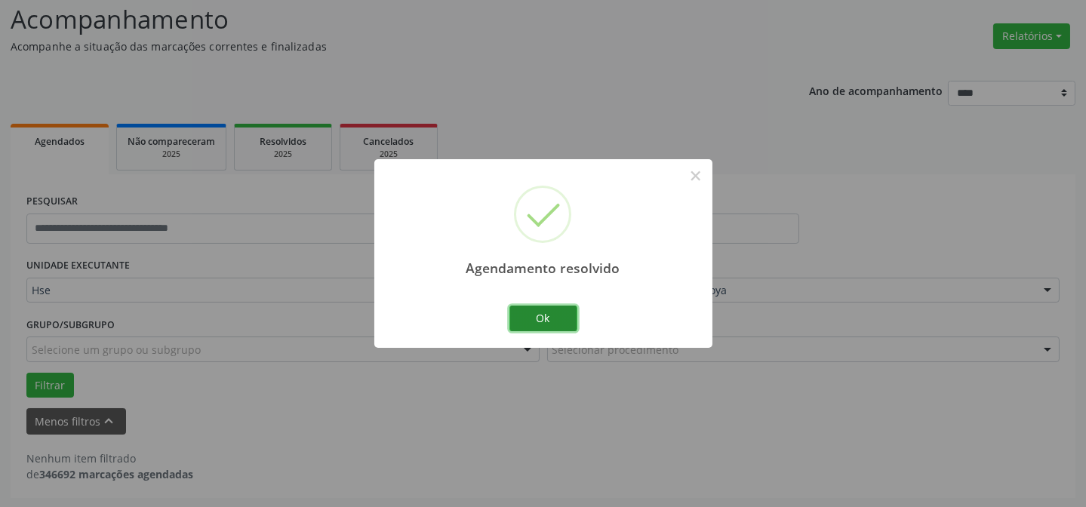
click at [545, 311] on button "Ok" at bounding box center [543, 319] width 68 height 26
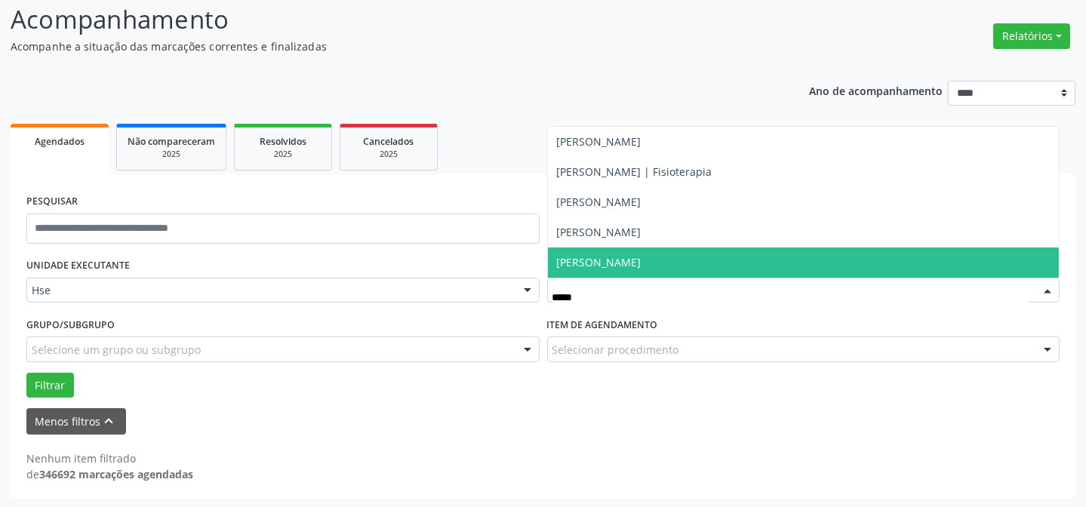
type input "******"
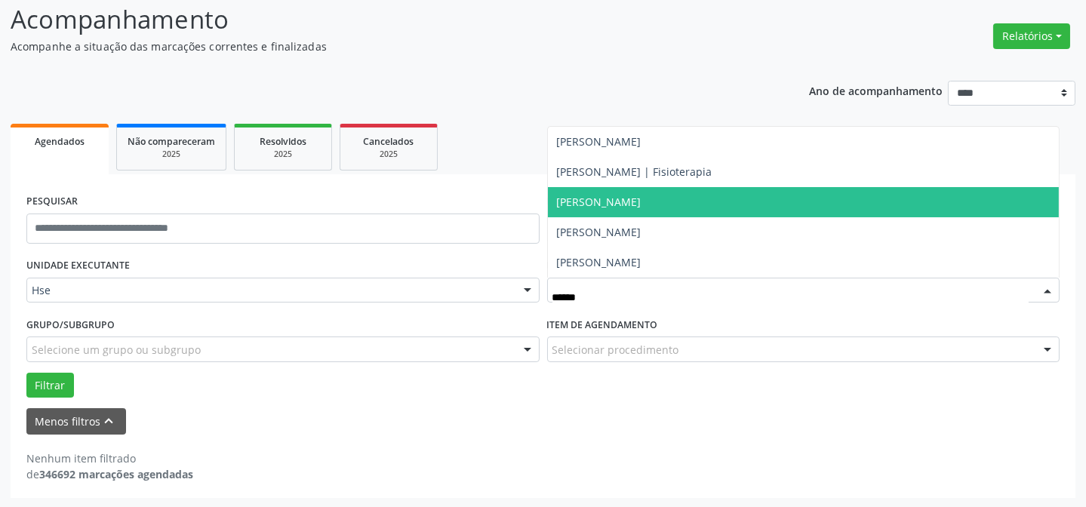
click at [641, 195] on span "[PERSON_NAME]" at bounding box center [599, 202] width 84 height 14
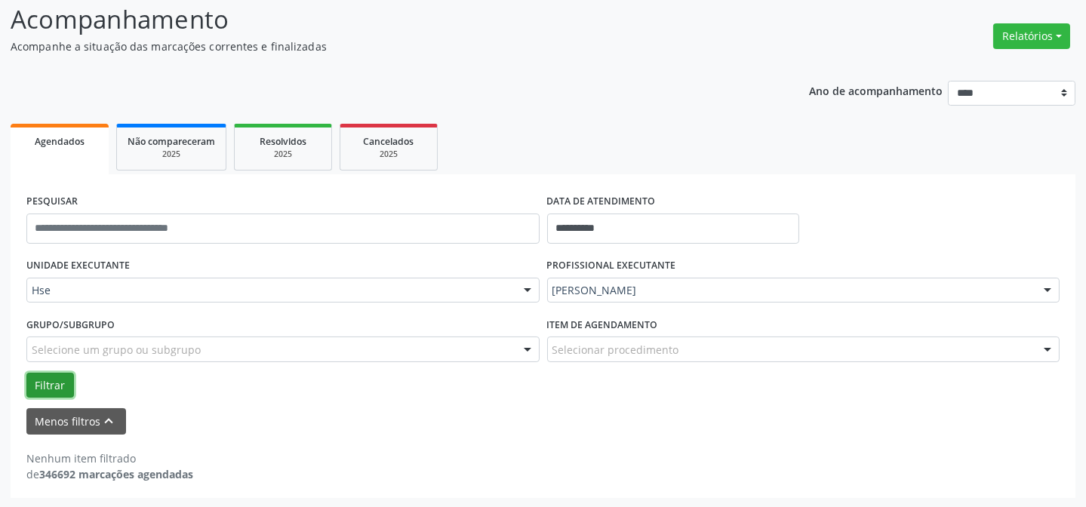
click at [48, 376] on button "Filtrar" at bounding box center [50, 386] width 48 height 26
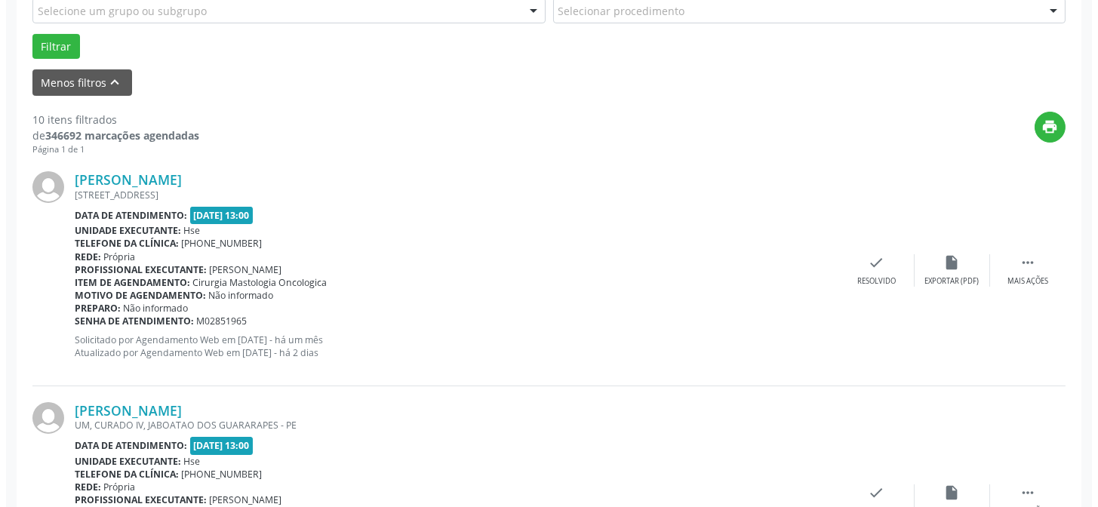
scroll to position [445, 0]
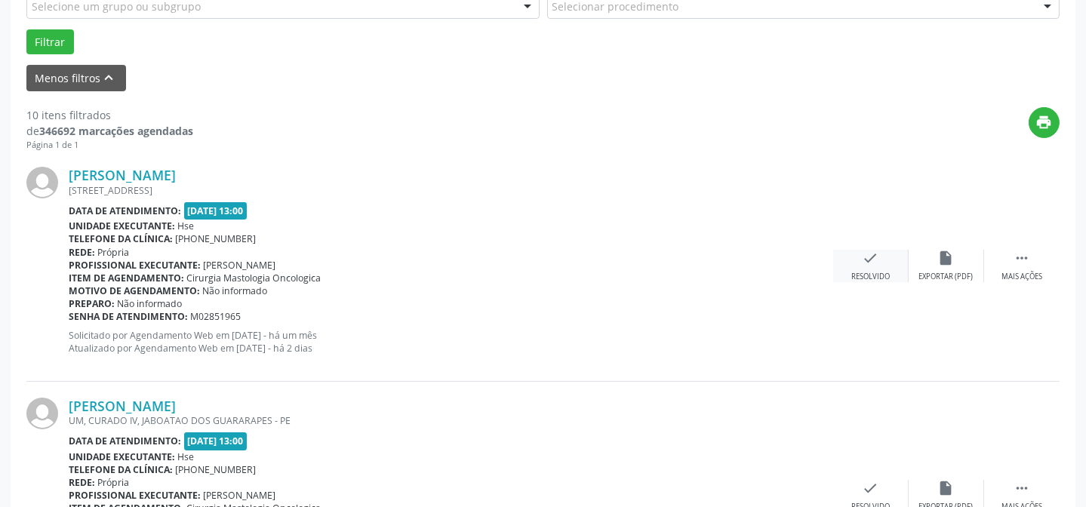
click at [872, 255] on icon "check" at bounding box center [870, 258] width 17 height 17
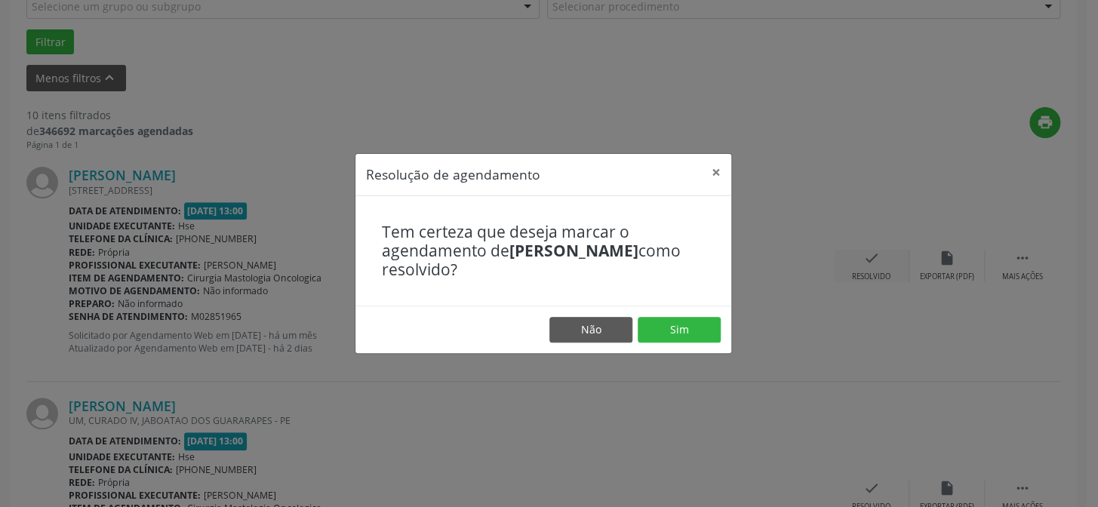
click at [686, 317] on footer "Não Sim" at bounding box center [543, 330] width 376 height 48
click at [686, 335] on button "Sim" at bounding box center [678, 330] width 83 height 26
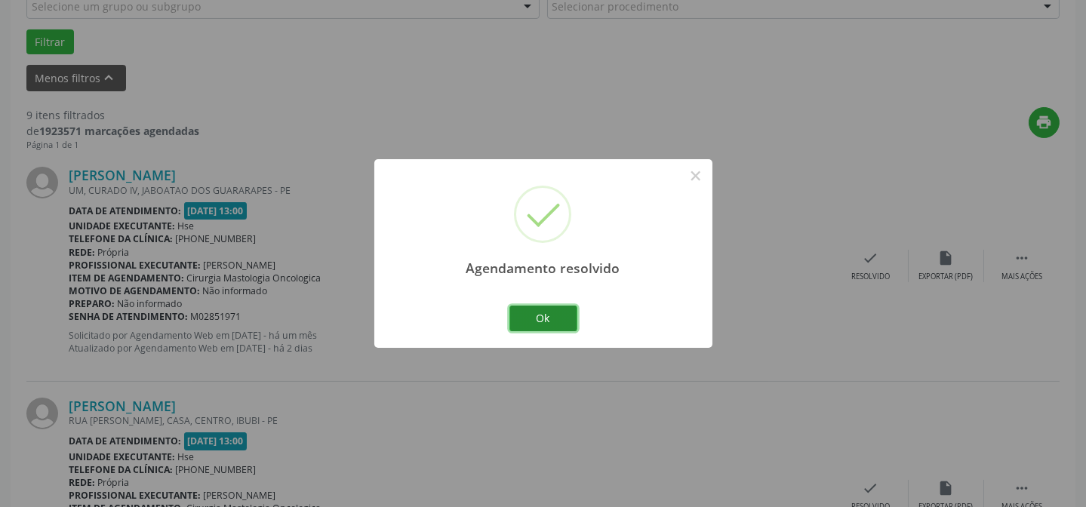
click at [552, 318] on button "Ok" at bounding box center [543, 319] width 68 height 26
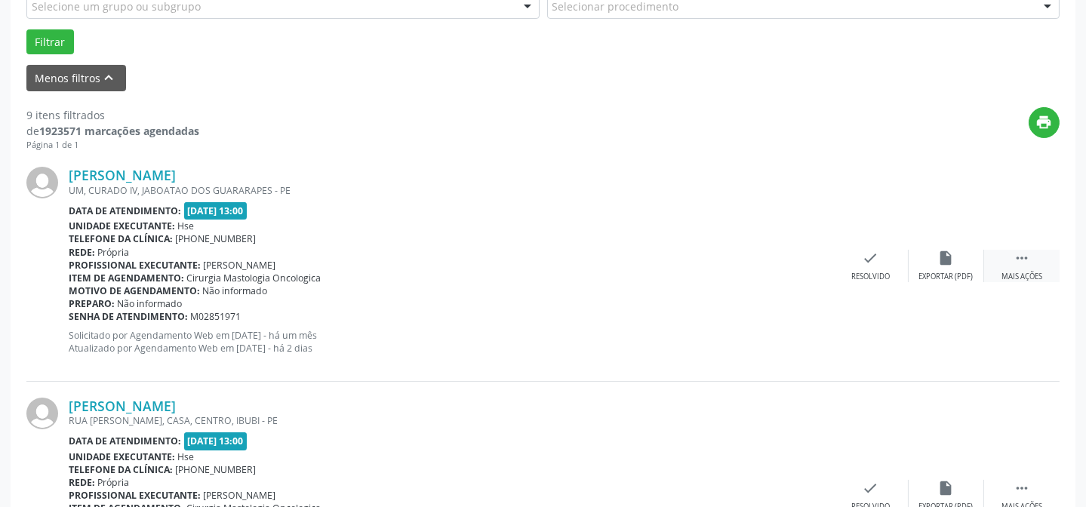
click at [998, 260] on div " Mais ações" at bounding box center [1021, 266] width 75 height 32
click at [963, 263] on div "alarm_off Não compareceu" at bounding box center [945, 266] width 75 height 32
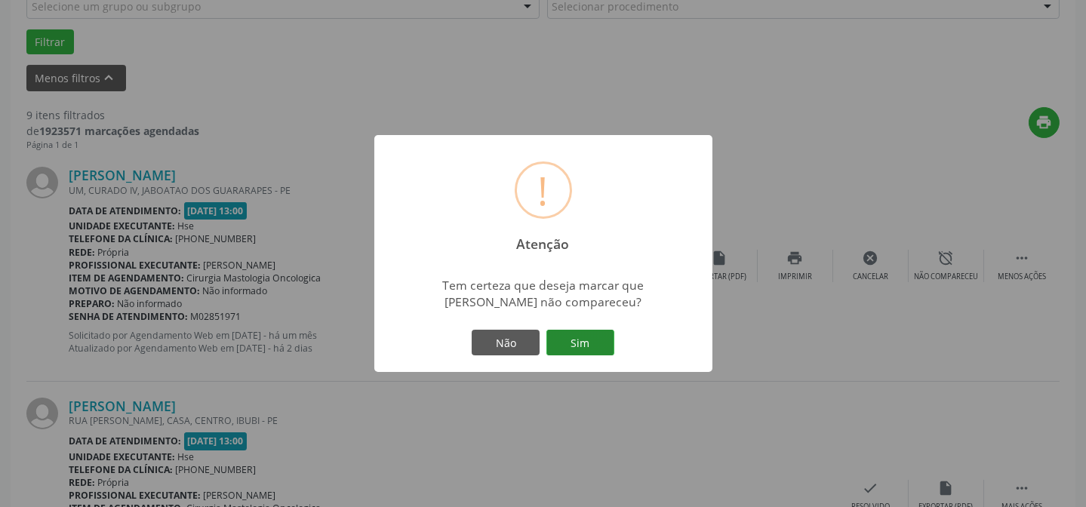
click at [590, 342] on button "Sim" at bounding box center [580, 343] width 68 height 26
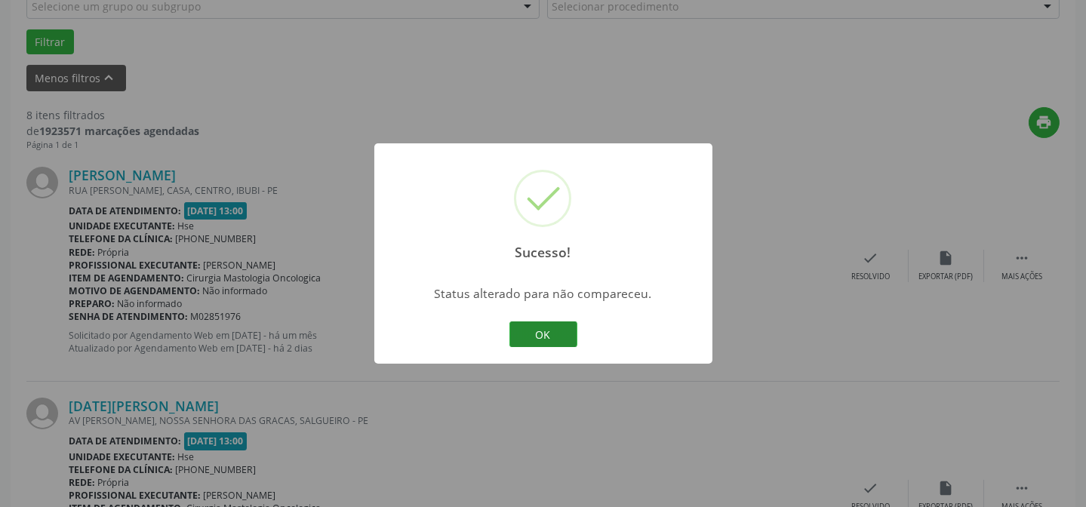
click at [542, 330] on button "OK" at bounding box center [543, 334] width 68 height 26
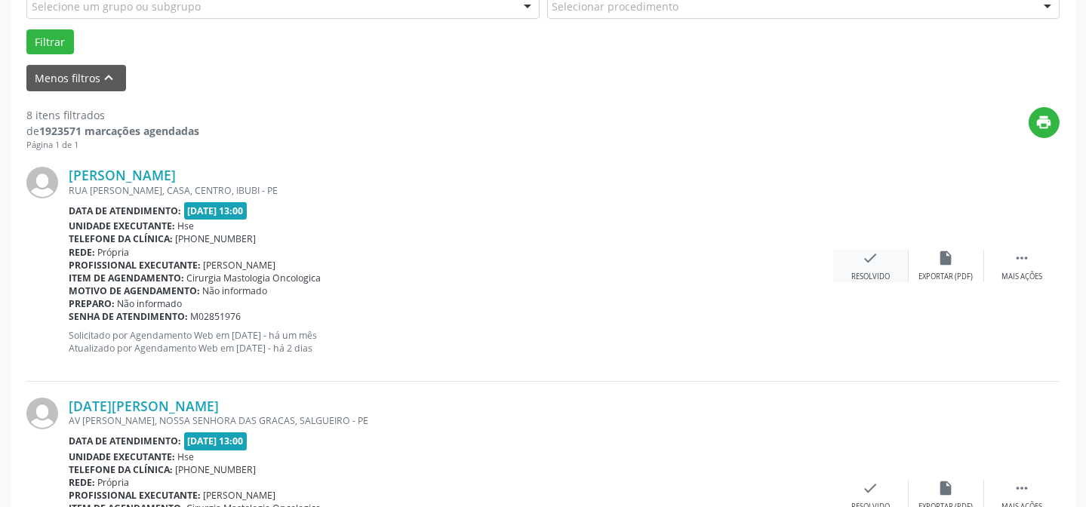
click at [868, 264] on icon "check" at bounding box center [870, 258] width 17 height 17
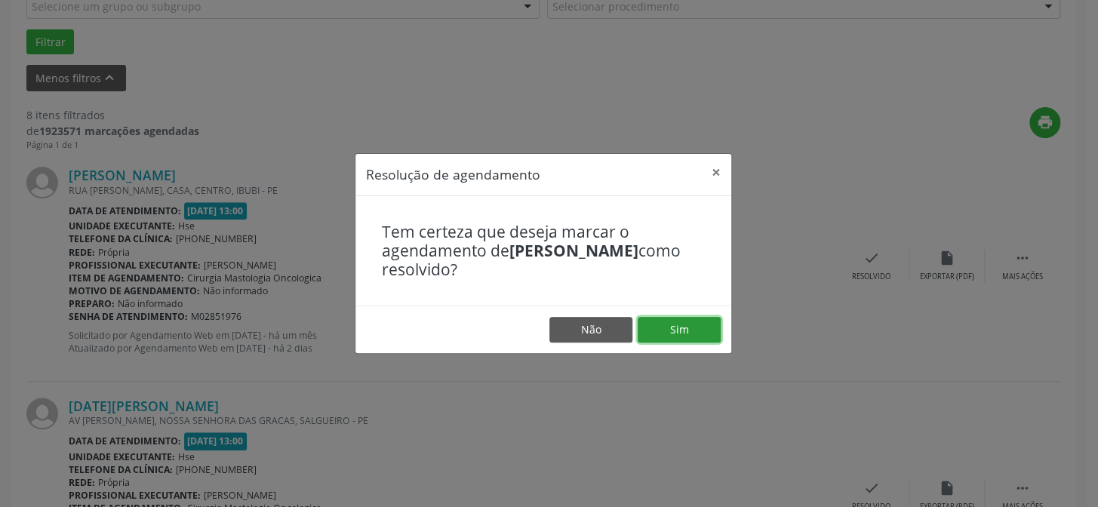
click at [682, 322] on button "Sim" at bounding box center [678, 330] width 83 height 26
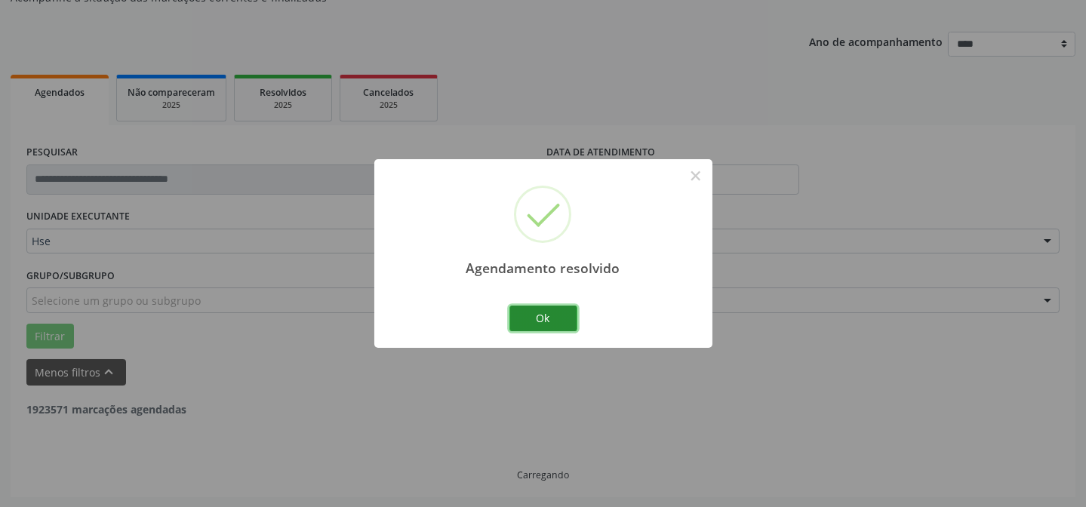
click at [543, 313] on button "Ok" at bounding box center [543, 319] width 68 height 26
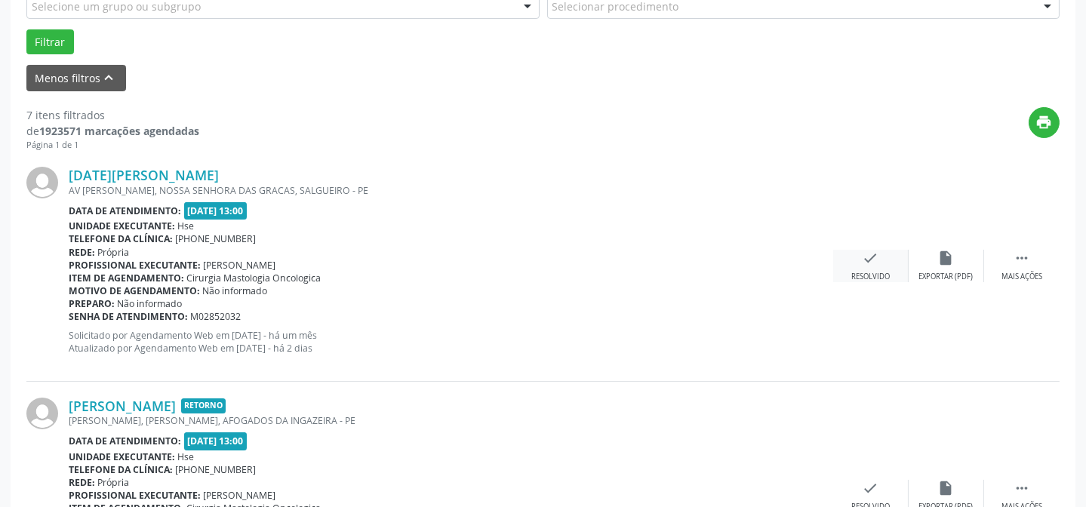
click at [861, 272] on div "Resolvido" at bounding box center [870, 277] width 38 height 11
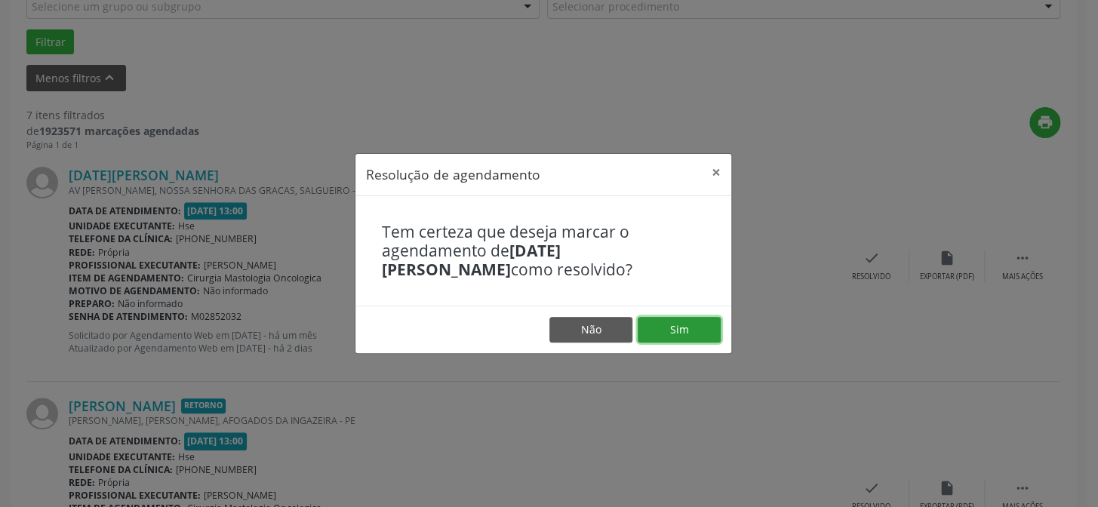
click at [641, 321] on button "Sim" at bounding box center [678, 330] width 83 height 26
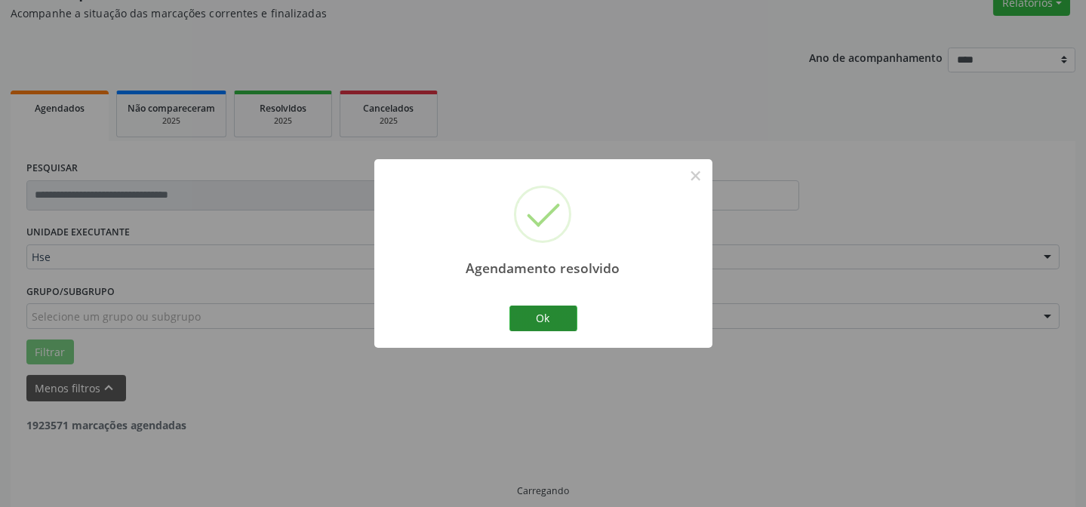
scroll to position [151, 0]
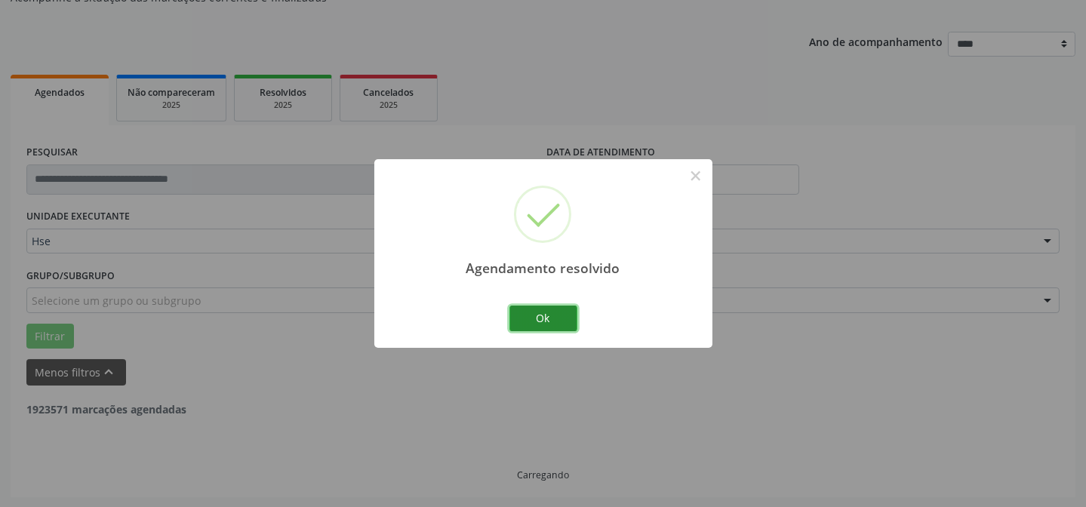
click at [545, 308] on button "Ok" at bounding box center [543, 319] width 68 height 26
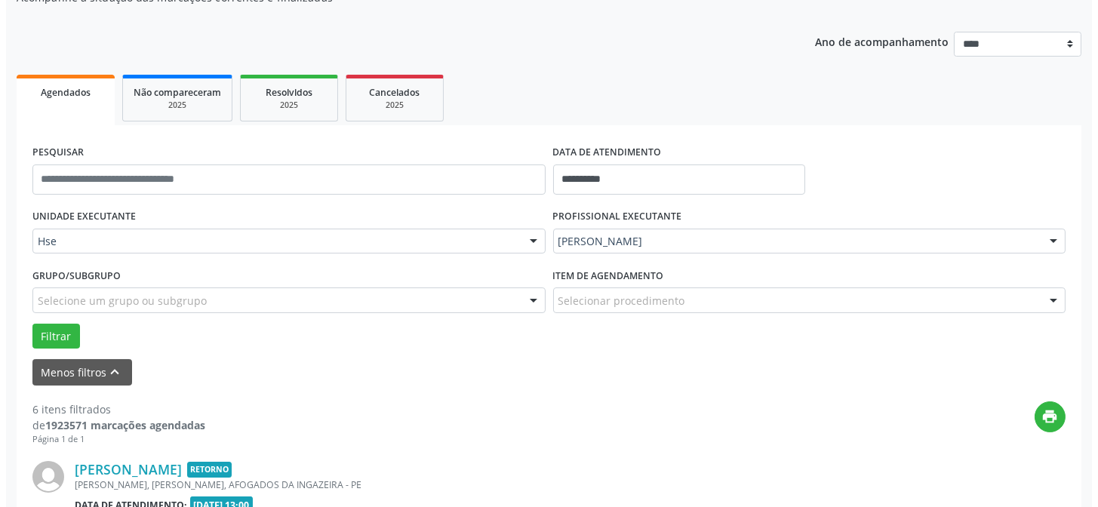
scroll to position [287, 0]
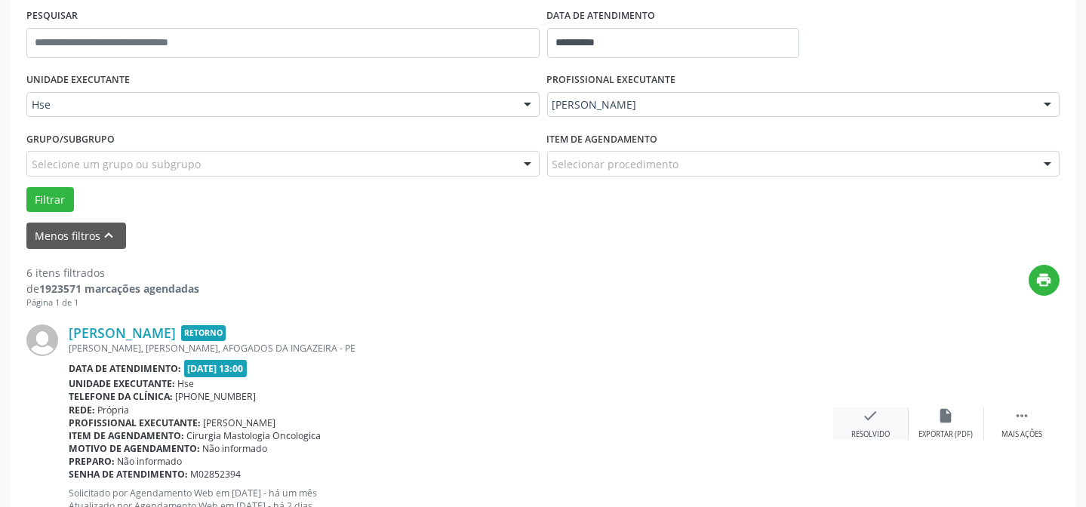
click at [873, 418] on icon "check" at bounding box center [870, 415] width 17 height 17
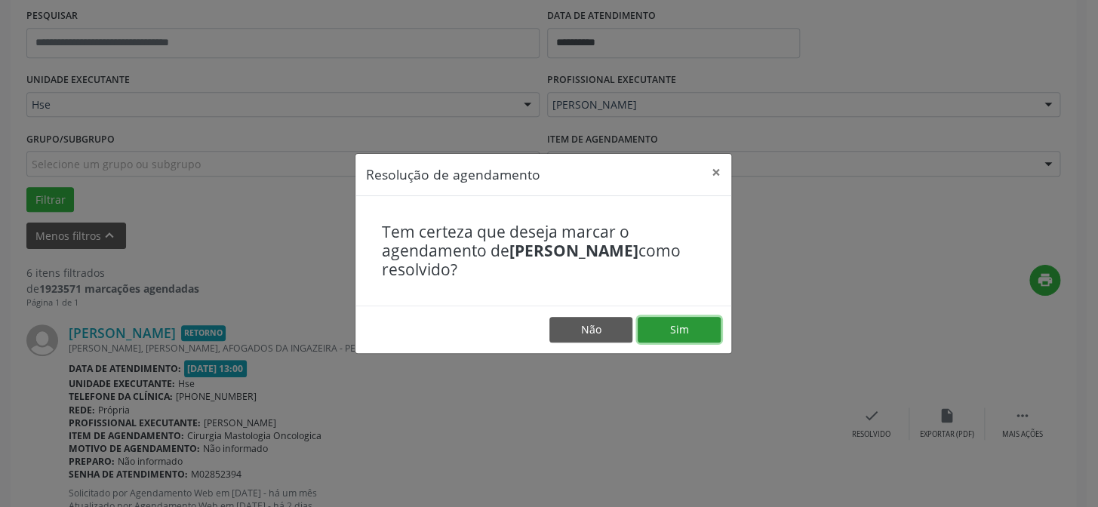
click at [677, 324] on button "Sim" at bounding box center [678, 330] width 83 height 26
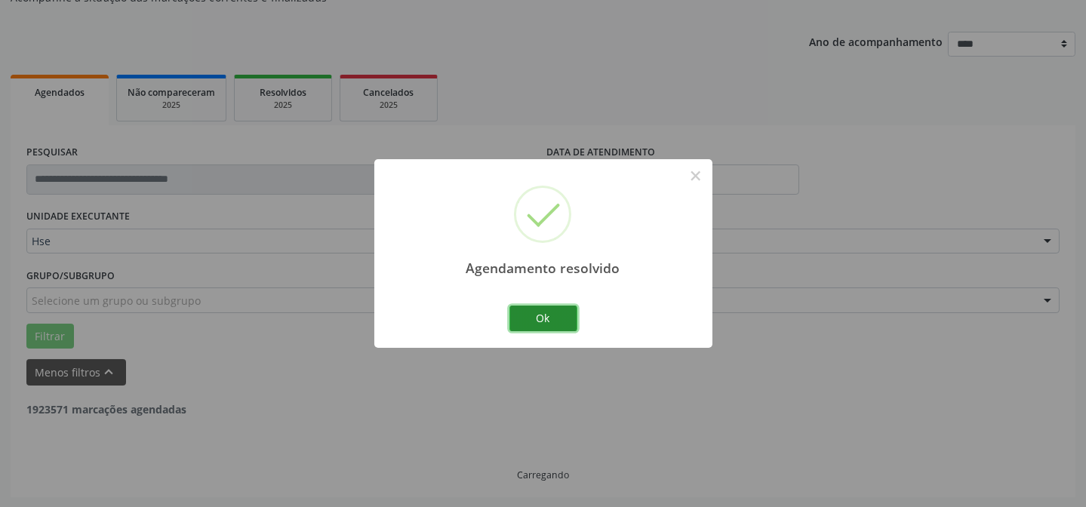
click at [539, 323] on button "Ok" at bounding box center [543, 319] width 68 height 26
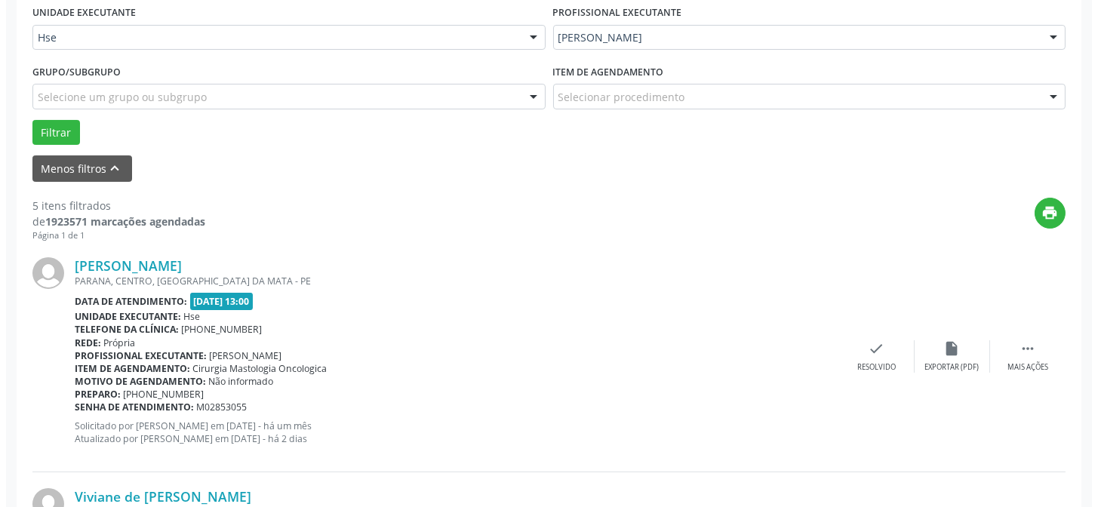
scroll to position [356, 0]
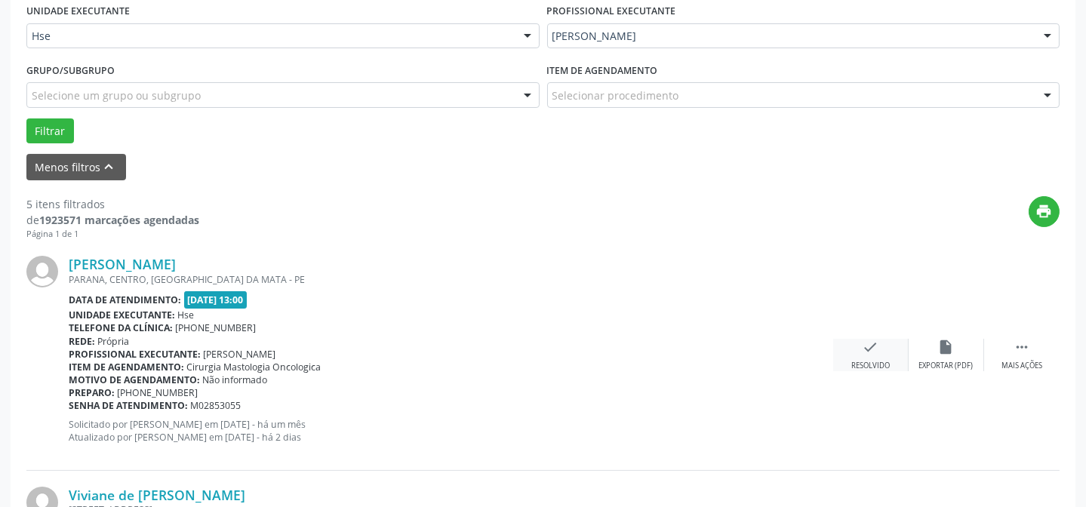
click at [855, 355] on div "check Resolvido" at bounding box center [870, 355] width 75 height 32
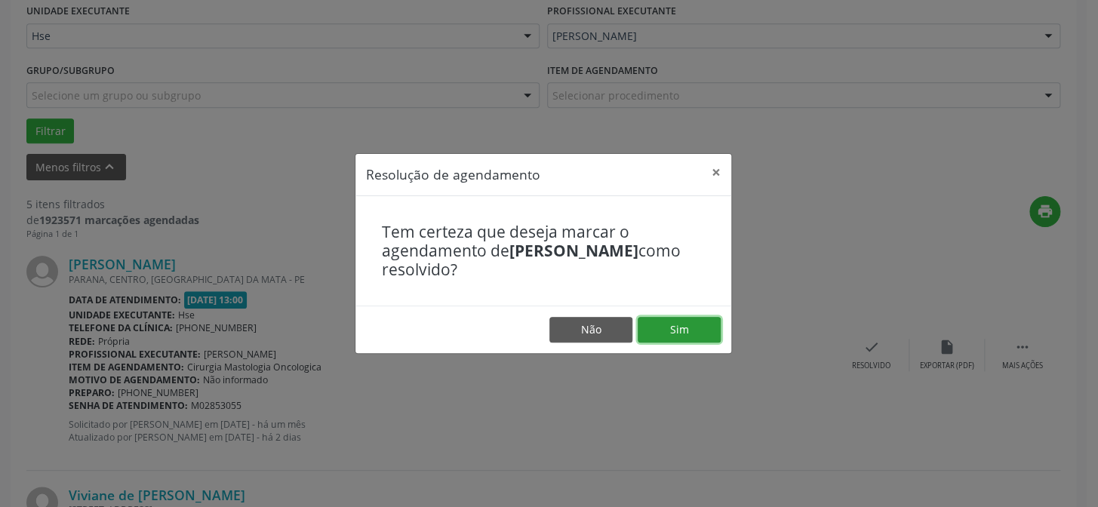
click at [671, 328] on button "Sim" at bounding box center [678, 330] width 83 height 26
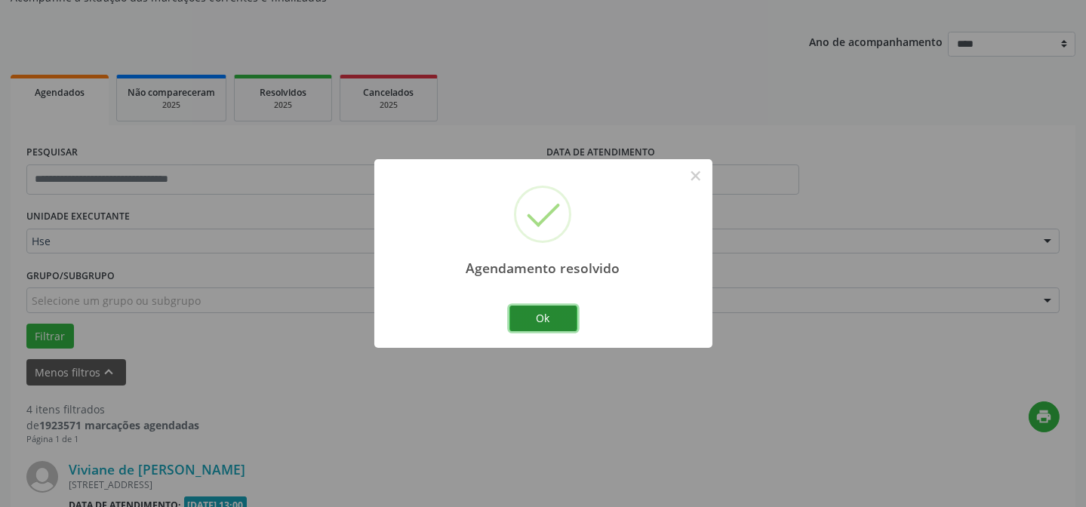
click at [534, 317] on button "Ok" at bounding box center [543, 319] width 68 height 26
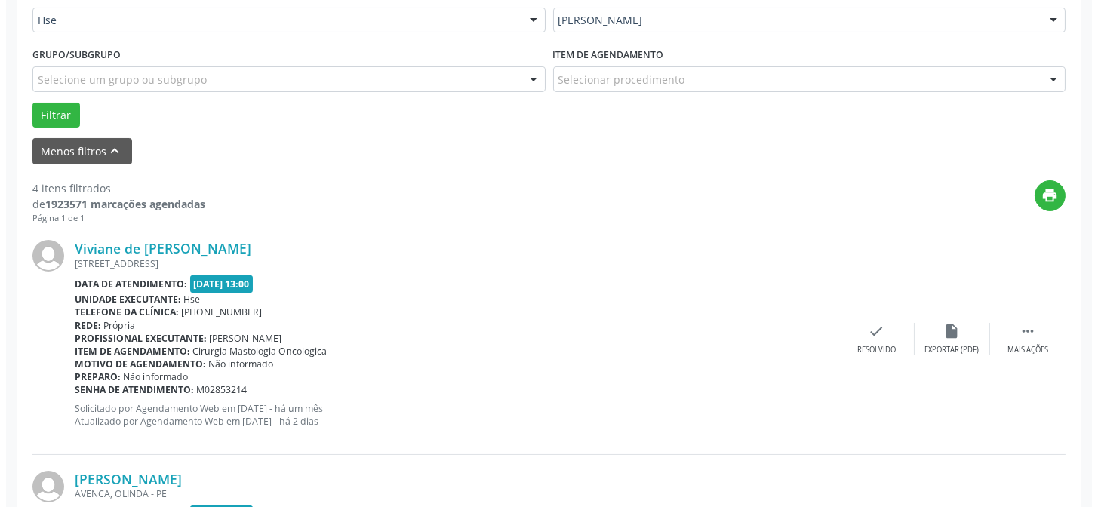
scroll to position [425, 0]
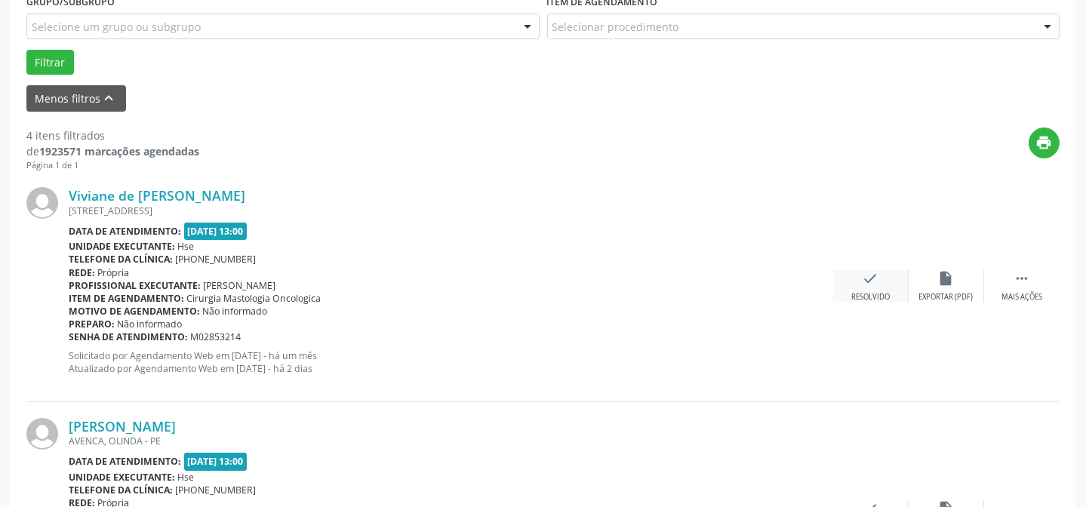
click at [868, 282] on icon "check" at bounding box center [870, 278] width 17 height 17
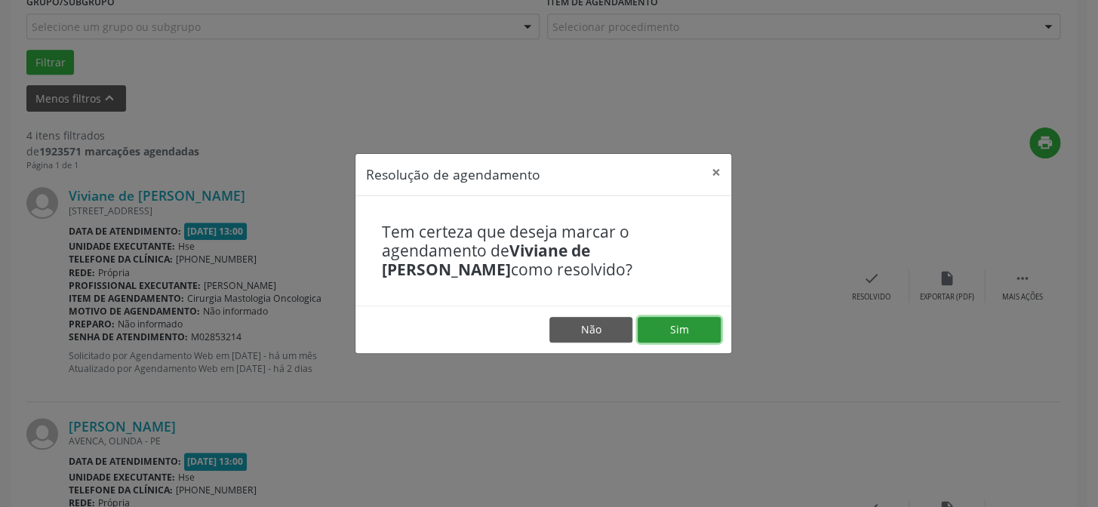
click at [684, 324] on button "Sim" at bounding box center [678, 330] width 83 height 26
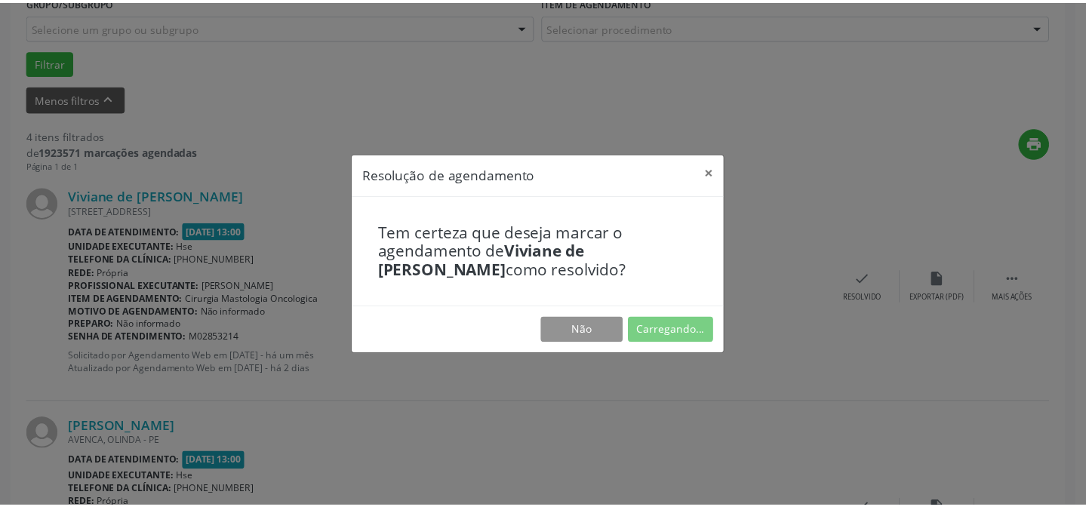
scroll to position [135, 0]
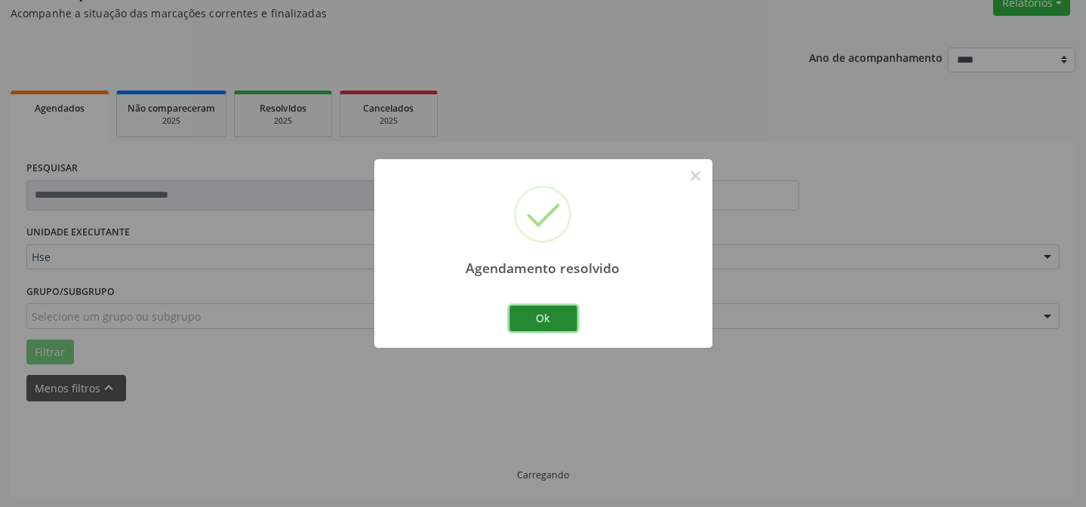
click at [536, 310] on button "Ok" at bounding box center [543, 319] width 68 height 26
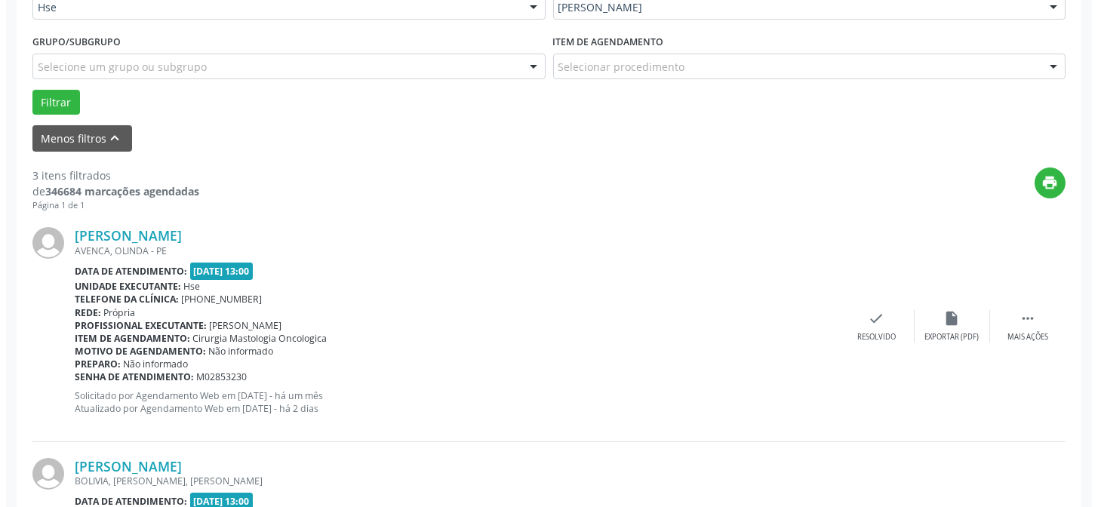
scroll to position [409, 0]
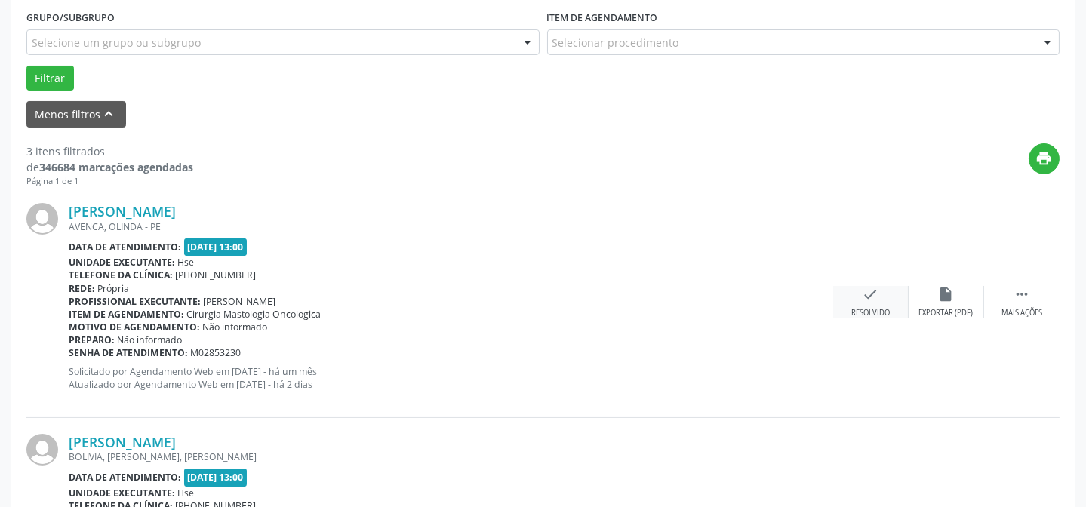
click at [871, 292] on icon "check" at bounding box center [870, 294] width 17 height 17
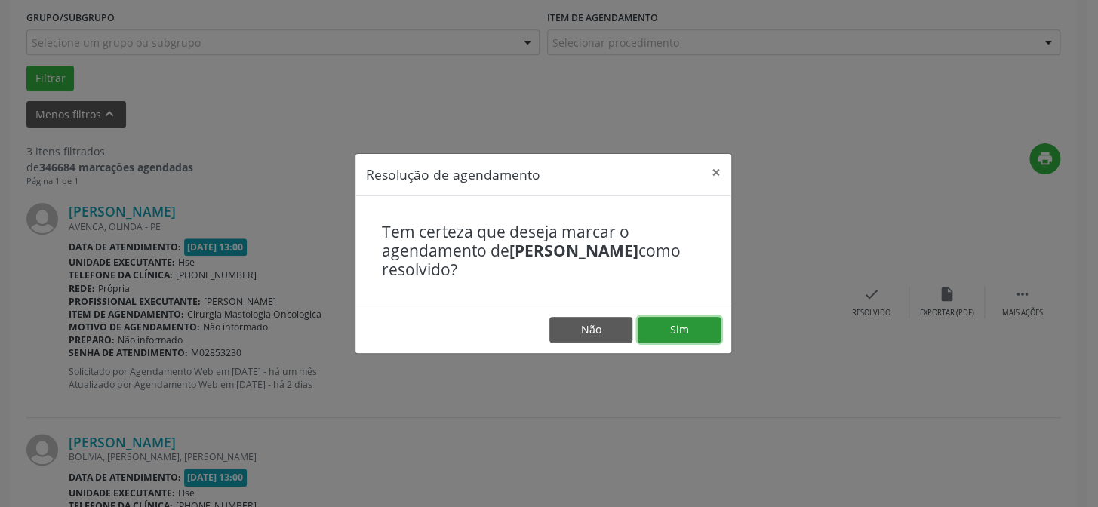
click at [683, 327] on button "Sim" at bounding box center [678, 330] width 83 height 26
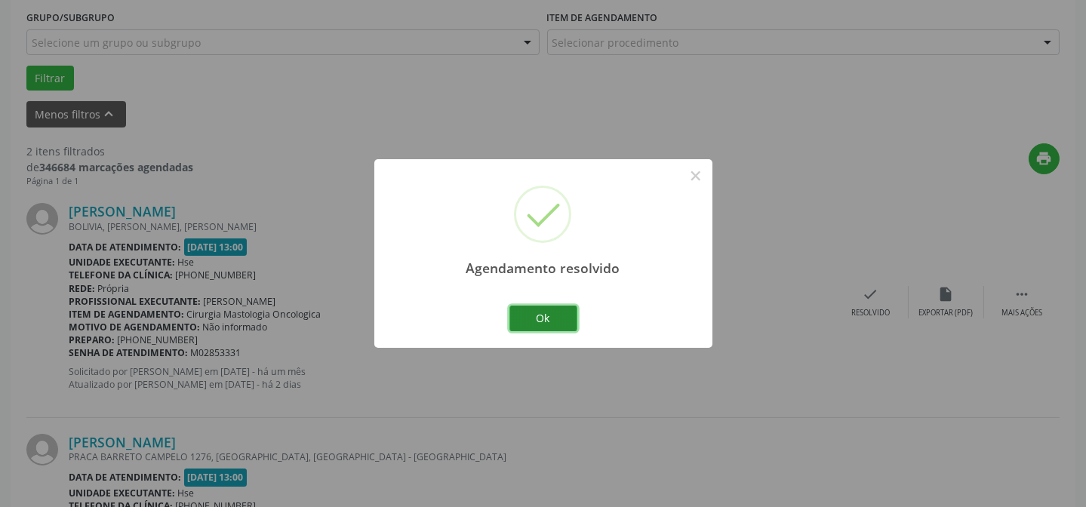
click at [542, 309] on button "Ok" at bounding box center [543, 319] width 68 height 26
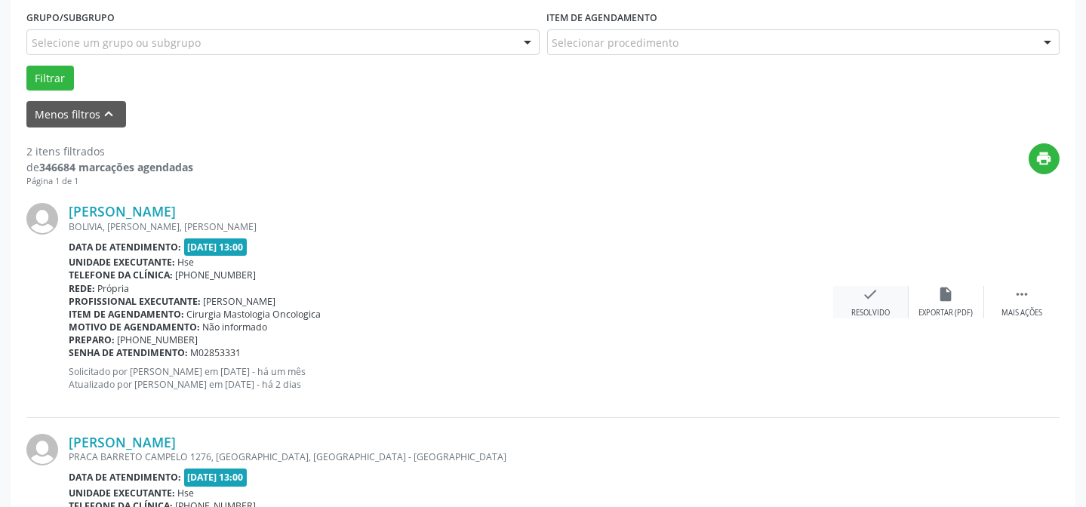
click at [899, 294] on div "check Resolvido" at bounding box center [870, 302] width 75 height 32
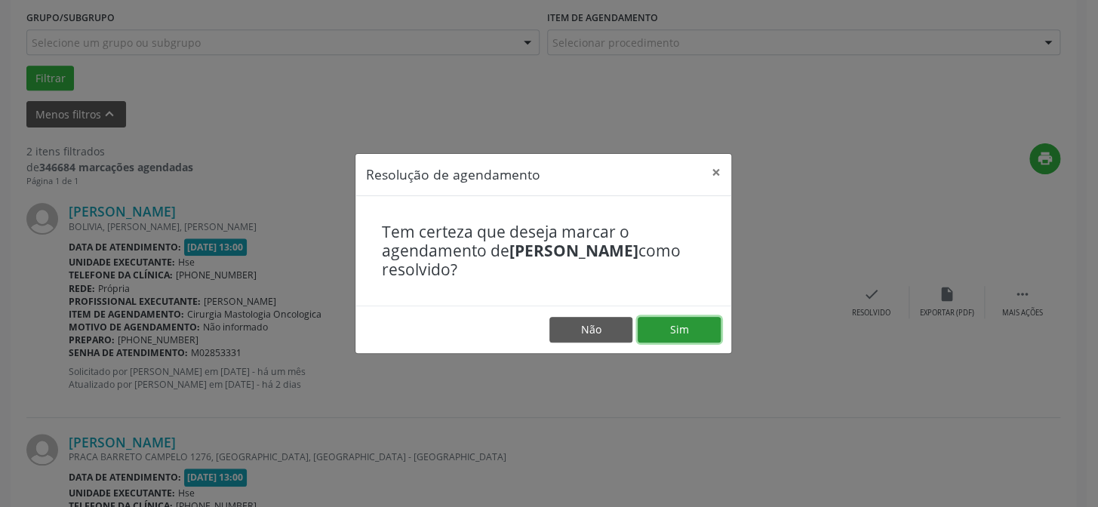
click at [650, 327] on button "Sim" at bounding box center [678, 330] width 83 height 26
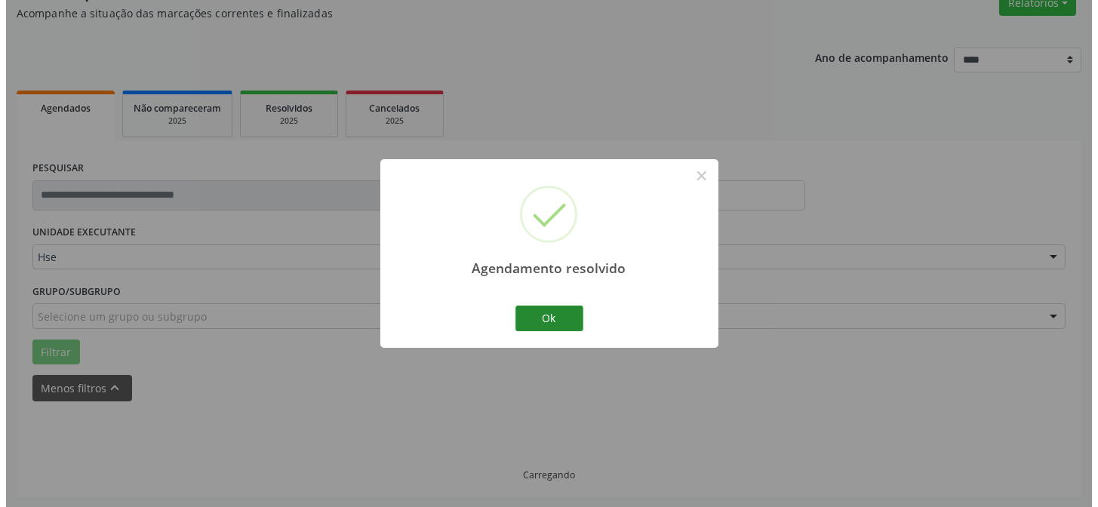
scroll to position [345, 0]
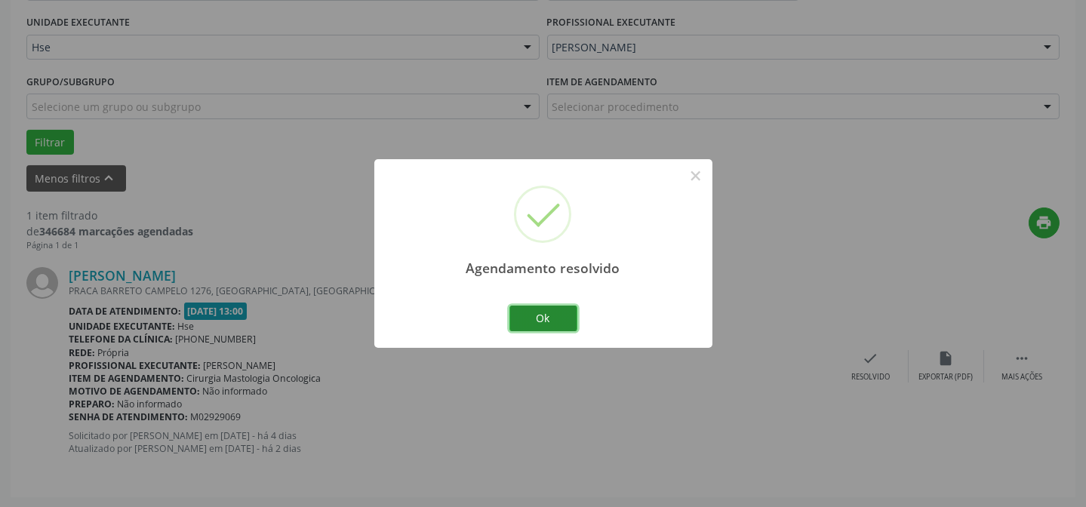
click at [545, 317] on button "Ok" at bounding box center [543, 319] width 68 height 26
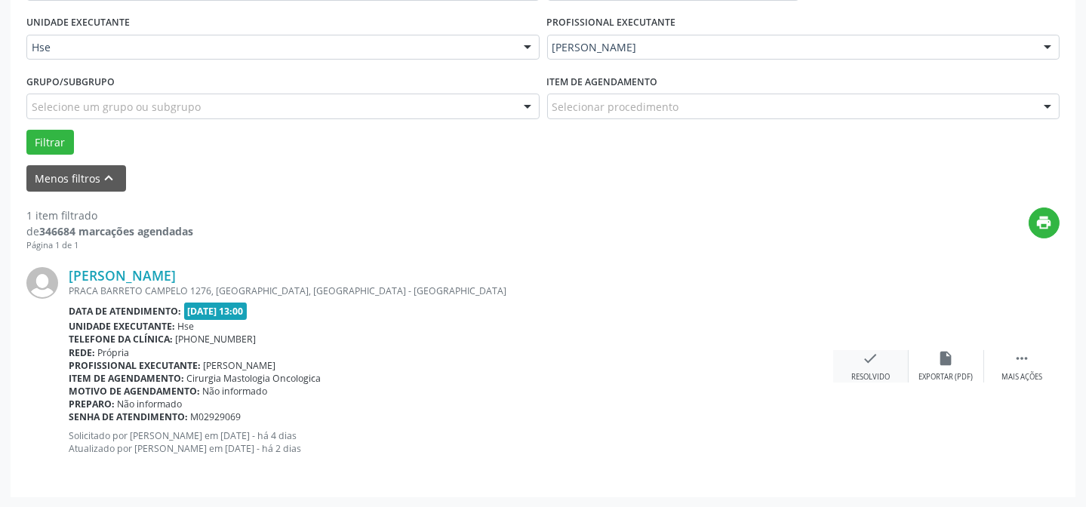
click at [863, 358] on icon "check" at bounding box center [870, 358] width 17 height 17
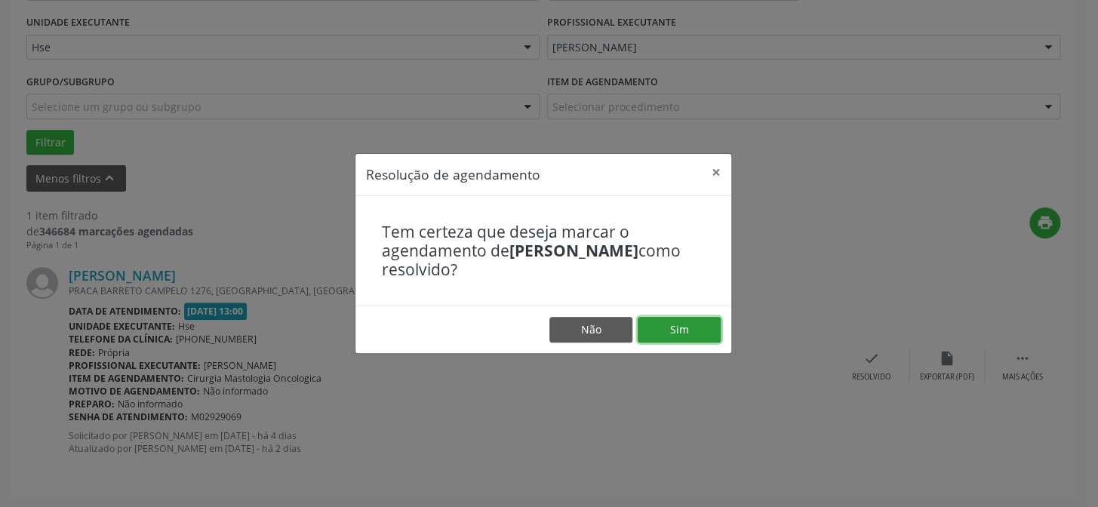
click at [671, 324] on button "Sim" at bounding box center [678, 330] width 83 height 26
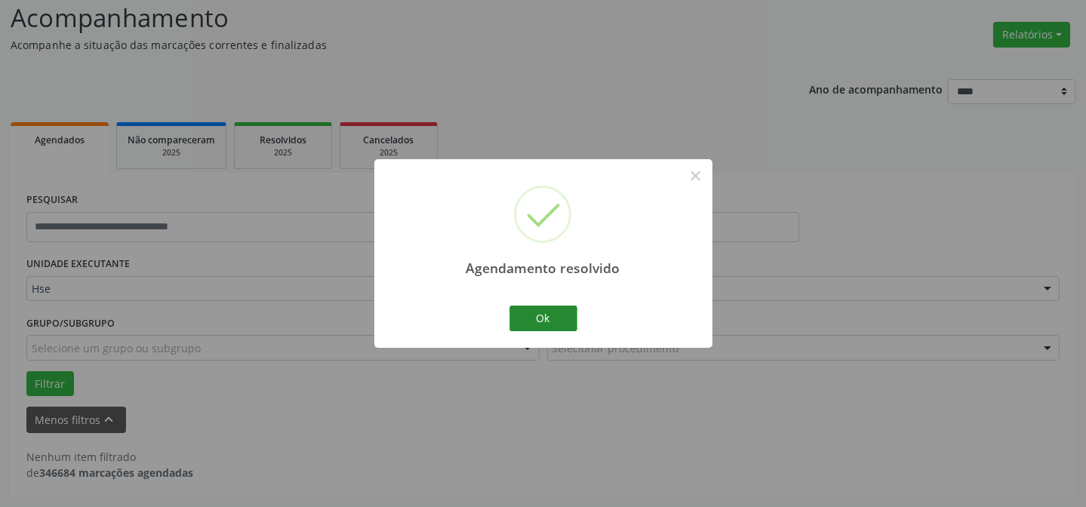
scroll to position [102, 0]
click at [532, 315] on button "Ok" at bounding box center [543, 319] width 68 height 26
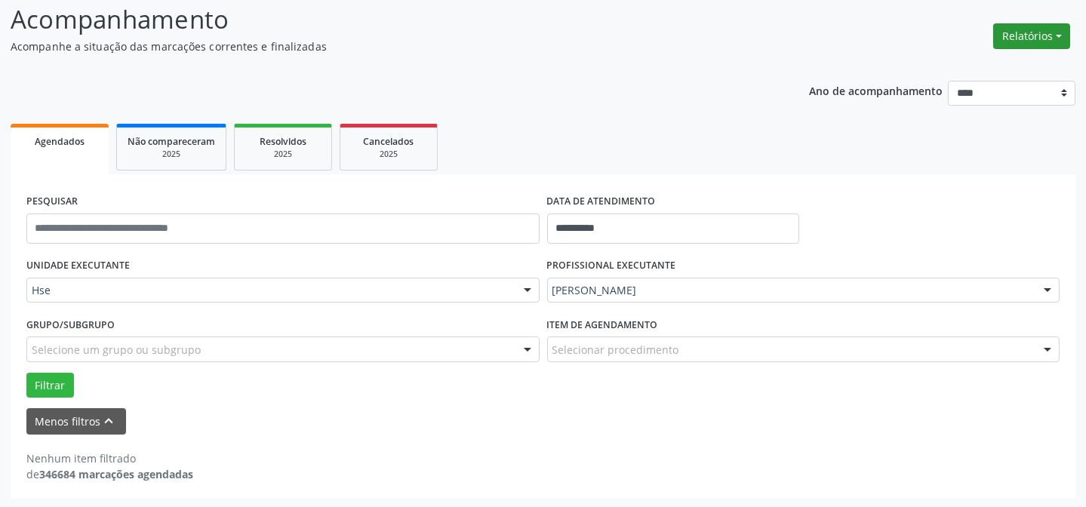
click at [1018, 28] on button "Relatórios" at bounding box center [1031, 36] width 77 height 26
click at [958, 67] on link "Agendamentos" at bounding box center [989, 67] width 162 height 21
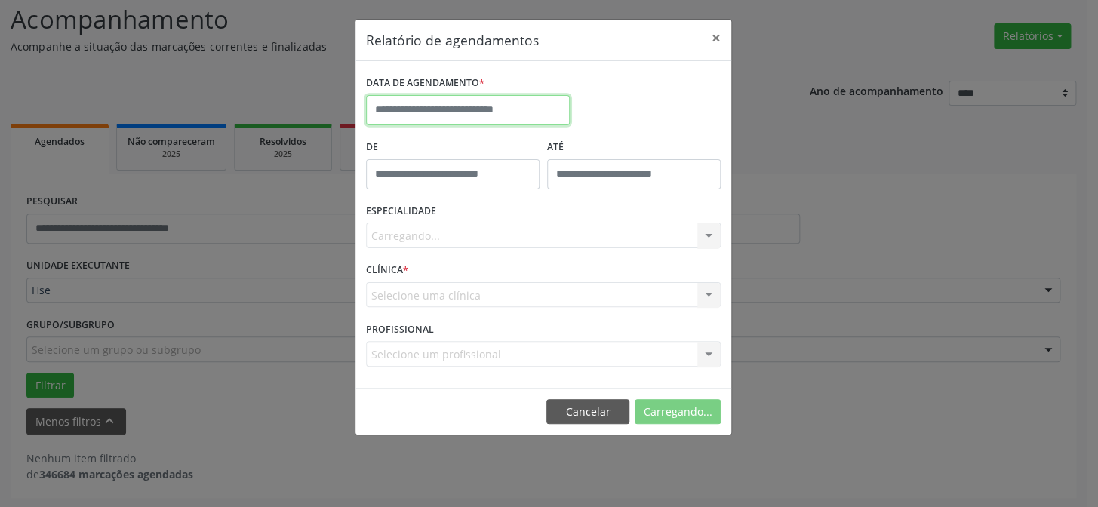
click at [502, 103] on input "text" at bounding box center [468, 110] width 204 height 30
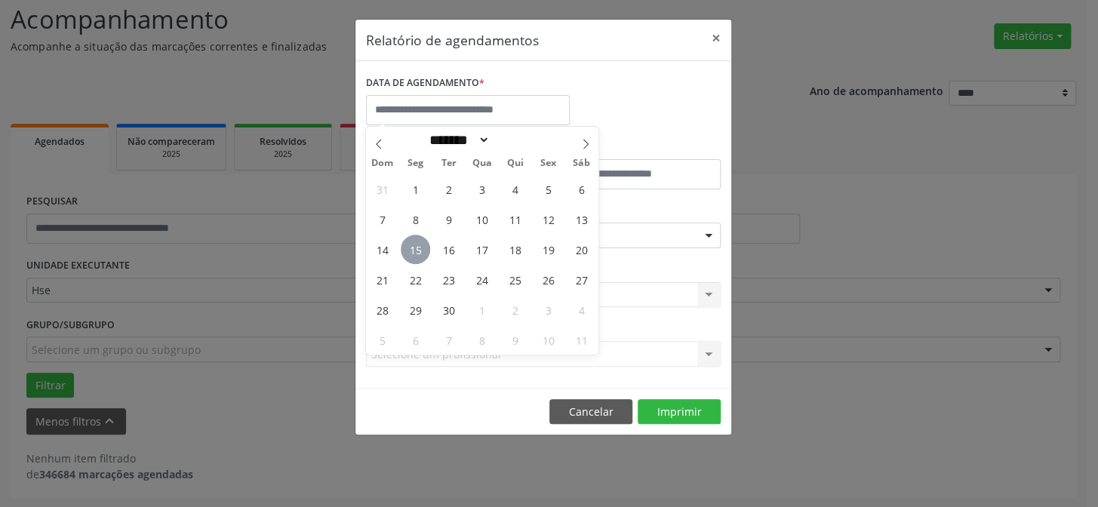
click at [422, 248] on span "15" at bounding box center [415, 249] width 29 height 29
type input "**********"
click at [422, 248] on span "15" at bounding box center [415, 249] width 29 height 29
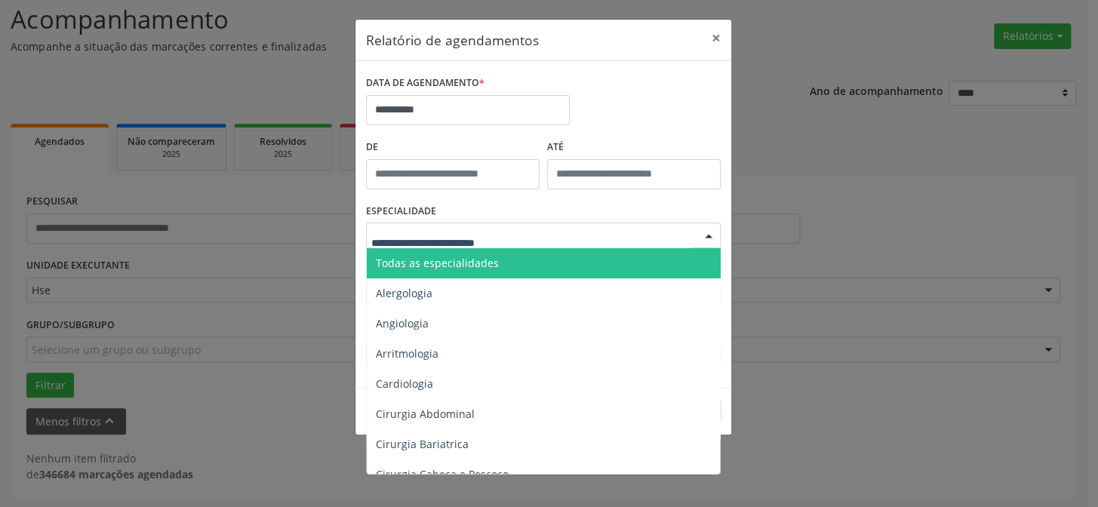
click at [447, 260] on span "Todas as especialidades" at bounding box center [437, 263] width 123 height 14
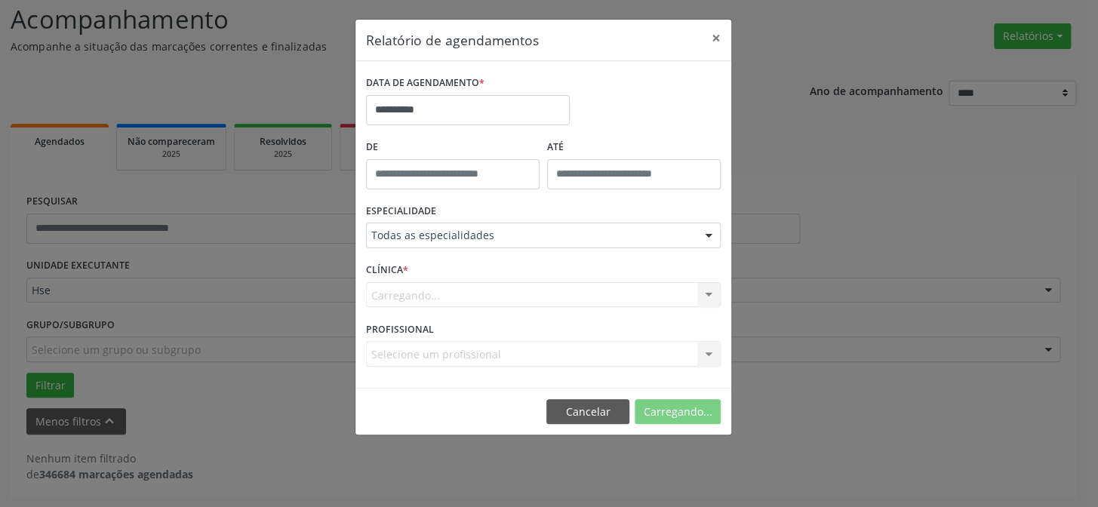
click at [447, 260] on form "**********" at bounding box center [543, 225] width 355 height 306
click at [675, 403] on button "Imprimir" at bounding box center [678, 412] width 83 height 26
click at [718, 32] on button "×" at bounding box center [716, 38] width 30 height 37
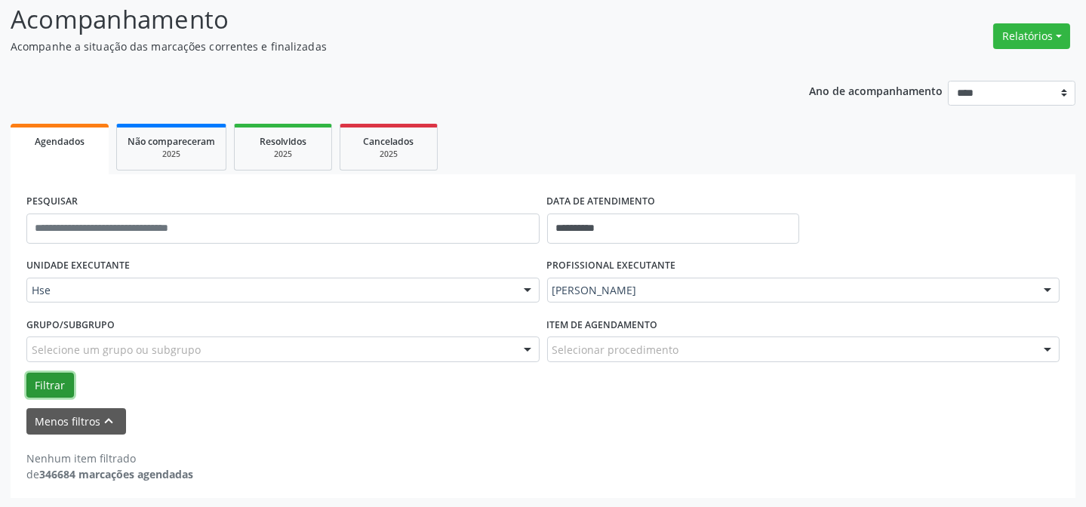
click at [53, 379] on button "Filtrar" at bounding box center [50, 386] width 48 height 26
click at [1015, 31] on button "Relatórios" at bounding box center [1031, 36] width 77 height 26
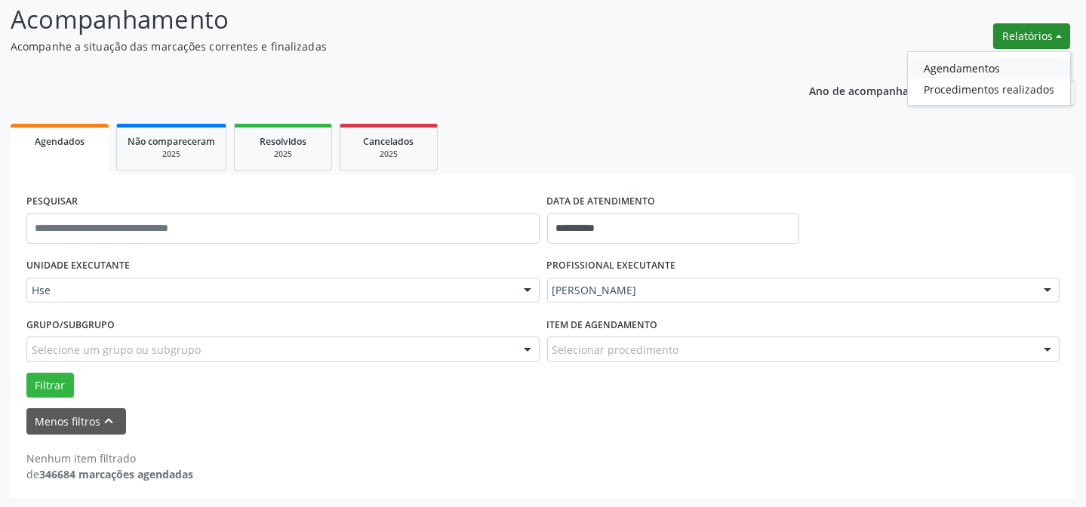
click at [1010, 62] on link "Agendamentos" at bounding box center [989, 67] width 162 height 21
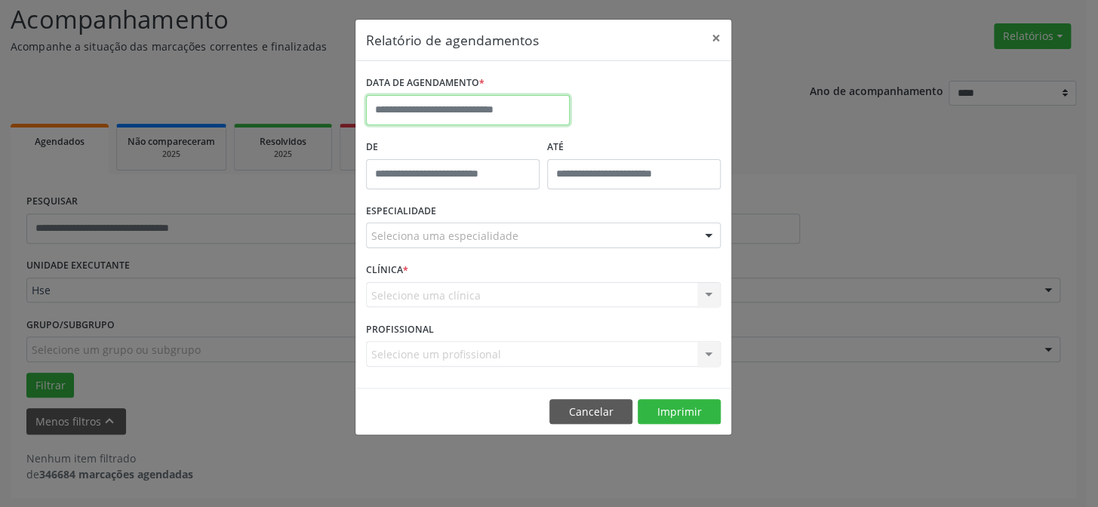
click at [456, 106] on input "text" at bounding box center [468, 110] width 204 height 30
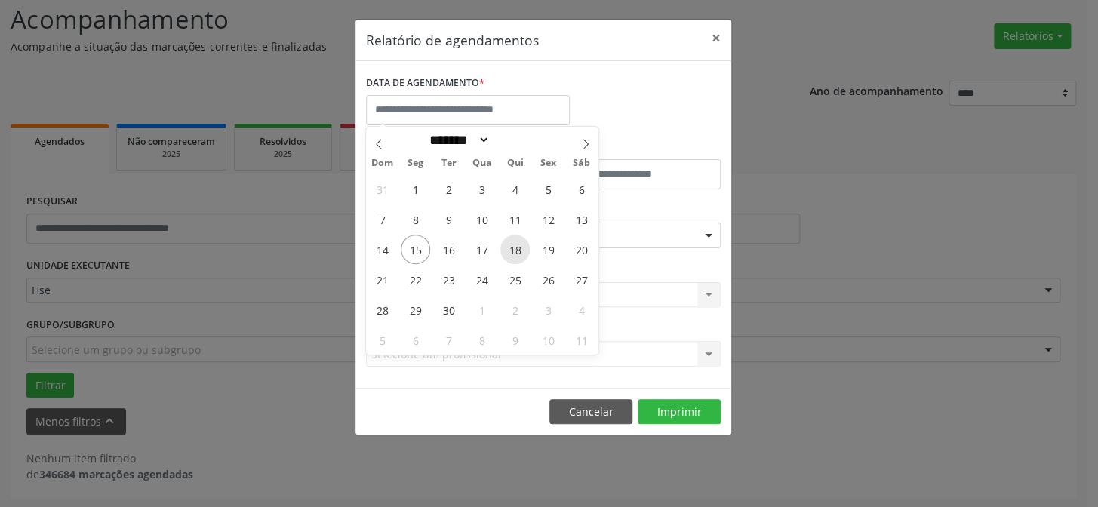
click at [518, 245] on span "18" at bounding box center [514, 249] width 29 height 29
type input "**********"
click at [513, 245] on span "18" at bounding box center [514, 249] width 29 height 29
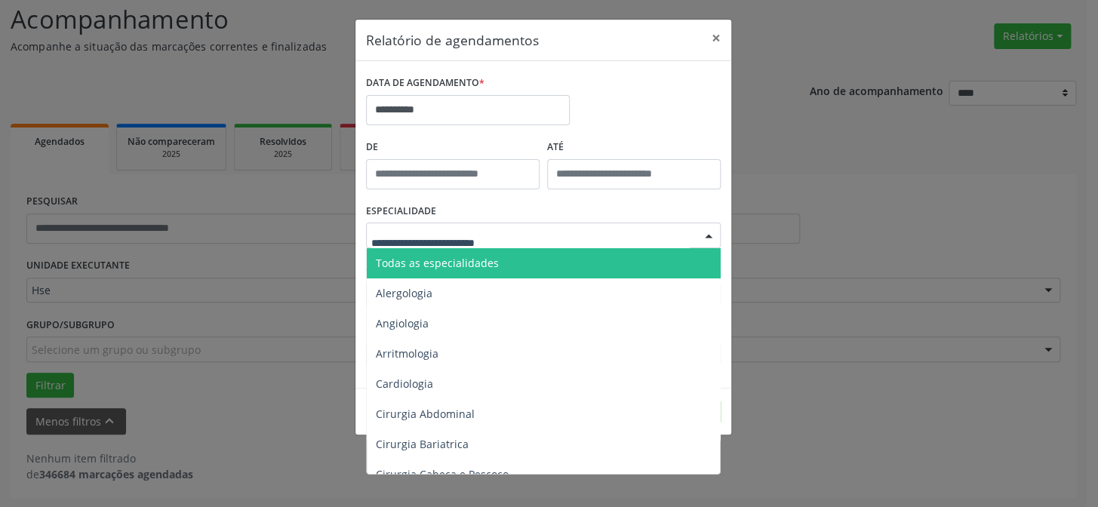
click at [512, 245] on div at bounding box center [543, 236] width 355 height 26
click at [480, 260] on span "Todas as especialidades" at bounding box center [437, 263] width 123 height 14
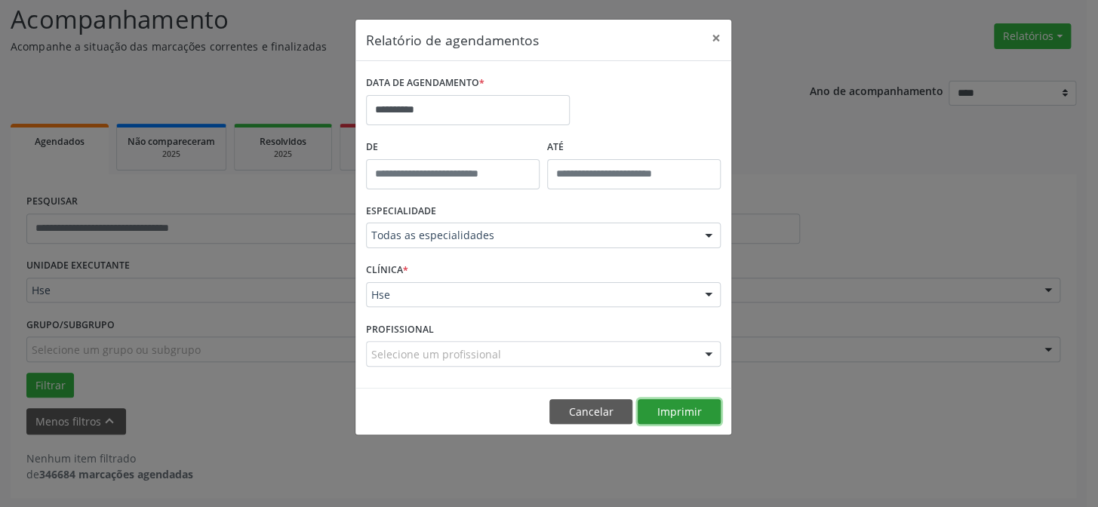
click at [667, 415] on button "Imprimir" at bounding box center [678, 412] width 83 height 26
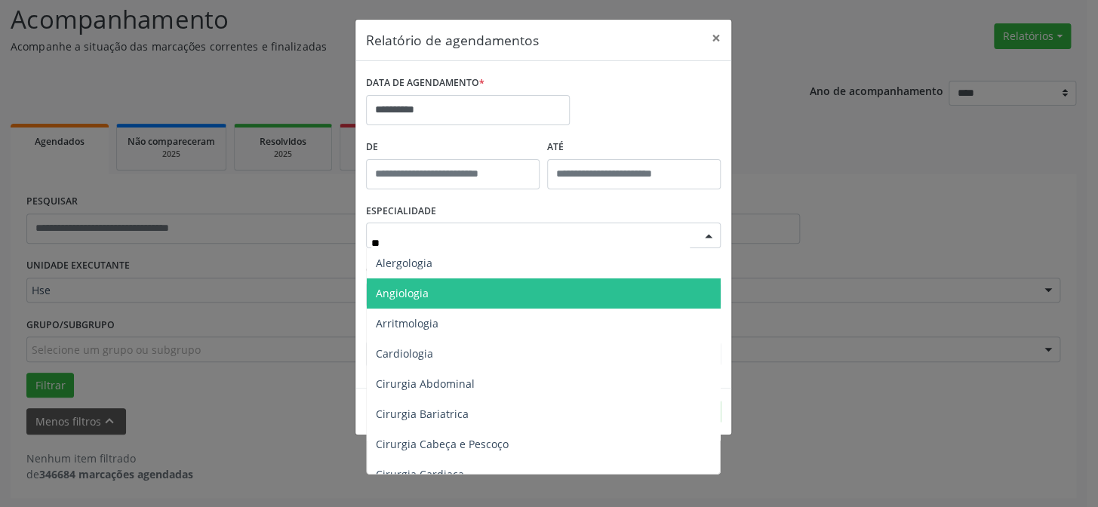
type input "***"
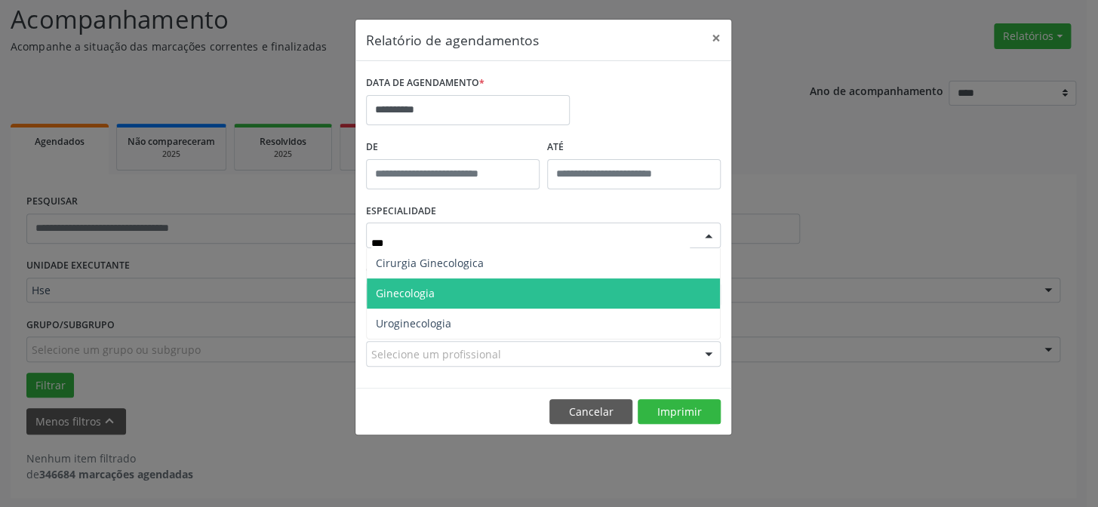
click at [437, 290] on span "Ginecologia" at bounding box center [543, 293] width 353 height 30
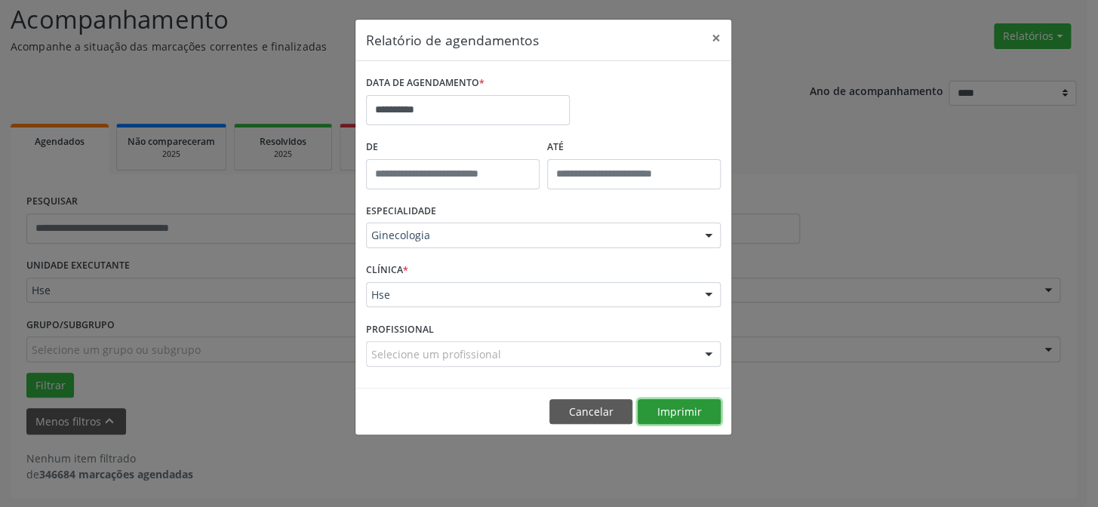
click at [665, 408] on button "Imprimir" at bounding box center [678, 412] width 83 height 26
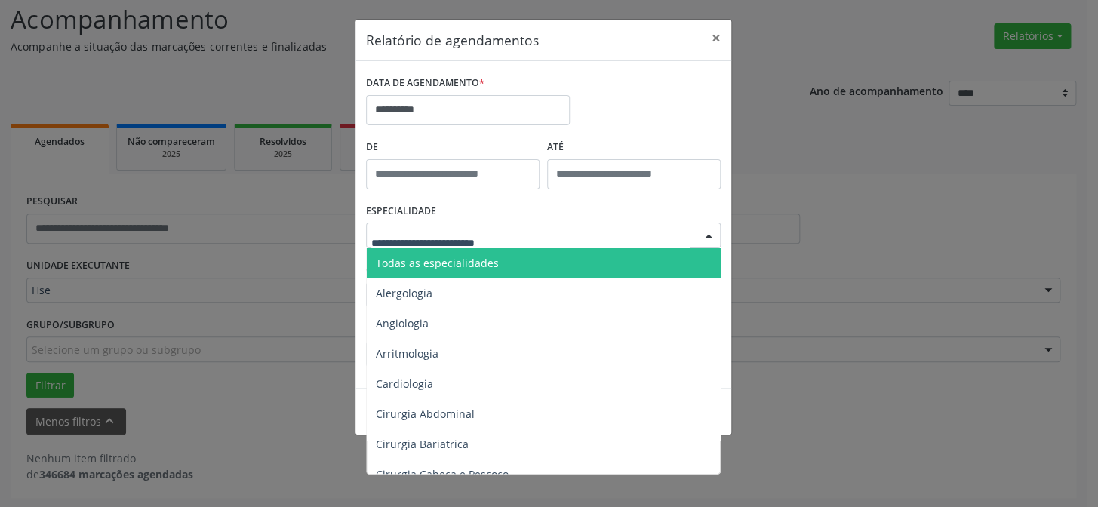
click at [476, 261] on span "Todas as especialidades" at bounding box center [437, 263] width 123 height 14
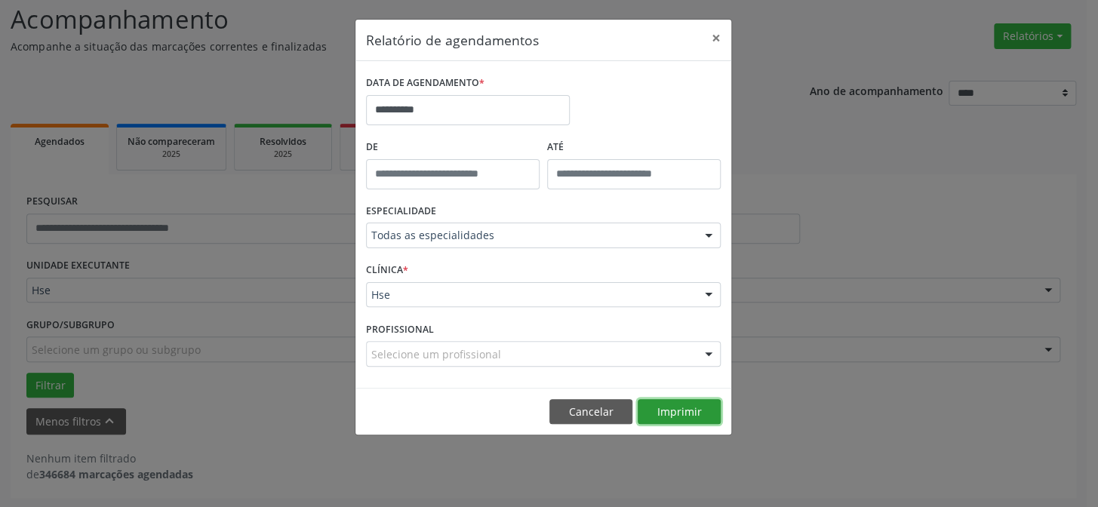
click at [679, 408] on button "Imprimir" at bounding box center [678, 412] width 83 height 26
click at [716, 34] on button "×" at bounding box center [716, 38] width 30 height 37
